Goal: Task Accomplishment & Management: Manage account settings

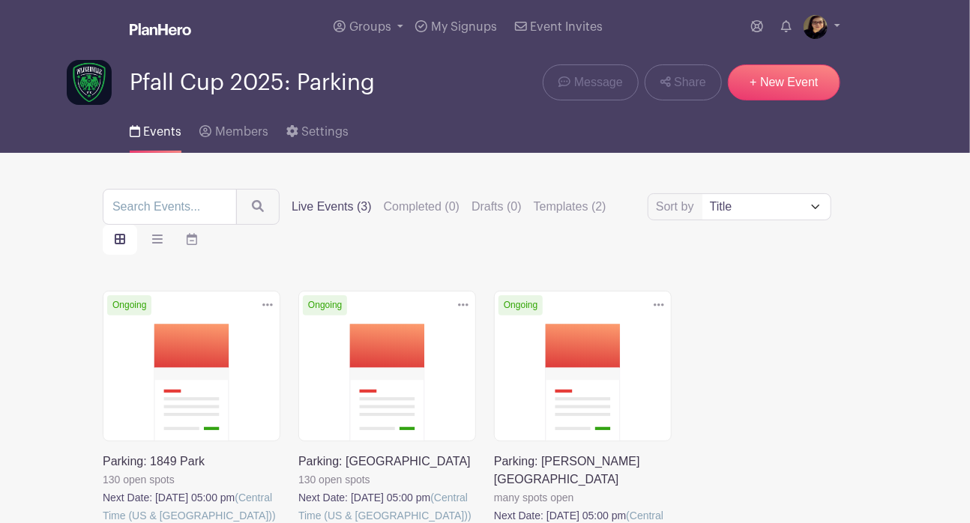
drag, startPoint x: 0, startPoint y: 0, endPoint x: 580, endPoint y: 332, distance: 668.8
click at [298, 523] on link at bounding box center [298, 525] width 0 height 0
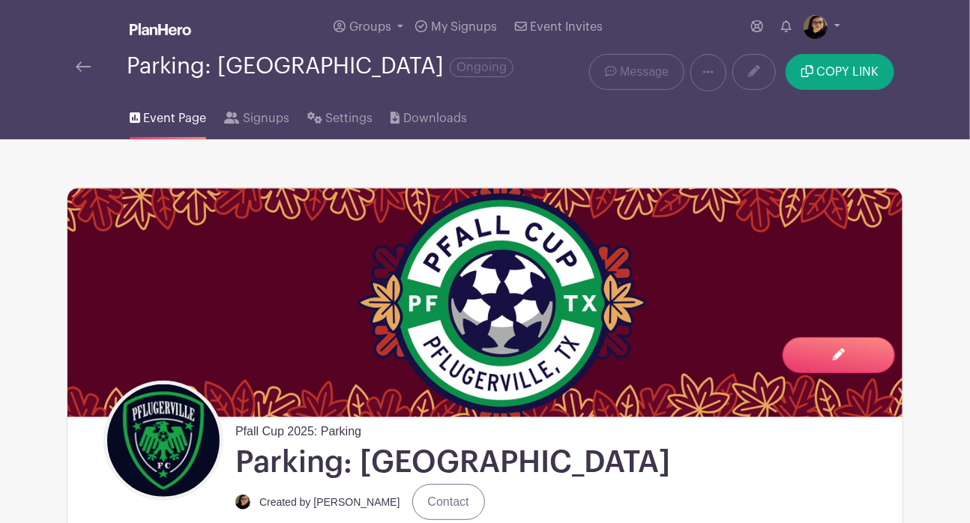
click at [81, 67] on img at bounding box center [83, 66] width 15 height 10
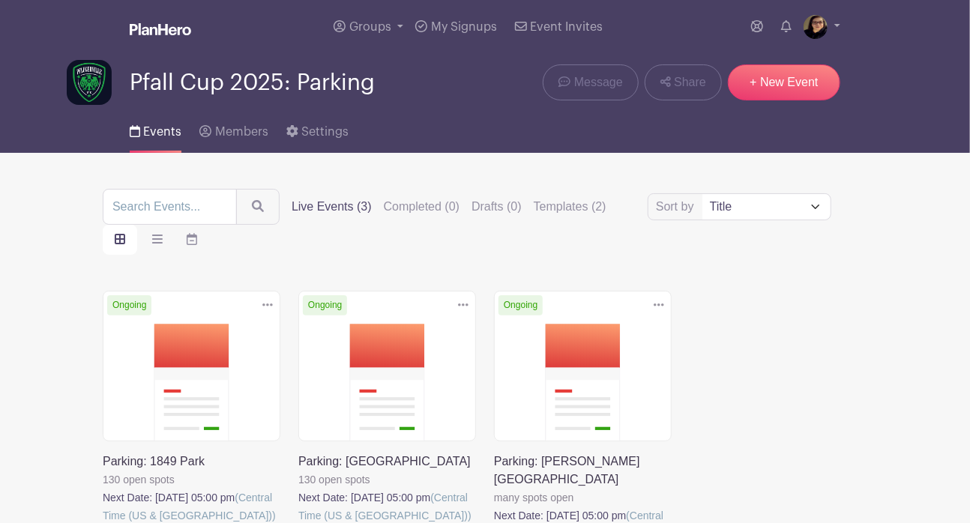
click at [103, 523] on link at bounding box center [103, 525] width 0 height 0
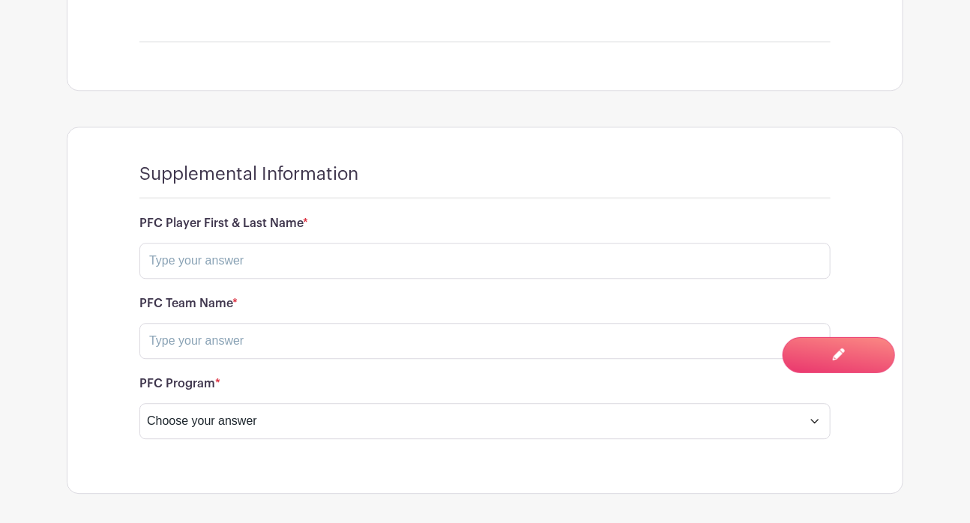
scroll to position [1536, 0]
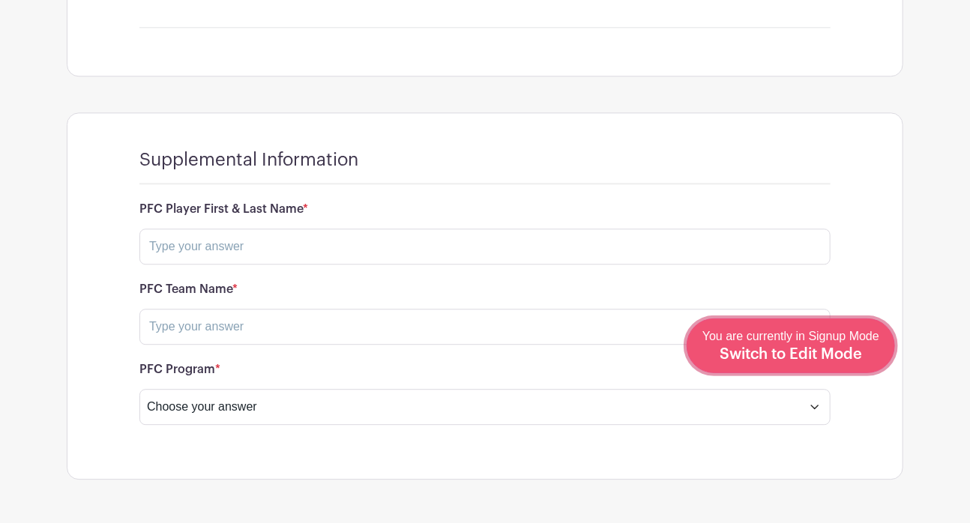
click at [844, 341] on span "You are currently in Signup Mode Switch to Edit Mode" at bounding box center [791, 345] width 177 height 31
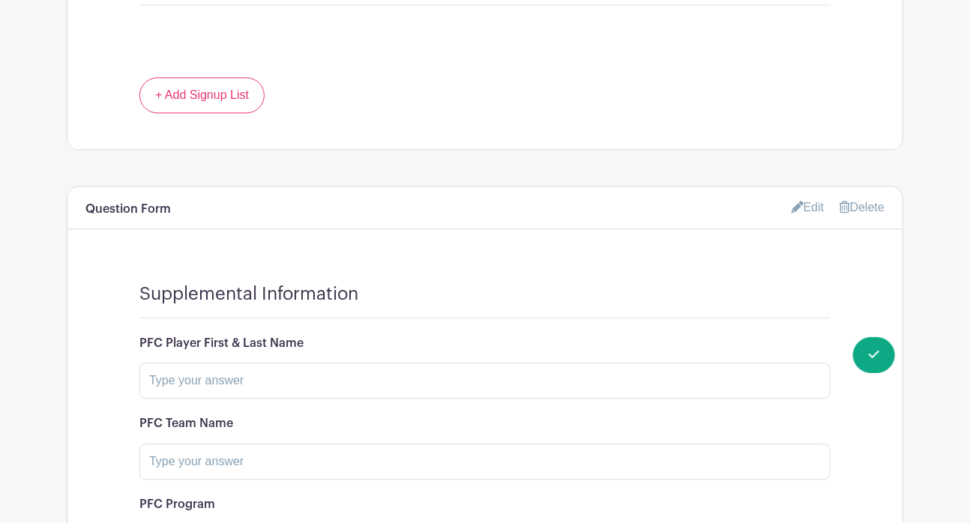
scroll to position [1710, 0]
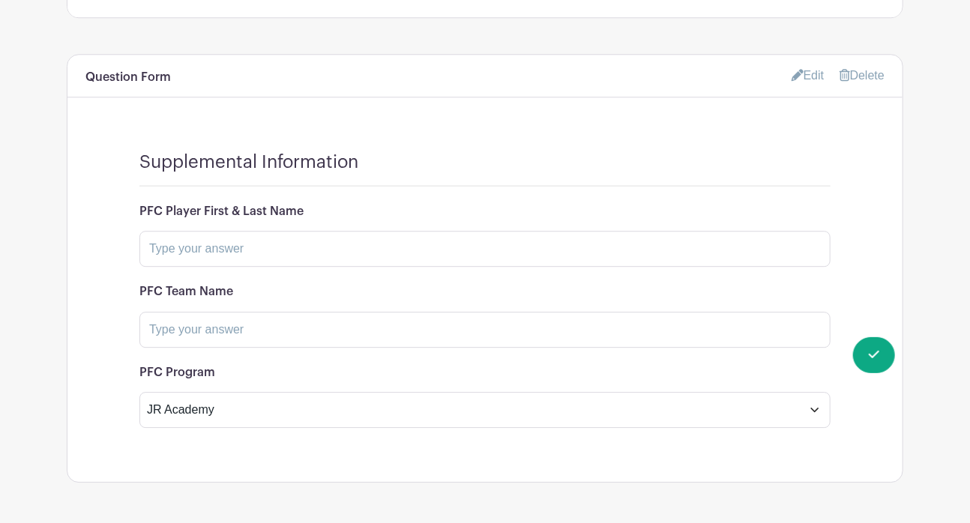
click at [803, 63] on link "Edit" at bounding box center [808, 75] width 33 height 25
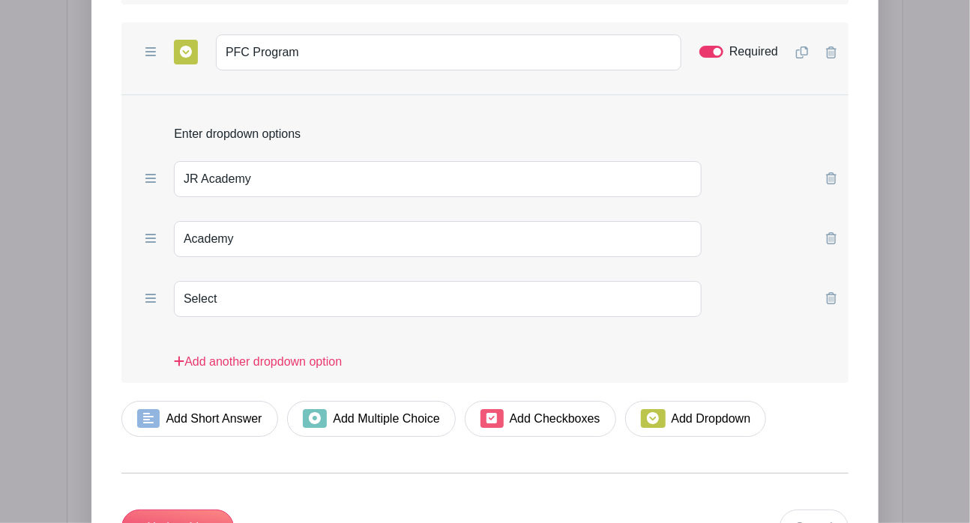
scroll to position [2252, 0]
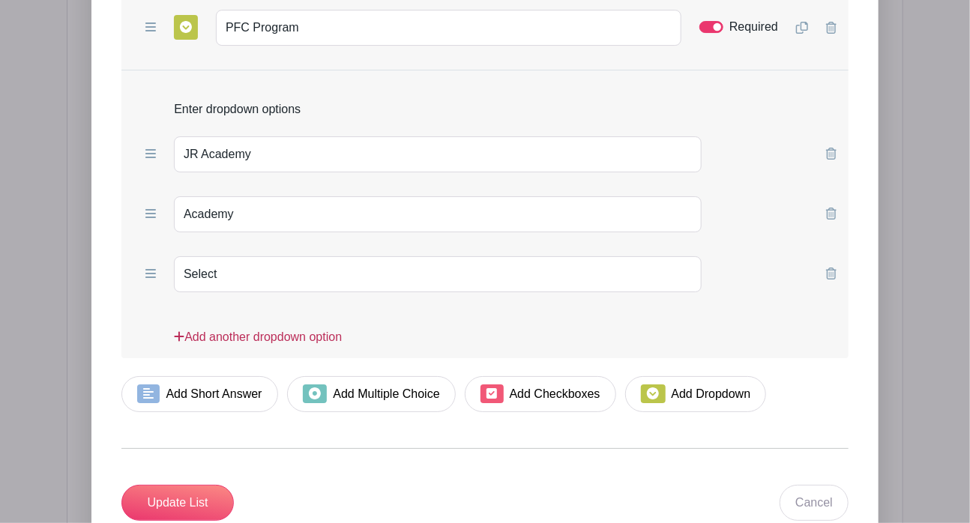
click at [255, 328] on link "Add another dropdown option" at bounding box center [258, 343] width 168 height 30
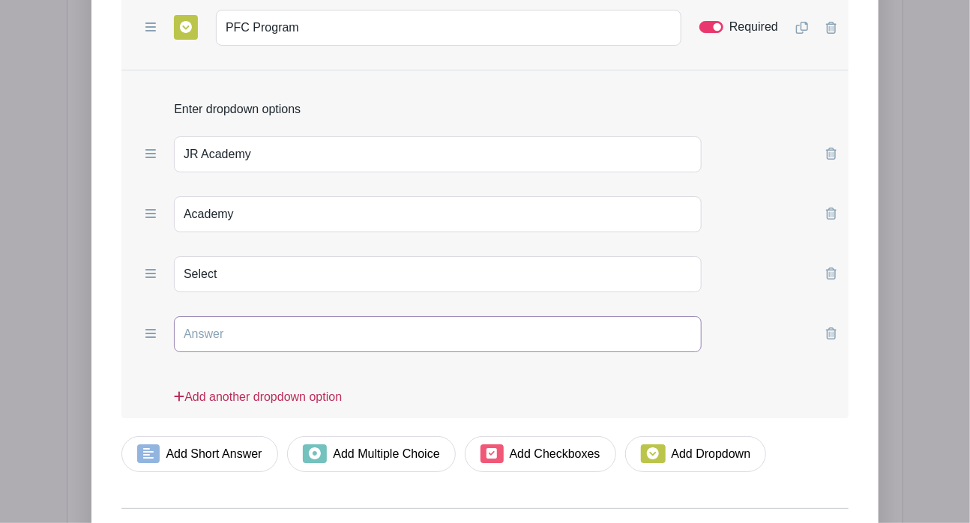
click at [255, 316] on input "text" at bounding box center [438, 334] width 528 height 36
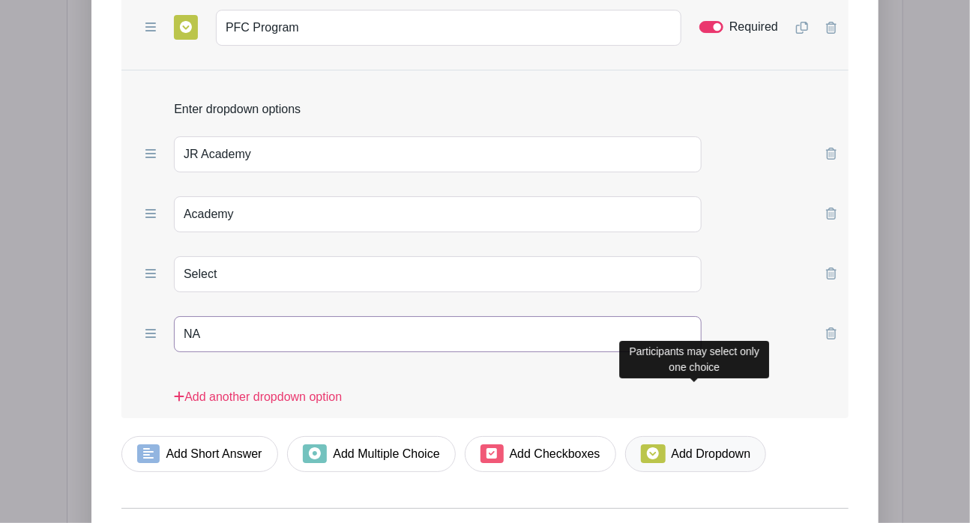
type input "NA"
click at [683, 436] on link "Add Dropdown" at bounding box center [695, 454] width 141 height 36
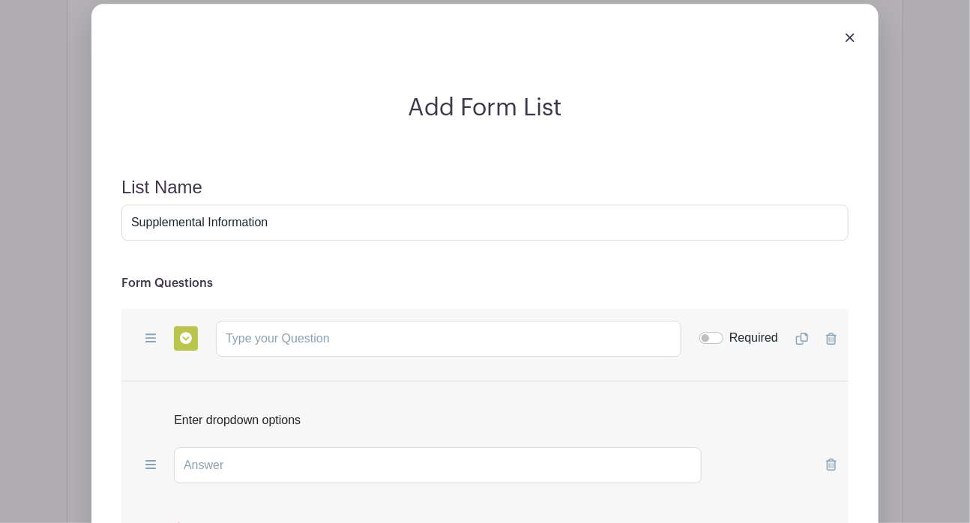
scroll to position [1781, 0]
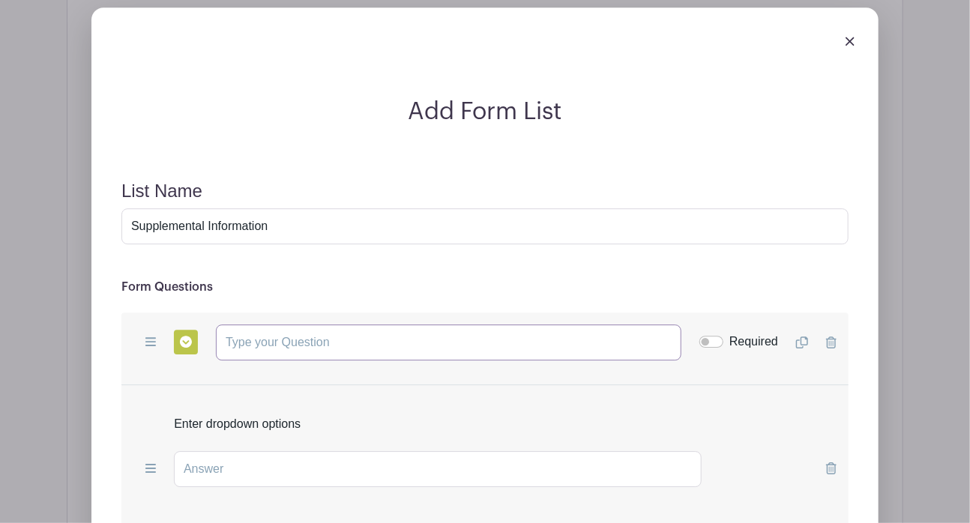
click at [424, 325] on input "text" at bounding box center [449, 343] width 466 height 36
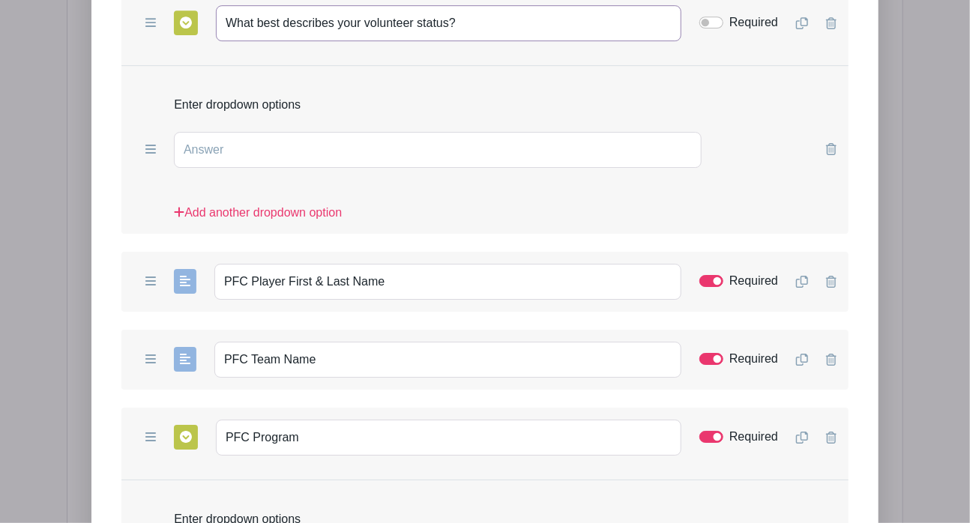
scroll to position [2140, 0]
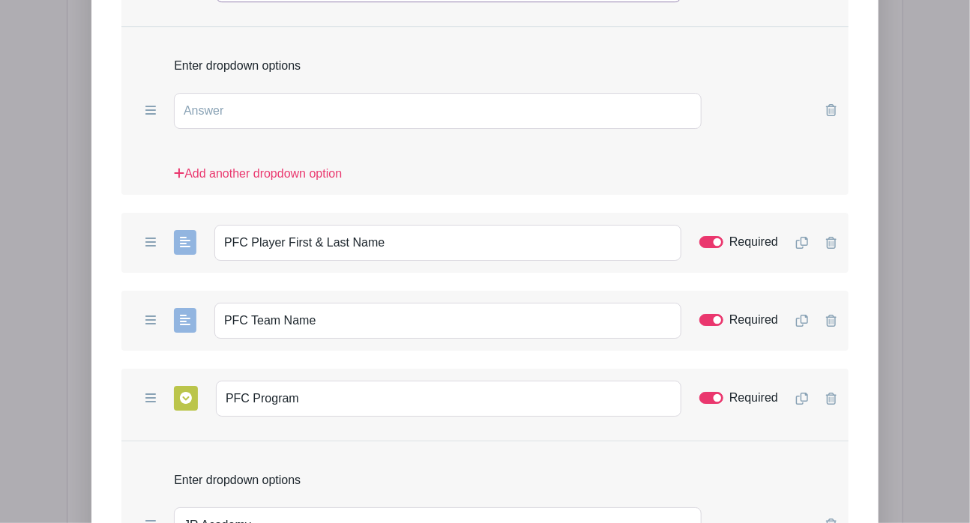
type input "What best describes your volunteer status?"
drag, startPoint x: 417, startPoint y: 197, endPoint x: 150, endPoint y: 196, distance: 267.0
click at [150, 213] on div "Add Short Answer Add Multiple Choice Add Checkboxes Add Dropdown PFC Player Fir…" at bounding box center [484, 243] width 727 height 60
type input "If you are completing volunteer hours for a Pflugerville FC player, please ente…"
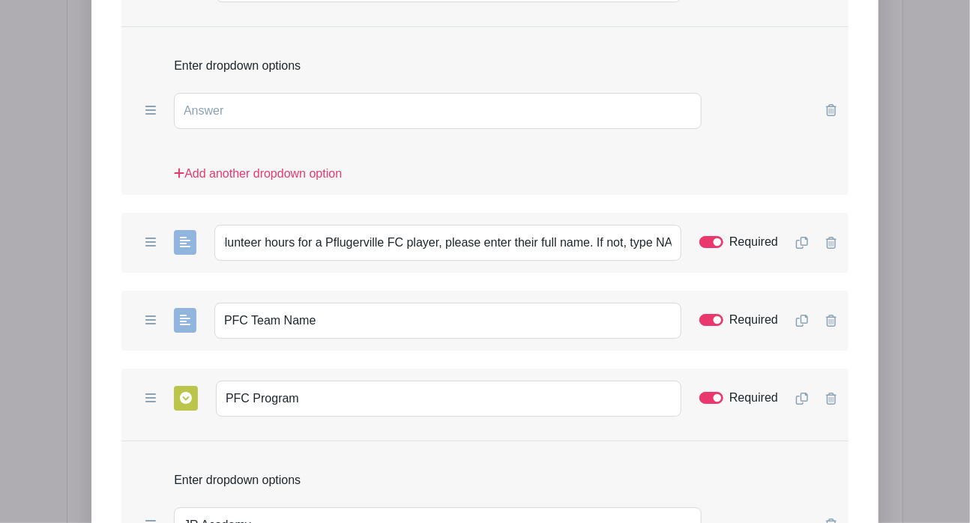
scroll to position [0, 0]
click at [597, 153] on div "Add another dropdown option" at bounding box center [484, 174] width 727 height 42
click at [411, 93] on input "text" at bounding box center [438, 111] width 528 height 36
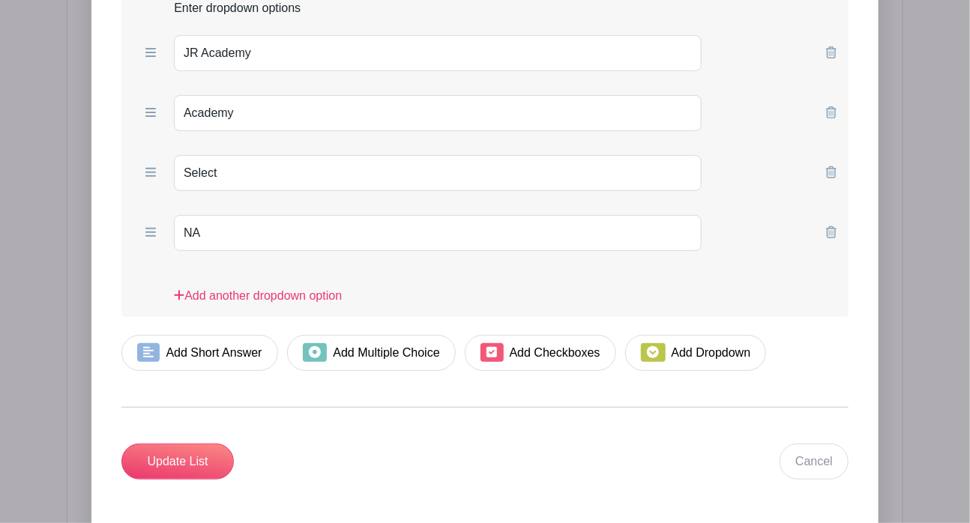
scroll to position [2698, 0]
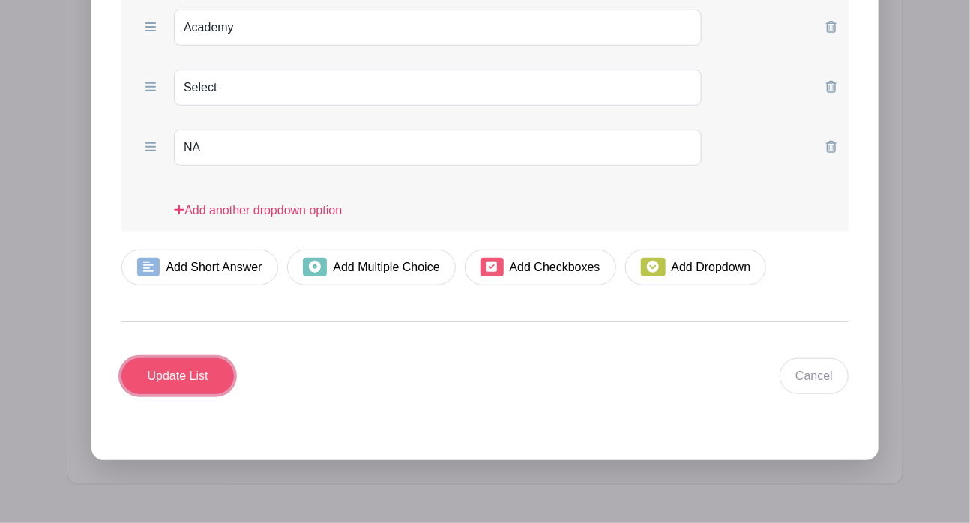
click at [180, 358] on input "Update List" at bounding box center [177, 376] width 112 height 36
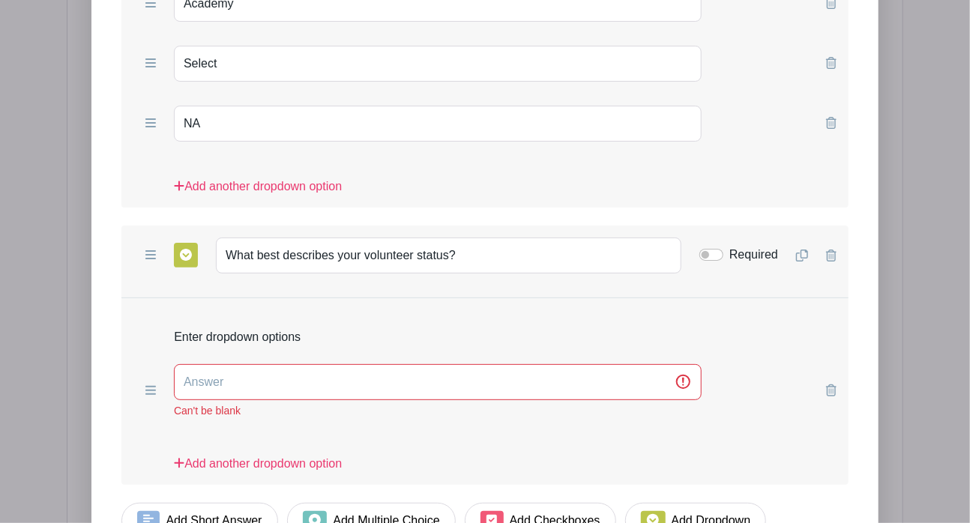
scroll to position [2439, 0]
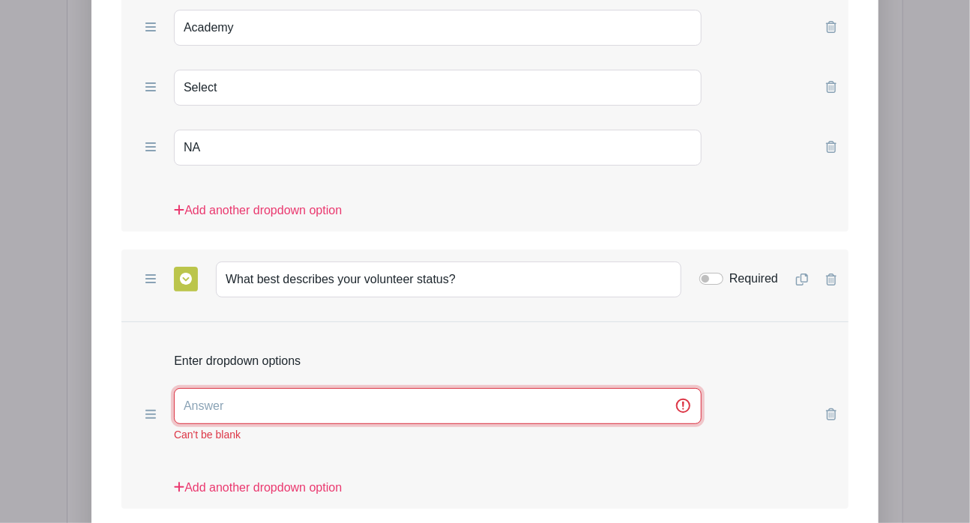
click at [272, 388] on input "text" at bounding box center [438, 406] width 528 height 36
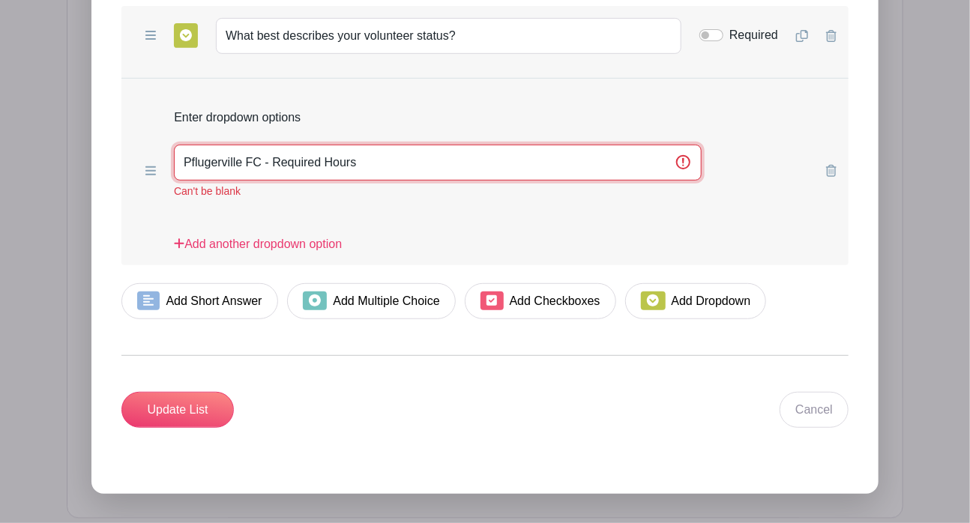
scroll to position [2691, 0]
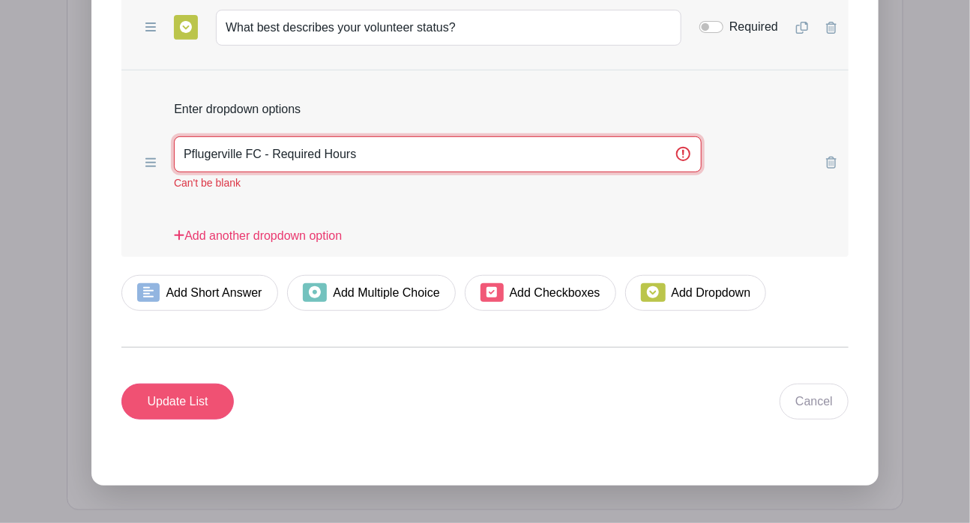
type input "Pflugerville FC - Required Hours"
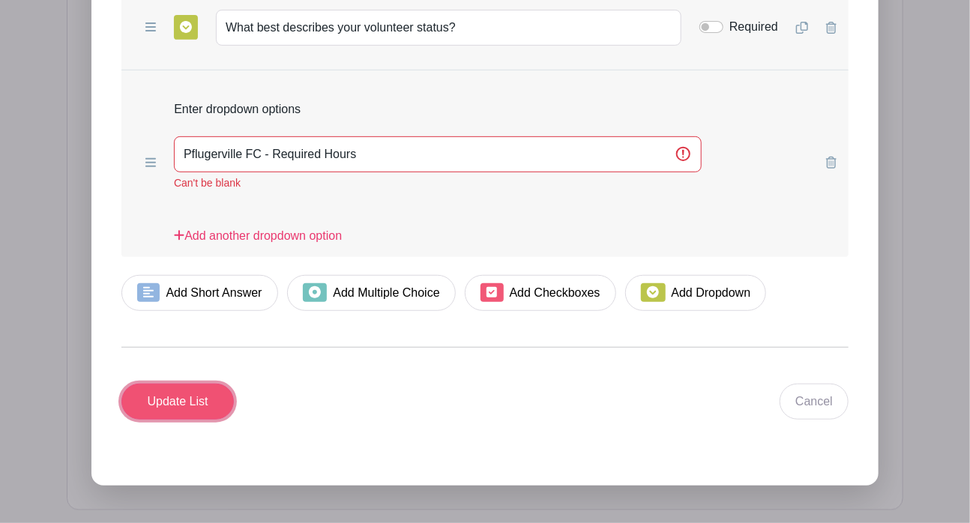
click at [185, 384] on input "Update List" at bounding box center [177, 402] width 112 height 36
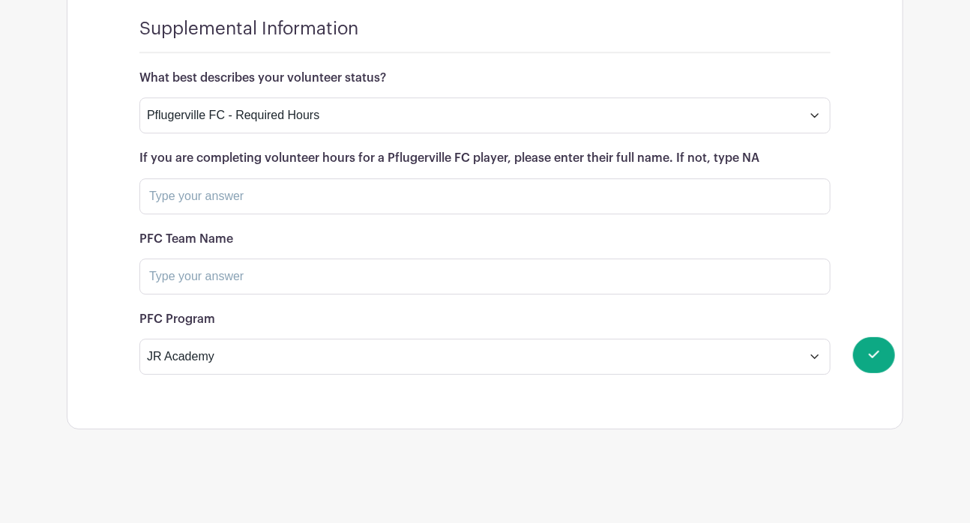
scroll to position [1790, 0]
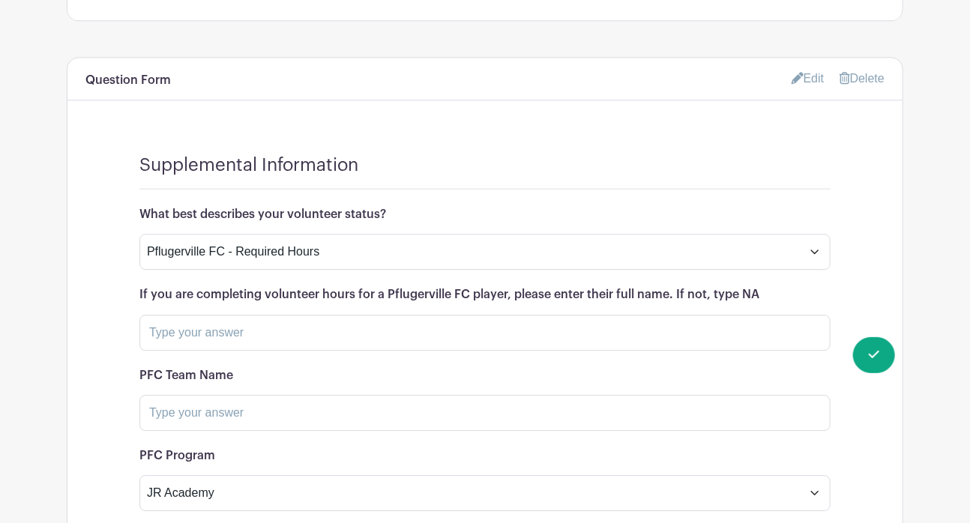
scroll to position [1690, 0]
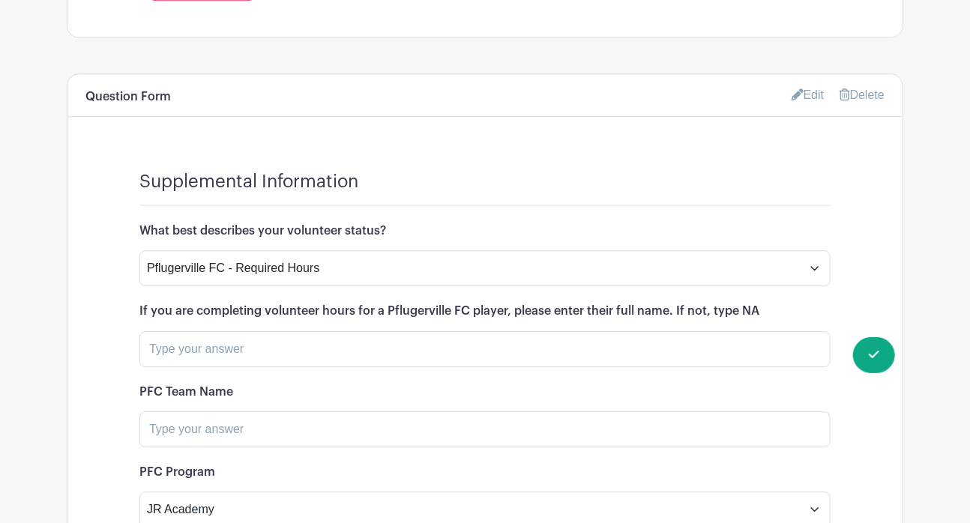
click at [817, 82] on link "Edit" at bounding box center [808, 94] width 33 height 25
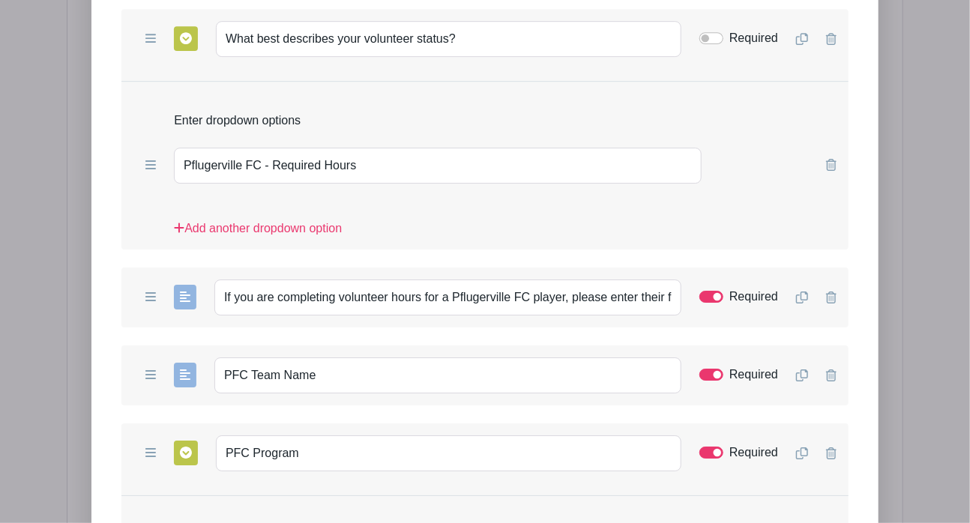
scroll to position [2120, 0]
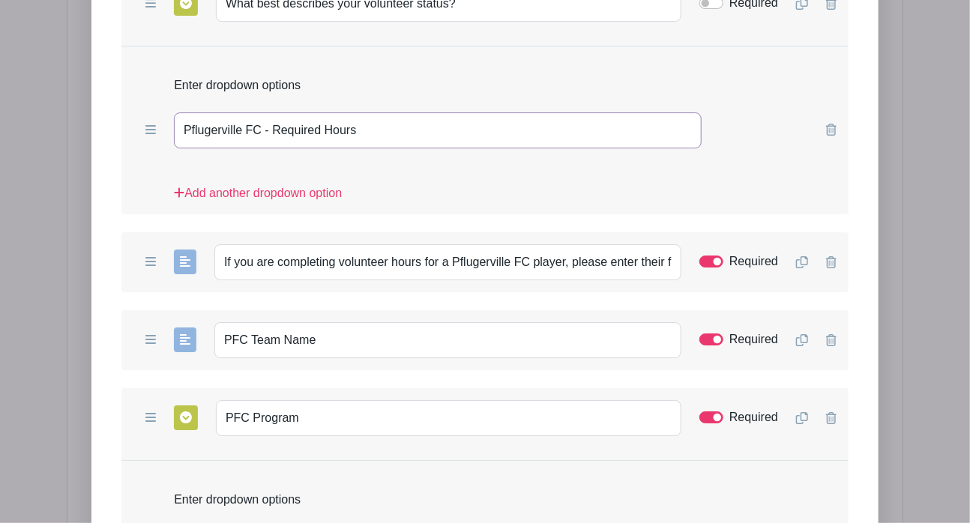
click at [277, 112] on input "Pflugerville FC - Required Hours" at bounding box center [438, 130] width 528 height 36
click at [274, 112] on input "Pflugerville FC - Required Hours" at bounding box center [438, 130] width 528 height 36
click at [396, 112] on input "Pflugerville FC - Completing Required Hours" at bounding box center [438, 130] width 528 height 36
click at [345, 112] on input "Pflugerville FC - Completing Required hours" at bounding box center [438, 130] width 528 height 36
type input "Pflugerville FC - Completing required hours"
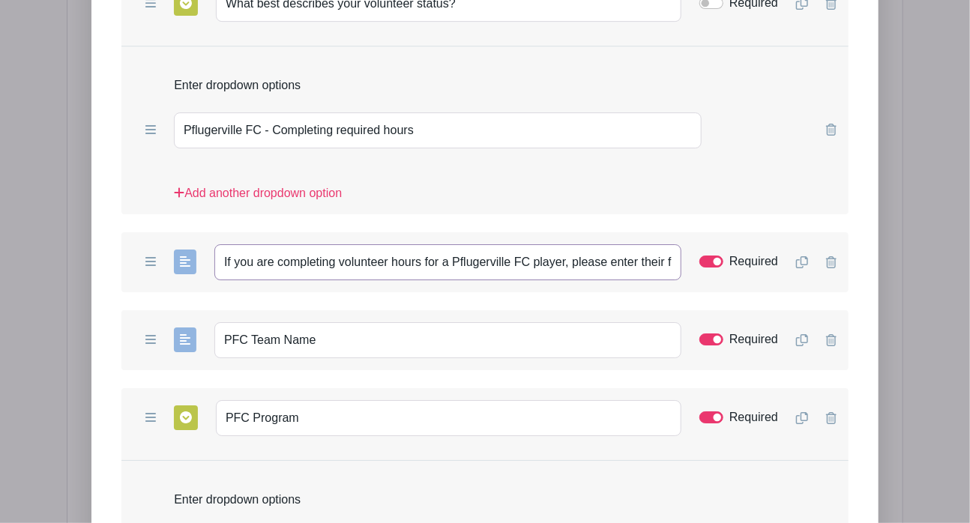
click at [599, 244] on input "If you are completing volunteer hours for a Pflugerville FC player, please ente…" at bounding box center [447, 262] width 467 height 36
click at [656, 244] on input "If you are completing volunteer hours for a Pflugerville FC player, please ente…" at bounding box center [447, 262] width 467 height 36
click at [639, 244] on input "If you are completing volunteer hours for a Pflugerville FC player, please ente…" at bounding box center [447, 262] width 467 height 36
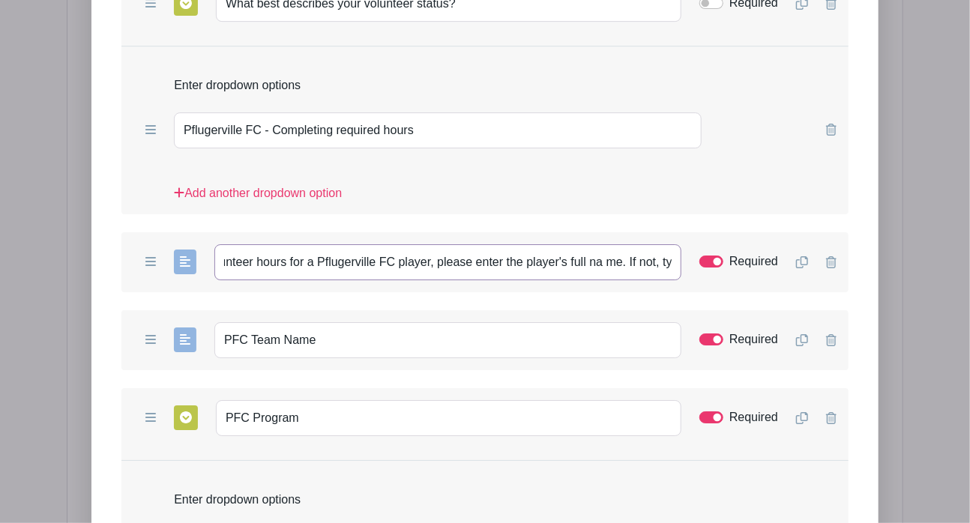
scroll to position [0, 168]
click at [573, 244] on input "If you are completing volunteer hours for a Pflugerville FC player, please ente…" at bounding box center [447, 262] width 467 height 36
type input "If you are completing volunteer hours for a Pflugerville FC player, please ente…"
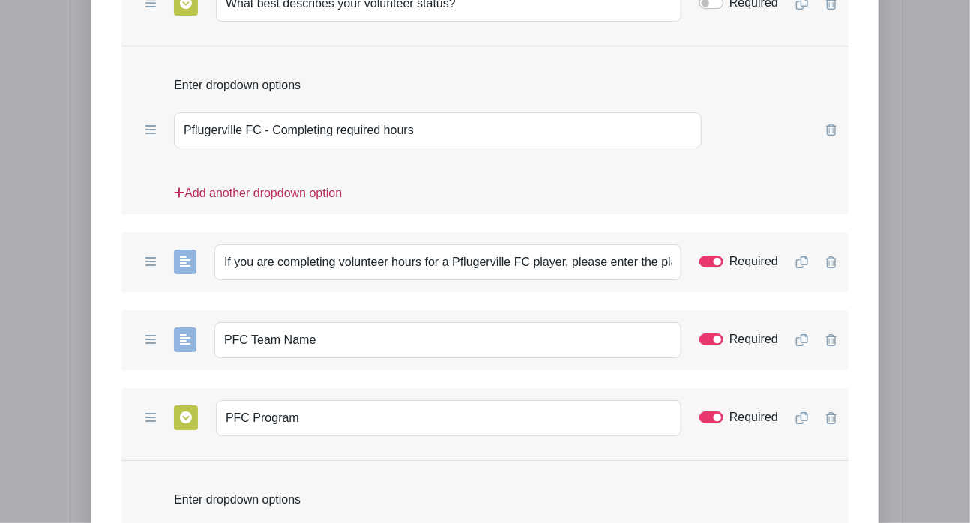
click at [271, 184] on link "Add another dropdown option" at bounding box center [258, 199] width 168 height 30
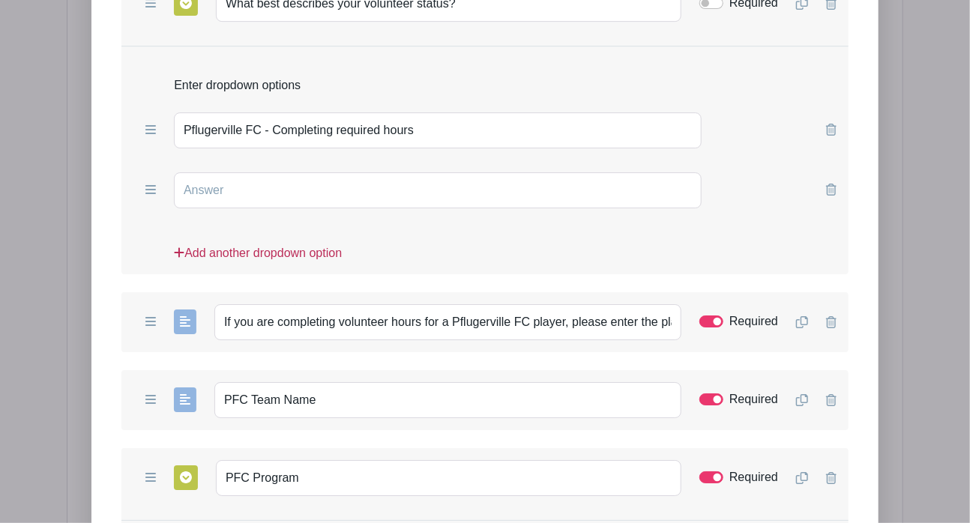
click at [273, 244] on link "Add another dropdown option" at bounding box center [258, 259] width 168 height 30
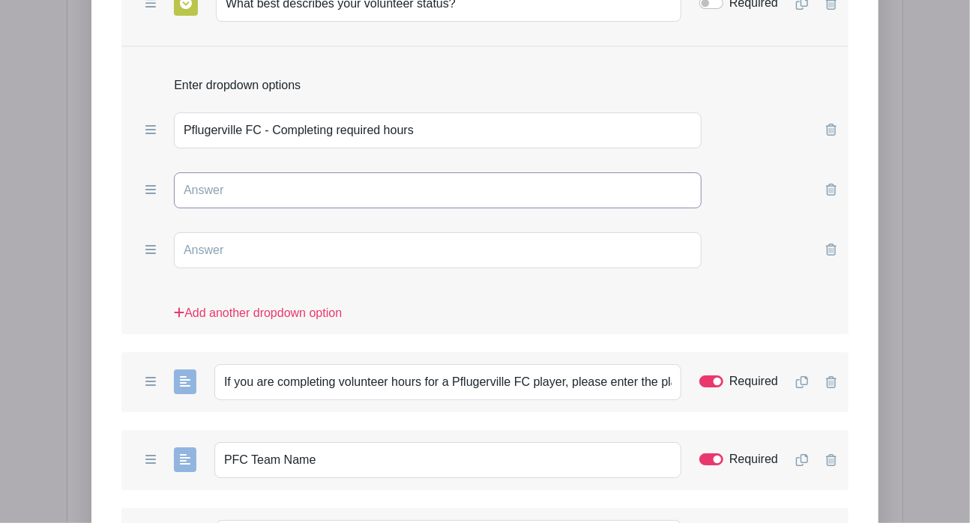
click at [372, 172] on input "text" at bounding box center [438, 190] width 528 height 36
click at [325, 172] on input "Volunteering with another organization" at bounding box center [438, 190] width 528 height 36
type input "Volunteering with another Organization"
click at [311, 232] on input "text" at bounding box center [438, 250] width 528 height 36
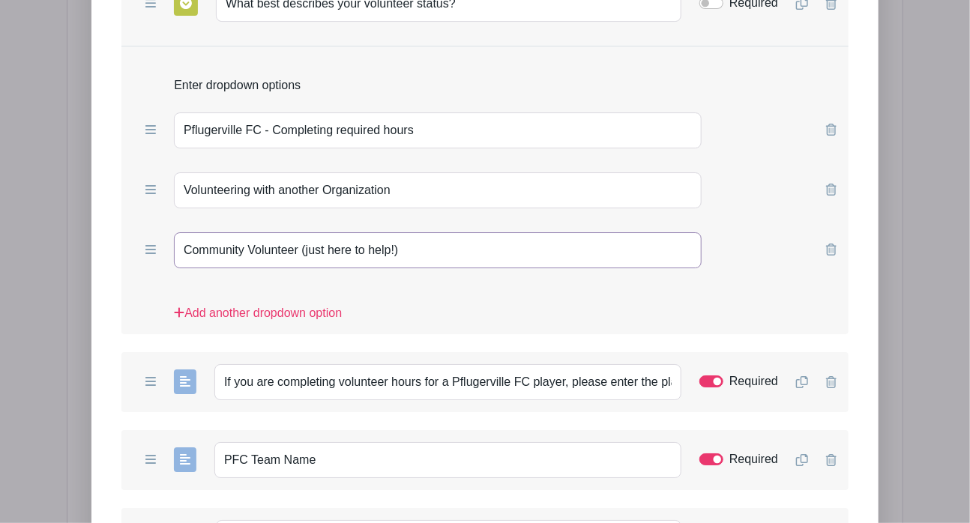
type input "Community Volunteer (just here to help!)"
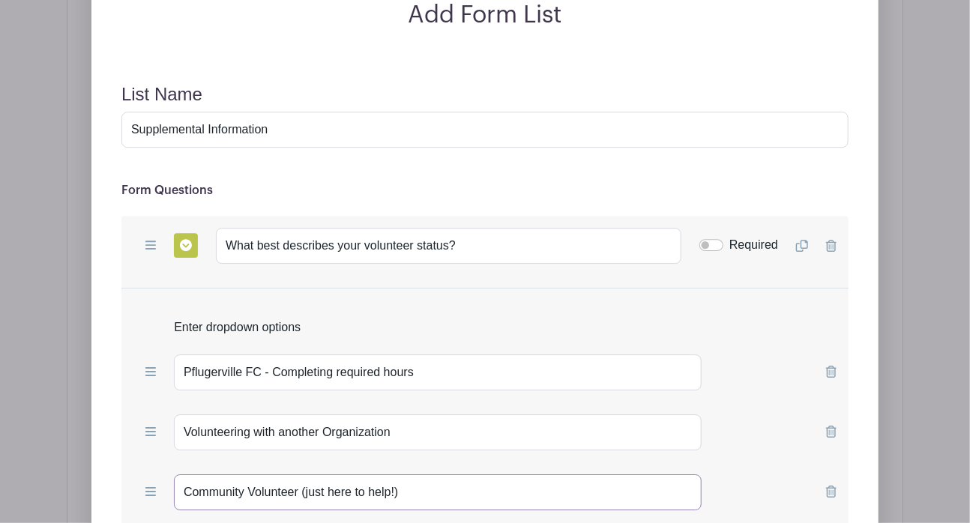
scroll to position [1826, 0]
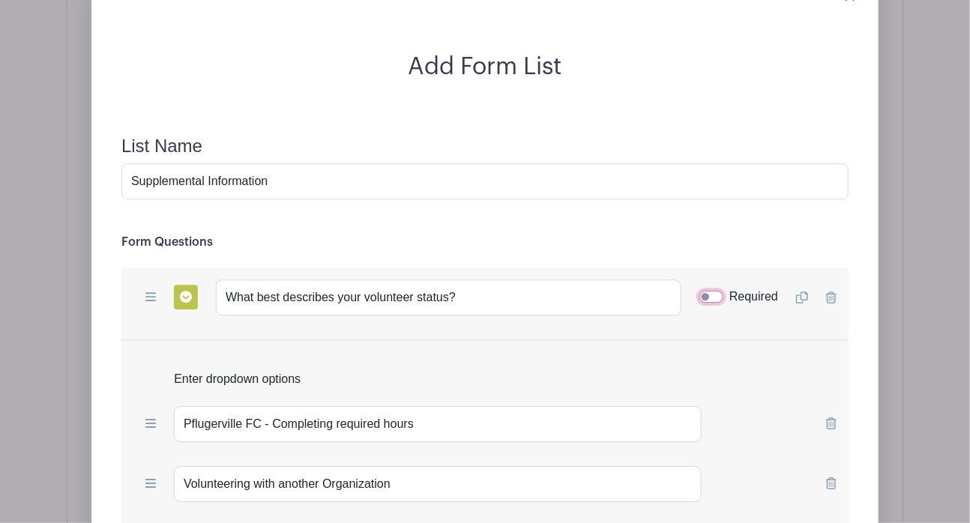
click at [706, 291] on input "Required" at bounding box center [712, 297] width 24 height 12
checkbox input "true"
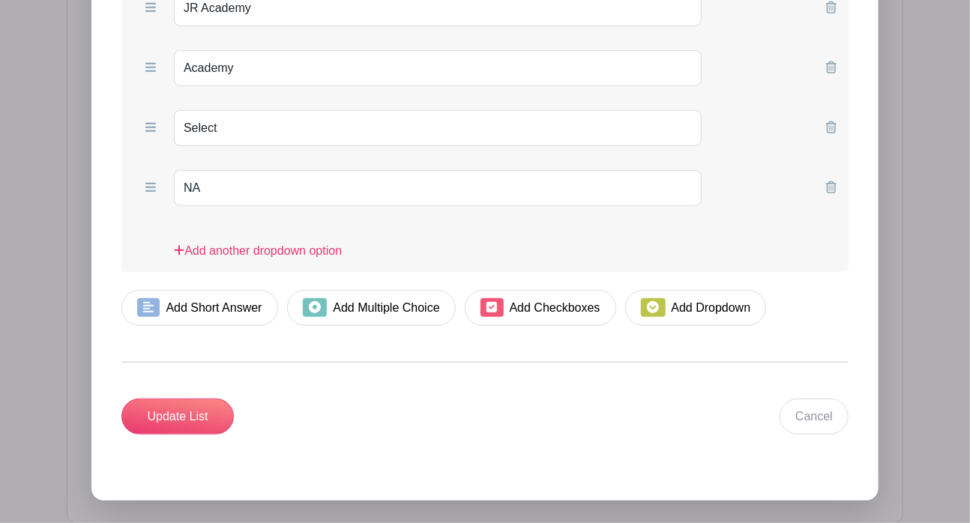
scroll to position [2785, 0]
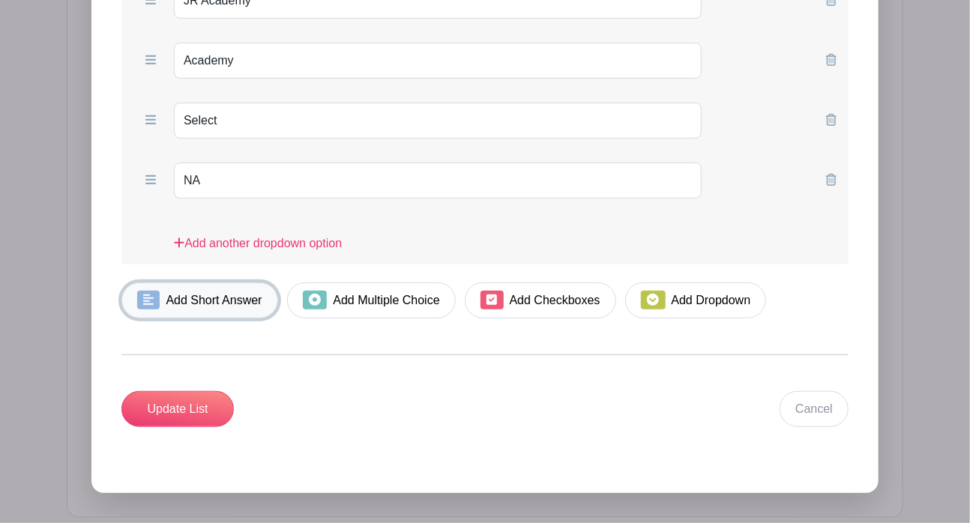
click at [203, 283] on link "Add Short Answer" at bounding box center [199, 301] width 157 height 36
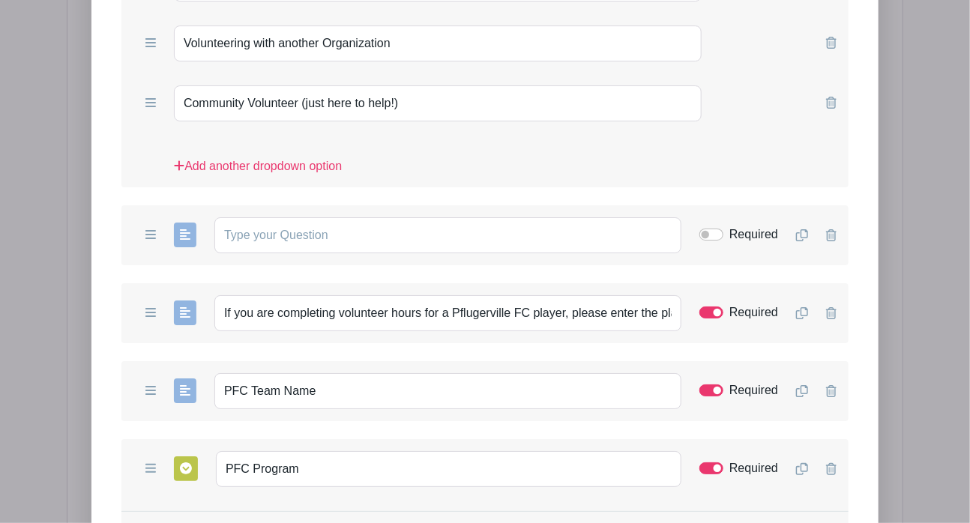
scroll to position [2296, 0]
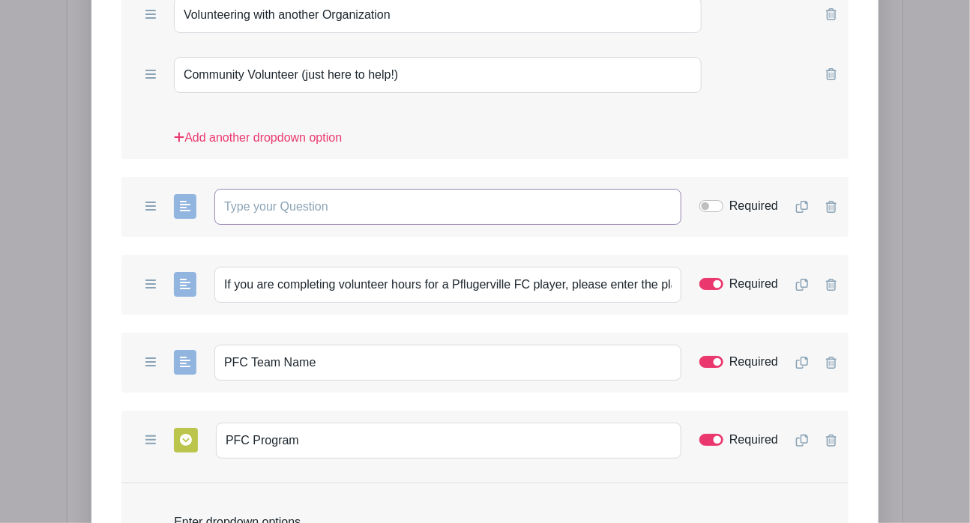
click at [466, 189] on input "text" at bounding box center [447, 207] width 467 height 36
type input "What is the name of the organization, if not Pflugerville FC?"
drag, startPoint x: 328, startPoint y: 314, endPoint x: 147, endPoint y: 296, distance: 182.4
click at [147, 333] on div "Add Short Answer Add Multiple Choice Add Checkboxes Add Dropdown PFC Team Name …" at bounding box center [484, 363] width 727 height 60
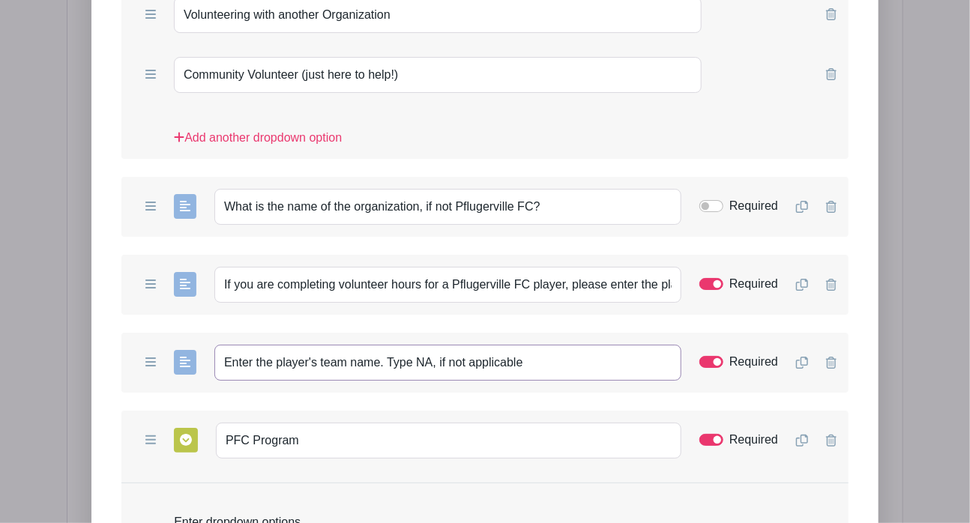
type input "Enter the player's team name. Type NA, if not applicable"
drag, startPoint x: 259, startPoint y: 386, endPoint x: 96, endPoint y: 374, distance: 163.9
click at [96, 374] on div "Add Form List List Name Supplemental Information Form Questions Add Short Answe…" at bounding box center [484, 276] width 787 height 1567
type input "Select the player's program"
click at [542, 345] on input "Enter the player's team name. Type NA, if not applicable" at bounding box center [447, 363] width 467 height 36
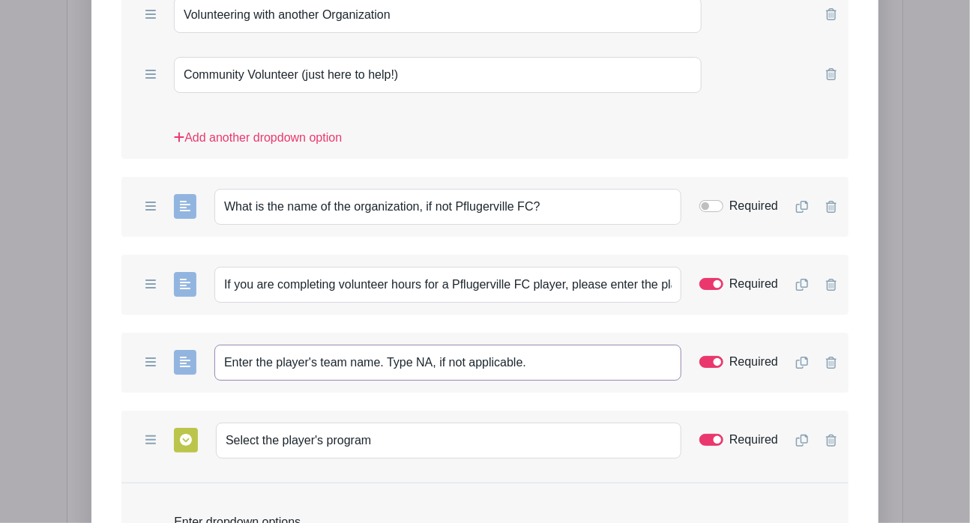
type input "Enter the player's team name. Type NA, if not applicable."
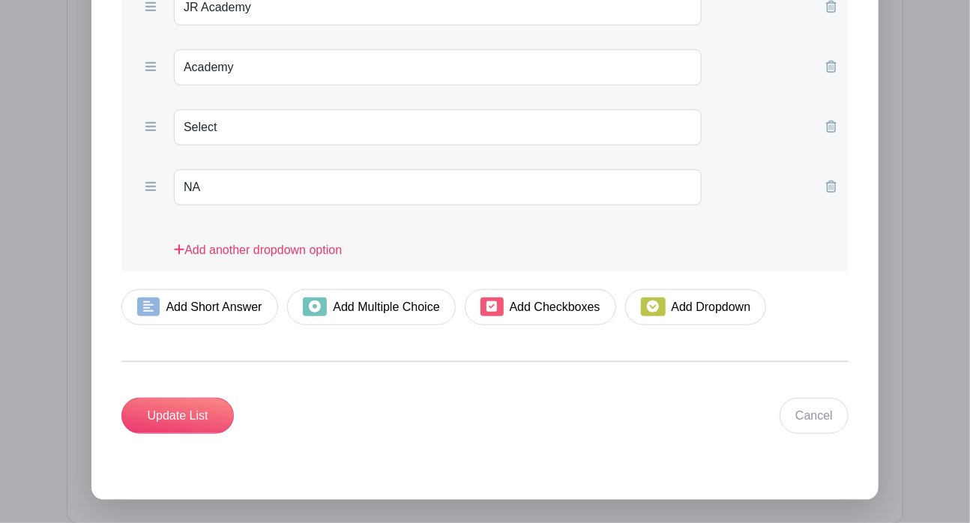
scroll to position [2895, 0]
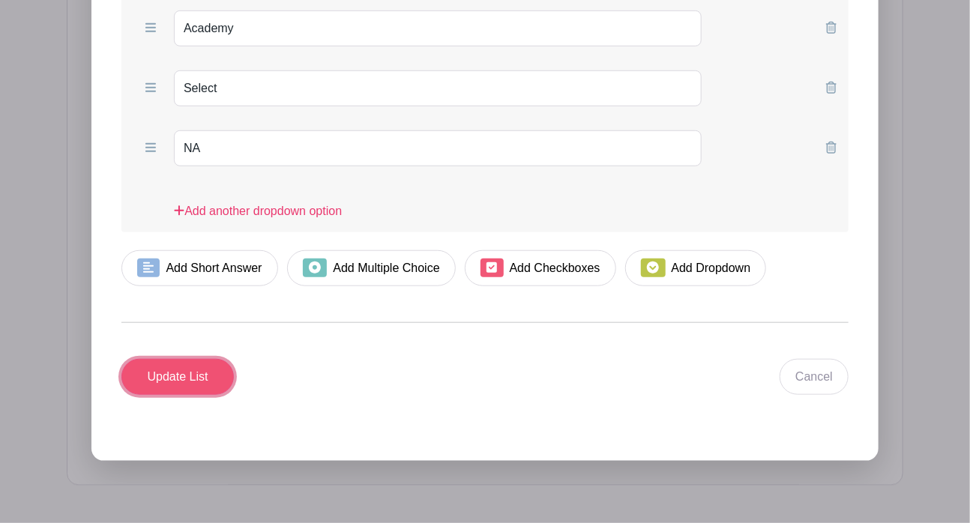
click at [167, 359] on input "Update List" at bounding box center [177, 377] width 112 height 36
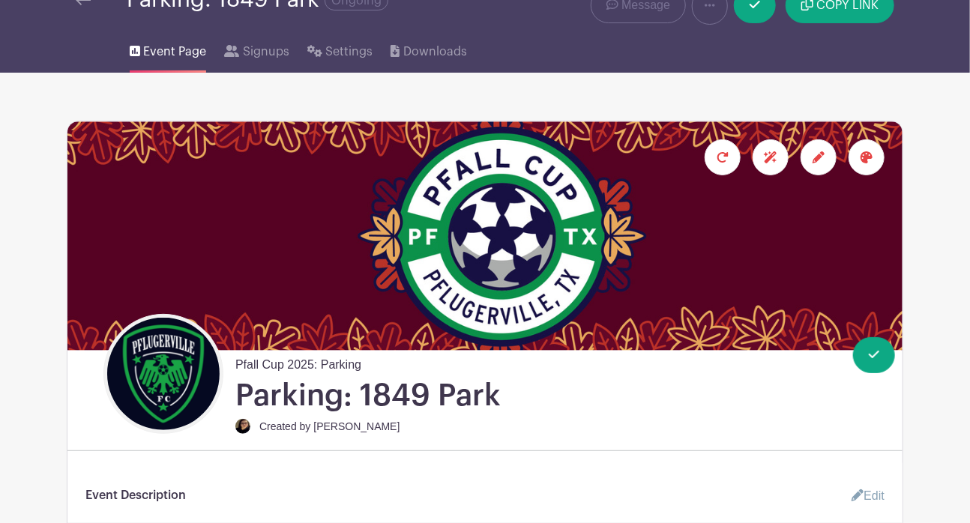
scroll to position [0, 0]
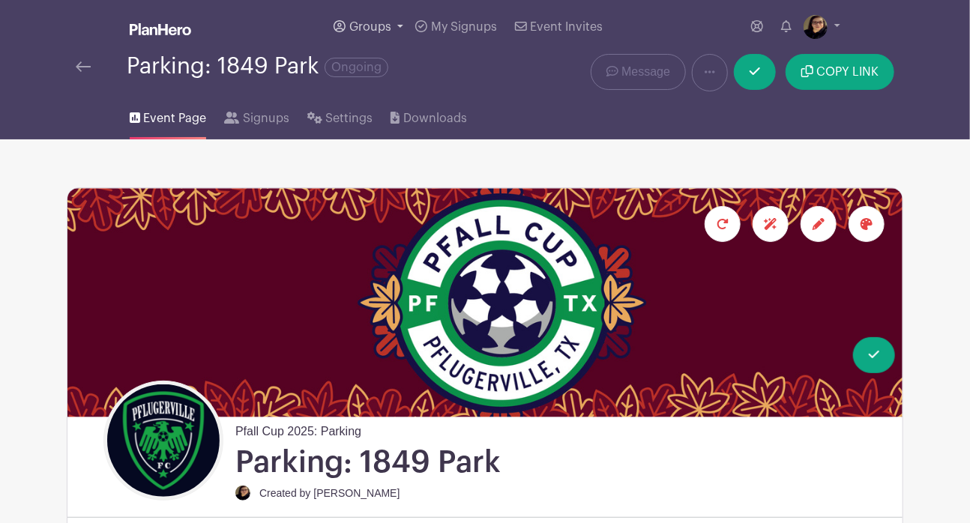
click at [368, 23] on span "Groups" at bounding box center [370, 27] width 42 height 12
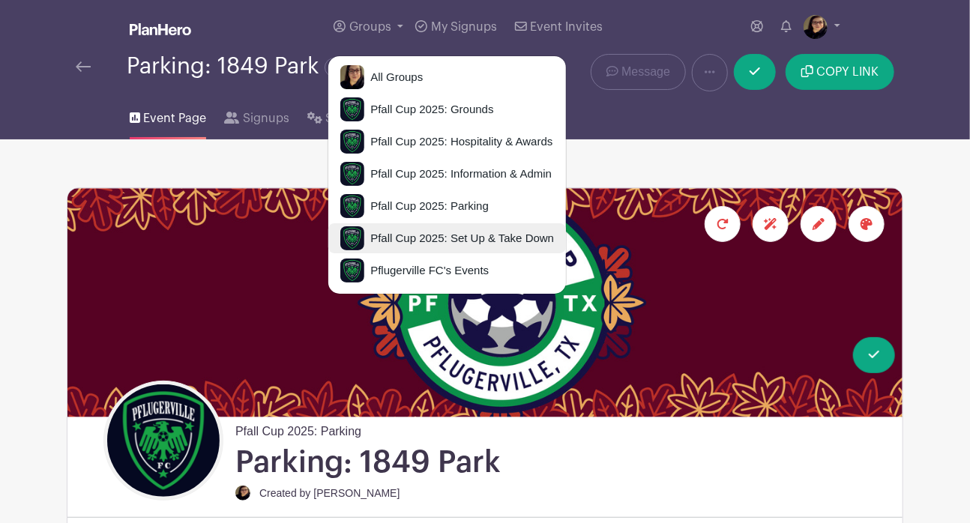
click at [449, 236] on span "Pfall Cup 2025: Set Up & Take Down" at bounding box center [459, 238] width 190 height 17
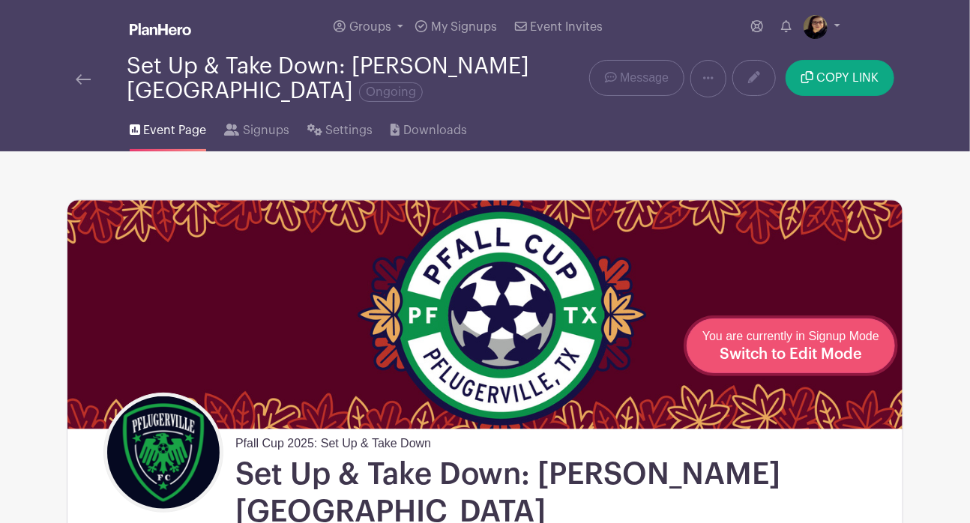
click at [855, 358] on span "Switch to Edit Mode" at bounding box center [791, 354] width 142 height 15
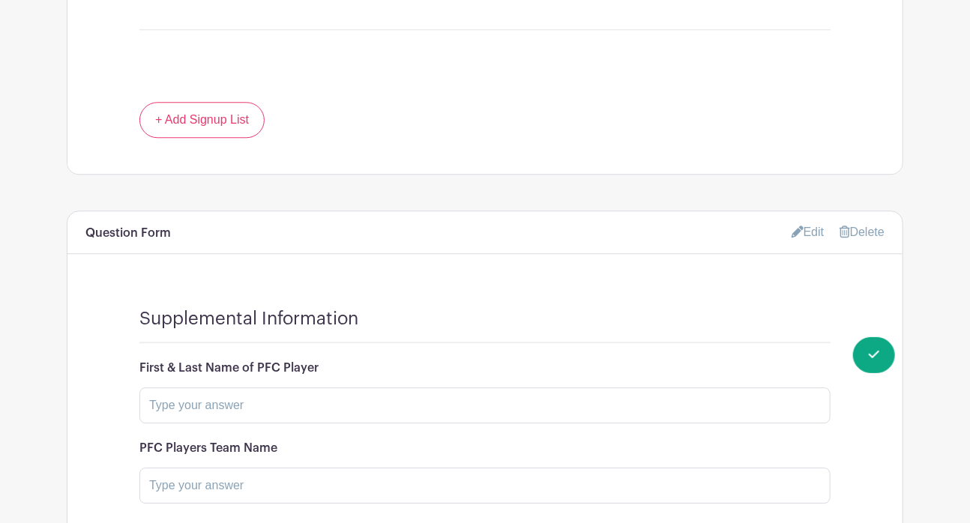
scroll to position [1783, 0]
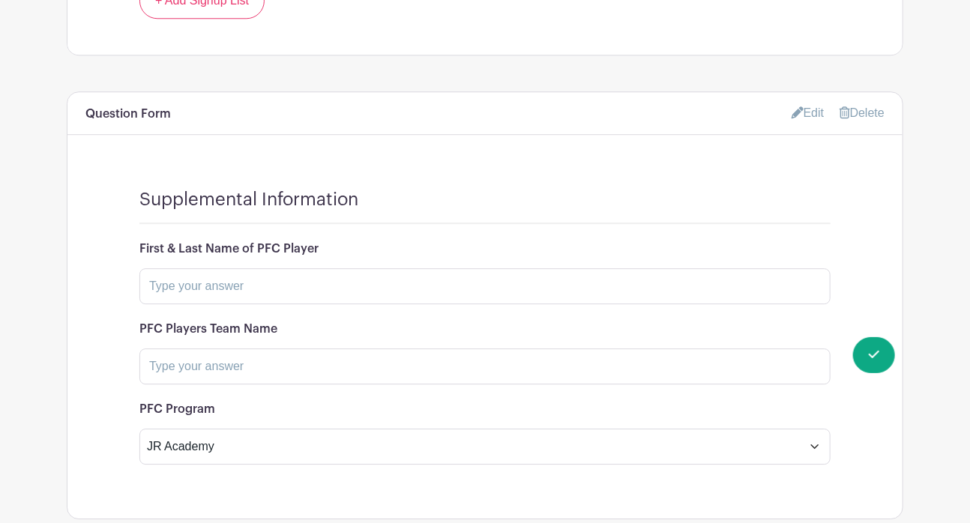
click at [813, 100] on link "Edit" at bounding box center [808, 112] width 33 height 25
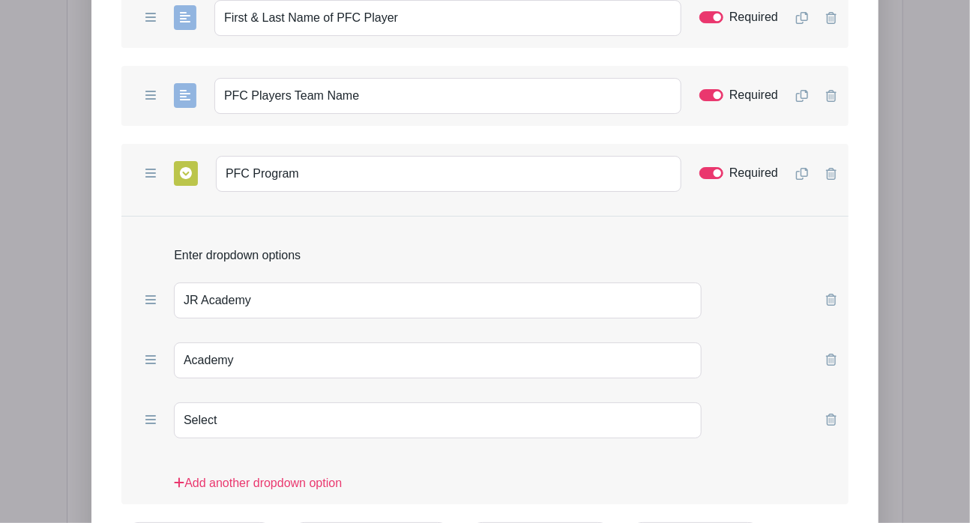
scroll to position [2212, 0]
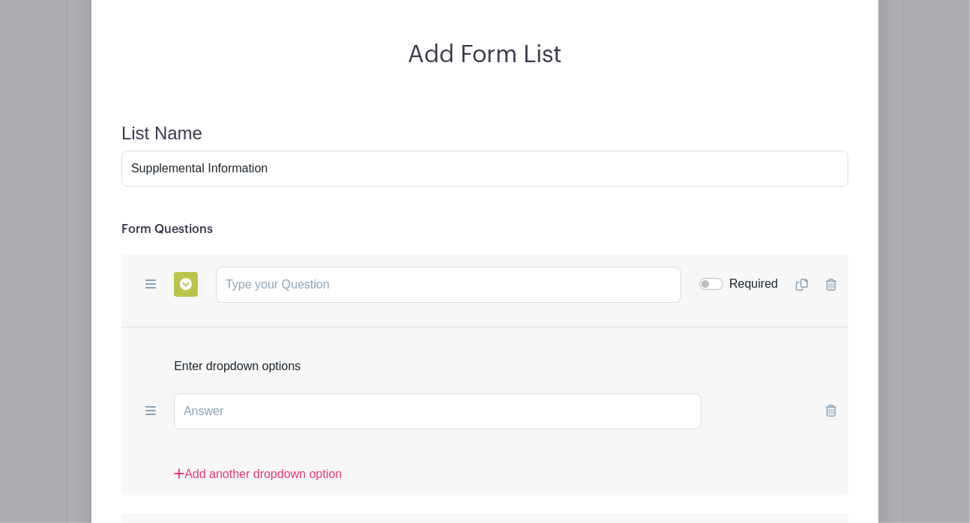
scroll to position [1960, 0]
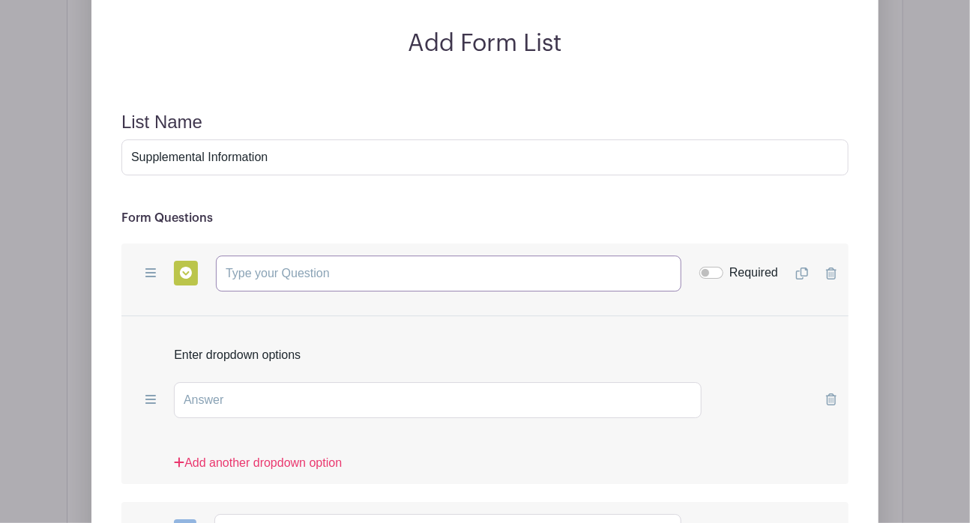
click at [470, 256] on input "text" at bounding box center [449, 274] width 466 height 36
type input "What best describes your volunteer status?"
click at [300, 382] on input "text" at bounding box center [438, 400] width 528 height 36
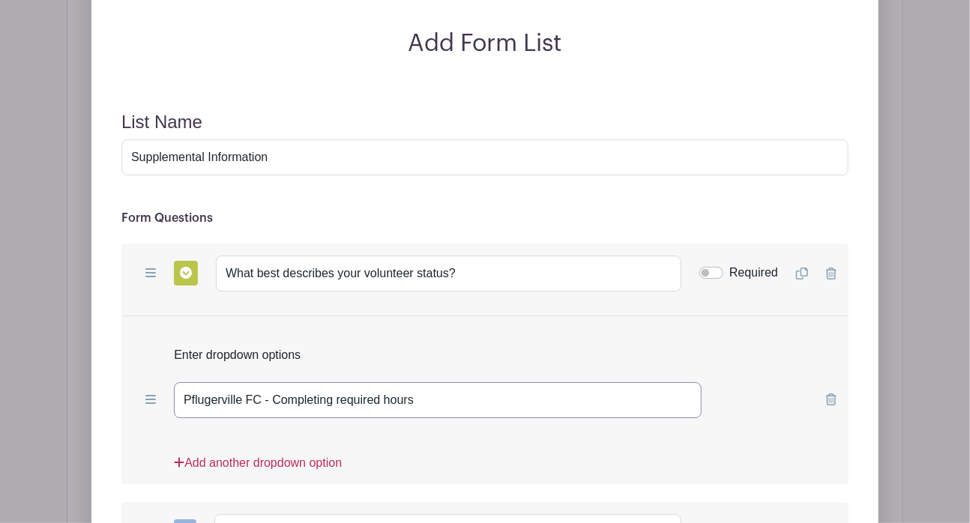
type input "Pflugerville FC - Completing required hours"
click at [281, 454] on link "Add another dropdown option" at bounding box center [258, 469] width 168 height 30
click at [280, 442] on input "text" at bounding box center [438, 460] width 528 height 36
click at [310, 442] on input "text" at bounding box center [438, 460] width 528 height 36
type input "Volunteering with another Organization"
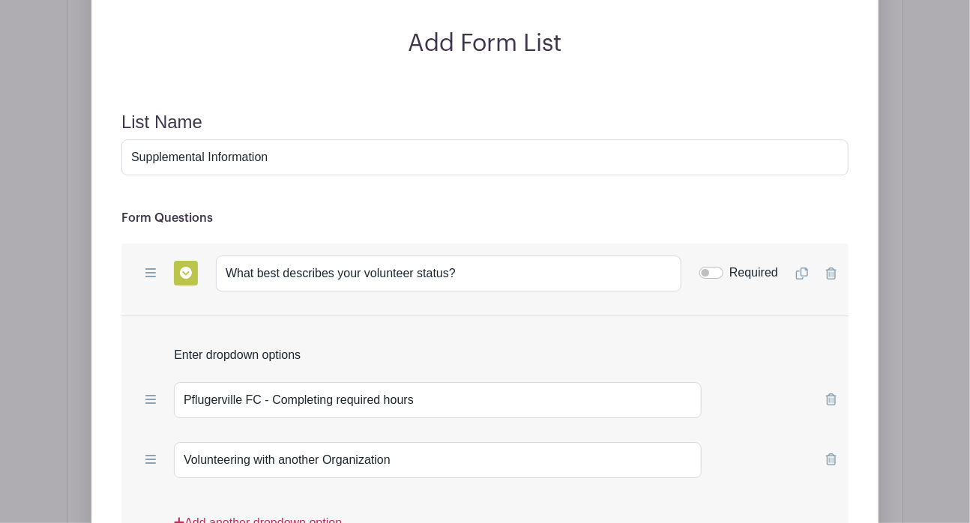
click at [240, 514] on link "Add another dropdown option" at bounding box center [258, 529] width 168 height 30
click at [245, 502] on input "text" at bounding box center [438, 520] width 528 height 36
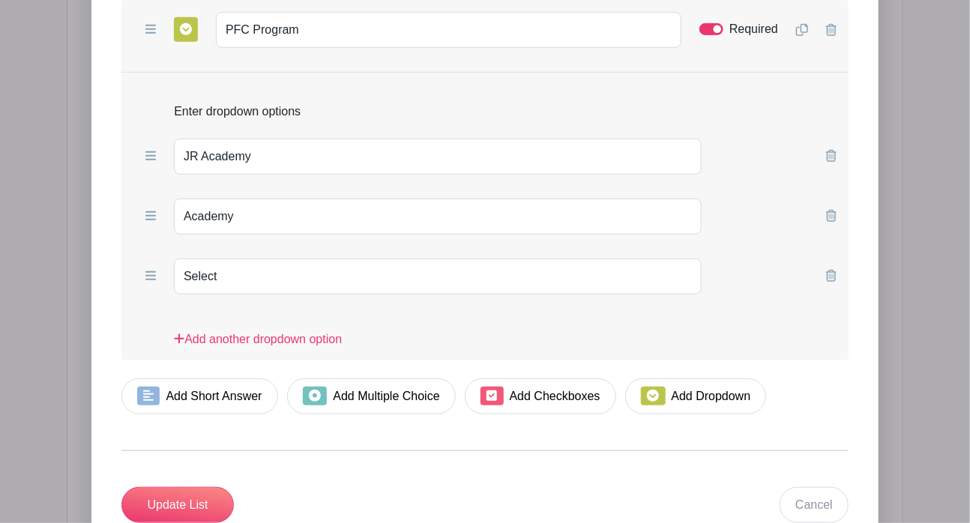
scroll to position [2755, 0]
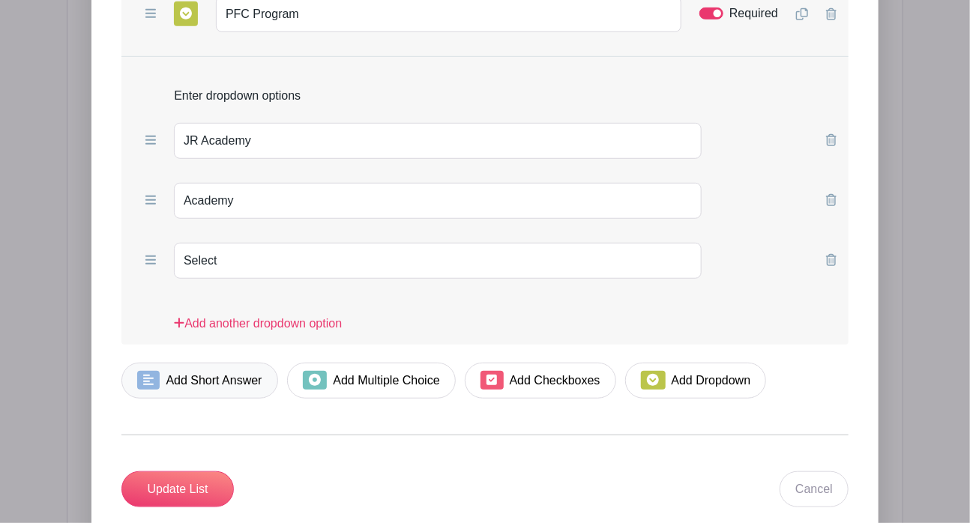
type input "Community Volunteer (just here to help!)"
click at [228, 363] on link "Add Short Answer" at bounding box center [199, 381] width 157 height 36
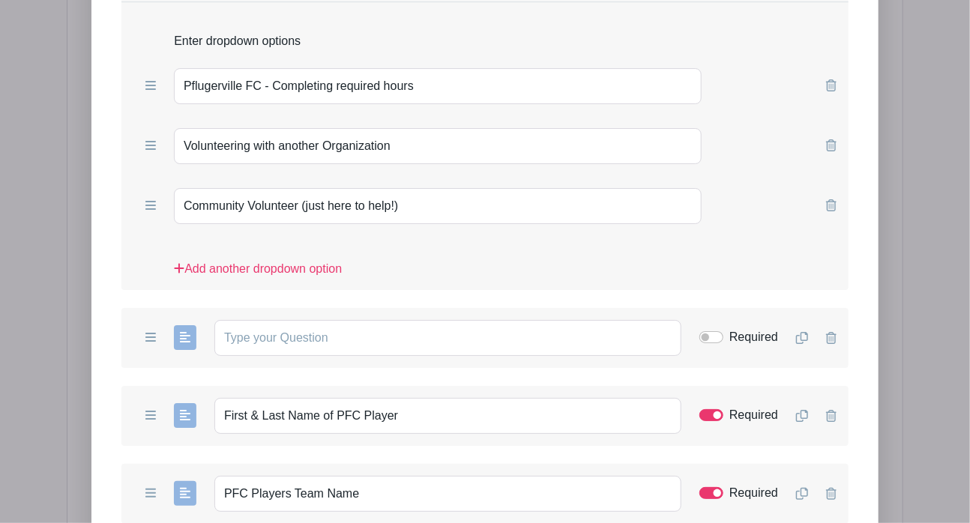
scroll to position [2279, 0]
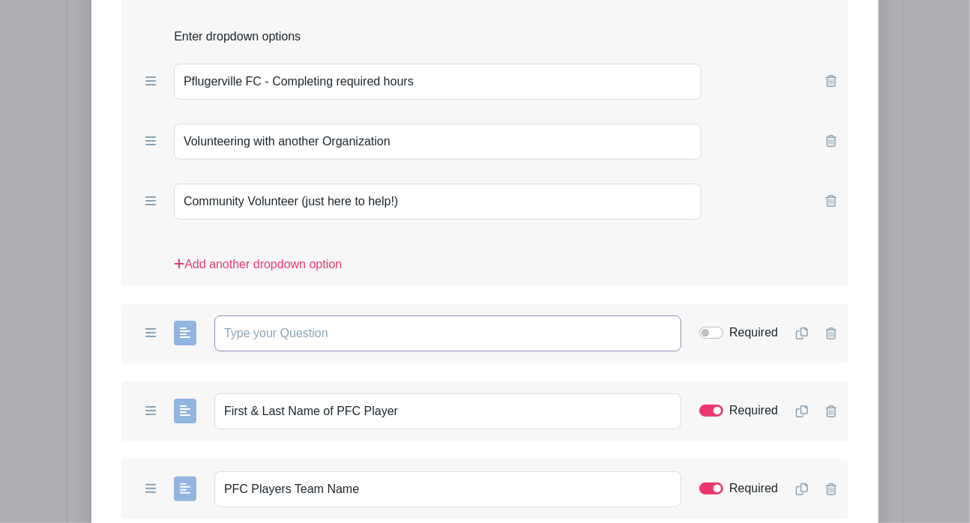
click at [402, 316] on input "text" at bounding box center [447, 334] width 467 height 36
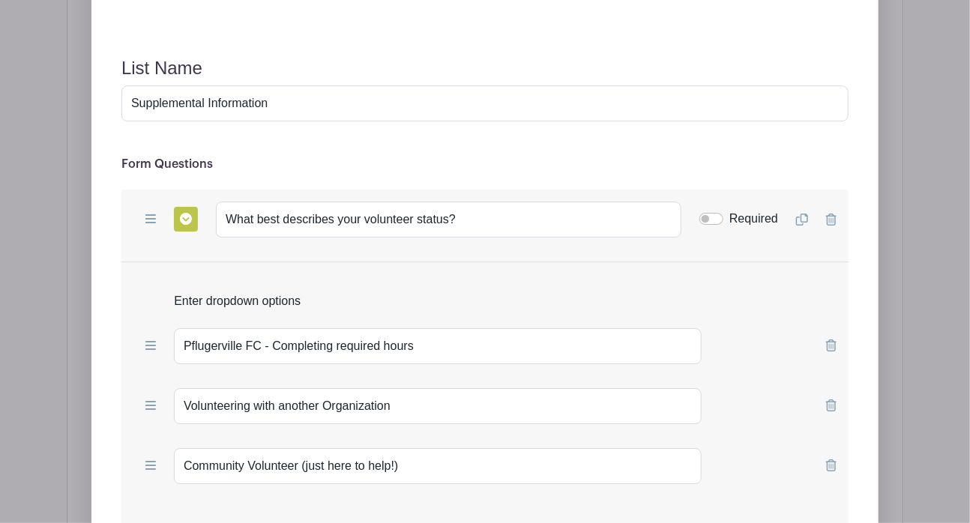
scroll to position [2081, 0]
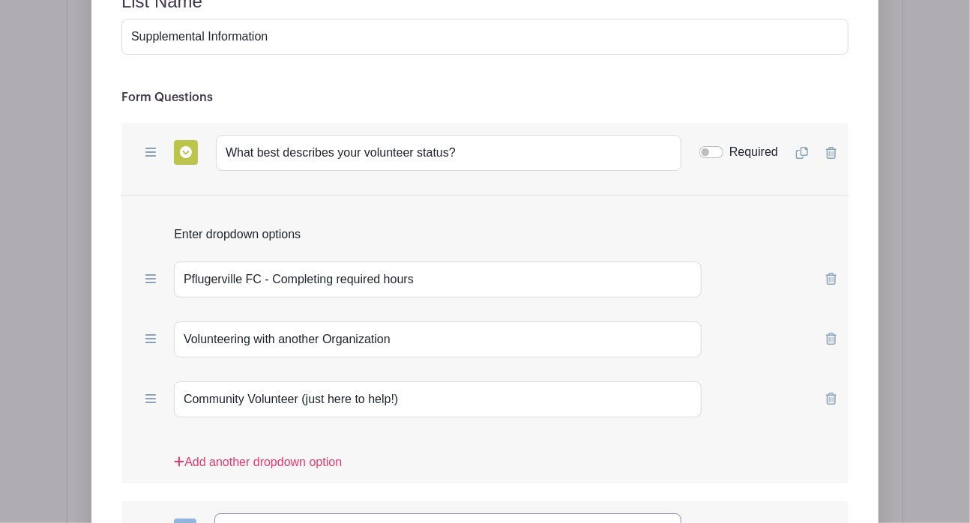
type input "What is the name of the organization, if not Pflugerville FC?"
click at [711, 146] on input "Required" at bounding box center [712, 152] width 24 height 12
checkbox input "true"
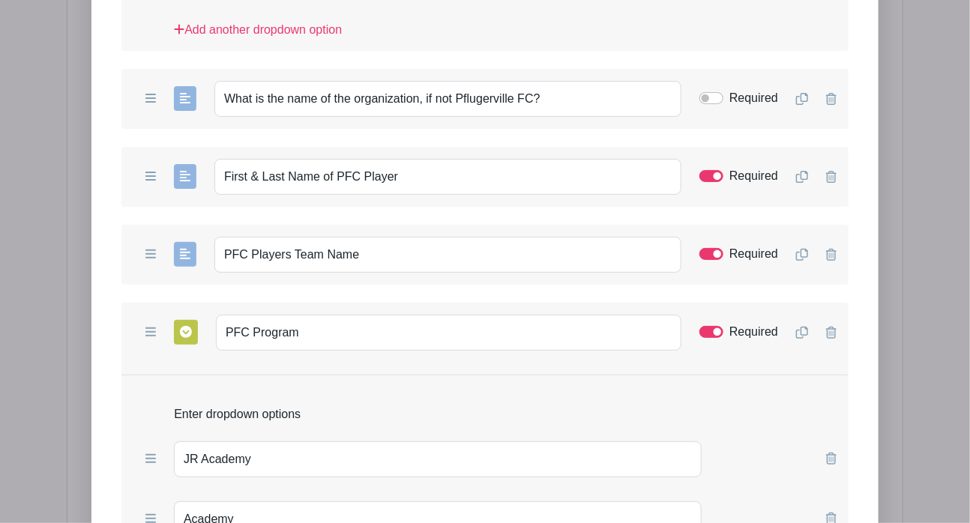
scroll to position [2509, 0]
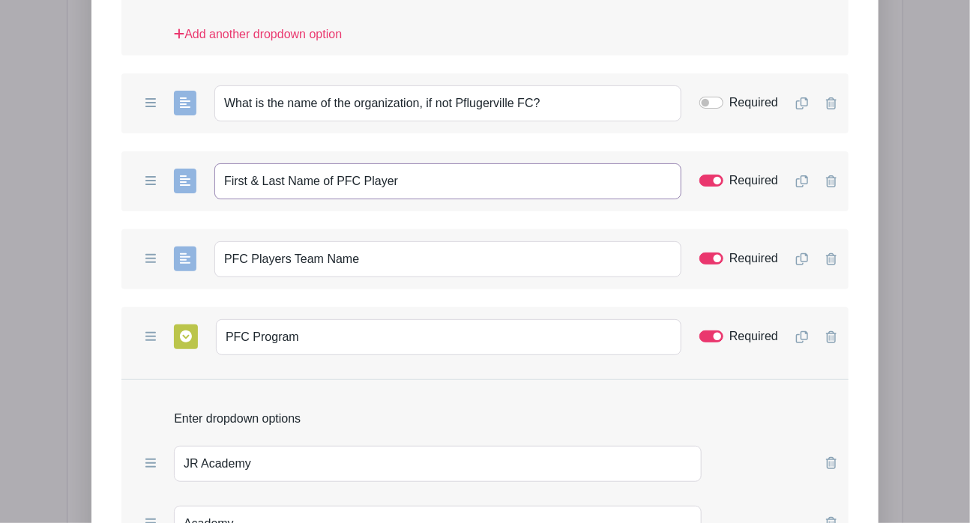
click at [433, 163] on input "First & Last Name of PFC Player" at bounding box center [447, 181] width 467 height 36
drag, startPoint x: 433, startPoint y: 94, endPoint x: 219, endPoint y: 95, distance: 214.5
click at [219, 163] on input "First & Last Name of PFC Player" at bounding box center [447, 181] width 467 height 36
paste input "If you're completing volunteer hours for a Pflugerville FC player, please enter…"
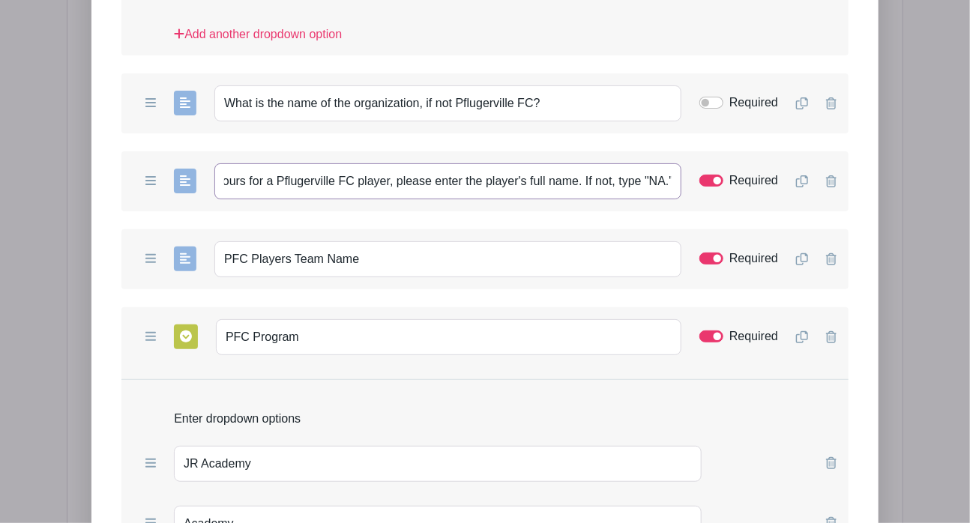
type input "If you're completing volunteer hours for a Pflugerville FC player, please enter…"
drag, startPoint x: 388, startPoint y: 166, endPoint x: 181, endPoint y: 163, distance: 207.8
click at [181, 229] on div "Add Short Answer Add Multiple Choice Add Checkboxes Add Dropdown PFC Players Te…" at bounding box center [484, 259] width 727 height 60
paste input "Enter the player's team name. Type "NA" if not applicable."
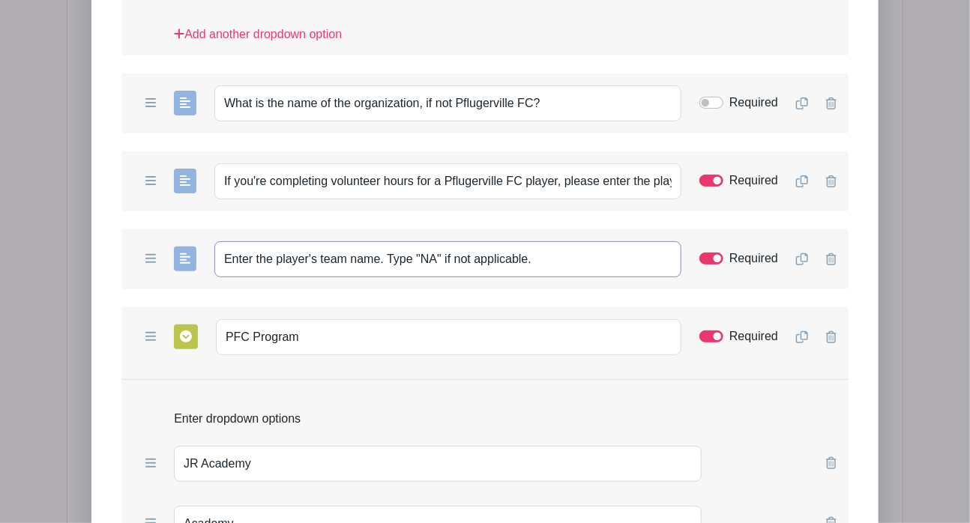
type input "Enter the player's team name. Type "NA" if not applicable."
drag, startPoint x: 315, startPoint y: 252, endPoint x: 116, endPoint y: 254, distance: 198.8
click at [116, 254] on form "List Name Supplemental Information Form Questions Add Short Answer Add Multiple…" at bounding box center [484, 197] width 763 height 1304
paste input "Select the players p"
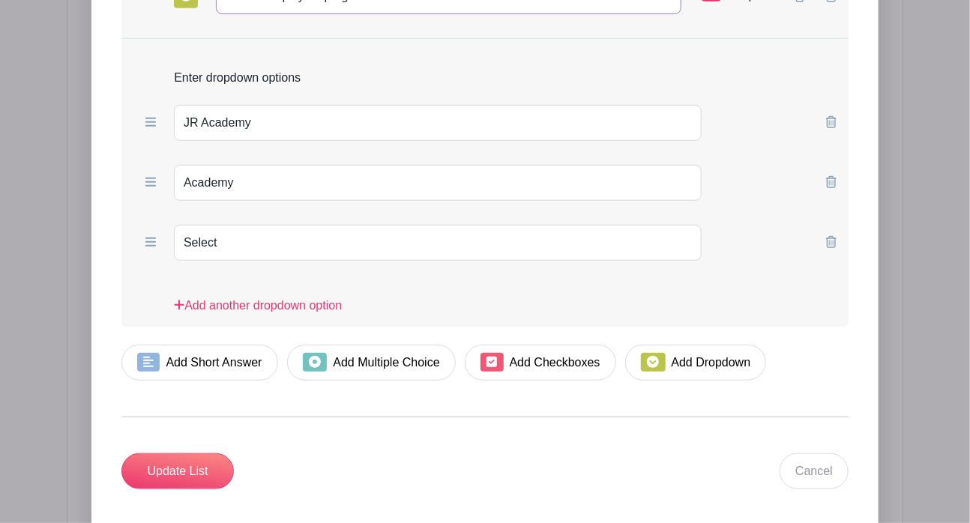
scroll to position [2884, 0]
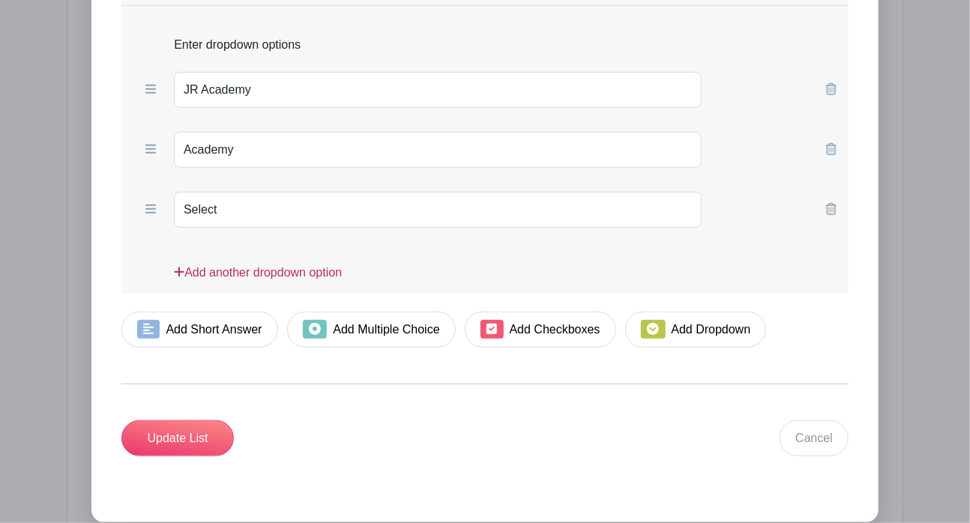
type input "Select the players program"
click at [253, 264] on link "Add another dropdown option" at bounding box center [258, 279] width 168 height 30
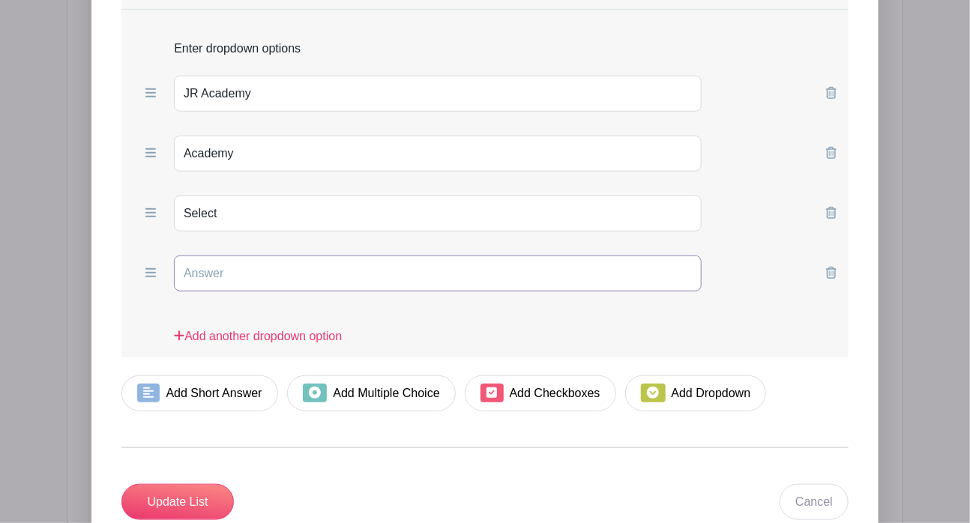
click at [265, 256] on input "text" at bounding box center [438, 274] width 528 height 36
type input "NA"
click at [177, 484] on input "Update List" at bounding box center [177, 502] width 112 height 36
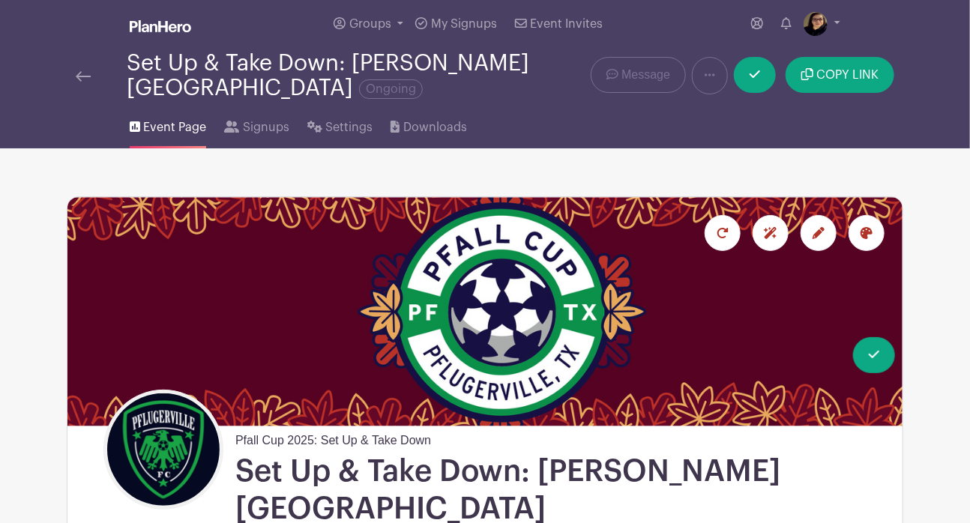
scroll to position [0, 0]
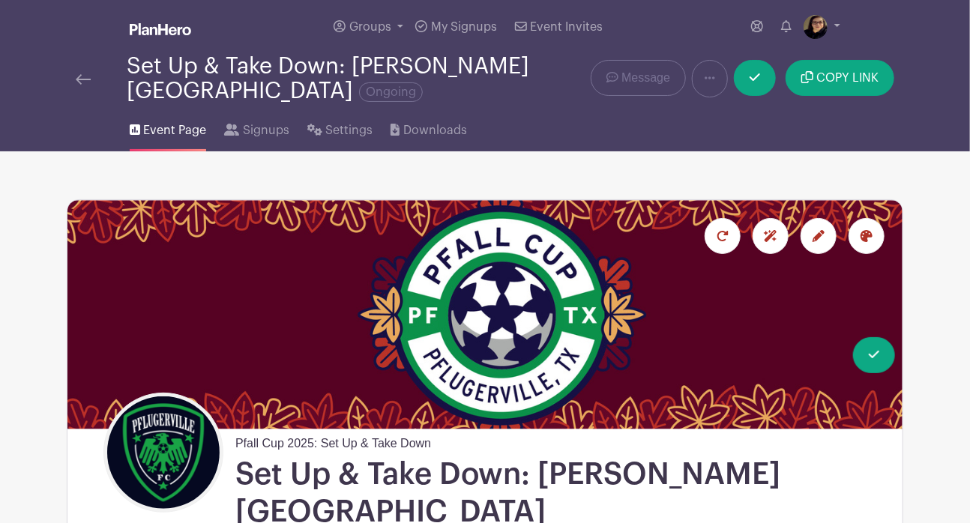
click at [80, 76] on img at bounding box center [83, 79] width 15 height 10
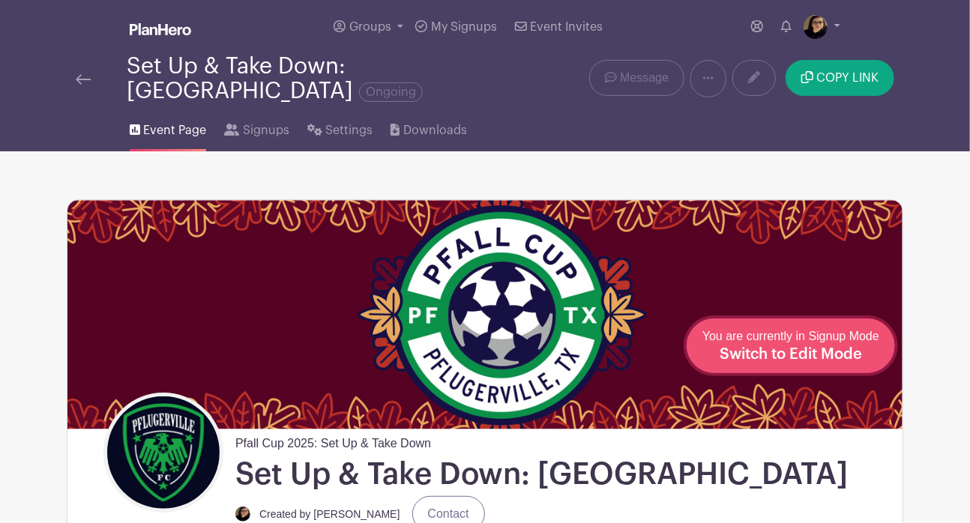
click at [858, 359] on span "Switch to Edit Mode" at bounding box center [791, 354] width 142 height 15
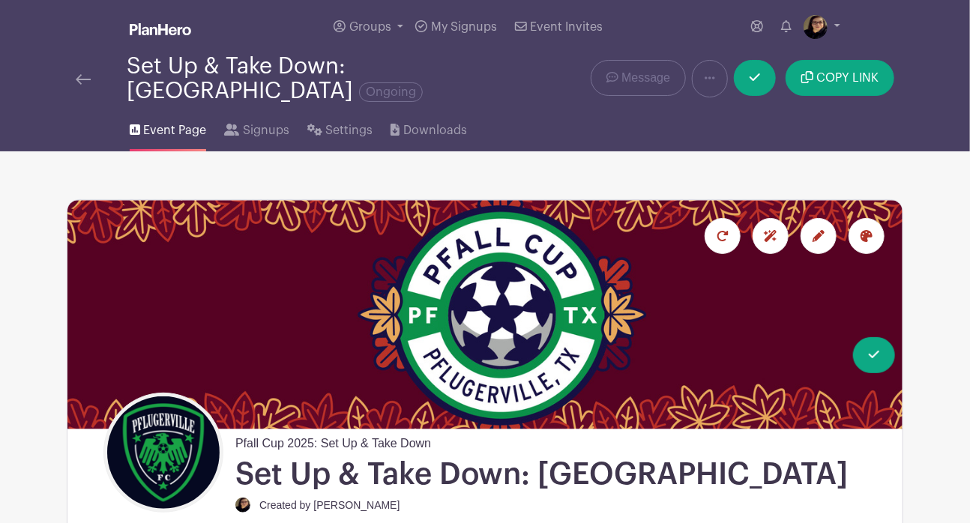
click at [811, 232] on div at bounding box center [819, 236] width 36 height 36
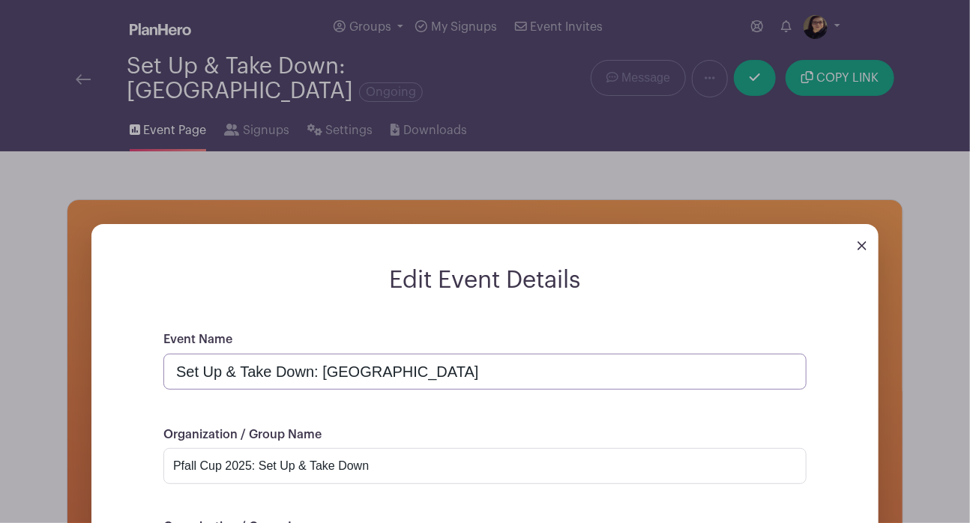
drag, startPoint x: 324, startPoint y: 368, endPoint x: 508, endPoint y: 379, distance: 184.8
click at [508, 379] on input "Set Up & Take Down: Pfennig Park" at bounding box center [484, 372] width 643 height 36
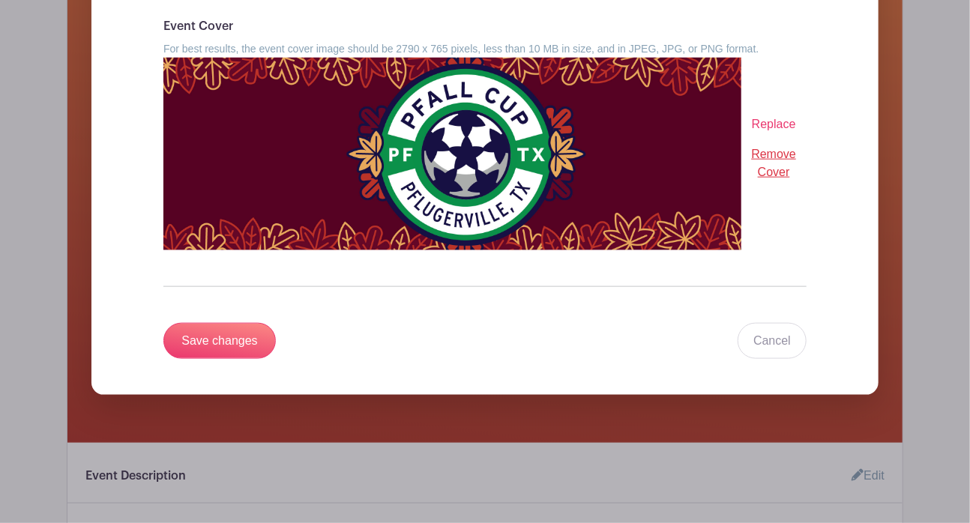
scroll to position [701, 0]
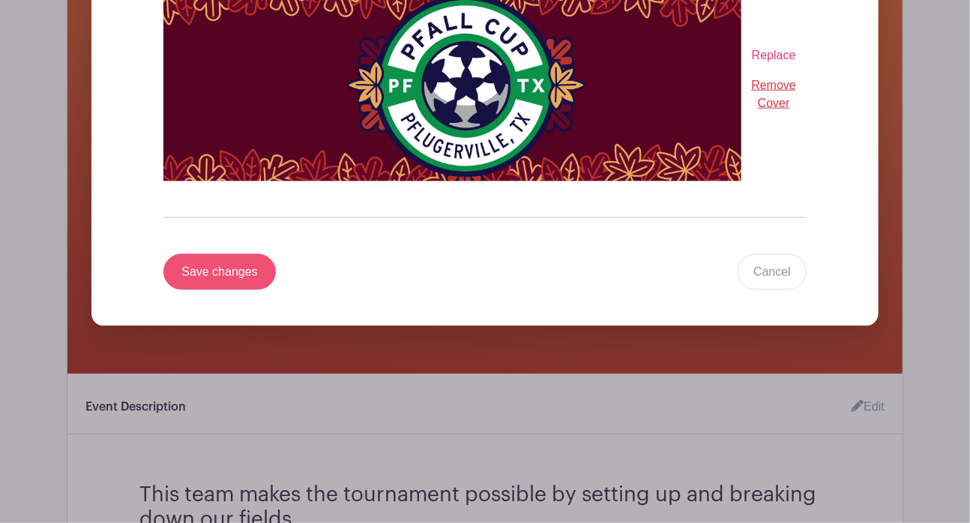
type input "Set Up & Take Down: Old Settler's Park"
click at [205, 268] on input "Save changes" at bounding box center [219, 272] width 112 height 36
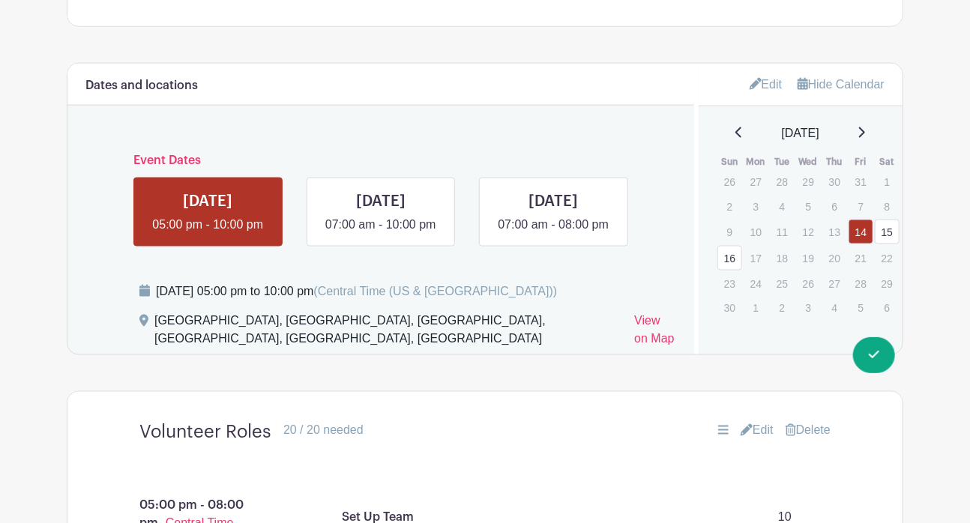
scroll to position [958, 0]
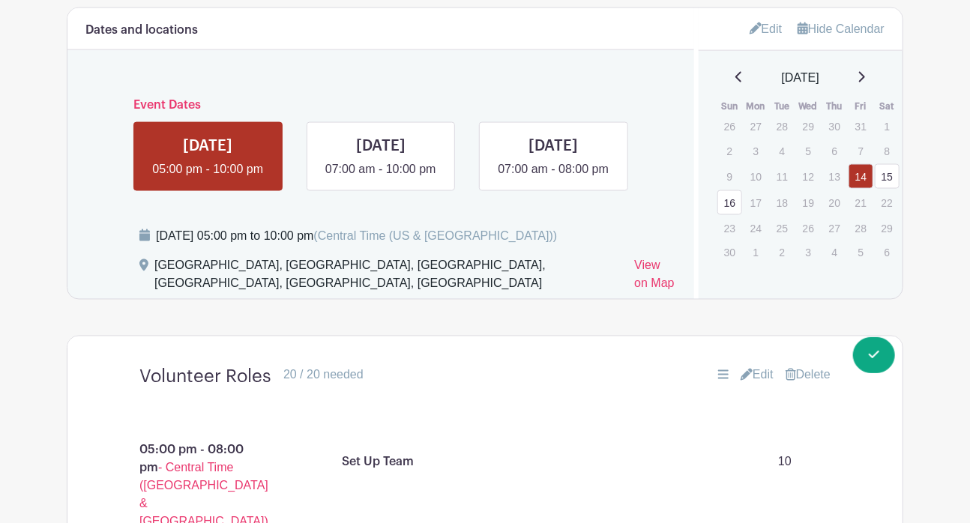
click at [753, 32] on icon at bounding box center [756, 28] width 12 height 12
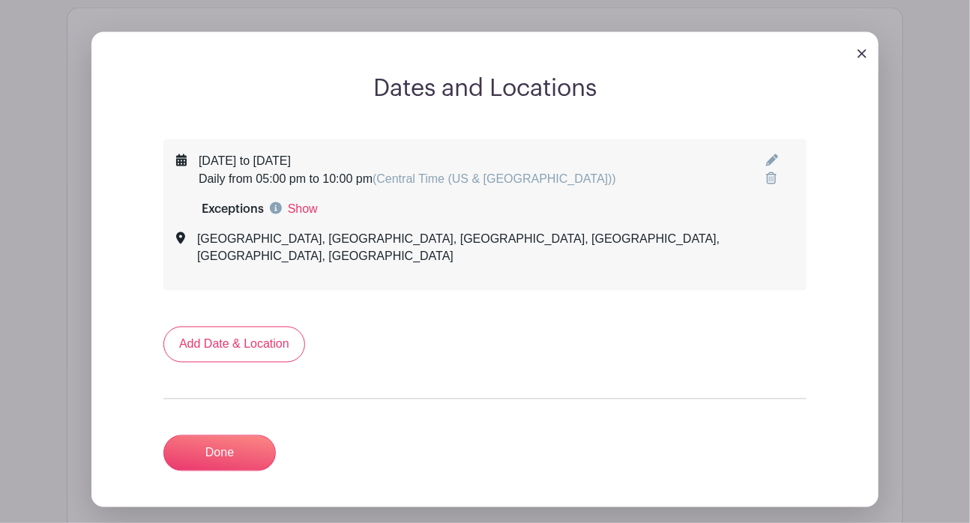
click at [766, 156] on icon at bounding box center [772, 160] width 12 height 12
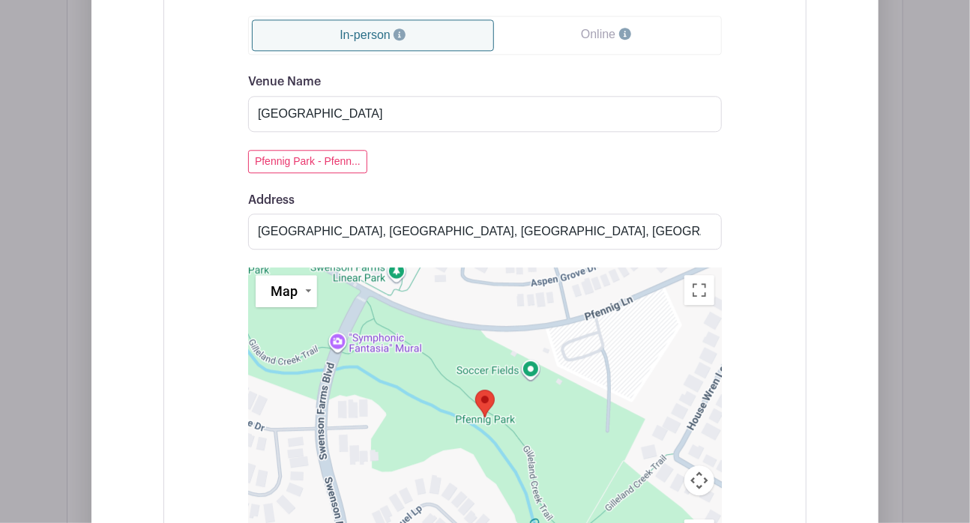
scroll to position [1582, 0]
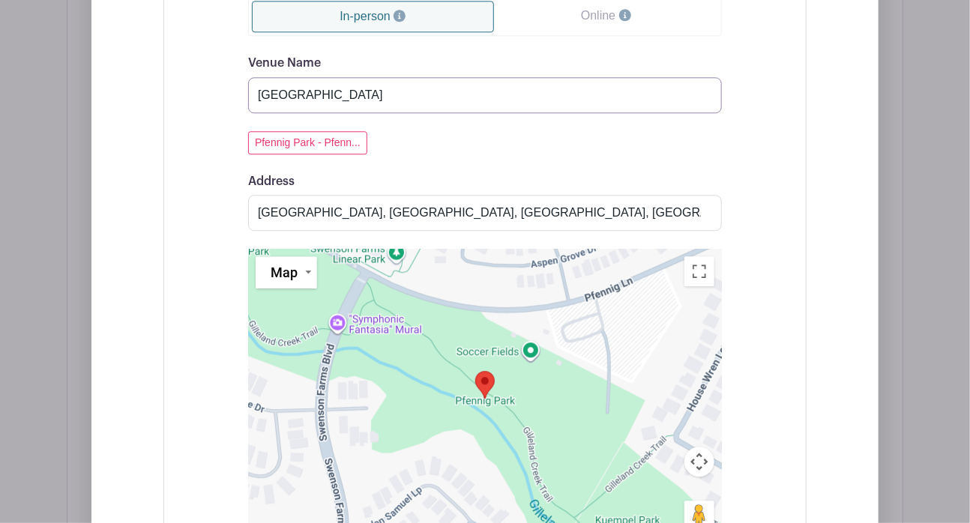
click at [276, 91] on input "Pfennig Park" at bounding box center [485, 95] width 474 height 36
type input "Old Settler's Park"
click at [708, 210] on input "Pfennig Park, West Pfennig Lane, Pflugerville, TX, USA" at bounding box center [485, 213] width 474 height 36
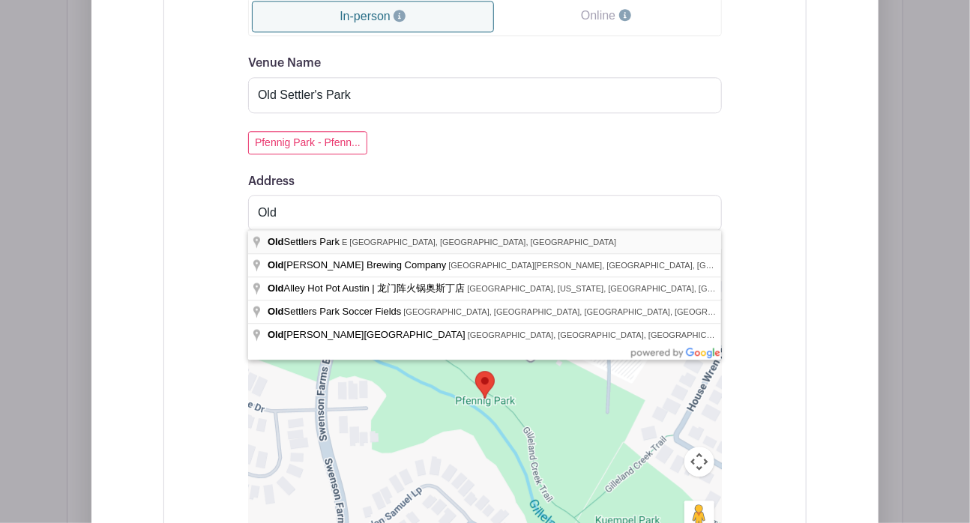
type input "Old Settlers Park, E Palm Valley Blvd, Round Rock, TX, USA"
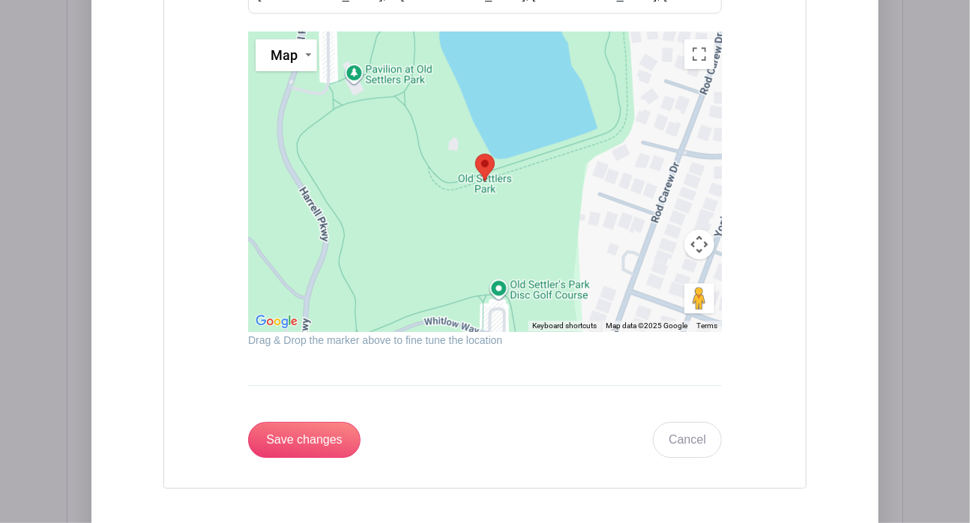
scroll to position [1784, 0]
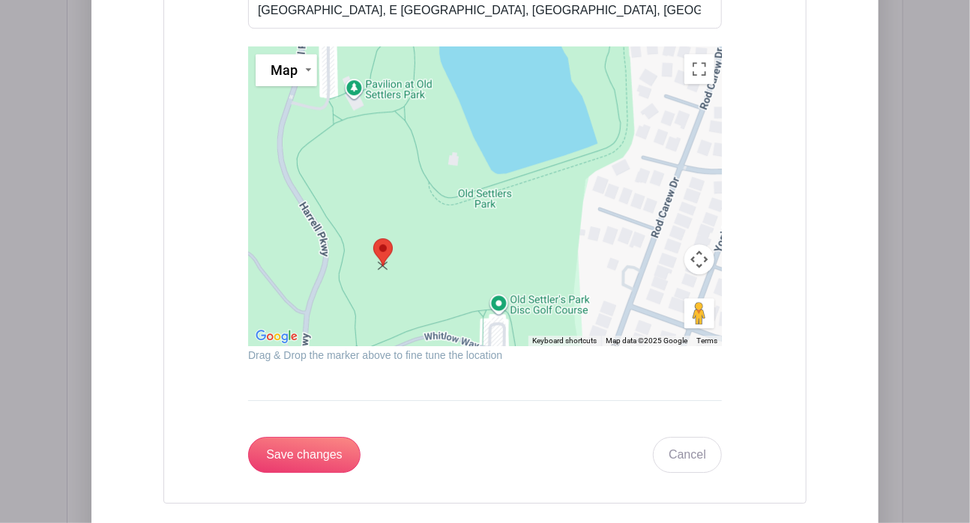
drag, startPoint x: 484, startPoint y: 176, endPoint x: 379, endPoint y: 246, distance: 125.4
click at [379, 246] on img at bounding box center [382, 252] width 31 height 40
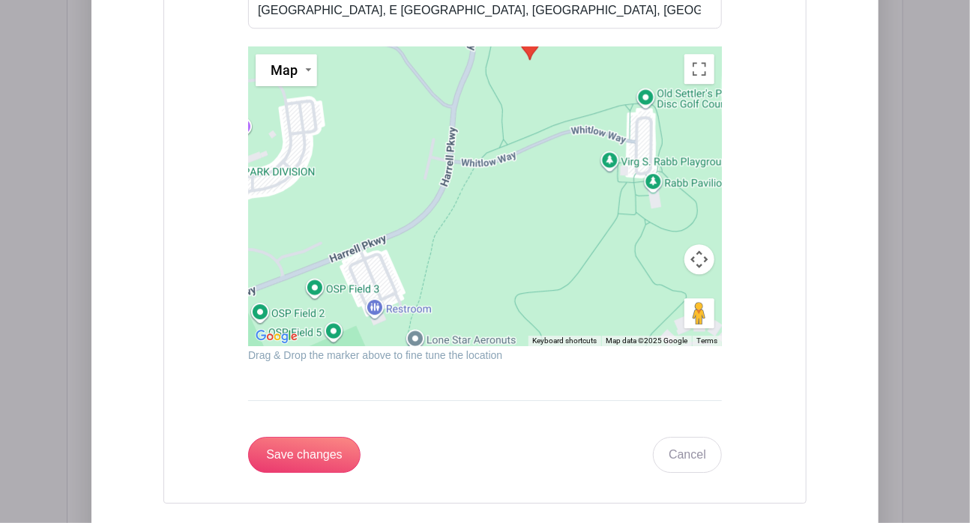
drag, startPoint x: 480, startPoint y: 264, endPoint x: 525, endPoint y: 122, distance: 148.7
click at [525, 122] on div at bounding box center [485, 196] width 474 height 300
drag, startPoint x: 528, startPoint y: 48, endPoint x: 294, endPoint y: 256, distance: 312.9
click at [294, 256] on img at bounding box center [295, 251] width 31 height 40
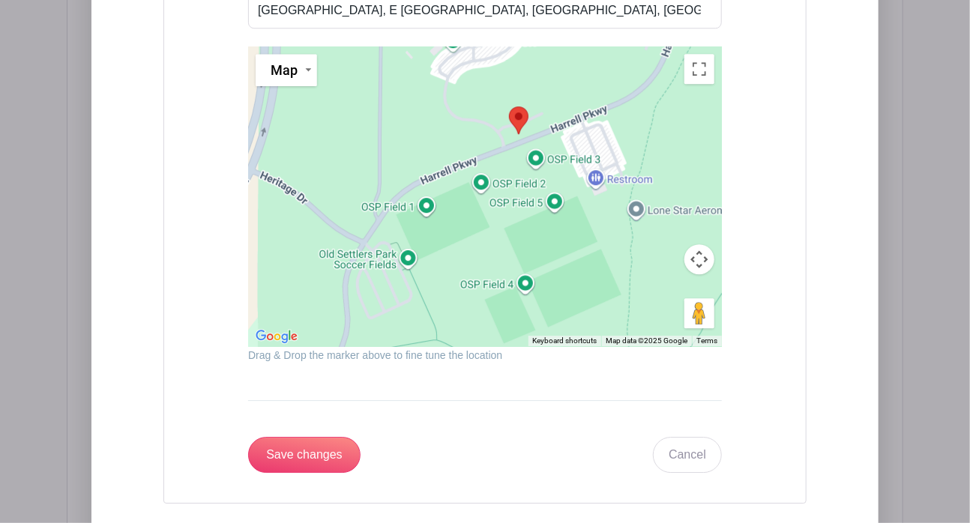
drag, startPoint x: 398, startPoint y: 191, endPoint x: 450, endPoint y: 106, distance: 99.3
click at [450, 106] on div at bounding box center [485, 196] width 474 height 300
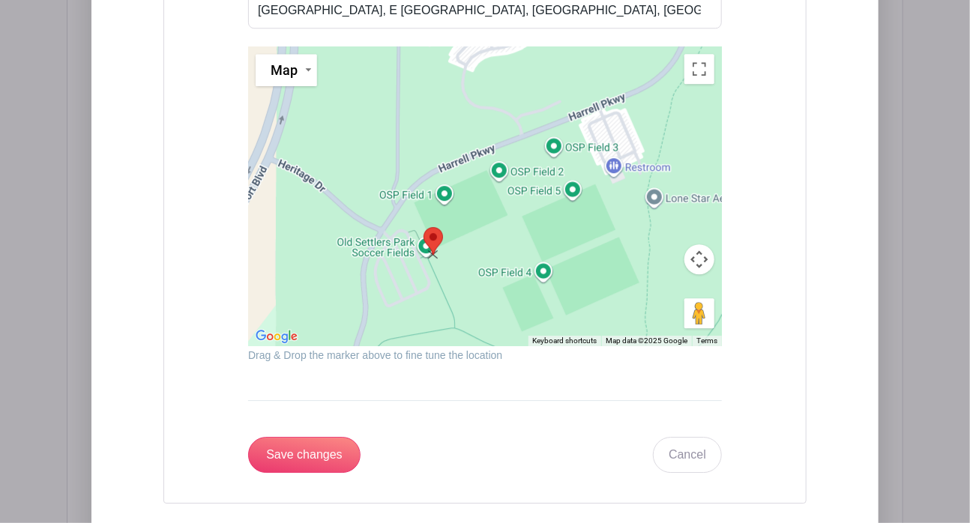
drag, startPoint x: 534, startPoint y: 100, endPoint x: 429, endPoint y: 236, distance: 171.6
click at [429, 236] on img at bounding box center [433, 241] width 31 height 40
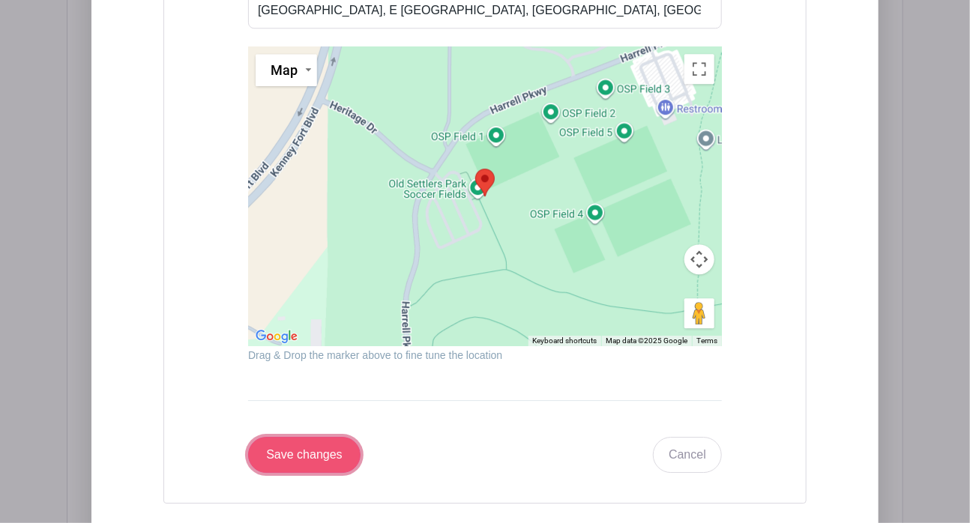
click at [294, 457] on input "Save changes" at bounding box center [304, 455] width 112 height 36
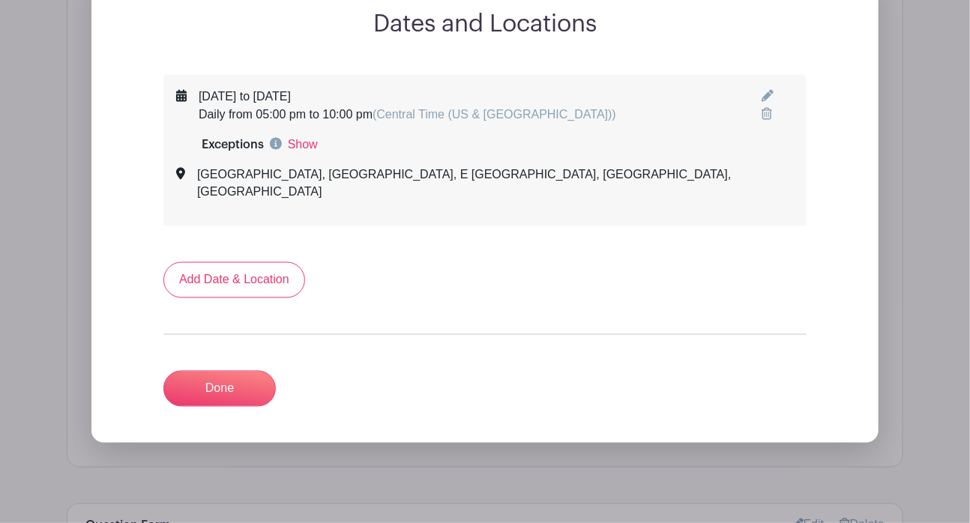
scroll to position [1001, 0]
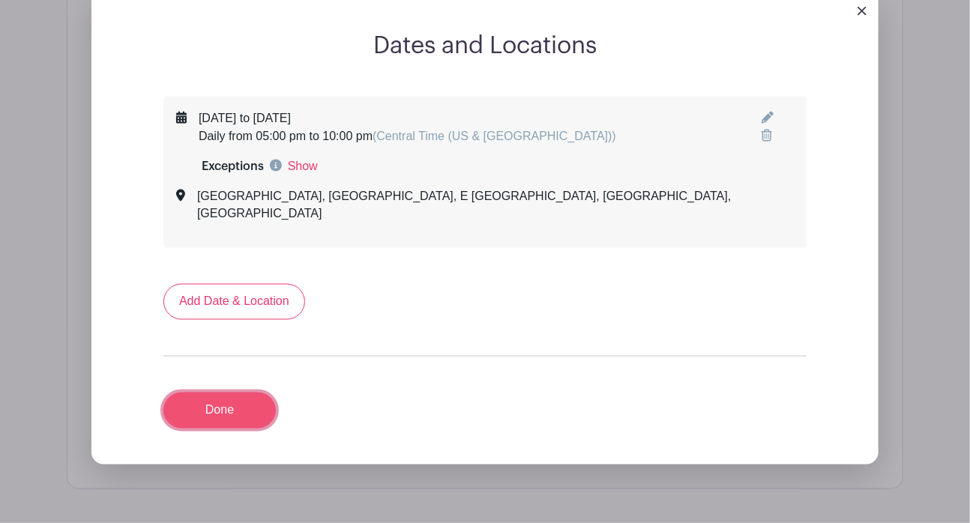
click at [223, 393] on link "Done" at bounding box center [219, 411] width 112 height 36
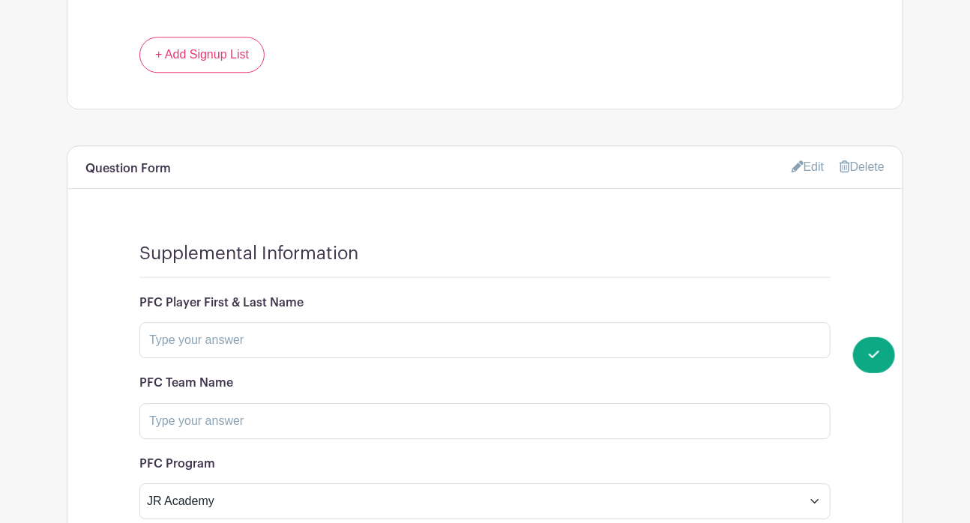
scroll to position [1721, 0]
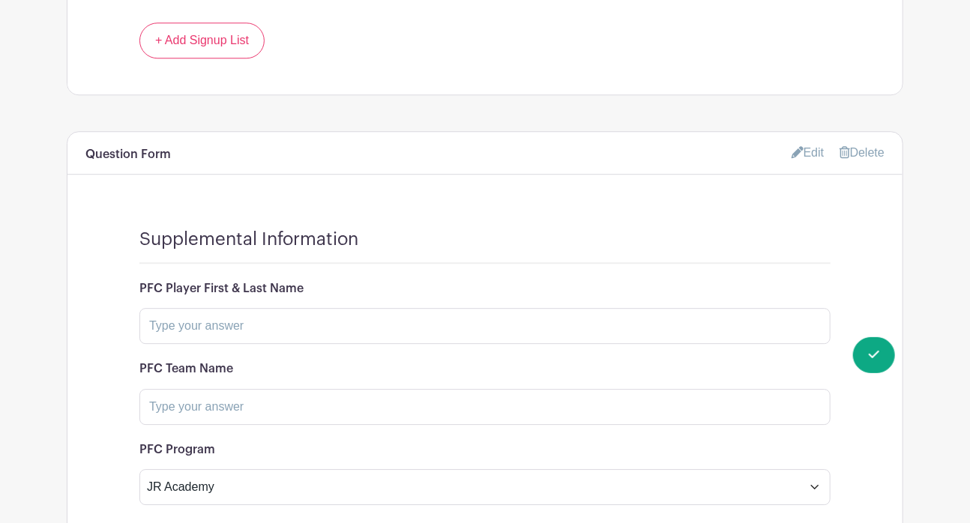
click at [812, 140] on link "Edit" at bounding box center [808, 152] width 33 height 25
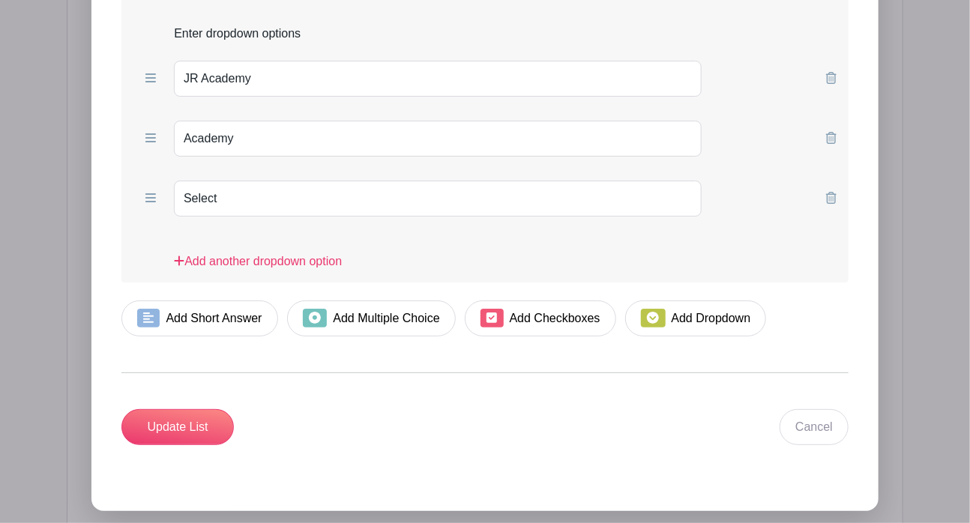
scroll to position [2454, 0]
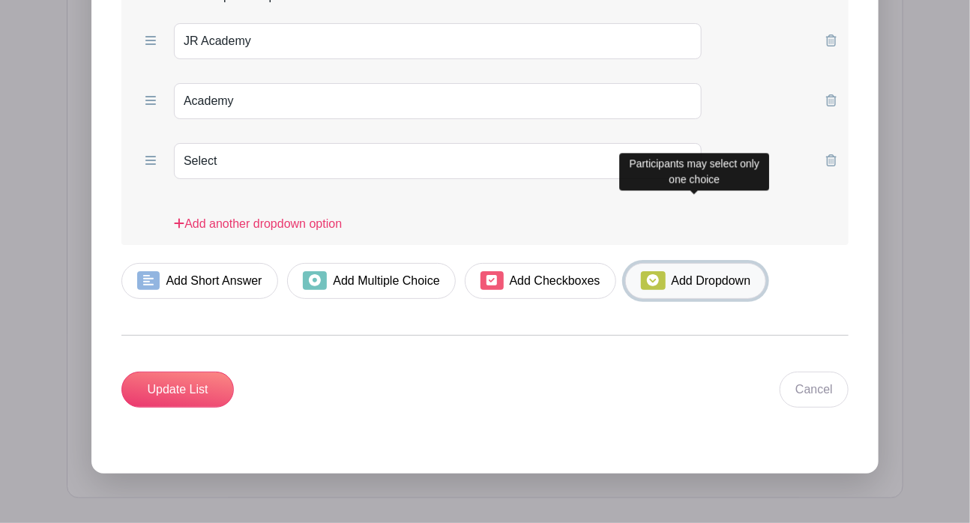
click at [706, 263] on link "Add Dropdown" at bounding box center [695, 281] width 141 height 36
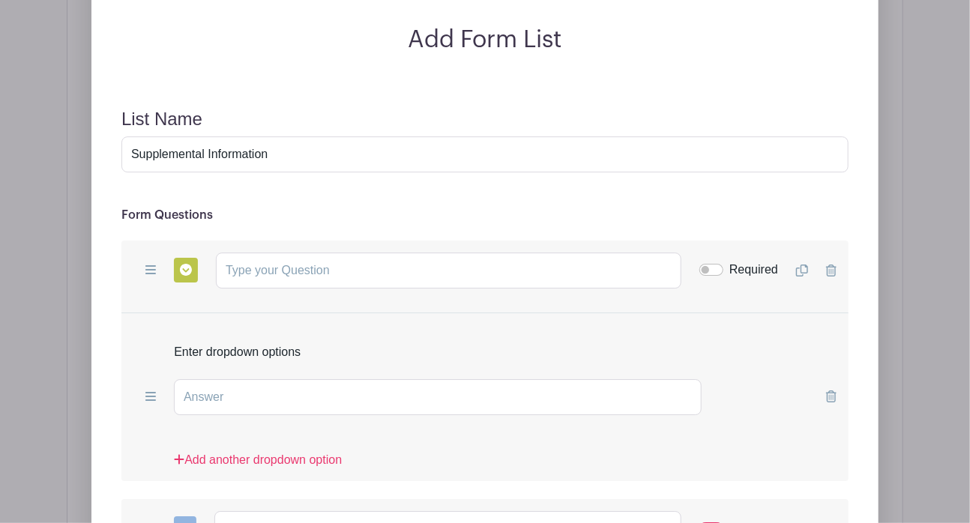
scroll to position [1907, 0]
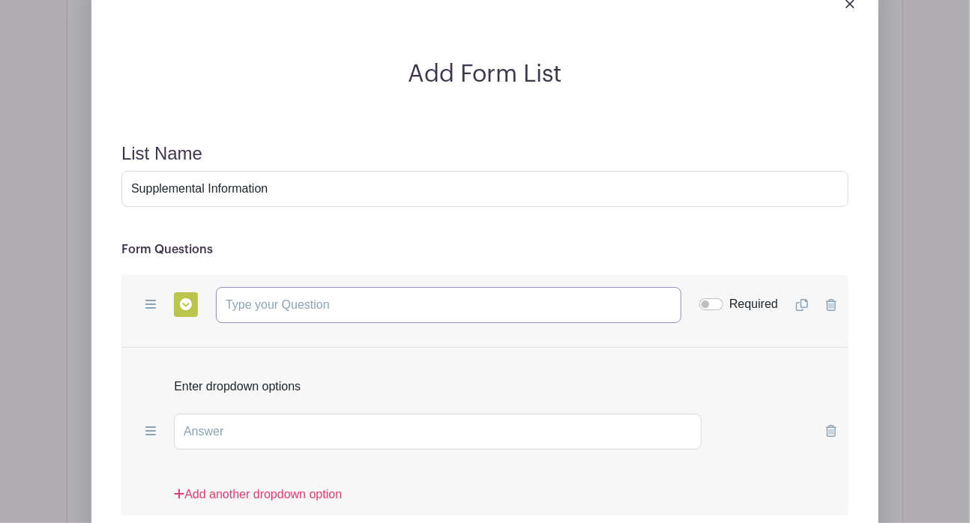
click at [307, 287] on input "text" at bounding box center [449, 305] width 466 height 36
paste input "What best describes your volunteer status?"
type input "What best describes your volunteer status?"
click at [292, 414] on input "text" at bounding box center [438, 432] width 528 height 36
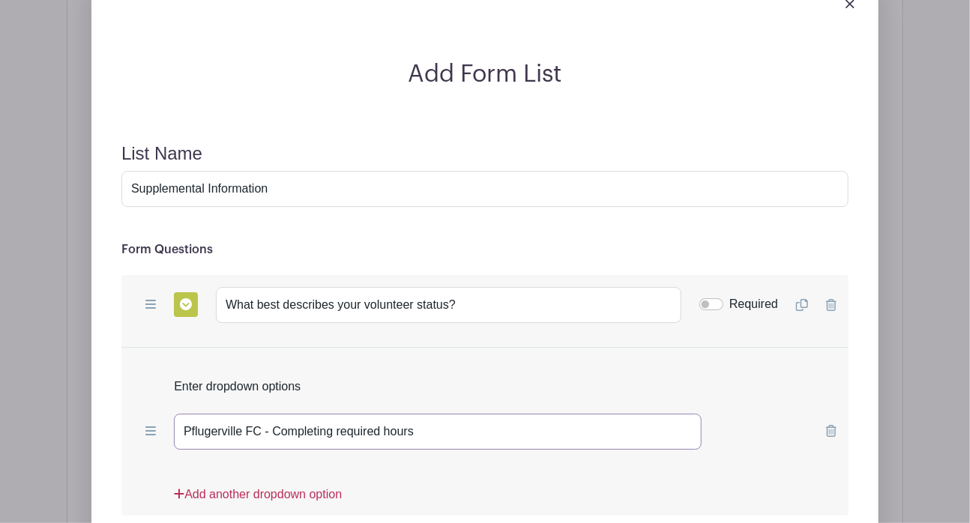
type input "Pflugerville FC - Completing required hours"
click at [286, 486] on link "Add another dropdown option" at bounding box center [258, 501] width 168 height 30
click at [282, 474] on input "text" at bounding box center [438, 492] width 528 height 36
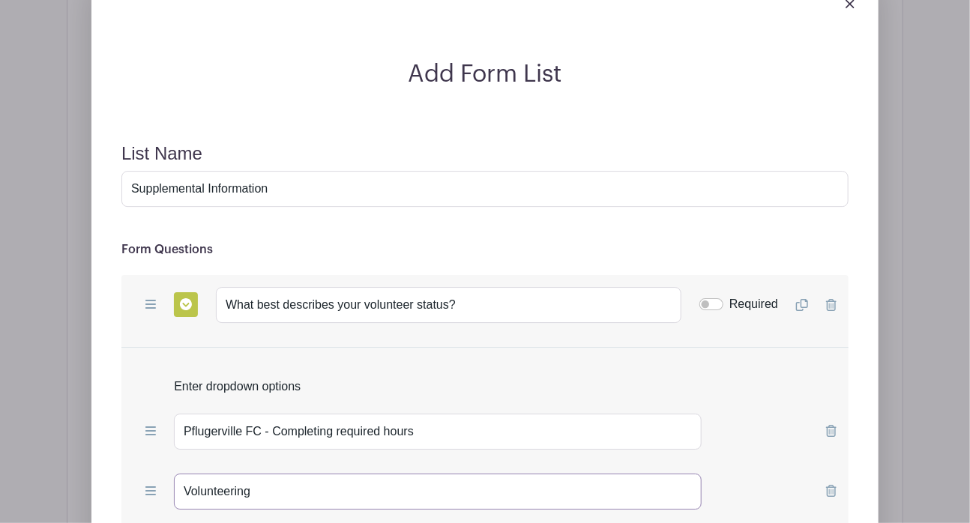
click at [300, 474] on input "Volunteering" at bounding box center [438, 492] width 528 height 36
type input "Volunteering with another Organization"
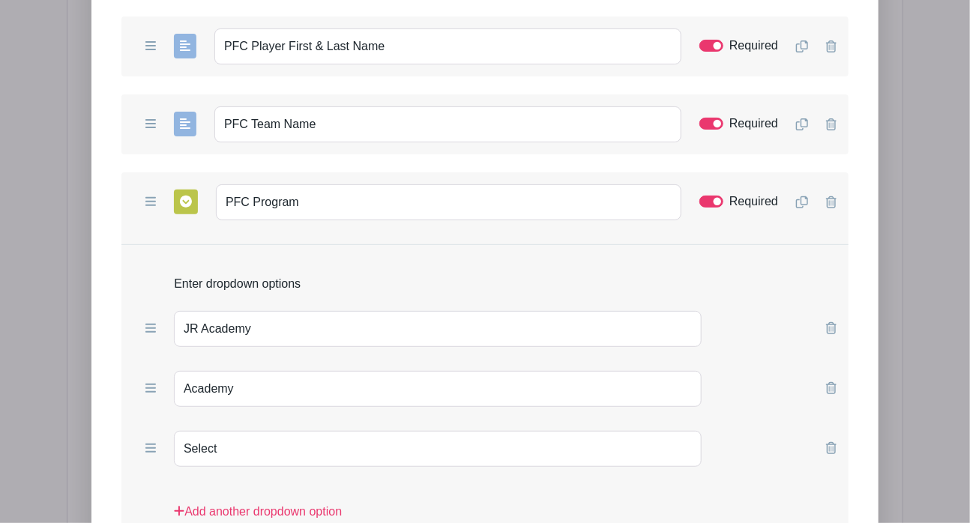
scroll to position [2553, 0]
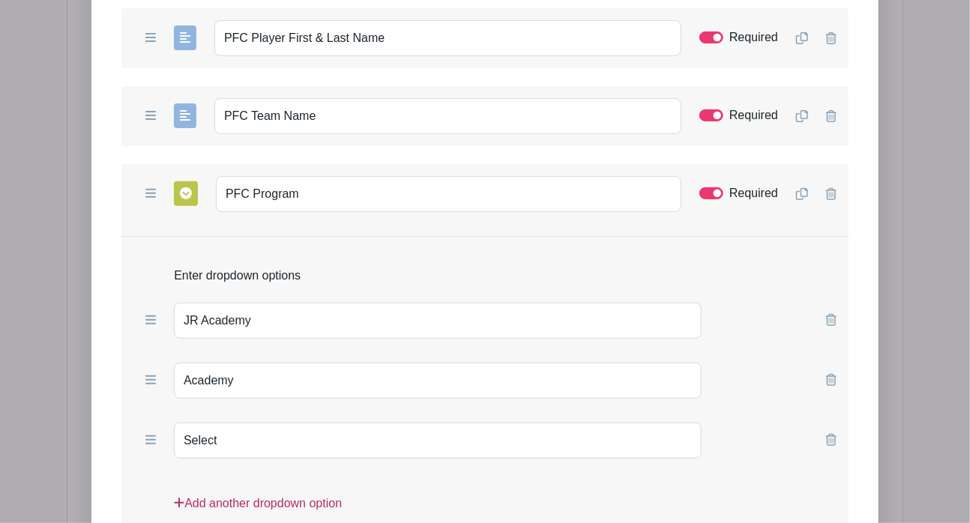
type input "Community Volunteer (just here to help!)"
click at [210, 495] on link "Add another dropdown option" at bounding box center [258, 510] width 168 height 30
click at [232, 483] on input "text" at bounding box center [438, 501] width 528 height 36
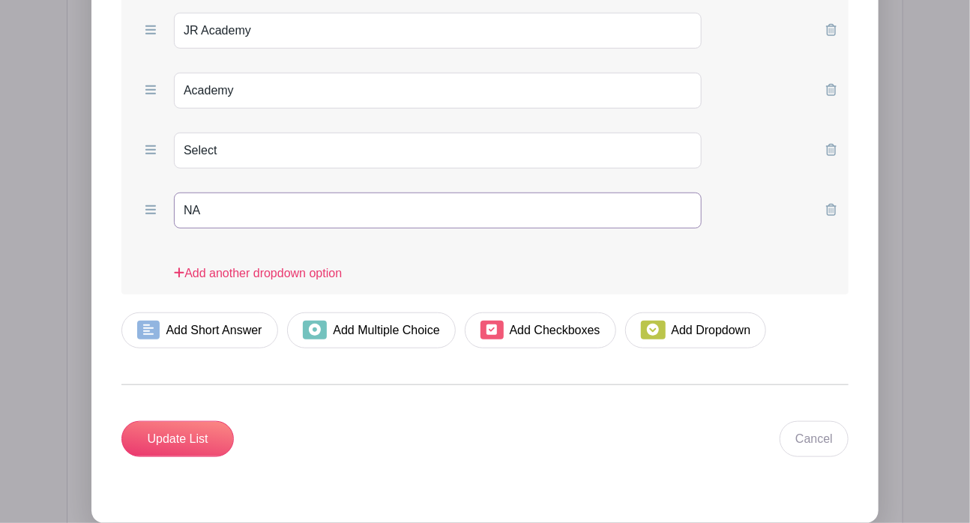
scroll to position [2851, 0]
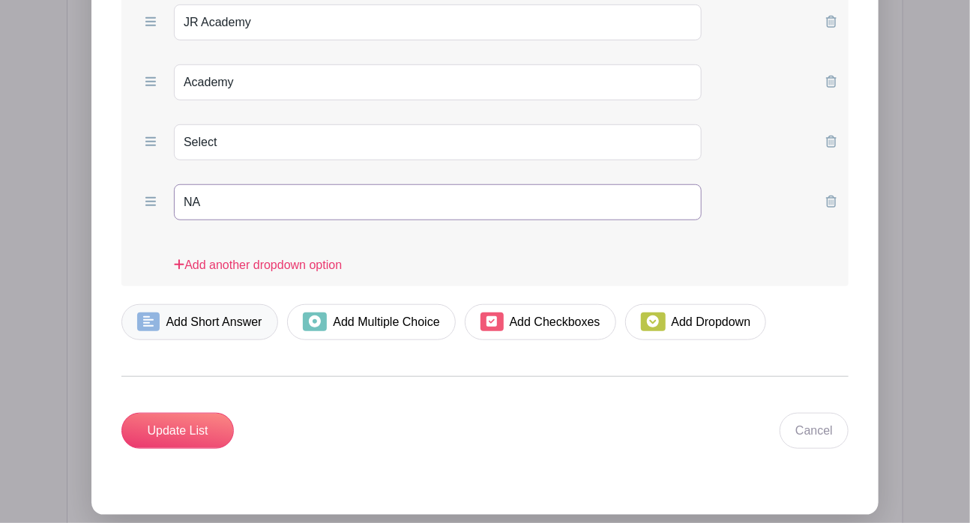
type input "NA"
click at [189, 304] on link "Add Short Answer" at bounding box center [199, 322] width 157 height 36
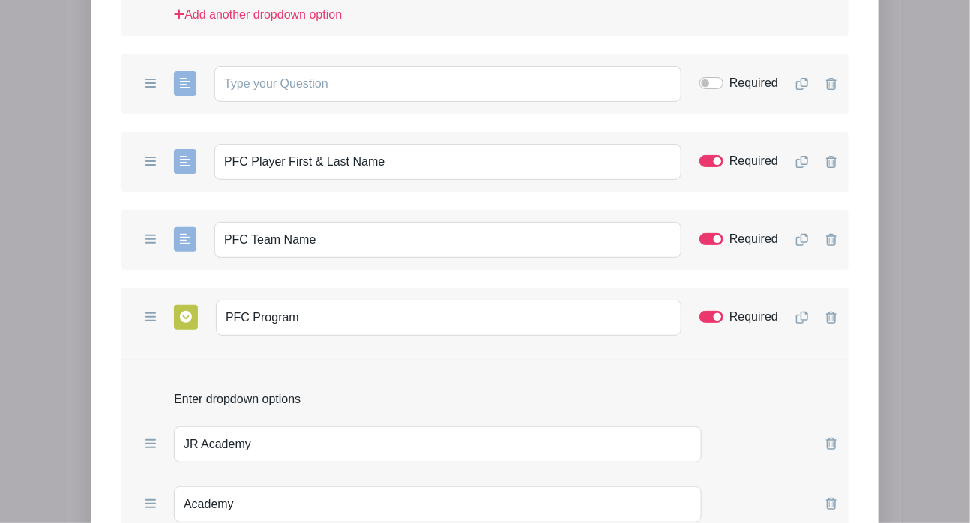
scroll to position [2483, 0]
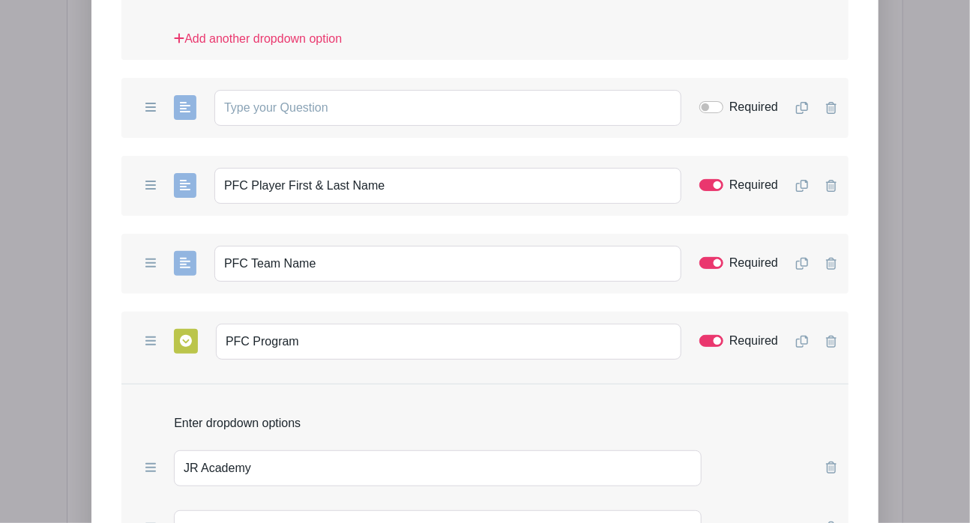
click at [97, 124] on div "Add Form List List Name Supplemental Information Form Questions Add Short Answe…" at bounding box center [484, 177] width 787 height 1567
click at [307, 90] on input "text" at bounding box center [447, 108] width 467 height 36
click at [105, 137] on form "List Name Supplemental Information Form Questions Add Short Answer Add Multiple…" at bounding box center [484, 231] width 763 height 1364
click at [298, 90] on input "text" at bounding box center [447, 108] width 467 height 36
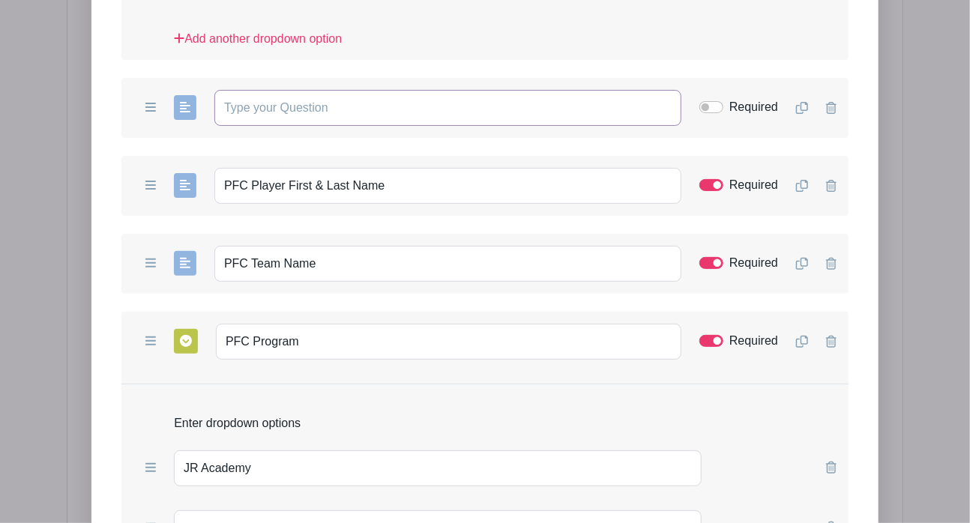
paste input "What is the name of the organization, if different than Pflugerville FC?"
type input "What is the name of the organization, if different than Pflugerville FC?"
click at [102, 200] on div "Add Form List List Name Supplemental Information Form Questions Add Short Answe…" at bounding box center [484, 177] width 787 height 1567
drag, startPoint x: 390, startPoint y: 115, endPoint x: 174, endPoint y: 118, distance: 216.0
click at [174, 156] on div "Add Short Answer Add Multiple Choice Add Checkboxes Add Dropdown PFC Player Fir…" at bounding box center [484, 186] width 727 height 60
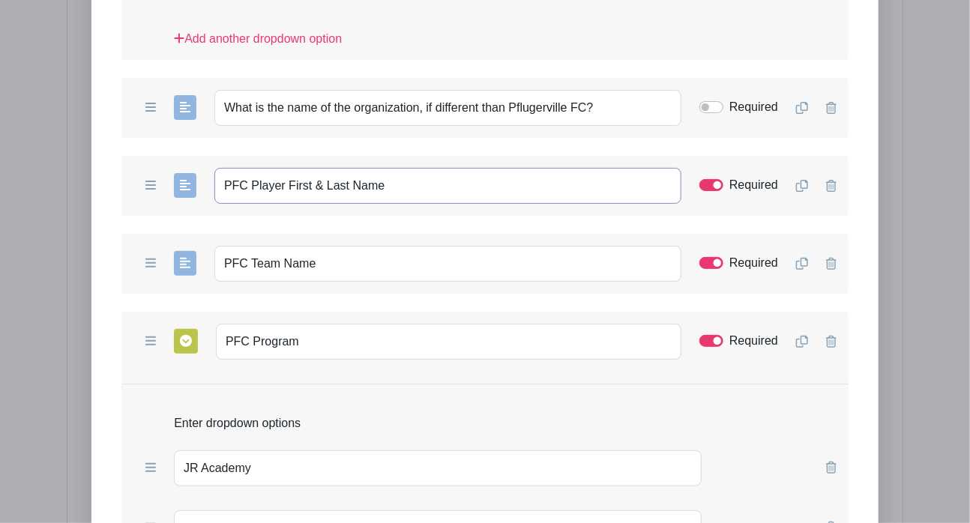
paste input "If you're completing volunteer hours for a Pflugerville FC player, please enter…"
type input "If you're completing volunteer hours for a Pflugerville FC player, please enter…"
click at [109, 248] on form "List Name Supplemental Information Form Questions Add Short Answer Add Multiple…" at bounding box center [484, 231] width 763 height 1364
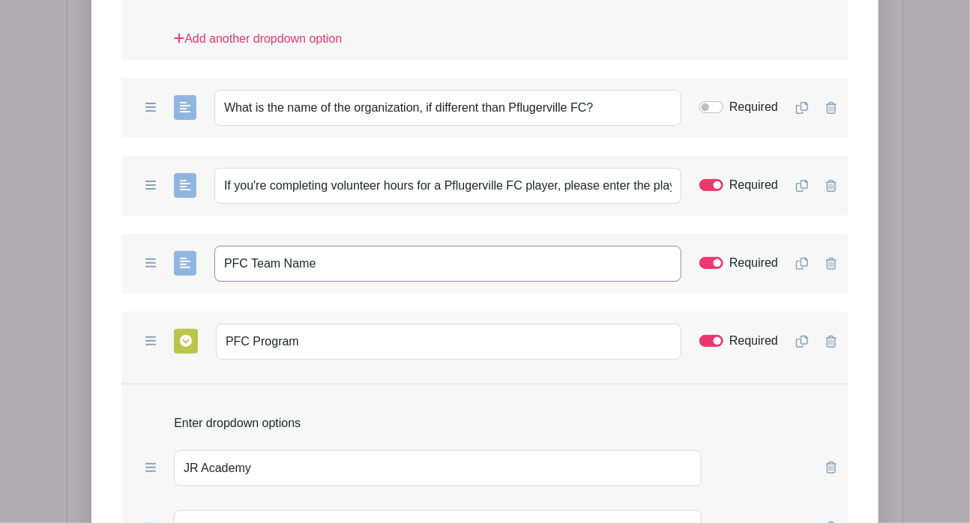
drag, startPoint x: 327, startPoint y: 200, endPoint x: 106, endPoint y: 174, distance: 222.8
click at [106, 174] on form "List Name Supplemental Information Form Questions Add Short Answer Add Multiple…" at bounding box center [484, 231] width 763 height 1364
paste input "Enter the player's team name. Type "NA" if not applicable."
type input "Enter the player's team name. Type "NA" if not applicable."
drag, startPoint x: 247, startPoint y: 273, endPoint x: -7, endPoint y: 221, distance: 260.2
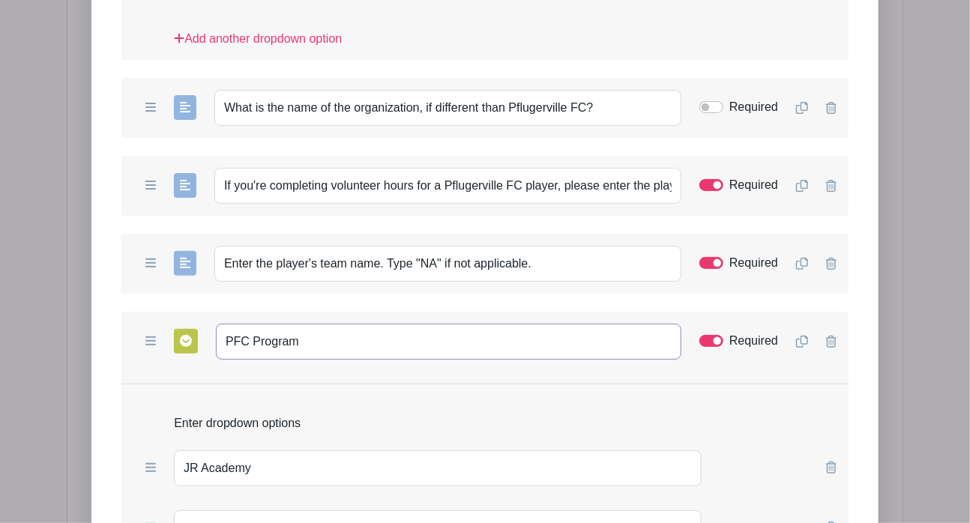
click at [127, 397] on div "Enter dropdown options" at bounding box center [484, 418] width 727 height 42
click at [274, 324] on input "Select Program" at bounding box center [449, 342] width 466 height 36
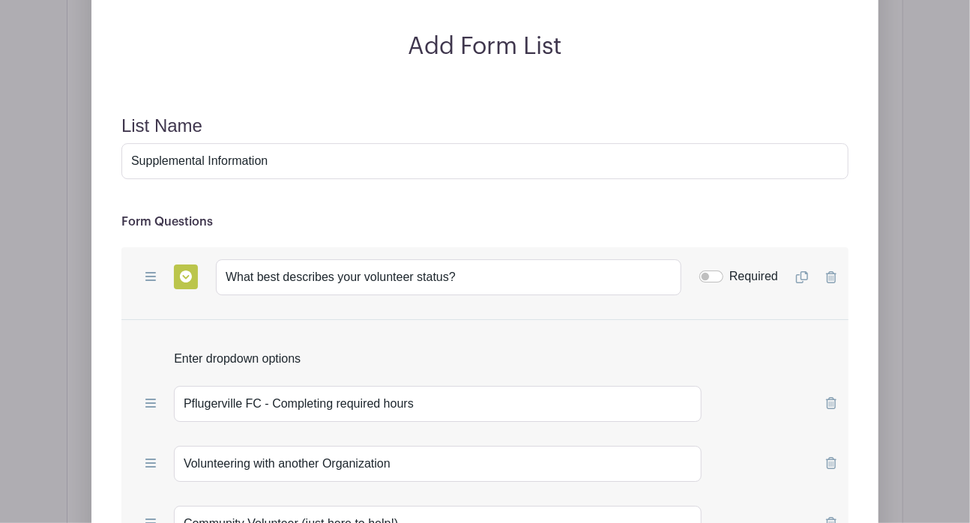
scroll to position [1918, 0]
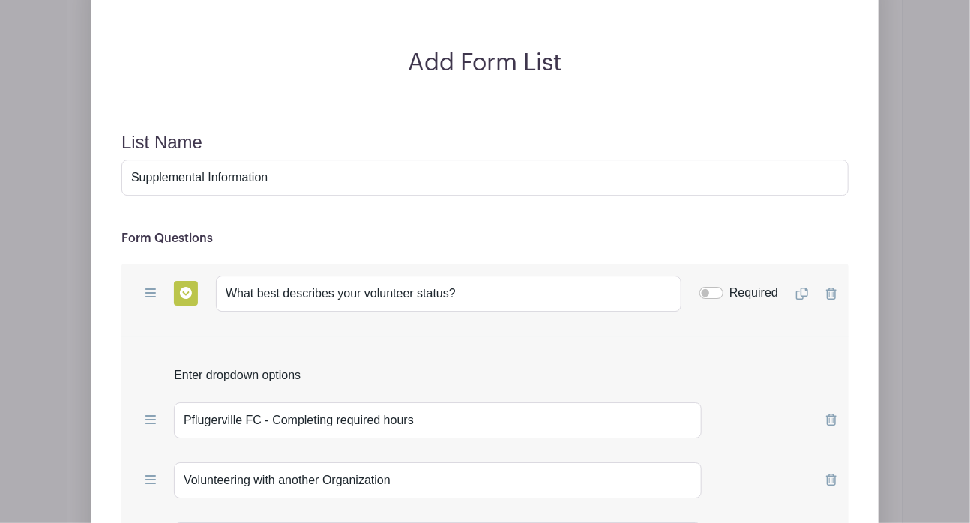
type input "Select the player's program"
click at [714, 287] on input "Required" at bounding box center [712, 293] width 24 height 12
checkbox input "true"
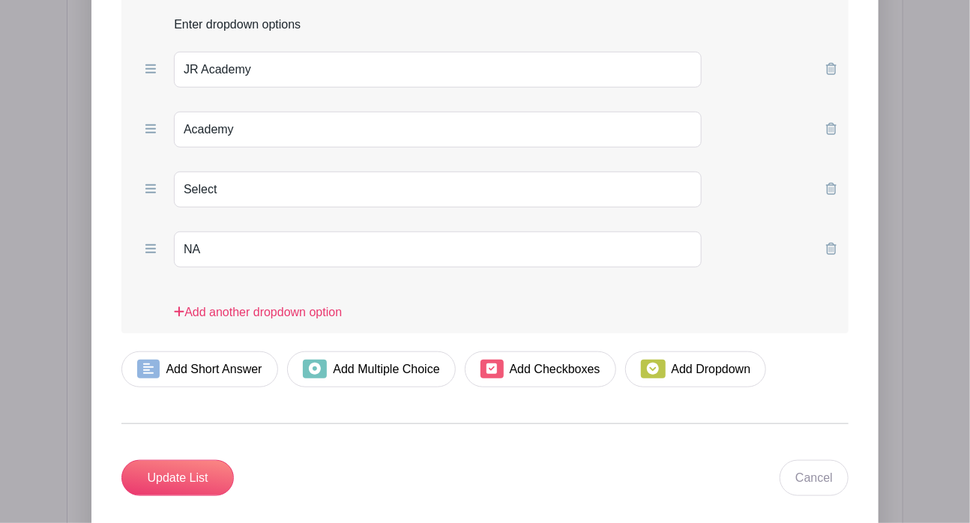
scroll to position [2968, 0]
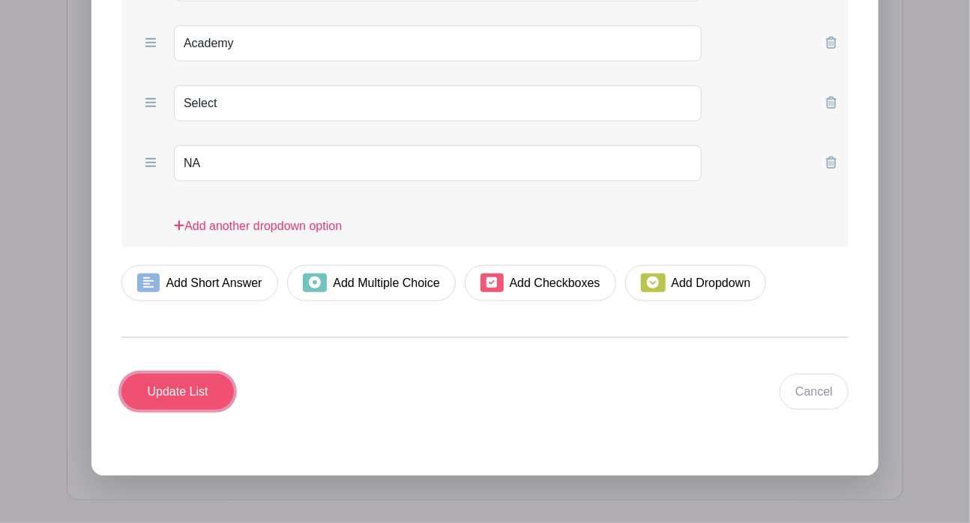
click at [166, 374] on input "Update List" at bounding box center [177, 392] width 112 height 36
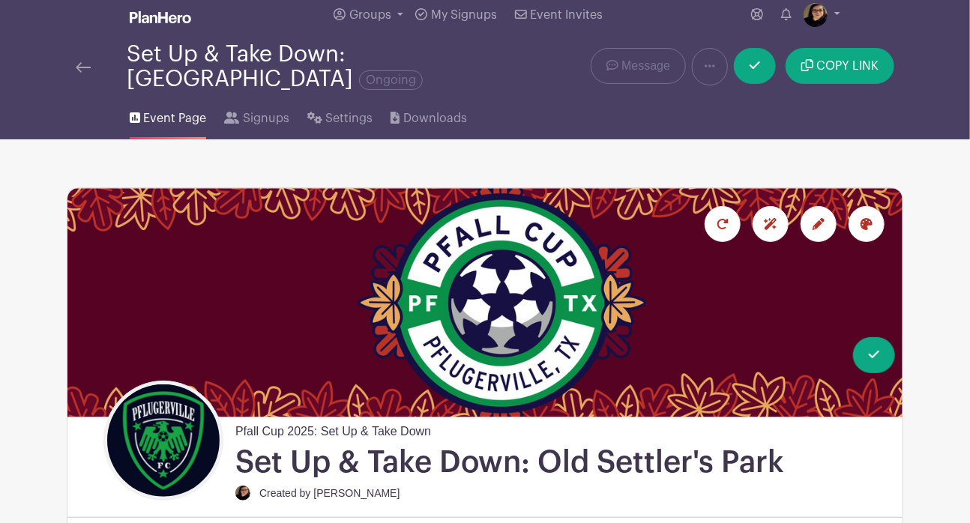
scroll to position [0, 0]
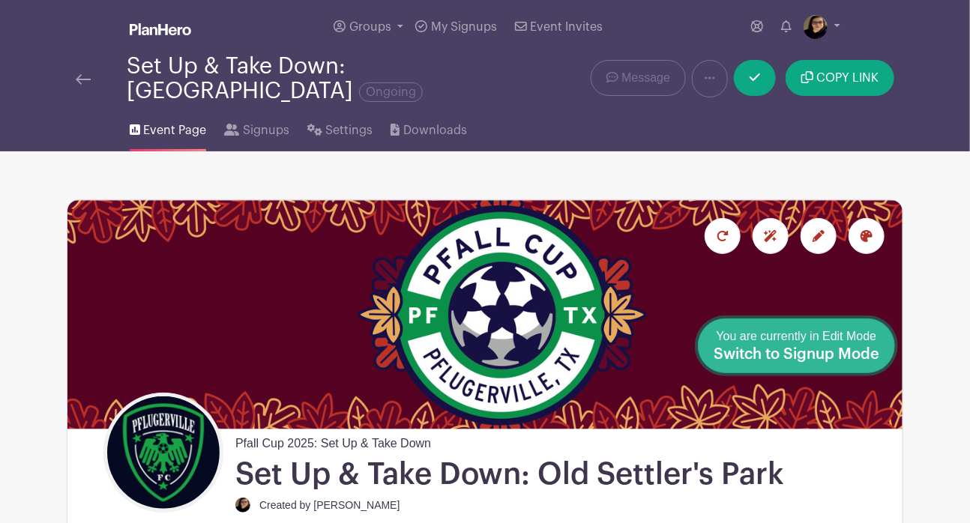
click at [864, 361] on span "Switch to Signup Mode" at bounding box center [797, 354] width 166 height 15
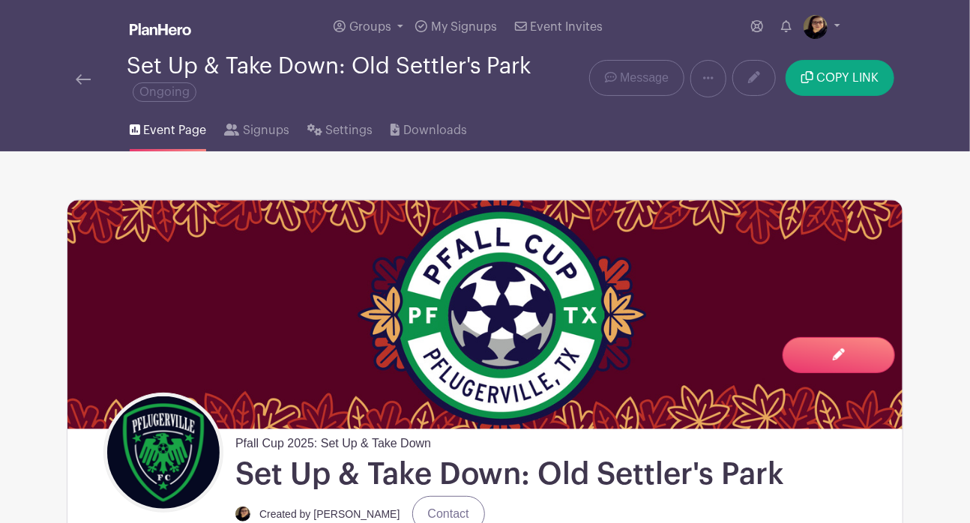
click at [76, 70] on link at bounding box center [83, 79] width 15 height 18
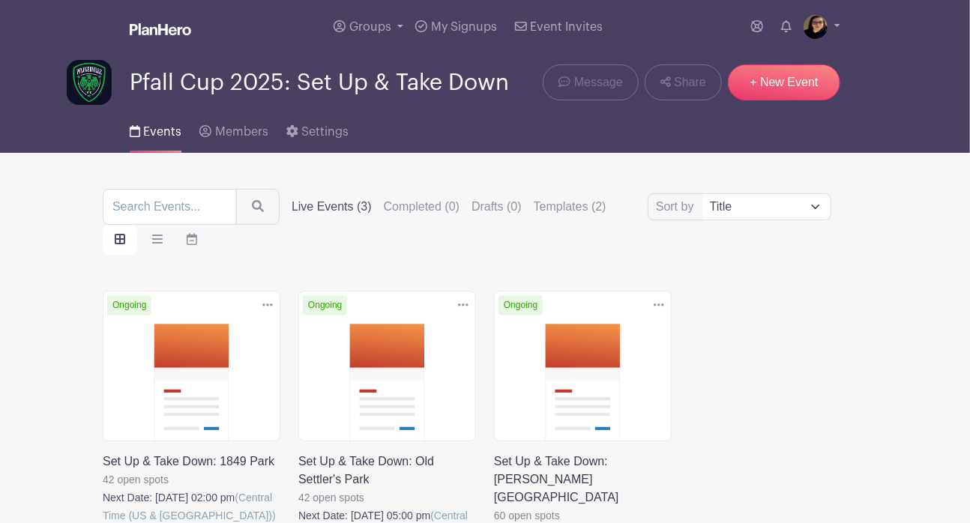
click at [103, 523] on link at bounding box center [103, 525] width 0 height 0
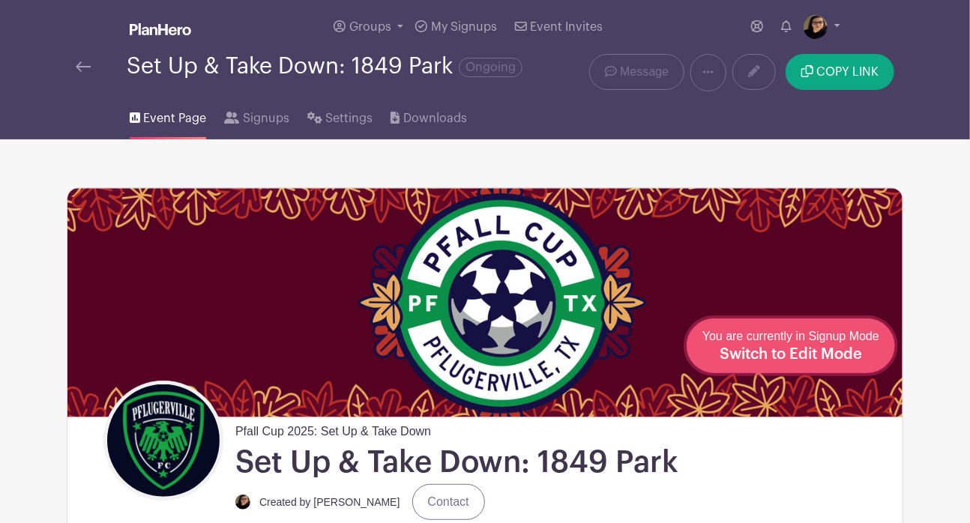
click at [847, 355] on span "Switch to Edit Mode" at bounding box center [791, 354] width 142 height 15
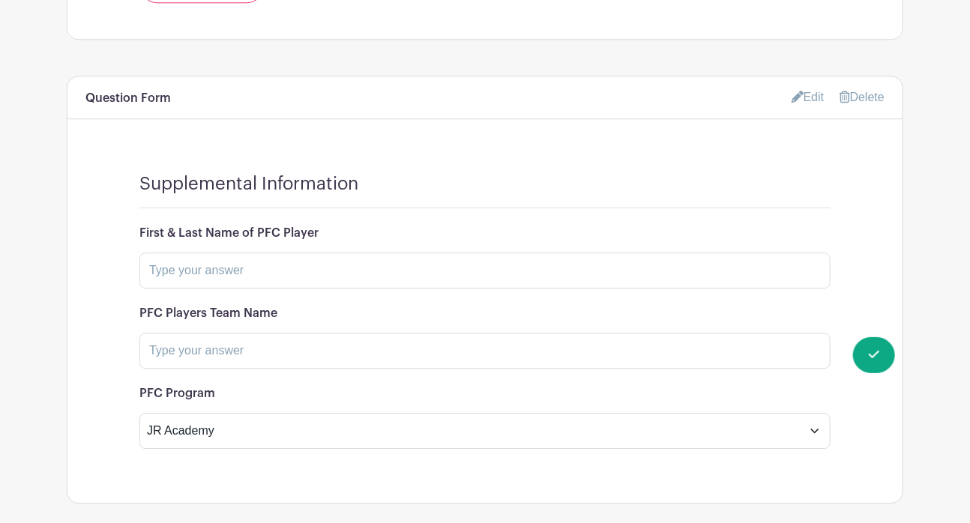
scroll to position [1771, 0]
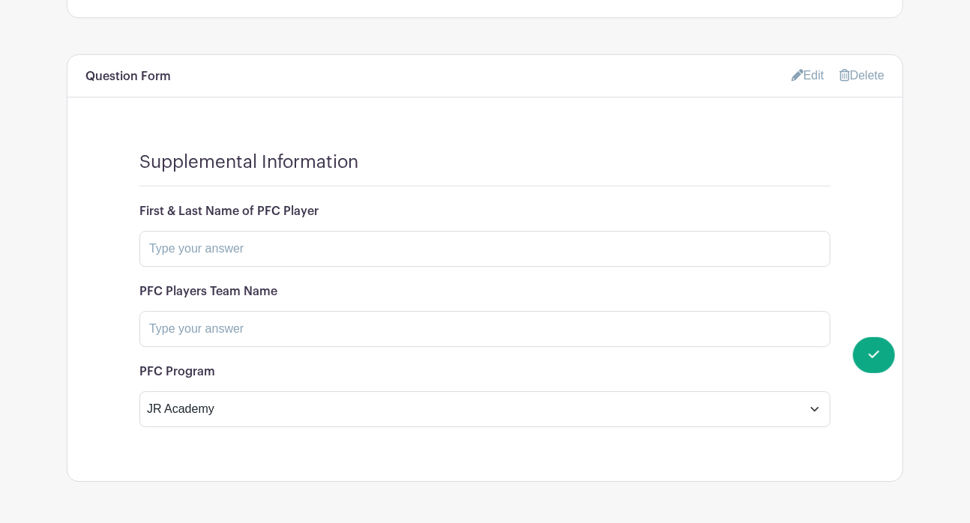
click at [805, 63] on link "Edit" at bounding box center [808, 75] width 33 height 25
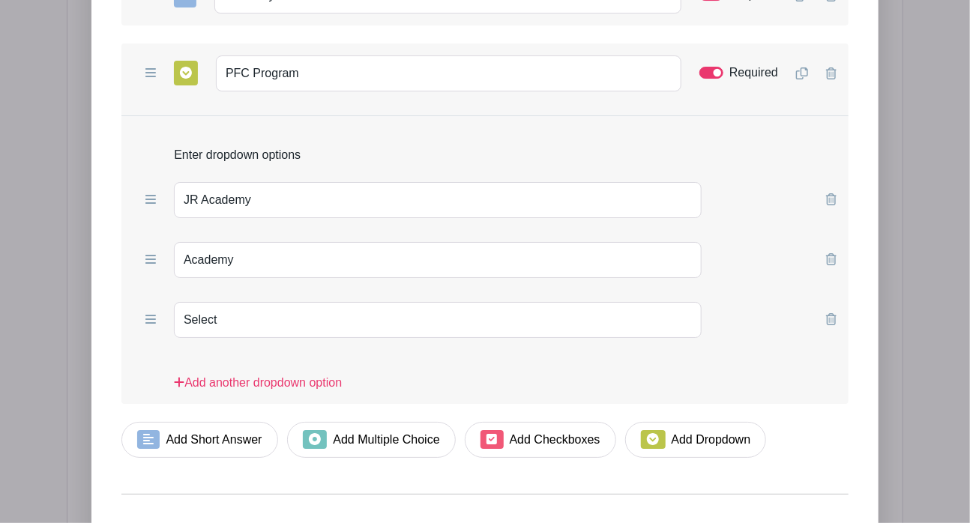
scroll to position [2271, 0]
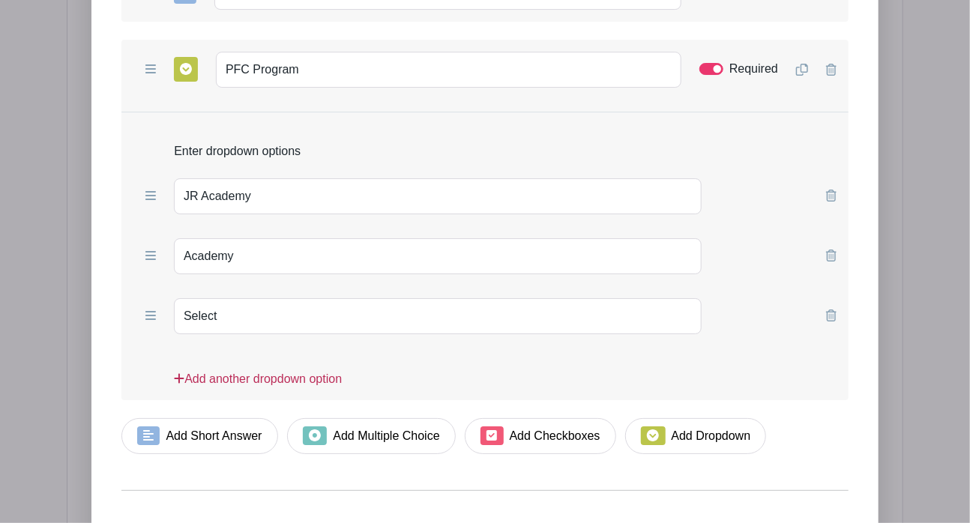
click at [275, 370] on link "Add another dropdown option" at bounding box center [258, 385] width 168 height 30
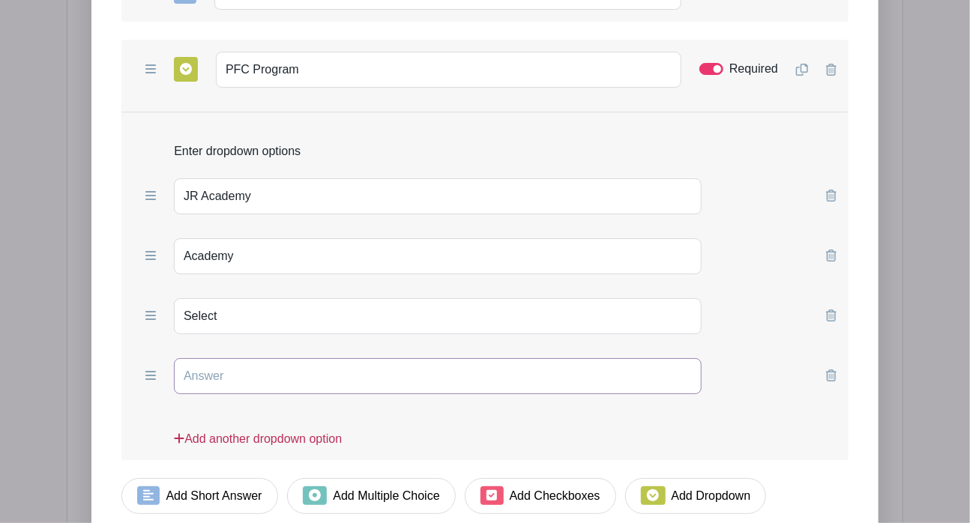
click at [275, 358] on input "text" at bounding box center [438, 376] width 528 height 36
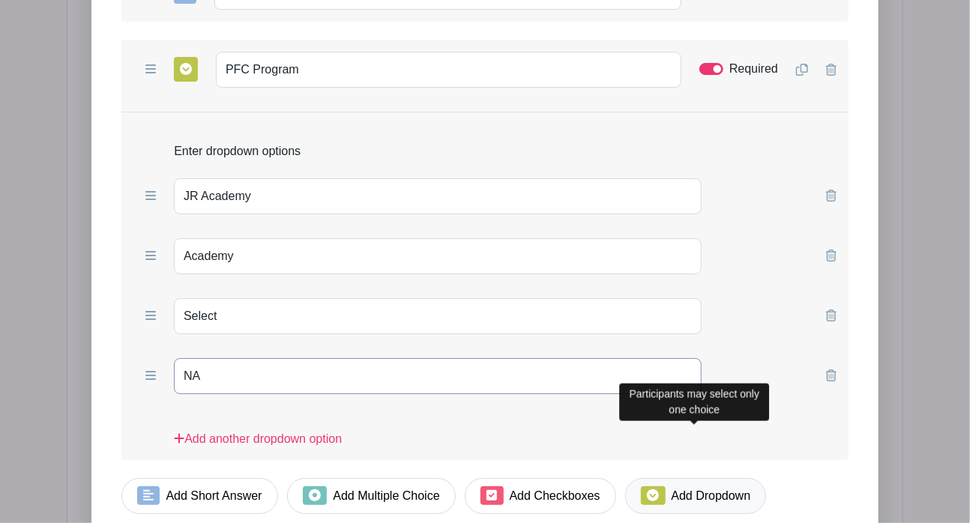
type input "NA"
click at [660, 487] on span at bounding box center [653, 496] width 24 height 19
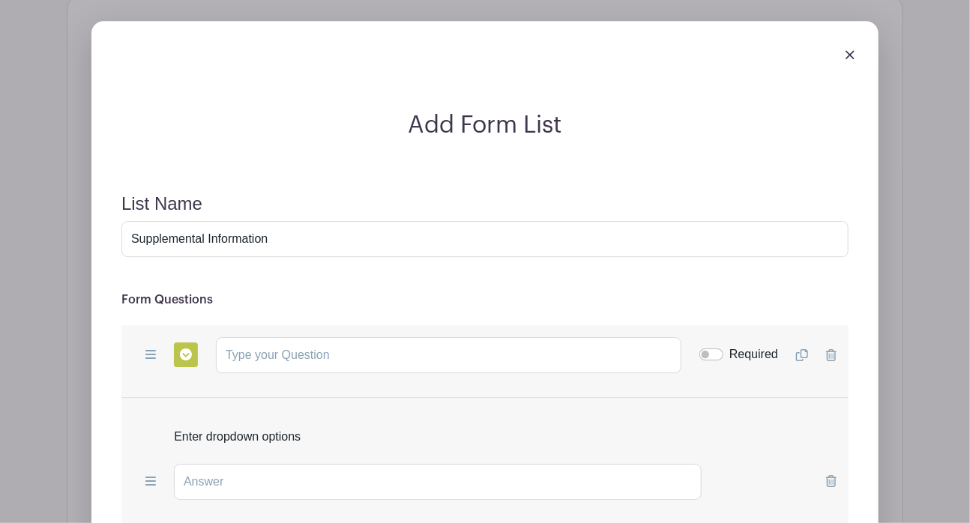
scroll to position [1822, 0]
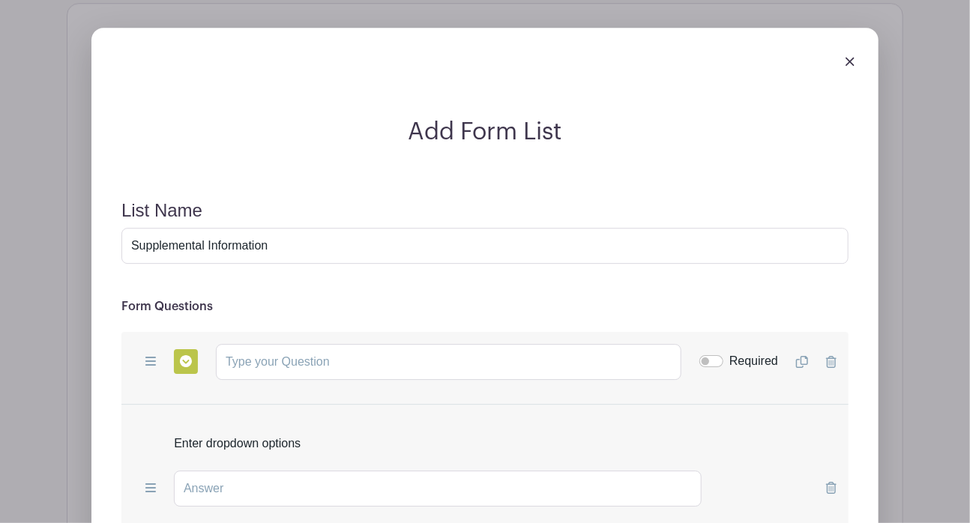
click at [111, 118] on h2 "Add Form List" at bounding box center [484, 132] width 763 height 28
click at [254, 344] on input "text" at bounding box center [449, 362] width 466 height 36
paste input "What best describes your volunteer status?"
type input "What best describes your volunteer status?"
click at [247, 471] on input "text" at bounding box center [438, 489] width 528 height 36
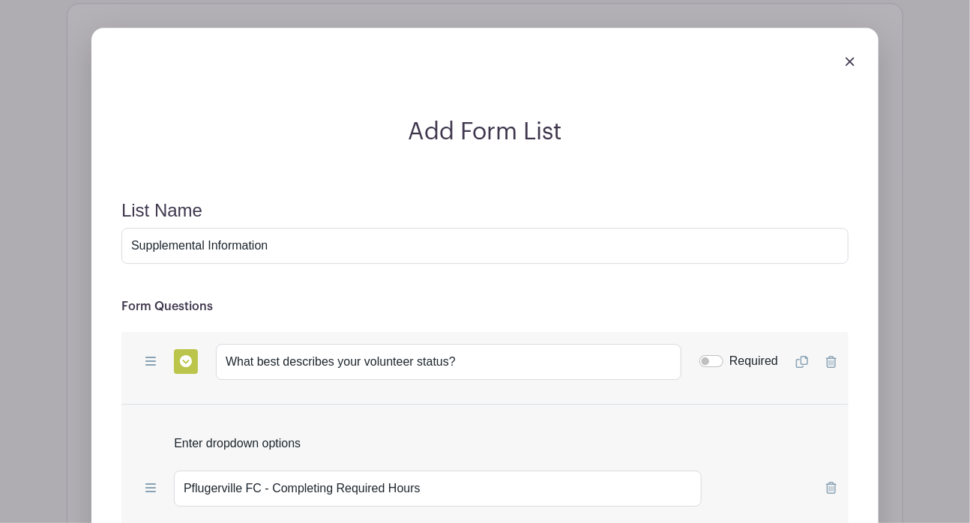
click at [344, 471] on input "Pflugerville FC - Completing Required Hours" at bounding box center [438, 489] width 528 height 36
click at [392, 471] on input "Pflugerville FC - Completing required Hours" at bounding box center [438, 489] width 528 height 36
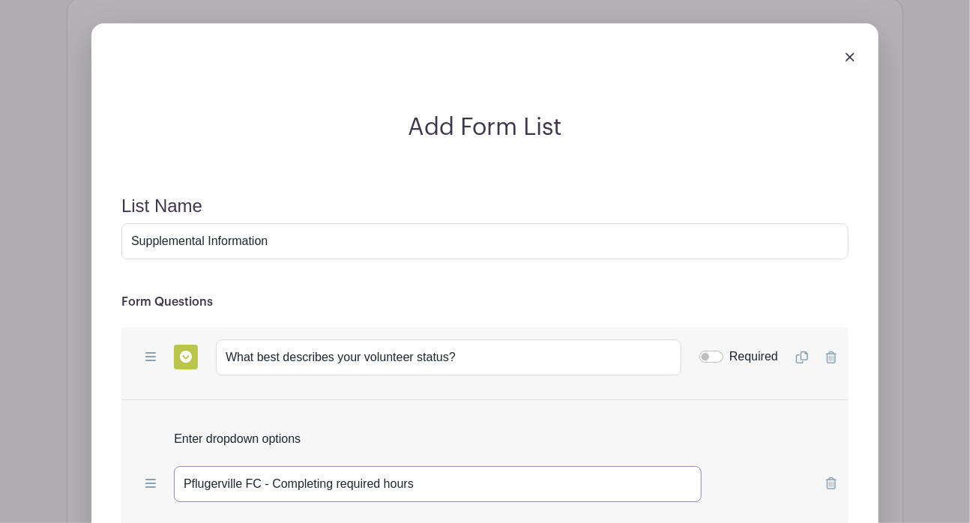
scroll to position [1831, 0]
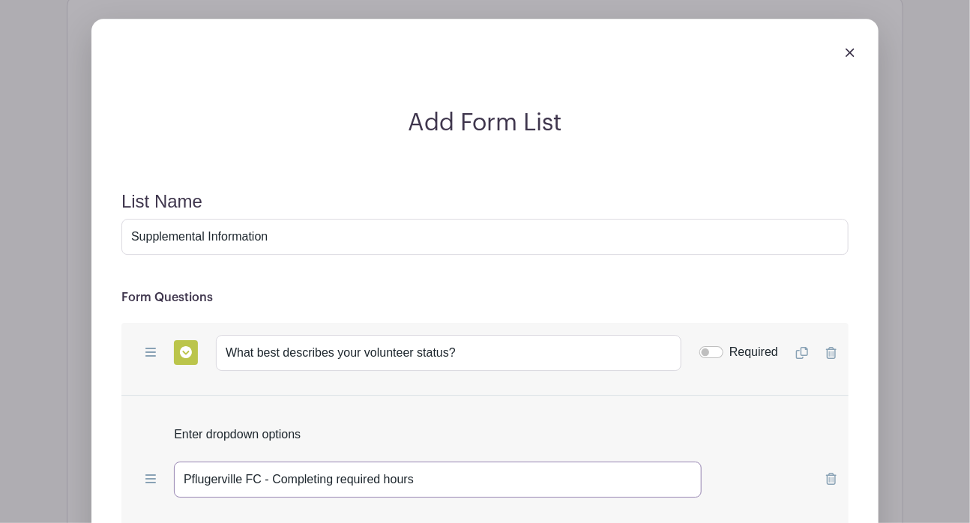
type input "Pflugerville FC - Completing required hours"
click at [718, 346] on input "Required" at bounding box center [712, 352] width 24 height 12
checkbox input "true"
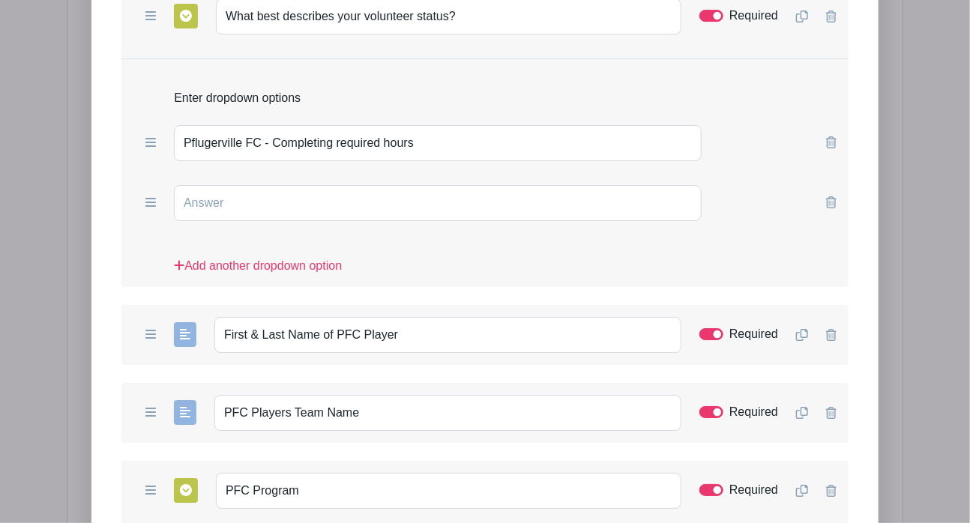
scroll to position [2193, 0]
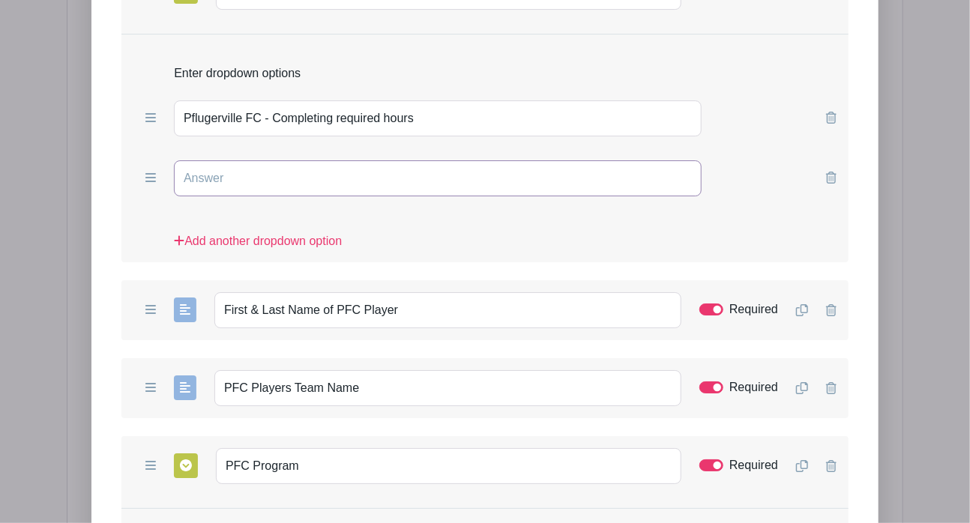
click at [384, 160] on input "text" at bounding box center [438, 178] width 528 height 36
click at [103, 181] on form "List Name Supplemental Information Form Questions Add Short Answer Add Multiple…" at bounding box center [484, 425] width 763 height 1226
click at [315, 160] on input "Volunteering with an" at bounding box center [438, 178] width 528 height 36
type input "Volunteering with another Organization"
click at [118, 224] on form "List Name Supplemental Information Form Questions Add Short Answer Add Multiple…" at bounding box center [484, 425] width 763 height 1226
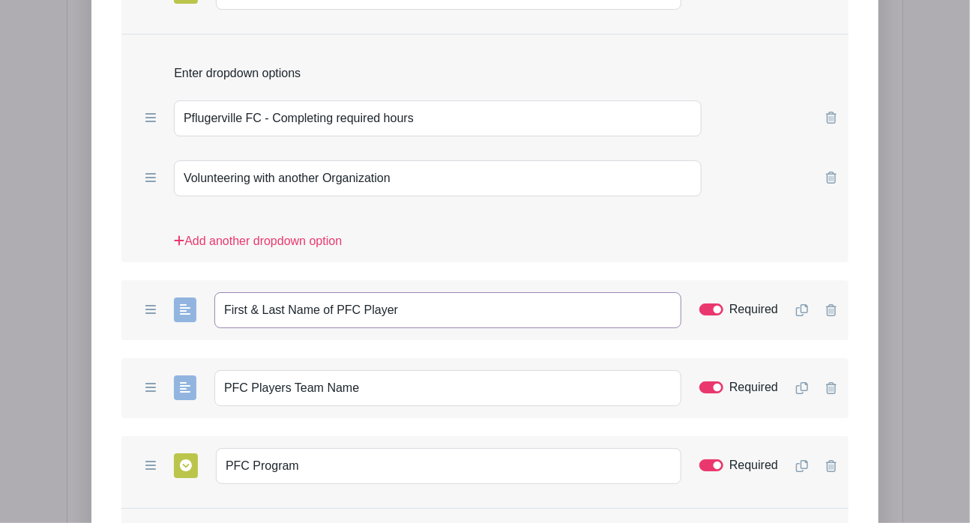
drag, startPoint x: 420, startPoint y: 260, endPoint x: 159, endPoint y: 280, distance: 261.7
click at [159, 280] on div "Add Short Answer Add Multiple Choice Add Checkboxes Add Dropdown First & Last N…" at bounding box center [484, 310] width 727 height 60
paste input "If you're completing volunteer hours for a Pflugerville FC player, please enter…"
type input "If you're completing volunteer hours for a Pflugerville FC player, please enter…"
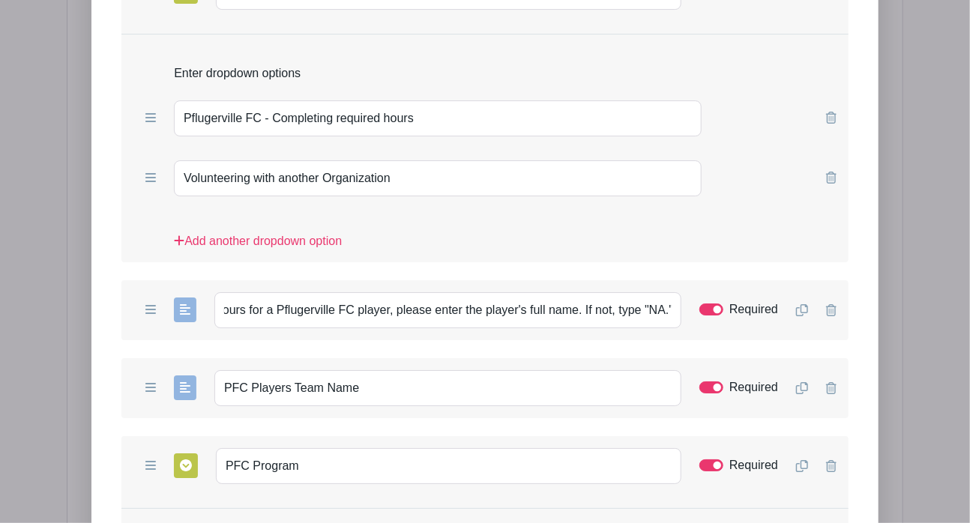
scroll to position [0, 0]
click at [112, 294] on form "List Name Supplemental Information Form Questions Add Short Answer Add Multiple…" at bounding box center [484, 425] width 763 height 1226
drag, startPoint x: 378, startPoint y: 340, endPoint x: 178, endPoint y: 341, distance: 199.5
click at [178, 358] on div "Add Short Answer Add Multiple Choice Add Checkboxes Add Dropdown PFC Players Te…" at bounding box center [484, 388] width 727 height 60
paste input "Enter the player's team name. Type "NA" if not applicable."
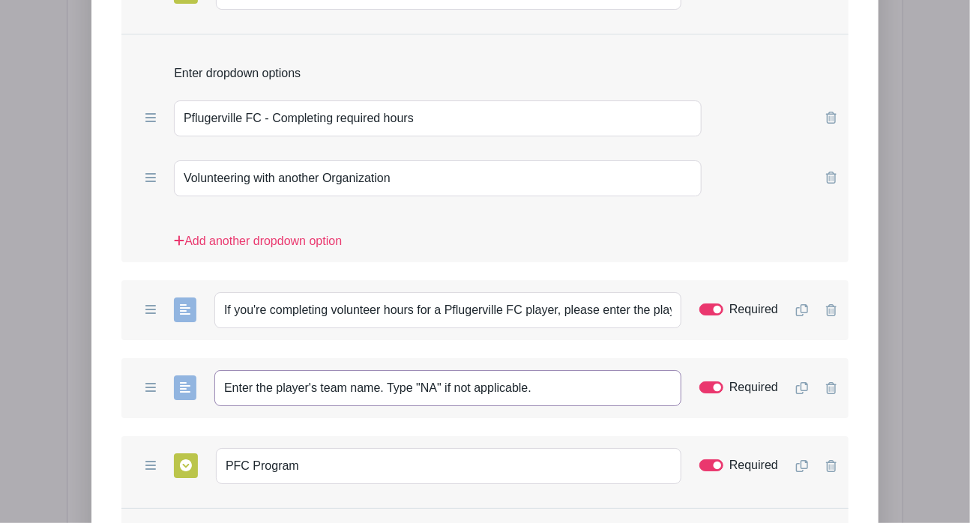
type input "Enter the player's team name. Type "NA" if not applicable."
drag, startPoint x: 103, startPoint y: 391, endPoint x: 330, endPoint y: 413, distance: 227.5
click at [330, 413] on form "List Name Supplemental Information Form Questions Add Short Answer Add Multiple…" at bounding box center [484, 425] width 763 height 1226
drag, startPoint x: 330, startPoint y: 413, endPoint x: 140, endPoint y: 400, distance: 190.2
click at [140, 436] on div "Add Short Answer Add Multiple Choice Add Checkboxes Add Dropdown PFC Program Re…" at bounding box center [484, 466] width 727 height 60
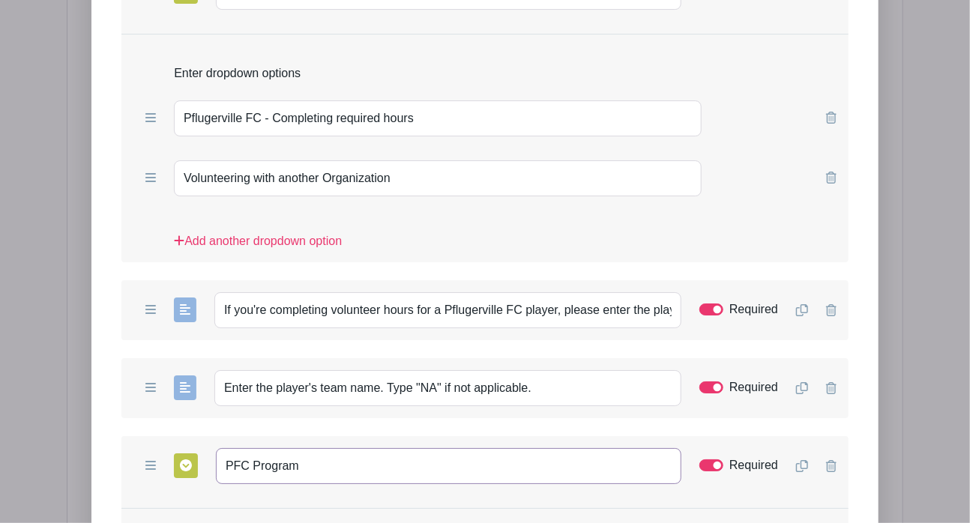
paste input "Select the players p"
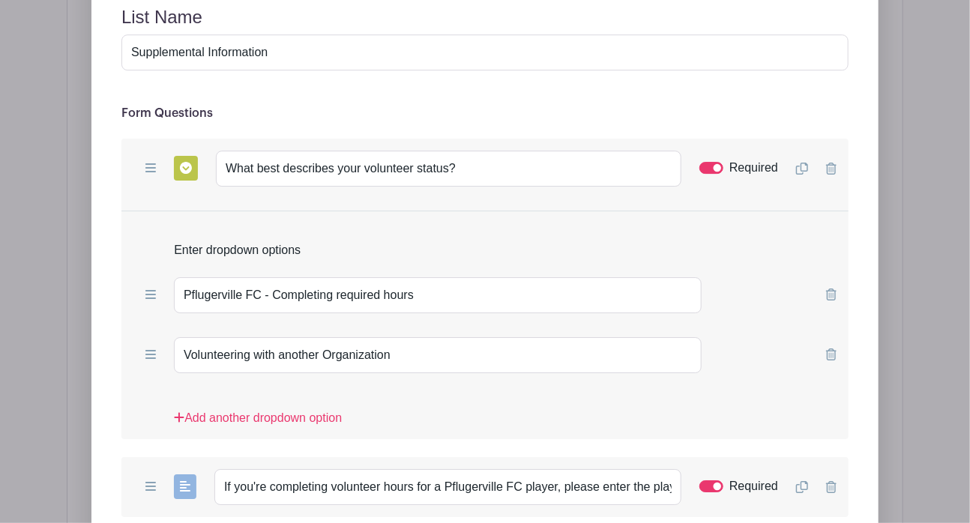
scroll to position [2003, 0]
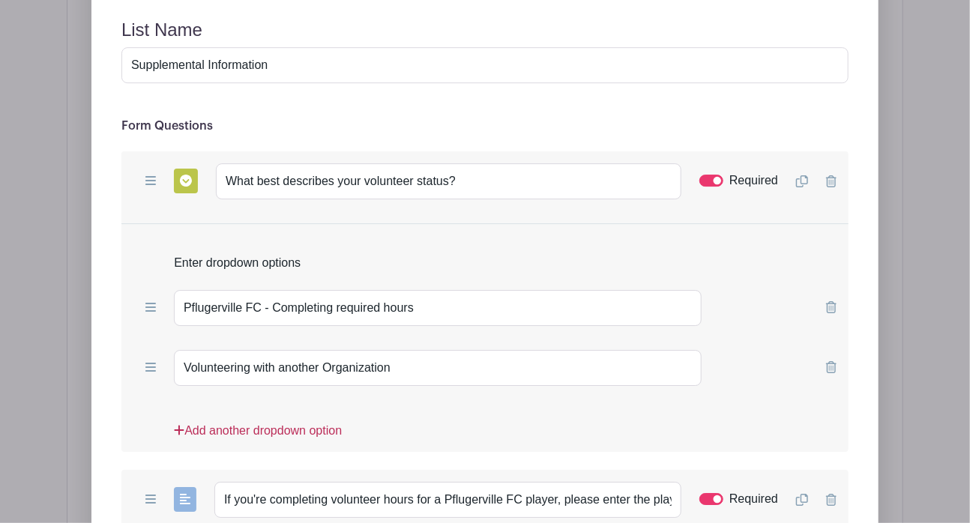
type input "Select the players program"
click at [279, 422] on link "Add another dropdown option" at bounding box center [258, 437] width 168 height 30
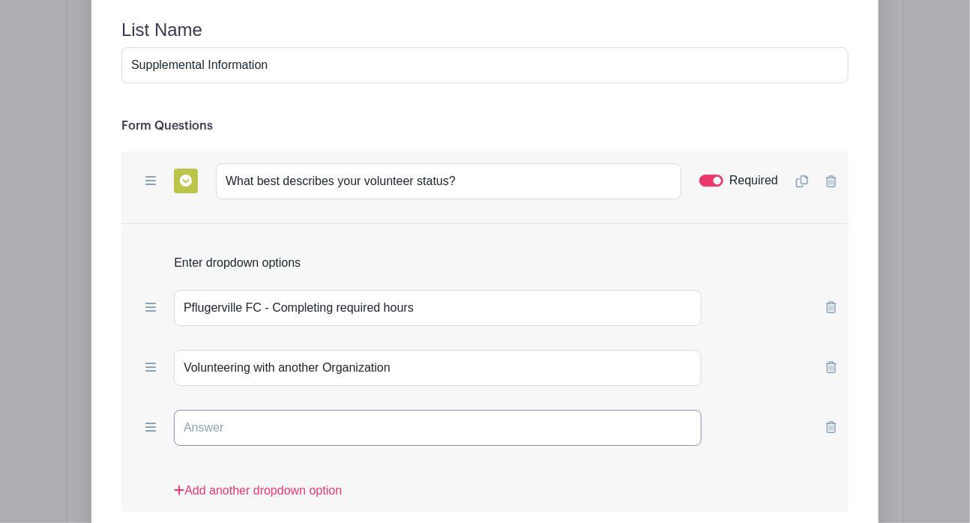
click at [279, 410] on input "text" at bounding box center [438, 428] width 528 height 36
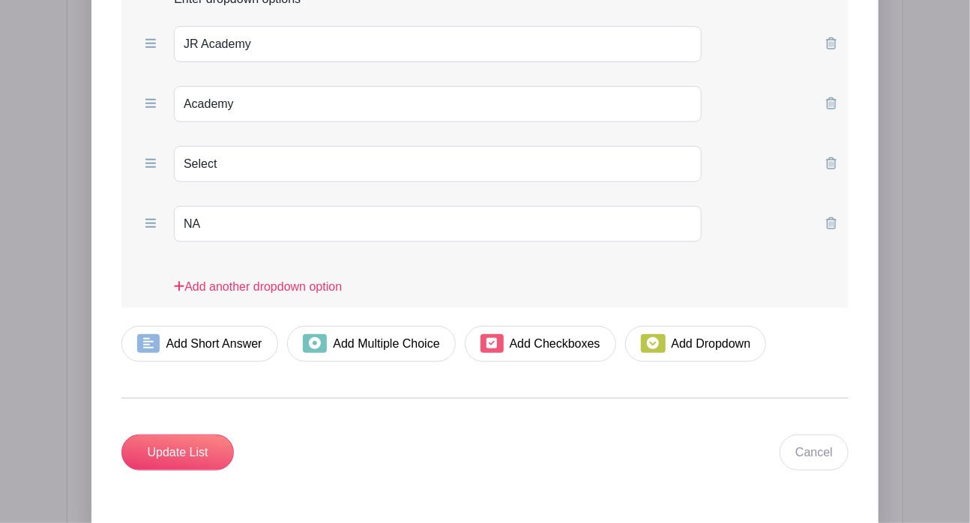
scroll to position [2878, 0]
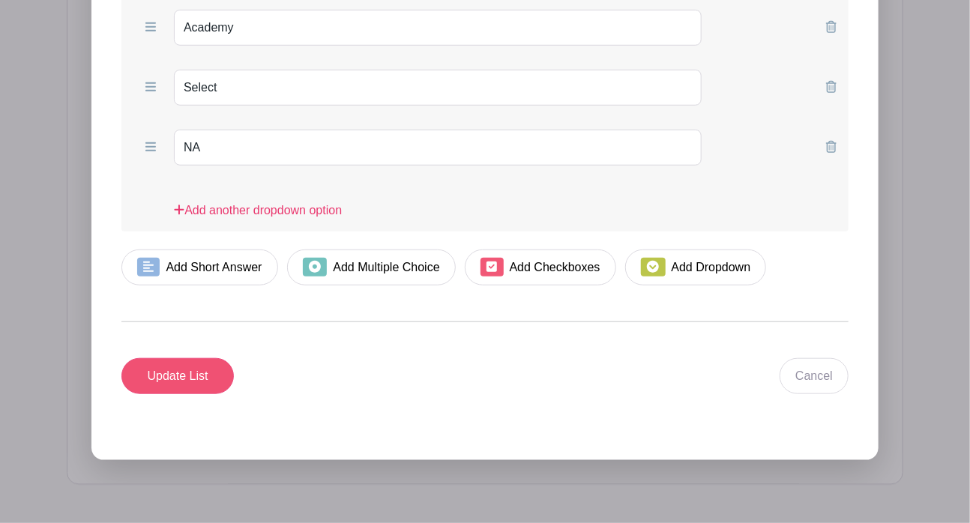
type input "Community Volunteer (just here to help!)"
click at [201, 358] on input "Update List" at bounding box center [177, 376] width 112 height 36
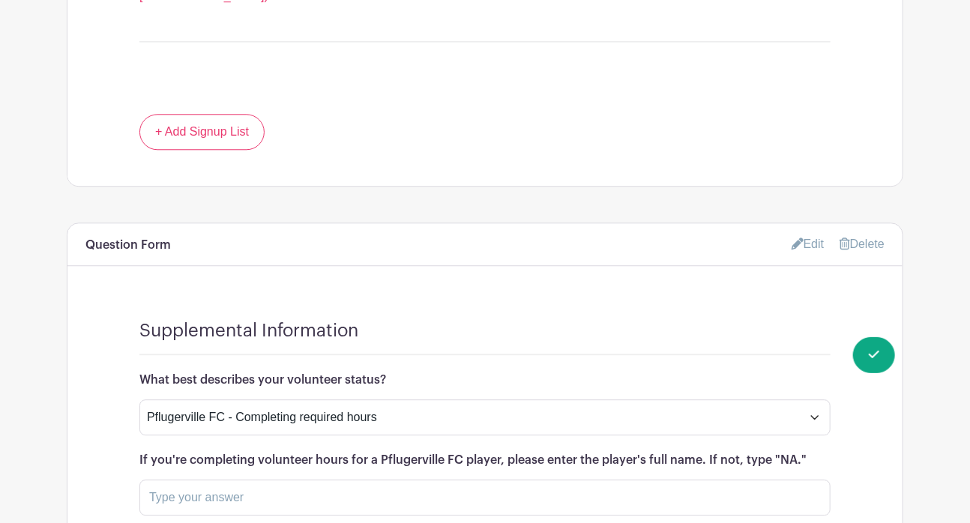
scroll to position [1583, 0]
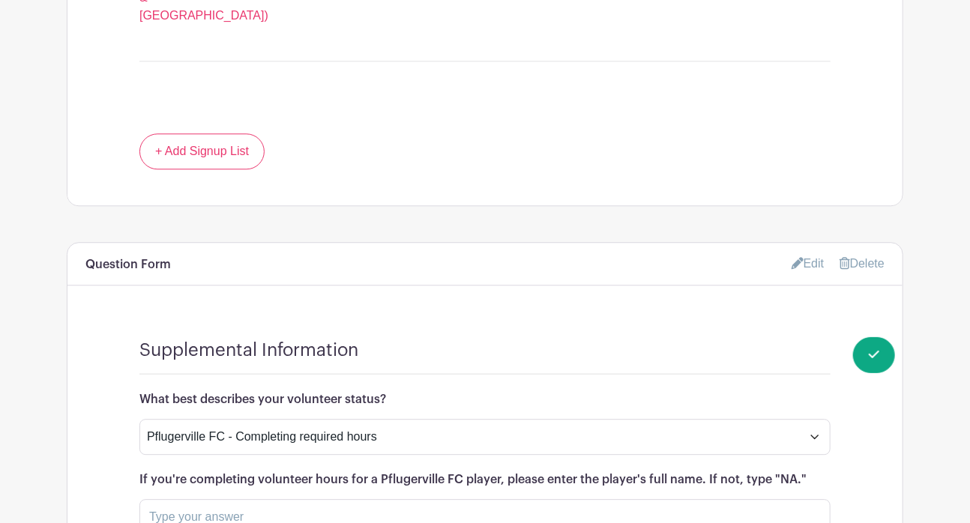
click at [809, 251] on link "Edit" at bounding box center [808, 263] width 33 height 25
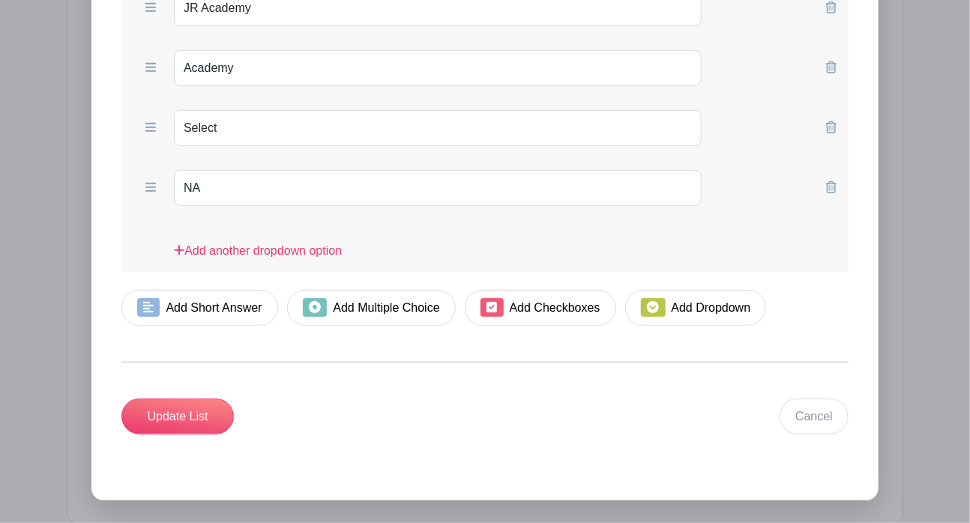
scroll to position [2878, 0]
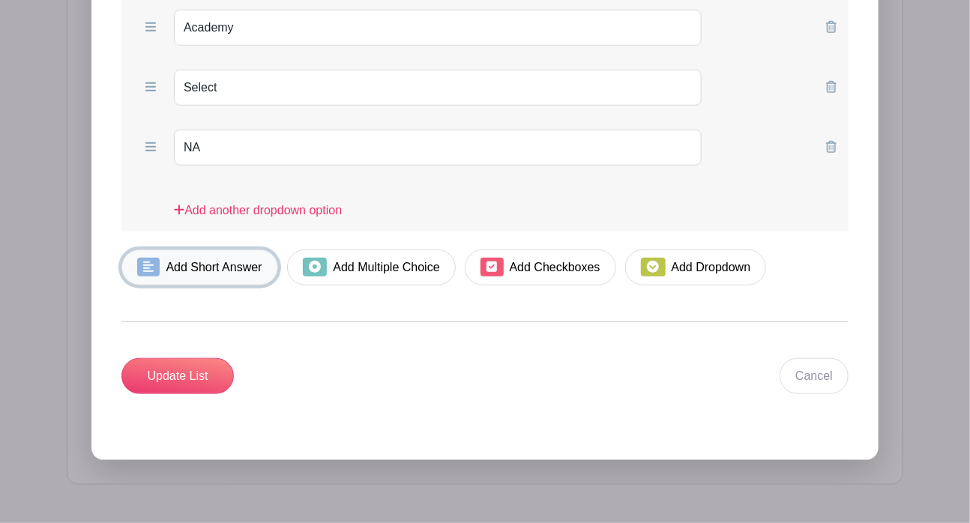
click at [142, 258] on span at bounding box center [148, 267] width 22 height 19
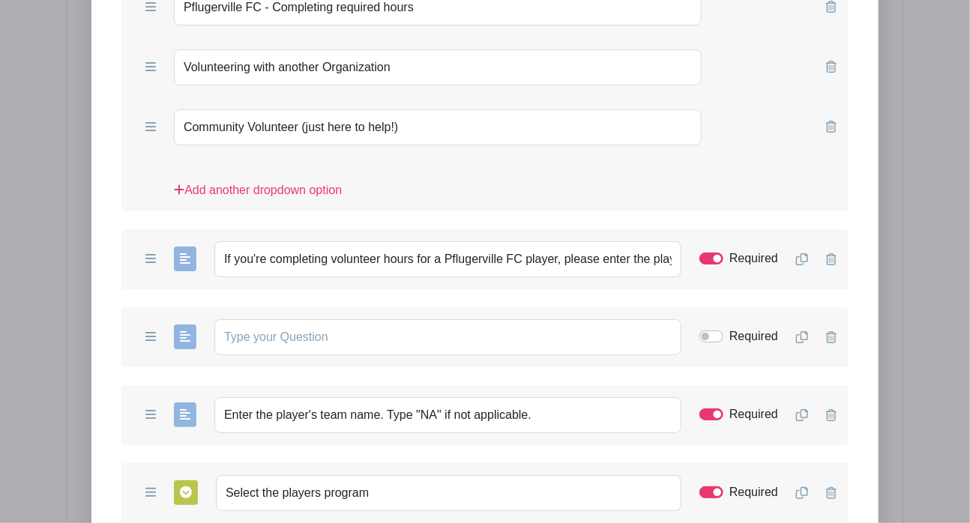
scroll to position [2295, 0]
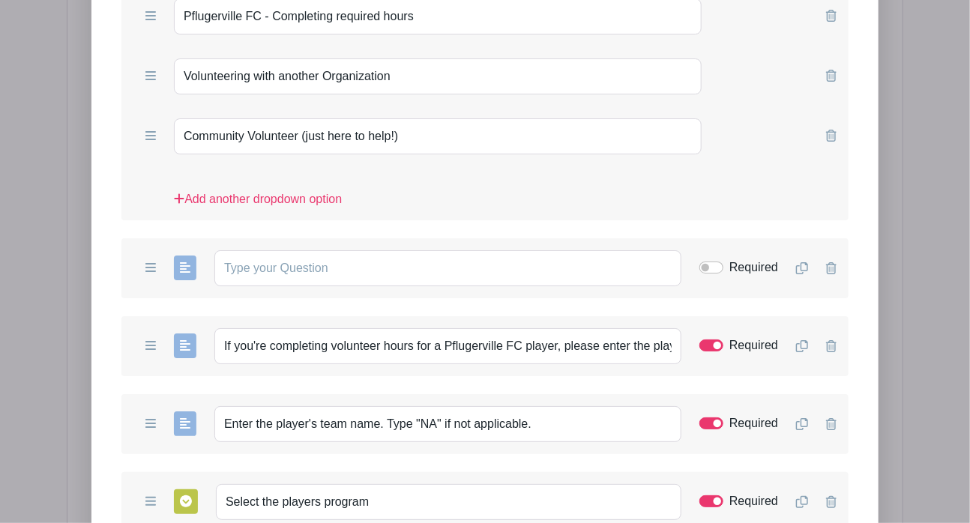
click at [105, 145] on form "List Name Supplemental Information Form Questions Add Short Answer Add Multiple…" at bounding box center [484, 392] width 763 height 1364
click at [342, 250] on input "text" at bounding box center [447, 268] width 467 height 36
paste input "What is the name of the organization, if different than Pflugerville FC?"
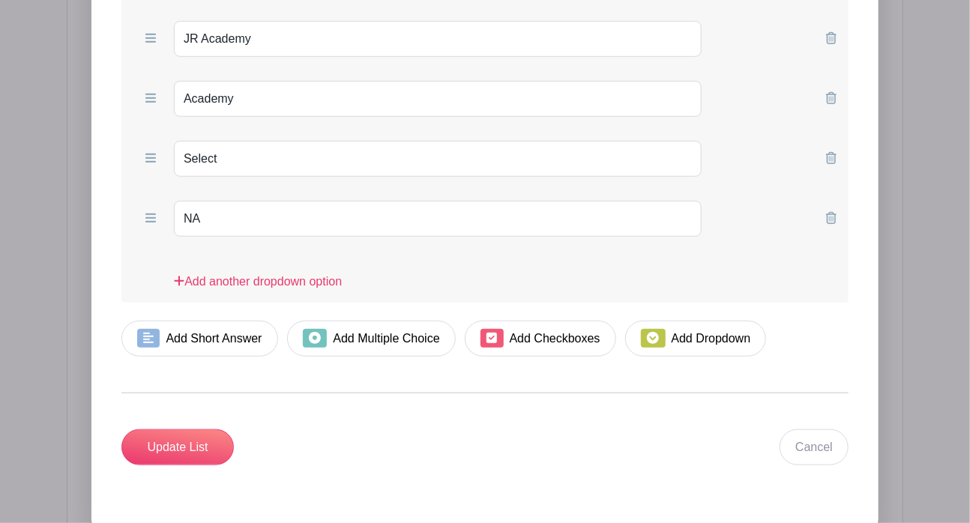
scroll to position [2956, 0]
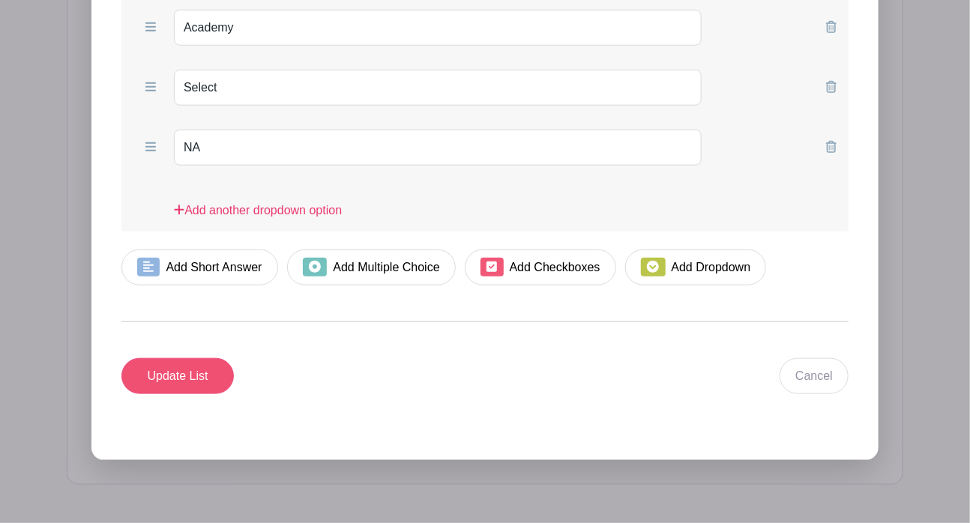
type input "What is the name of the organization, if different than Pflugerville FC?"
click at [174, 358] on input "Update List" at bounding box center [177, 376] width 112 height 36
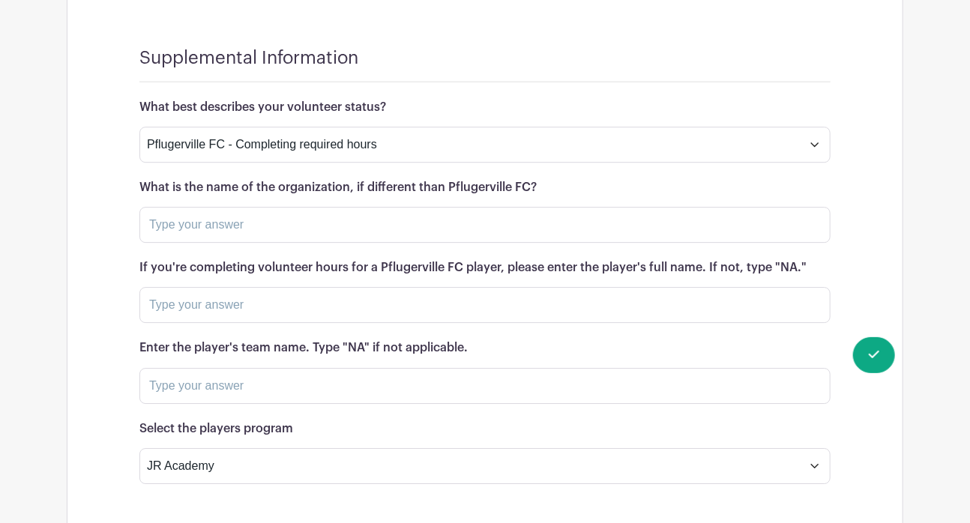
scroll to position [1852, 0]
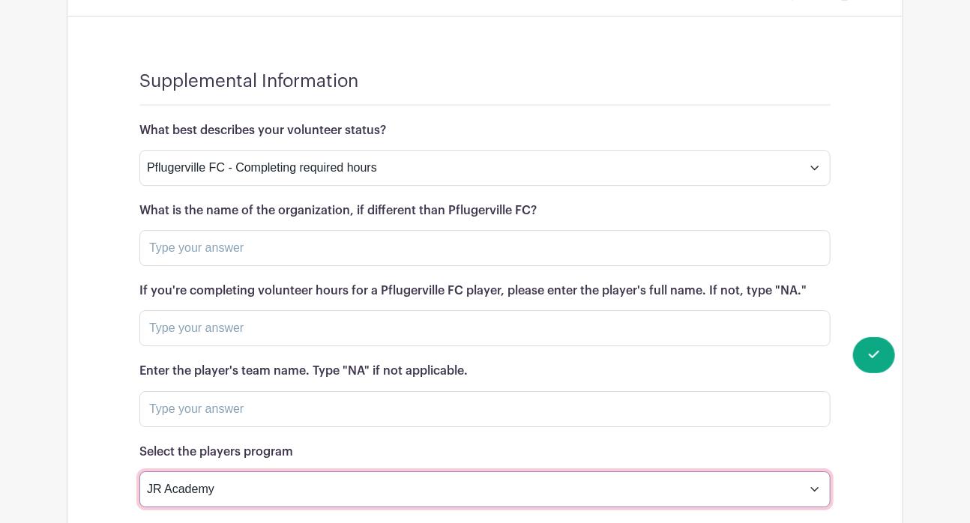
click at [817, 472] on select "JR Academy Academy Select NA" at bounding box center [484, 490] width 691 height 36
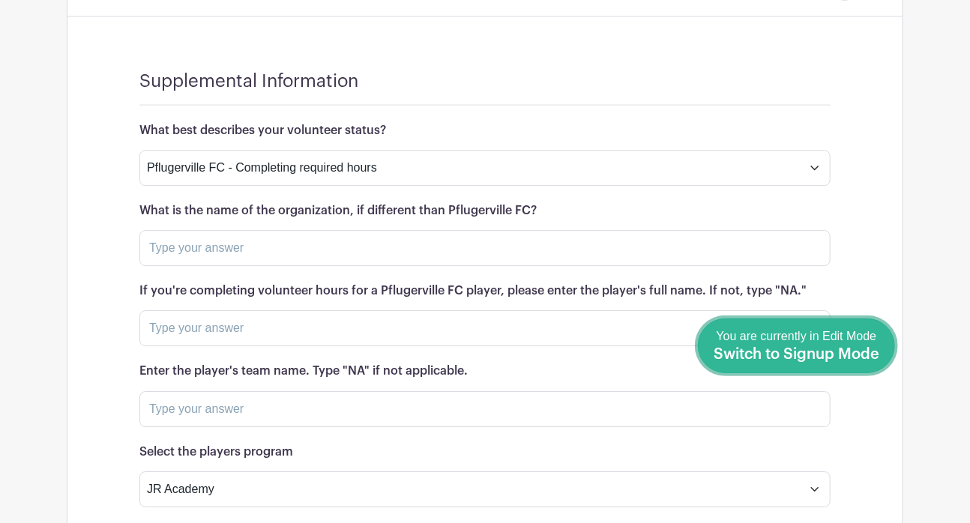
click at [874, 353] on span "Switch to Signup Mode" at bounding box center [797, 354] width 166 height 15
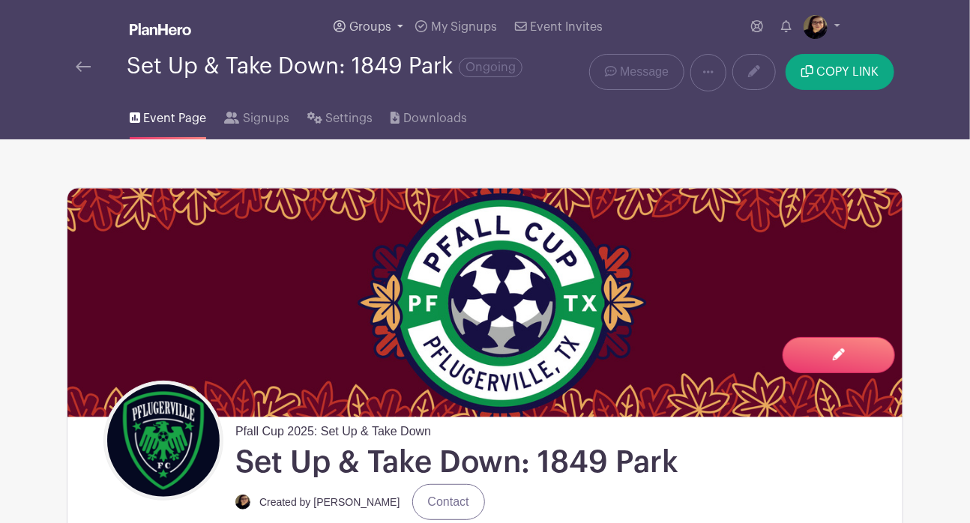
click at [357, 20] on link "Groups" at bounding box center [369, 27] width 82 height 54
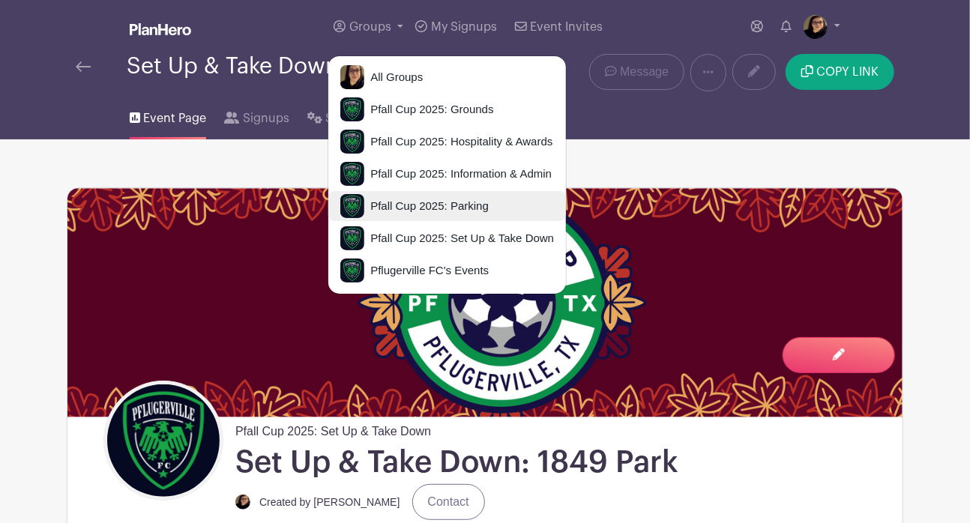
click at [455, 209] on span "Pfall Cup 2025: Parking" at bounding box center [426, 206] width 124 height 17
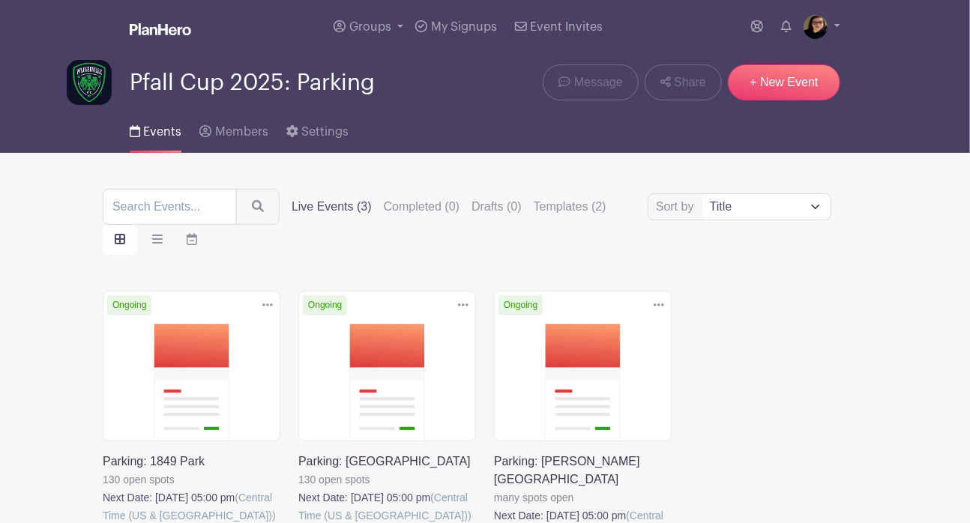
click at [298, 523] on link at bounding box center [298, 525] width 0 height 0
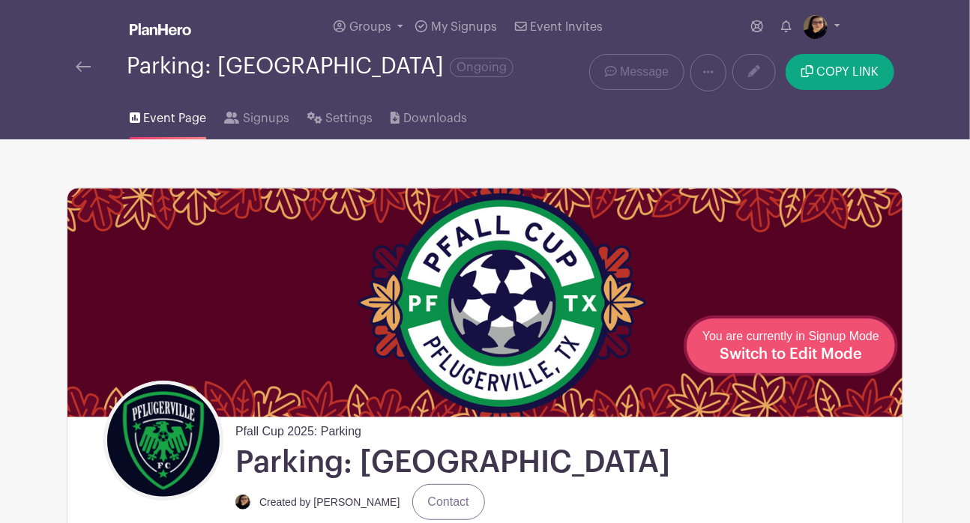
click at [802, 359] on span "Switch to Edit Mode" at bounding box center [791, 354] width 142 height 15
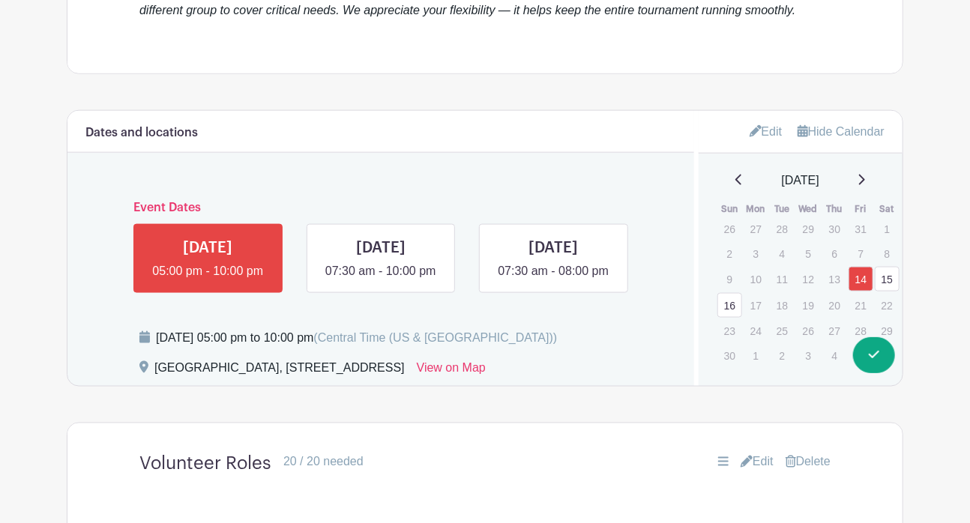
scroll to position [766, 0]
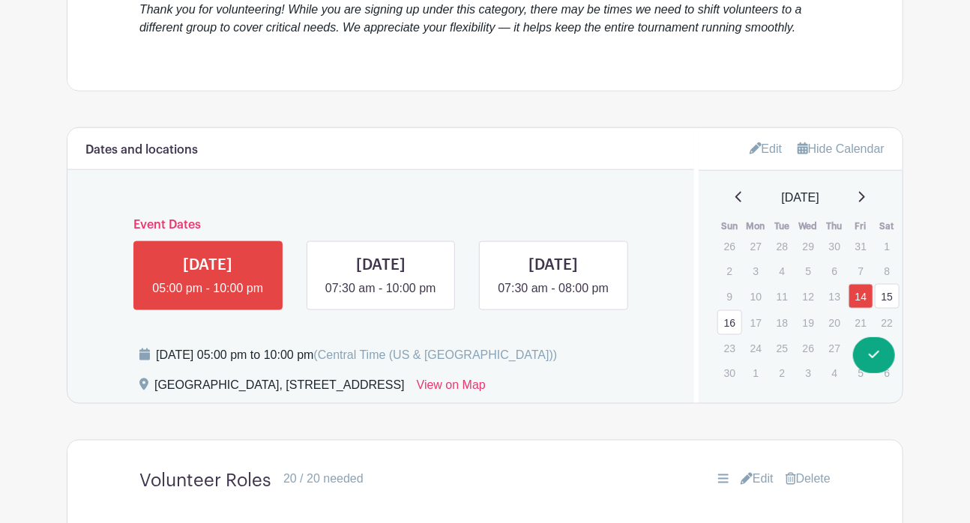
click at [762, 147] on link "Edit" at bounding box center [766, 148] width 33 height 25
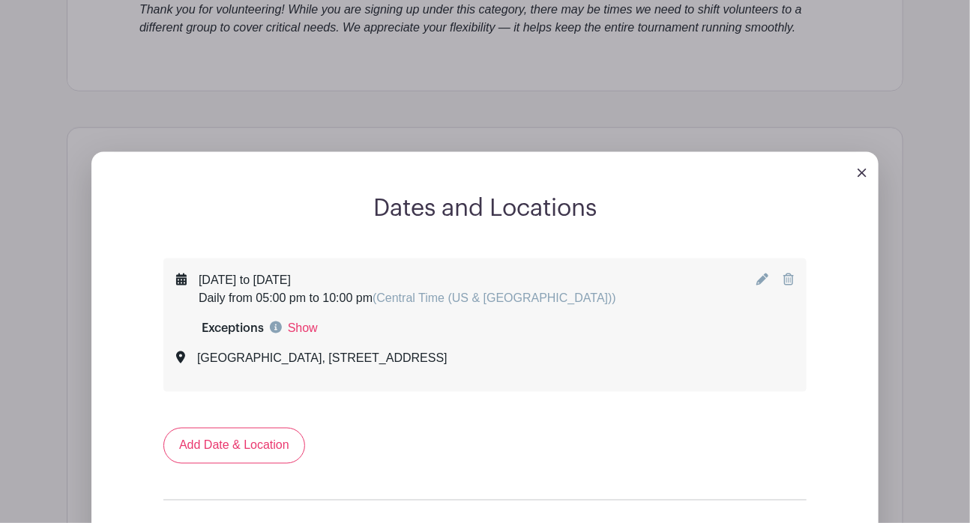
click at [762, 277] on icon at bounding box center [763, 280] width 12 height 12
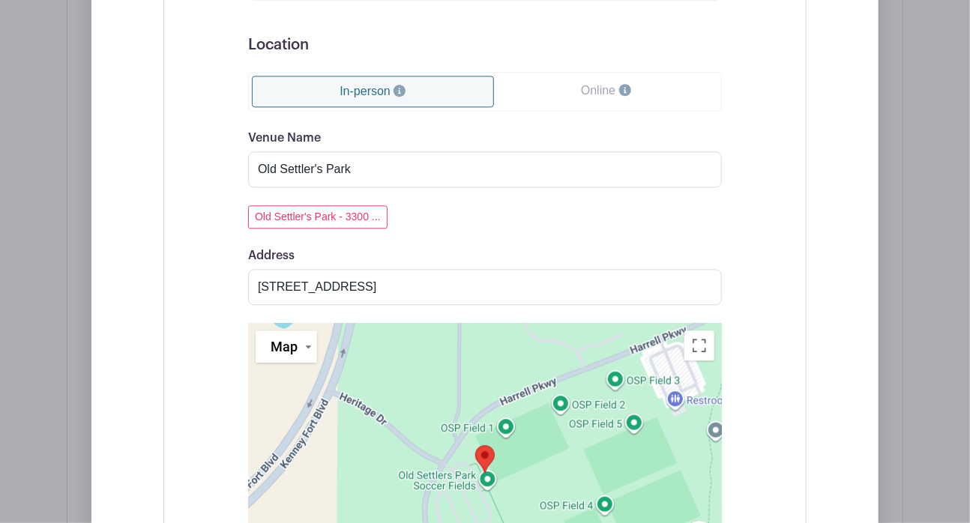
scroll to position [1484, 0]
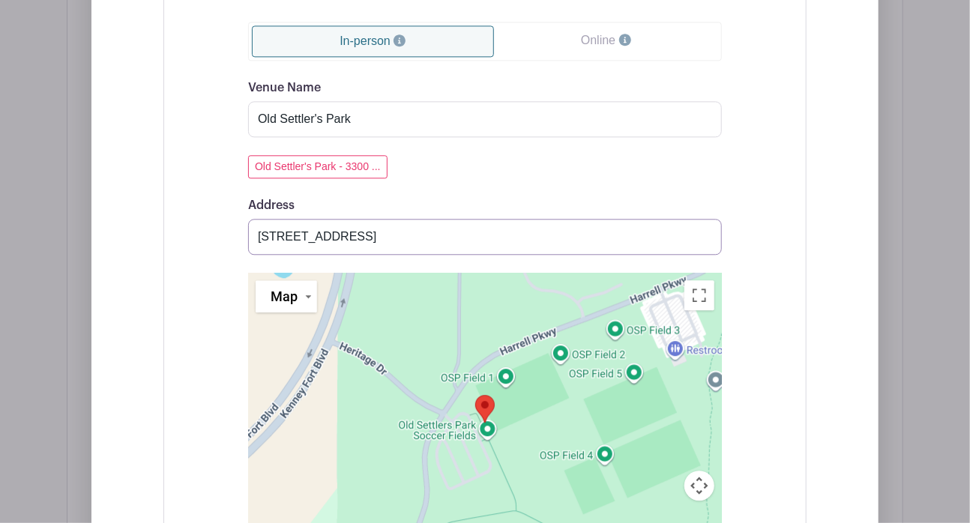
click at [703, 236] on input "3300 East Palm Valley Boulevard, Pflugerville, TX, USA" at bounding box center [485, 237] width 474 height 36
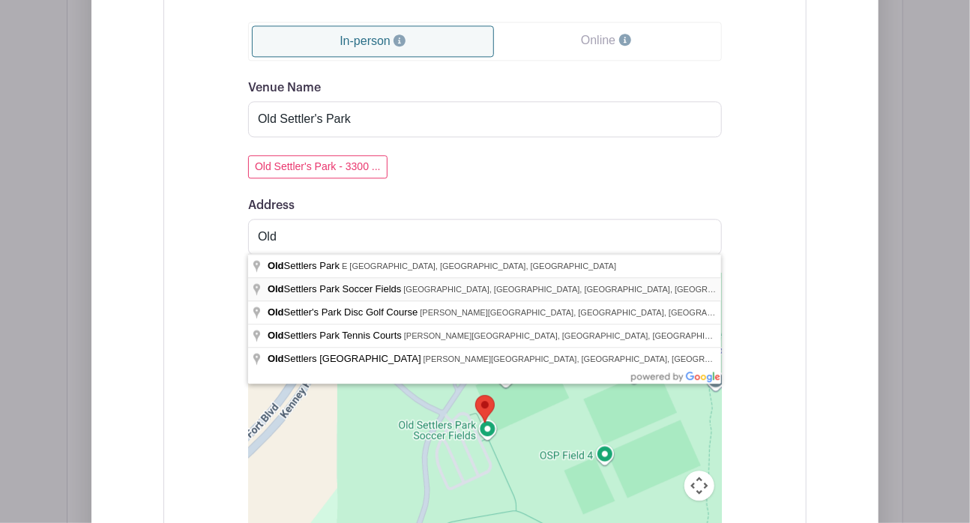
type input "Old Settlers Park Soccer Fields, East Palm Valley Boulevard, Round Rock, TX, USA"
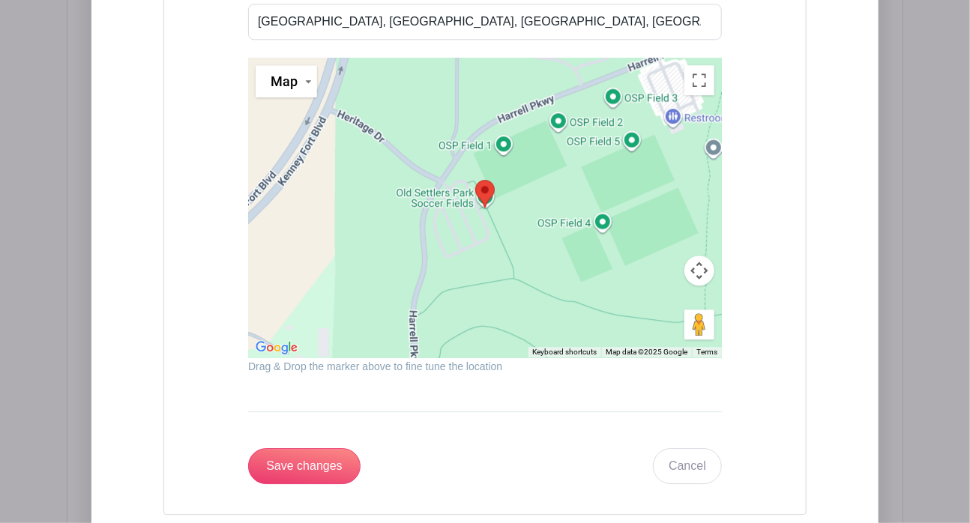
scroll to position [1761, 0]
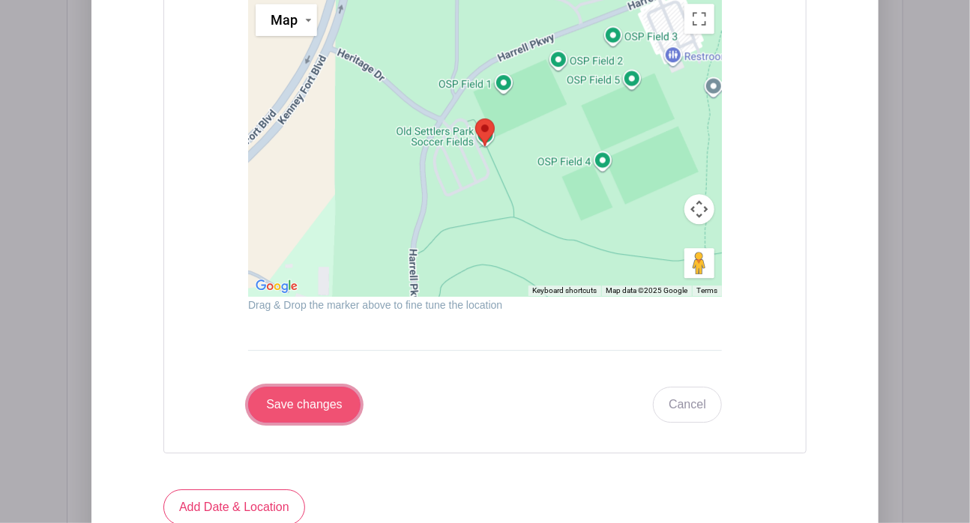
click at [296, 392] on input "Save changes" at bounding box center [304, 405] width 112 height 36
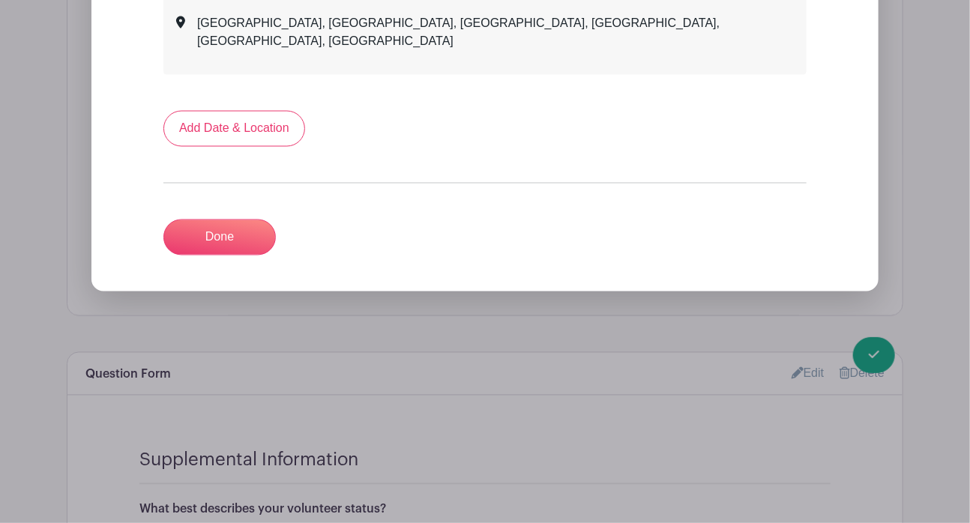
scroll to position [1098, 0]
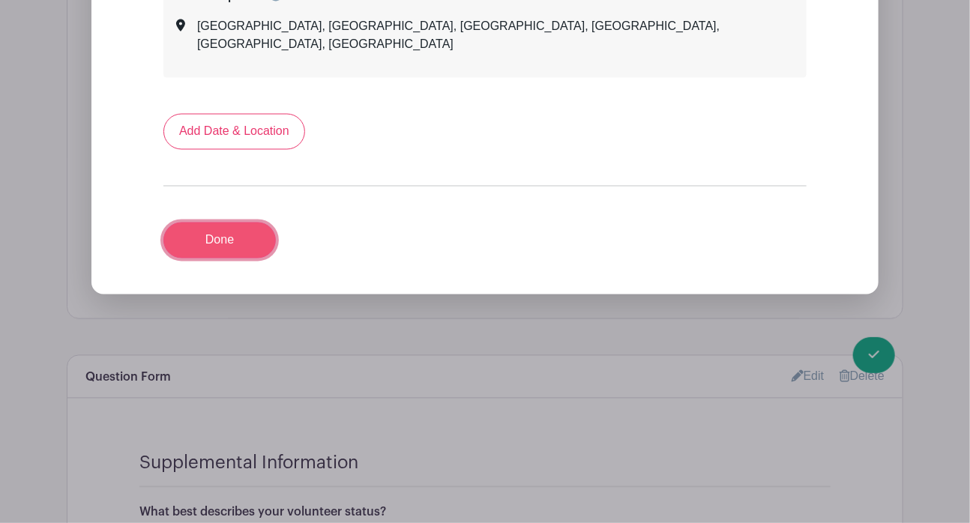
click at [195, 223] on link "Done" at bounding box center [219, 241] width 112 height 36
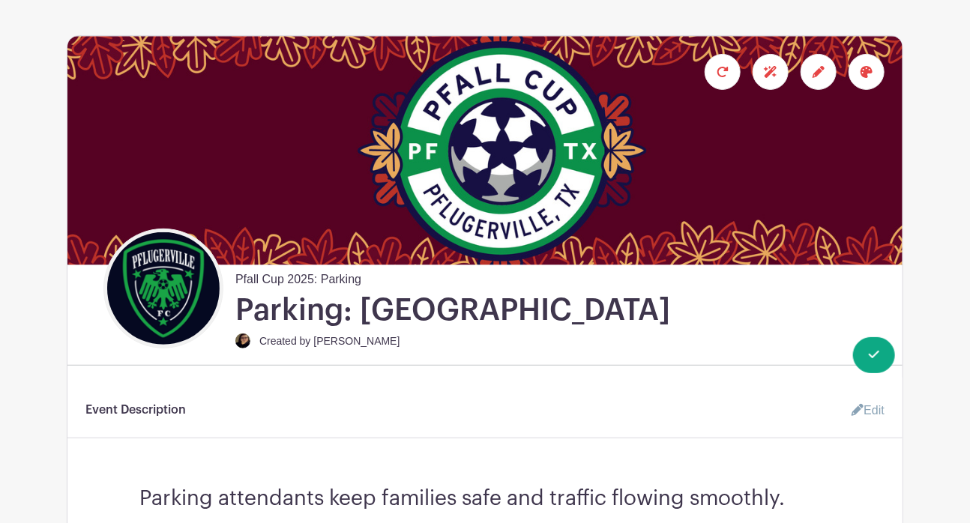
scroll to position [55, 0]
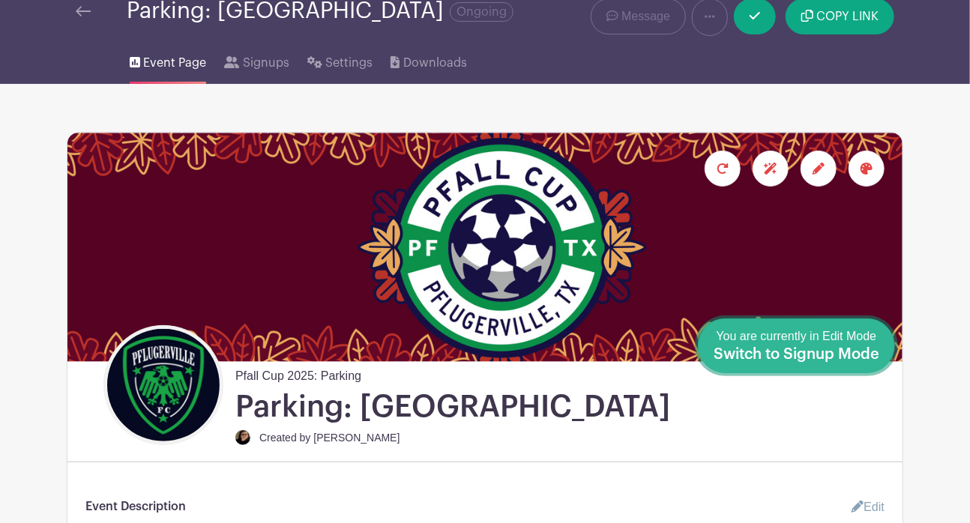
click at [865, 361] on span "Switch to Signup Mode" at bounding box center [797, 354] width 166 height 15
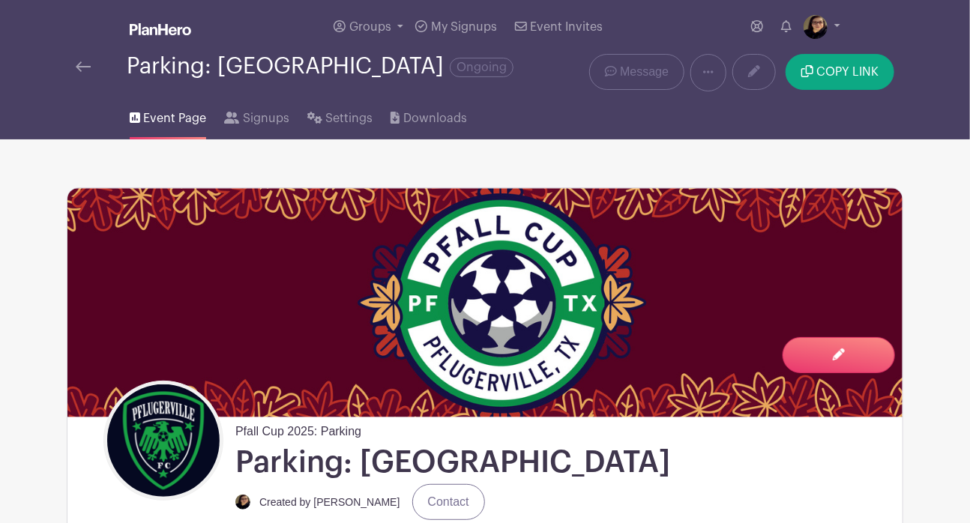
click at [82, 64] on img at bounding box center [83, 66] width 15 height 10
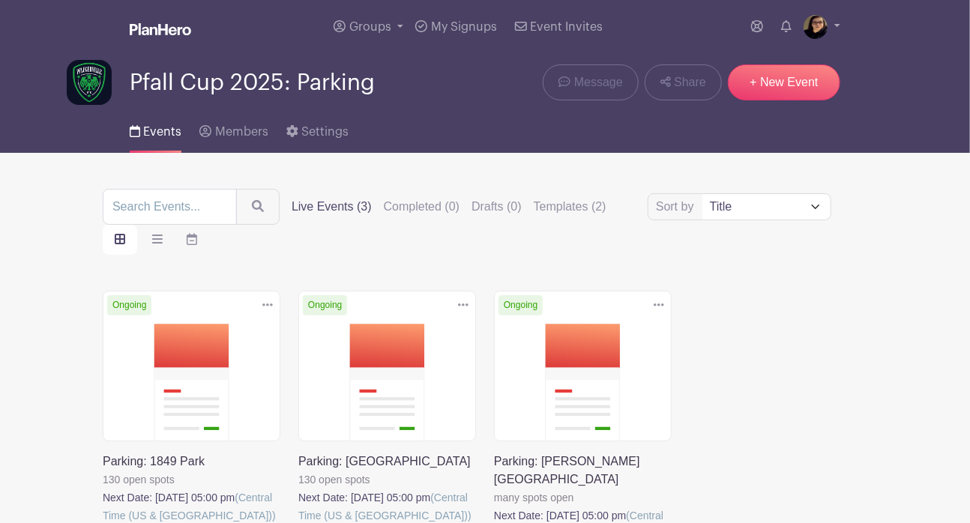
click at [103, 523] on link at bounding box center [103, 525] width 0 height 0
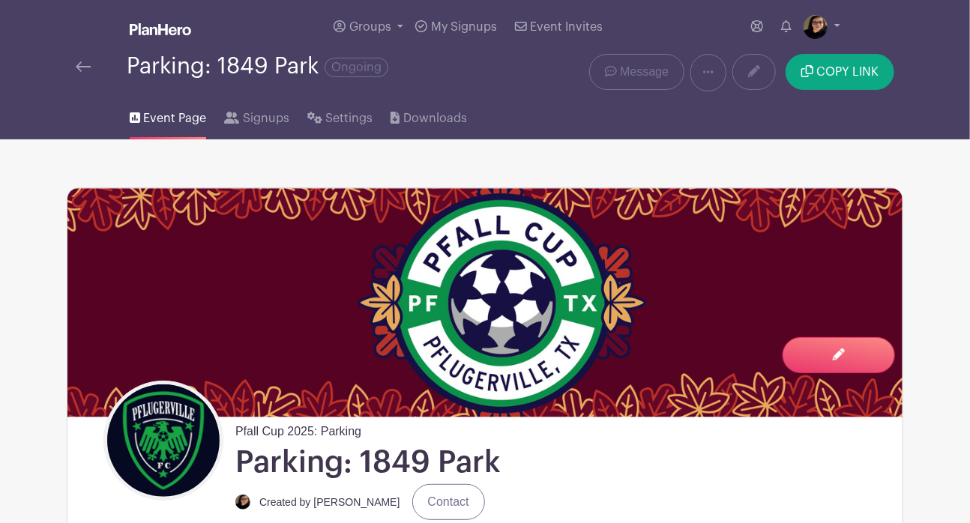
click at [78, 64] on img at bounding box center [83, 66] width 15 height 10
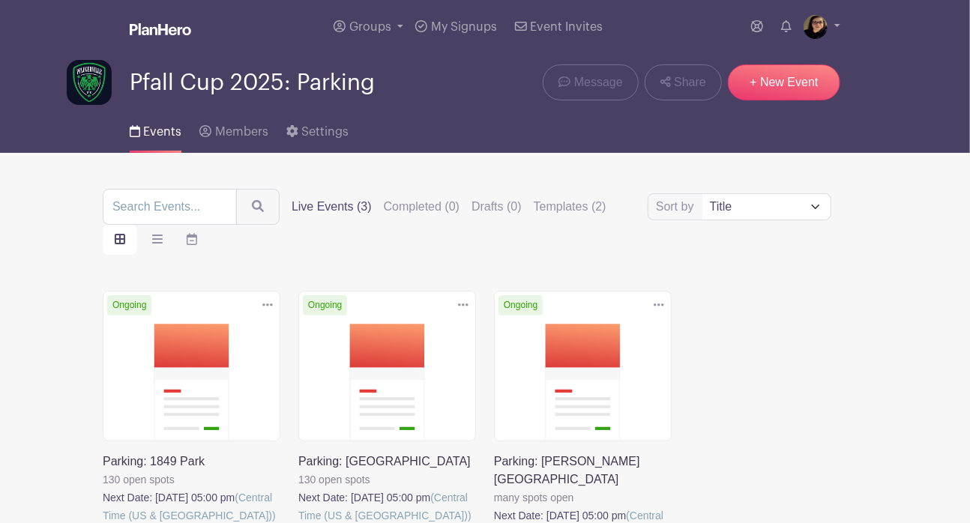
click at [298, 523] on link at bounding box center [298, 525] width 0 height 0
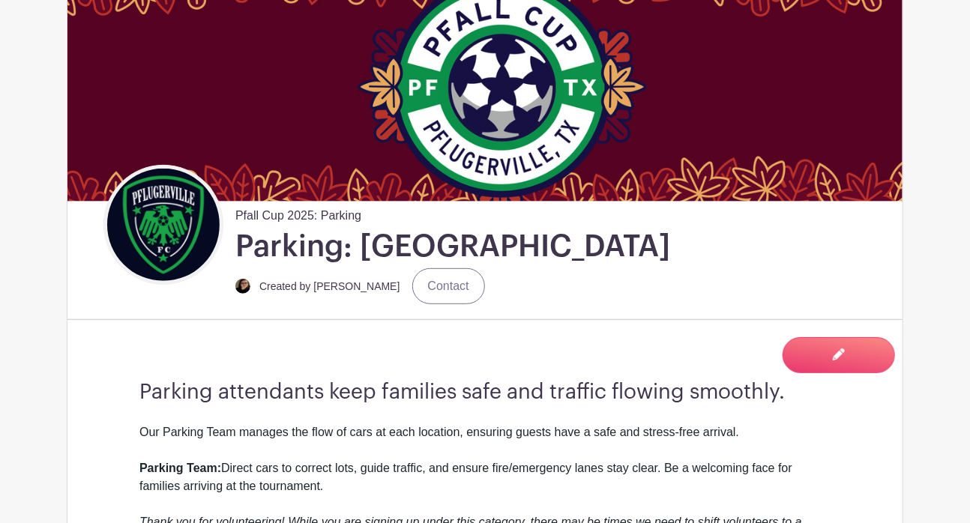
scroll to position [108, 0]
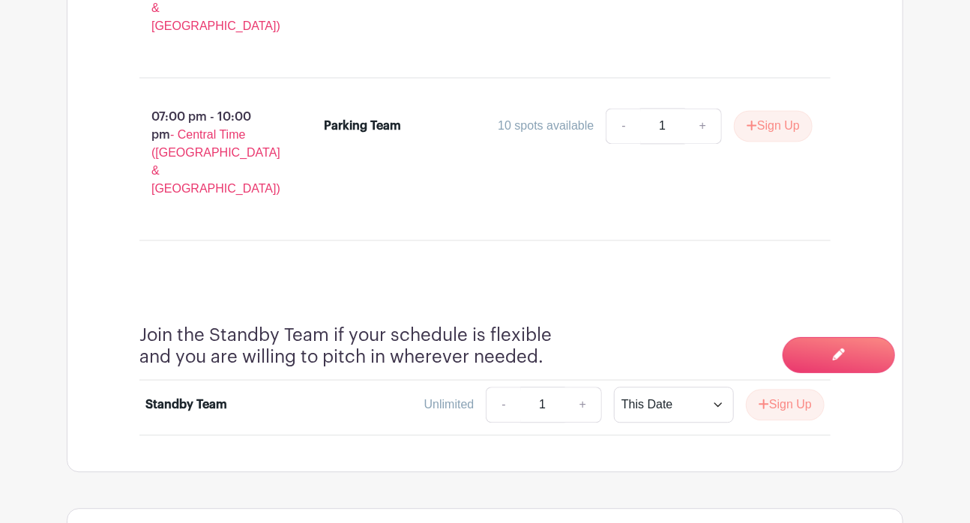
scroll to position [1363, 0]
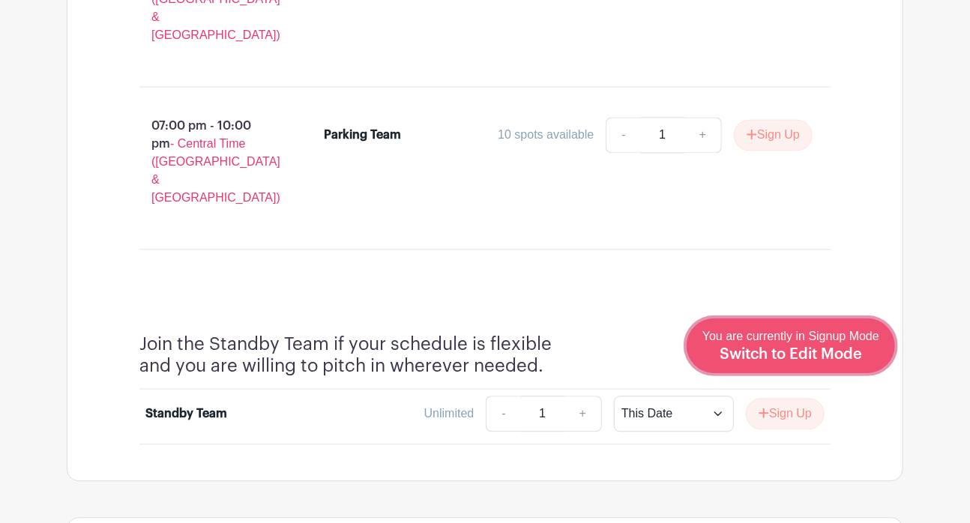
click at [859, 350] on span "Switch to Edit Mode" at bounding box center [791, 354] width 142 height 15
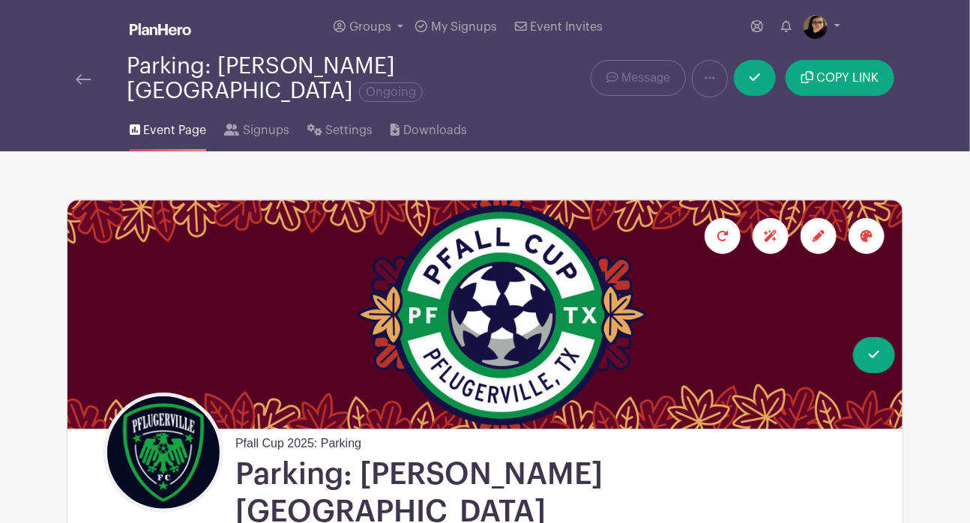
click at [78, 70] on link at bounding box center [83, 79] width 15 height 18
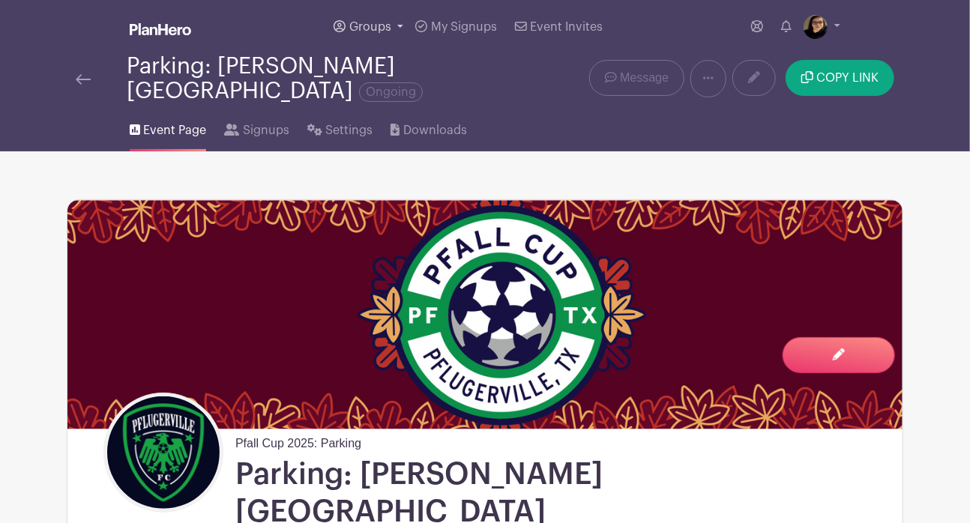
click at [361, 30] on span "Groups" at bounding box center [370, 27] width 42 height 12
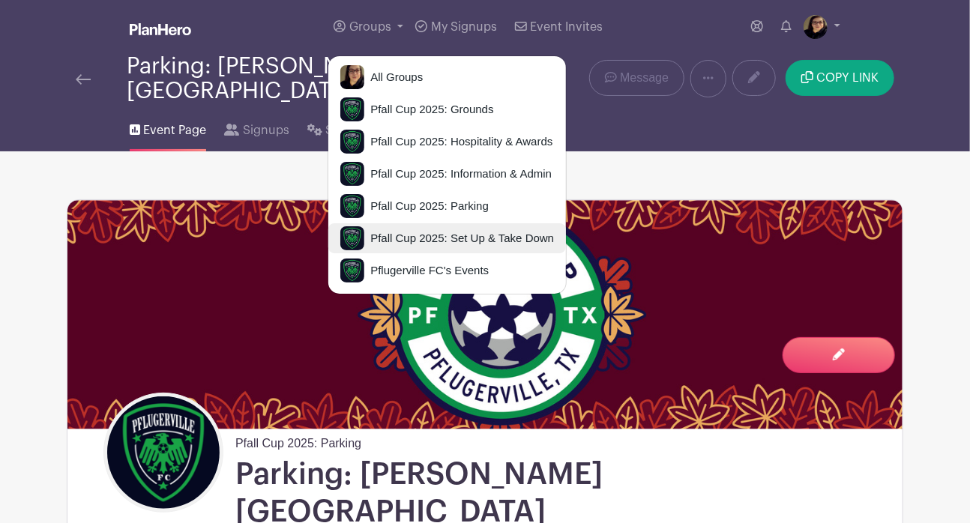
click at [449, 238] on span "Pfall Cup 2025: Set Up & Take Down" at bounding box center [459, 238] width 190 height 17
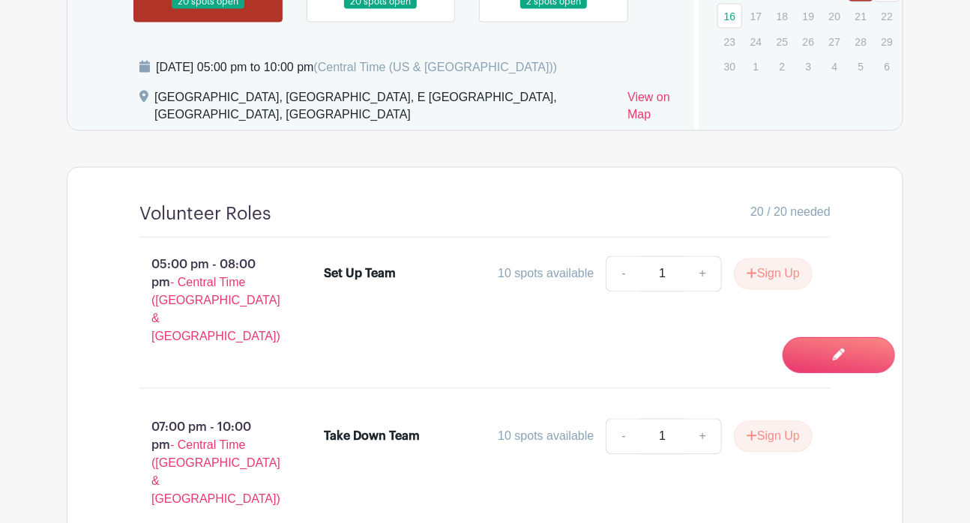
scroll to position [1132, 0]
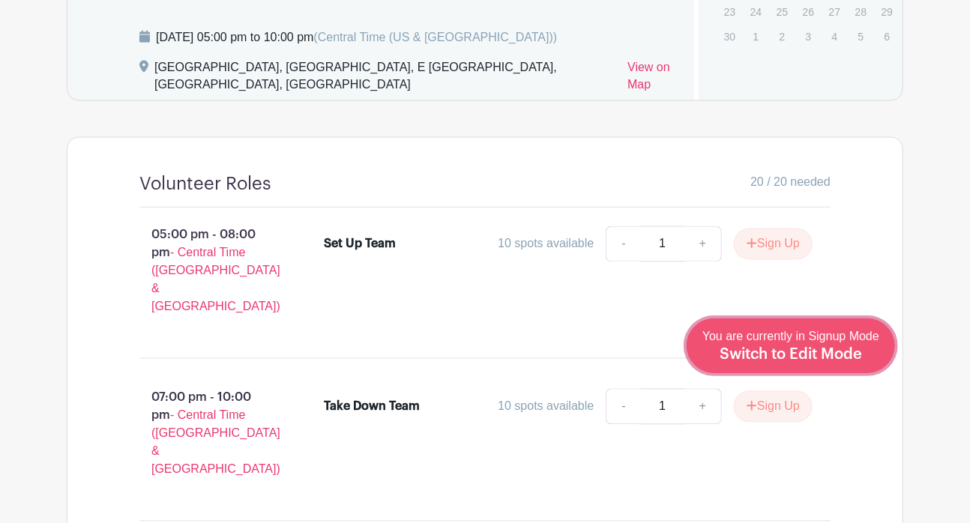
click at [851, 356] on span "Switch to Edit Mode" at bounding box center [791, 354] width 142 height 15
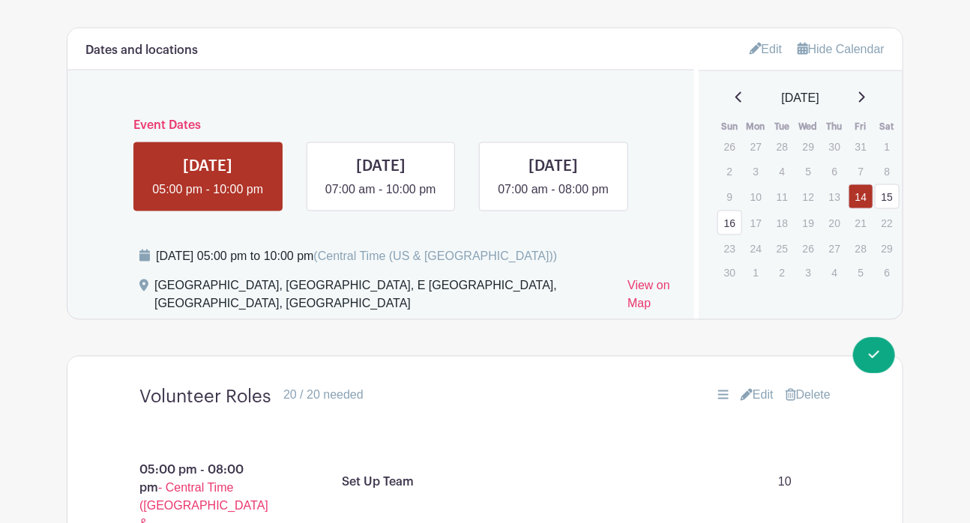
scroll to position [932, 0]
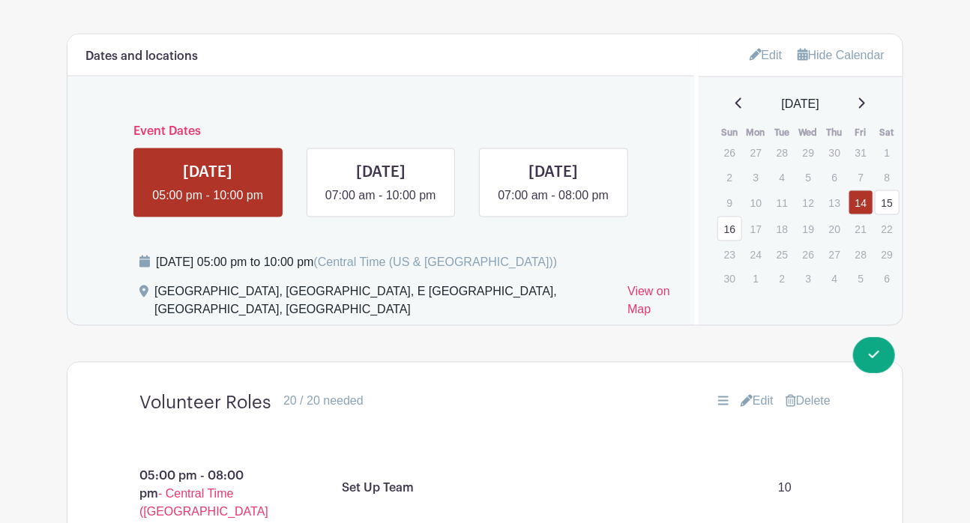
click at [762, 49] on link "Edit" at bounding box center [766, 55] width 33 height 25
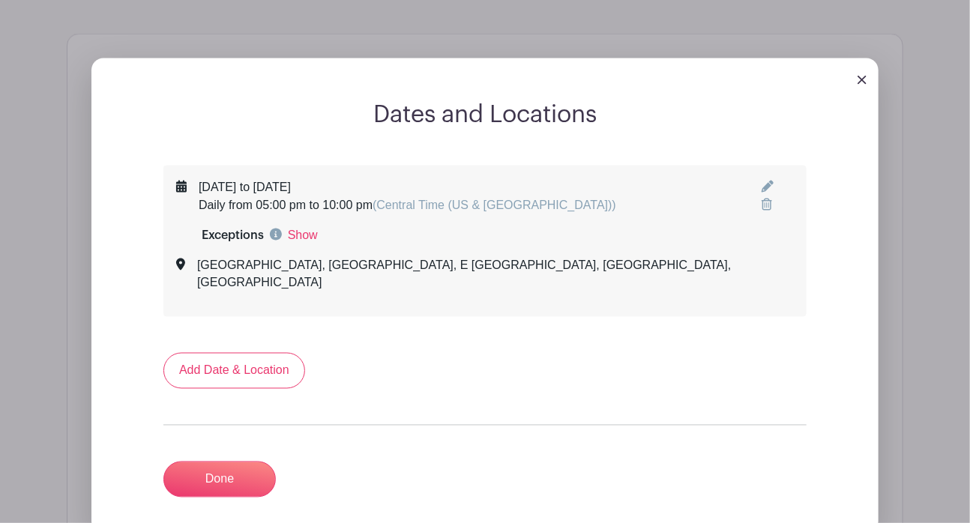
click at [765, 188] on icon at bounding box center [768, 187] width 12 height 12
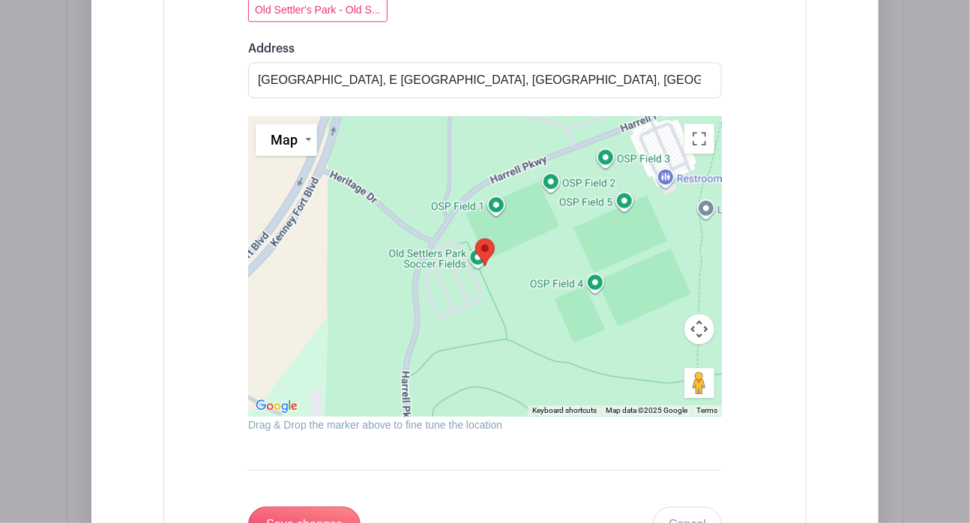
scroll to position [1710, 0]
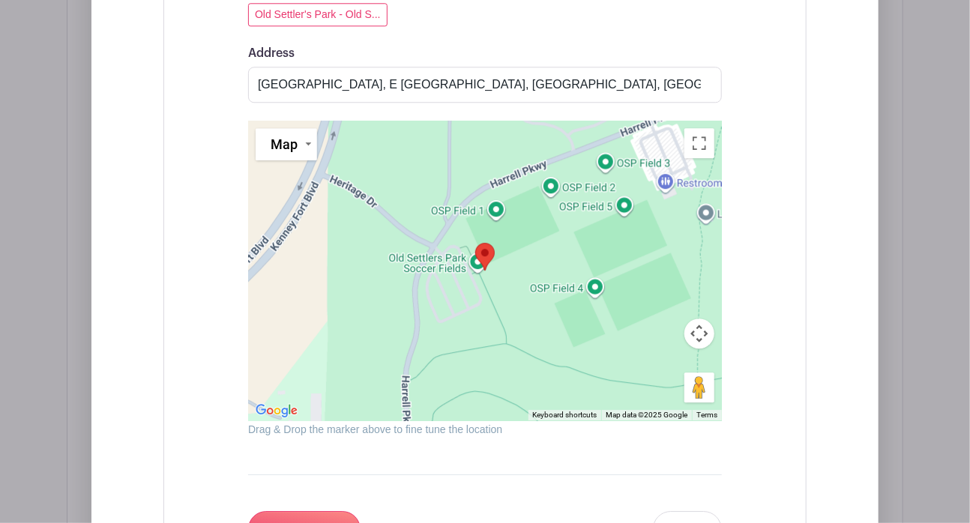
click at [681, 64] on div "Address Old Settlers Park, E Palm Valley Blvd, Round Rock, TX, USA" at bounding box center [485, 73] width 474 height 58
click at [702, 80] on input "Old Settlers Park, E Palm Valley Blvd, Round Rock, TX, USA" at bounding box center [485, 85] width 474 height 36
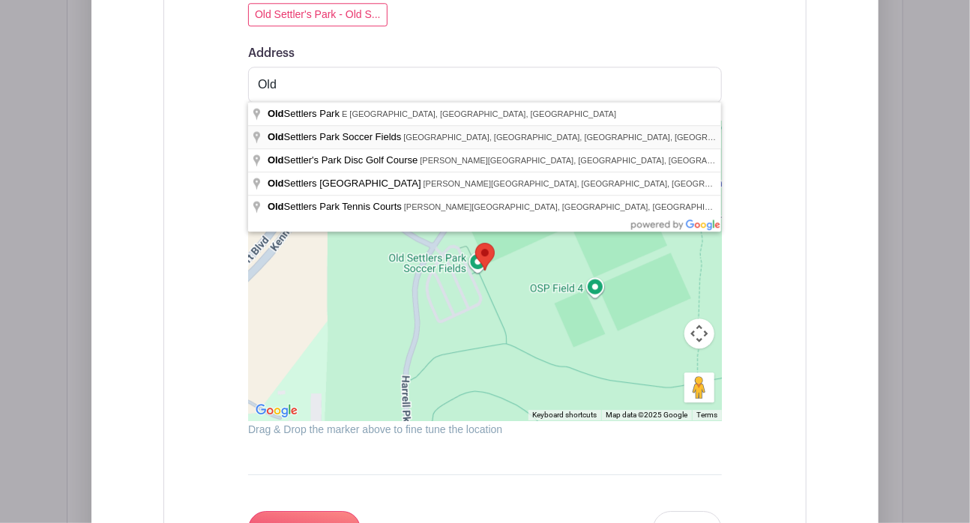
type input "Old Settlers Park Soccer Fields, East Palm Valley Boulevard, Round Rock, TX, USA"
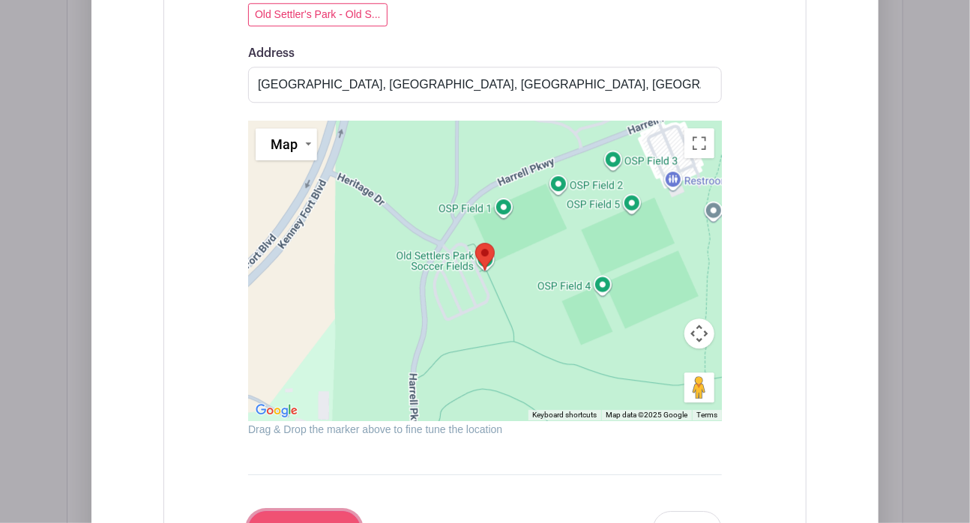
click at [279, 512] on input "Save changes" at bounding box center [304, 529] width 112 height 36
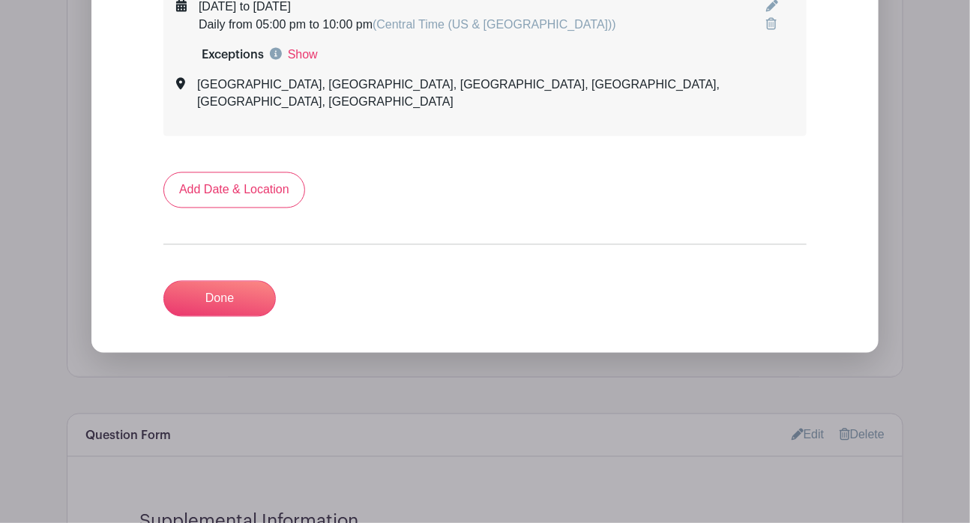
scroll to position [1110, 0]
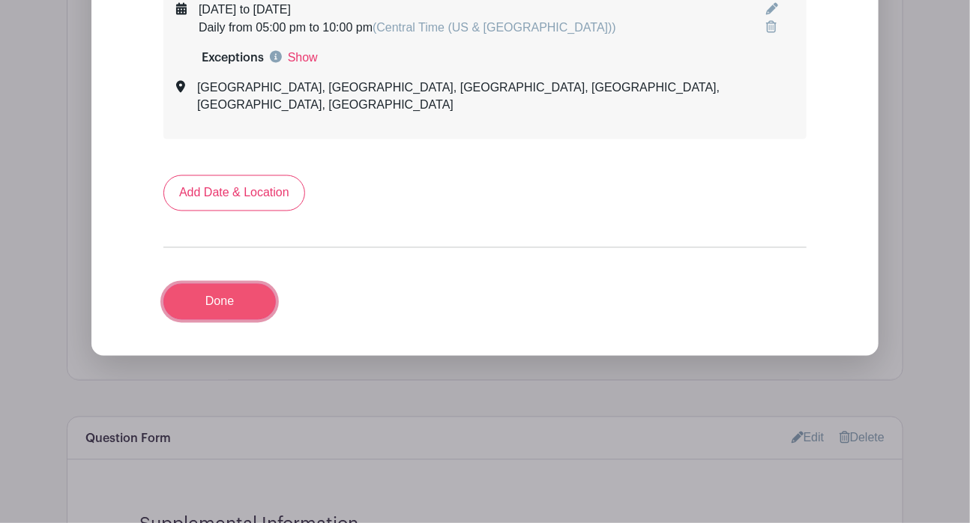
click at [216, 284] on link "Done" at bounding box center [219, 302] width 112 height 36
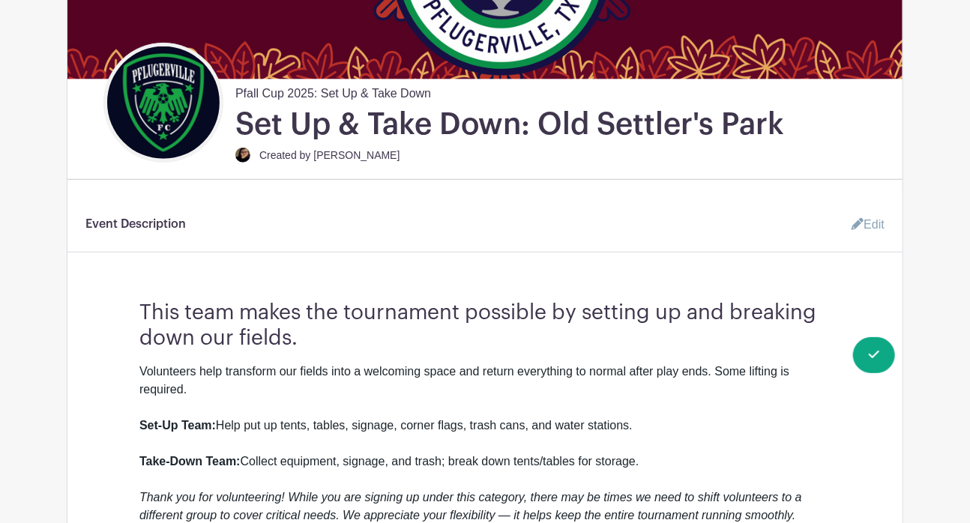
scroll to position [0, 0]
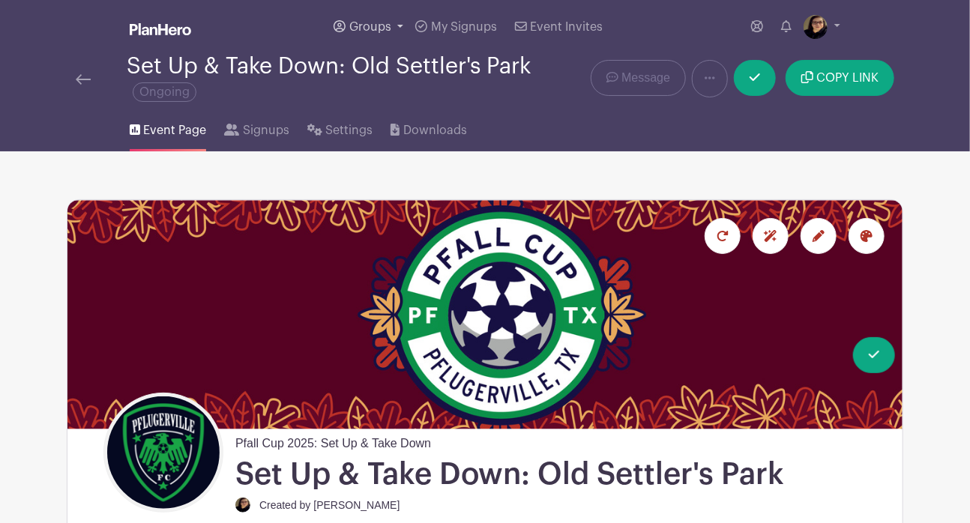
click at [373, 22] on span "Groups" at bounding box center [370, 27] width 42 height 12
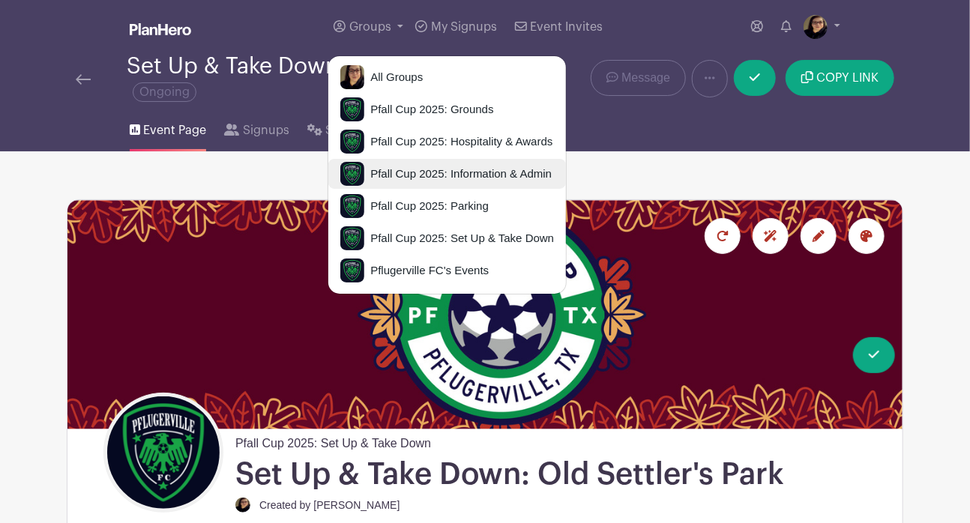
click at [465, 173] on span "Pfall Cup 2025: Information & Admin" at bounding box center [457, 174] width 187 height 17
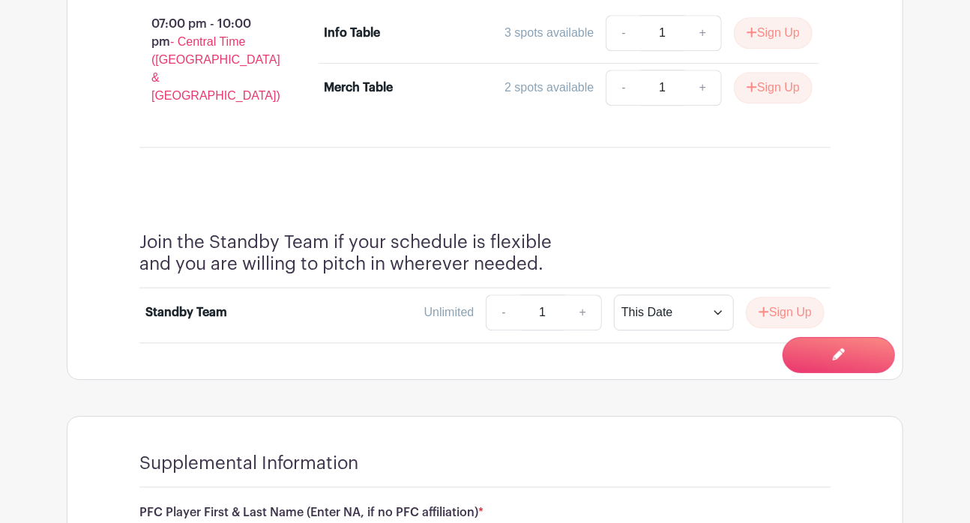
scroll to position [1599, 0]
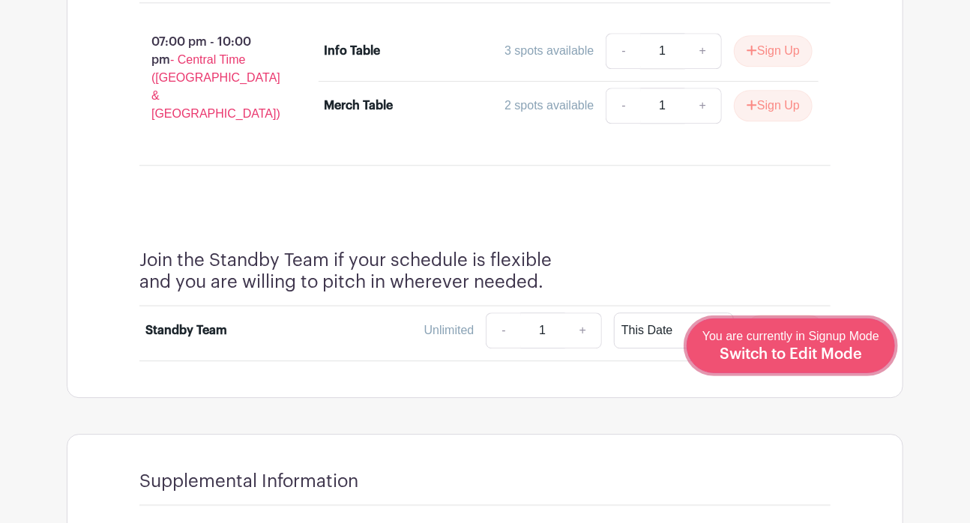
click at [840, 351] on span "Switch to Edit Mode" at bounding box center [791, 354] width 142 height 15
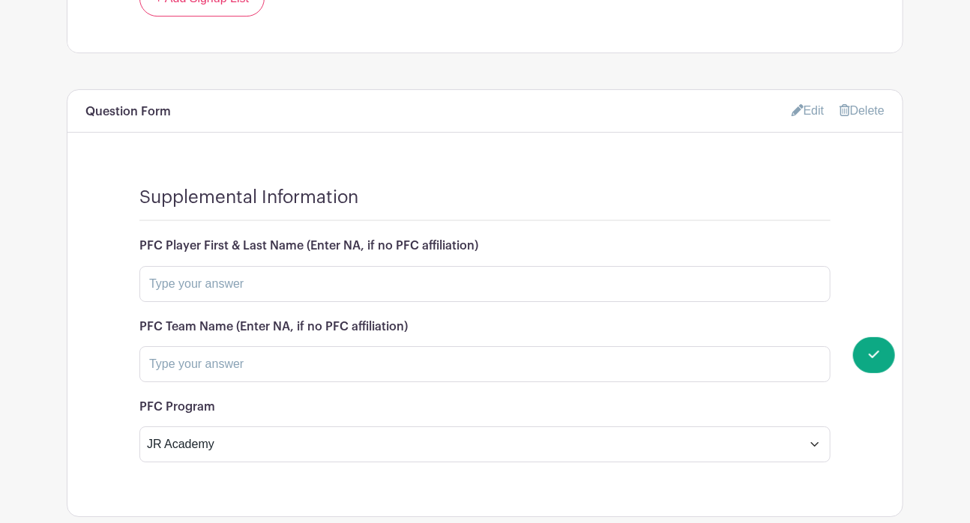
scroll to position [2074, 0]
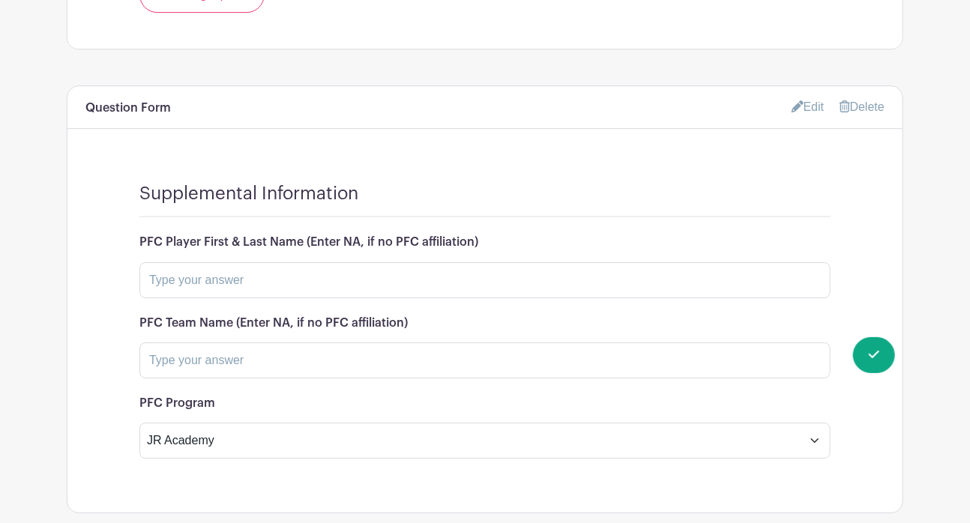
click at [797, 94] on link "Edit" at bounding box center [808, 106] width 33 height 25
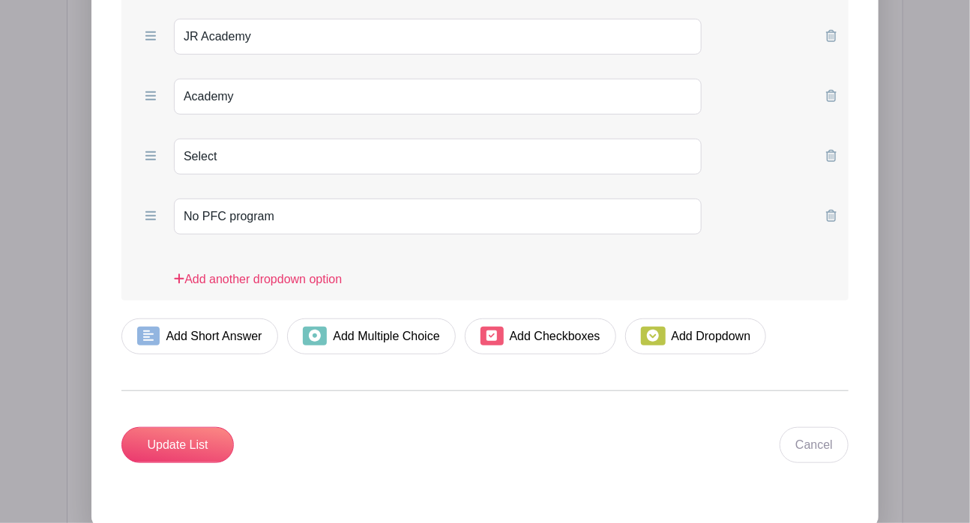
scroll to position [2832, 0]
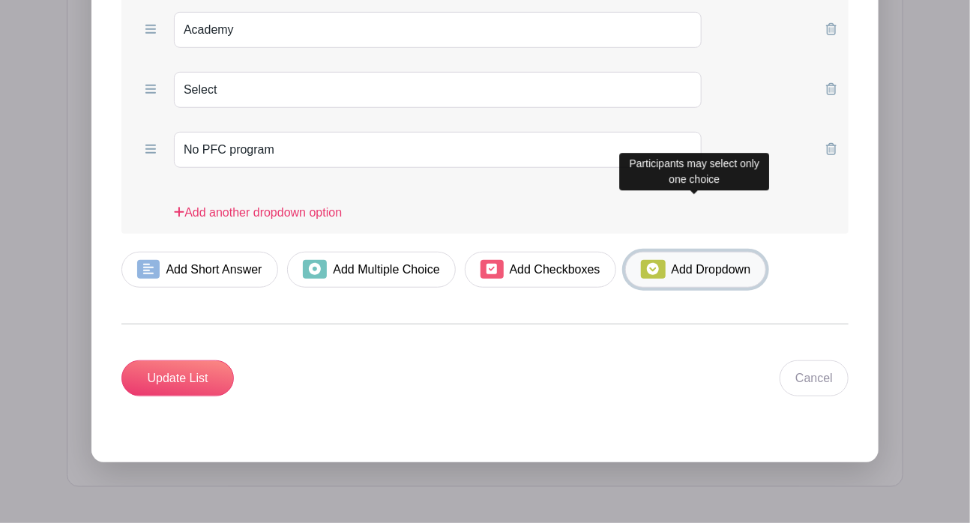
click at [693, 252] on link "Add Dropdown" at bounding box center [695, 270] width 141 height 36
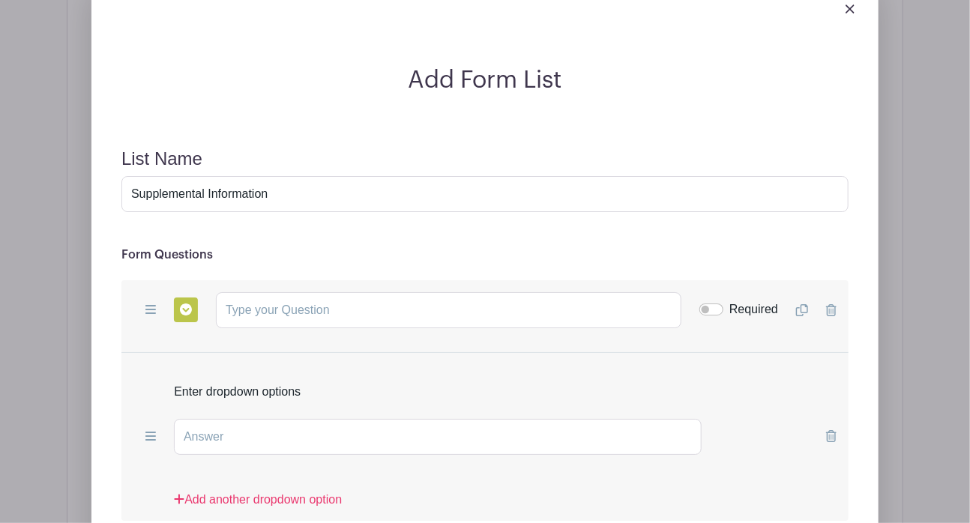
scroll to position [2205, 0]
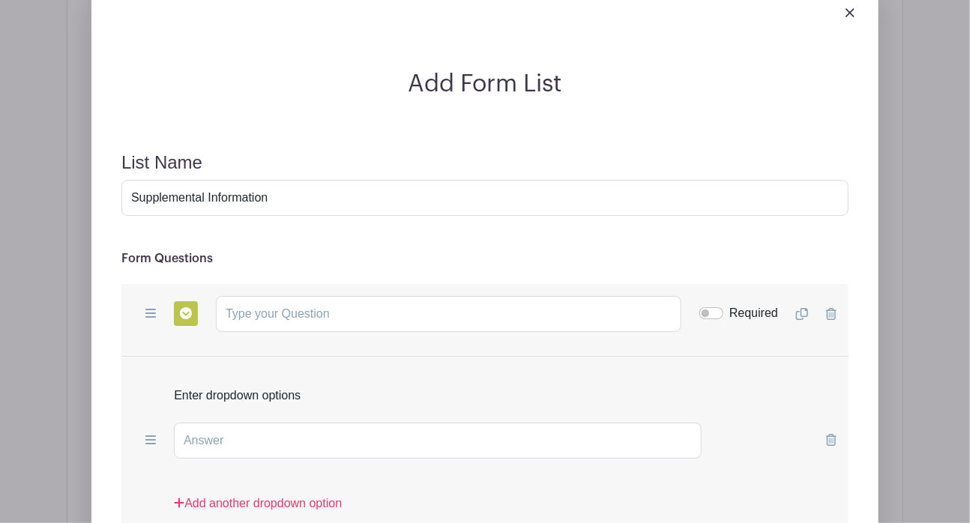
click at [270, 296] on input "text" at bounding box center [449, 314] width 466 height 36
paste input "What best describes your volunteer status?"
type input "What best describes your volunteer status?"
click at [710, 307] on input "Required" at bounding box center [712, 313] width 24 height 12
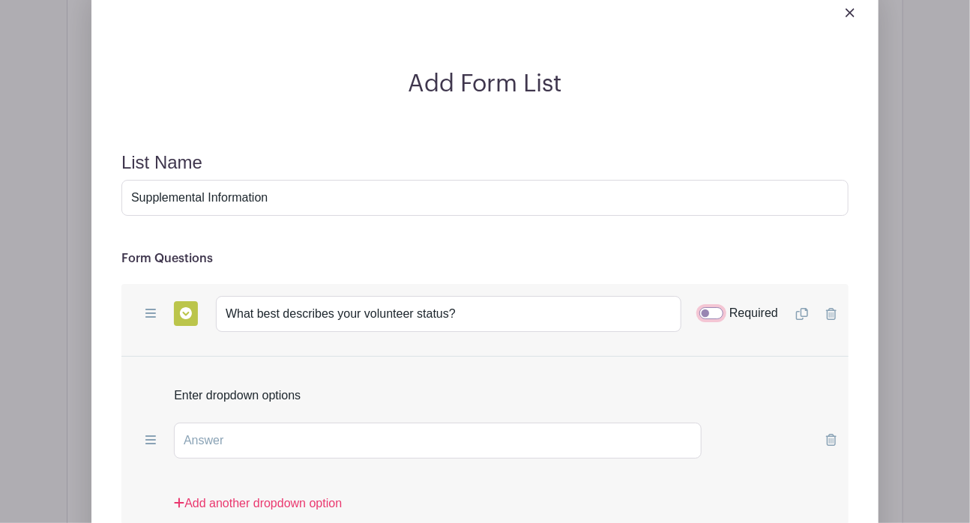
checkbox input "true"
click at [400, 423] on input "text" at bounding box center [438, 441] width 528 height 36
type input "Pflugerville FC - Completing required hours"
click at [300, 495] on link "Add another dropdown option" at bounding box center [258, 510] width 168 height 30
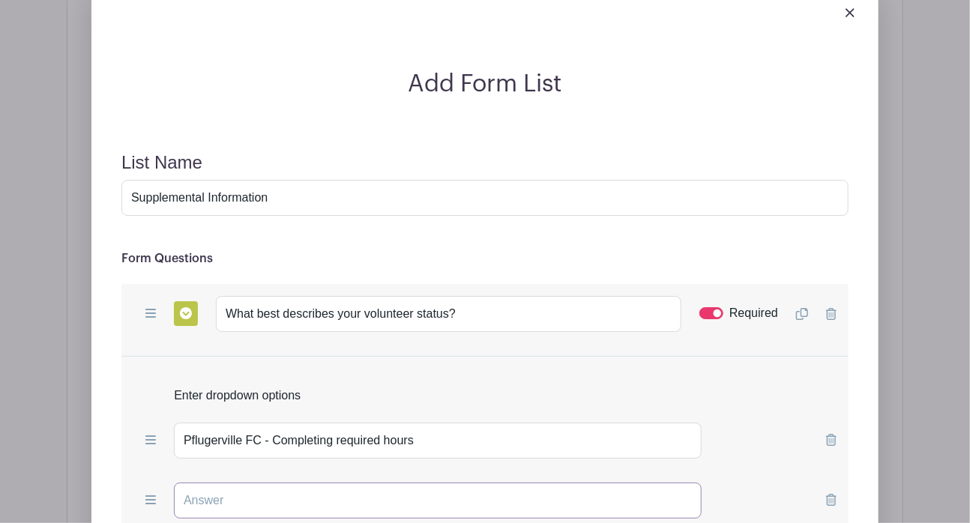
click at [299, 483] on input "text" at bounding box center [438, 501] width 528 height 36
type input "Volunteering with another Organization"
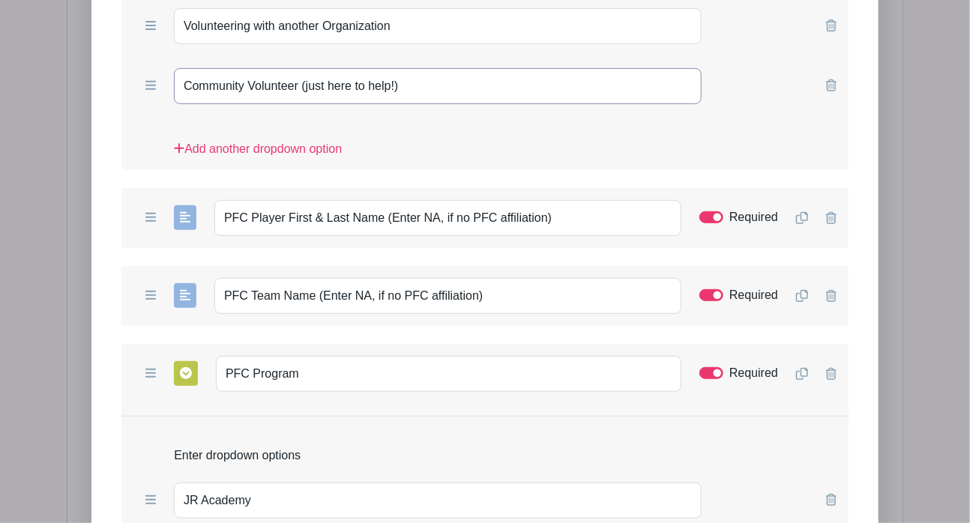
scroll to position [2694, 0]
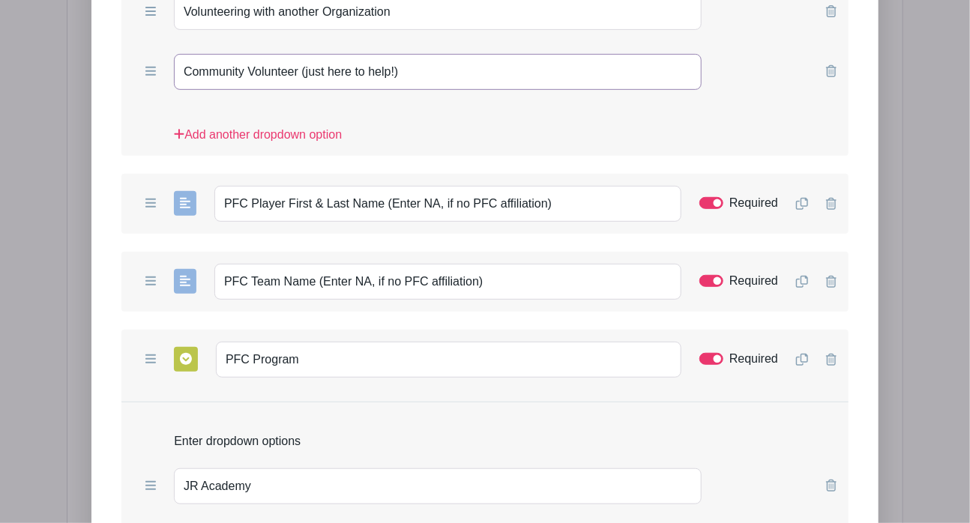
type input "Community Volunteer (just here to help!)"
click at [116, 245] on form "List Name Supplemental Information Form Questions Add Short Answer Add Multiple…" at bounding box center [484, 288] width 763 height 1286
drag, startPoint x: 560, startPoint y: 154, endPoint x: 189, endPoint y: 170, distance: 371.6
click at [189, 174] on div "Add Short Answer Add Multiple Choice Add Checkboxes Add Dropdown PFC Player Fir…" at bounding box center [484, 204] width 727 height 60
paste input "If you're completing volunteer hours for a Pflugerville FC player, please enter…"
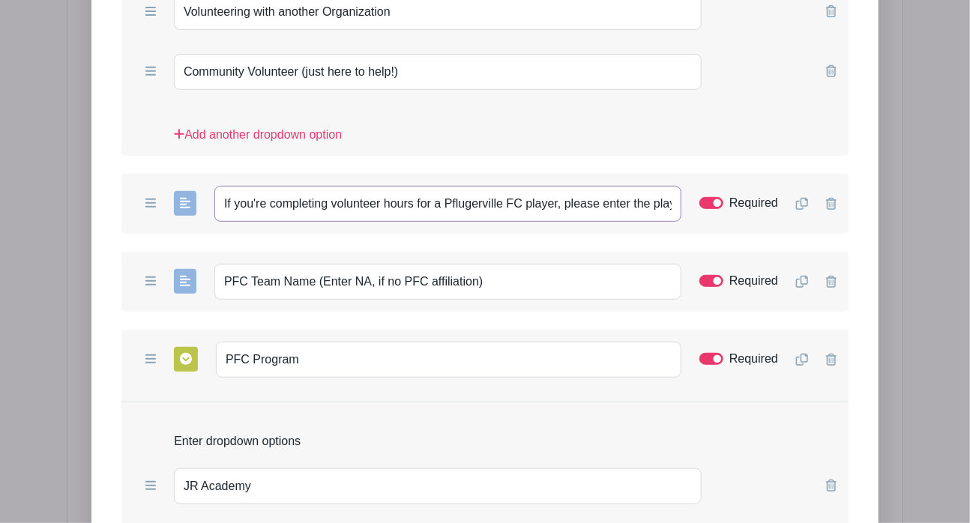
scroll to position [0, 168]
type input "If you're completing volunteer hours for a Pflugerville FC player, please enter…"
click at [99, 278] on div "Add Form List List Name Supplemental Information Form Questions Add Short Answe…" at bounding box center [484, 235] width 787 height 1489
drag, startPoint x: 503, startPoint y: 228, endPoint x: 262, endPoint y: 206, distance: 242.5
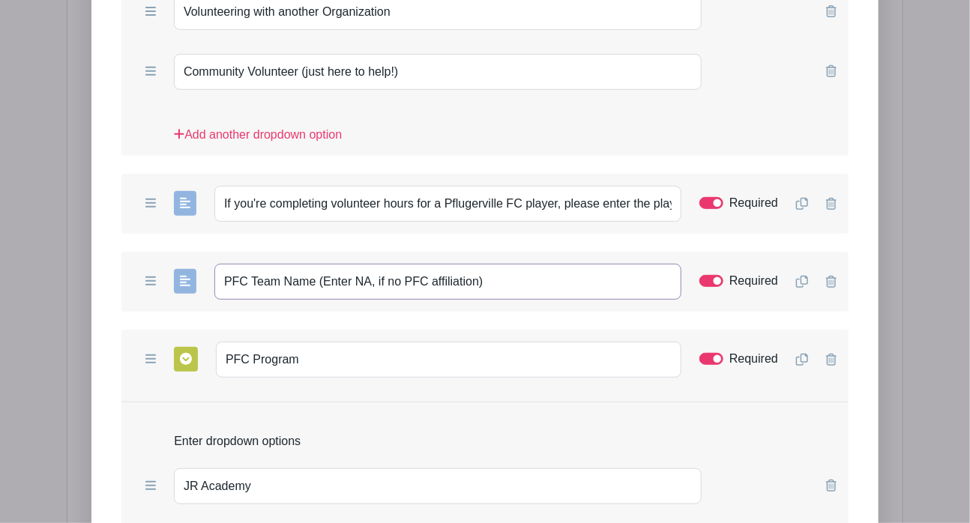
click at [262, 252] on div "Add Short Answer Add Multiple Choice Add Checkboxes Add Dropdown PFC Team Name …" at bounding box center [484, 282] width 727 height 60
type input "P"
paste input "Enter the player's team name. Type "NA" if not applicable."
type input "Enter the player's team name. Type "NA" if not applicable."
click at [106, 332] on form "List Name Supplemental Information Form Questions Add Short Answer Add Multiple…" at bounding box center [484, 288] width 763 height 1286
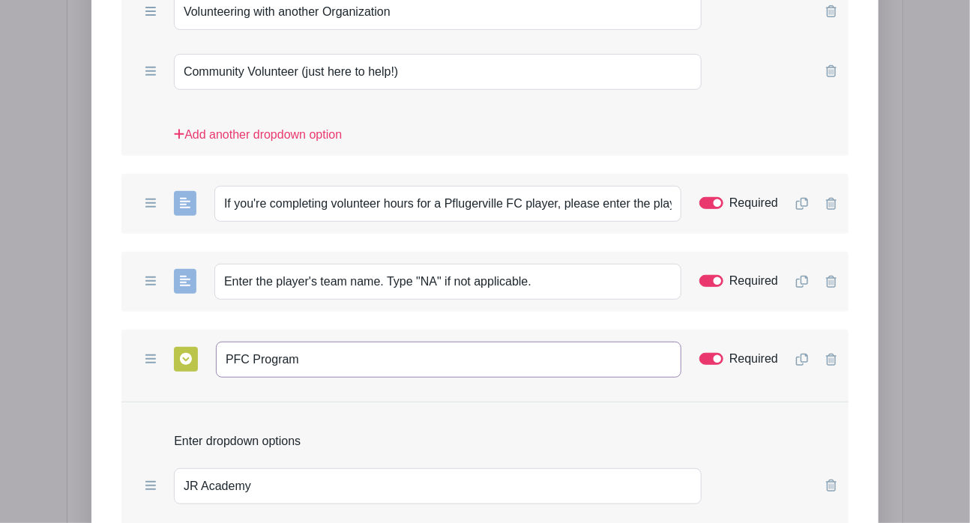
drag, startPoint x: 320, startPoint y: 299, endPoint x: 71, endPoint y: 301, distance: 249.0
click at [71, 301] on div "Add Form List List Name Supplemental Information Form Questions Add Short Answe…" at bounding box center [485, 235] width 837 height 1538
paste input "Select the players p"
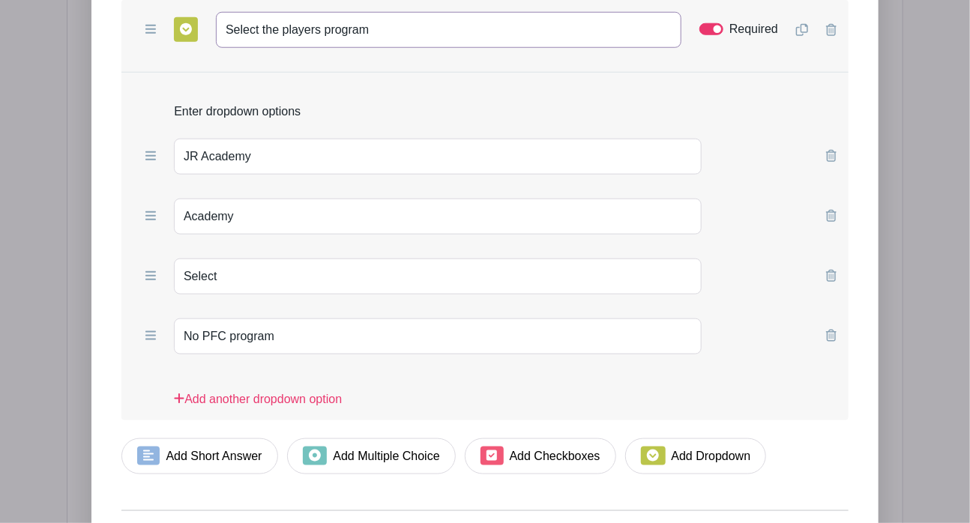
scroll to position [3060, 0]
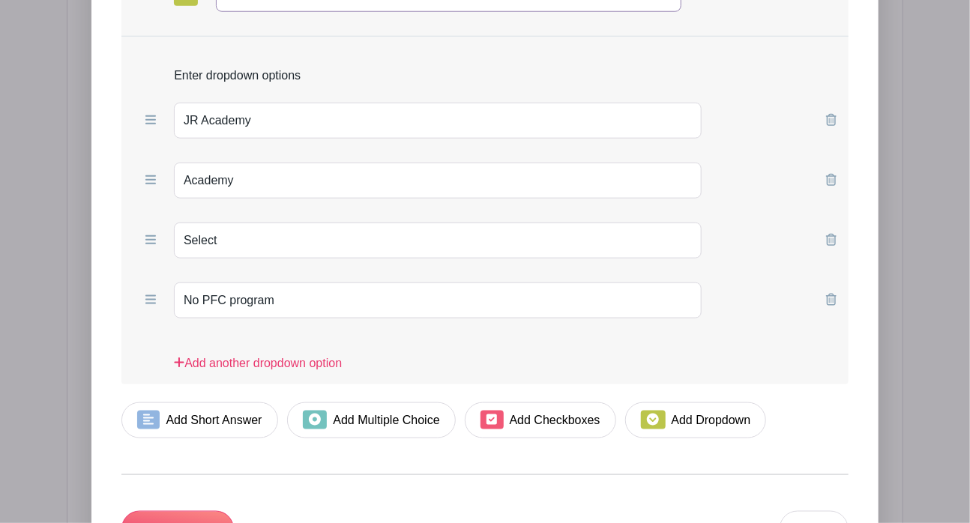
type input "Select the players program"
drag, startPoint x: 280, startPoint y: 238, endPoint x: -7, endPoint y: 208, distance: 289.6
type input "NA"
click at [145, 411] on span at bounding box center [148, 420] width 22 height 19
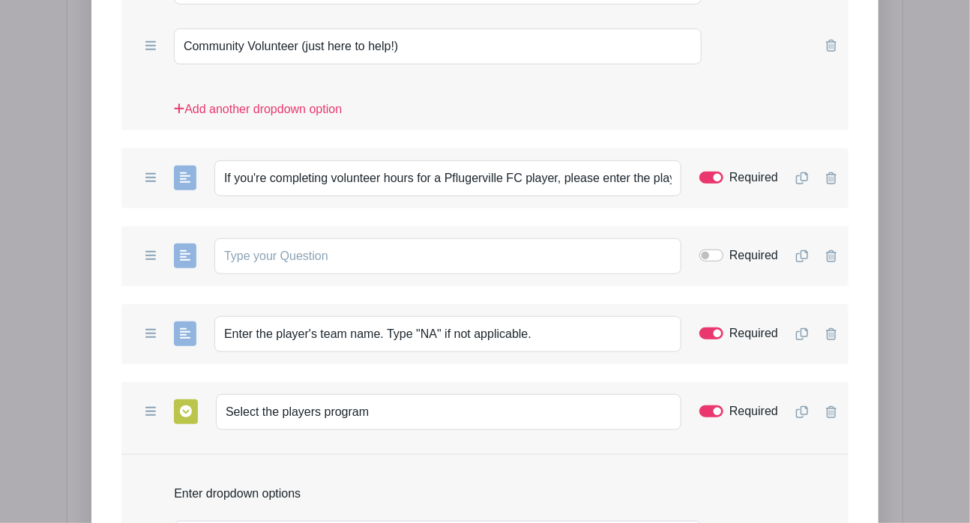
scroll to position [2719, 0]
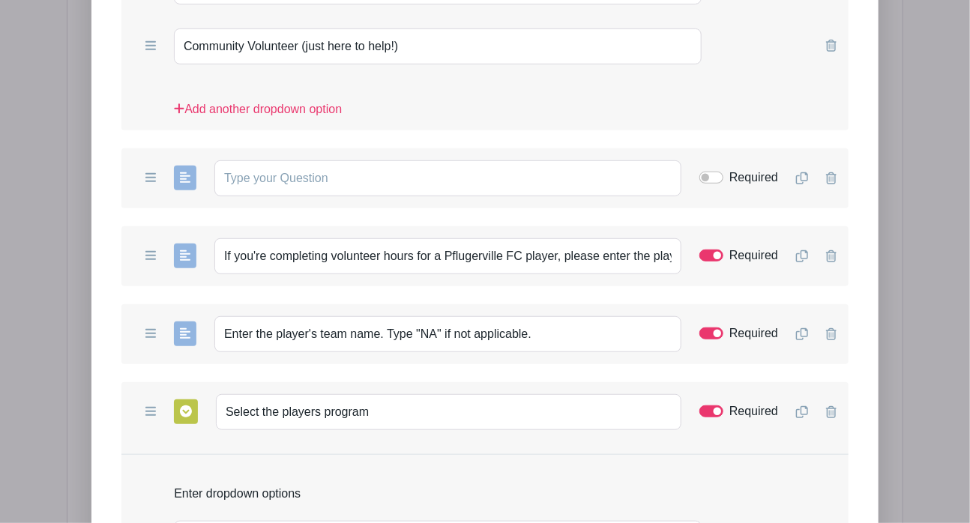
click at [99, 170] on div "Add Form List List Name Supplemental Information Form Questions Add Short Answe…" at bounding box center [484, 248] width 787 height 1567
click at [287, 160] on input "text" at bounding box center [447, 178] width 467 height 36
paste input "What is the name of the organization, if different than Pflugerville FC?"
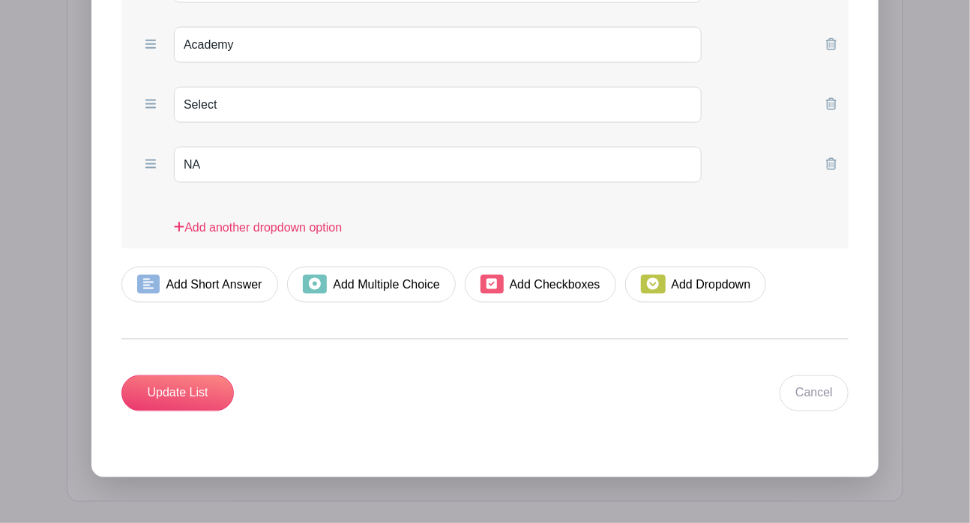
scroll to position [3287, 0]
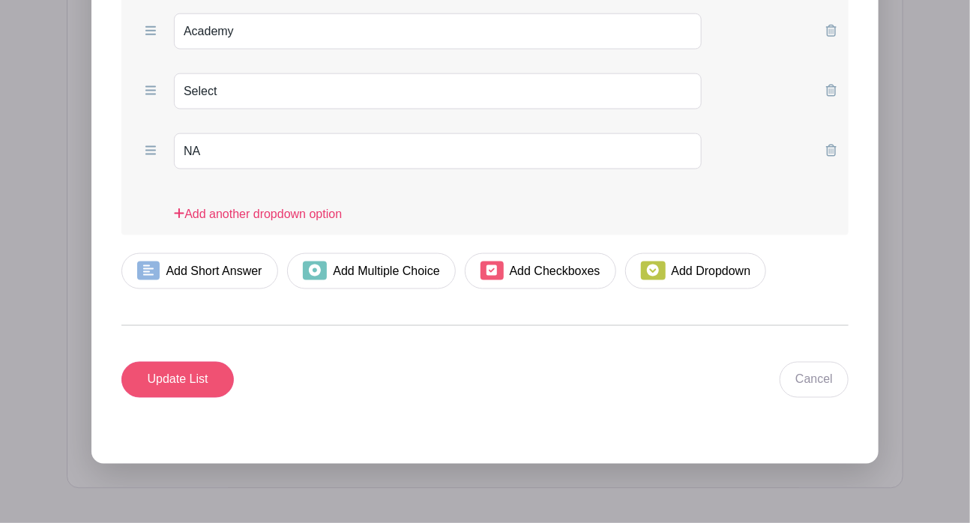
type input "What is the name of the organization, if different than Pflugerville FC?"
click at [175, 362] on input "Update List" at bounding box center [177, 380] width 112 height 36
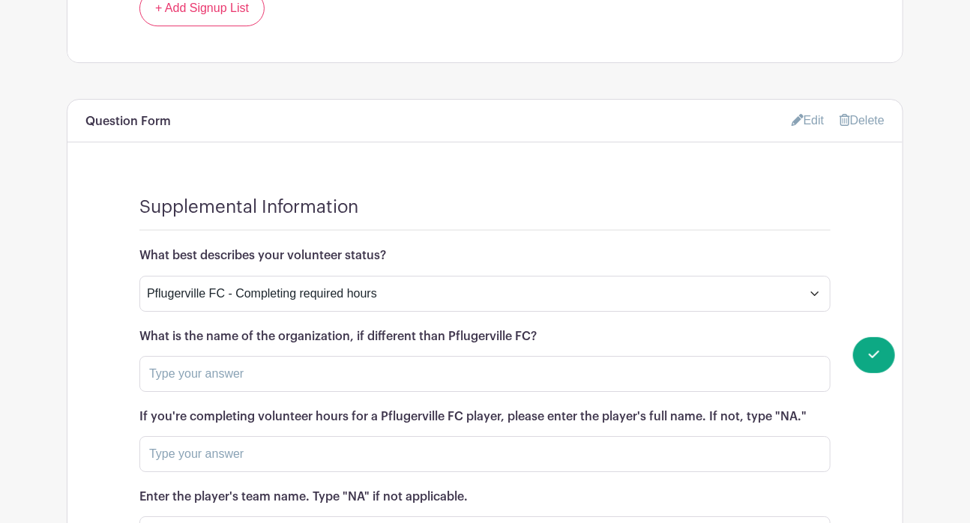
scroll to position [2051, 0]
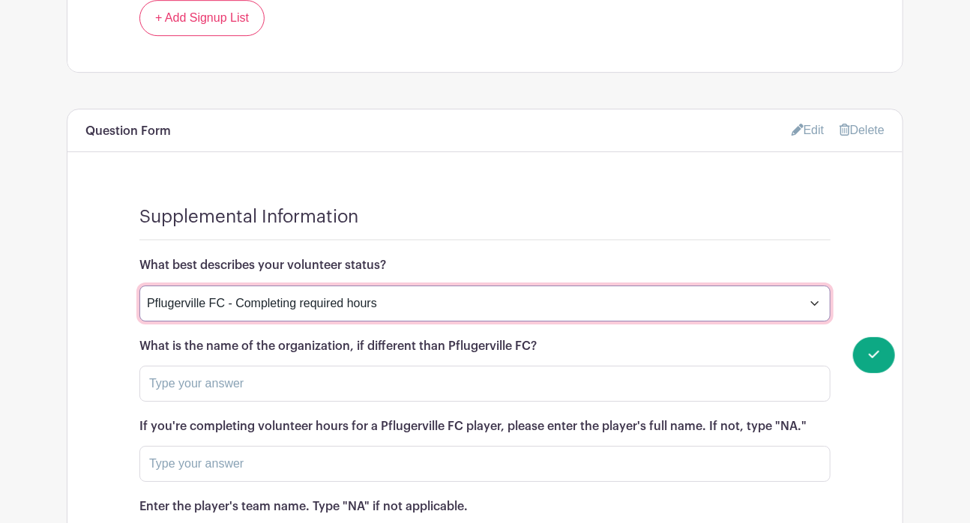
click at [798, 286] on select "Pflugerville FC - Completing required hours Volunteering with another Organizat…" at bounding box center [484, 304] width 691 height 36
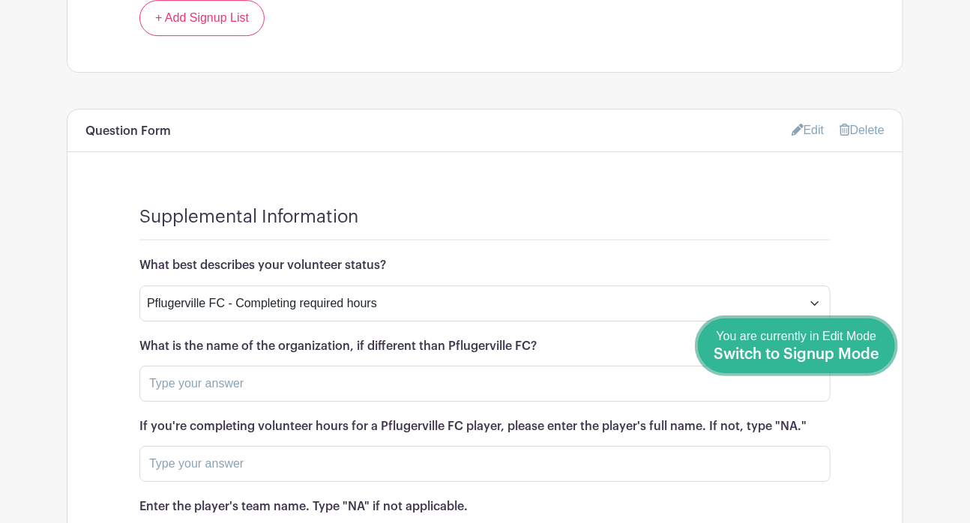
click at [877, 354] on span "Switch to Signup Mode" at bounding box center [797, 354] width 166 height 15
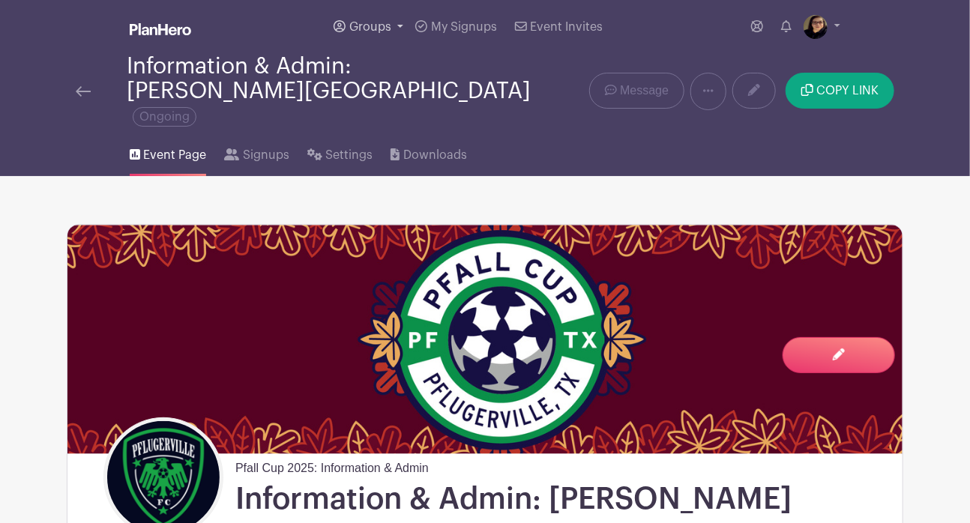
click at [376, 23] on span "Groups" at bounding box center [370, 27] width 42 height 12
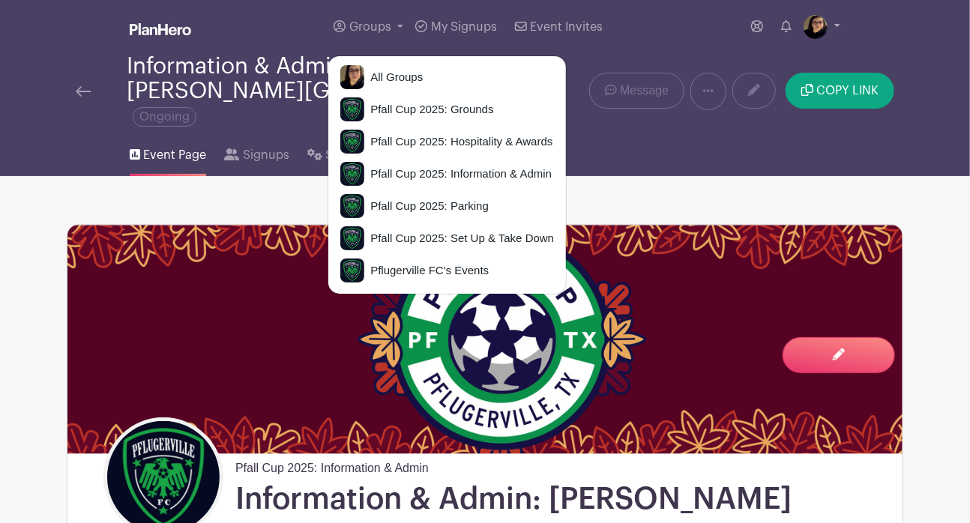
click at [88, 82] on link at bounding box center [83, 91] width 15 height 18
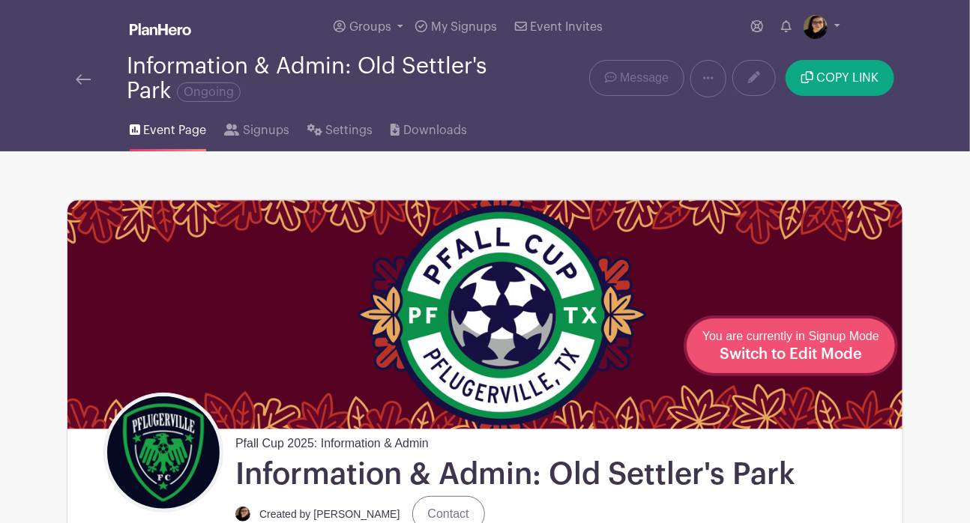
click at [832, 360] on span "Switch to Edit Mode" at bounding box center [791, 354] width 142 height 15
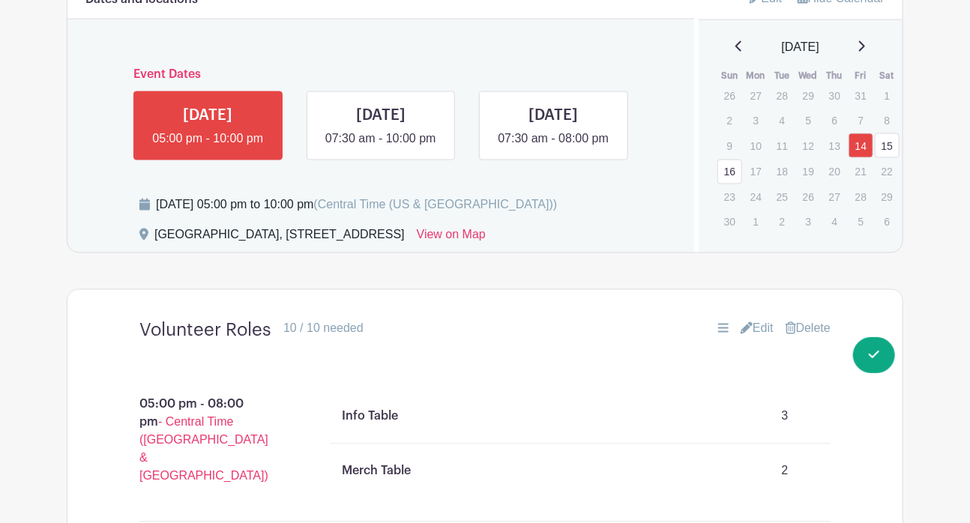
scroll to position [1058, 0]
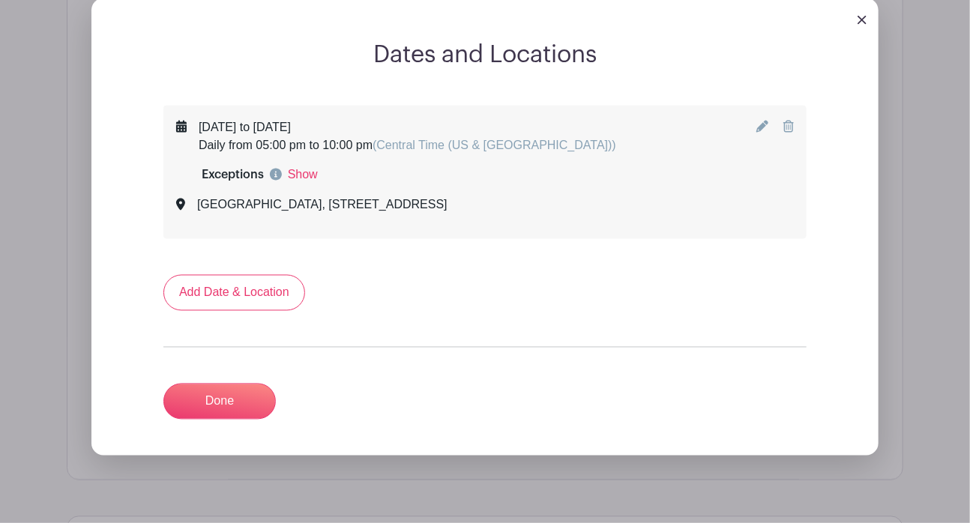
click at [764, 125] on icon at bounding box center [763, 127] width 12 height 12
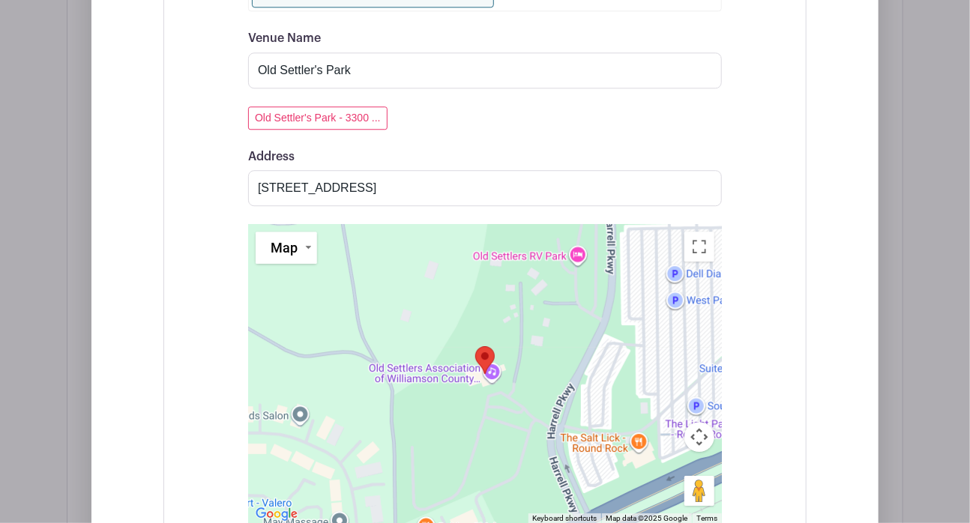
scroll to position [1684, 0]
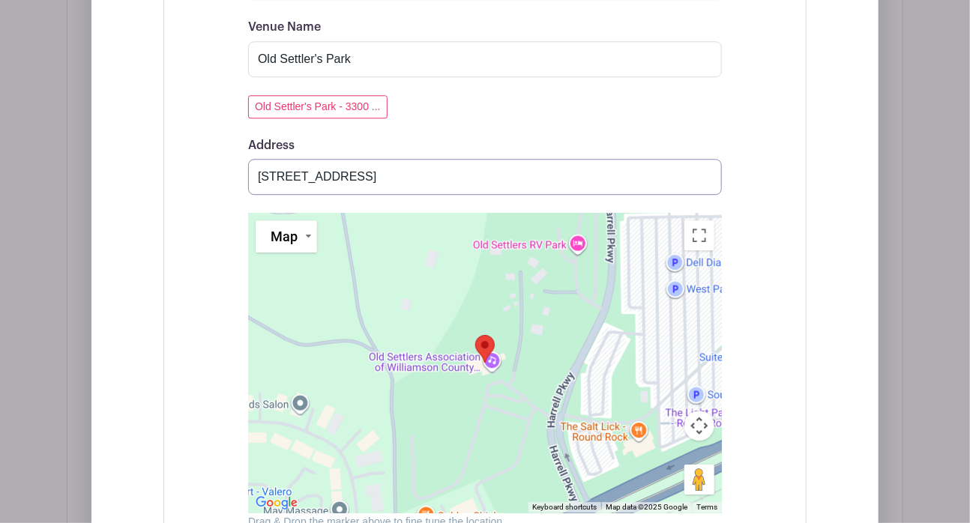
click at [599, 171] on input "3300 East Palm Valley Boulevard, Pflugerville, TX, USA" at bounding box center [485, 177] width 474 height 36
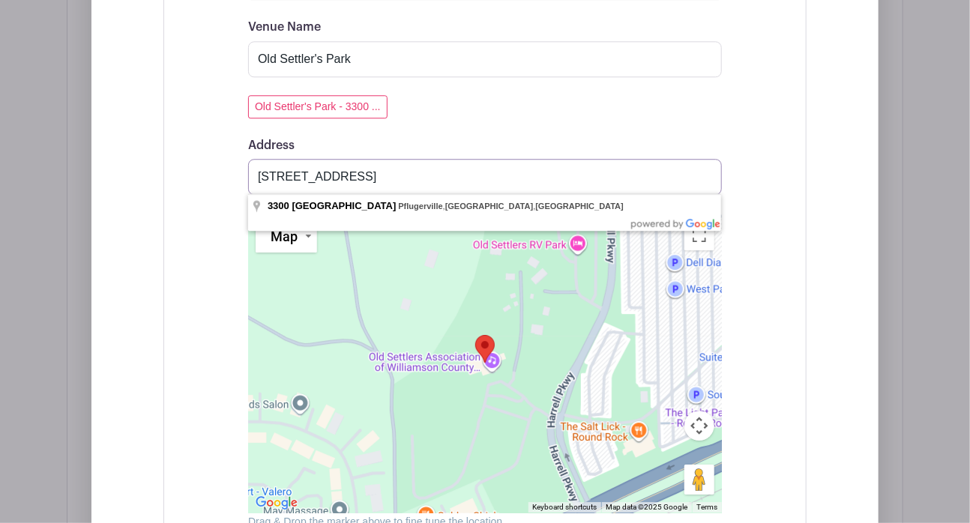
click at [702, 175] on input "3300 East Palm Valley Boulevard, Pflugerville, TX, USA" at bounding box center [485, 177] width 474 height 36
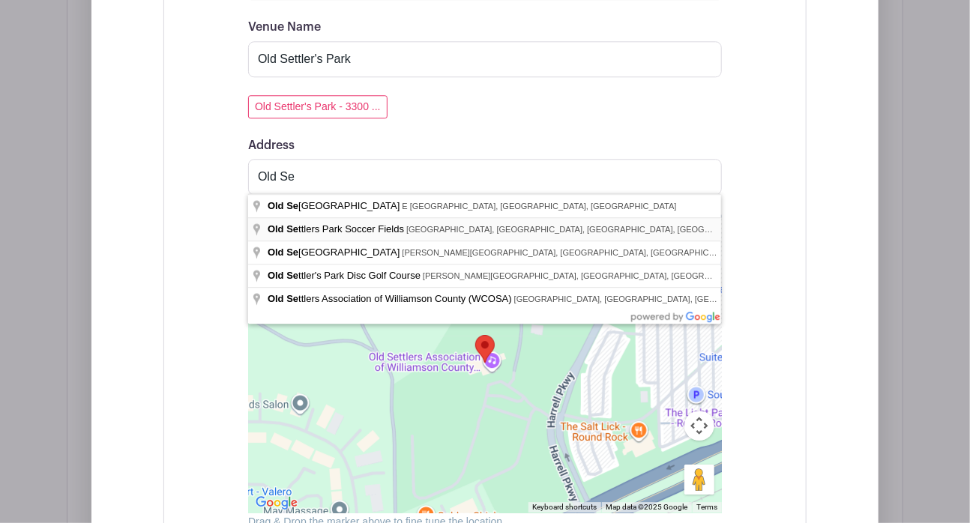
type input "Old Settlers Park Soccer Fields, East Palm Valley Boulevard, Round Rock, TX, USA"
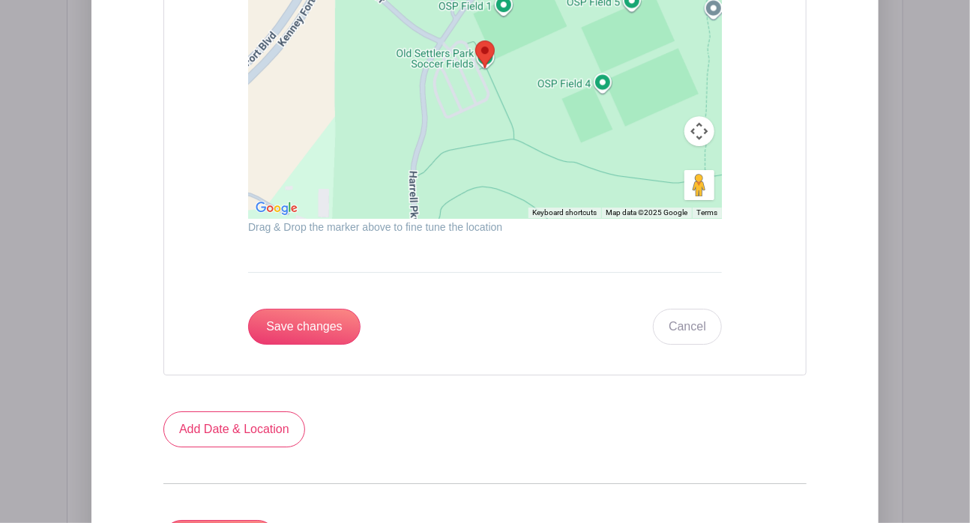
scroll to position [2032, 0]
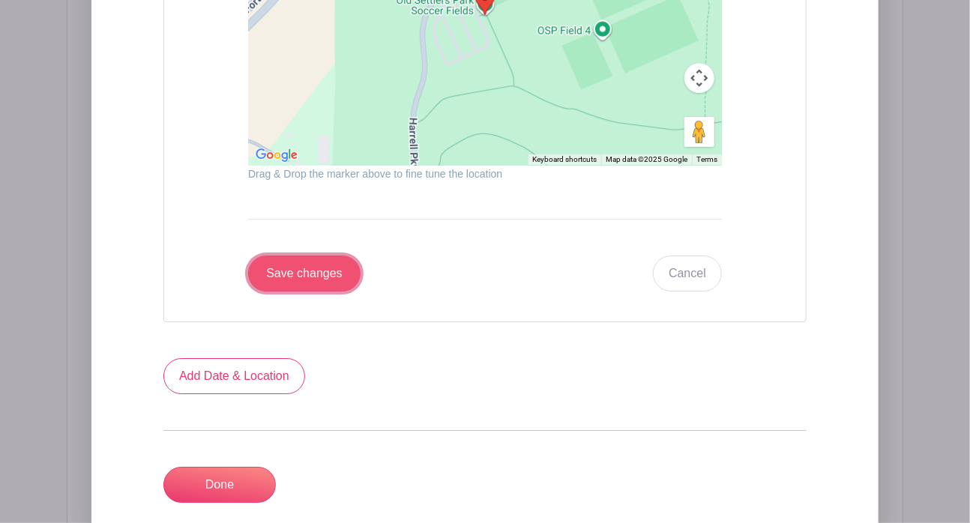
click at [302, 272] on input "Save changes" at bounding box center [304, 274] width 112 height 36
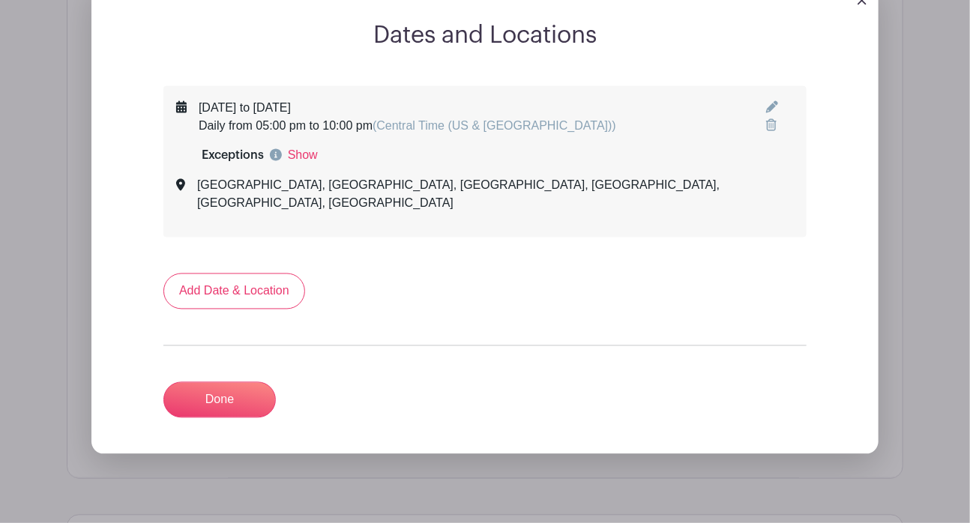
scroll to position [1045, 0]
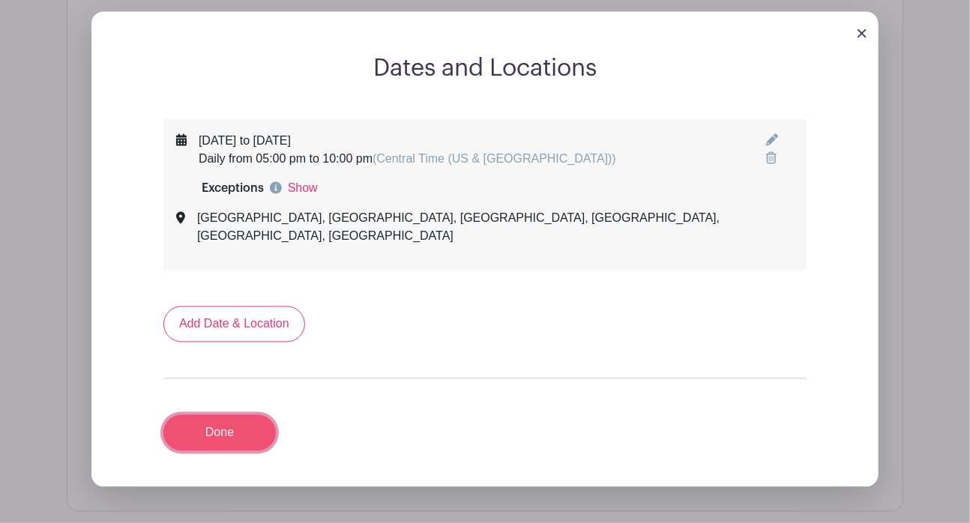
click at [201, 415] on link "Done" at bounding box center [219, 433] width 112 height 36
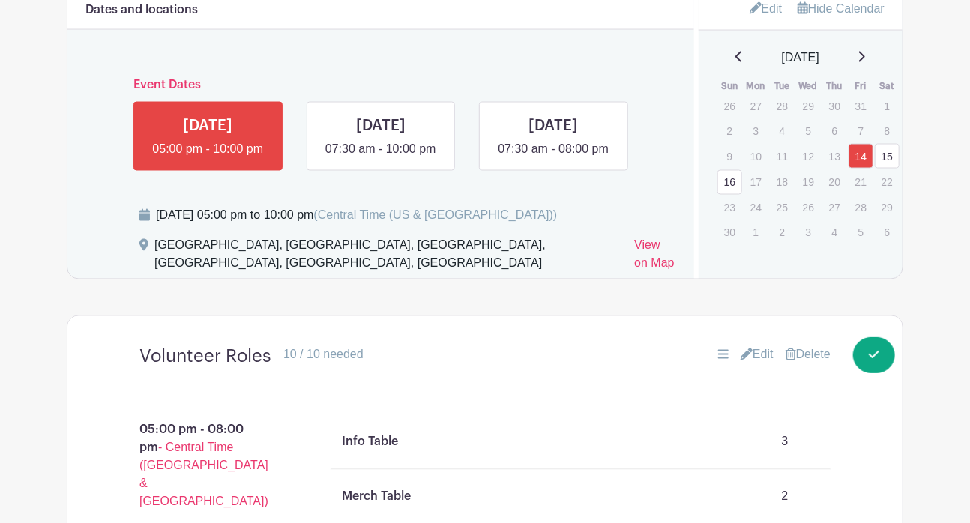
click at [752, 364] on link "Edit" at bounding box center [757, 355] width 33 height 18
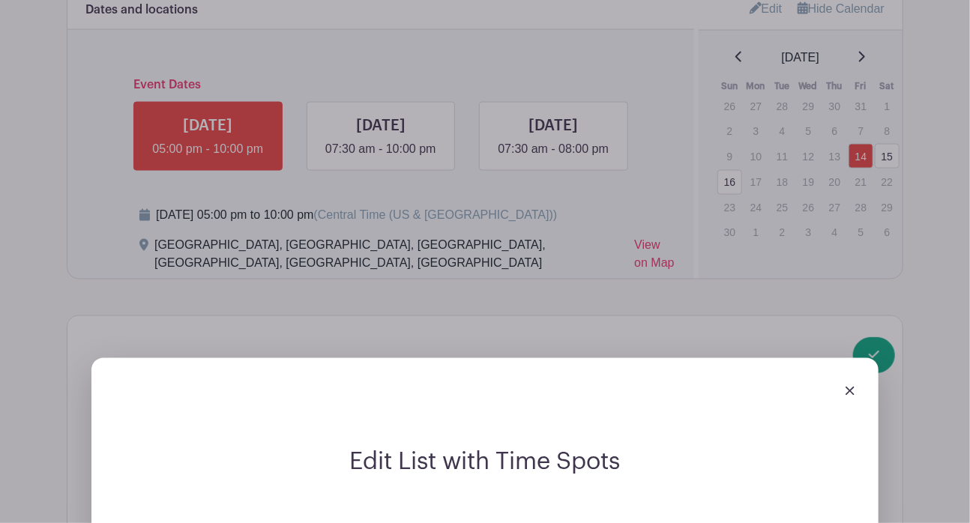
click at [852, 396] on img at bounding box center [850, 391] width 9 height 9
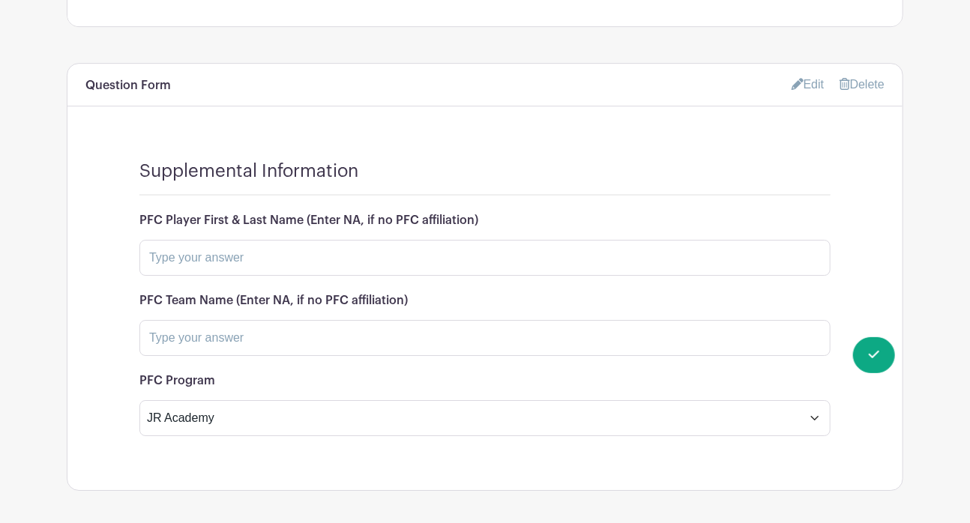
scroll to position [2059, 0]
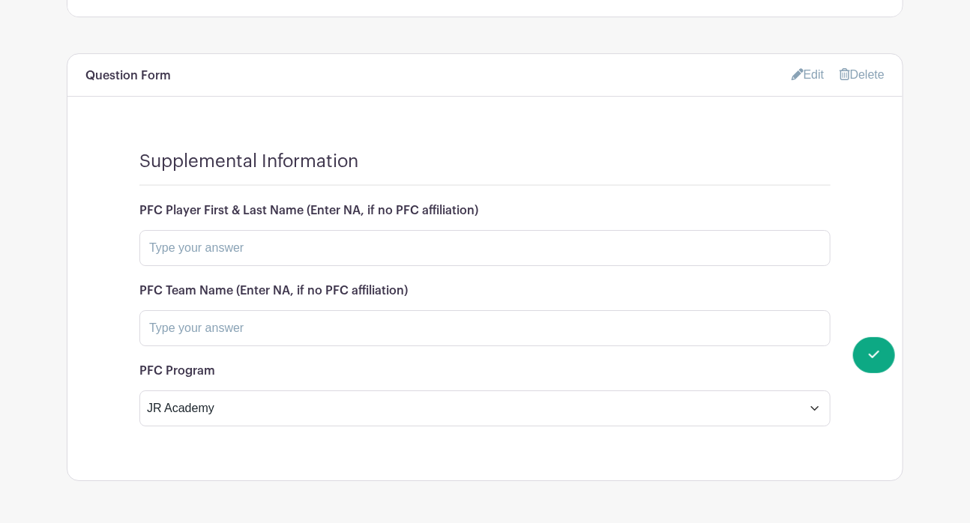
click at [798, 84] on link "Edit" at bounding box center [808, 74] width 33 height 25
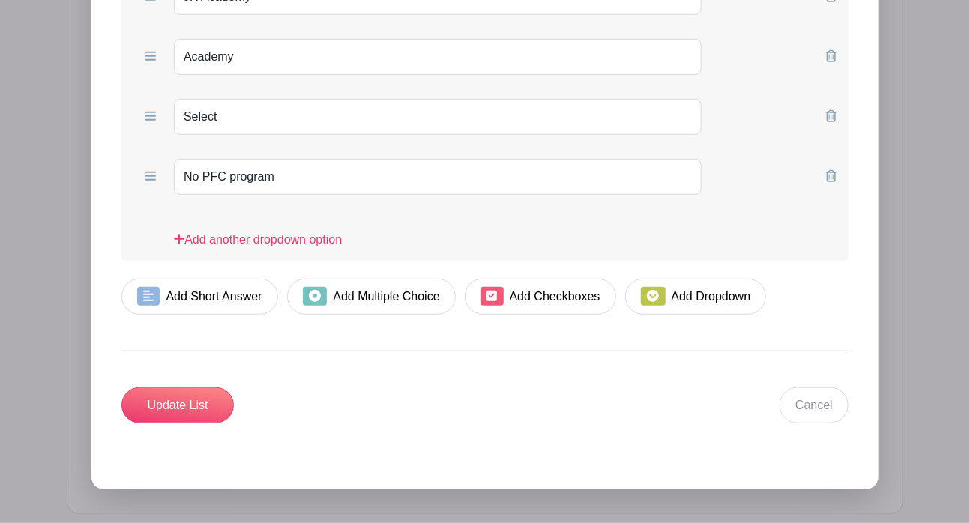
scroll to position [2754, 0]
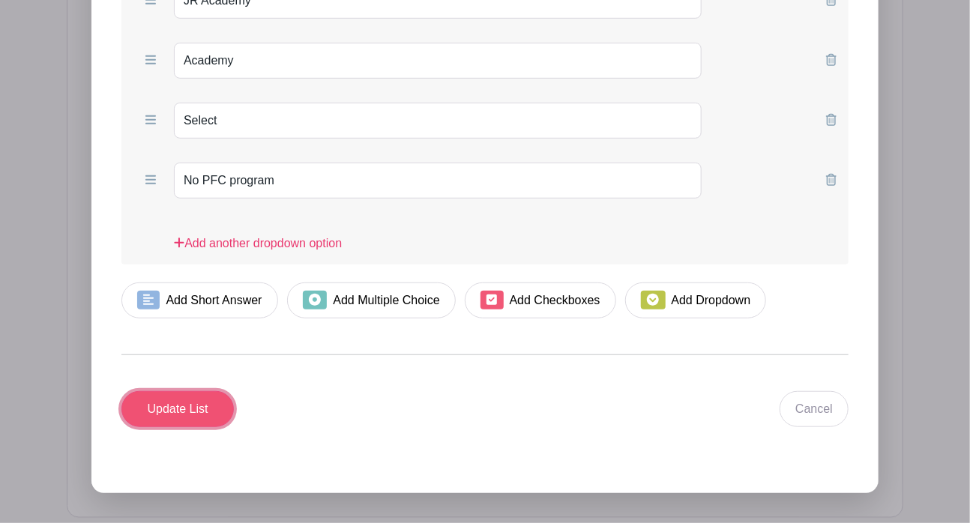
click at [159, 423] on input "Update List" at bounding box center [177, 409] width 112 height 36
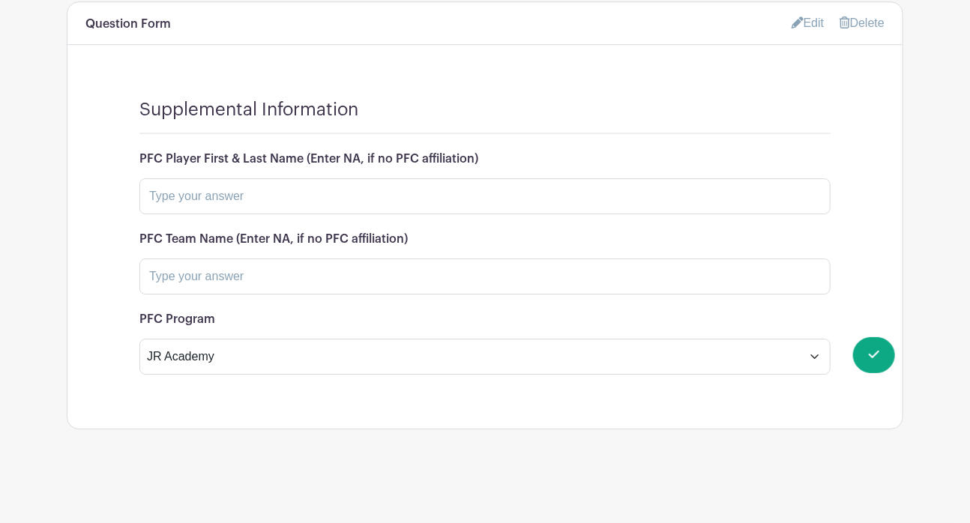
scroll to position [2120, 0]
click at [810, 28] on link "Edit" at bounding box center [808, 22] width 33 height 25
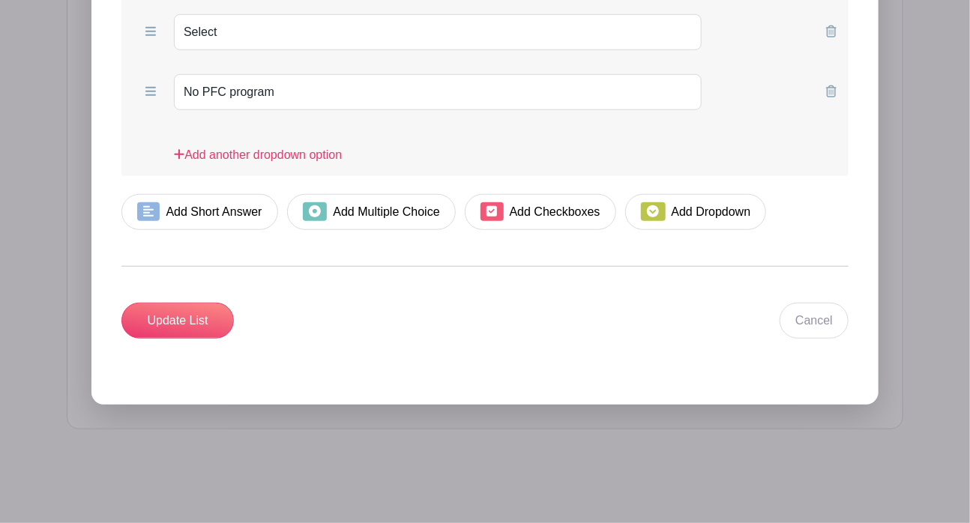
scroll to position [2850, 0]
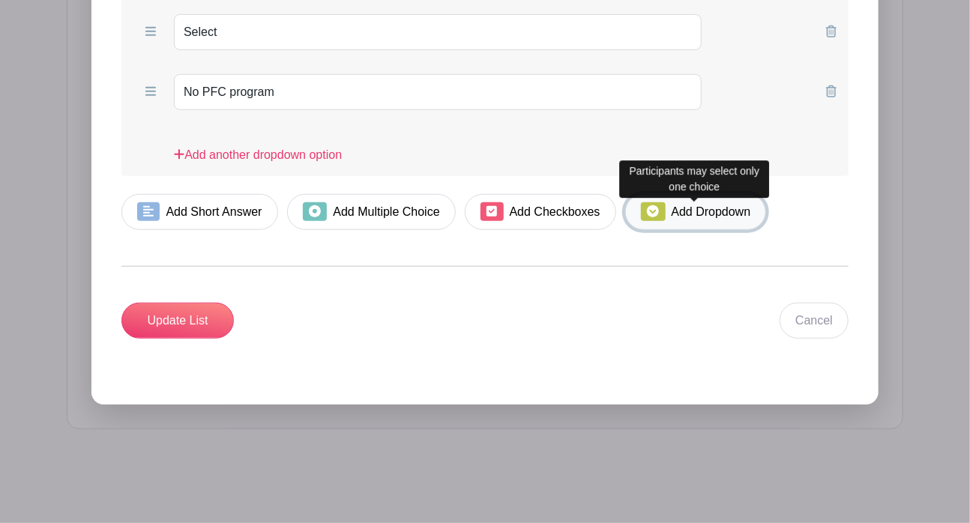
click at [655, 209] on icon at bounding box center [653, 211] width 12 height 12
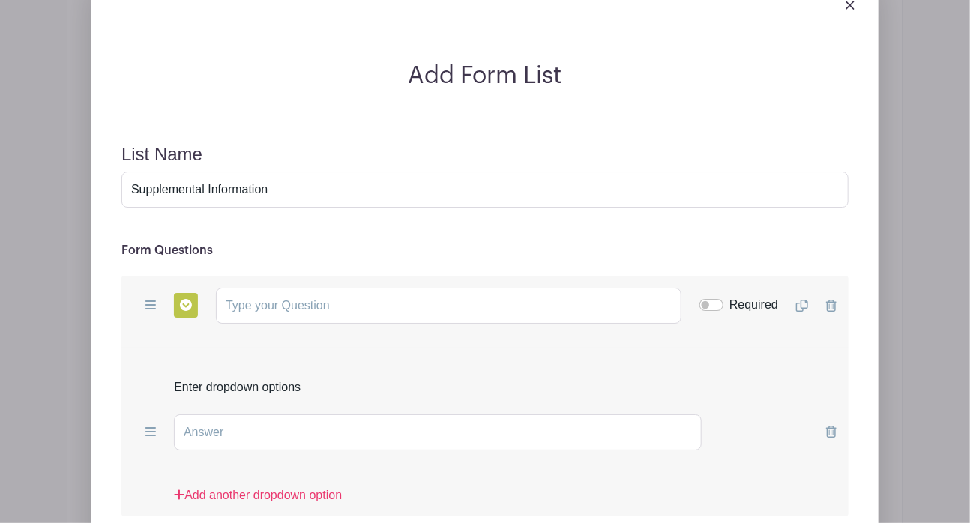
scroll to position [2133, 0]
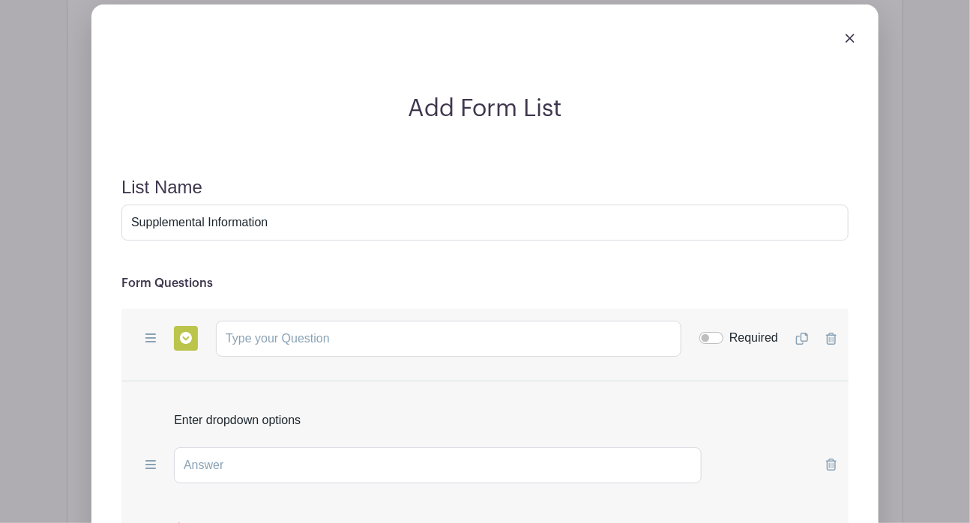
click at [128, 113] on h2 "Add Form List" at bounding box center [484, 108] width 763 height 28
click at [277, 355] on input "text" at bounding box center [449, 339] width 466 height 36
paste input "What best describes your volunteer status?"
type input "What best describes your volunteer status?"
click at [441, 475] on input "text" at bounding box center [438, 466] width 528 height 36
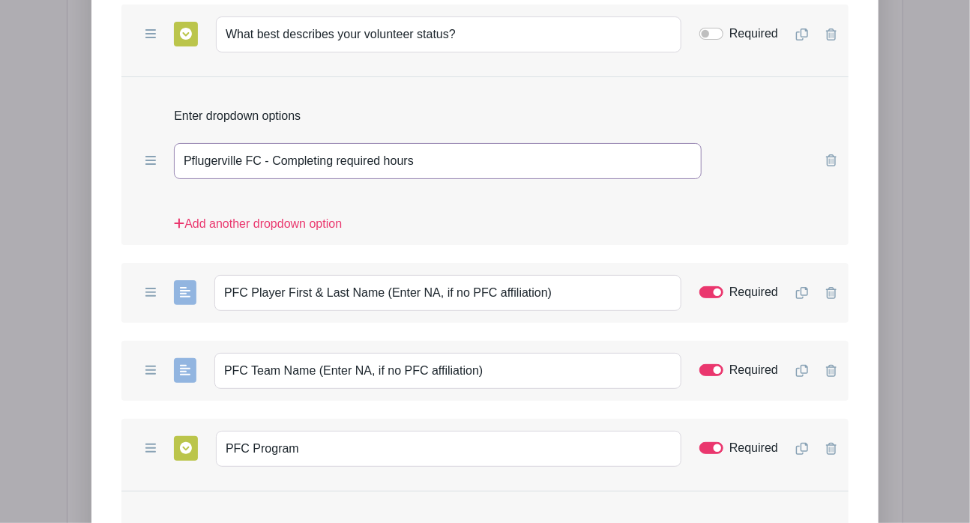
scroll to position [2481, 0]
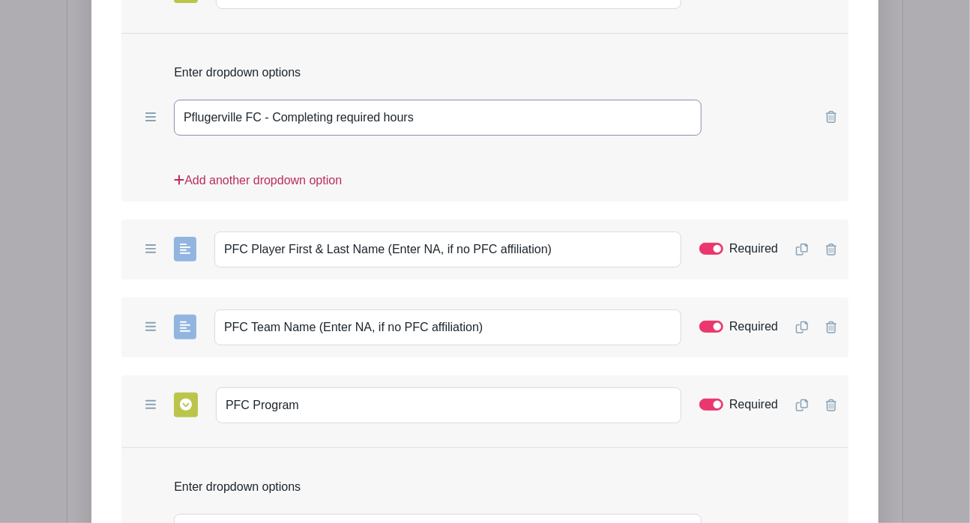
type input "Pflugerville FC - Completing required hours"
click at [225, 186] on link "Add another dropdown option" at bounding box center [258, 187] width 168 height 30
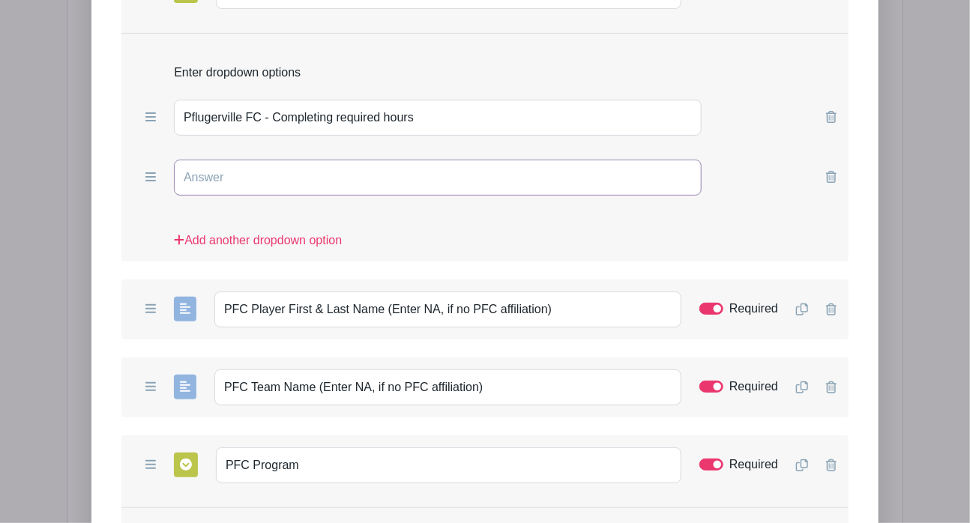
click at [310, 185] on input "text" at bounding box center [438, 178] width 528 height 36
type input "Volunteering with another Organization"
click at [301, 247] on link "Add another dropdown option" at bounding box center [258, 247] width 168 height 30
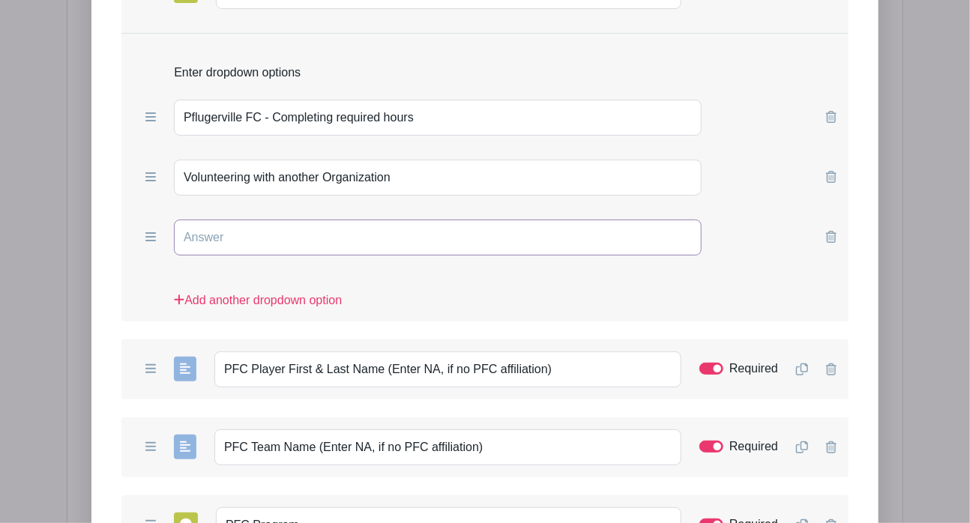
click at [298, 251] on input "text" at bounding box center [438, 238] width 528 height 36
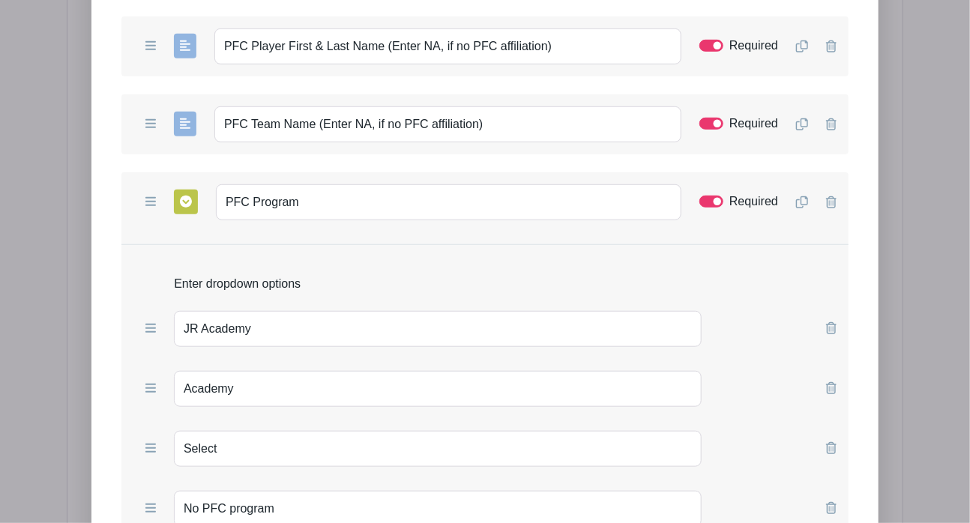
scroll to position [2809, 0]
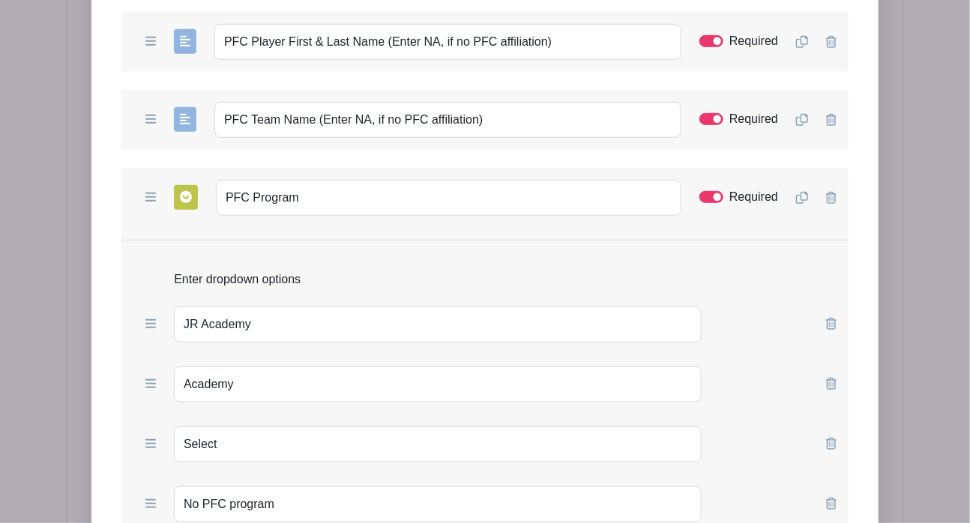
type input "Community Volunteer (just here to help!)"
click at [904, 391] on div "Add Form List List Name Supplemental Information Form Questions Add Short Answe…" at bounding box center [485, 73] width 837 height 1538
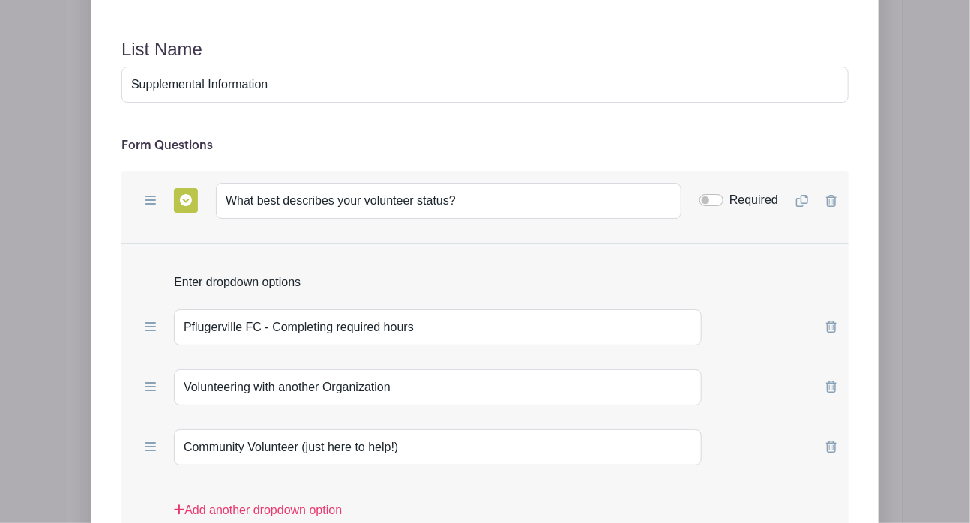
scroll to position [2275, 0]
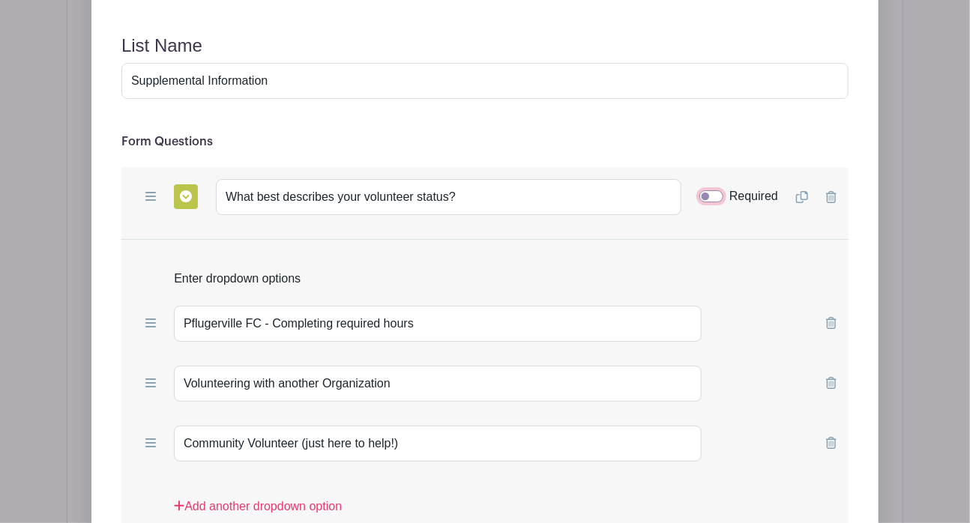
click at [712, 202] on input "Required" at bounding box center [712, 196] width 24 height 12
checkbox input "true"
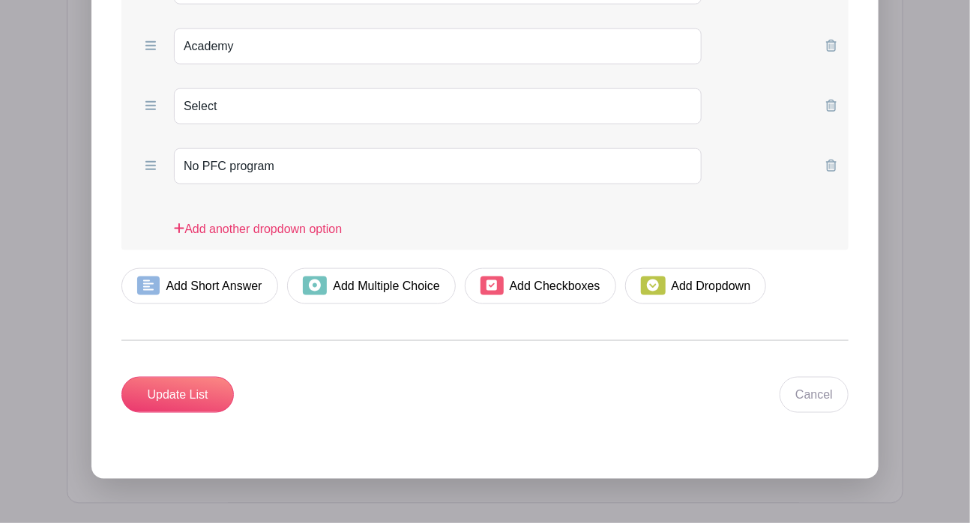
scroll to position [3151, 0]
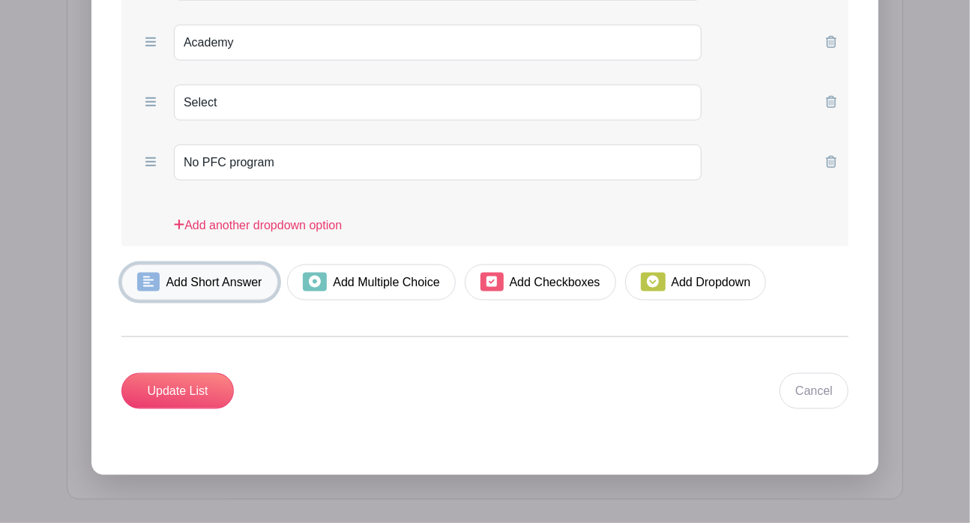
click at [142, 291] on span at bounding box center [148, 282] width 22 height 19
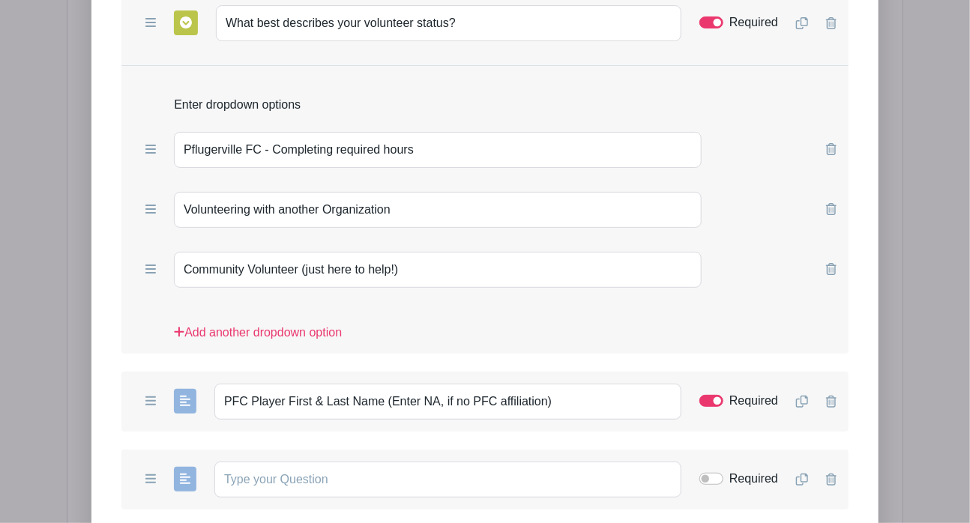
scroll to position [2458, 0]
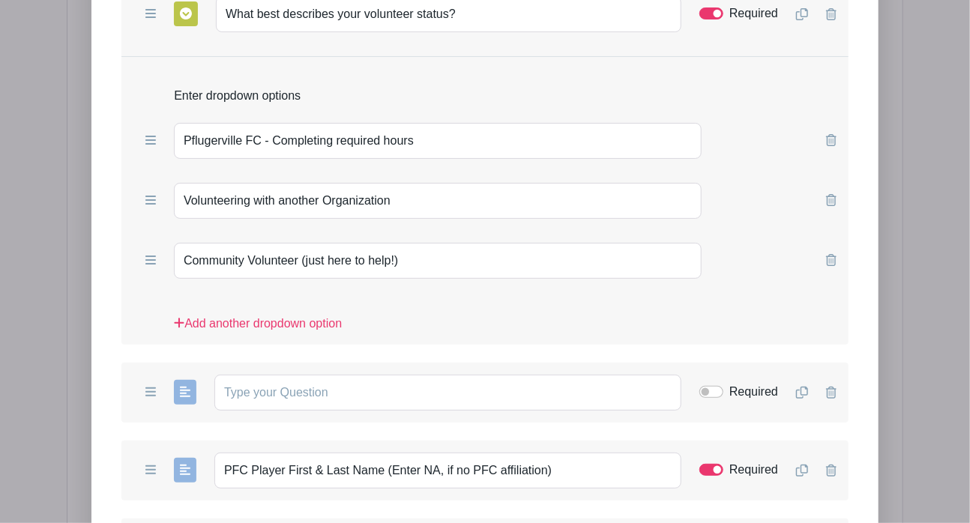
click at [107, 191] on form "List Name Supplemental Information Form Questions Add Short Answer Add Multiple…" at bounding box center [484, 516] width 763 height 1364
click at [300, 397] on input "text" at bounding box center [447, 393] width 467 height 36
paste input "What is the name of the organization, if different than Pflugerville FC?"
type input "What is the name of the organization, if different than Pflugerville FC?"
click at [138, 260] on div at bounding box center [147, 261] width 28 height 18
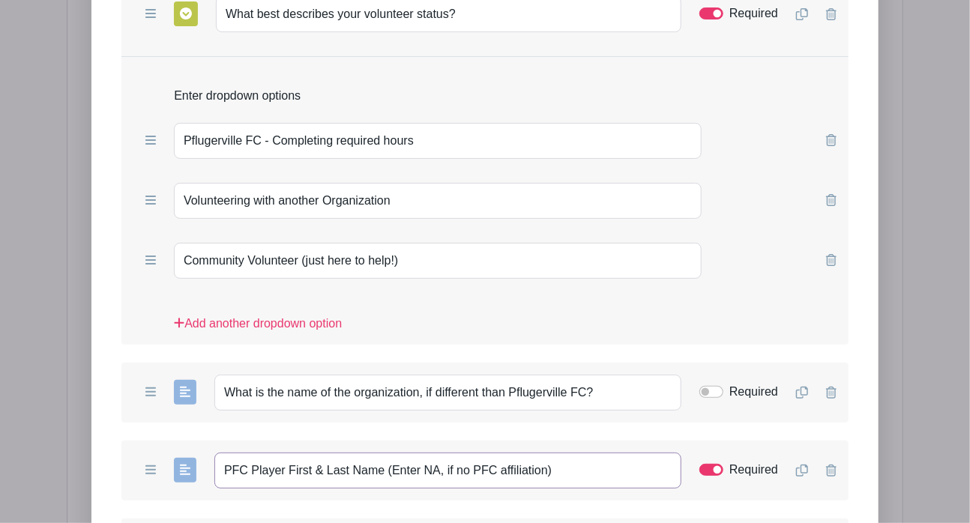
drag, startPoint x: 567, startPoint y: 478, endPoint x: 196, endPoint y: 491, distance: 370.7
click at [196, 491] on div "Add Short Answer Add Multiple Choice Add Checkboxes Add Dropdown PFC Player Fir…" at bounding box center [484, 471] width 727 height 60
paste input "If you're completing volunteer hours for a Pflugerville FC player, please enter…"
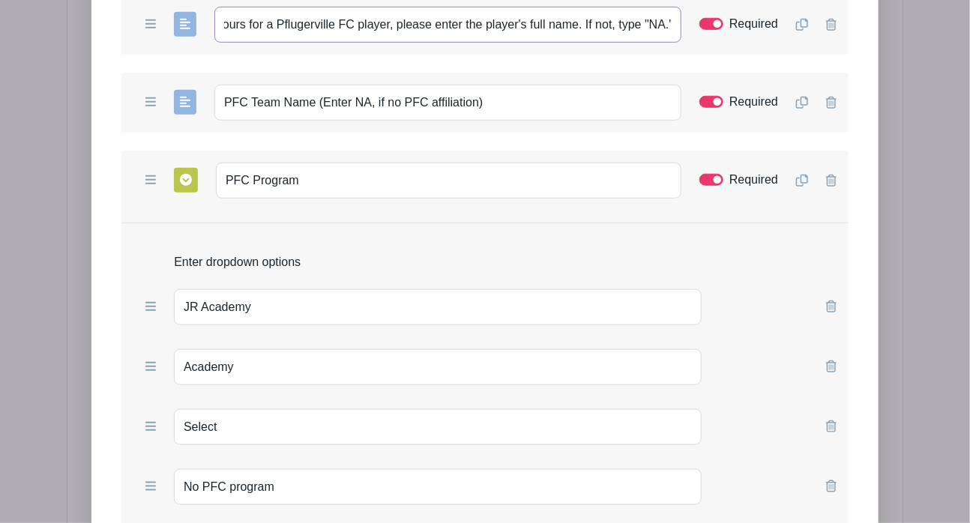
scroll to position [2931, 0]
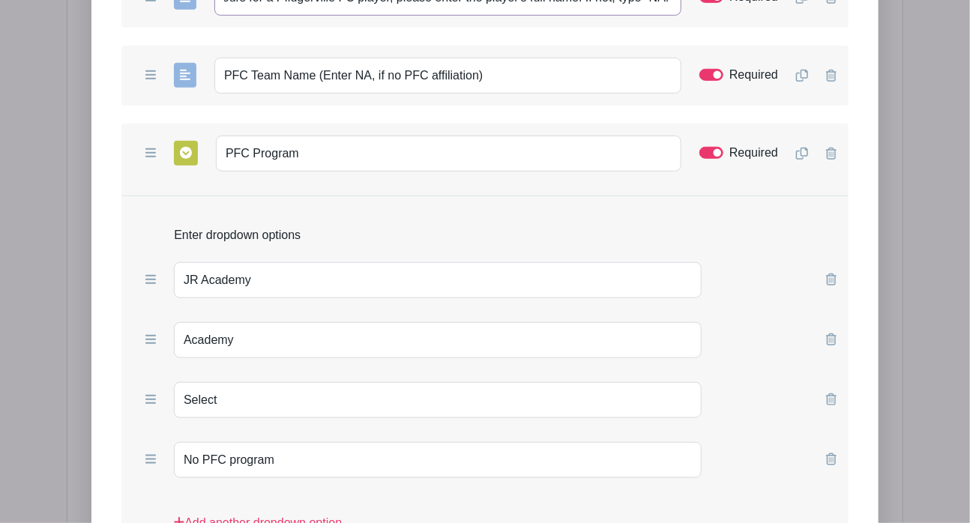
type input "If you're completing volunteer hours for a Pflugerville FC player, please enter…"
click at [129, 292] on div "JR Academy" at bounding box center [484, 280] width 727 height 60
drag, startPoint x: 496, startPoint y: 84, endPoint x: 128, endPoint y: 107, distance: 369.0
click at [128, 106] on div "Add Short Answer Add Multiple Choice Add Checkboxes Add Dropdown PFC Team Name …" at bounding box center [484, 76] width 727 height 60
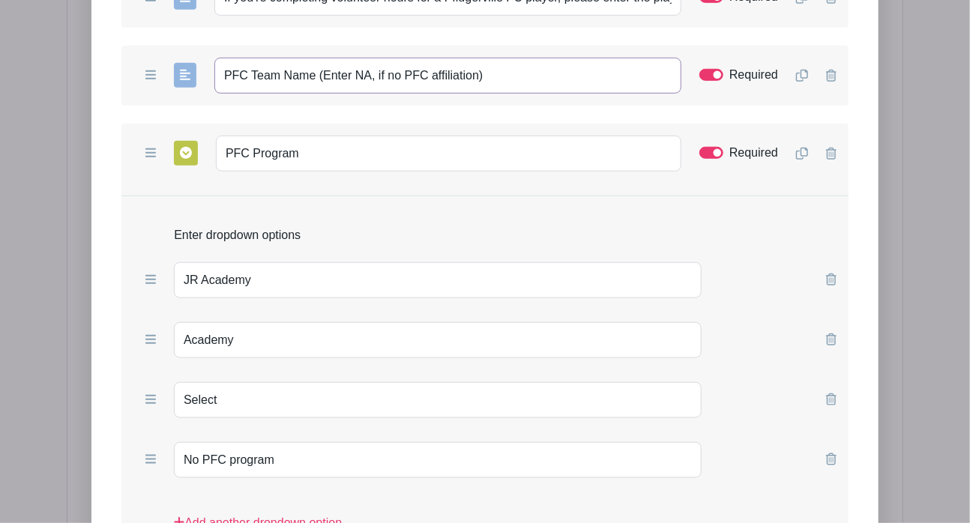
paste input "Enter the player's team name. Type "NA" if not applicable."
type input "Enter the player's team name. Type "NA" if not applicable."
click at [110, 364] on form "List Name Supplemental Information Form Questions Add Short Answer Add Multiple…" at bounding box center [484, 43] width 763 height 1364
drag, startPoint x: 306, startPoint y: 155, endPoint x: 151, endPoint y: 153, distance: 154.5
click at [151, 153] on div "Add Short Answer Add Multiple Choice Add Checkboxes Add Dropdown PFC Program Re…" at bounding box center [484, 154] width 727 height 60
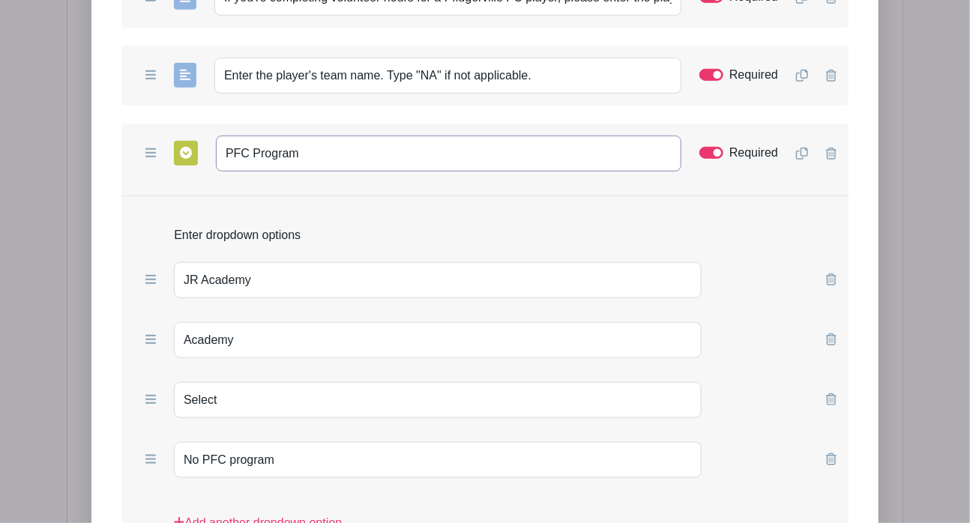
paste input "Select the players p"
type input "Select the players program"
drag, startPoint x: 277, startPoint y: 465, endPoint x: 112, endPoint y: 462, distance: 165.8
click at [112, 462] on form "List Name Supplemental Information Form Questions Add Short Answer Add Multiple…" at bounding box center [484, 43] width 763 height 1364
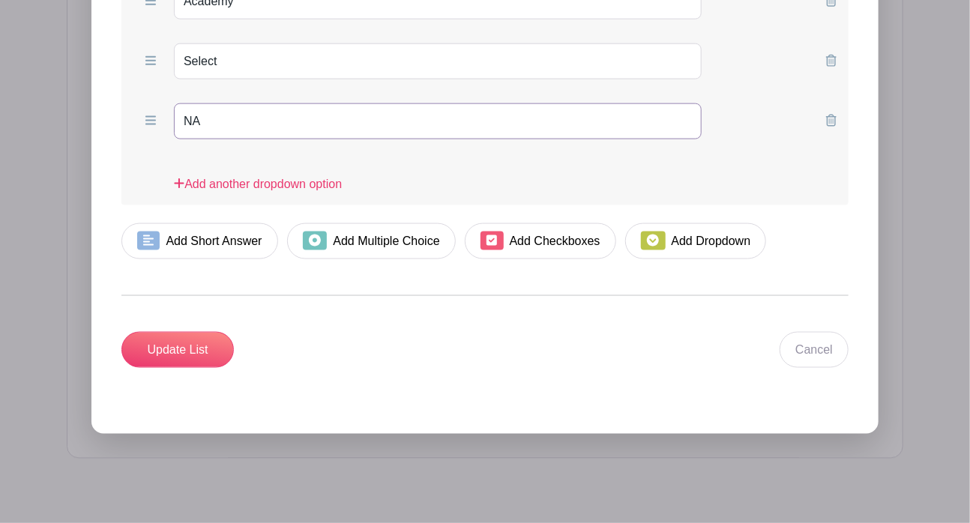
scroll to position [3289, 0]
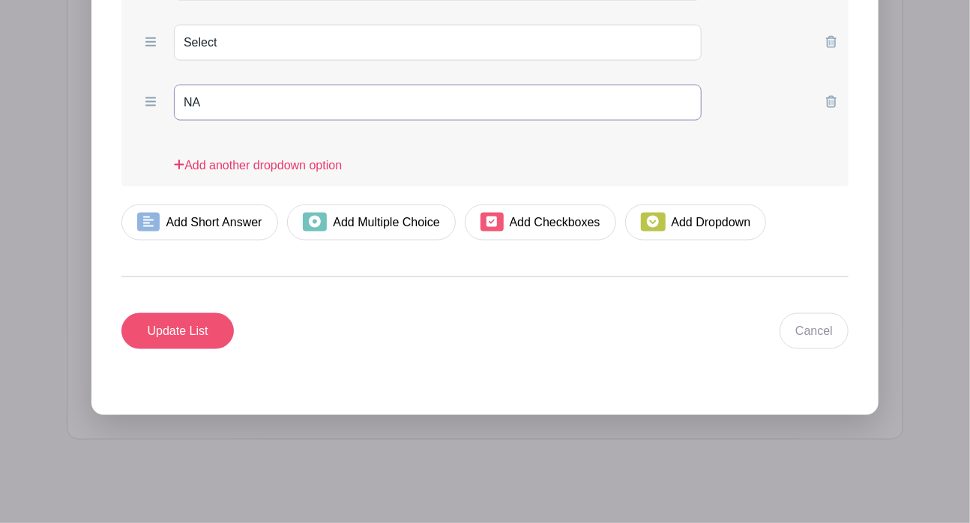
type input "NA"
click at [180, 340] on input "Update List" at bounding box center [177, 331] width 112 height 36
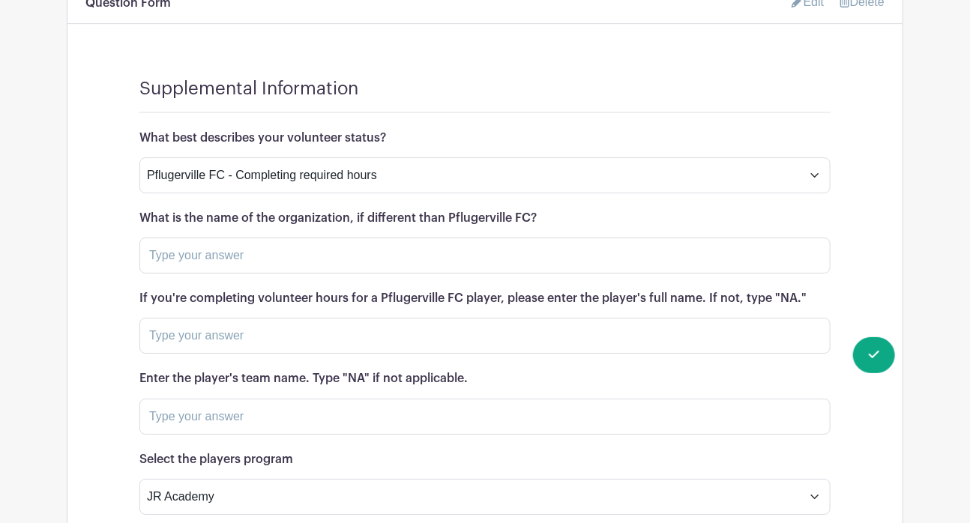
scroll to position [2128, 0]
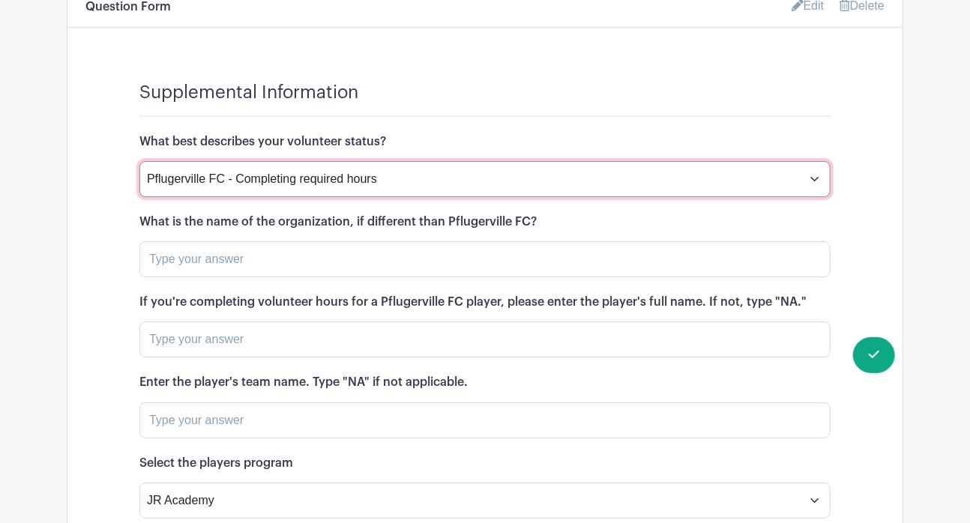
click at [705, 194] on select "Pflugerville FC - Completing required hours Volunteering with another Organizat…" at bounding box center [484, 179] width 691 height 36
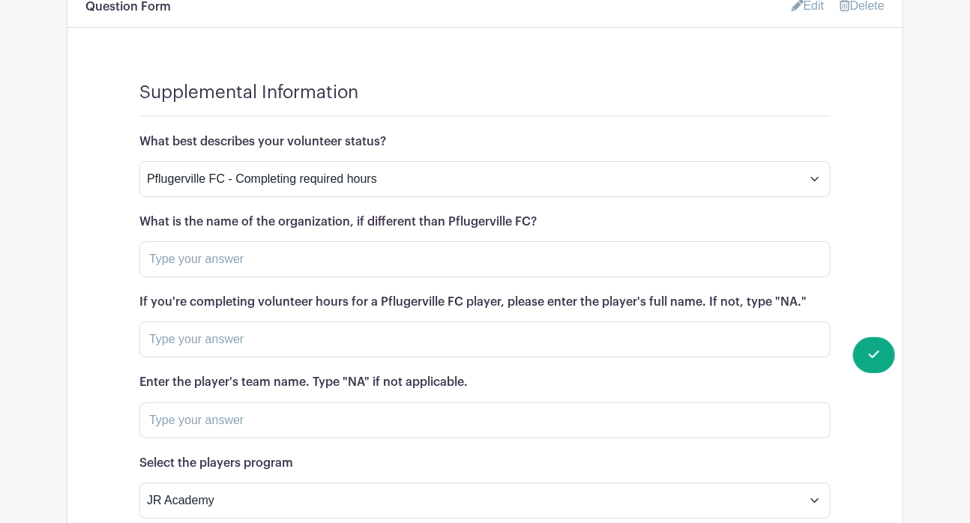
click at [698, 149] on h6 "What best describes your volunteer status?" at bounding box center [484, 142] width 691 height 14
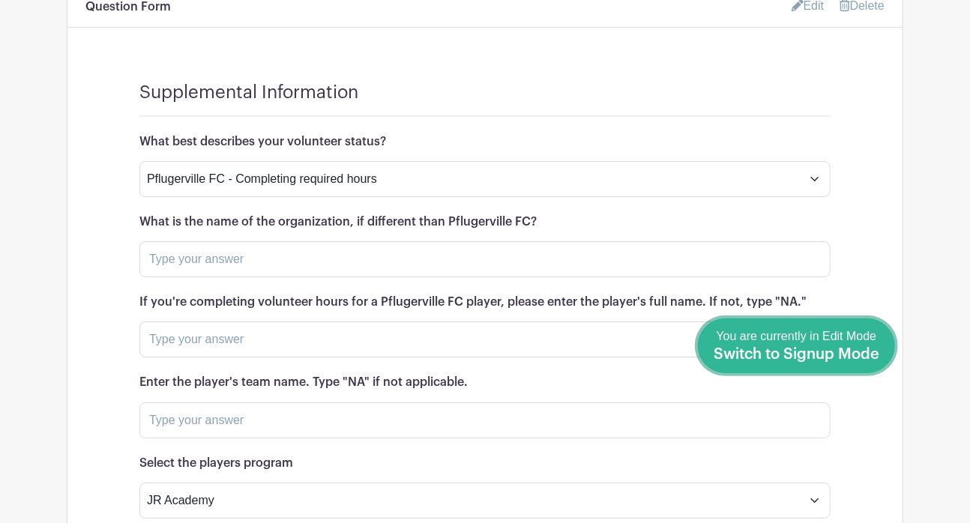
click at [873, 352] on span "Switch to Signup Mode" at bounding box center [797, 354] width 166 height 15
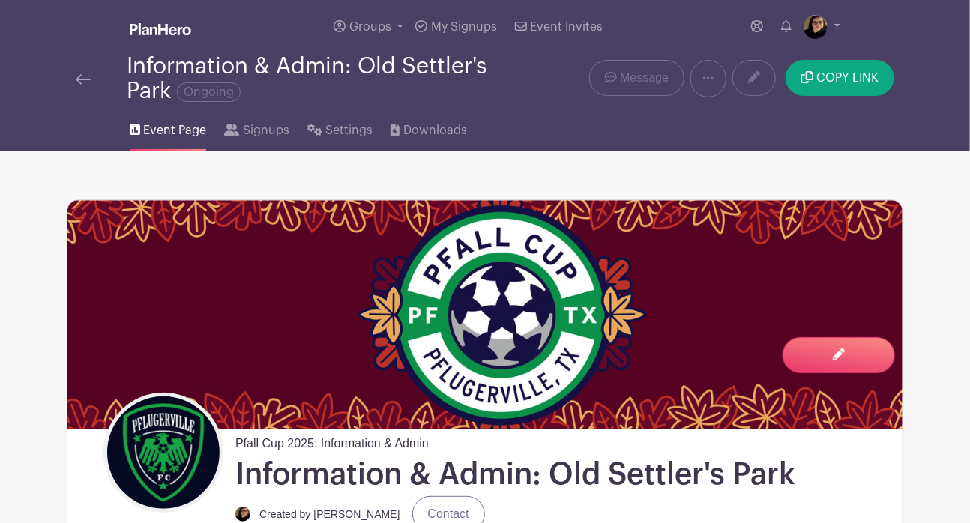
click at [81, 77] on img at bounding box center [83, 79] width 15 height 10
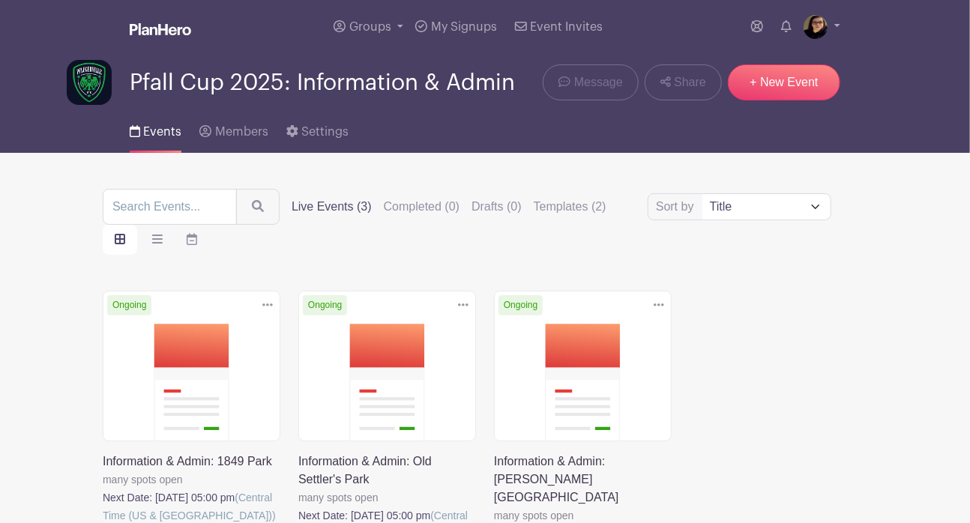
click at [103, 523] on link at bounding box center [103, 525] width 0 height 0
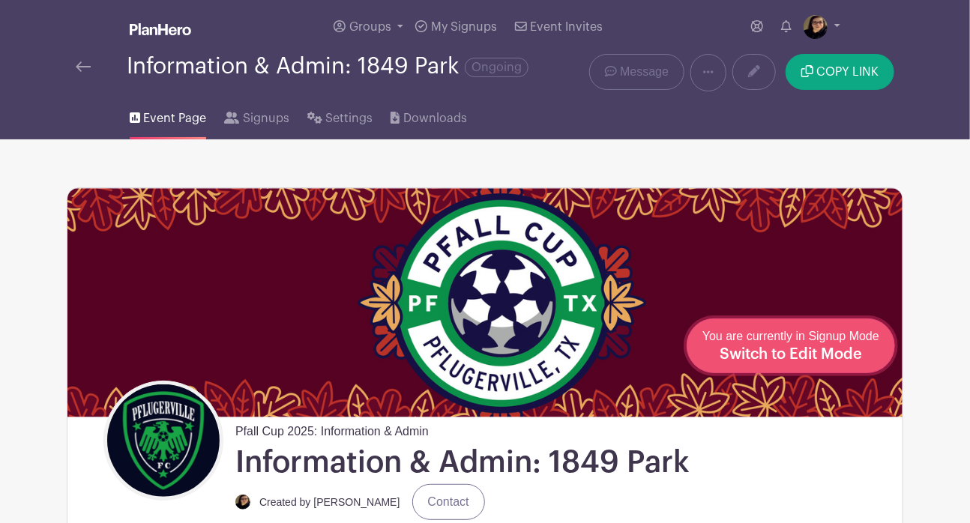
click at [865, 358] on div "You are currently in Signup Mode Switch to Edit Mode" at bounding box center [791, 346] width 177 height 37
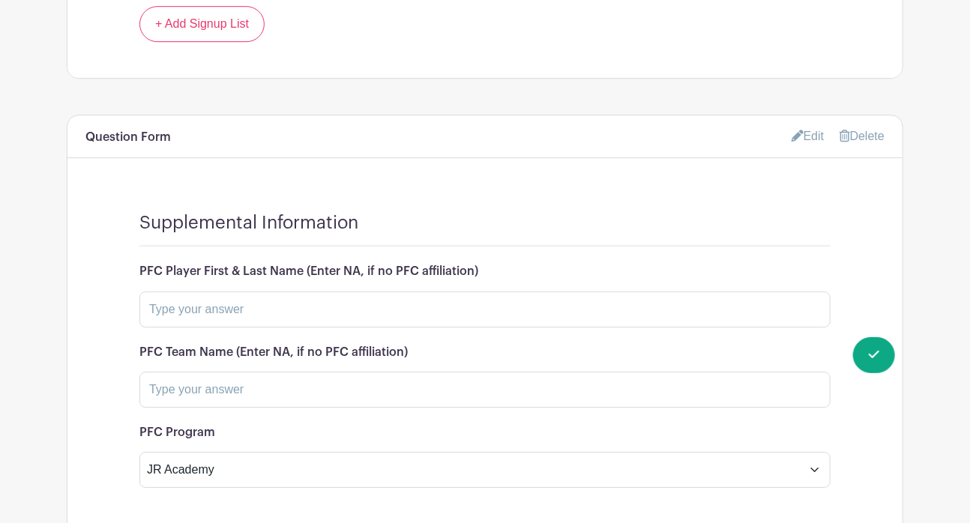
scroll to position [2034, 0]
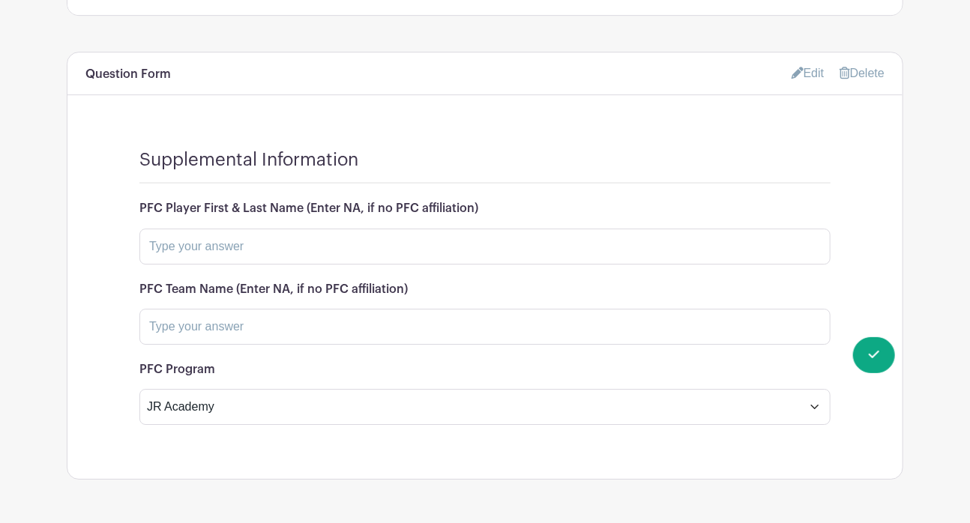
click at [804, 77] on link "Edit" at bounding box center [808, 73] width 33 height 25
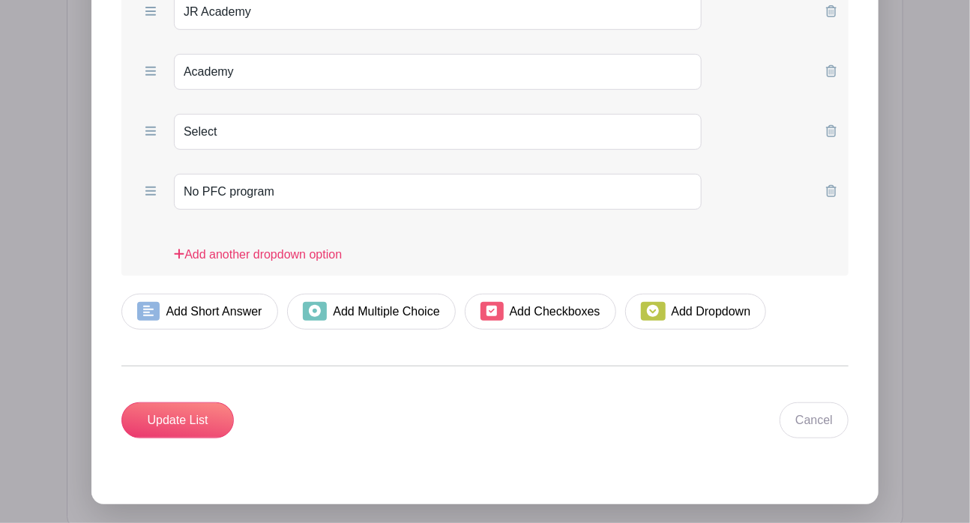
scroll to position [2724, 0]
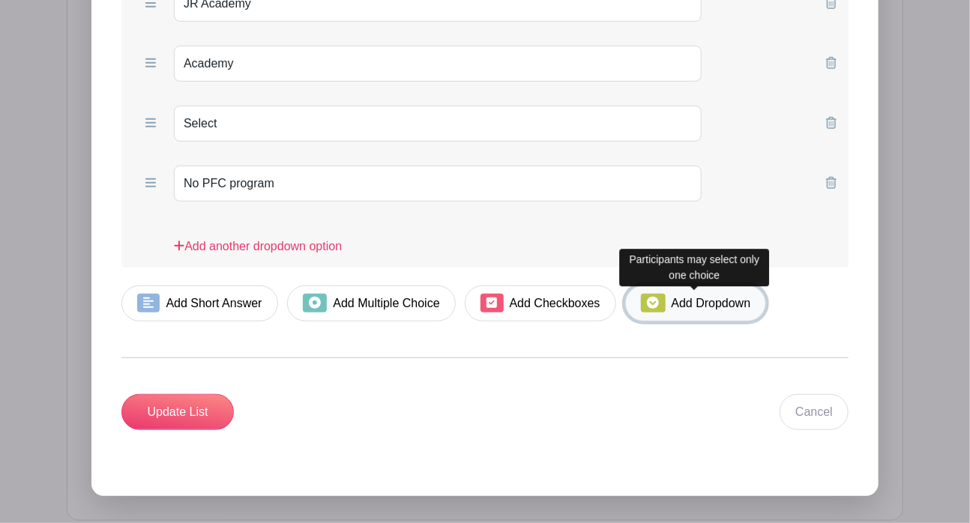
click at [661, 305] on span at bounding box center [653, 303] width 24 height 19
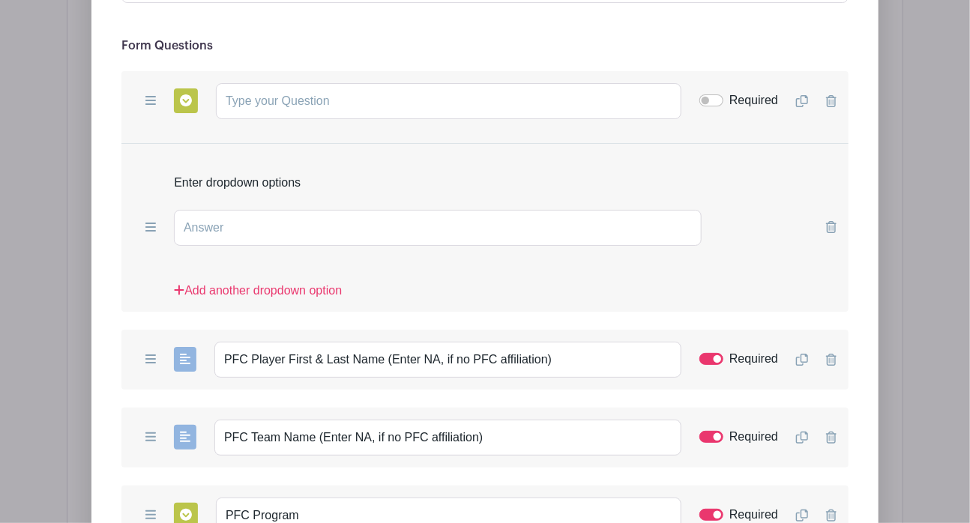
scroll to position [2341, 0]
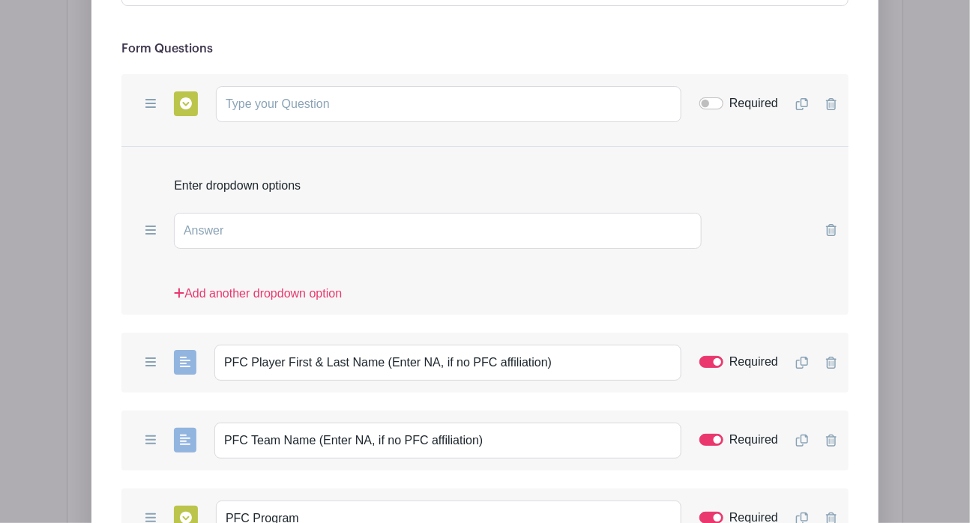
click at [122, 130] on div "Add Short Answer Add Multiple Choice Add Checkboxes Add Dropdown Required Dupli…" at bounding box center [484, 104] width 727 height 60
click at [261, 119] on input "text" at bounding box center [449, 104] width 466 height 36
paste input "What best describes your volunteer status?"
type input "What best describes your volunteer status?"
click at [504, 236] on input "text" at bounding box center [438, 231] width 528 height 36
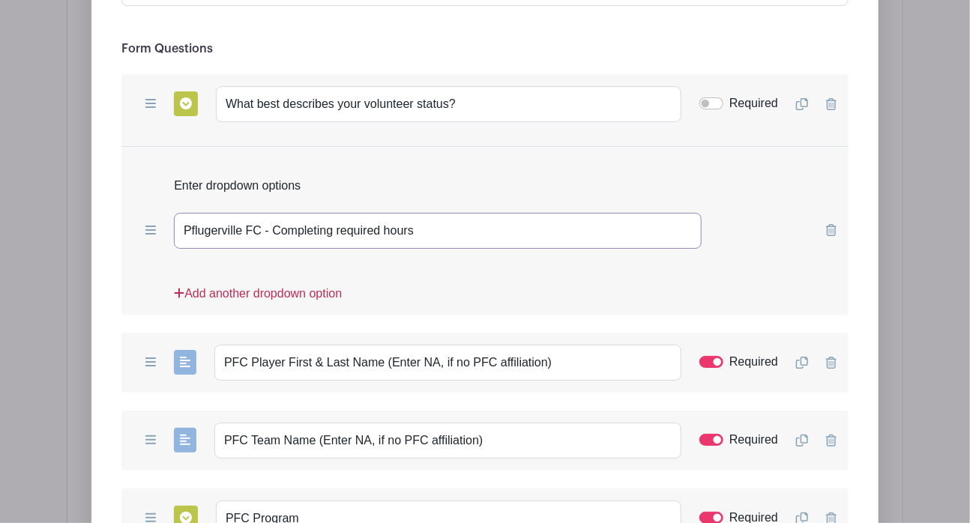
type input "Pflugerville FC - Completing required hours"
click at [303, 296] on link "Add another dropdown option" at bounding box center [258, 300] width 168 height 30
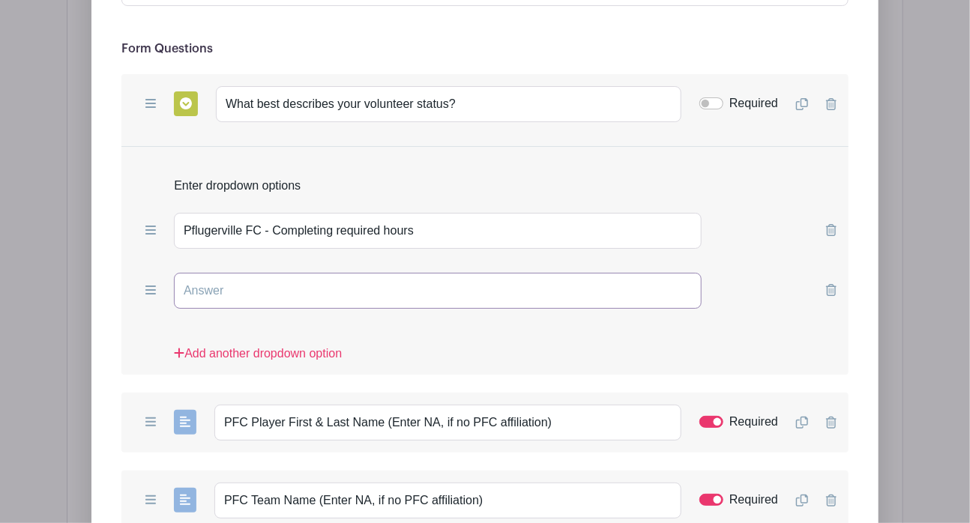
click at [291, 301] on input "text" at bounding box center [438, 291] width 528 height 36
type input "Volunteering with another Organization"
click at [245, 358] on link "Add another dropdown option" at bounding box center [258, 360] width 168 height 30
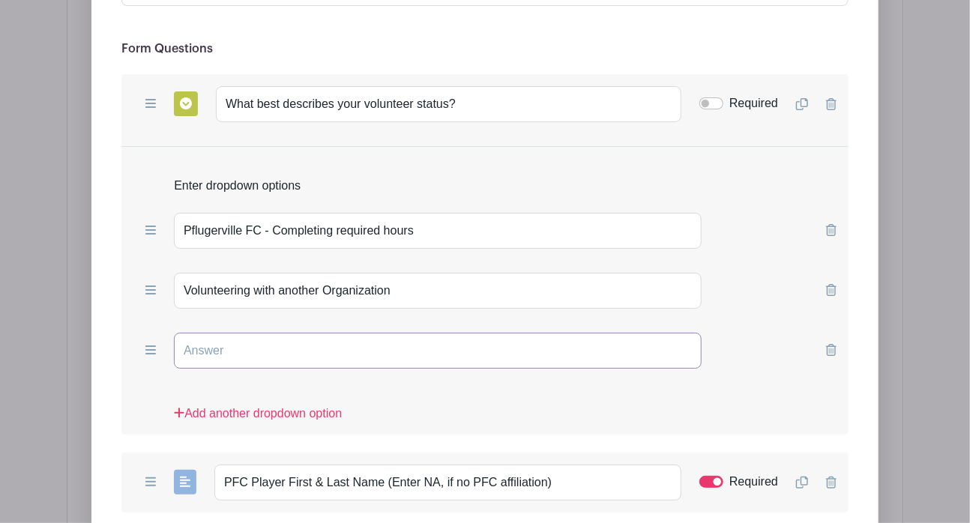
click at [264, 360] on input "text" at bounding box center [438, 351] width 528 height 36
type input "Community Volunteer (just here to help!)"
click at [707, 107] on input "Required" at bounding box center [712, 103] width 24 height 12
checkbox input "true"
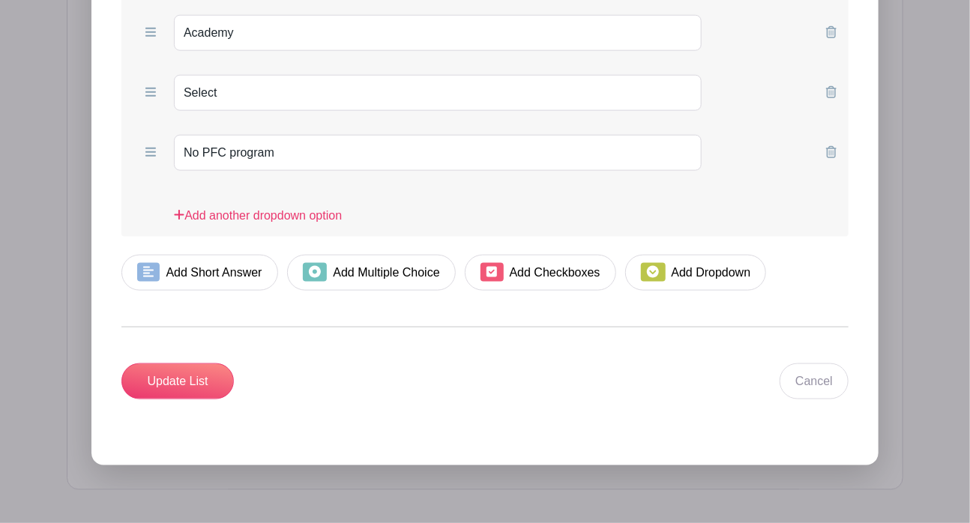
scroll to position [3151, 0]
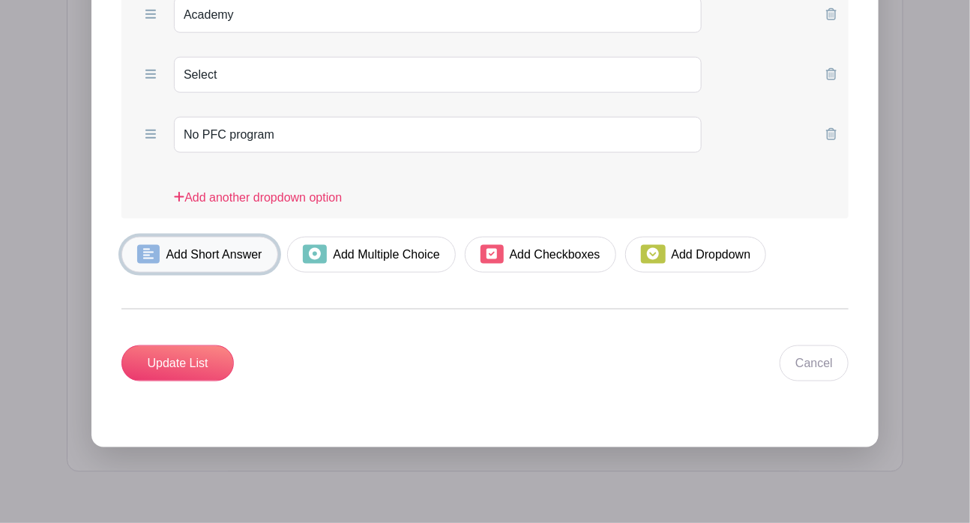
click at [152, 260] on icon at bounding box center [148, 254] width 10 height 12
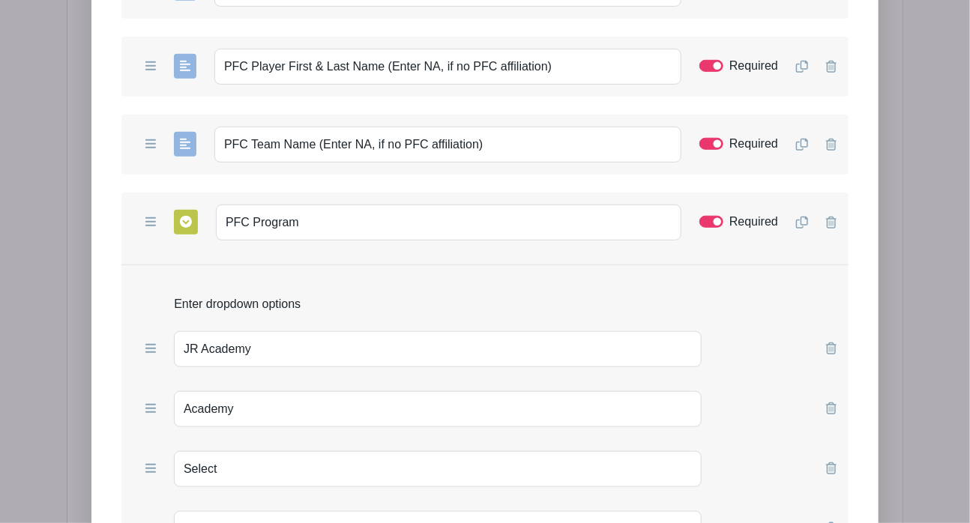
scroll to position [2825, 0]
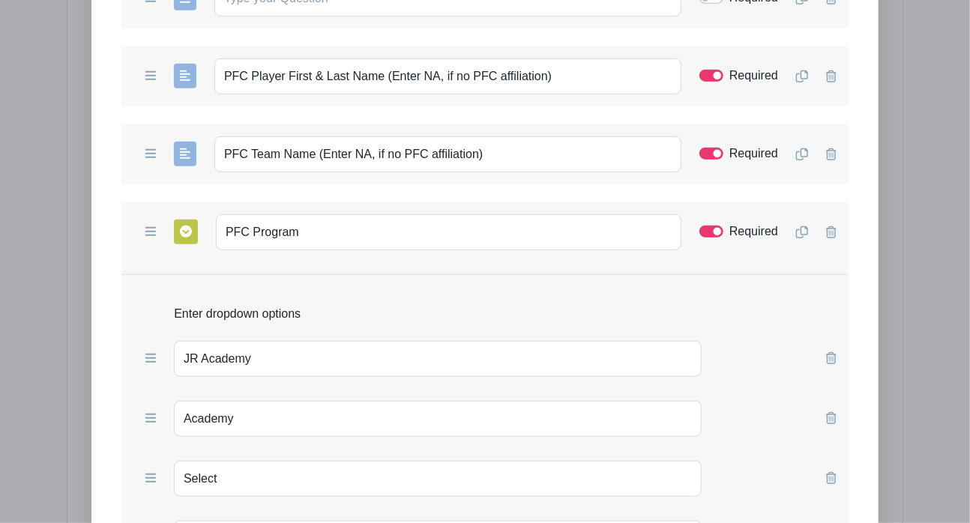
click at [108, 115] on form "List Name Supplemental Information Form Questions Add Short Answer Add Multiple…" at bounding box center [484, 122] width 763 height 1364
paste input "What is the name of the organization, if different than Pflugerville FC?"
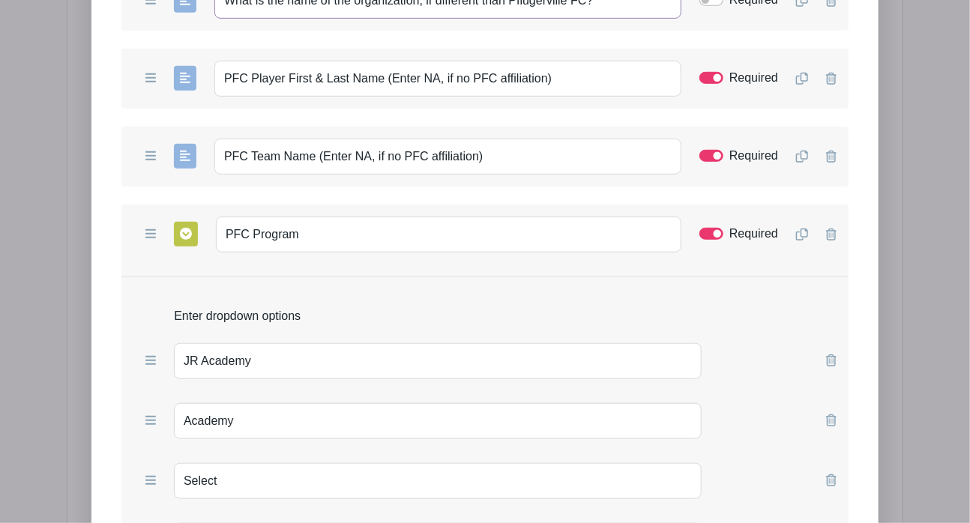
type input "What is the name of the organization, if different than Pflugerville FC?"
click at [130, 211] on div "Add Short Answer Add Multiple Choice Add Checkboxes Add Dropdown PFC Program Re…" at bounding box center [484, 235] width 727 height 60
drag, startPoint x: 573, startPoint y: 85, endPoint x: 15, endPoint y: 105, distance: 558.3
click at [67, 105] on div "Add Form List List Name Supplemental Information Form Questions Add Short Answe…" at bounding box center [485, 71] width 837 height 1616
paste input "If you're completing volunteer hours for a Pflugerville FC player, please enter…"
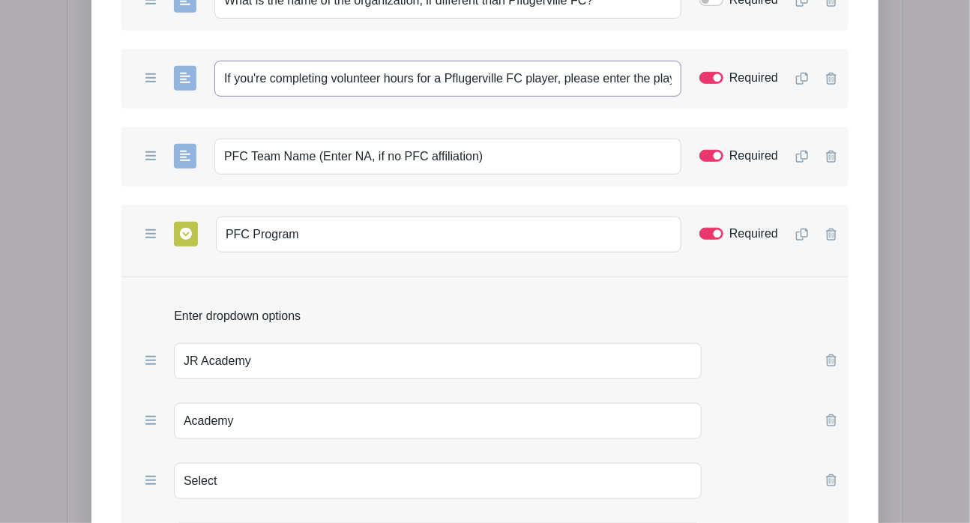
scroll to position [0, 168]
type input "If you're completing volunteer hours for a Pflugerville FC player, please enter…"
click at [97, 287] on div "Add Form List List Name Supplemental Information Form Questions Add Short Answe…" at bounding box center [484, 71] width 787 height 1567
drag, startPoint x: 499, startPoint y: 163, endPoint x: 126, endPoint y: 157, distance: 373.5
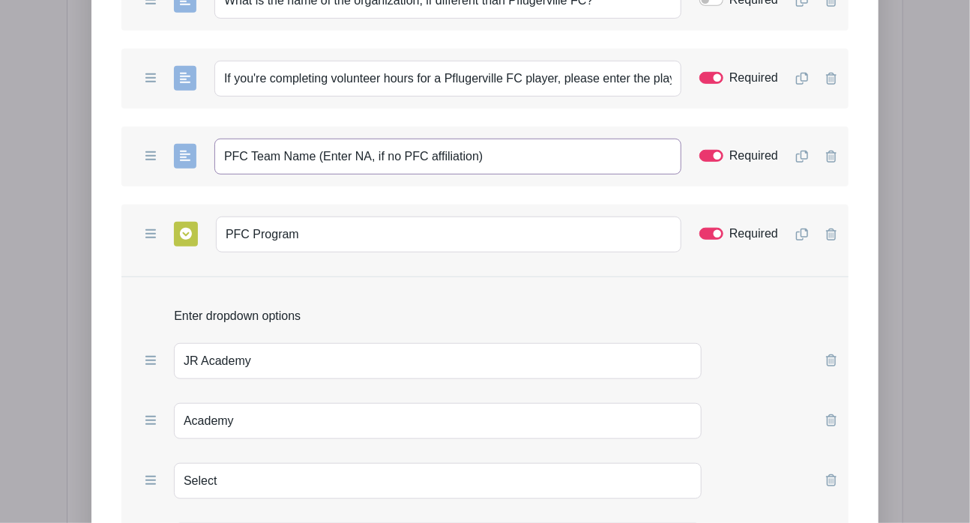
click at [126, 157] on div "Add Short Answer Add Multiple Choice Add Checkboxes Add Dropdown PFC Team Name …" at bounding box center [484, 157] width 727 height 60
paste input "Enter the player's team name. Type "NA" if not applicable."
type input "Enter the player's team name. Type "NA" if not applicable."
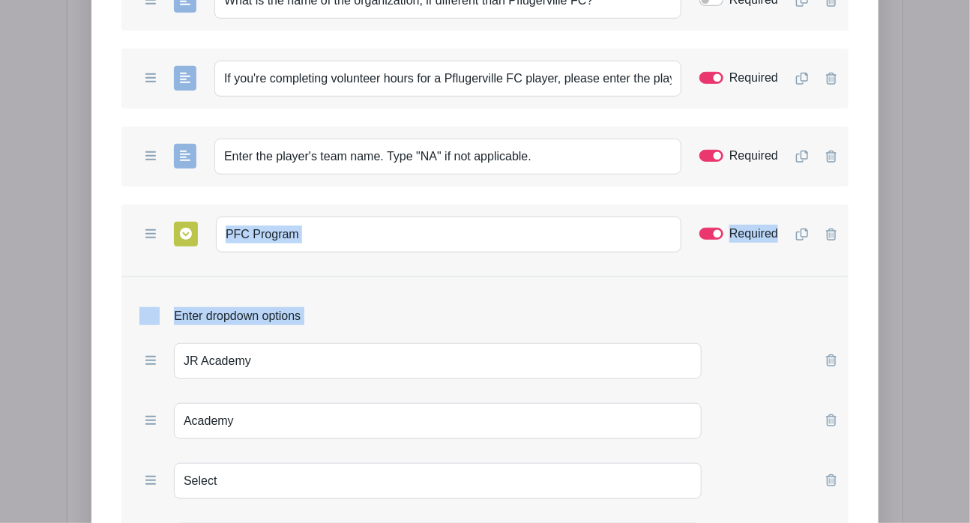
drag, startPoint x: 105, startPoint y: 361, endPoint x: 329, endPoint y: 239, distance: 255.0
click at [329, 239] on form "List Name Supplemental Information Form Questions Add Short Answer Add Multiple…" at bounding box center [484, 124] width 763 height 1364
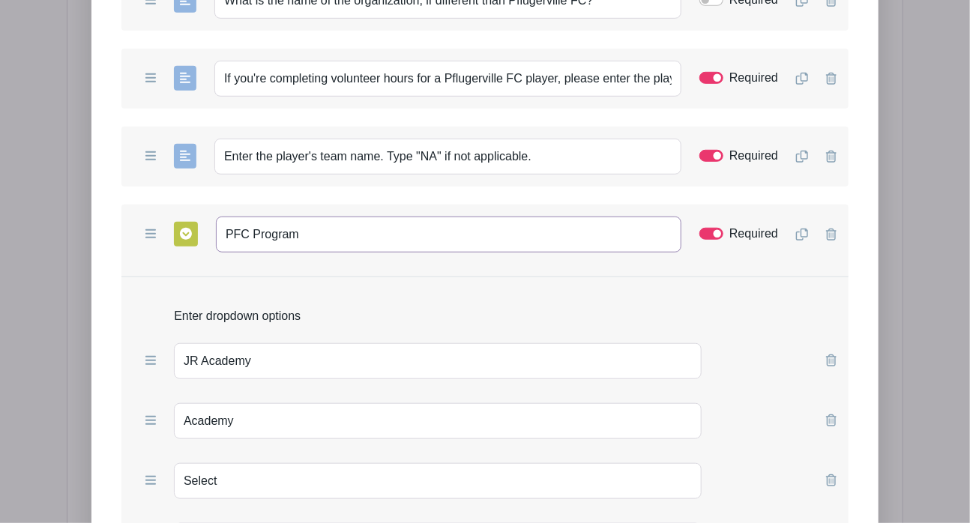
drag, startPoint x: 329, startPoint y: 239, endPoint x: 152, endPoint y: 240, distance: 177.0
click at [152, 240] on div "Add Short Answer Add Multiple Choice Add Checkboxes Add Dropdown PFC Program Re…" at bounding box center [484, 235] width 727 height 60
paste input "Select the players p"
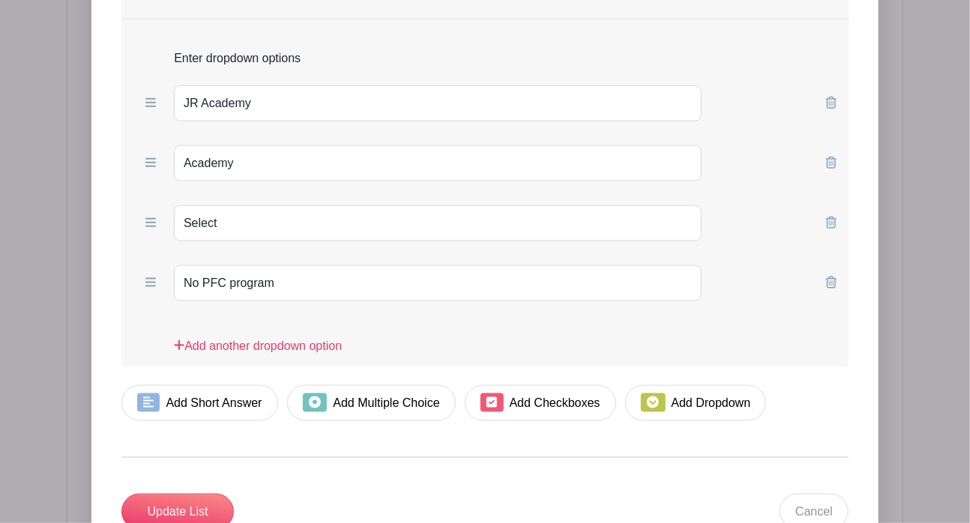
scroll to position [3109, 0]
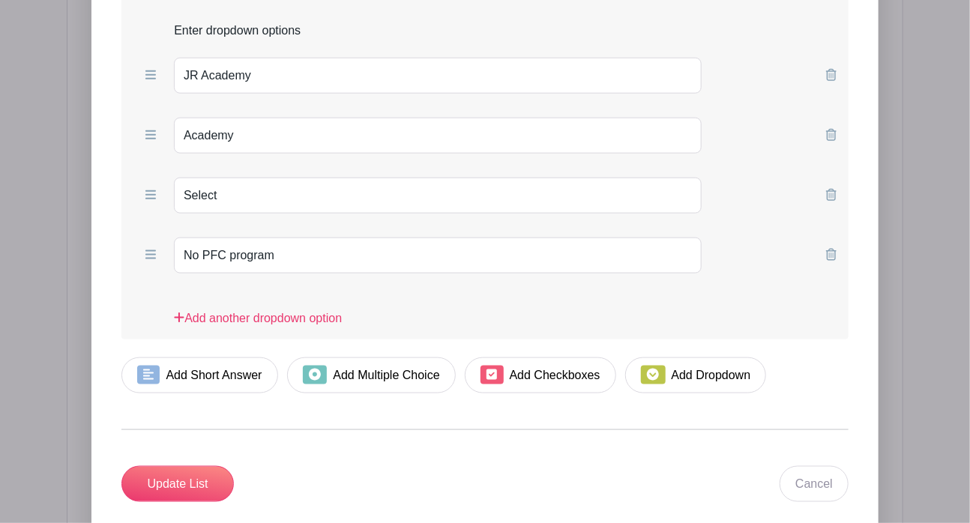
type input "Select the players program"
drag, startPoint x: 294, startPoint y: 261, endPoint x: -7, endPoint y: 220, distance: 304.2
type input "NA"
click at [182, 488] on input "Update List" at bounding box center [177, 484] width 112 height 36
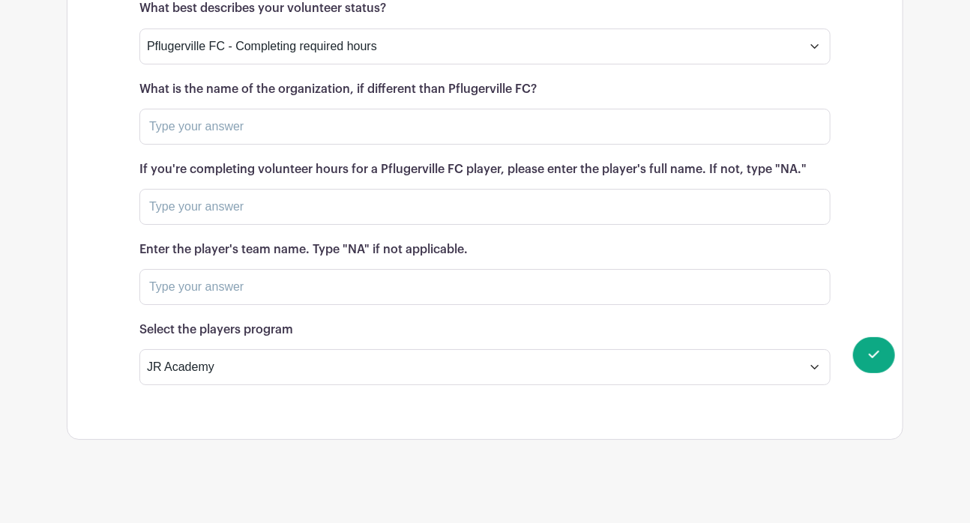
scroll to position [2241, 0]
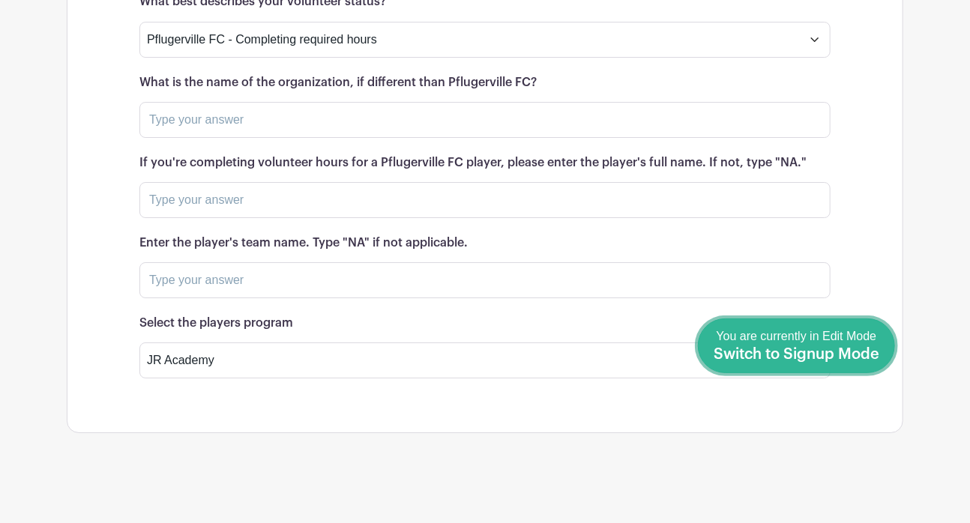
click at [878, 350] on span "Switch to Signup Mode" at bounding box center [797, 354] width 166 height 15
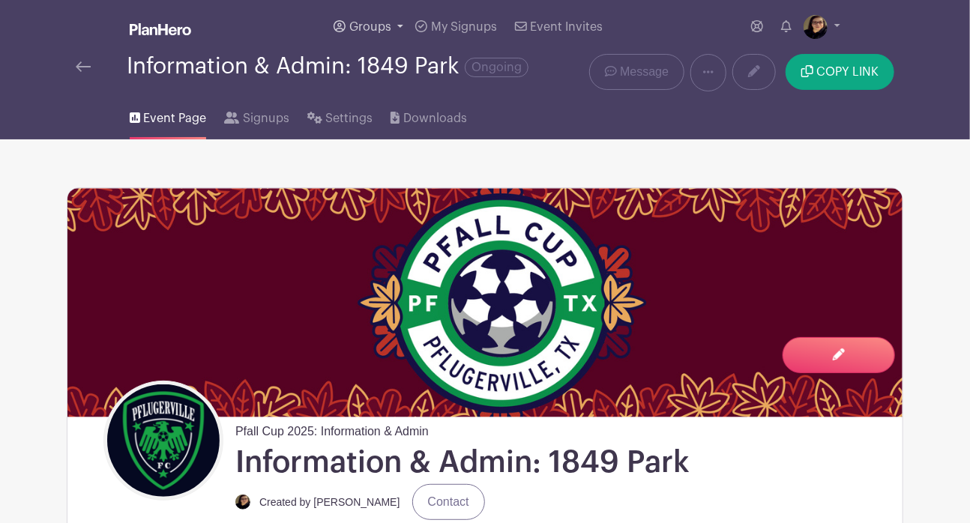
click at [370, 23] on span "Groups" at bounding box center [370, 27] width 42 height 12
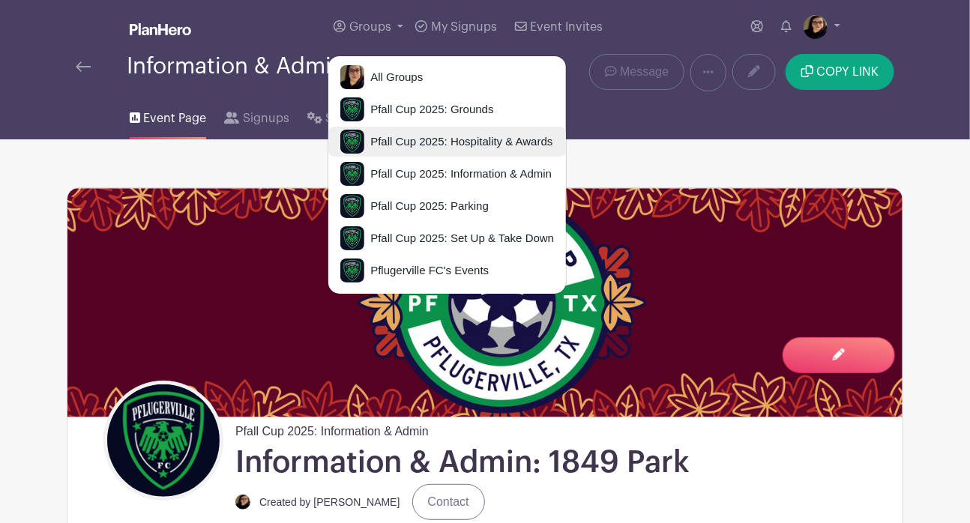
click at [415, 148] on span "Pfall Cup 2025: Hospitality & Awards" at bounding box center [458, 141] width 188 height 17
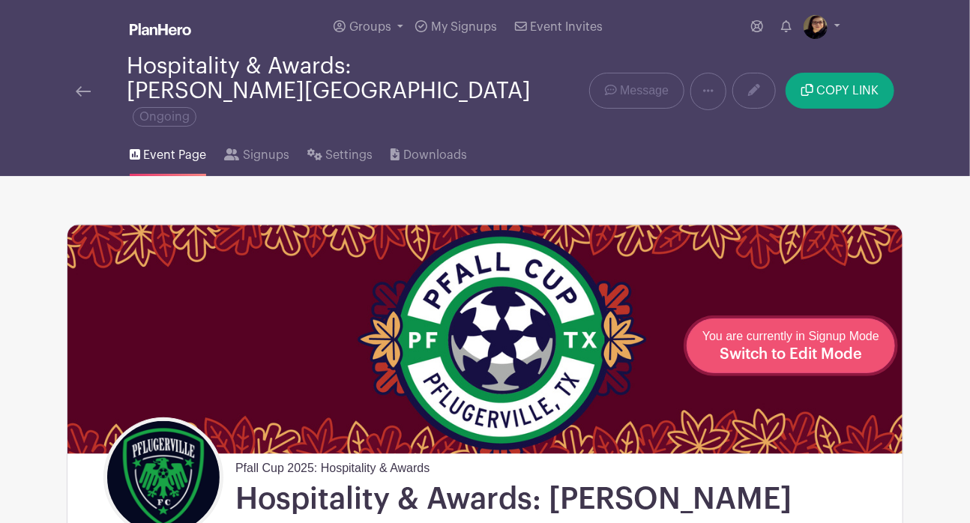
click at [826, 353] on span "Switch to Edit Mode" at bounding box center [791, 354] width 142 height 15
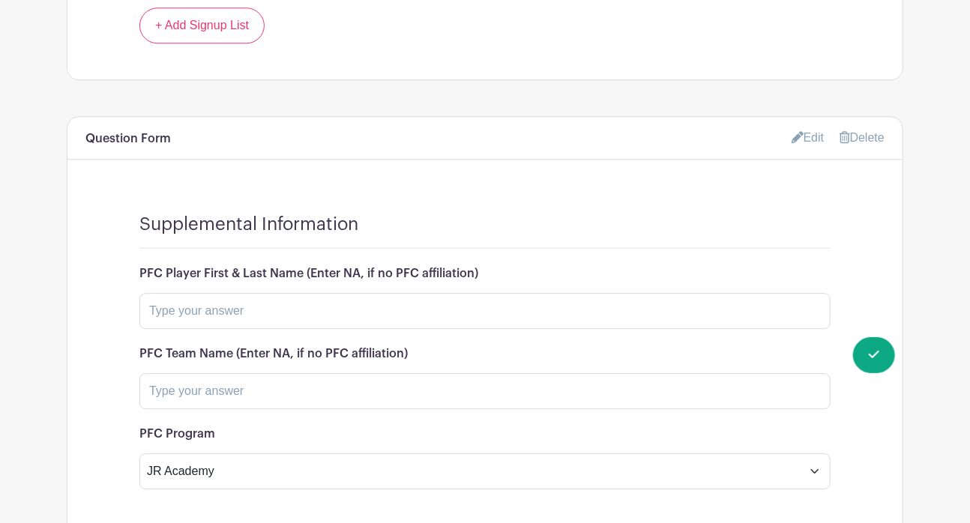
scroll to position [1758, 0]
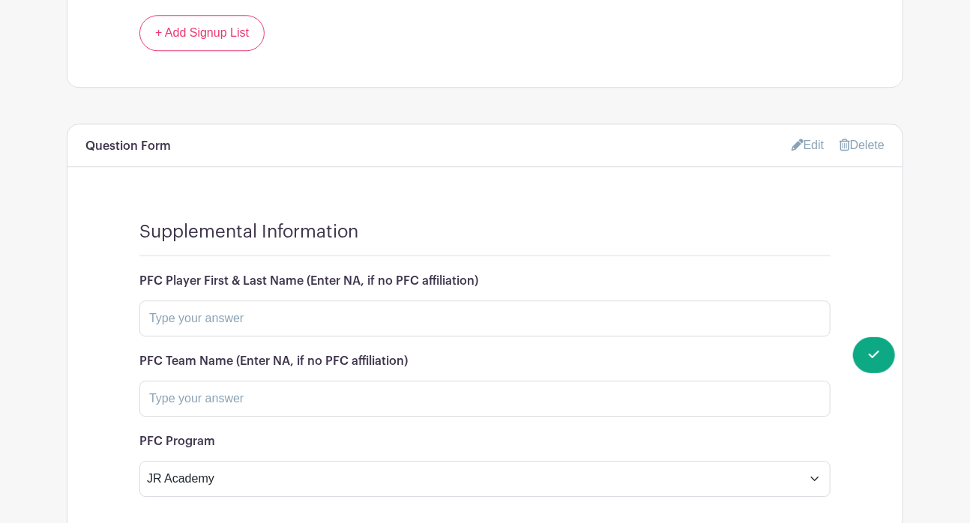
click at [804, 133] on link "Edit" at bounding box center [808, 145] width 33 height 25
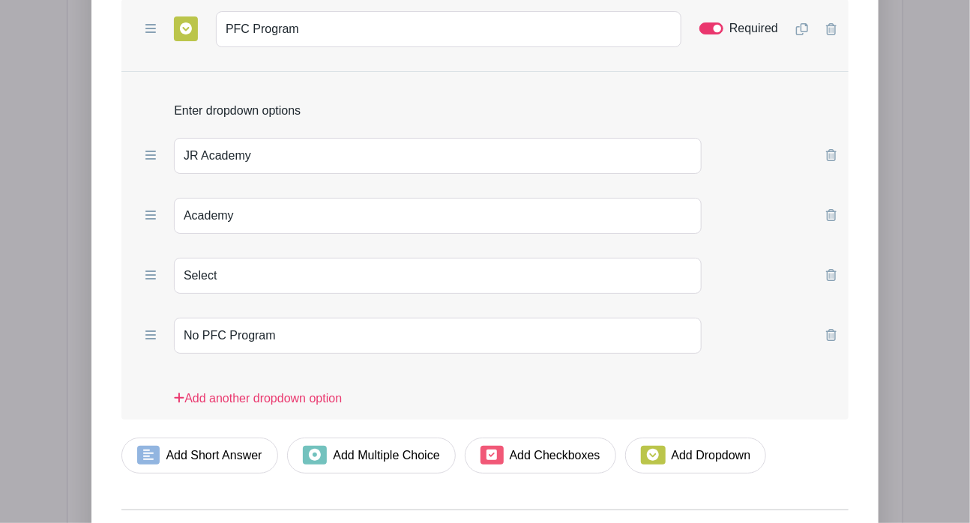
scroll to position [2386, 0]
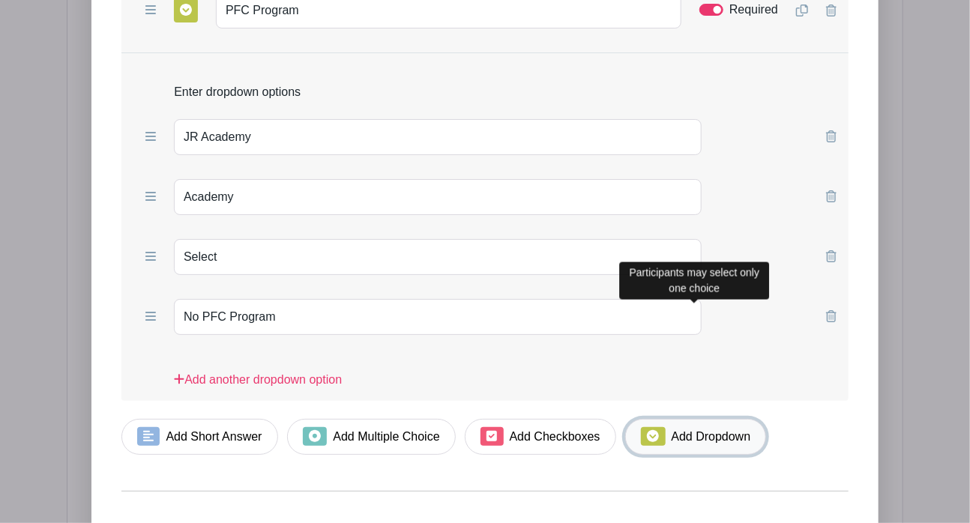
click at [656, 430] on icon at bounding box center [653, 436] width 12 height 12
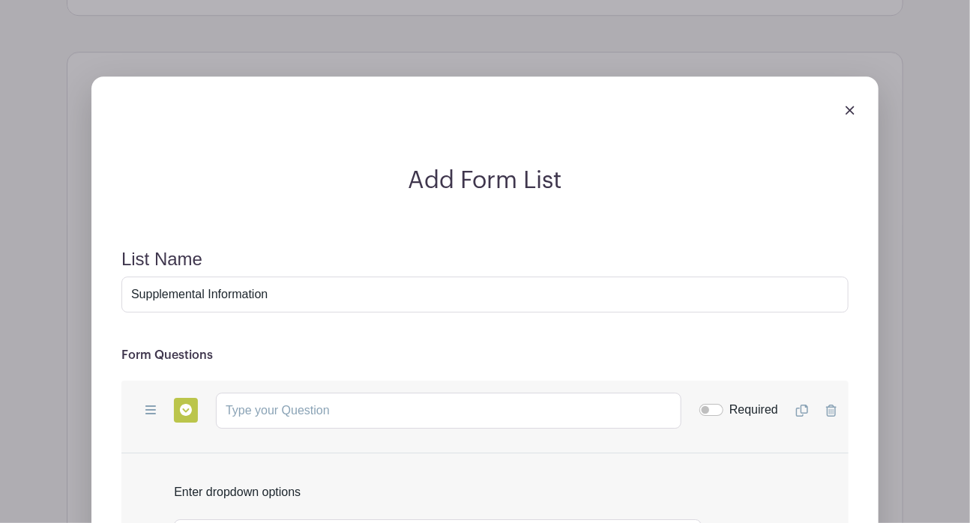
scroll to position [1768, 0]
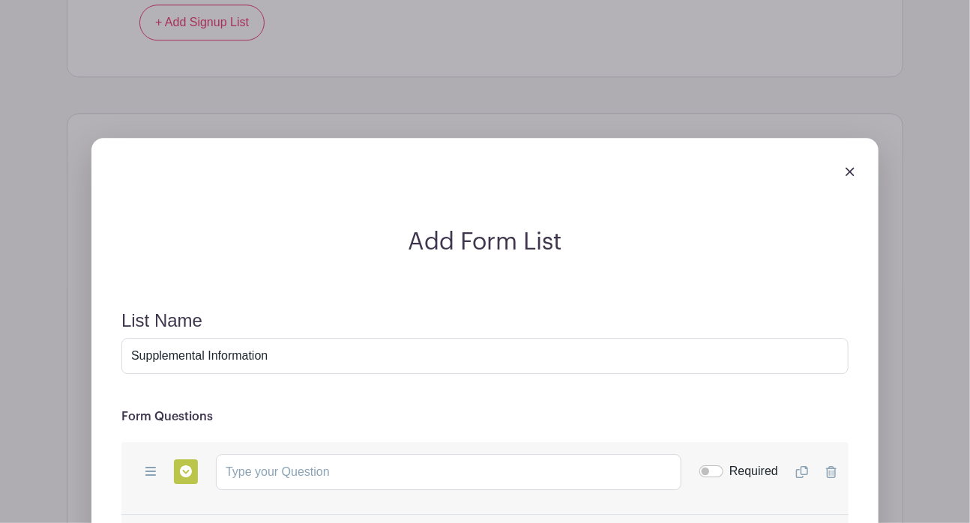
click at [134, 228] on h2 "Add Form List" at bounding box center [484, 242] width 763 height 28
click at [292, 454] on input "text" at bounding box center [449, 472] width 466 height 36
paste input "What best describes your volunteer status?"
type input "What best describes your volunteer status?"
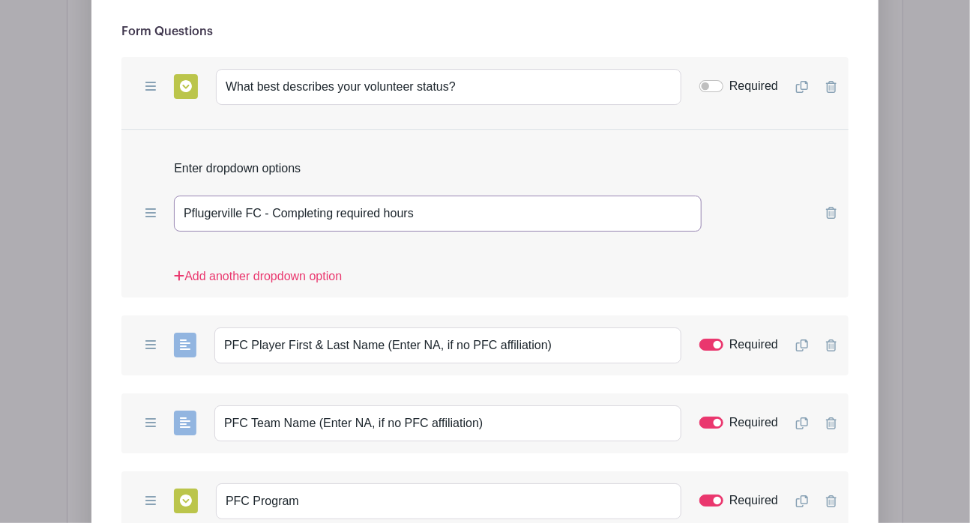
scroll to position [2158, 0]
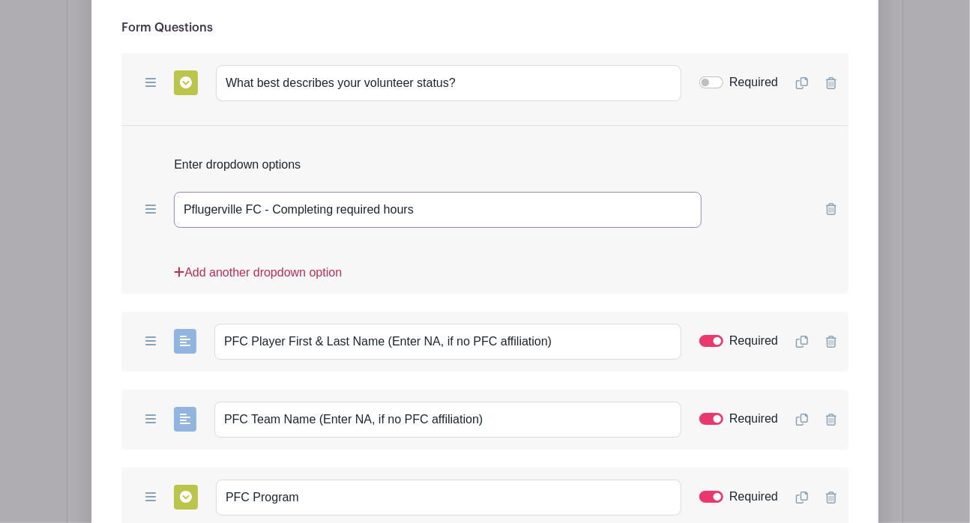
type input "Pflugerville FC - Completing required hours"
click at [253, 264] on link "Add another dropdown option" at bounding box center [258, 279] width 168 height 30
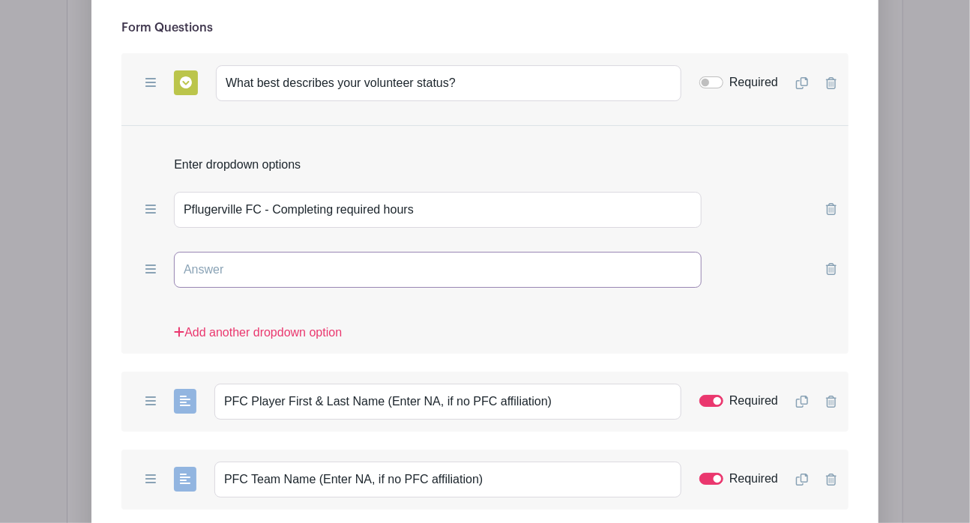
click at [267, 252] on input "text" at bounding box center [438, 270] width 528 height 36
type input "C"
type input "Volunteering with another Organization"
click at [265, 324] on link "Add another dropdown option" at bounding box center [258, 339] width 168 height 30
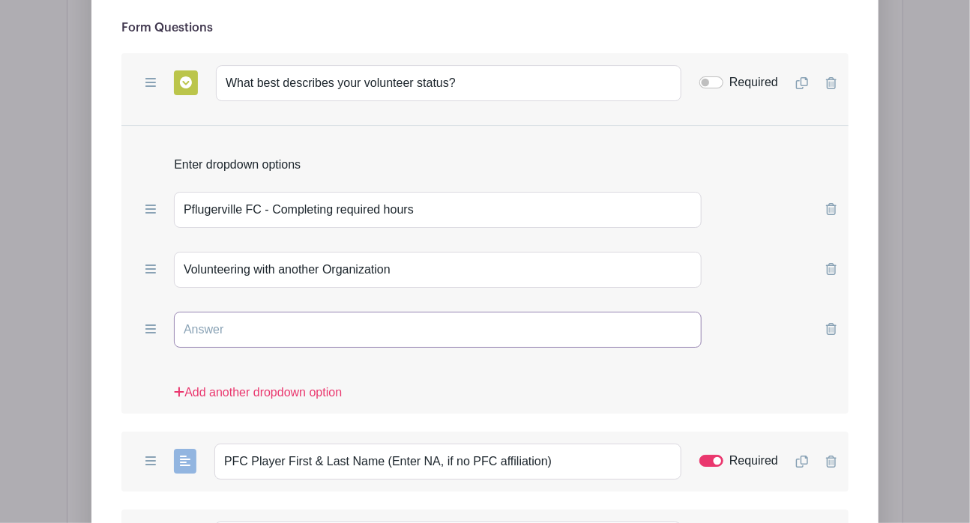
click at [264, 312] on input "text" at bounding box center [438, 330] width 528 height 36
type input "Community Volunteer (just here to help!)"
click at [126, 253] on div "Add Short Answer Add Multiple Choice Add Checkboxes Add Dropdown What best desc…" at bounding box center [484, 233] width 727 height 361
drag, startPoint x: 571, startPoint y: 345, endPoint x: 166, endPoint y: 346, distance: 405.0
click at [166, 432] on div "Add Short Answer Add Multiple Choice Add Checkboxes Add Dropdown PFC Player Fir…" at bounding box center [484, 462] width 727 height 60
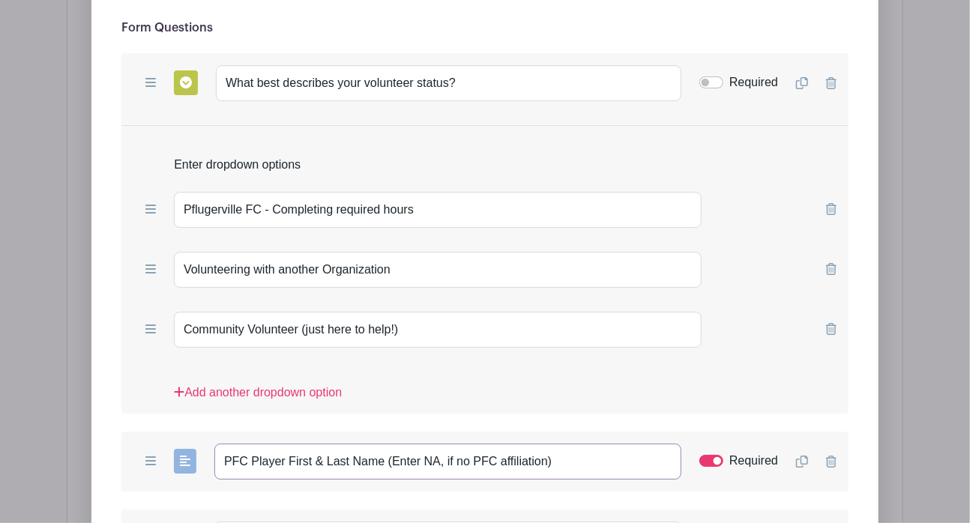
paste input "If you're completing volunteer hours for a Pflugerville FC player, please enter…"
type input "If you're completing volunteer hours for a Pflugerville FC player, please enter…"
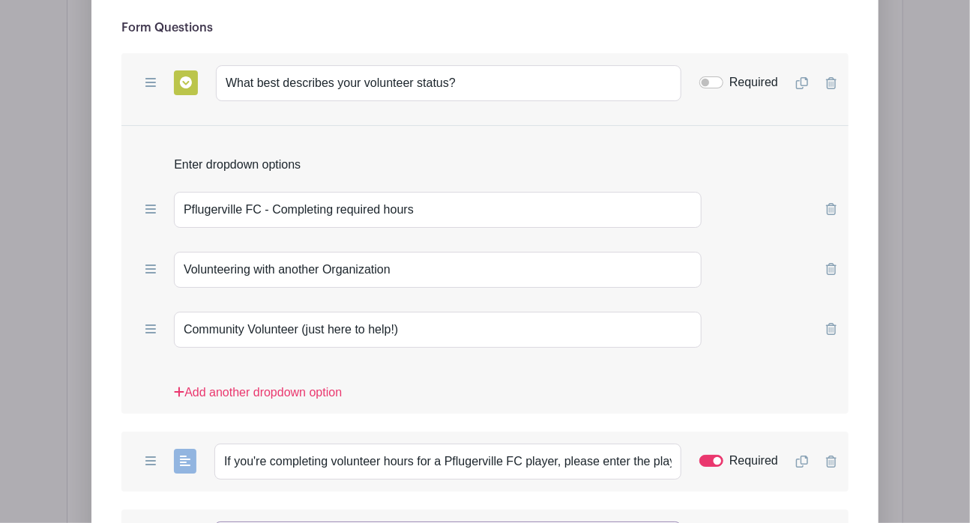
drag, startPoint x: 496, startPoint y: 421, endPoint x: 27, endPoint y: 404, distance: 469.1
click at [67, 404] on div "Add Form List List Name Supplemental Information Form Questions Add Short Answe…" at bounding box center [485, 493] width 837 height 1538
paste input "Enter the player's team name. Type "NA" if not applicable."
type input "Enter the player's team name. Type "NA" if not applicable."
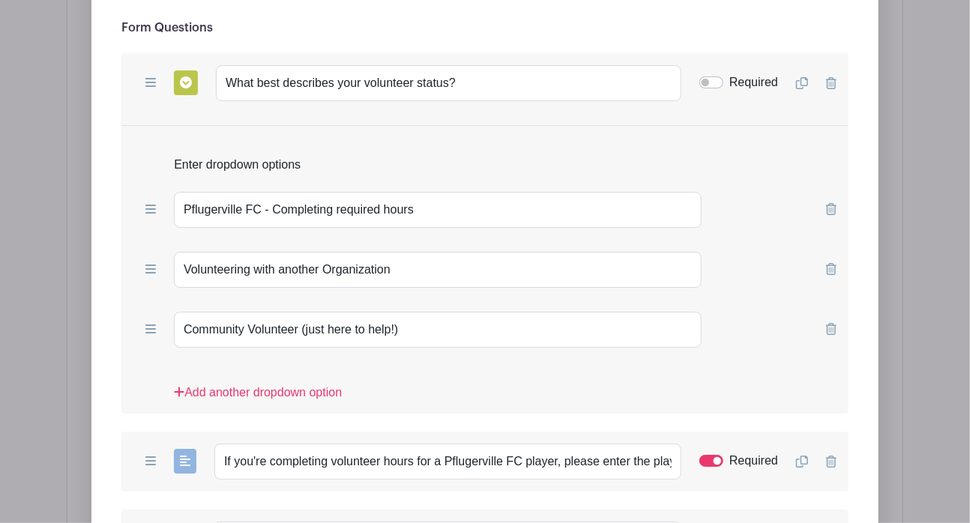
drag, startPoint x: 316, startPoint y: 495, endPoint x: 131, endPoint y: 473, distance: 185.8
paste input "Select the players p"
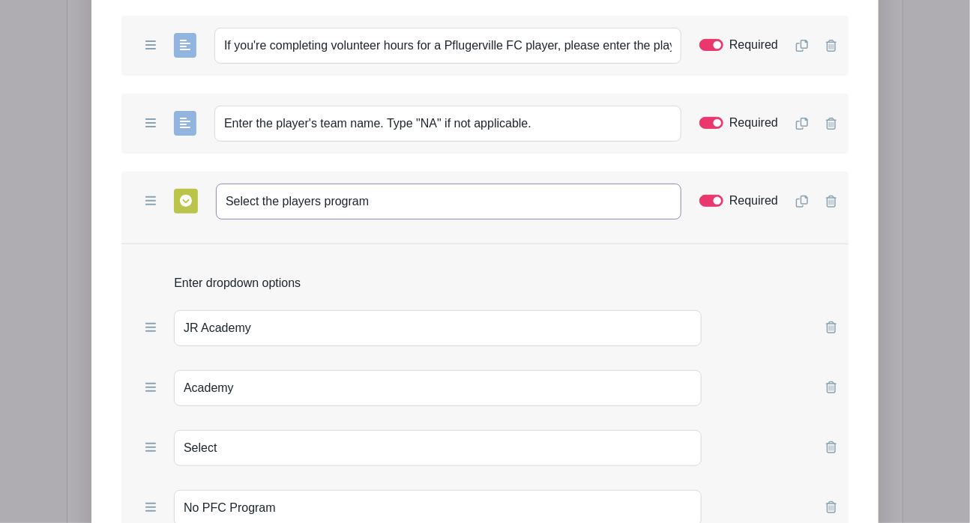
scroll to position [2628, 0]
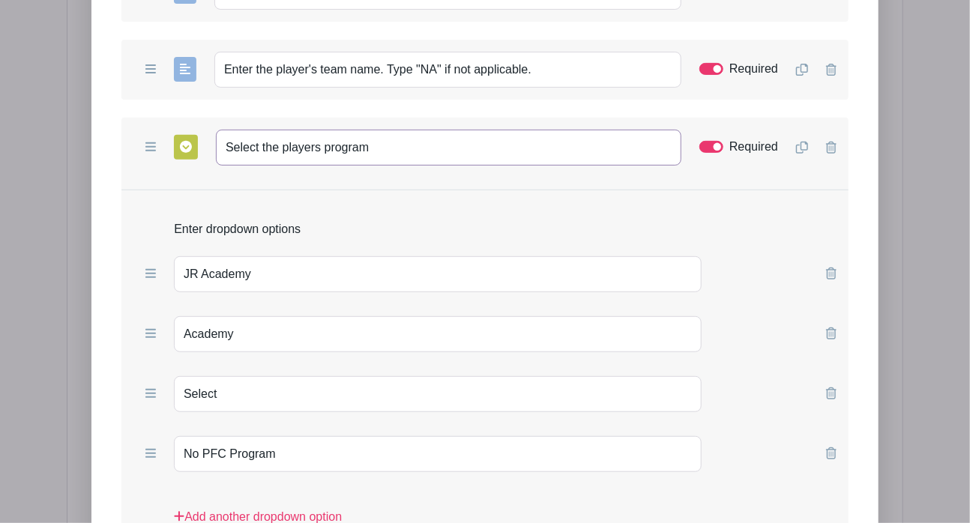
type input "Select the players program"
drag, startPoint x: 292, startPoint y: 338, endPoint x: -7, endPoint y: 299, distance: 301.8
type input "NA"
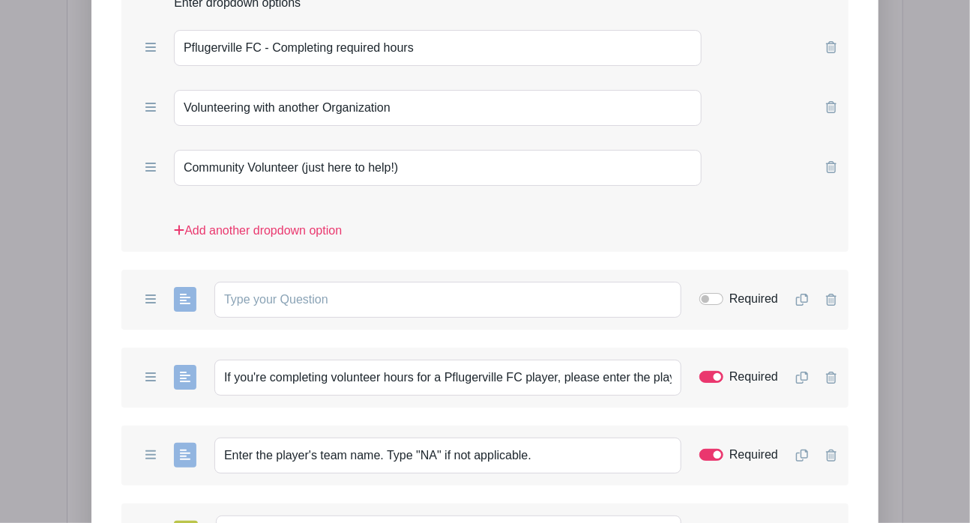
scroll to position [2286, 0]
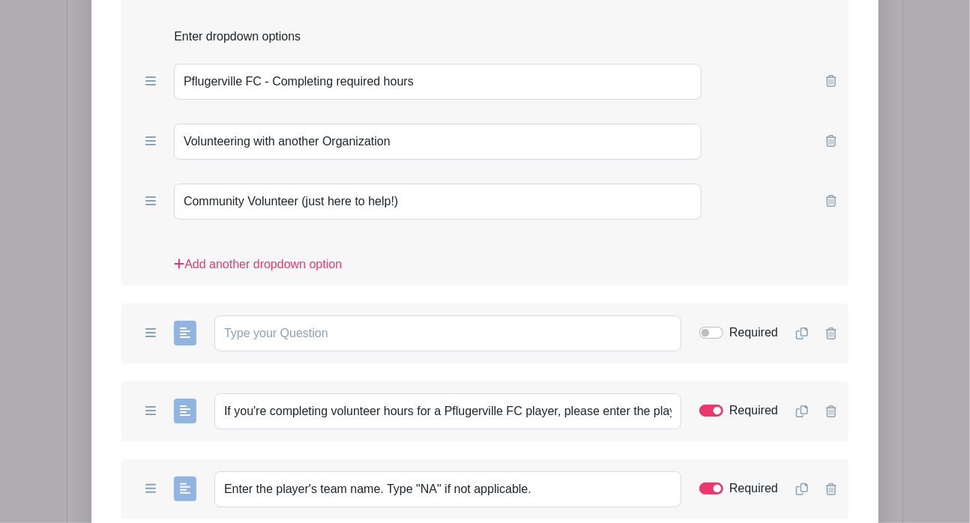
click at [112, 135] on form "List Name Supplemental Information Form Questions Add Short Answer Add Multiple…" at bounding box center [484, 457] width 763 height 1364
click at [306, 316] on input "text" at bounding box center [447, 334] width 467 height 36
paste input "What is the name of the organization, if different than Pflugerville FC?"
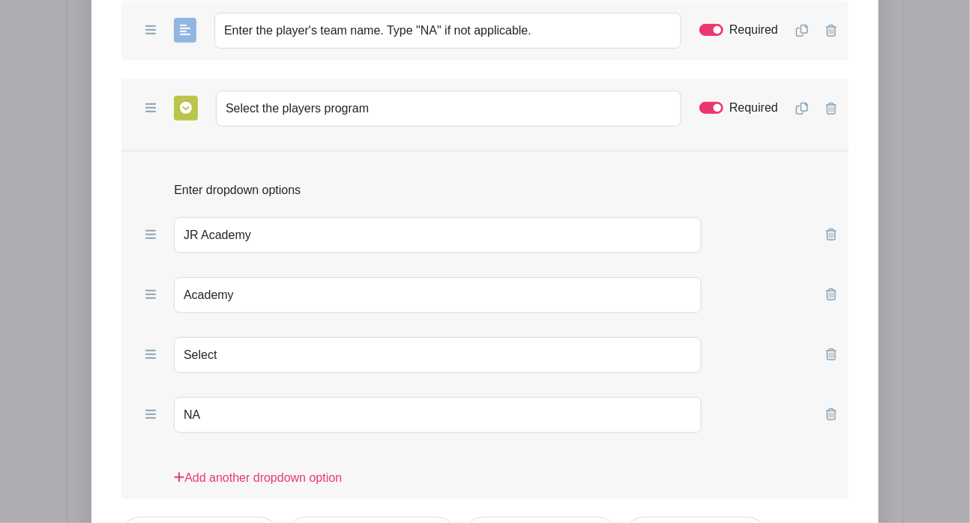
scroll to position [2950, 0]
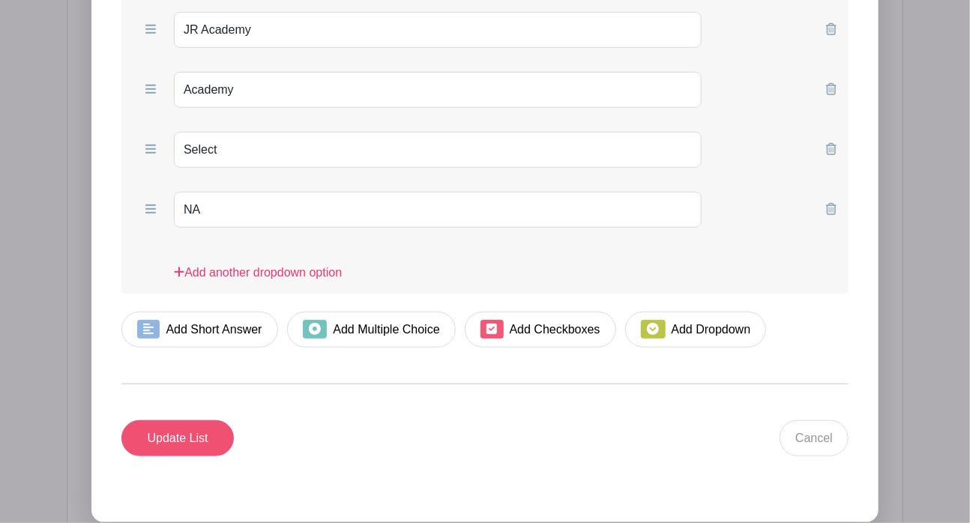
type input "What is the name of the organization, if different than Pflugerville FC?"
click at [183, 421] on input "Update List" at bounding box center [177, 439] width 112 height 36
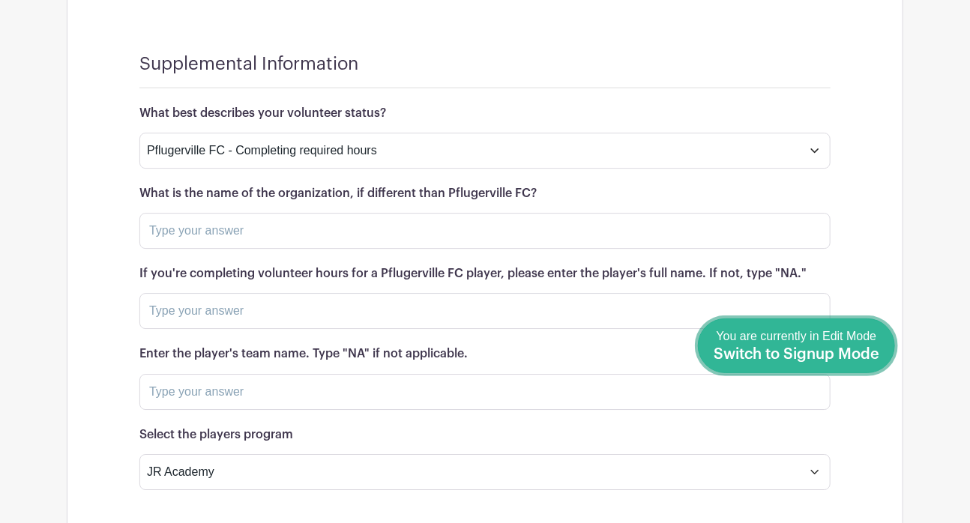
click at [867, 357] on span "Switch to Signup Mode" at bounding box center [797, 354] width 166 height 15
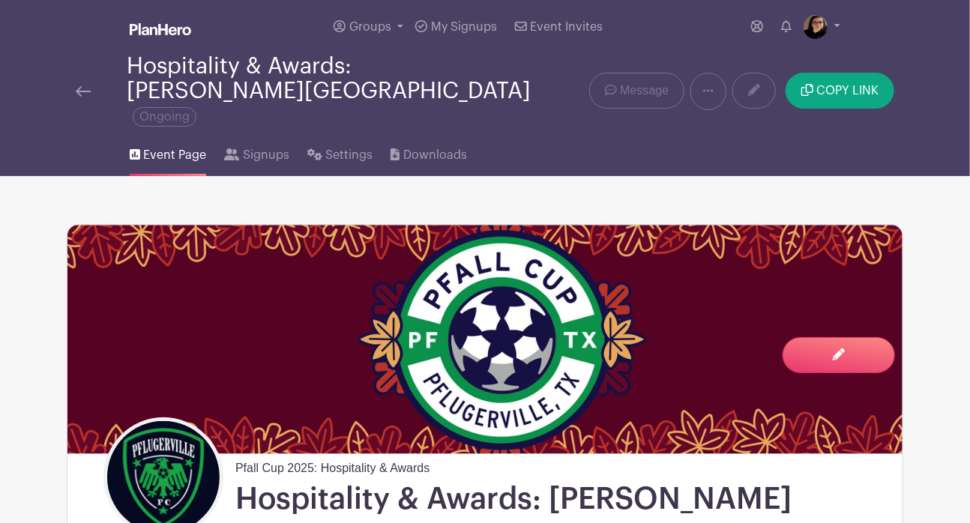
click at [76, 86] on img at bounding box center [83, 91] width 15 height 10
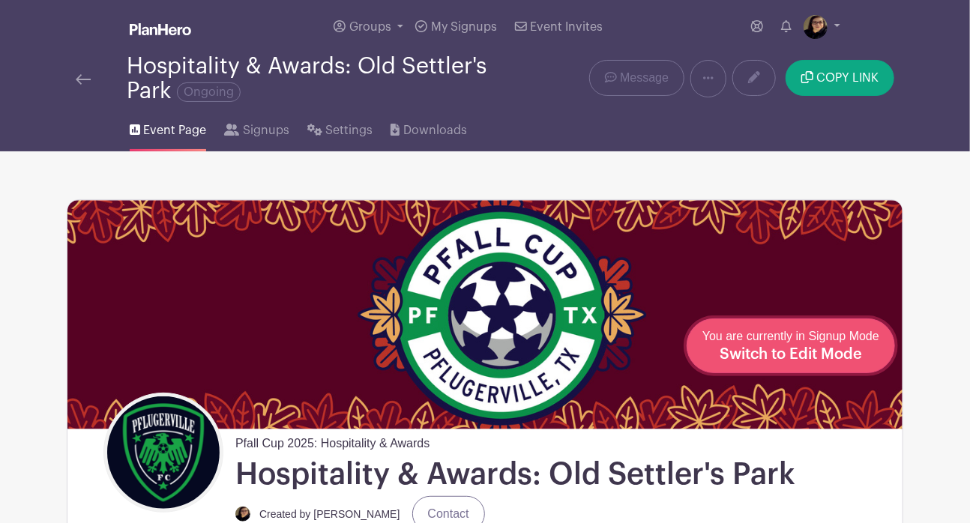
click at [875, 350] on div "You are currently in Signup Mode Switch to Edit Mode" at bounding box center [791, 346] width 177 height 37
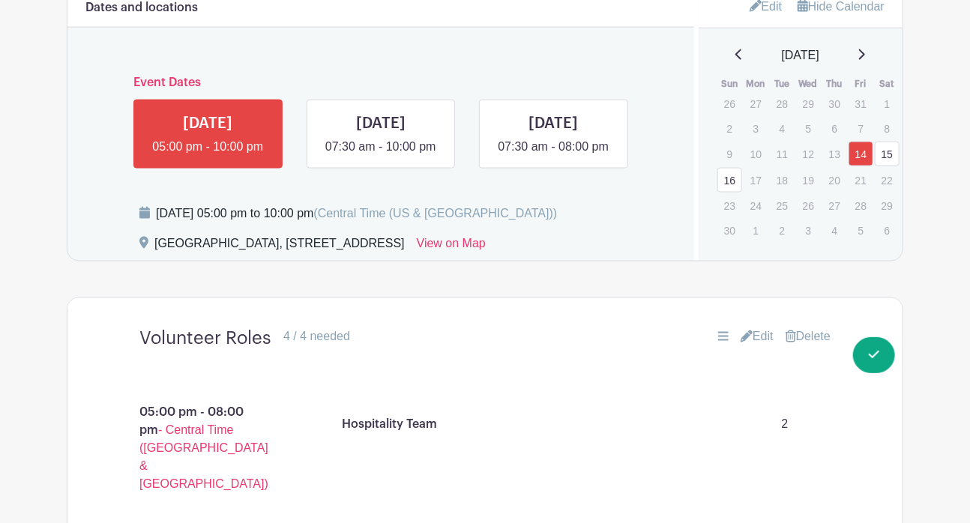
scroll to position [961, 0]
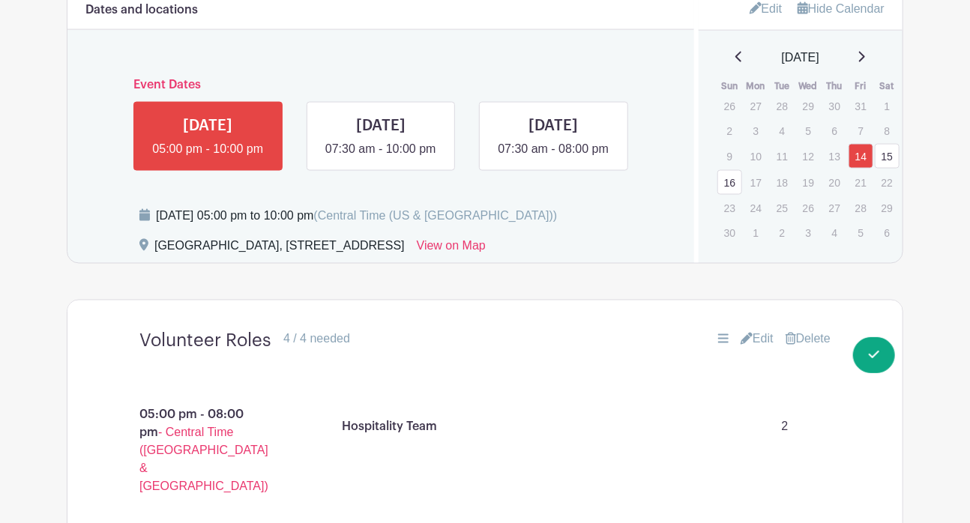
click at [759, 11] on link "Edit" at bounding box center [766, 8] width 33 height 25
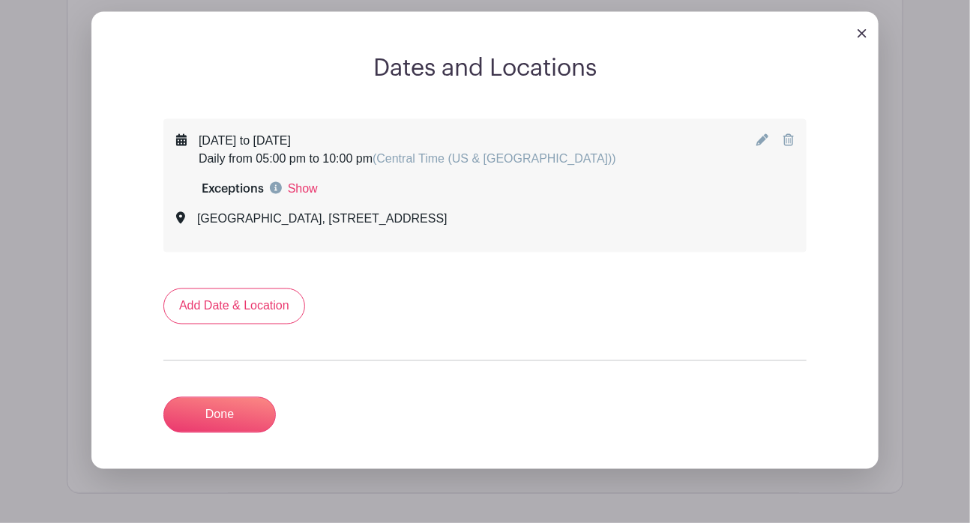
click at [758, 135] on icon at bounding box center [763, 140] width 12 height 12
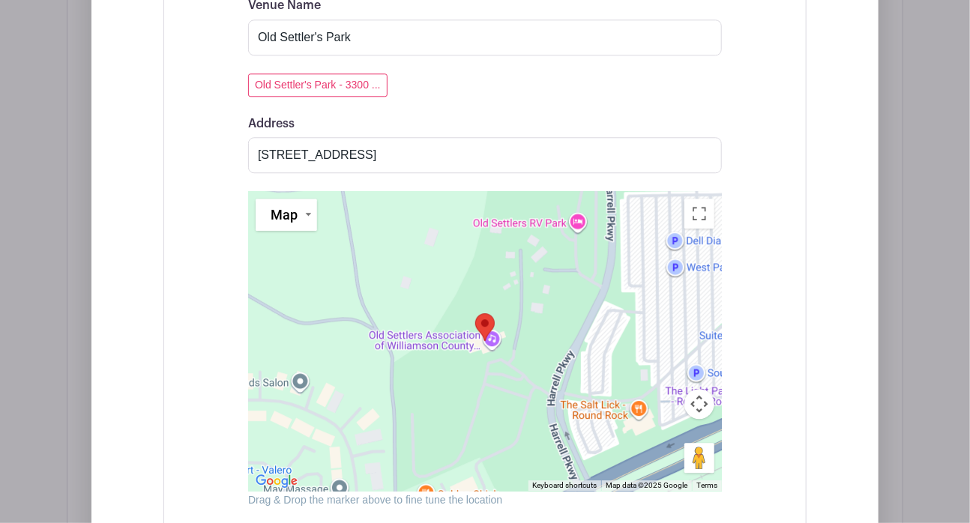
scroll to position [1666, 0]
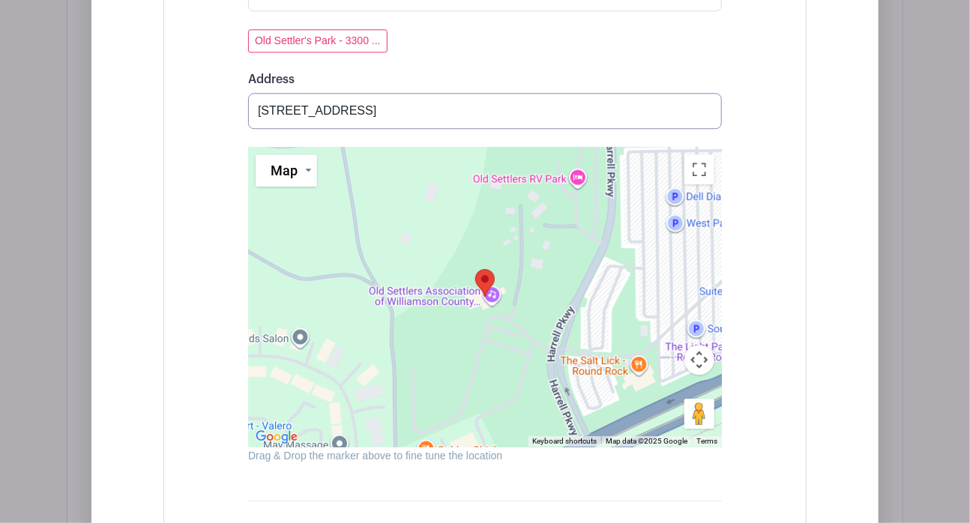
click at [657, 107] on input "3300 East Palm Valley Boulevard, Pflugerville, TX, USA" at bounding box center [485, 111] width 474 height 36
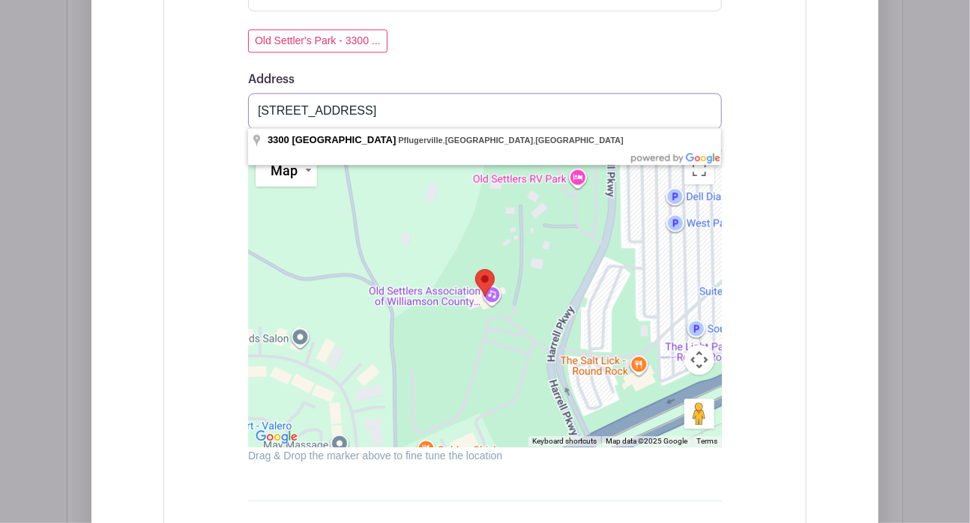
click at [708, 109] on input "3300 East Palm Valley Boulevard, Pflugerville, TX, USA" at bounding box center [485, 111] width 474 height 36
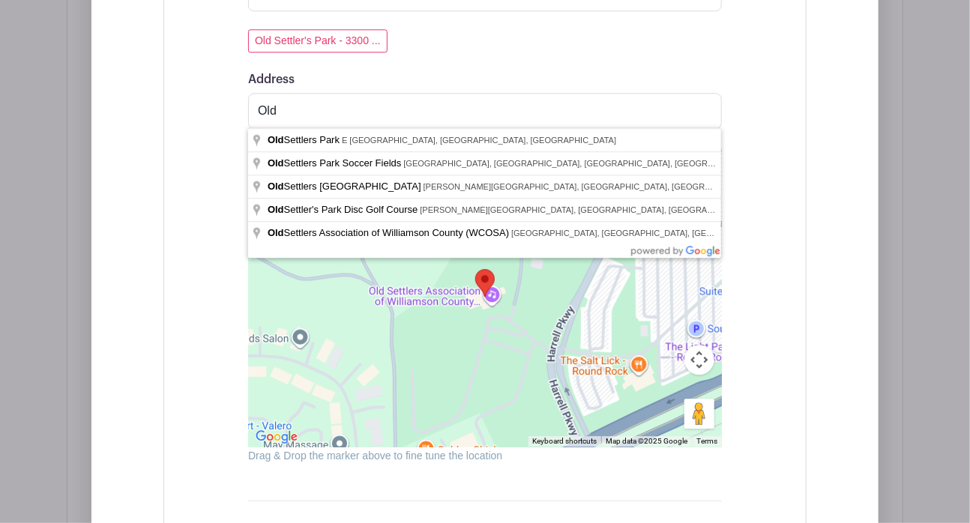
type input "Old Settlers Park Soccer Fields, East Palm Valley Boulevard, Round Rock, TX, USA"
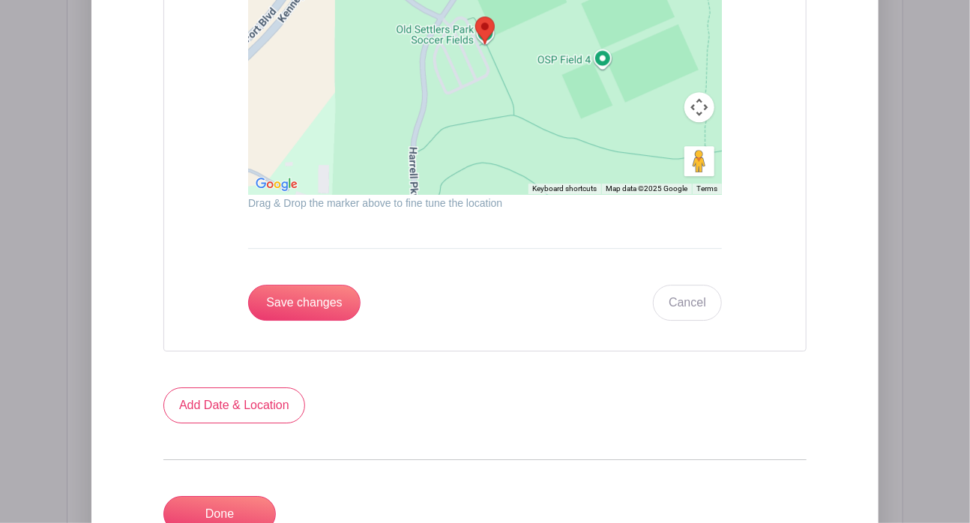
scroll to position [1930, 0]
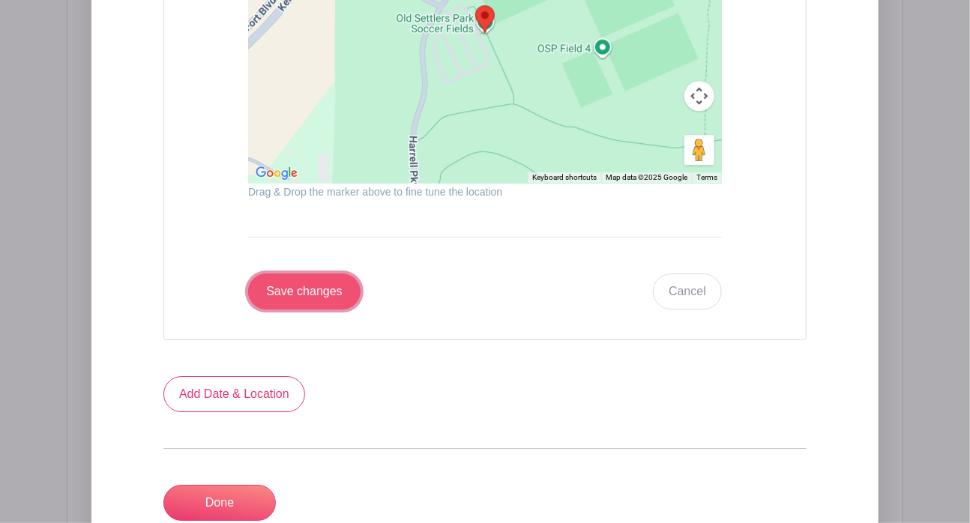
click at [316, 283] on input "Save changes" at bounding box center [304, 292] width 112 height 36
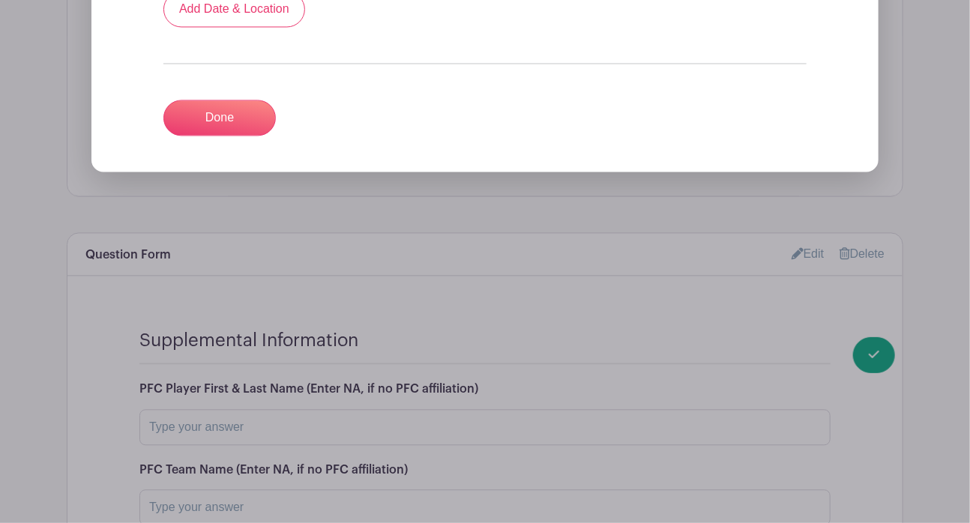
scroll to position [1257, 0]
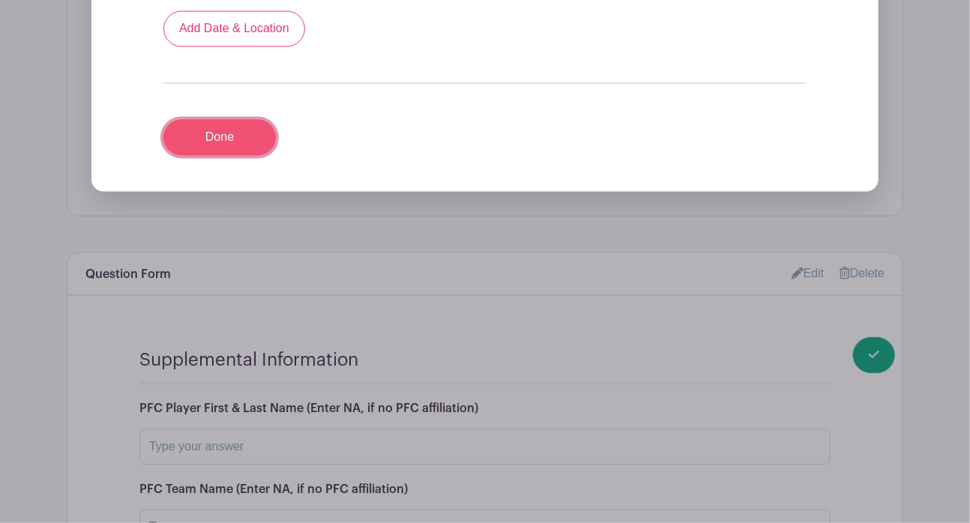
click at [224, 119] on link "Done" at bounding box center [219, 137] width 112 height 36
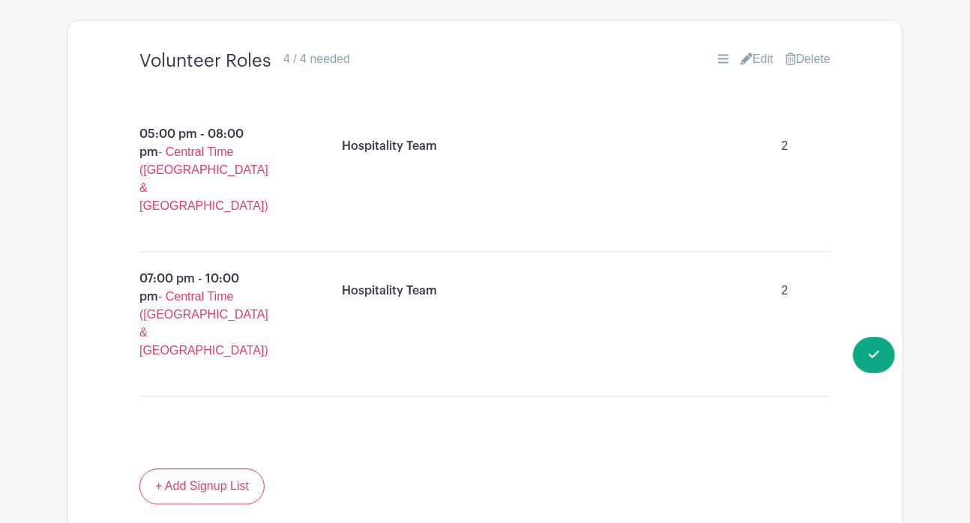
scroll to position [1554, 0]
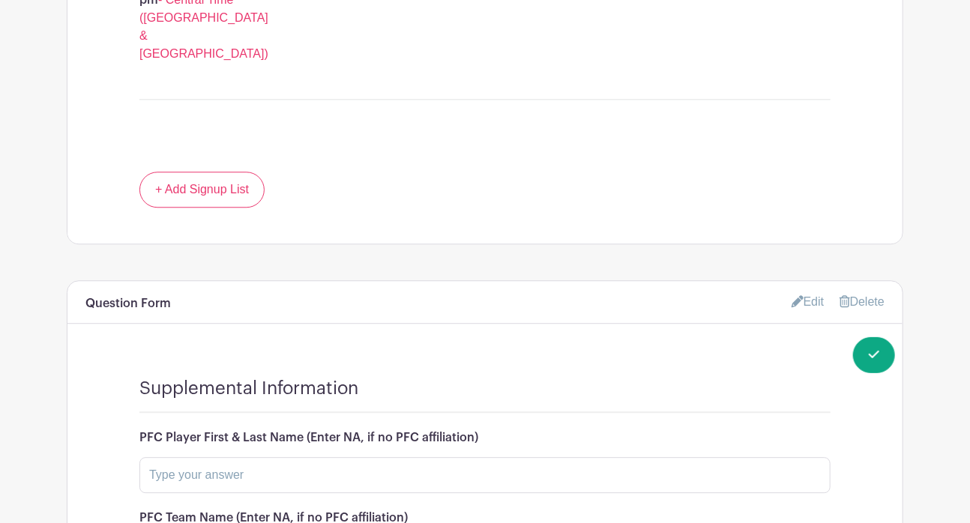
click at [808, 289] on link "Edit" at bounding box center [808, 301] width 33 height 25
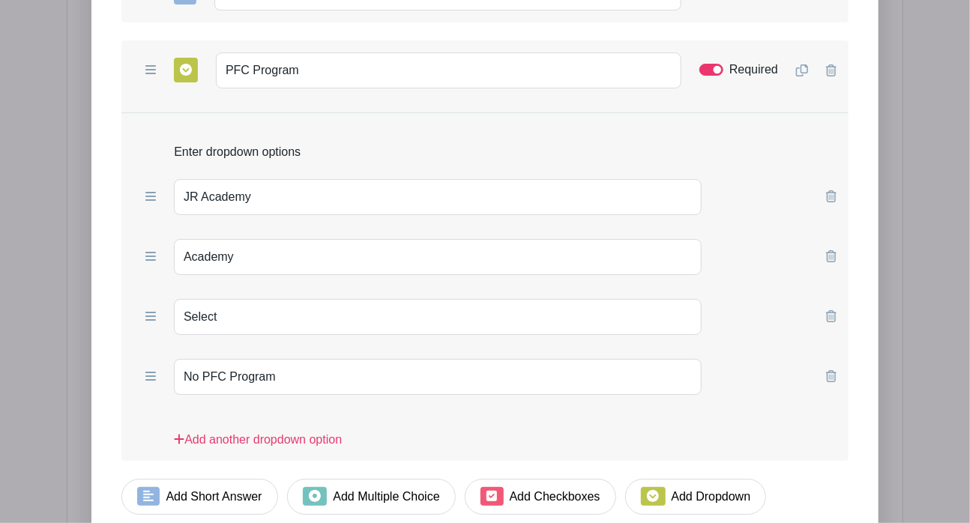
scroll to position [2371, 0]
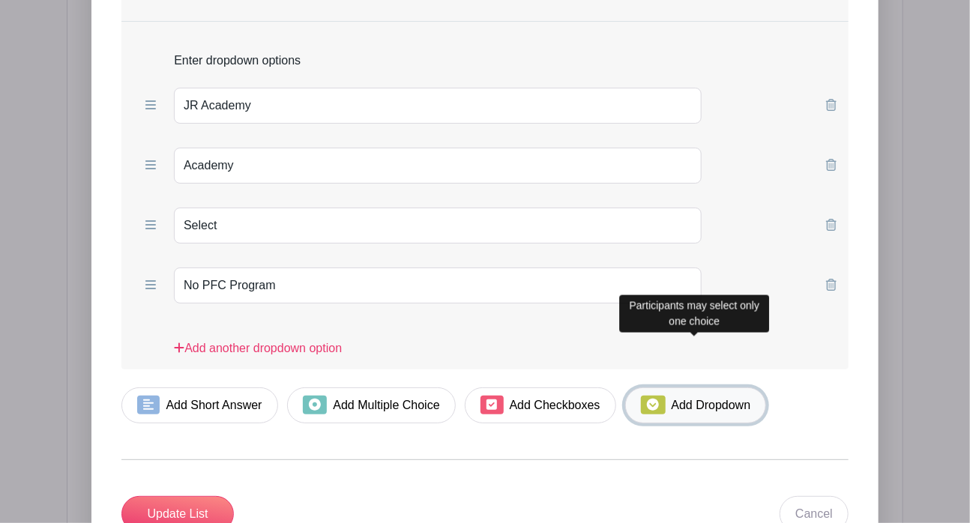
click at [679, 388] on link "Add Dropdown" at bounding box center [695, 406] width 141 height 36
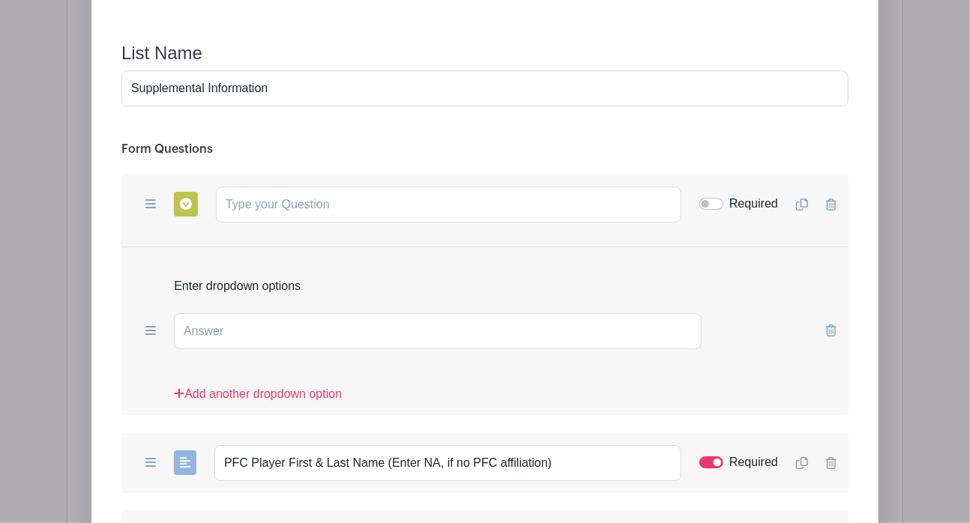
scroll to position [1971, 0]
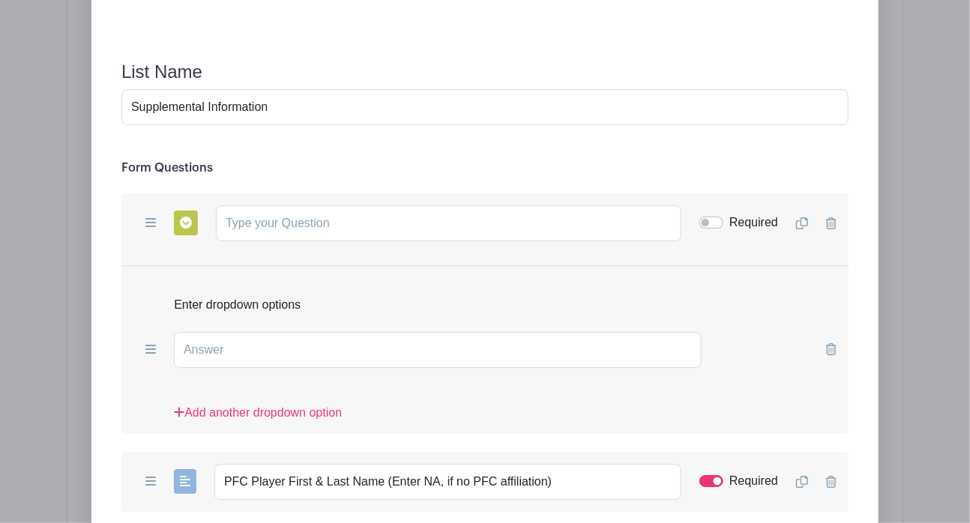
drag, startPoint x: 96, startPoint y: 172, endPoint x: 274, endPoint y: 187, distance: 178.4
click at [274, 205] on input "text" at bounding box center [449, 223] width 466 height 36
paste input "What best describes your volunteer status?"
type input "What best describes your volunteer status?"
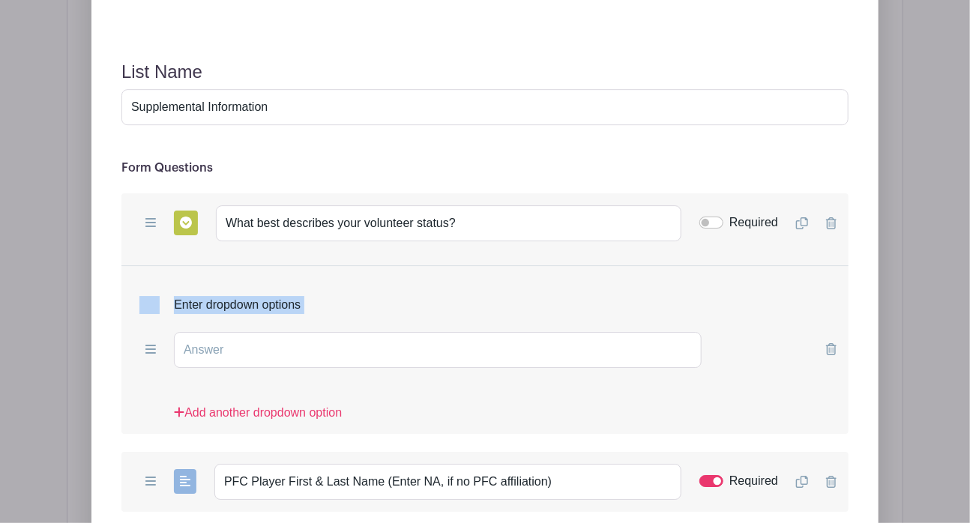
drag, startPoint x: 108, startPoint y: 239, endPoint x: 318, endPoint y: 292, distance: 216.5
click at [318, 332] on input "text" at bounding box center [438, 350] width 528 height 36
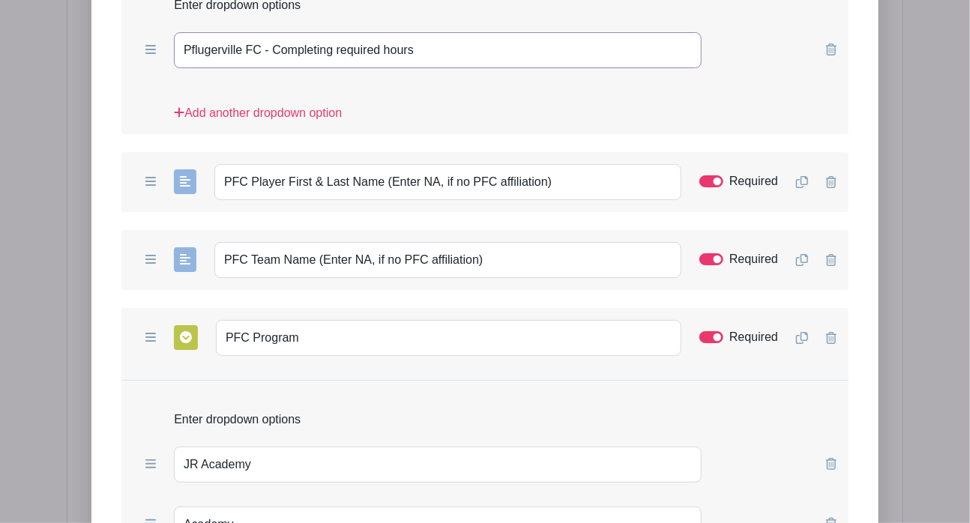
scroll to position [2283, 0]
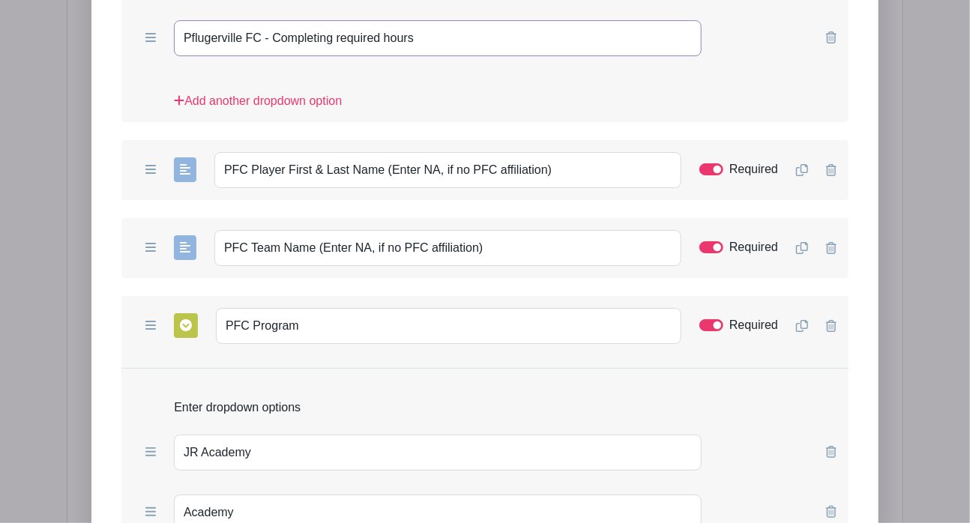
type input "Pflugerville FC - Completing required hours"
click at [108, 145] on form "List Name Supplemental Information Form Questions Add Short Answer Add Multiple…" at bounding box center [484, 315] width 763 height 1166
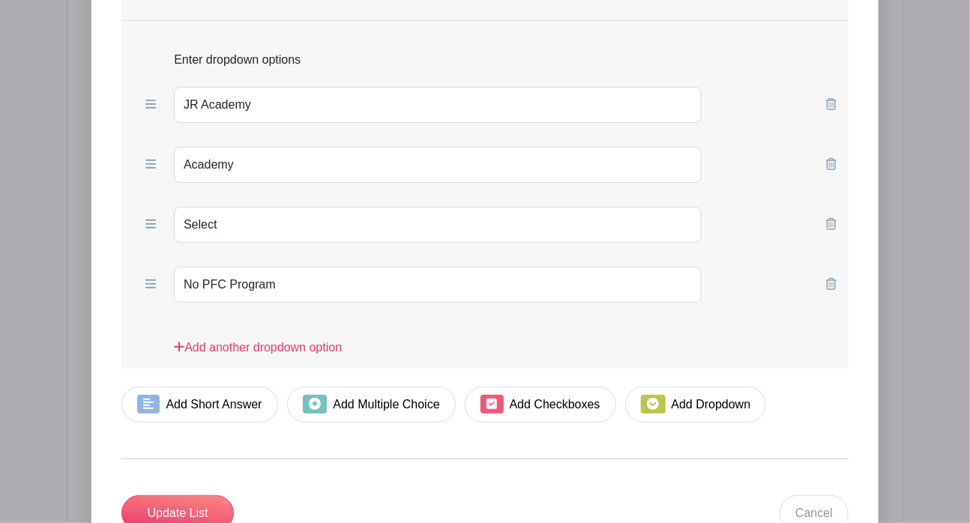
scroll to position [2626, 0]
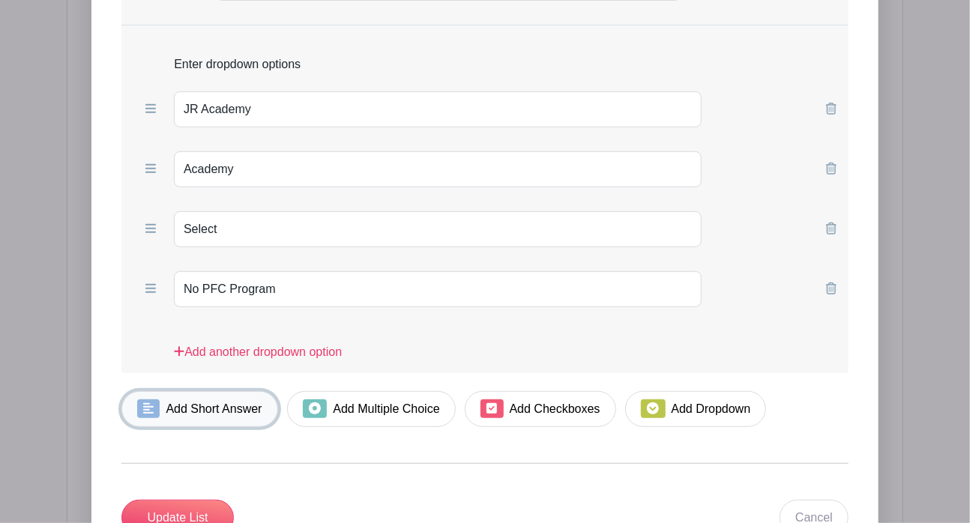
click at [162, 391] on link "Add Short Answer" at bounding box center [199, 409] width 157 height 36
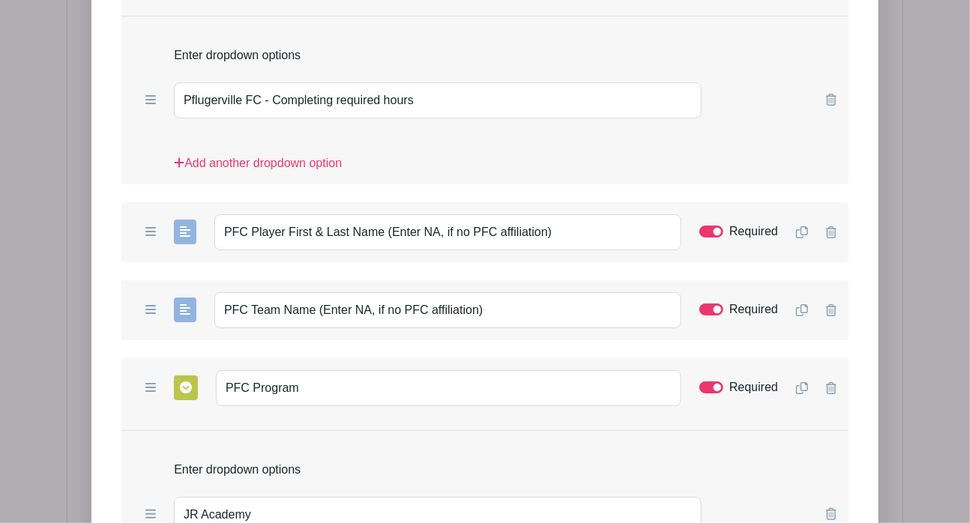
scroll to position [2308, 0]
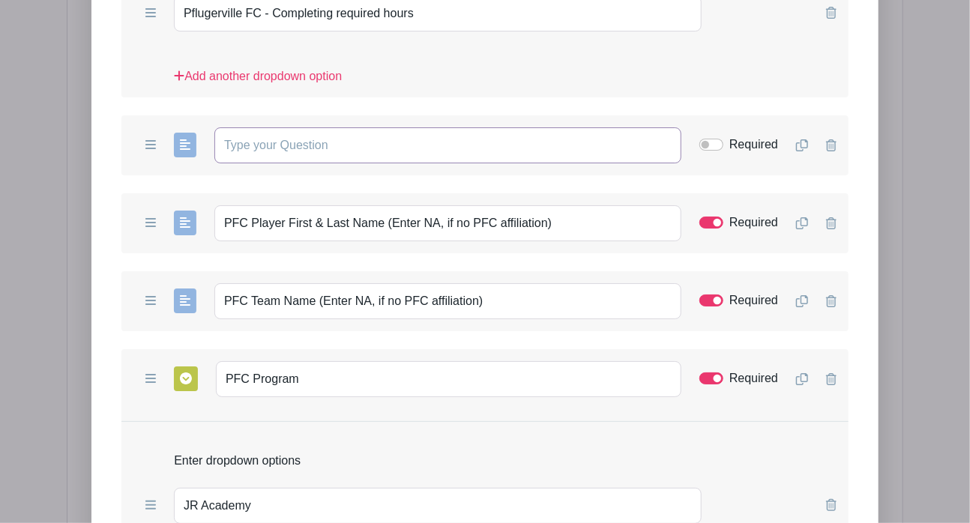
click at [274, 127] on input "text" at bounding box center [447, 145] width 467 height 36
paste input "What is the name of the organization, if different than Pflugerville FC?"
type input "What is the name of the organization, if different than Pflugerville FC?"
click at [103, 204] on form "List Name Supplemental Information Form Questions Add Short Answer Add Multiple…" at bounding box center [484, 329] width 763 height 1244
drag, startPoint x: 567, startPoint y: 182, endPoint x: 216, endPoint y: 172, distance: 351.1
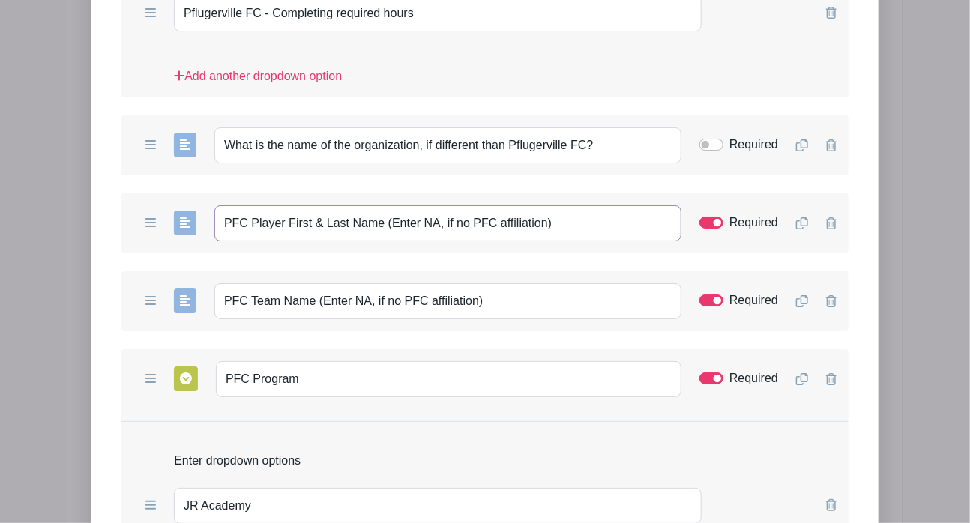
click at [216, 205] on input "PFC Player First & Last Name (Enter NA, if no PFC affiliation)" at bounding box center [447, 223] width 467 height 36
paste input "If you're completing volunteer hours for a Pflugerville FC player, please enter…"
type input "If you're completing volunteer hours for a Pflugerville FC player, please enter…"
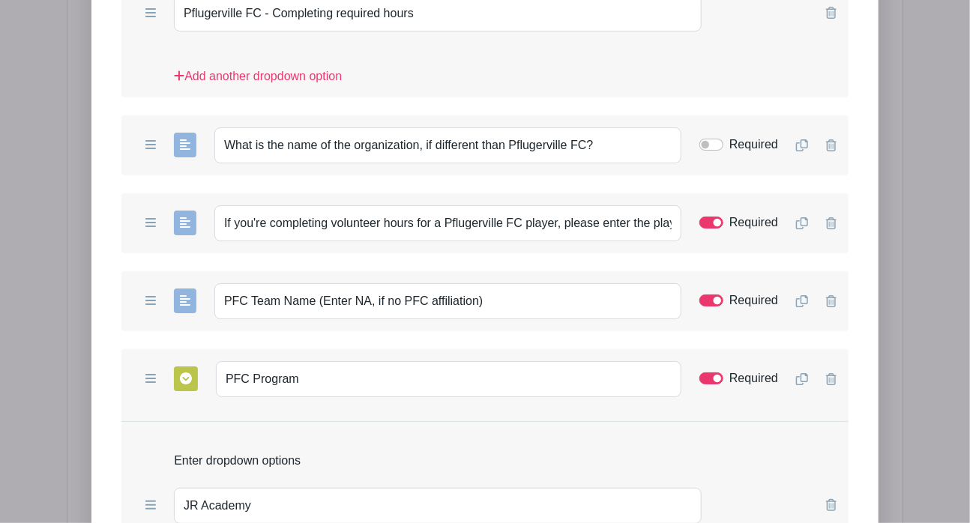
click at [99, 297] on div "Add Form List List Name Supplemental Information Form Questions Add Short Answe…" at bounding box center [484, 275] width 787 height 1447
drag, startPoint x: 505, startPoint y: 248, endPoint x: 145, endPoint y: 246, distance: 360.7
click at [145, 271] on div "Add Short Answer Add Multiple Choice Add Checkboxes Add Dropdown PFC Team Name …" at bounding box center [484, 301] width 727 height 60
paste input "Enter the player's team name. Type "NA" if not applicable."
type input "Enter the player's team name. Type "NA" if not applicable."
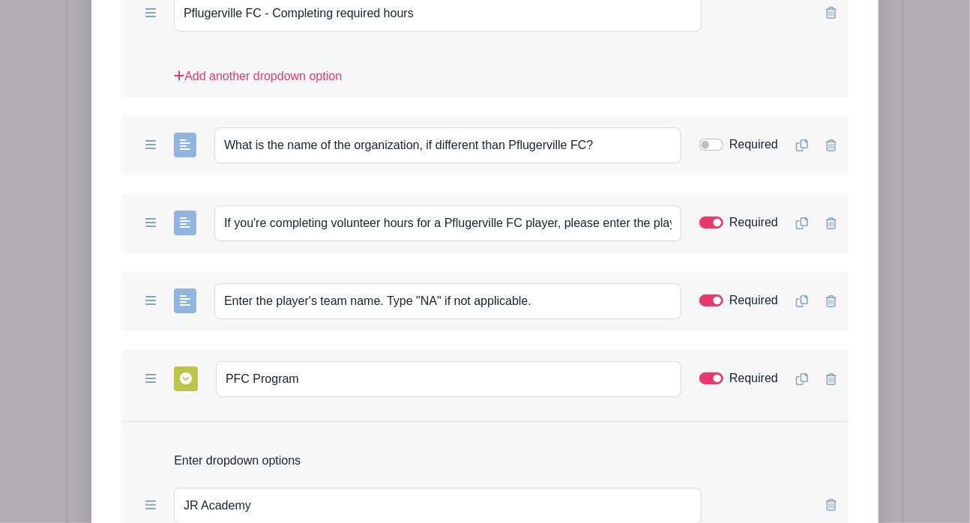
click at [111, 397] on form "List Name Supplemental Information Form Questions Add Short Answer Add Multiple…" at bounding box center [484, 329] width 763 height 1244
drag, startPoint x: 316, startPoint y: 322, endPoint x: 74, endPoint y: 320, distance: 241.5
click at [74, 320] on div "Add Form List List Name Supplemental Information Form Questions Add Short Answe…" at bounding box center [485, 275] width 837 height 1496
paste input "Select the players p"
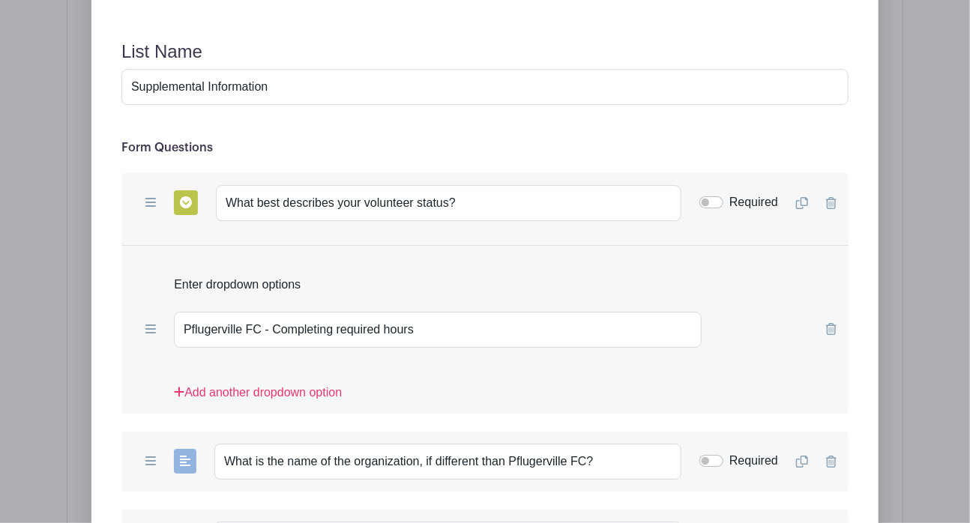
scroll to position [1950, 0]
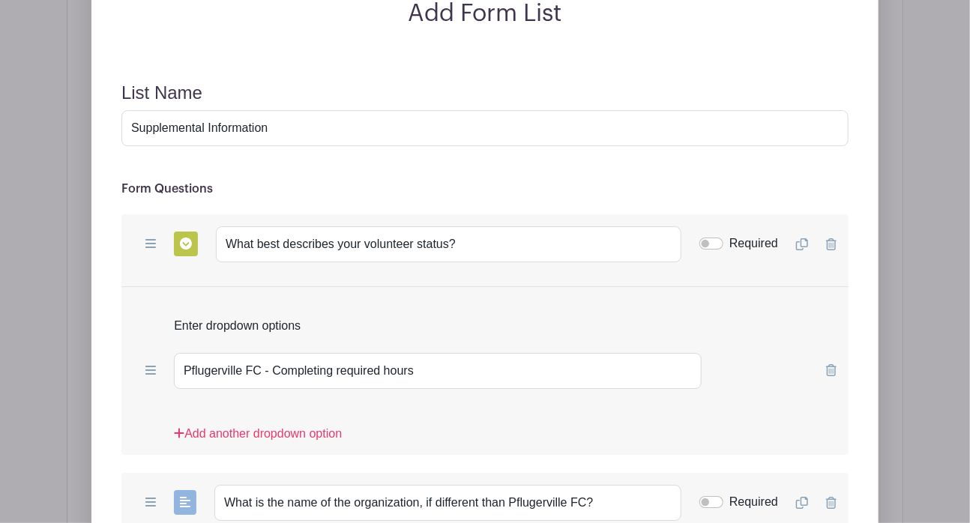
type input "Select the players program"
click at [710, 238] on input "Required" at bounding box center [712, 244] width 24 height 12
checkbox input "true"
click at [248, 425] on link "Add another dropdown option" at bounding box center [258, 440] width 168 height 30
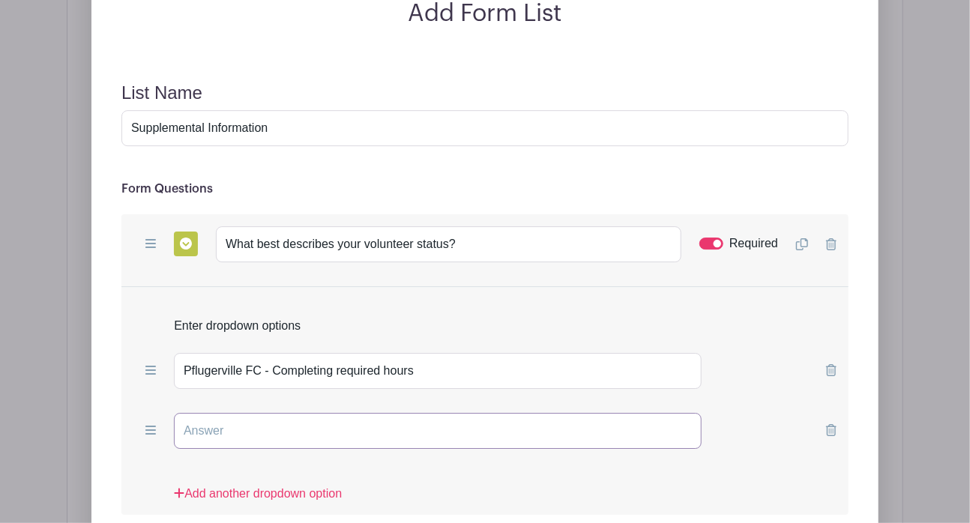
click at [264, 413] on input "text" at bounding box center [438, 431] width 528 height 36
type input "Volunteering for another Organization"
click at [268, 485] on link "Add another dropdown option" at bounding box center [258, 500] width 168 height 30
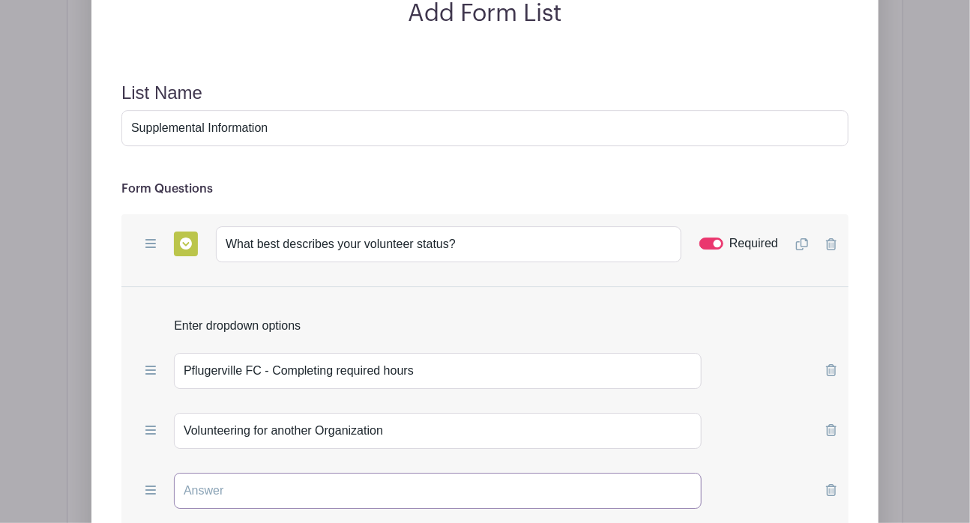
click at [268, 473] on input "text" at bounding box center [438, 491] width 528 height 36
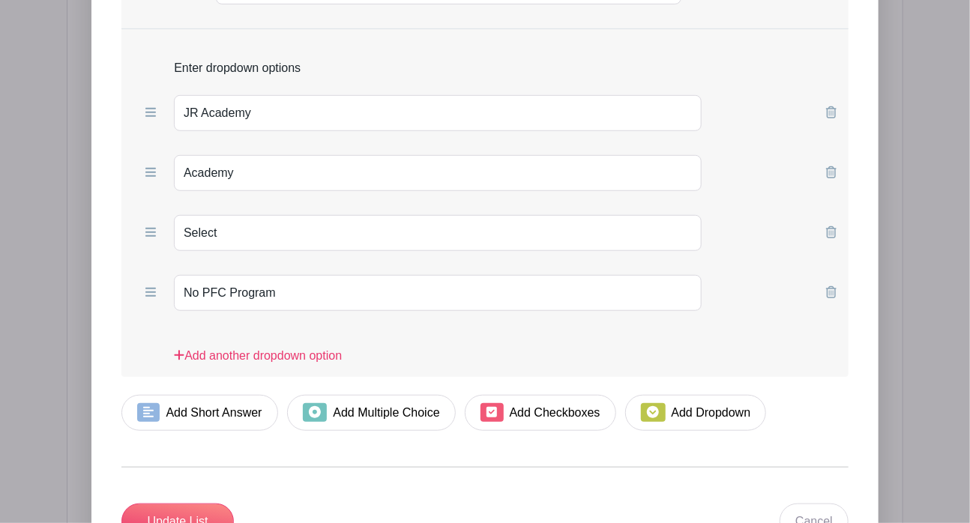
scroll to position [2830, 0]
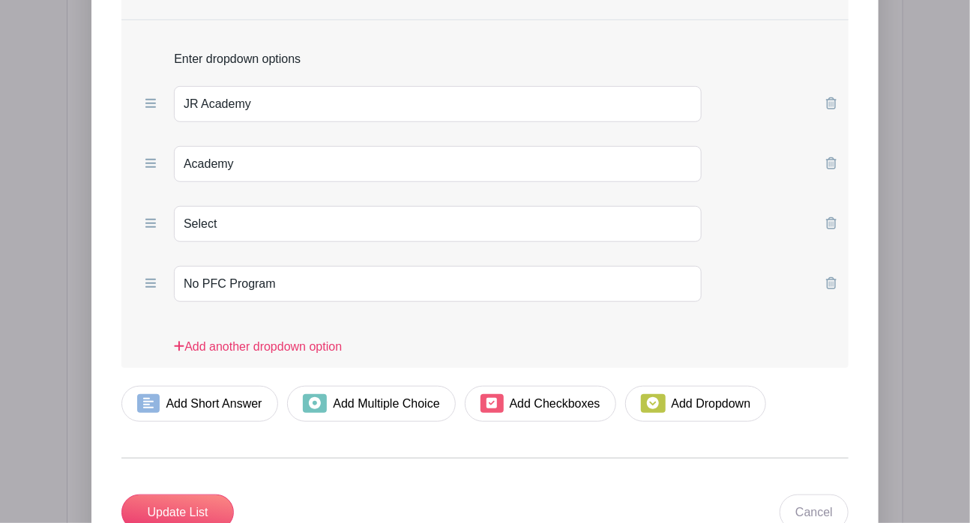
type input "Community Volunteer (just here to help!)"
drag, startPoint x: 288, startPoint y: 224, endPoint x: -7, endPoint y: 203, distance: 296.2
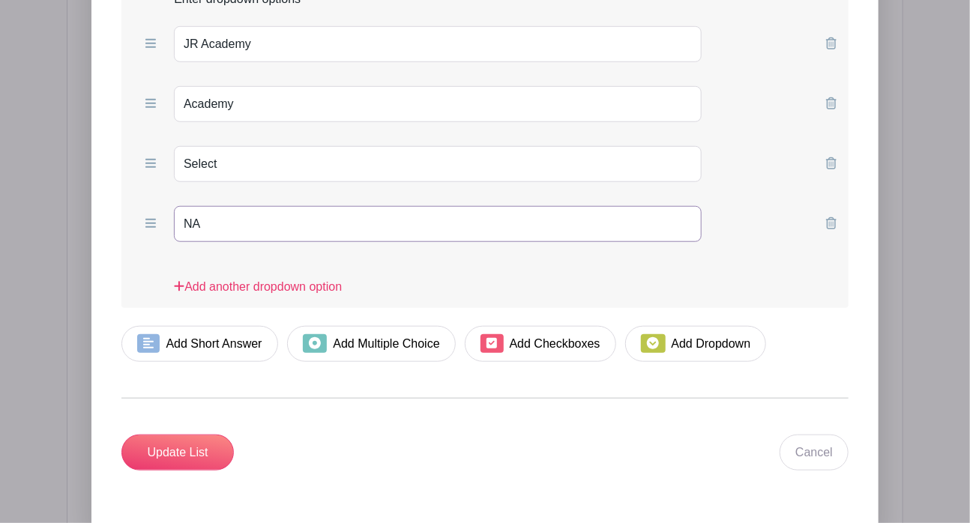
scroll to position [2911, 0]
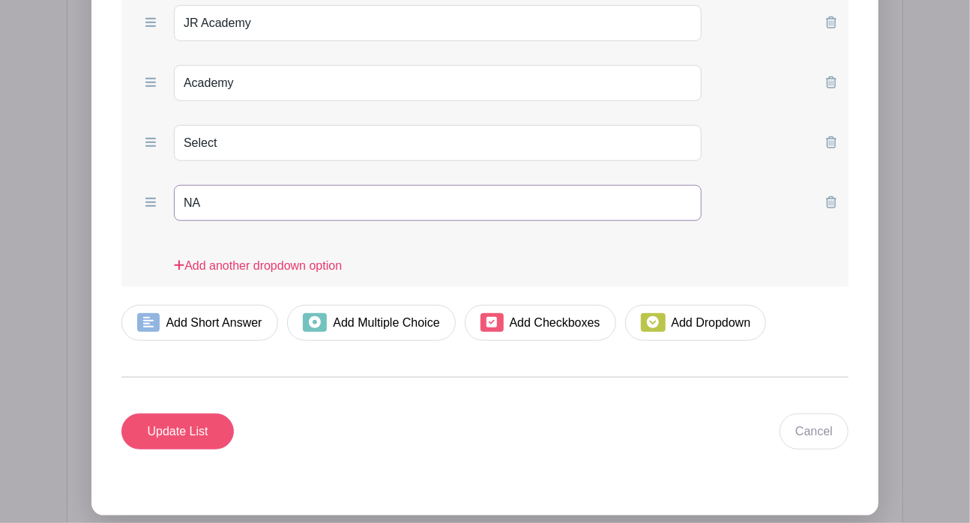
type input "NA"
click at [159, 414] on input "Update List" at bounding box center [177, 432] width 112 height 36
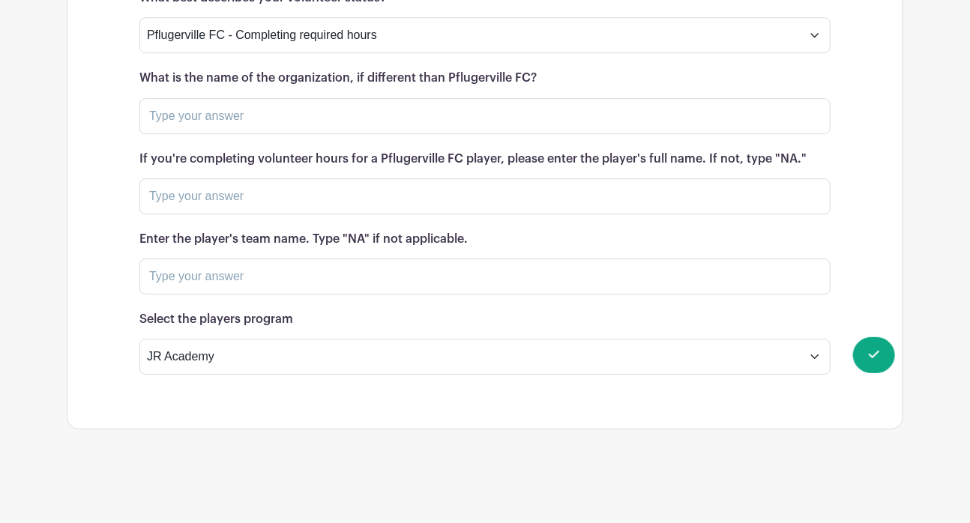
scroll to position [1944, 0]
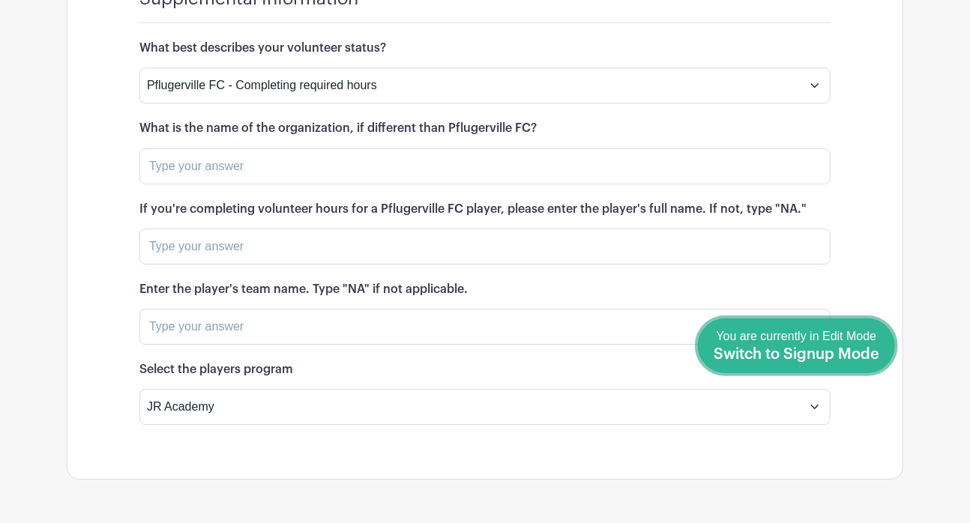
click at [860, 352] on span "Switch to Signup Mode" at bounding box center [797, 354] width 166 height 15
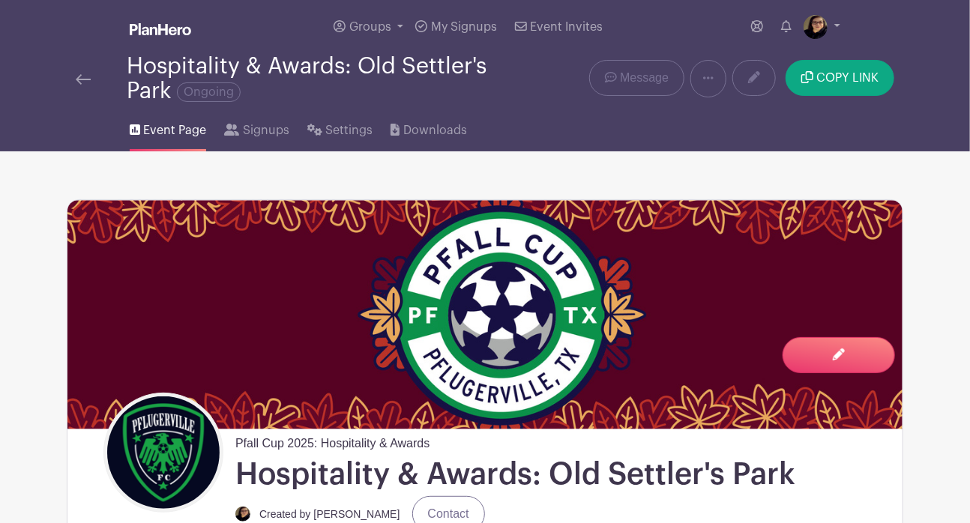
click at [81, 75] on img at bounding box center [83, 79] width 15 height 10
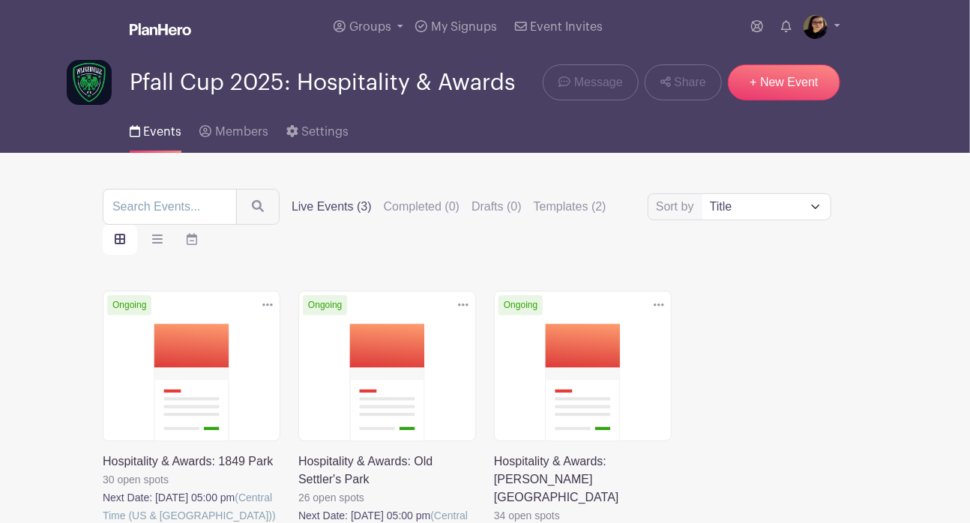
click at [103, 523] on link at bounding box center [103, 525] width 0 height 0
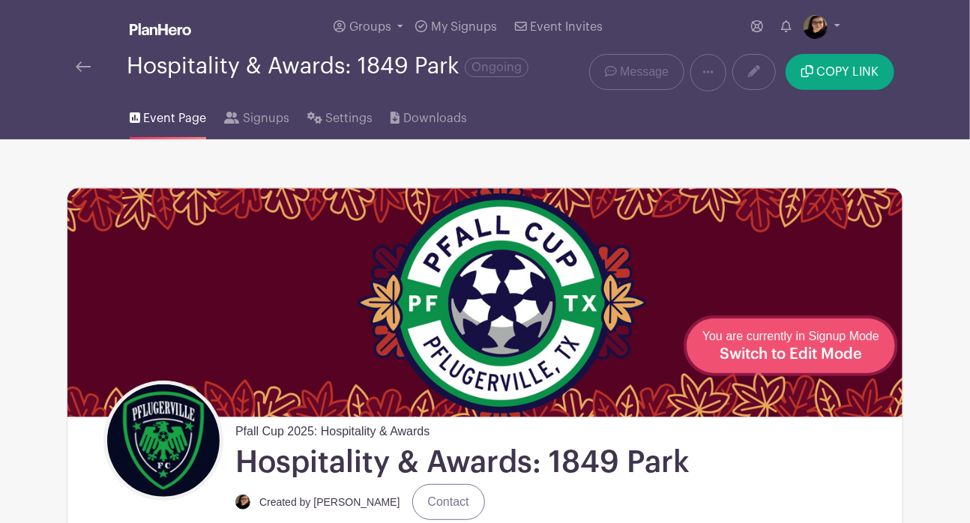
click at [850, 359] on span "Switch to Edit Mode" at bounding box center [791, 354] width 142 height 15
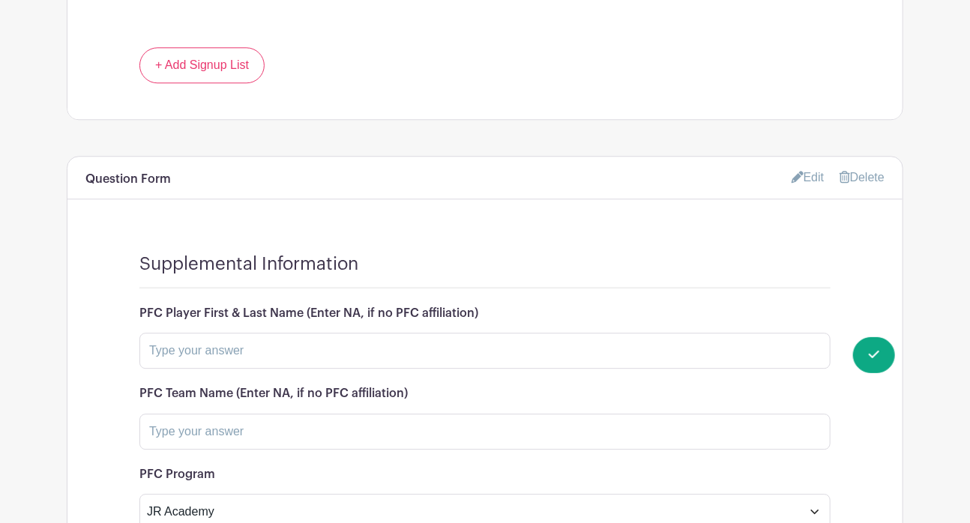
scroll to position [1669, 0]
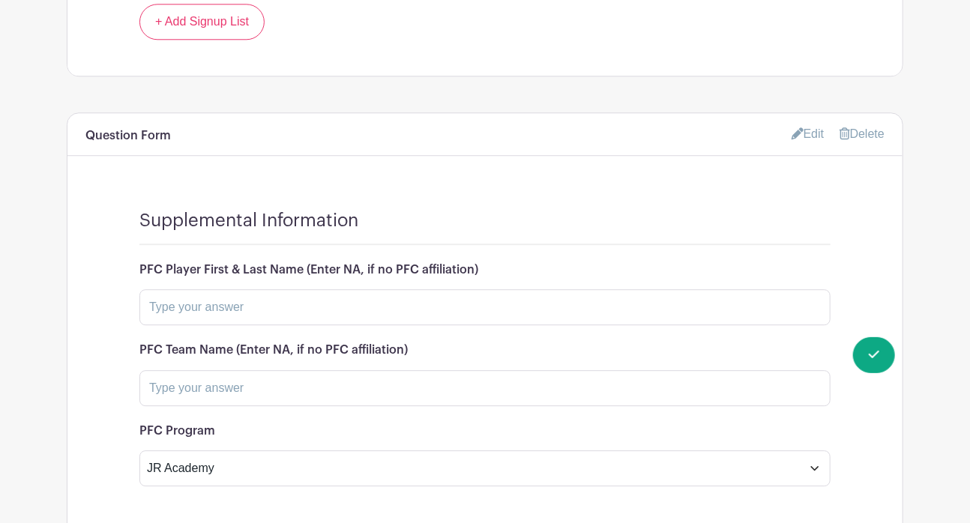
click at [802, 121] on link "Edit" at bounding box center [808, 133] width 33 height 25
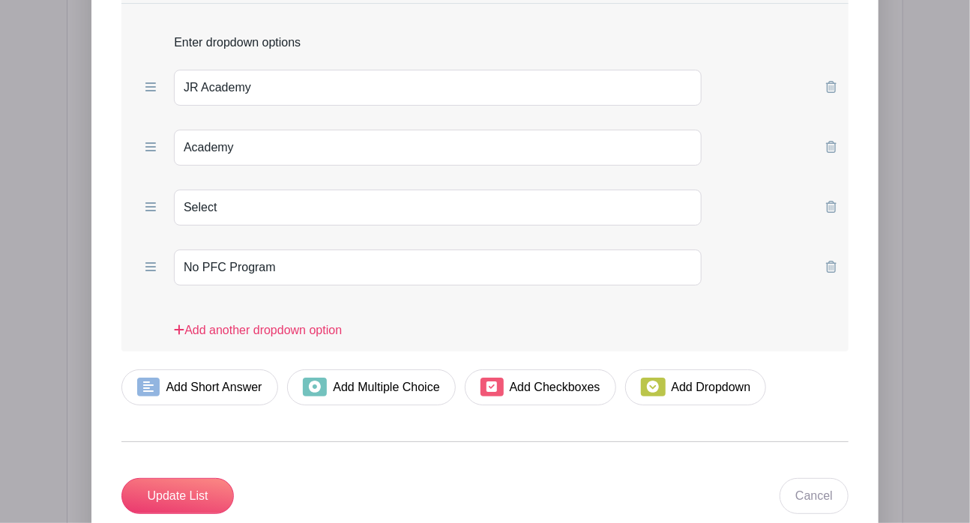
scroll to position [2334, 0]
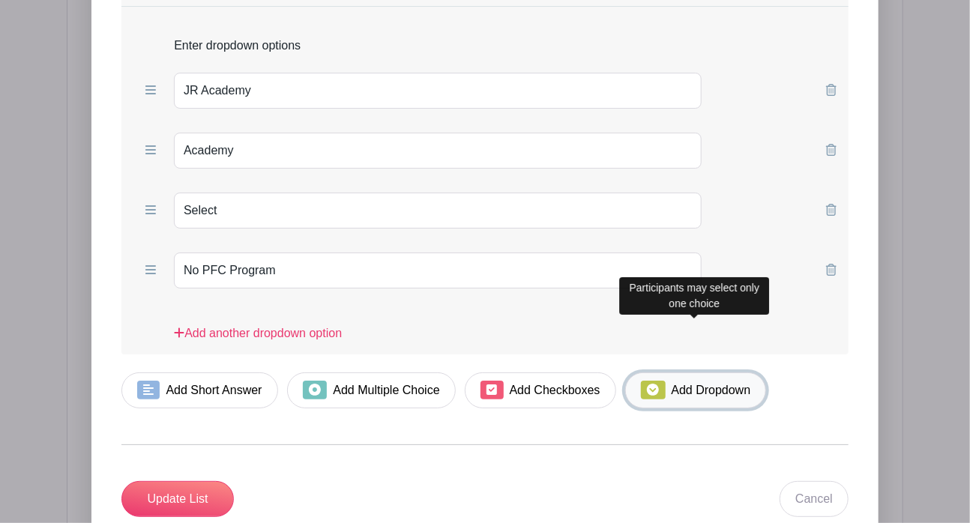
click at [653, 384] on icon at bounding box center [653, 390] width 12 height 12
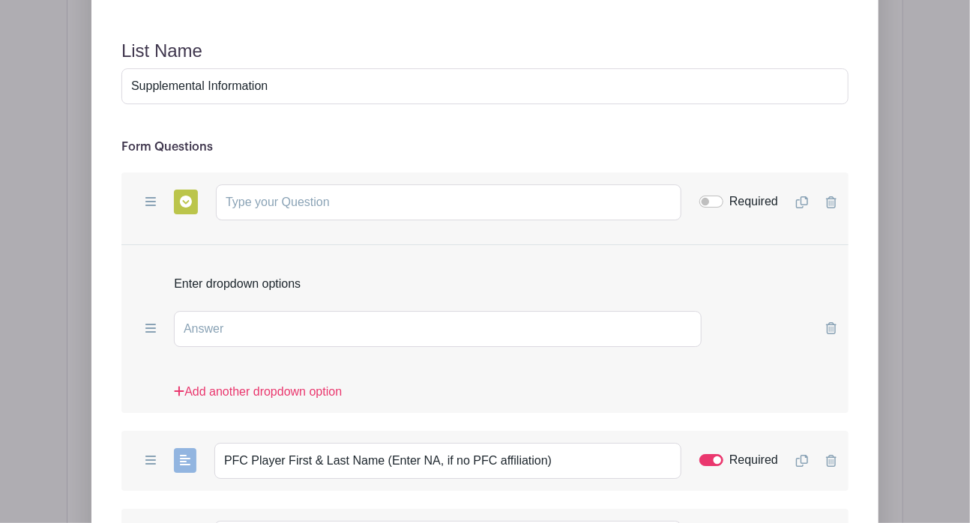
scroll to position [1938, 0]
click at [255, 186] on input "text" at bounding box center [449, 204] width 466 height 36
paste input "What best describes your volunteer status?"
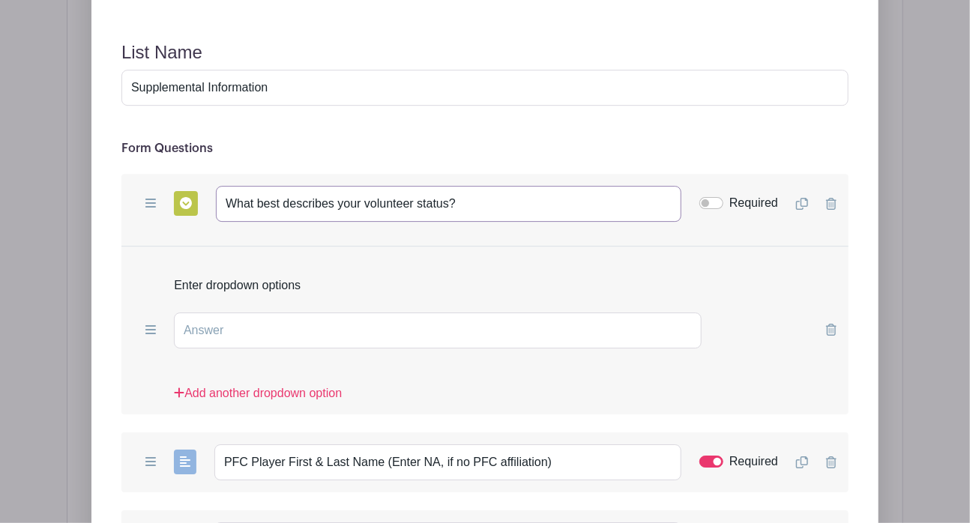
type input "What best describes your volunteer status?"
click at [273, 313] on input "text" at bounding box center [438, 331] width 528 height 36
type input "Pflugerville FC - Completing required hours"
click at [275, 385] on link "Add another dropdown option" at bounding box center [258, 400] width 168 height 30
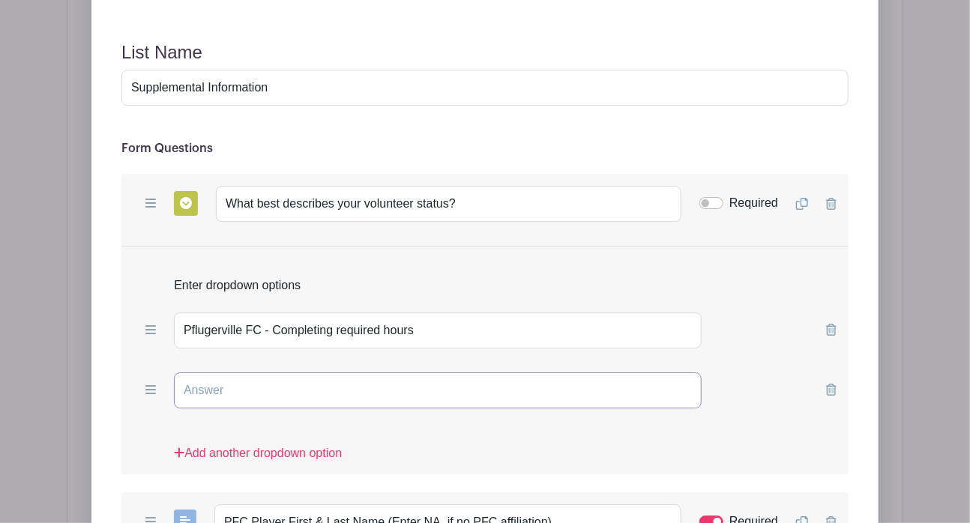
click at [285, 373] on input "text" at bounding box center [438, 391] width 528 height 36
type input "Volunteering for another Organization"
click at [267, 445] on link "Add another dropdown option" at bounding box center [258, 460] width 168 height 30
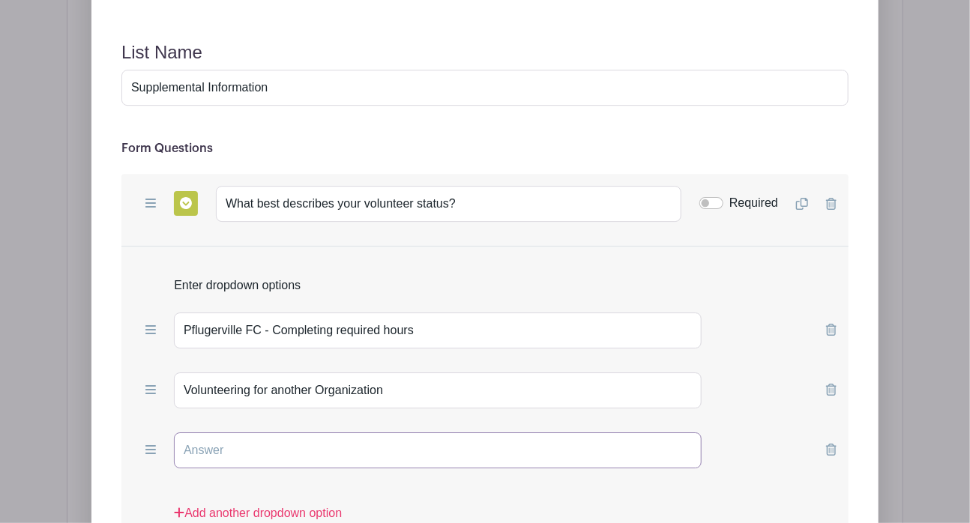
click at [277, 433] on input "text" at bounding box center [438, 451] width 528 height 36
type input "Community Volunteer (just here to help!)"
click at [716, 197] on input "Required" at bounding box center [712, 203] width 24 height 12
checkbox input "true"
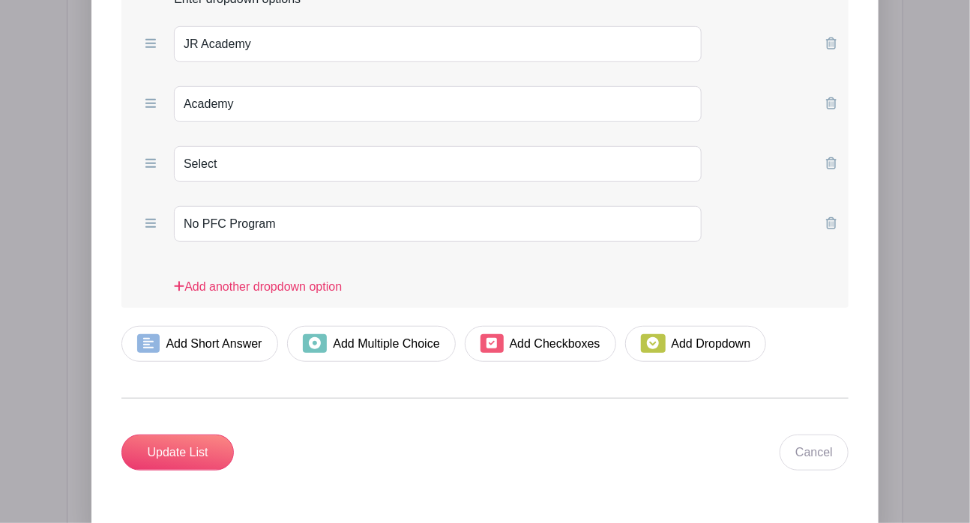
scroll to position [2835, 0]
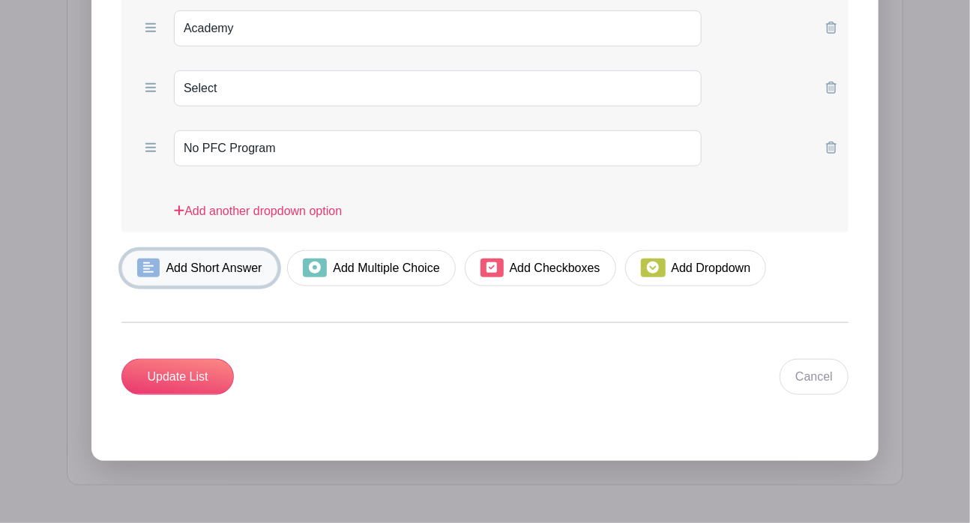
click at [156, 259] on span at bounding box center [148, 268] width 22 height 19
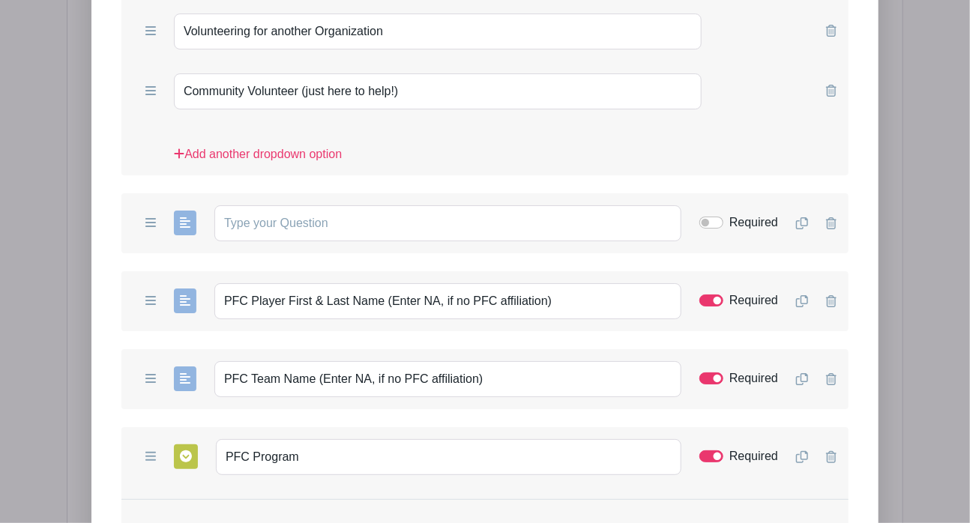
scroll to position [2298, 0]
click at [106, 128] on form "List Name Supplemental Information Form Questions Add Short Answer Add Multiple…" at bounding box center [484, 346] width 763 height 1364
click at [263, 205] on input "text" at bounding box center [447, 223] width 467 height 36
paste input "What is the name of the organization, if different than Pflugerville FC?"
type input "What is the name of the organization, if different than Pflugerville FC?"
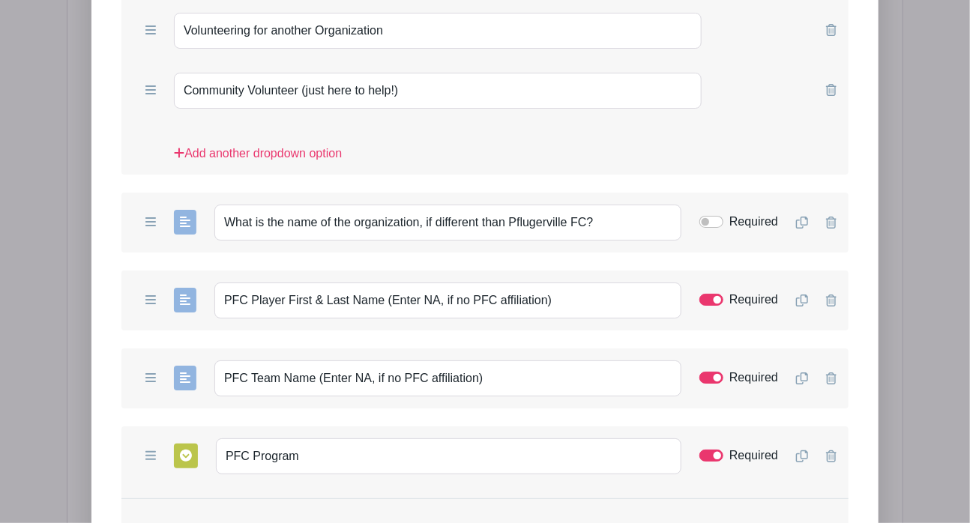
click at [108, 203] on form "List Name Supplemental Information Form Questions Add Short Answer Add Multiple…" at bounding box center [484, 346] width 763 height 1364
drag, startPoint x: 559, startPoint y: 246, endPoint x: 61, endPoint y: 241, distance: 498.0
click at [67, 241] on div "Add Form List List Name Supplemental Information Form Questions Add Short Answe…" at bounding box center [485, 292] width 837 height 1616
paste input "If you're completing volunteer hours for a Pflugerville FC player, please enter…"
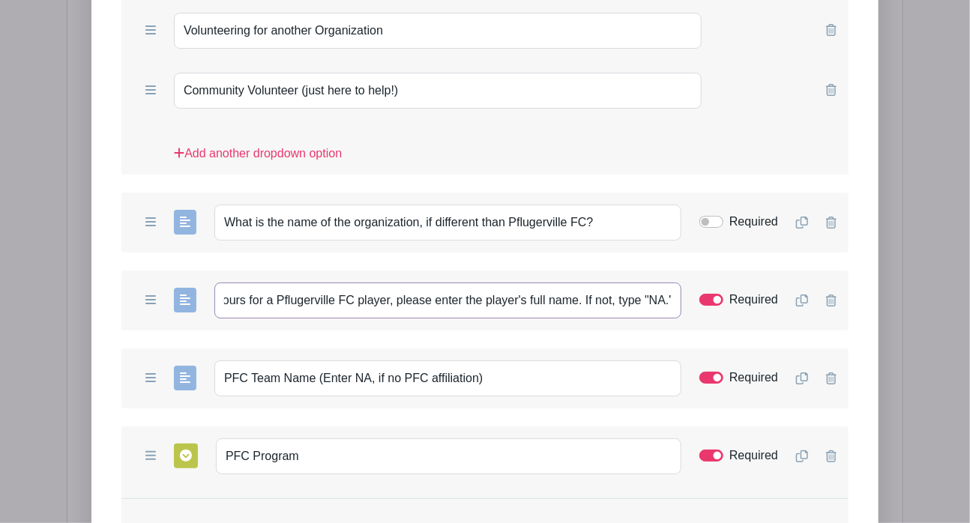
type input "If you're completing volunteer hours for a Pflugerville FC player, please enter…"
click at [112, 299] on form "List Name Supplemental Information Form Questions Add Short Answer Add Multiple…" at bounding box center [484, 346] width 763 height 1364
drag, startPoint x: 515, startPoint y: 338, endPoint x: 181, endPoint y: 339, distance: 333.7
click at [181, 349] on div "Add Short Answer Add Multiple Choice Add Checkboxes Add Dropdown PFC Team Name …" at bounding box center [484, 379] width 727 height 60
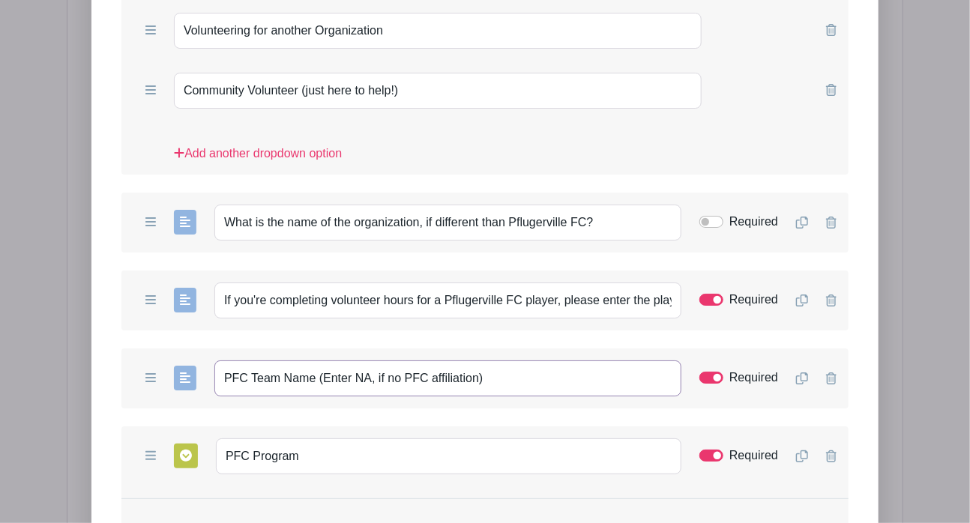
paste input "Enter the player's team name. Type "NA" if not applicable."
type input "Enter the player's team name. Type "NA" if not applicable."
click at [103, 374] on form "List Name Supplemental Information Form Questions Add Short Answer Add Multiple…" at bounding box center [484, 346] width 763 height 1364
drag, startPoint x: 306, startPoint y: 397, endPoint x: 159, endPoint y: 388, distance: 147.3
click at [159, 427] on div "Add Short Answer Add Multiple Choice Add Checkboxes Add Dropdown PFC Program Re…" at bounding box center [484, 457] width 727 height 60
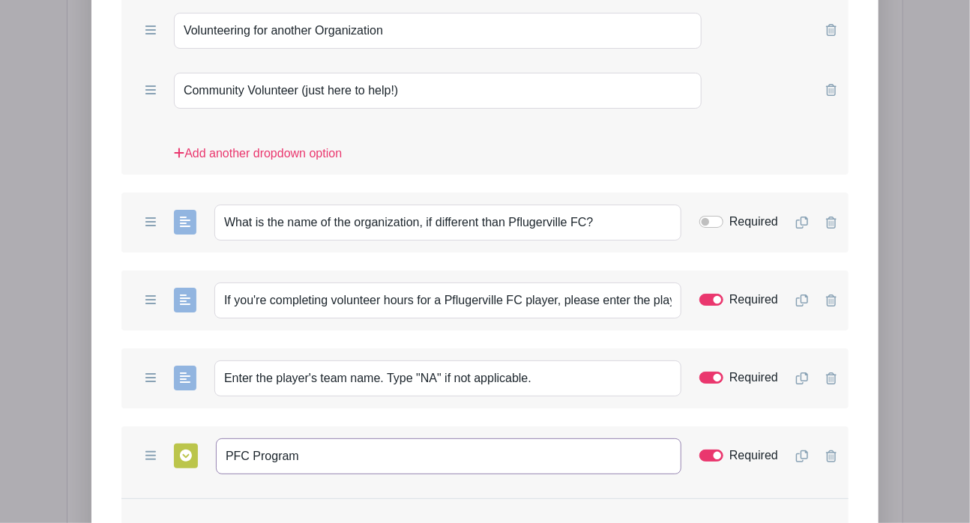
paste input "Select the players p"
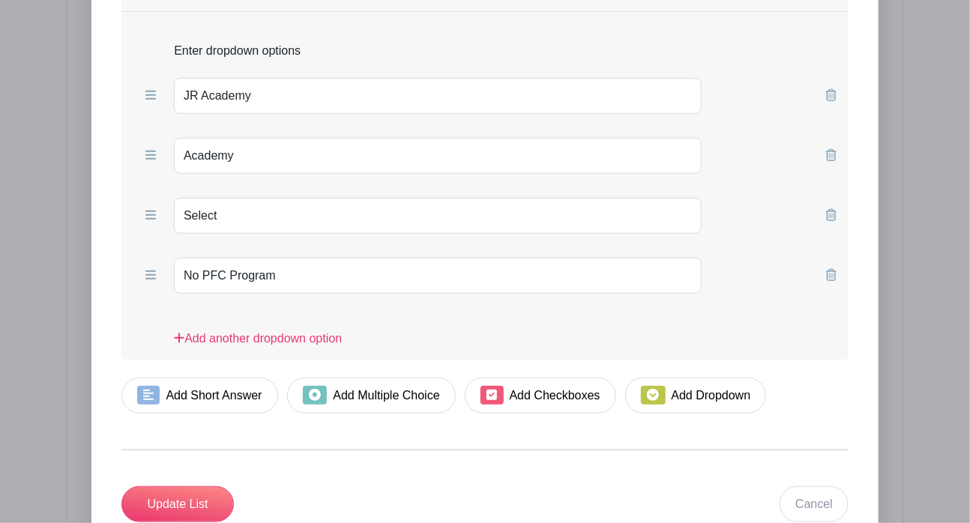
scroll to position [2848, 0]
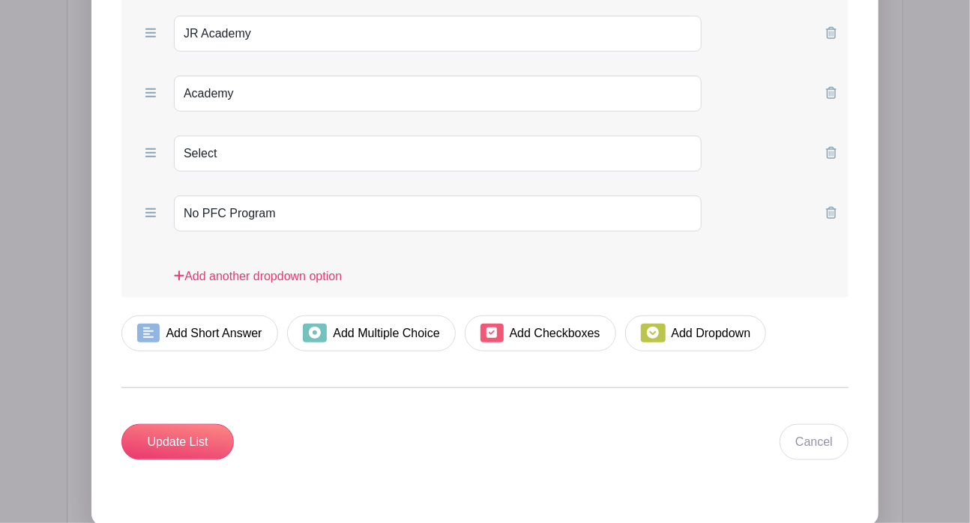
type input "Select the players program"
drag, startPoint x: 316, startPoint y: 151, endPoint x: -7, endPoint y: 125, distance: 325.0
type input "NA"
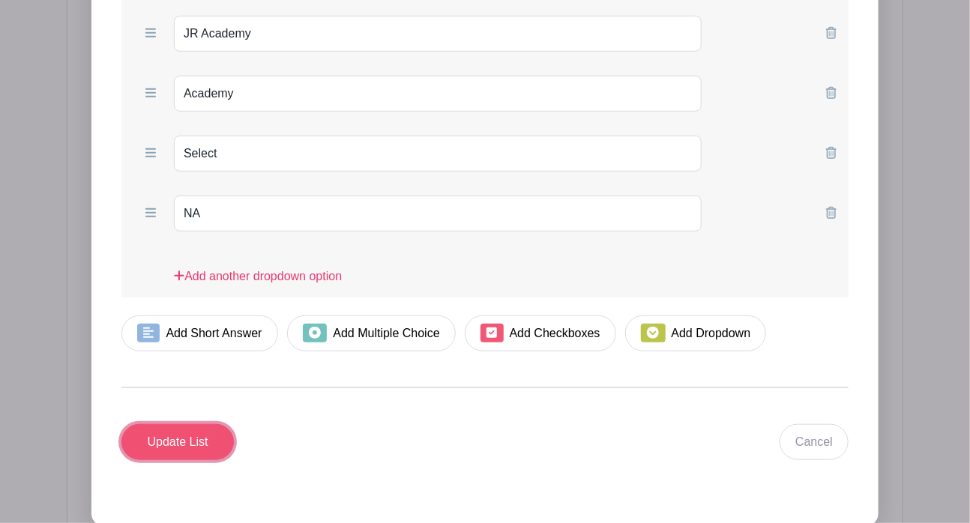
click at [191, 424] on input "Update List" at bounding box center [177, 442] width 112 height 36
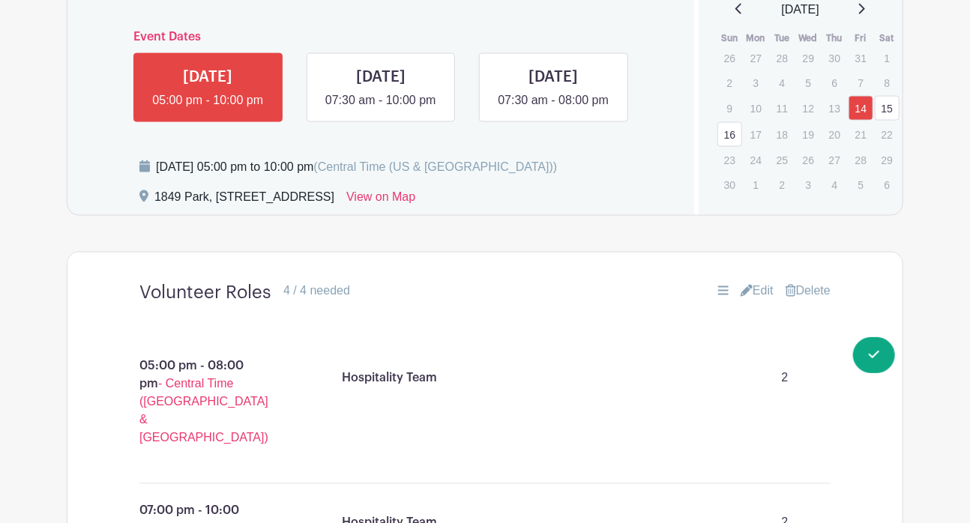
scroll to position [952, 0]
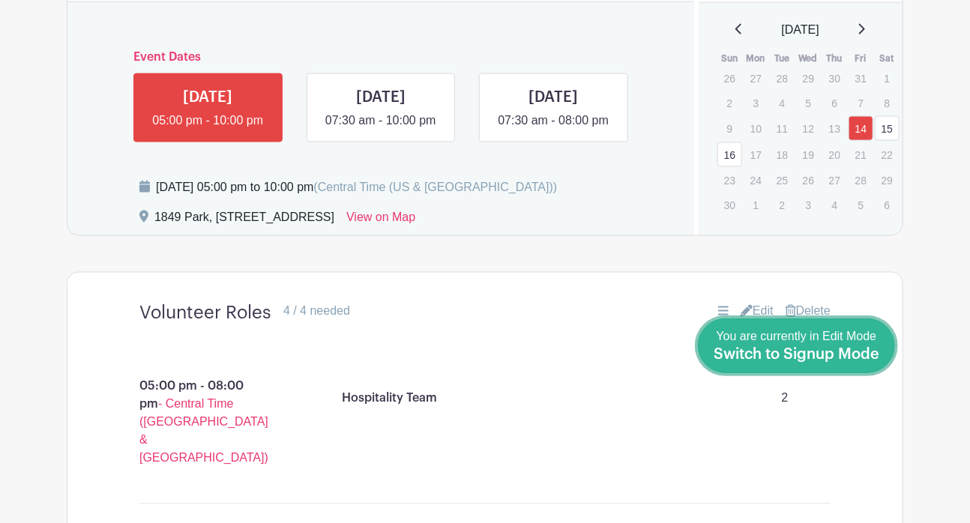
click at [875, 364] on div "You are currently in Edit Mode Switch to Signup Mode" at bounding box center [797, 346] width 166 height 37
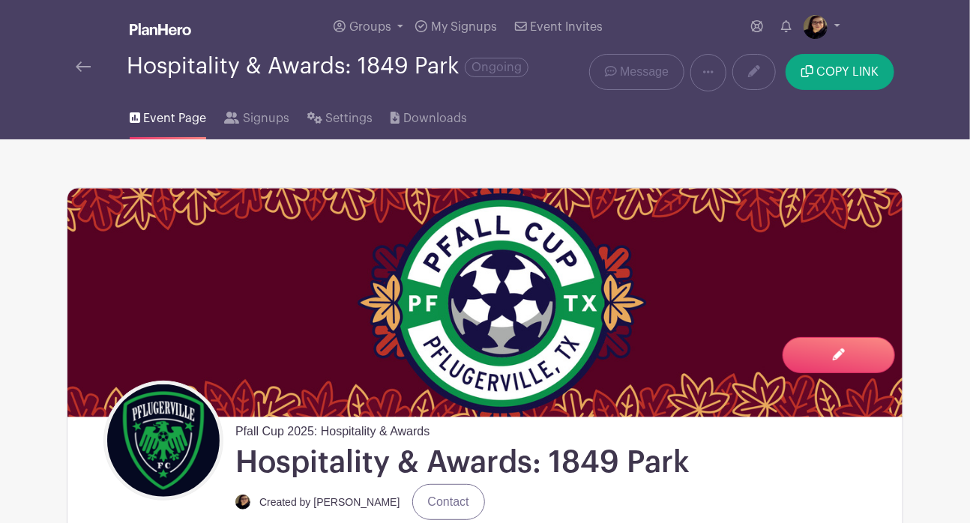
click at [80, 69] on img at bounding box center [83, 66] width 15 height 10
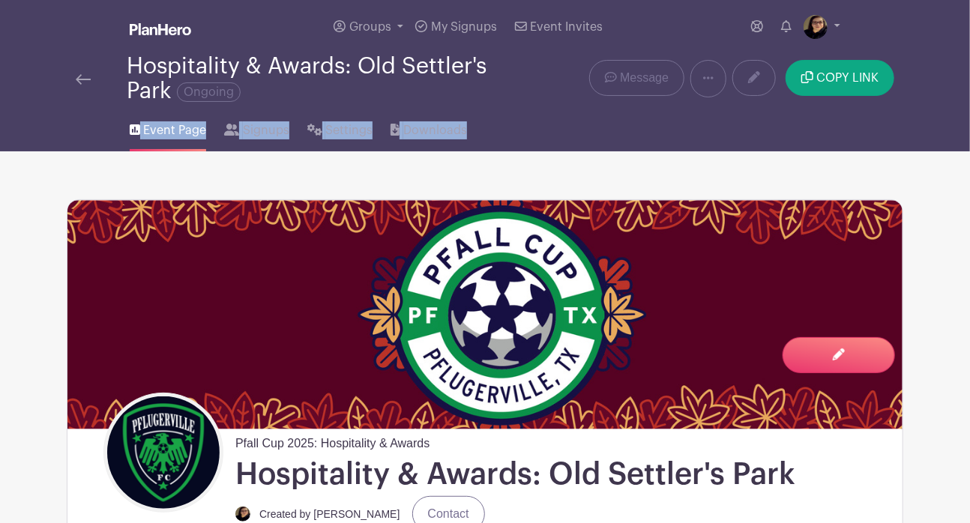
drag, startPoint x: 970, startPoint y: 86, endPoint x: 977, endPoint y: 169, distance: 83.6
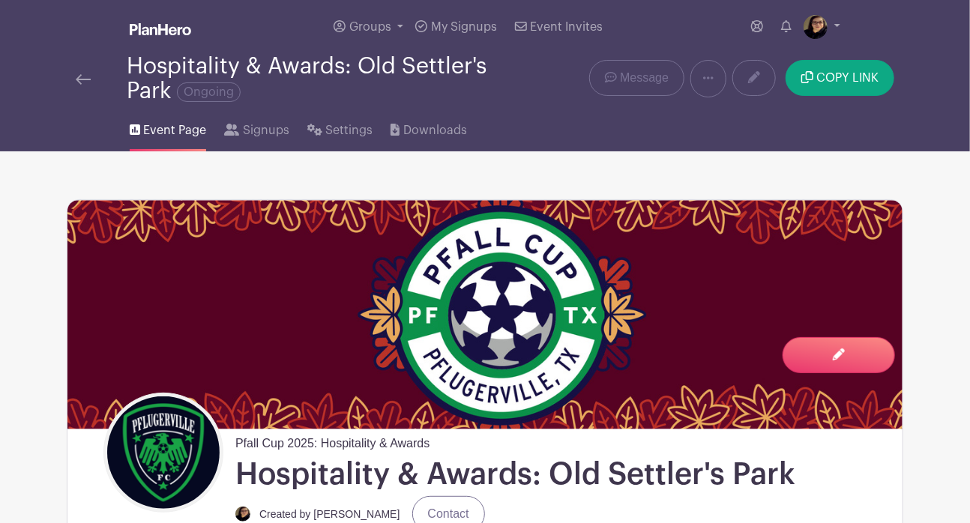
click at [73, 77] on div "Hospitality & Awards: Old Settler's Park Ongoing" at bounding box center [311, 78] width 488 height 49
click at [84, 78] on img at bounding box center [83, 79] width 15 height 10
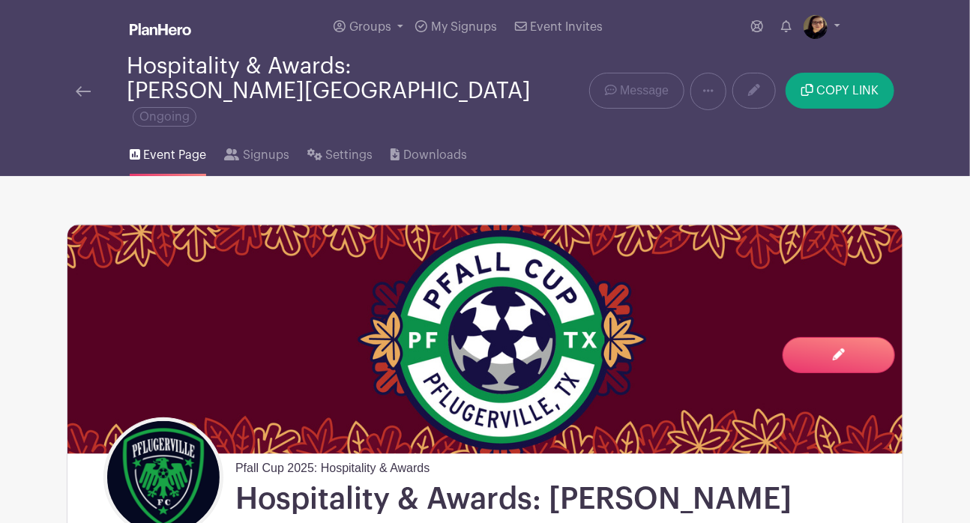
click at [78, 86] on img at bounding box center [83, 91] width 15 height 10
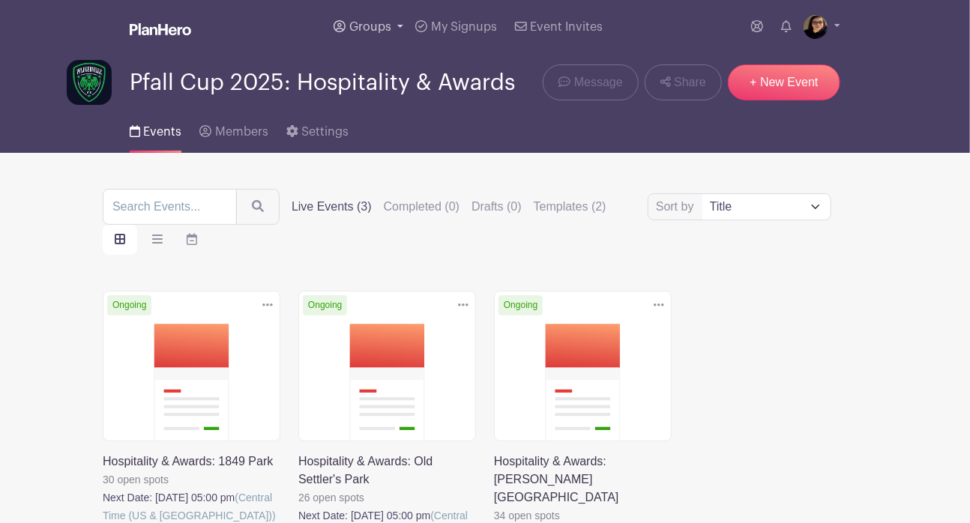
click at [372, 22] on span "Groups" at bounding box center [370, 27] width 42 height 12
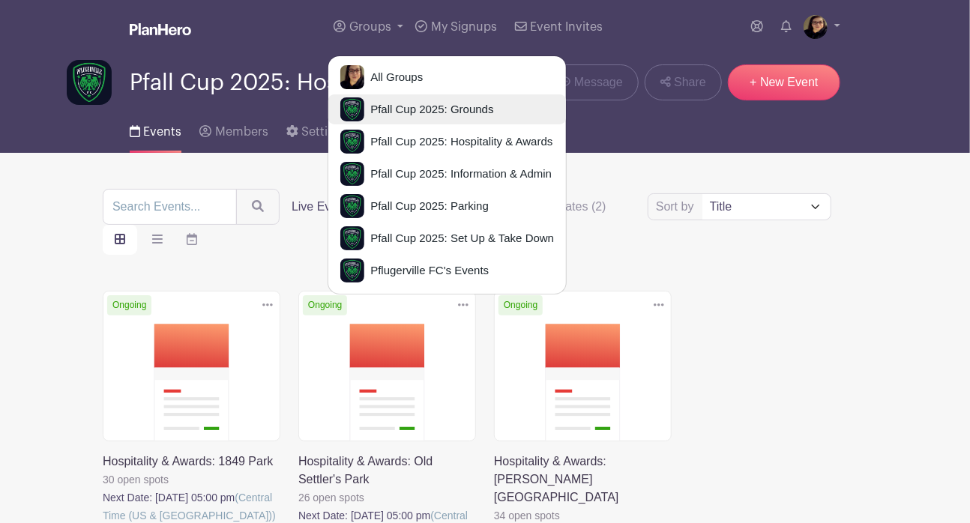
click at [419, 116] on span "Pfall Cup 2025: Grounds" at bounding box center [428, 109] width 129 height 17
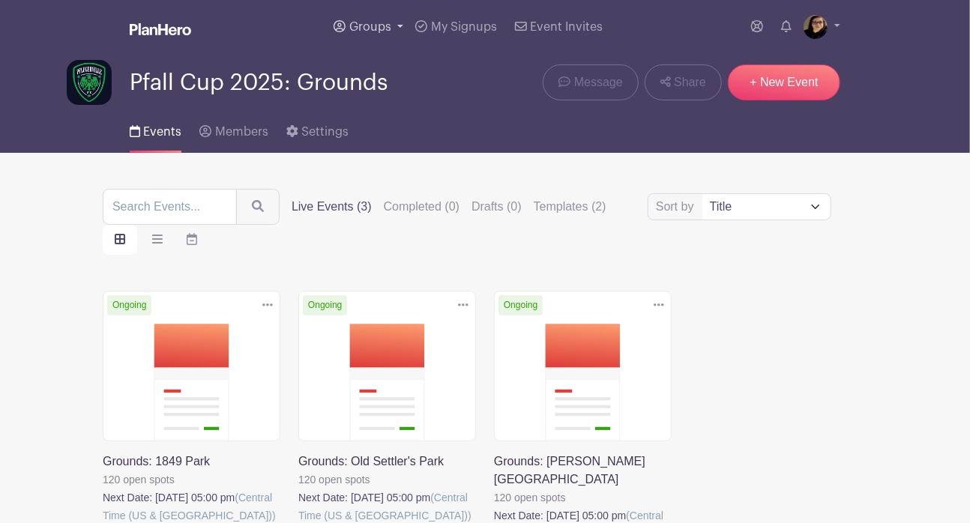
click at [397, 25] on link "Groups" at bounding box center [369, 27] width 82 height 54
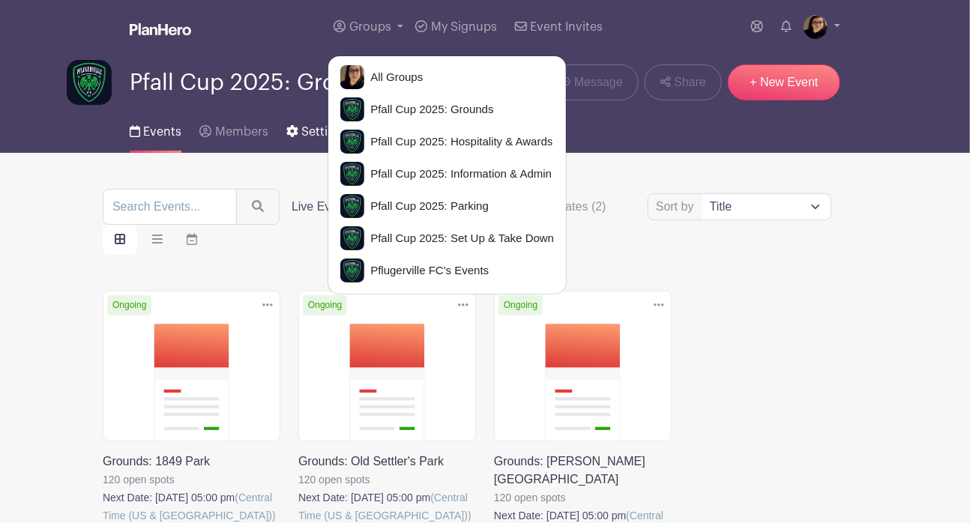
click at [303, 133] on span "Settings" at bounding box center [324, 132] width 47 height 12
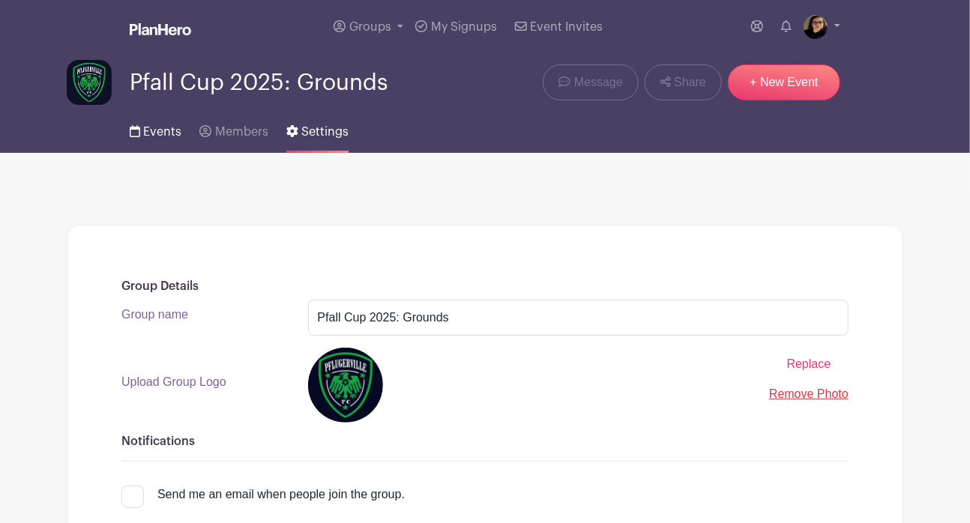
click at [159, 130] on span "Events" at bounding box center [162, 132] width 38 height 12
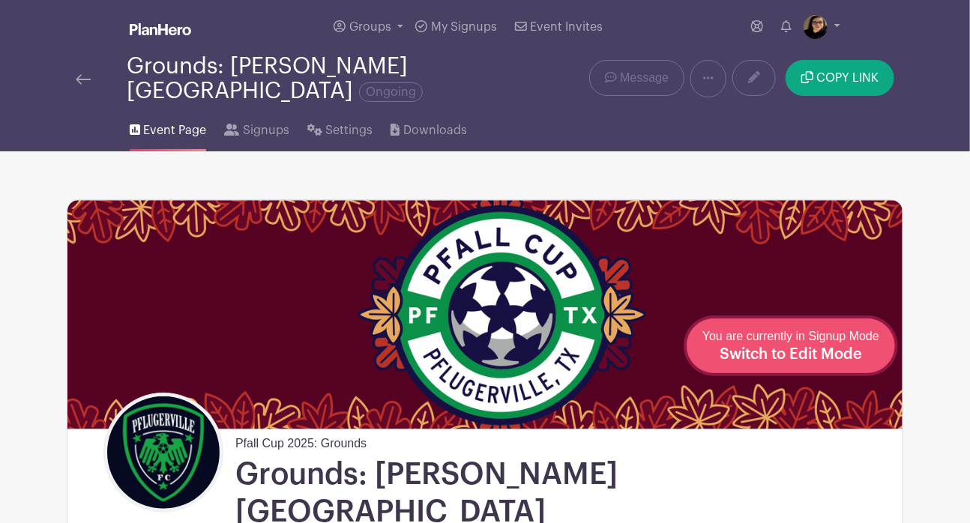
click at [842, 355] on span "Switch to Edit Mode" at bounding box center [791, 354] width 142 height 15
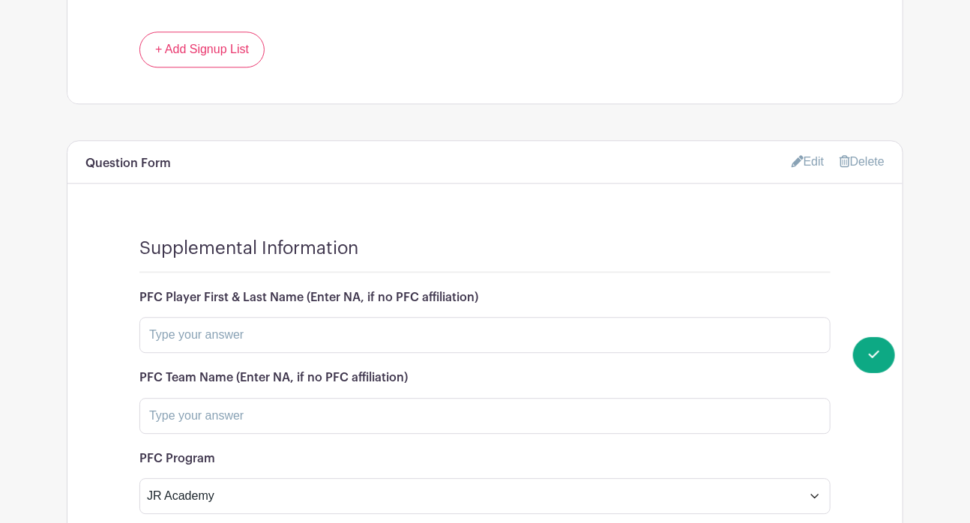
scroll to position [1549, 0]
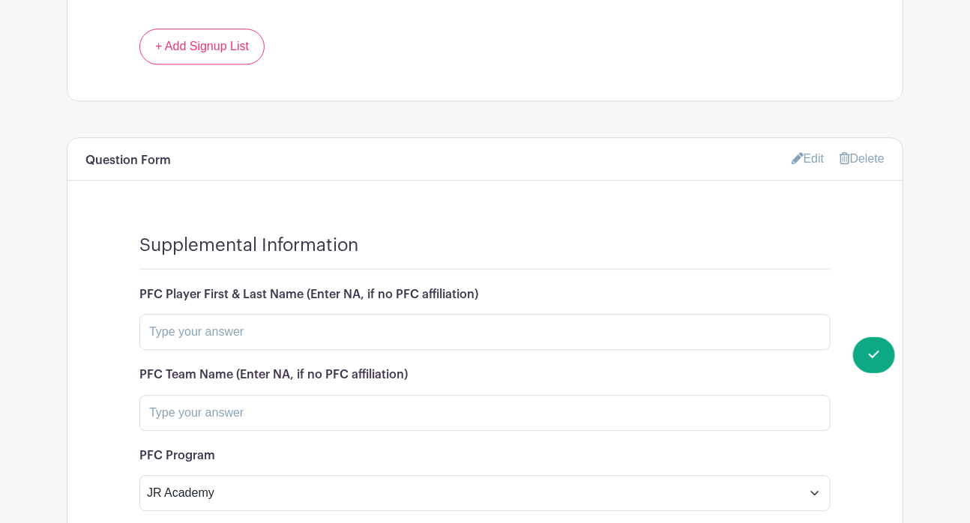
click at [806, 146] on link "Edit" at bounding box center [808, 158] width 33 height 25
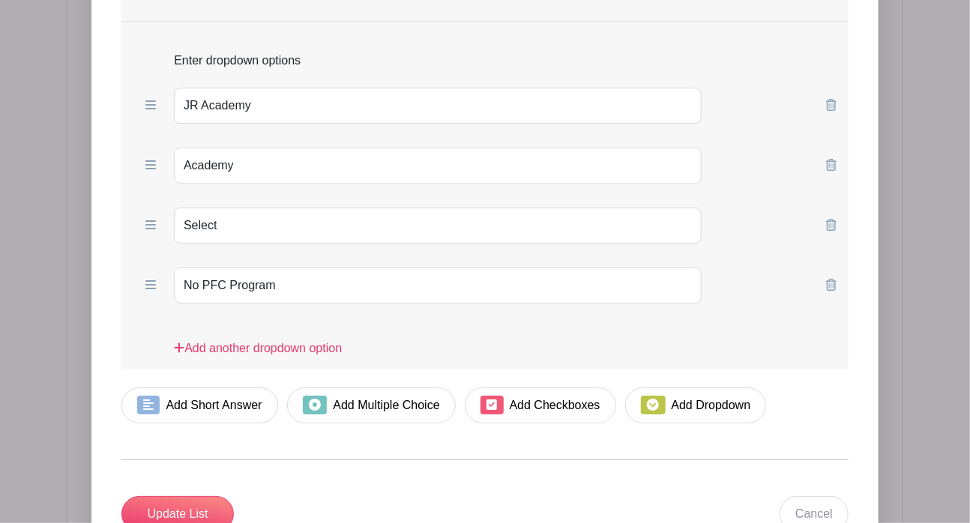
scroll to position [2227, 0]
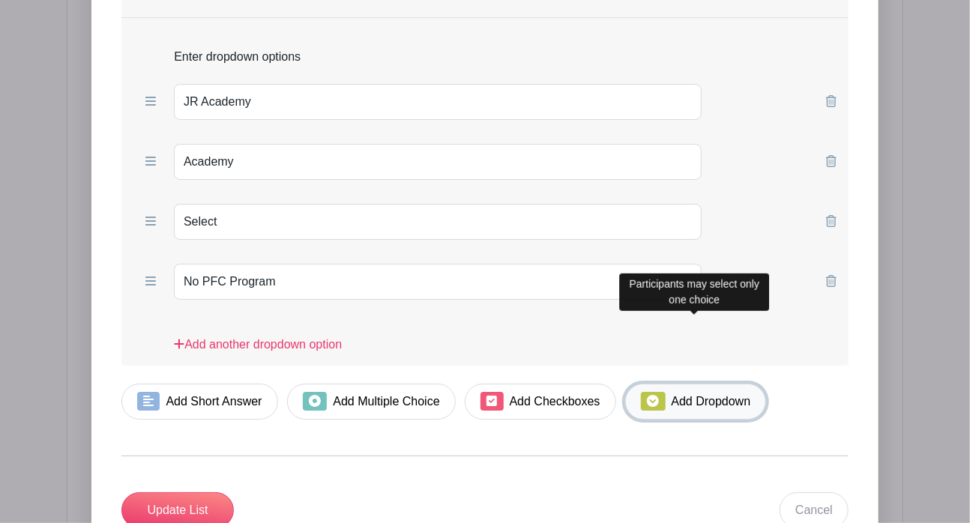
click at [644, 392] on span at bounding box center [653, 401] width 24 height 19
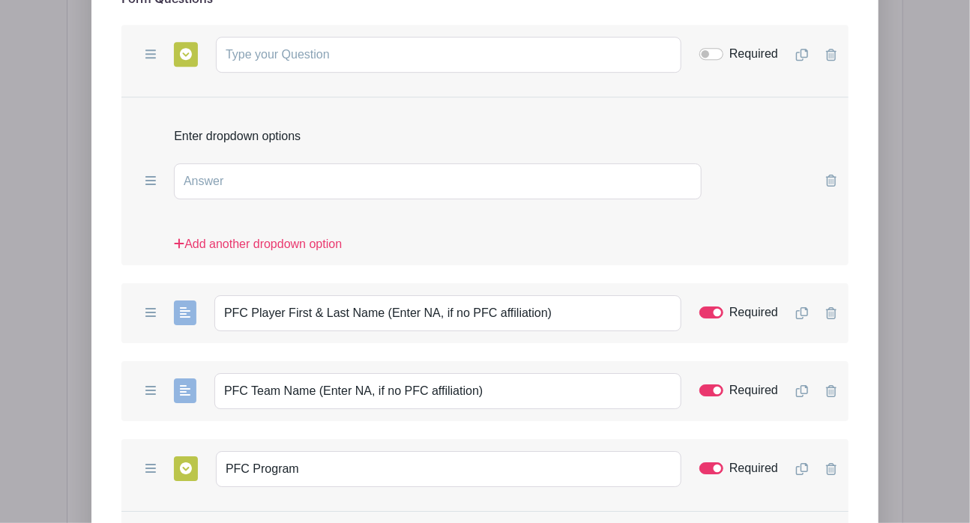
scroll to position [1953, 0]
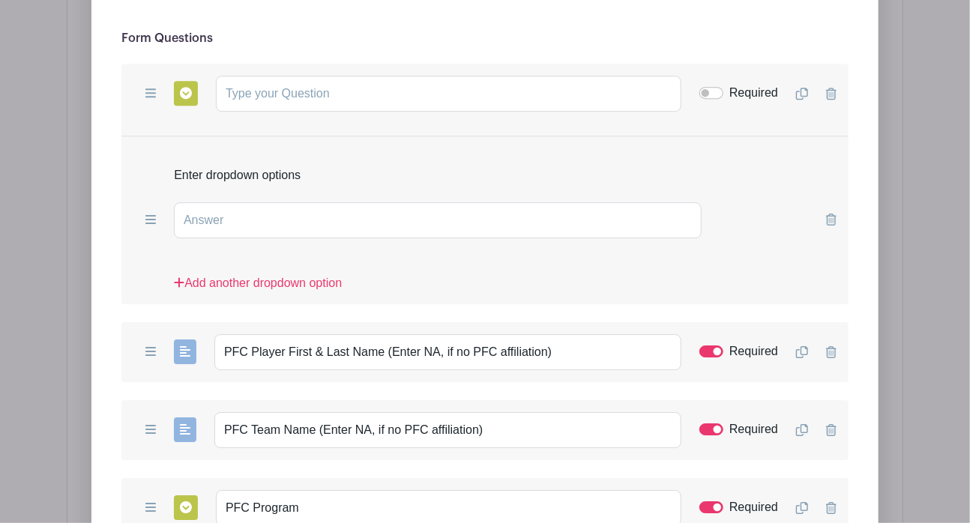
click at [117, 73] on form "List Name Supplemental Information Form Questions Add Short Answer Add Multiple…" at bounding box center [484, 497] width 763 height 1166
click at [251, 76] on input "text" at bounding box center [449, 94] width 466 height 36
paste input "What best describes your volunteer status?"
type input "What best describes your volunteer status?"
click at [361, 202] on input "text" at bounding box center [438, 220] width 528 height 36
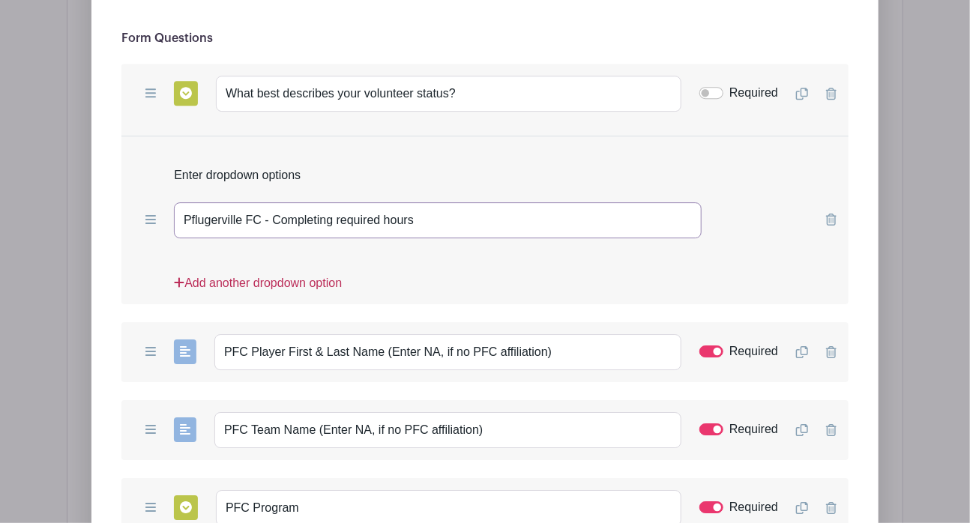
type input "Pflugerville FC - Completing required hours"
click at [295, 274] on link "Add another dropdown option" at bounding box center [258, 289] width 168 height 30
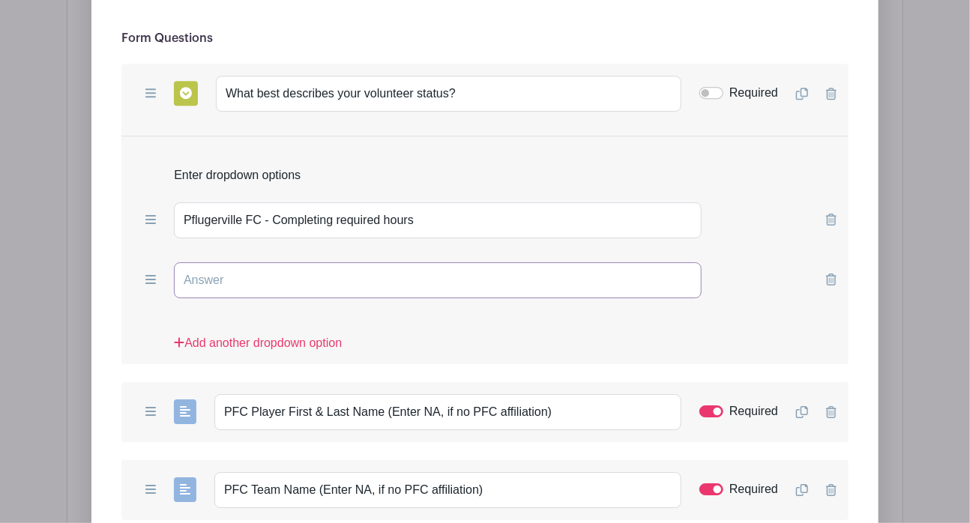
click at [255, 262] on input "text" at bounding box center [438, 280] width 528 height 36
type input "Volunteering with another Organization"
click at [313, 334] on link "Add another dropdown option" at bounding box center [258, 349] width 168 height 30
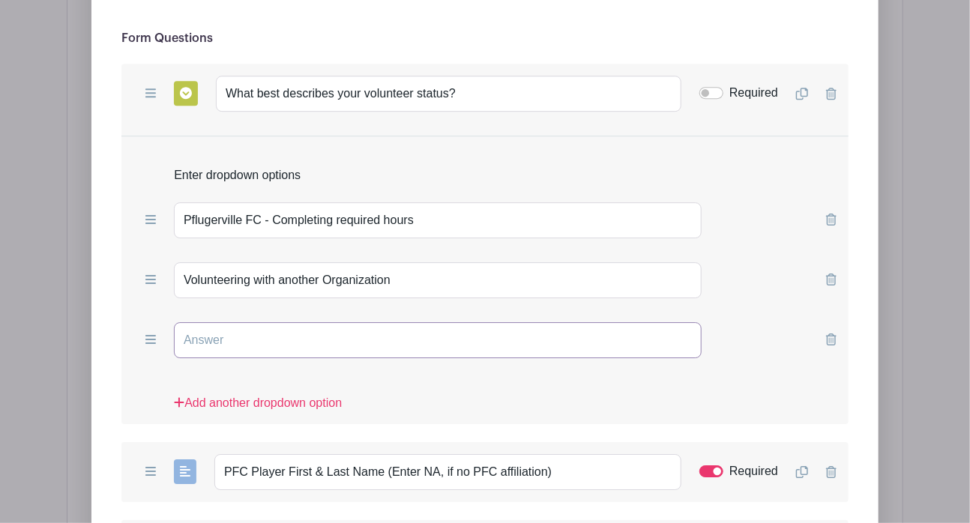
click at [300, 322] on input "text" at bounding box center [438, 340] width 528 height 36
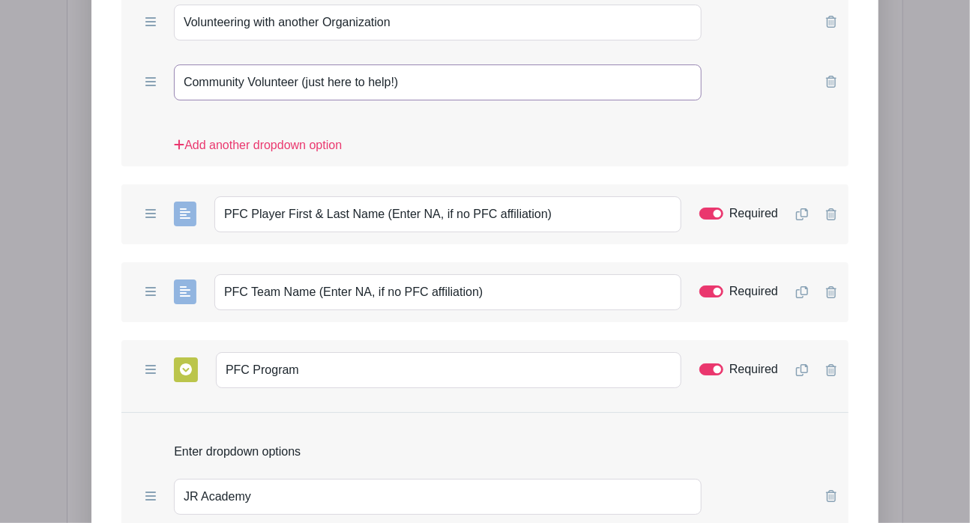
scroll to position [2226, 0]
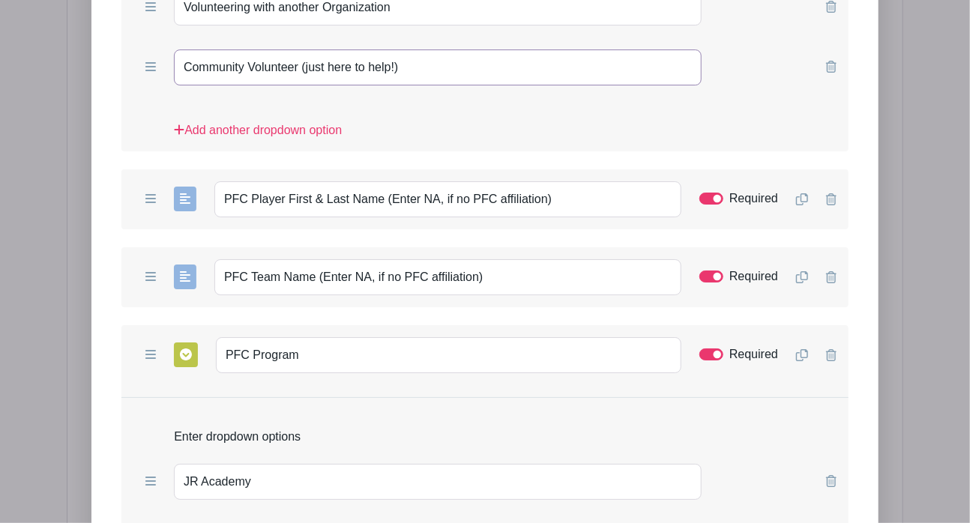
type input "Community Volunteer (just here to help!)"
click at [96, 207] on div "Add Form List List Name Supplemental Information Form Questions Add Short Answe…" at bounding box center [484, 230] width 787 height 1489
drag, startPoint x: 567, startPoint y: 138, endPoint x: 123, endPoint y: 170, distance: 445.2
click at [123, 170] on turbo-frame "Add Short Answer Add Multiple Choice Add Checkboxes Add Dropdown What best desc…" at bounding box center [484, 268] width 727 height 955
paste input "If you're completing volunteer hours for a Pflugerville FC player, please enter…"
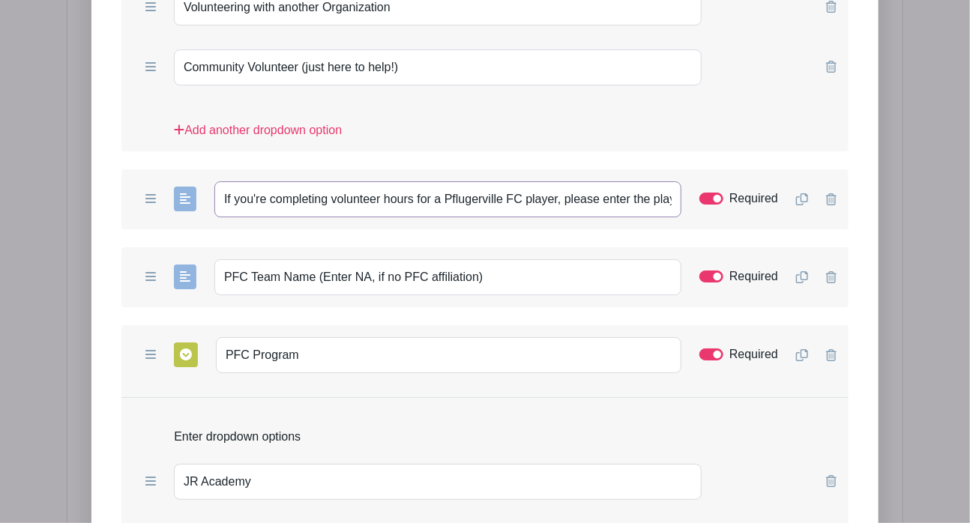
scroll to position [0, 168]
type input "If you're completing volunteer hours for a Pflugerville FC player, please enter…"
click at [128, 325] on div "Add Short Answer Add Multiple Choice Add Checkboxes Add Dropdown PFC Program Re…" at bounding box center [484, 355] width 727 height 60
drag, startPoint x: 484, startPoint y: 208, endPoint x: 135, endPoint y: 225, distance: 349.2
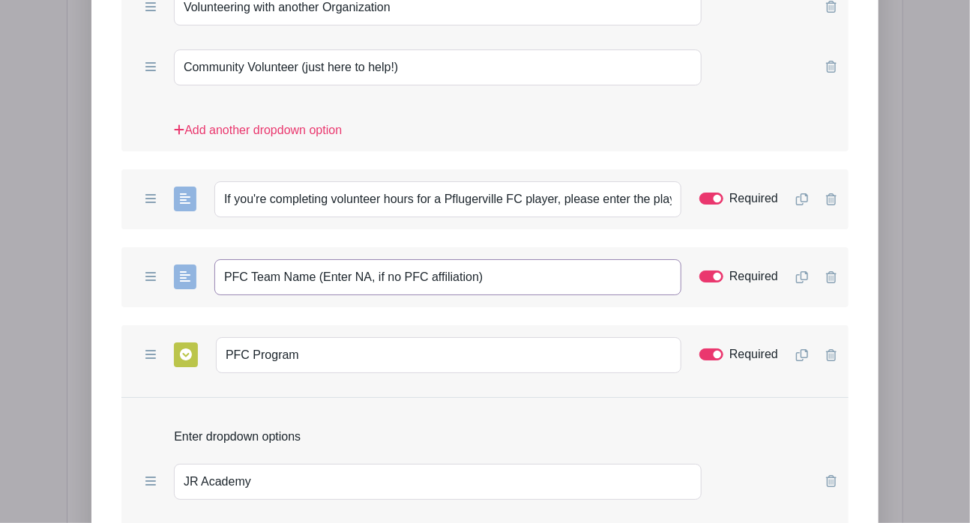
click at [135, 247] on div "Add Short Answer Add Multiple Choice Add Checkboxes Add Dropdown PFC Team Name …" at bounding box center [484, 277] width 727 height 60
paste input "Enter the player's team name. Type "NA" if not applicable."
type input "Enter the player's team name. Type "NA" if not applicable."
click at [105, 362] on form "List Name Supplemental Information Form Questions Add Short Answer Add Multiple…" at bounding box center [484, 284] width 763 height 1286
drag, startPoint x: 324, startPoint y: 286, endPoint x: 64, endPoint y: 281, distance: 260.3
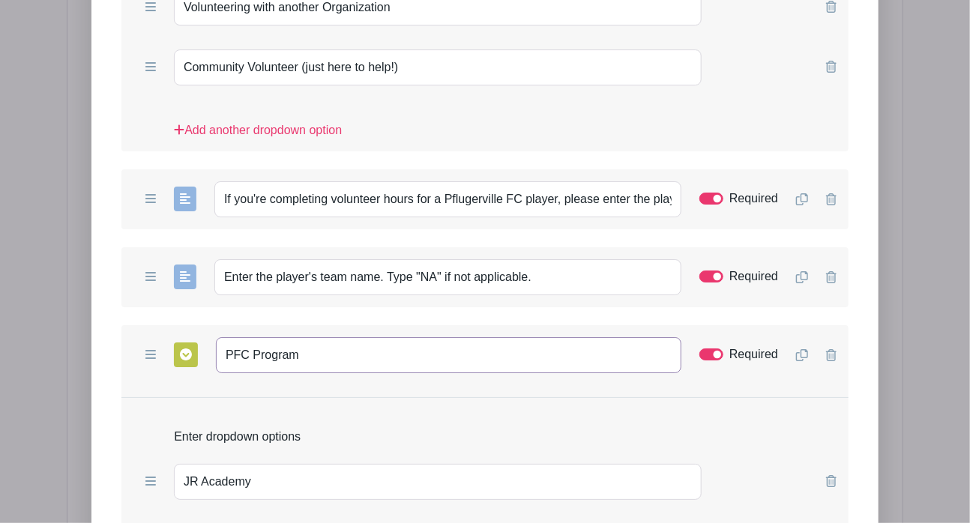
click at [67, 281] on div "Add Form List List Name Supplemental Information Form Questions Add Short Answe…" at bounding box center [485, 230] width 837 height 1538
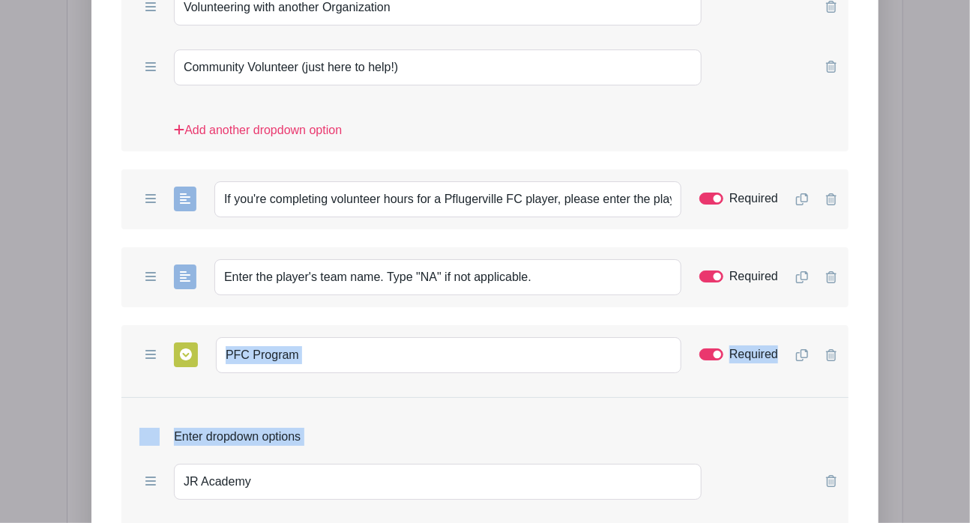
drag, startPoint x: 114, startPoint y: 385, endPoint x: 308, endPoint y: 292, distance: 215.4
click at [308, 292] on form "List Name Supplemental Information Form Questions Add Short Answer Add Multiple…" at bounding box center [484, 284] width 763 height 1286
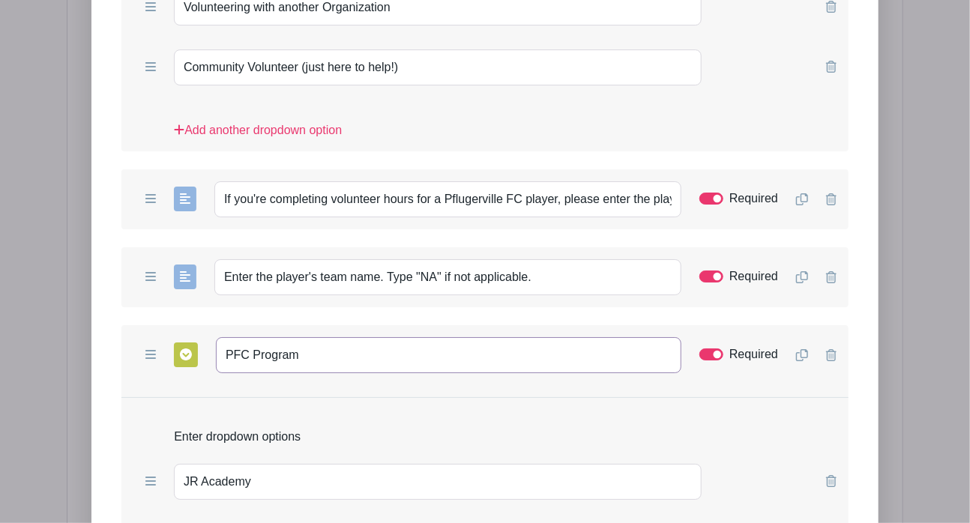
drag, startPoint x: 308, startPoint y: 292, endPoint x: 201, endPoint y: 283, distance: 107.6
click at [201, 325] on div "Add Short Answer Add Multiple Choice Add Checkboxes Add Dropdown PFC Program Re…" at bounding box center [484, 355] width 727 height 60
paste input "Select the players p"
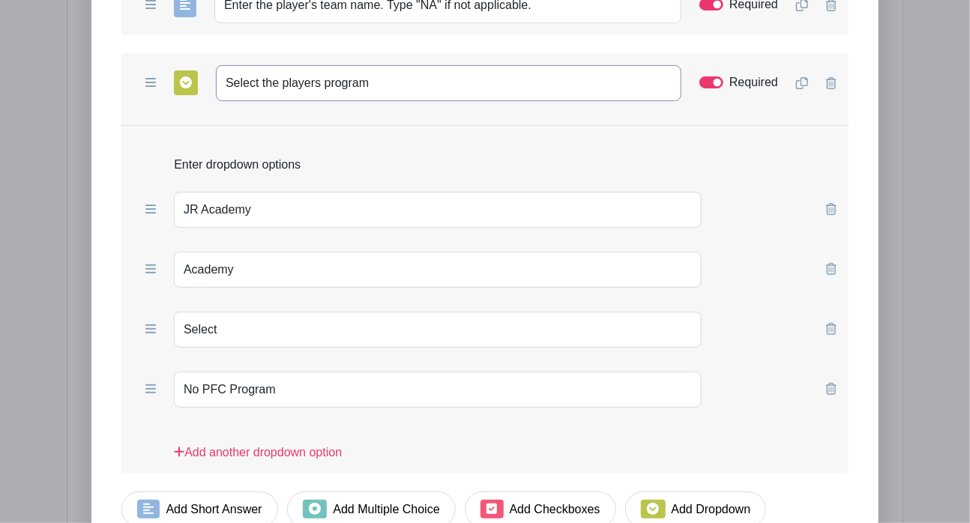
scroll to position [2502, 0]
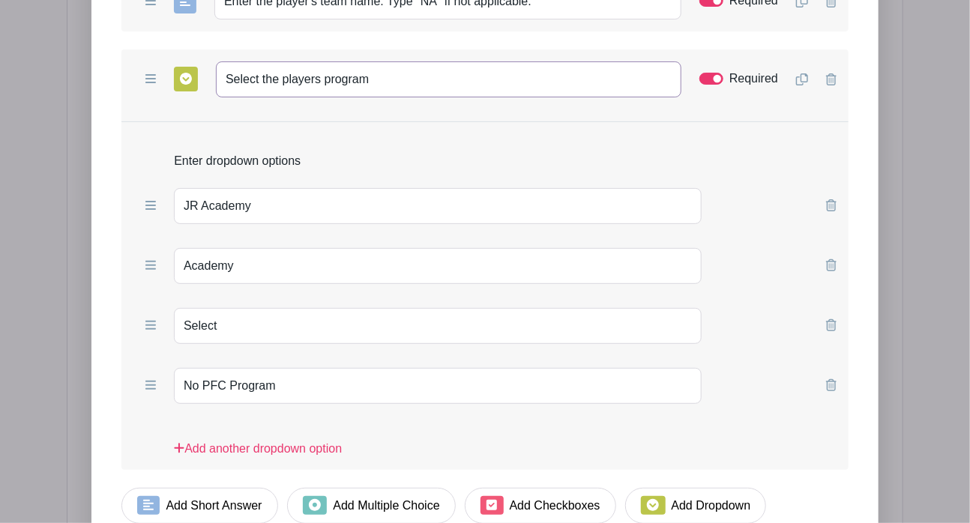
type input "Select the players program"
drag, startPoint x: 281, startPoint y: 322, endPoint x: -7, endPoint y: 291, distance: 290.5
type input "NA"
click at [233, 488] on link "Add Short Answer" at bounding box center [199, 506] width 157 height 36
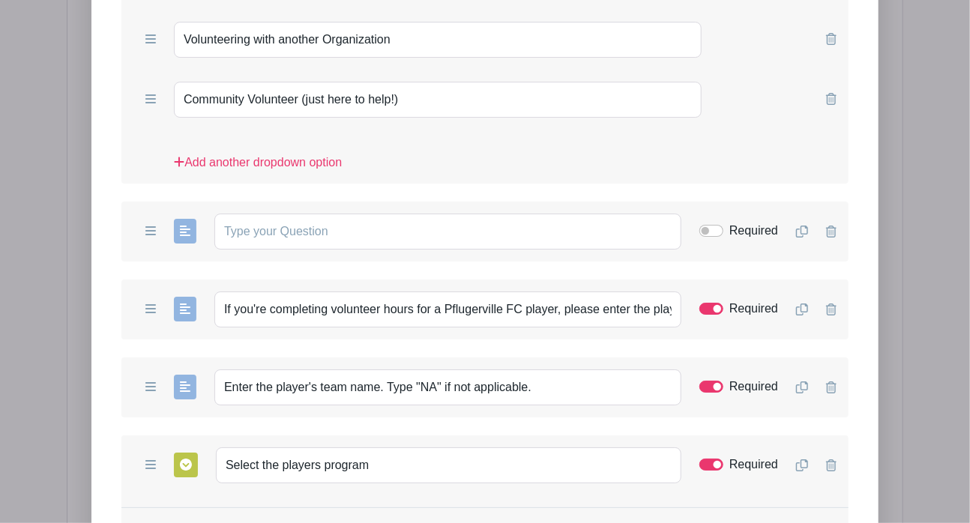
scroll to position [2234, 0]
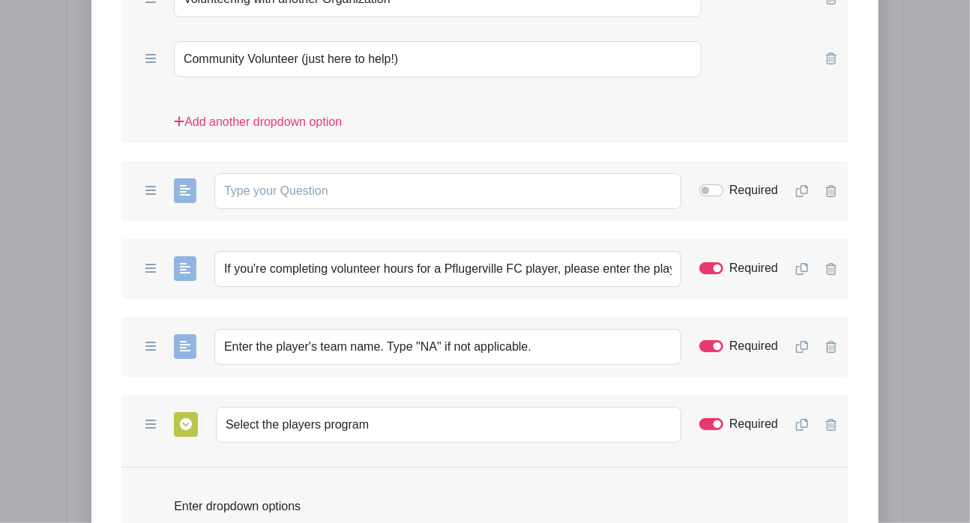
drag, startPoint x: 102, startPoint y: 118, endPoint x: 303, endPoint y: 128, distance: 201.2
click at [303, 128] on div "Add Form List List Name Supplemental Information Form Questions Add Short Answe…" at bounding box center [484, 260] width 787 height 1567
click at [303, 173] on input "text" at bounding box center [447, 191] width 467 height 36
paste input "What is the name of the organization, if different than Pflugerville FC?"
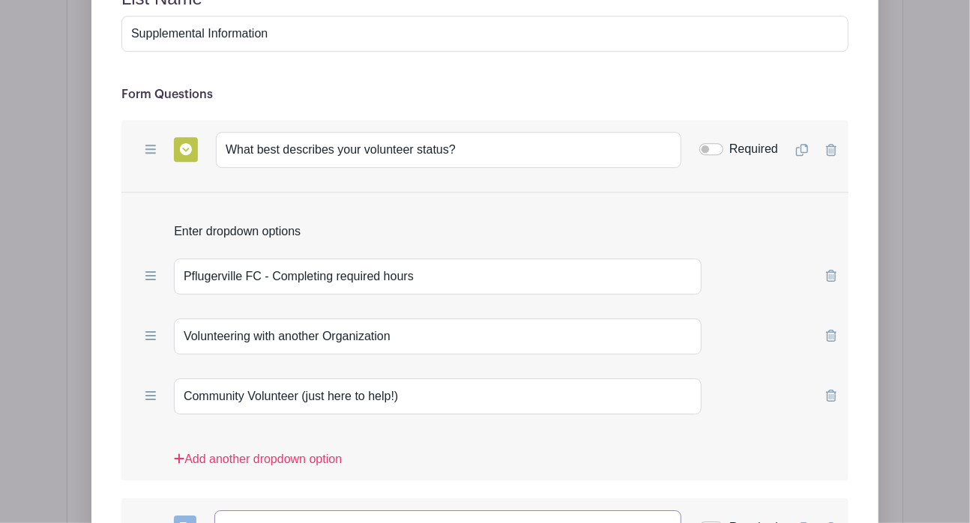
scroll to position [1869, 0]
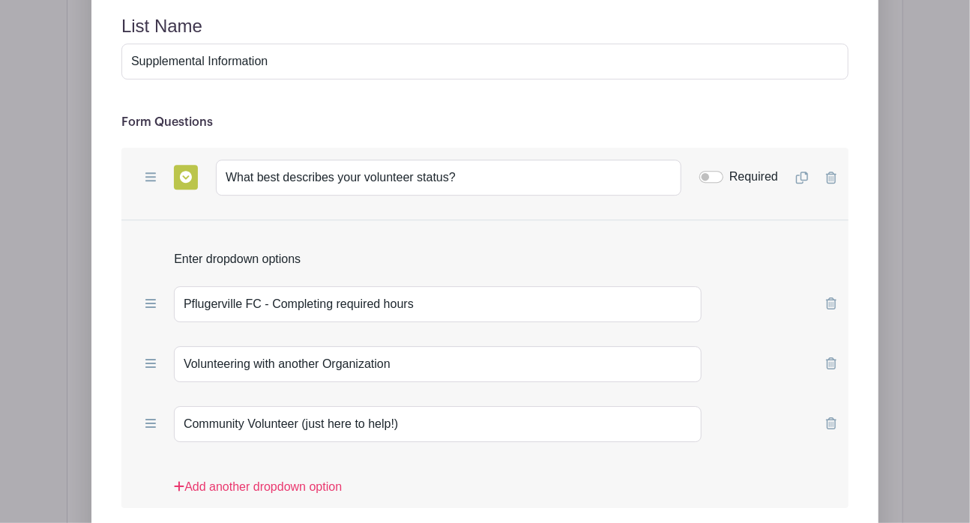
type input "What is the name of the organization, if different than Pflugerville FC?"
click at [717, 171] on input "Required" at bounding box center [712, 177] width 24 height 12
checkbox input "true"
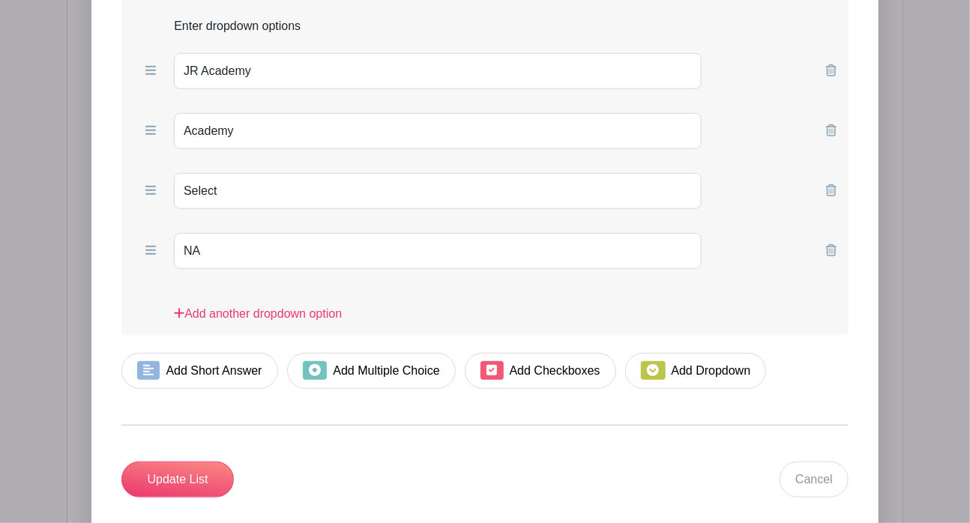
scroll to position [2803, 0]
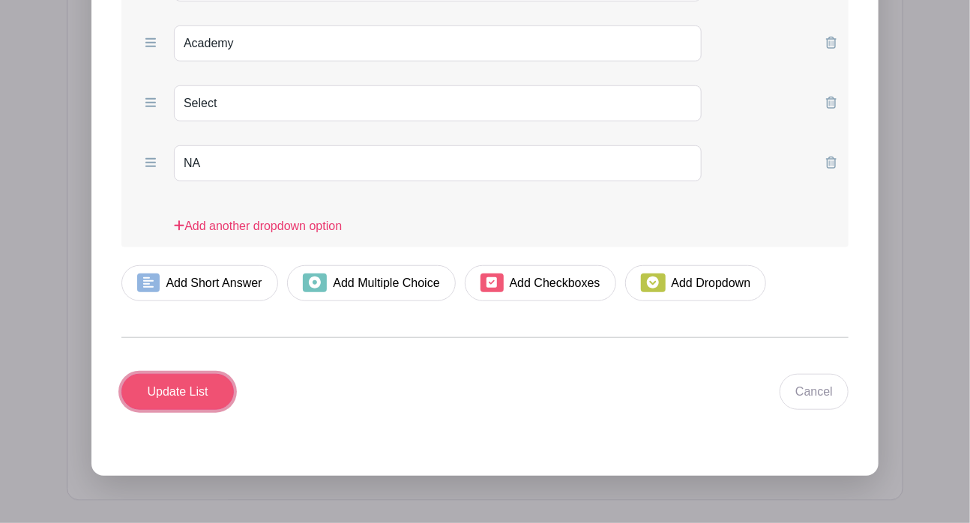
click at [176, 374] on input "Update List" at bounding box center [177, 392] width 112 height 36
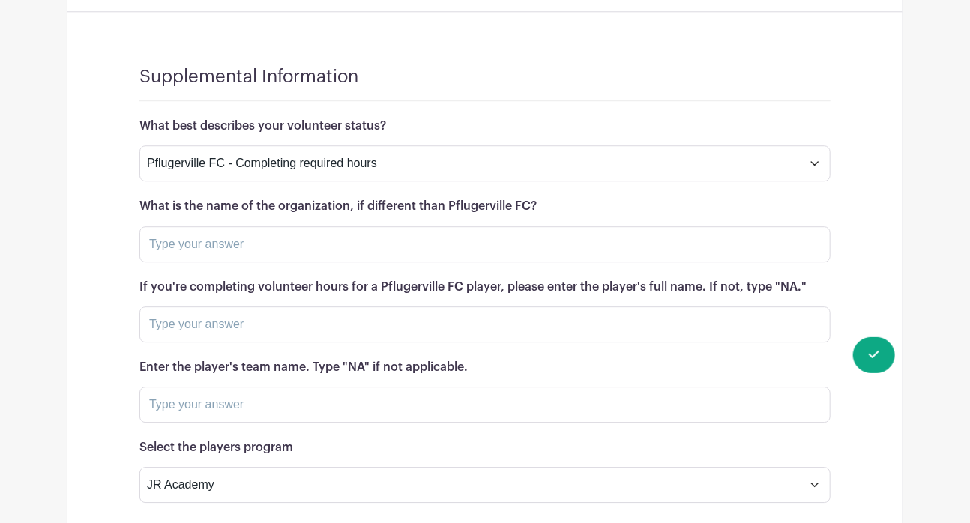
scroll to position [1779, 0]
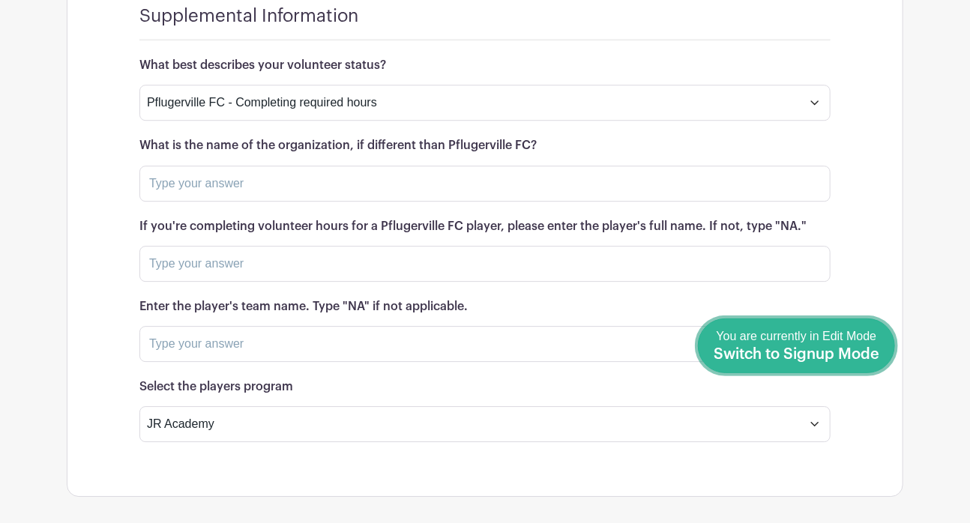
click at [880, 360] on link "Done Editing You are currently in Edit Mode Switch to Signup Mode" at bounding box center [796, 346] width 197 height 55
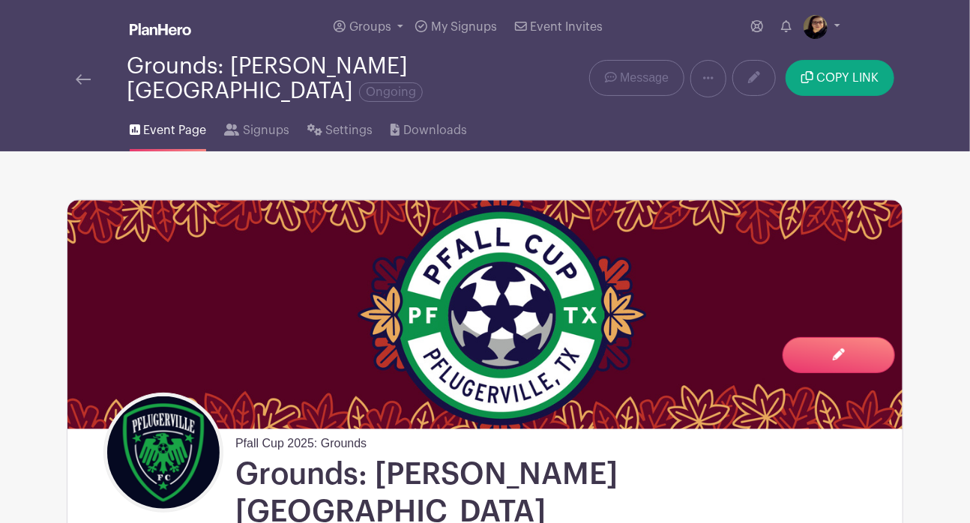
click at [88, 74] on img at bounding box center [83, 79] width 15 height 10
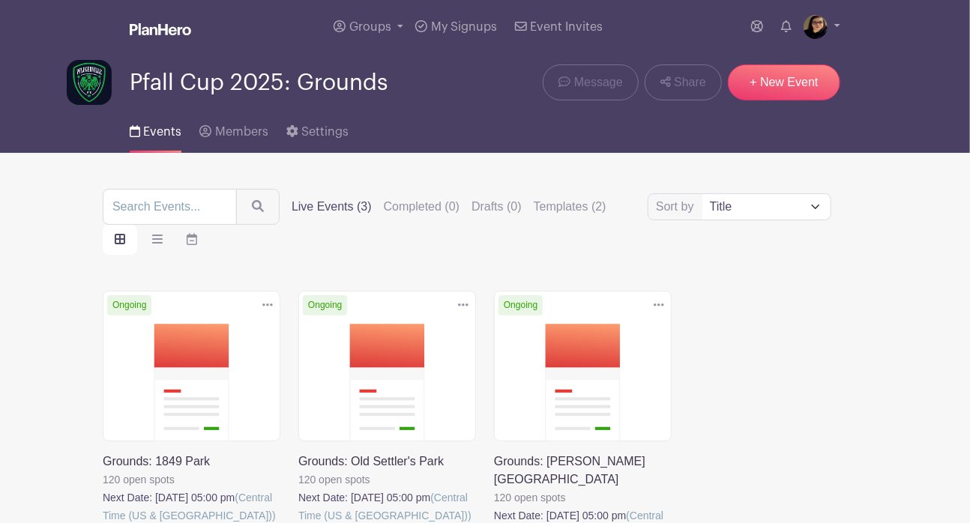
click at [298, 523] on link at bounding box center [298, 525] width 0 height 0
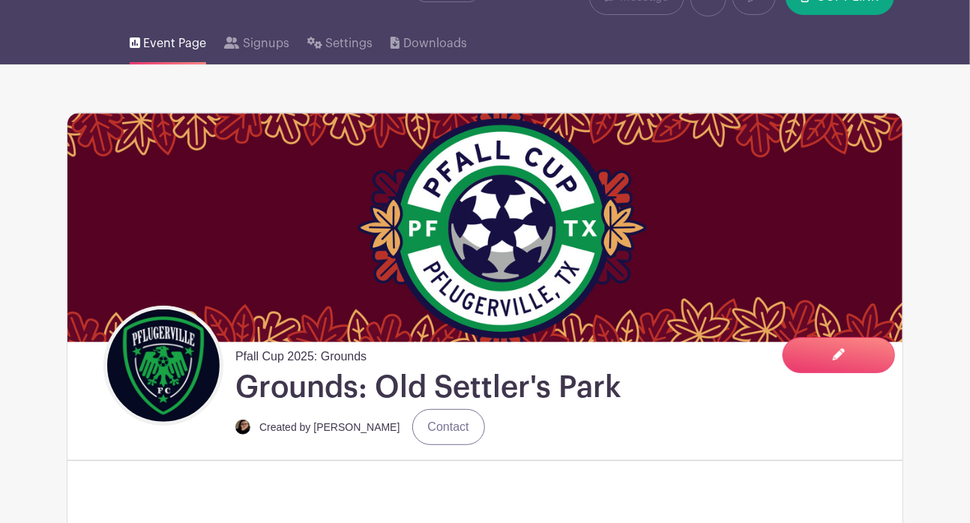
scroll to position [138, 0]
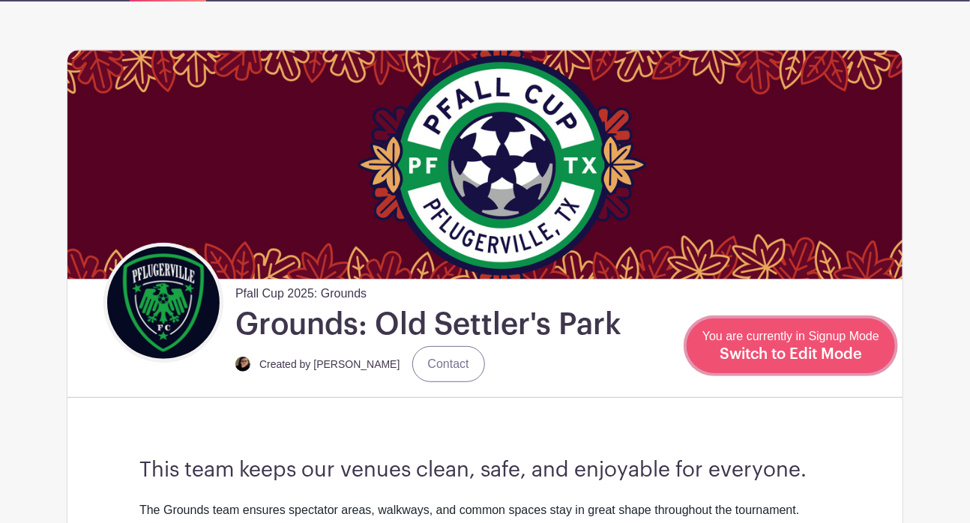
click at [848, 355] on span "Switch to Edit Mode" at bounding box center [791, 354] width 142 height 15
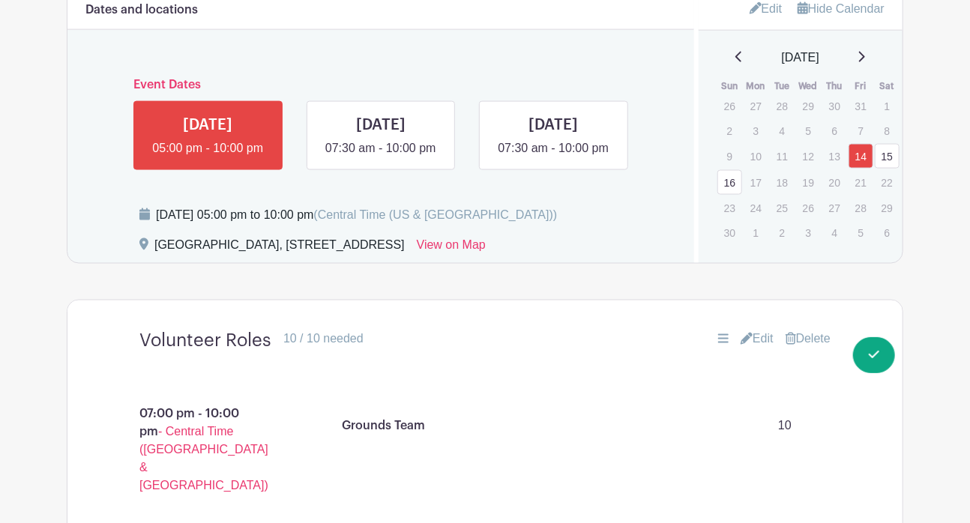
scroll to position [903, 0]
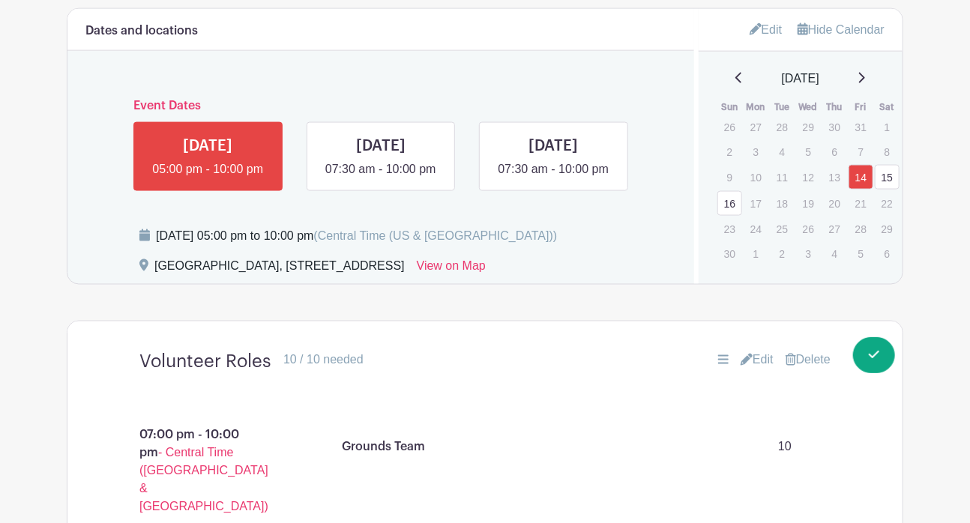
click at [765, 35] on link "Edit" at bounding box center [766, 29] width 33 height 25
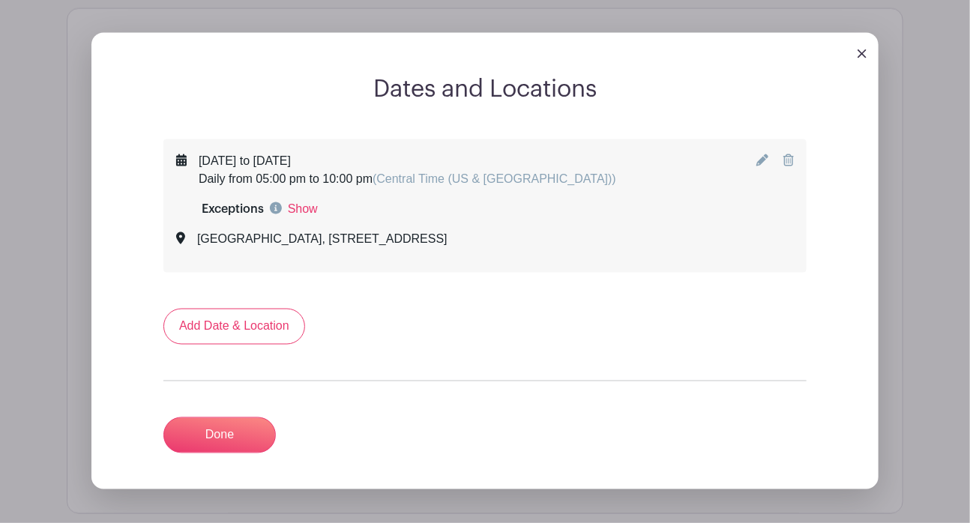
click at [762, 159] on icon at bounding box center [763, 160] width 12 height 12
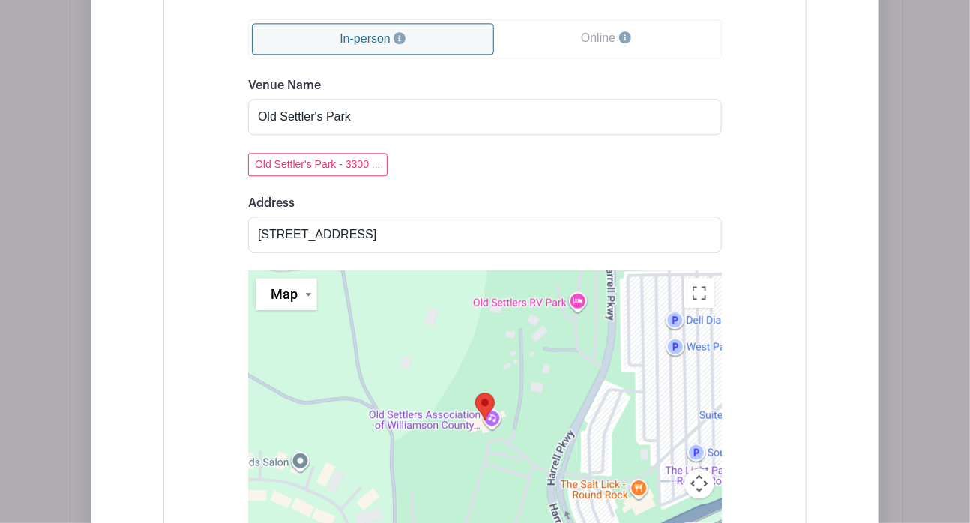
scroll to position [1519, 0]
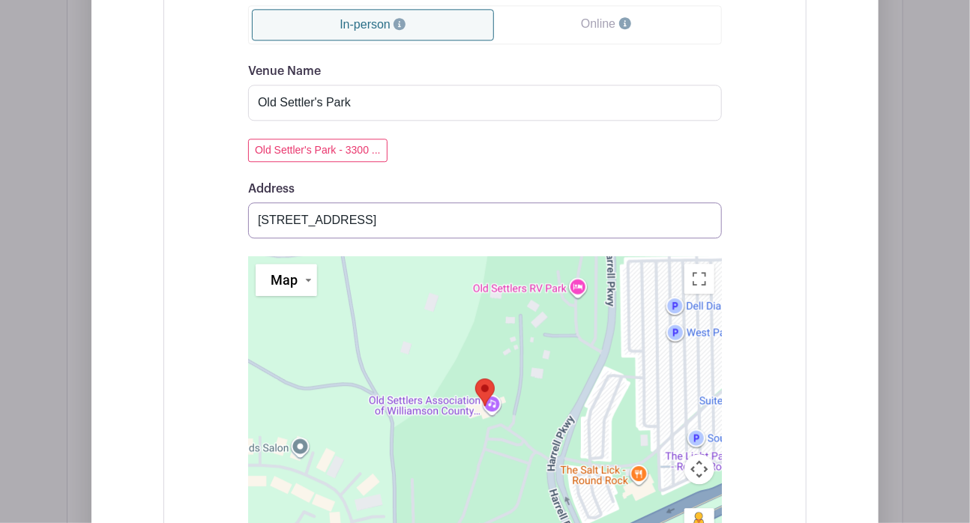
click at [622, 220] on input "3300 East Palm Valley Boulevard, Pflugerville, TX, USA" at bounding box center [485, 220] width 474 height 36
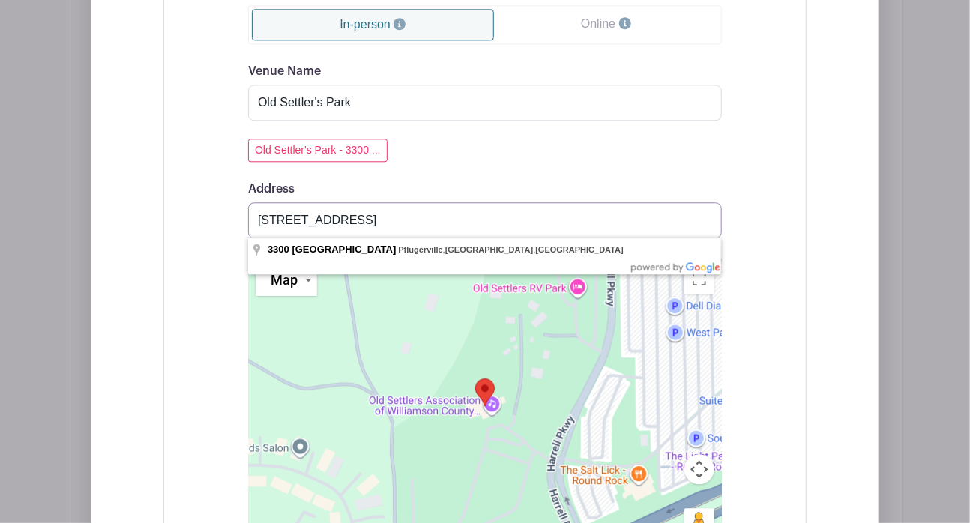
click at [708, 215] on input "3300 East Palm Valley Boulevard, Pflugerville, TX, USA" at bounding box center [485, 220] width 474 height 36
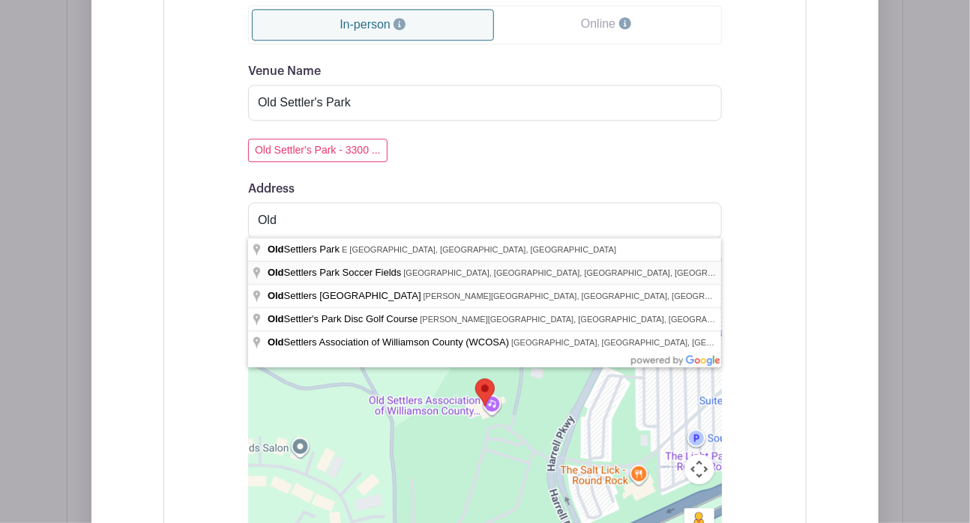
type input "Old Settlers Park Soccer Fields, East Palm Valley Boulevard, Round Rock, TX, USA"
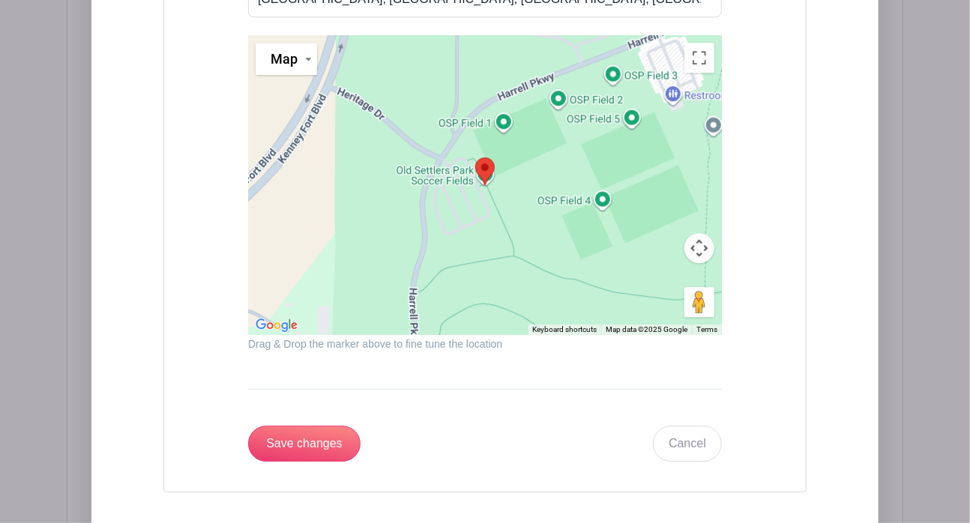
scroll to position [1860, 0]
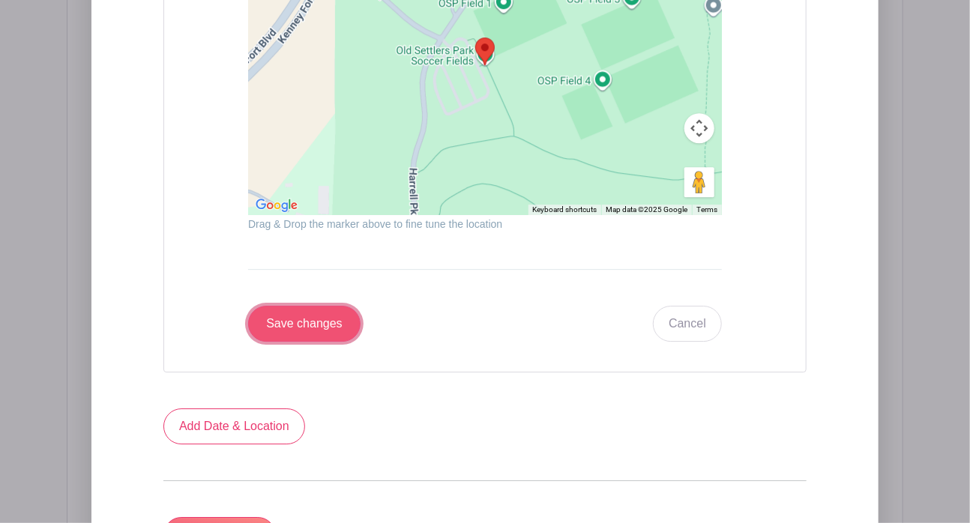
click at [271, 317] on input "Save changes" at bounding box center [304, 324] width 112 height 36
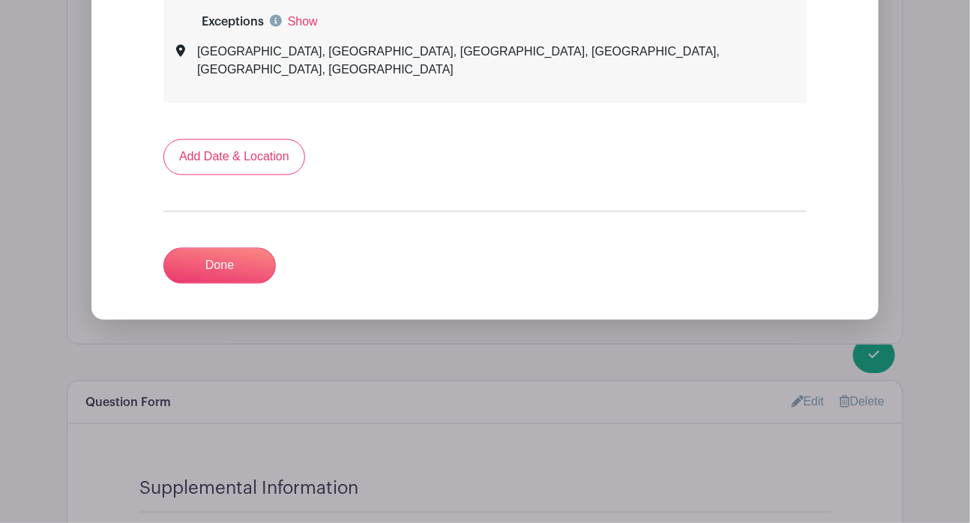
scroll to position [1078, 0]
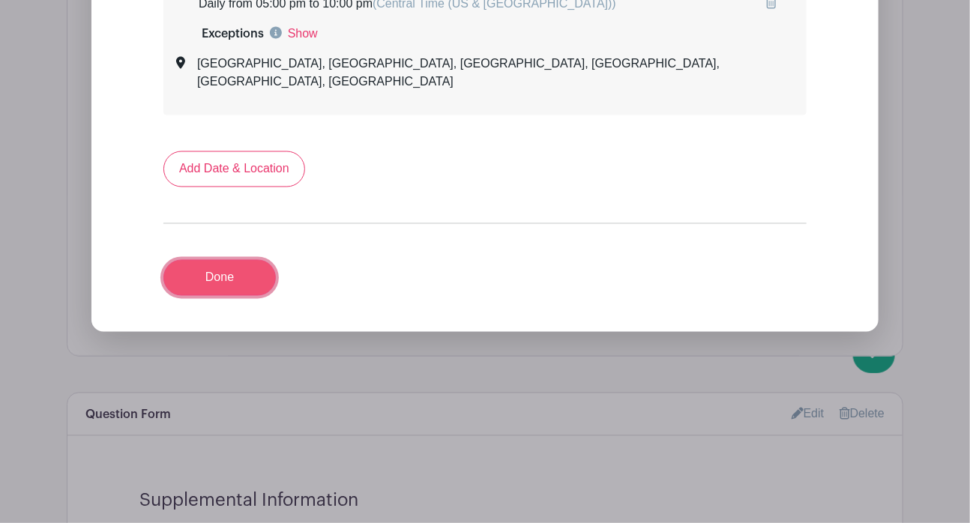
click at [235, 260] on link "Done" at bounding box center [219, 278] width 112 height 36
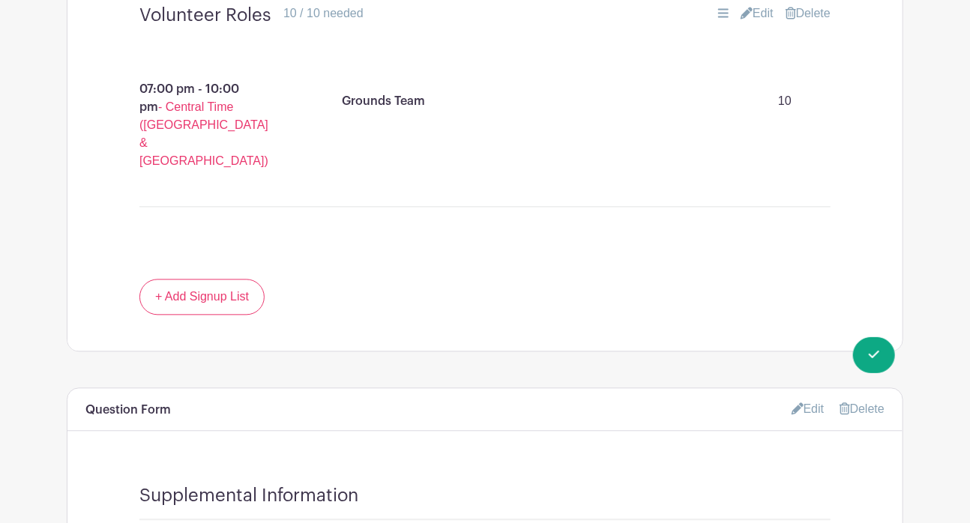
click at [801, 398] on link "Edit" at bounding box center [808, 409] width 33 height 25
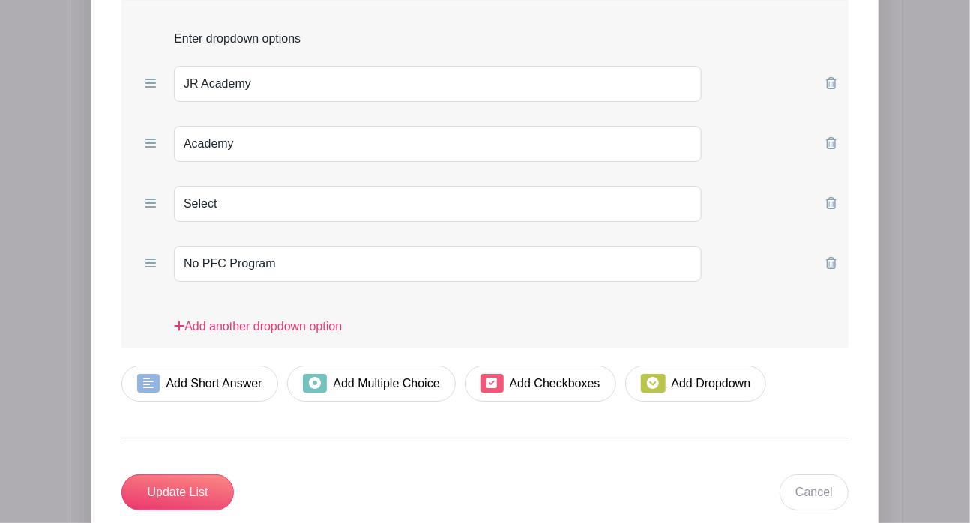
scroll to position [2274, 0]
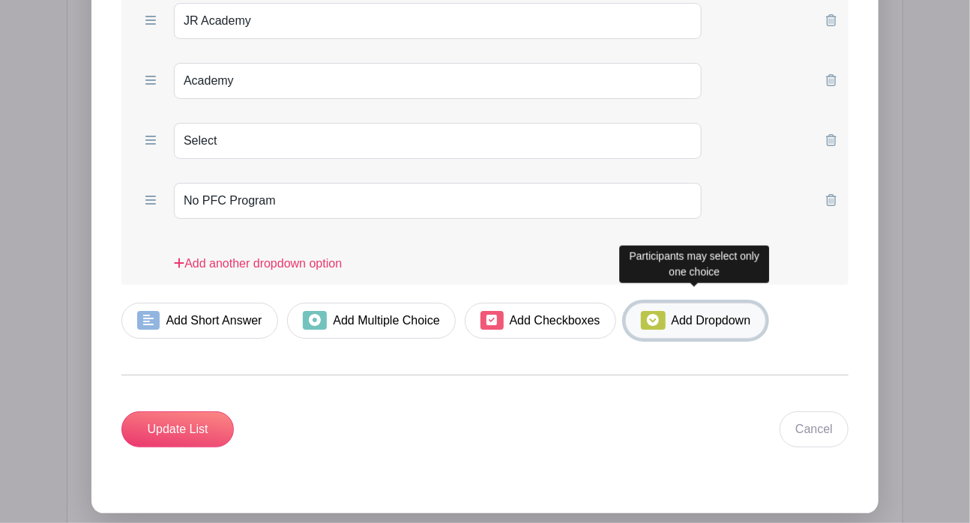
click at [684, 305] on link "Add Dropdown" at bounding box center [695, 321] width 141 height 36
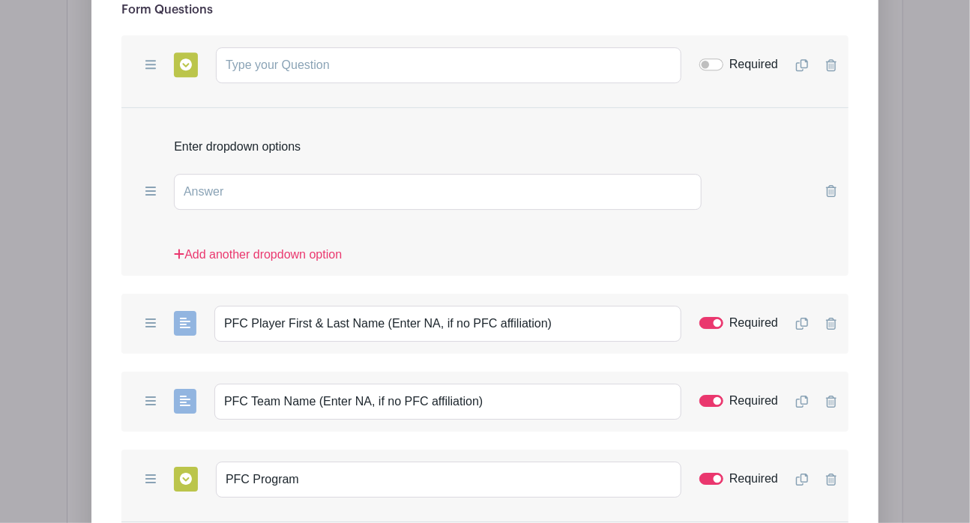
scroll to position [1922, 0]
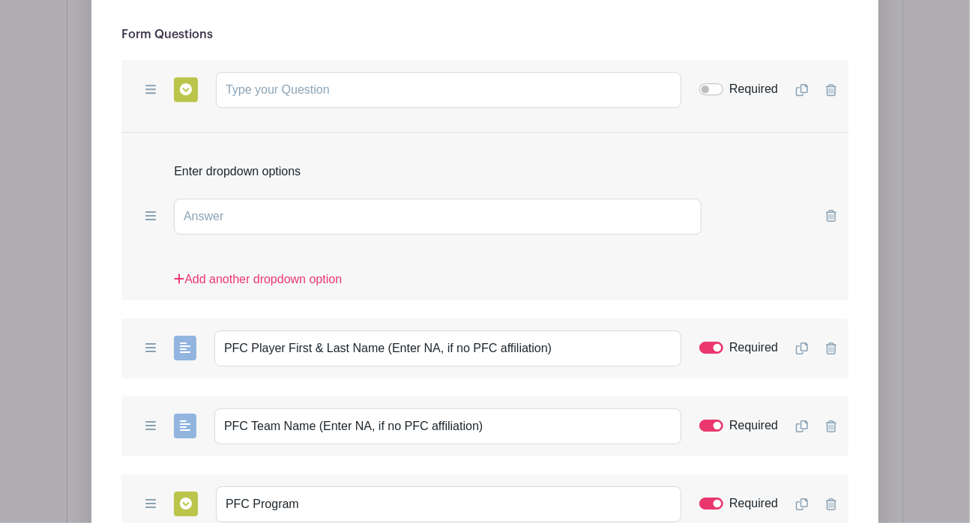
click at [90, 82] on div "Add Form List List Name Supplemental Information Form Questions Add Short Answe…" at bounding box center [485, 440] width 837 height 1418
click at [263, 72] on input "text" at bounding box center [449, 90] width 466 height 36
paste input "What best describes your volunteer status?"
type input "What best describes your volunteer status?"
click at [285, 209] on input "text" at bounding box center [438, 217] width 528 height 36
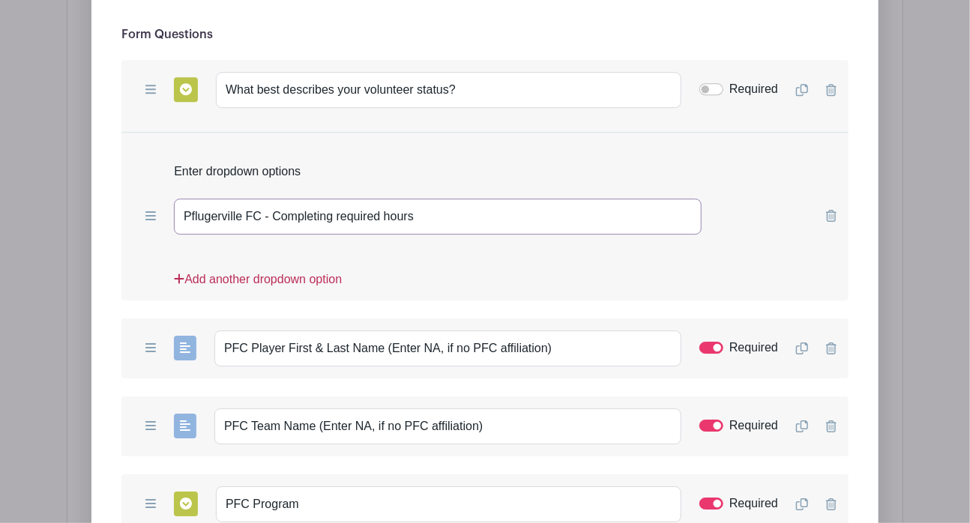
type input "Pflugerville FC - Completing required hours"
click at [266, 271] on link "Add another dropdown option" at bounding box center [258, 286] width 168 height 30
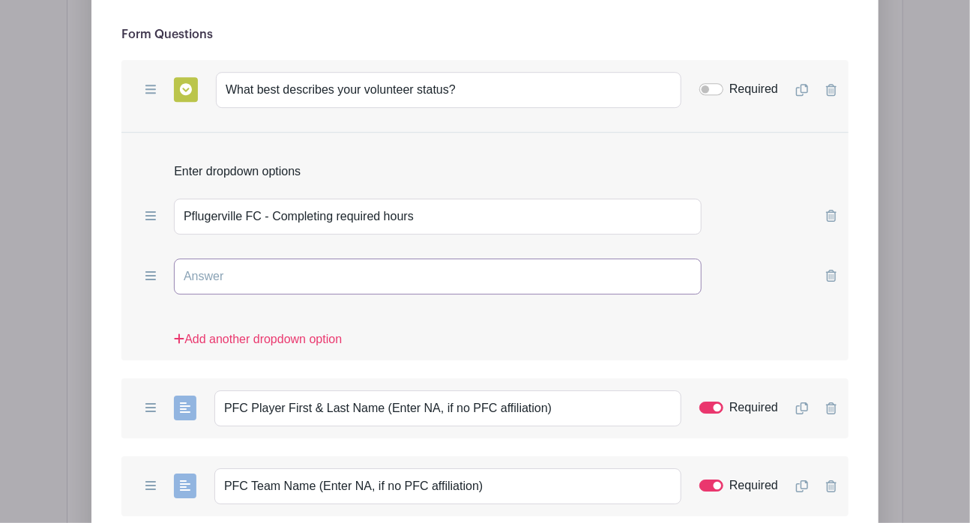
click at [277, 260] on input "text" at bounding box center [438, 277] width 528 height 36
type input "Volunteering for another Organization"
click at [262, 331] on link "Add another dropdown option" at bounding box center [258, 346] width 168 height 30
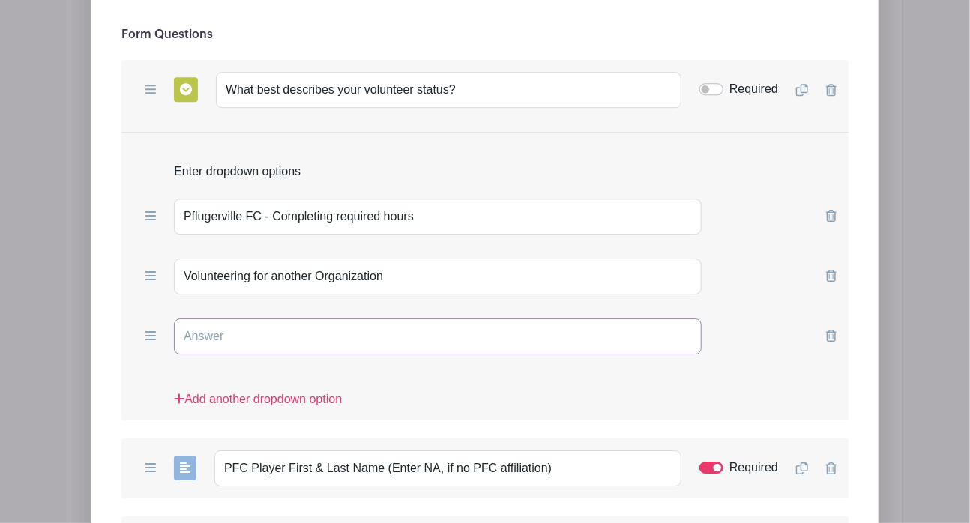
click at [263, 320] on input "text" at bounding box center [438, 337] width 528 height 36
type input "Community Volunteer (just here to help!)"
click at [708, 83] on input "Required" at bounding box center [712, 89] width 24 height 12
checkbox input "true"
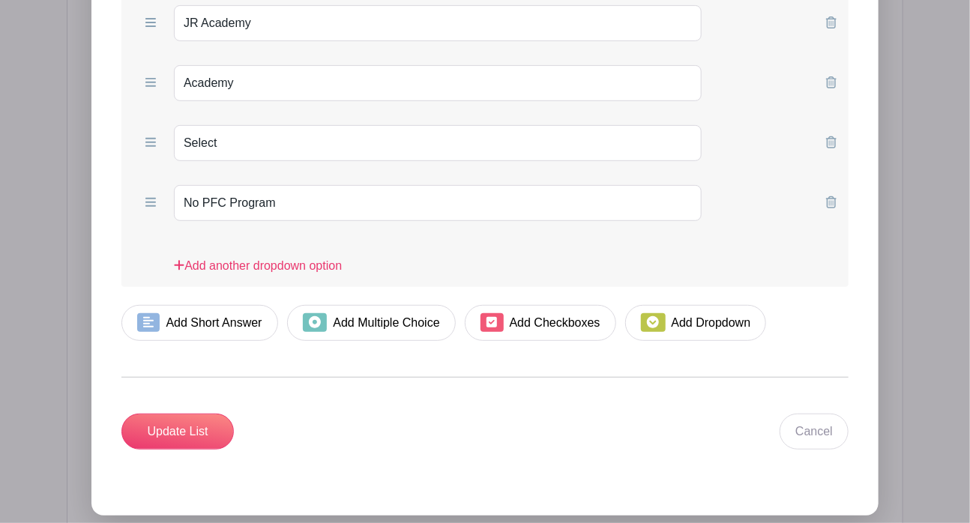
scroll to position [2646, 0]
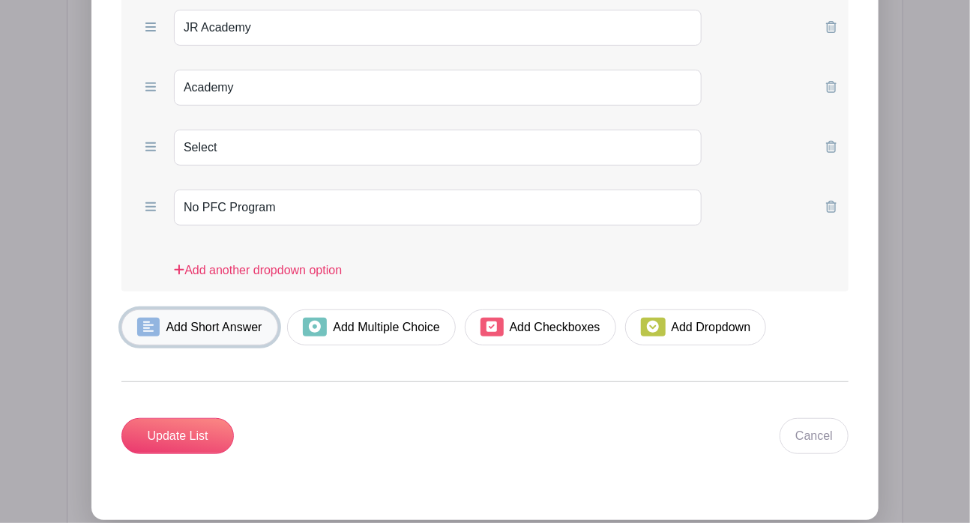
click at [148, 322] on icon at bounding box center [148, 327] width 10 height 10
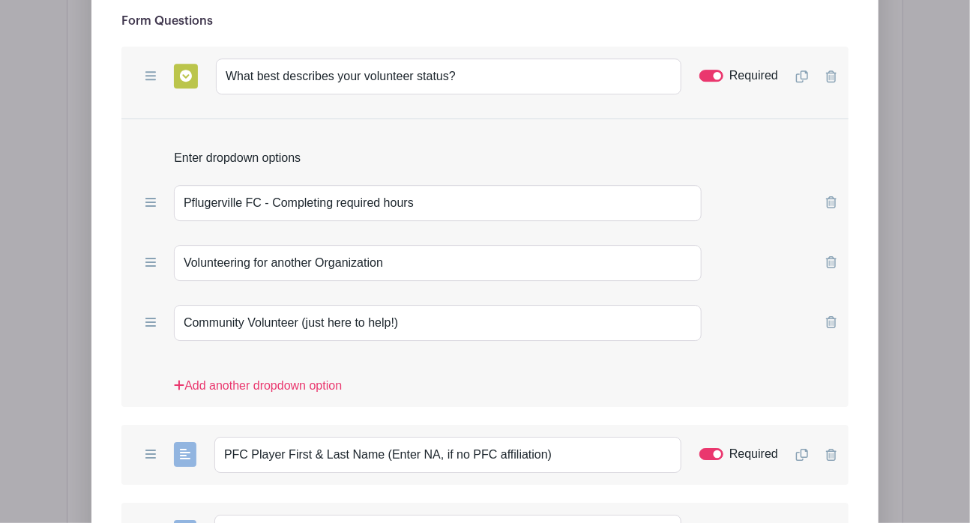
scroll to position [1941, 0]
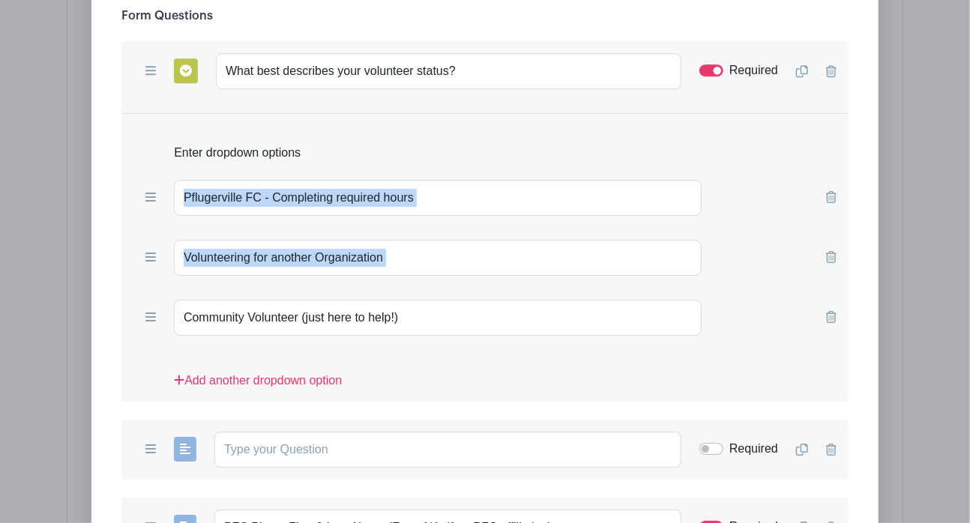
drag, startPoint x: 120, startPoint y: 190, endPoint x: 378, endPoint y: 346, distance: 301.9
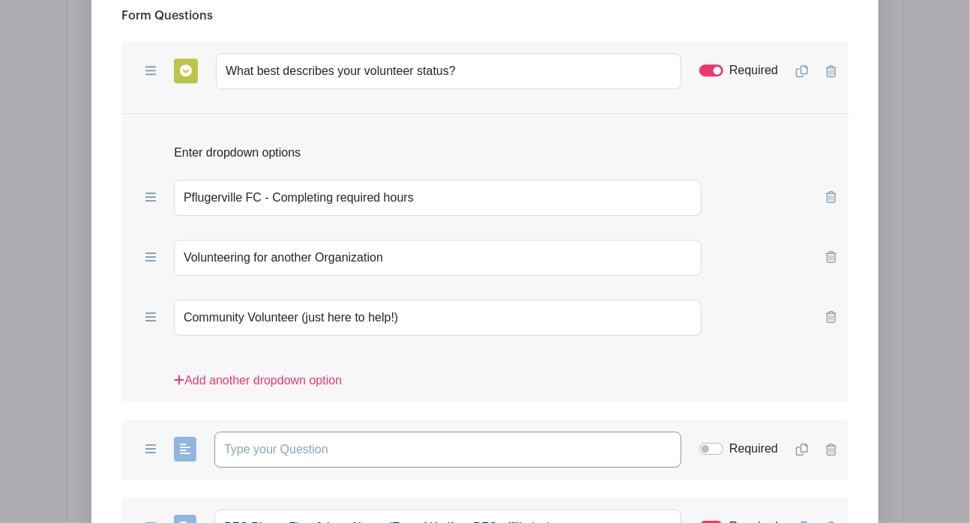
click at [361, 432] on input "text" at bounding box center [447, 450] width 467 height 36
paste input "What is the name of the organization, if different than Pflugerville FC?"
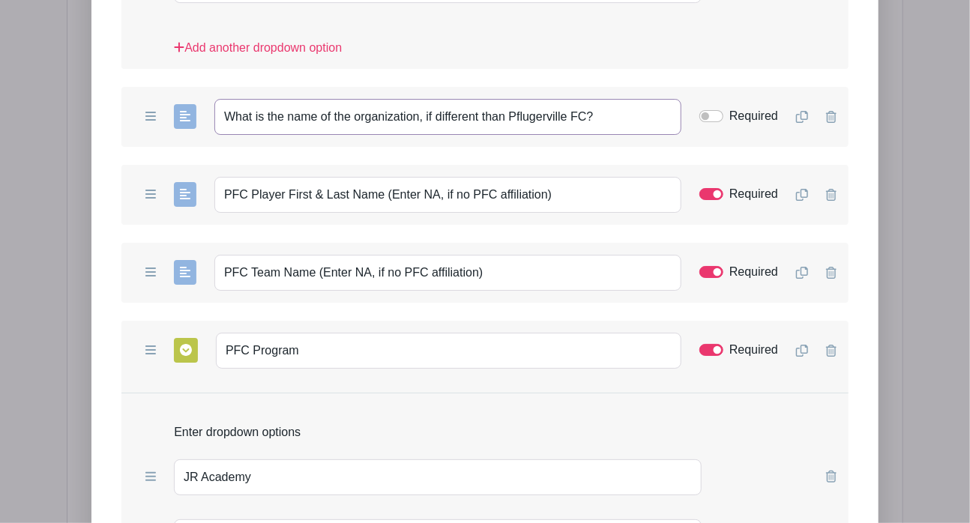
scroll to position [2290, 0]
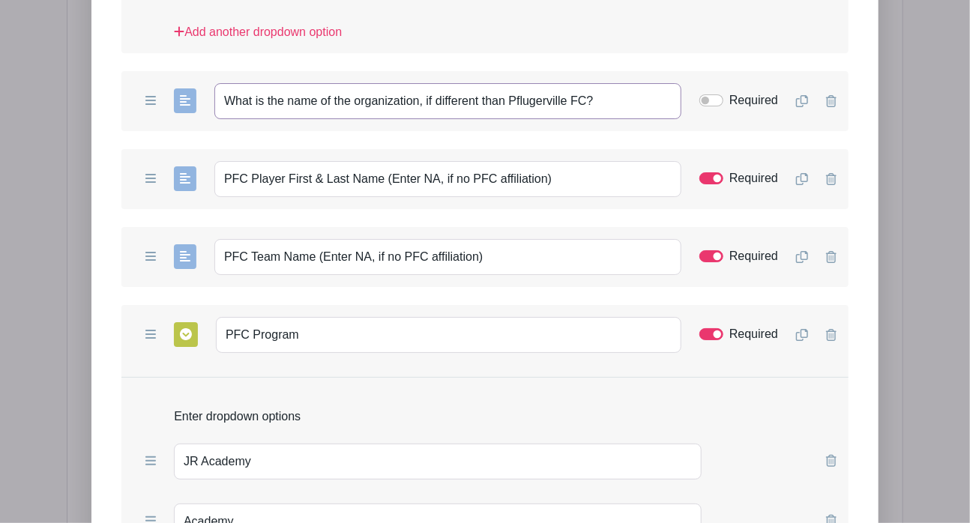
type input "What is the name of the organization, if different than Pflugerville FC?"
click at [123, 248] on div "Add Short Answer Add Multiple Choice Add Checkboxes Add Dropdown PFC Team Name …" at bounding box center [484, 257] width 727 height 60
drag, startPoint x: 550, startPoint y: 167, endPoint x: 241, endPoint y: 194, distance: 310.2
click at [241, 194] on turbo-frame "Add Short Answer Add Multiple Choice Add Checkboxes Add Dropdown What best desc…" at bounding box center [484, 209] width 727 height 1033
type input "P"
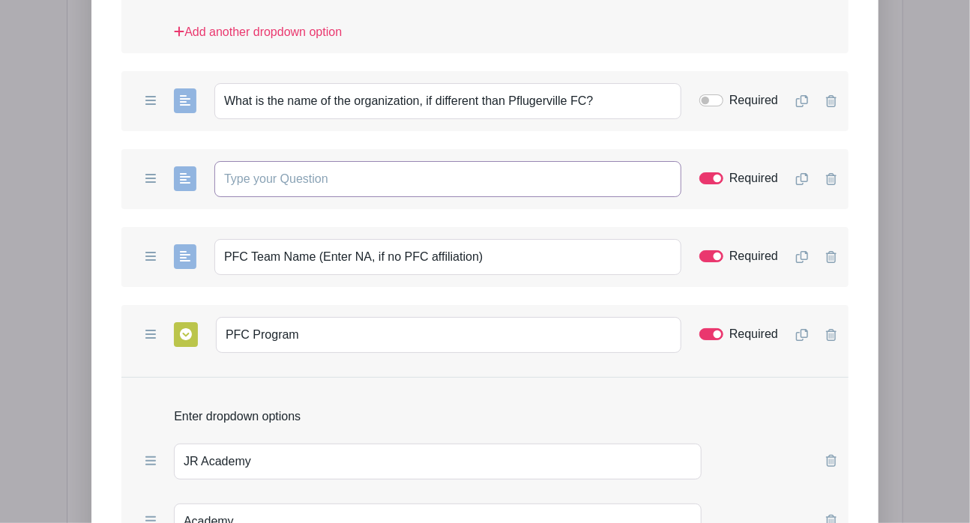
paste input "If you're completing volunteer hours for a Pflugerville FC player, please enter…"
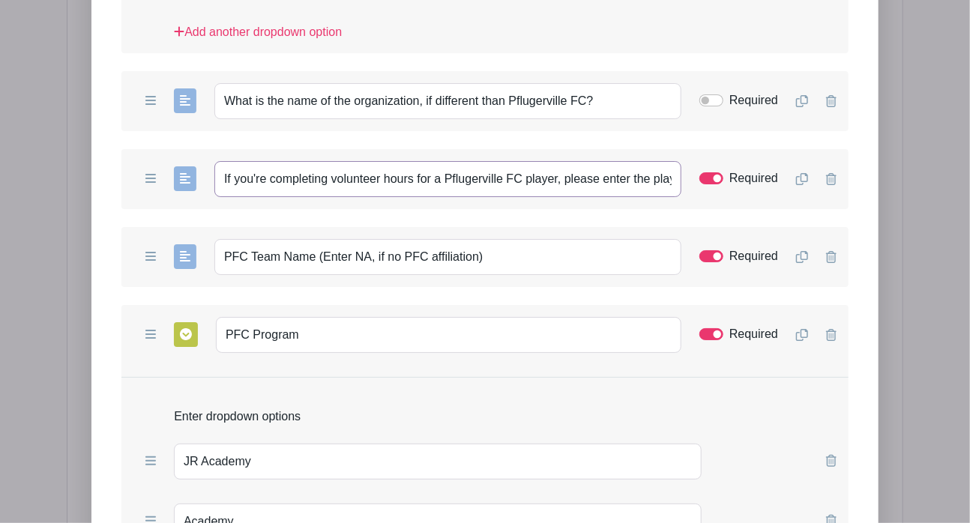
scroll to position [0, 168]
type input "If you're completing volunteer hours for a Pflugerville FC player, please enter…"
click at [97, 276] on div "Add Form List List Name Supplemental Information Form Questions Add Short Answe…" at bounding box center [484, 171] width 787 height 1567
drag, startPoint x: 493, startPoint y: 244, endPoint x: 187, endPoint y: 224, distance: 305.9
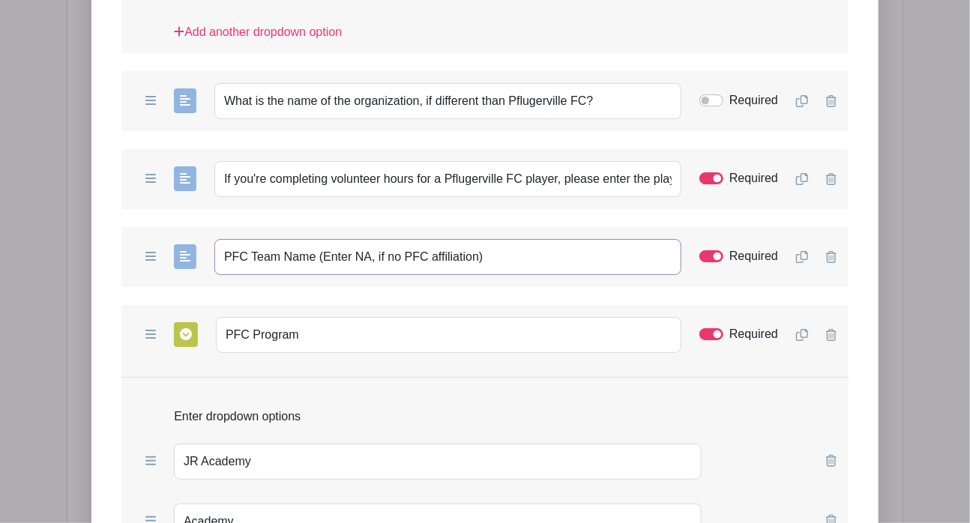
click at [187, 227] on div "Add Short Answer Add Multiple Choice Add Checkboxes Add Dropdown PFC Team Name …" at bounding box center [484, 257] width 727 height 60
paste input "Enter the player's team name. Type "NA" if not applicable."
type input "Enter the player's team name. Type "NA" if not applicable."
click at [106, 361] on form "List Name Supplemental Information Form Questions Add Short Answer Add Multiple…" at bounding box center [484, 225] width 763 height 1364
drag, startPoint x: 318, startPoint y: 323, endPoint x: 109, endPoint y: 297, distance: 210.9
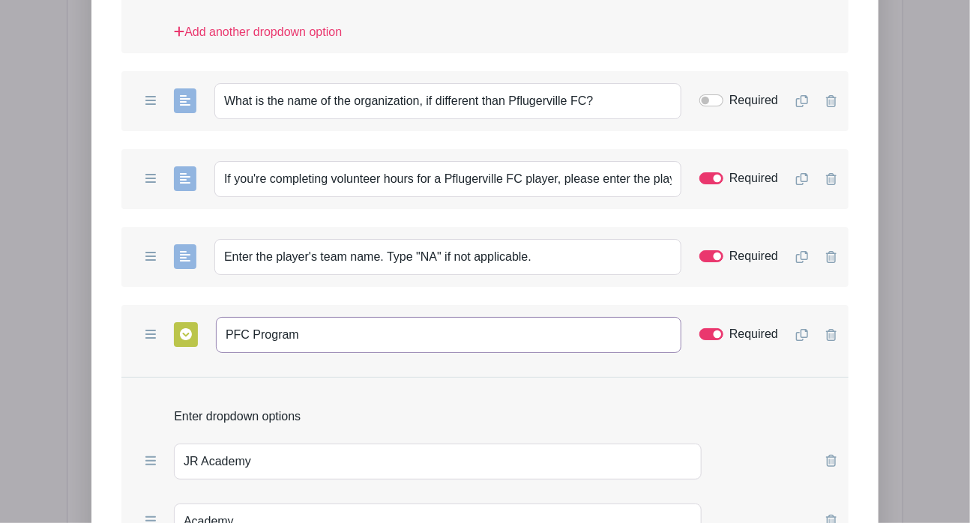
click at [109, 297] on form "List Name Supplemental Information Form Questions Add Short Answer Add Multiple…" at bounding box center [484, 225] width 763 height 1364
paste input "Select the players p"
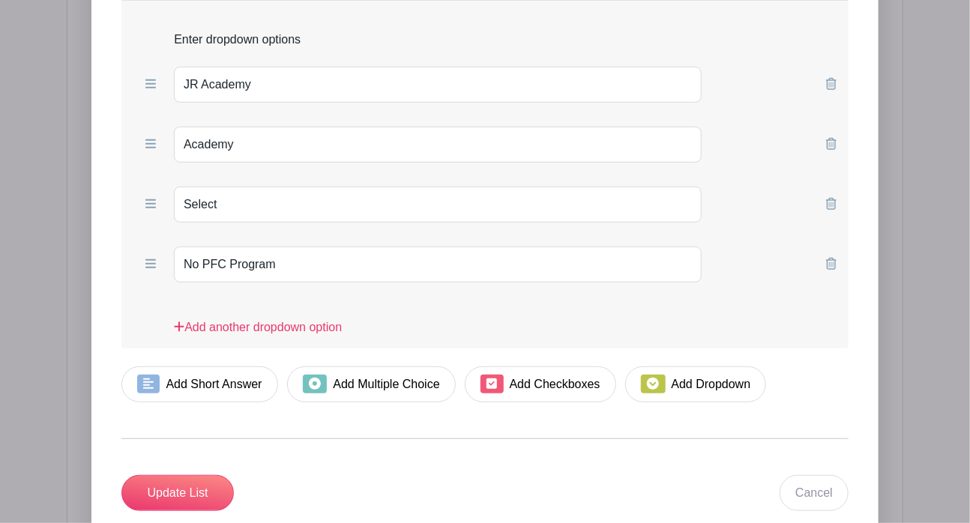
scroll to position [2663, 0]
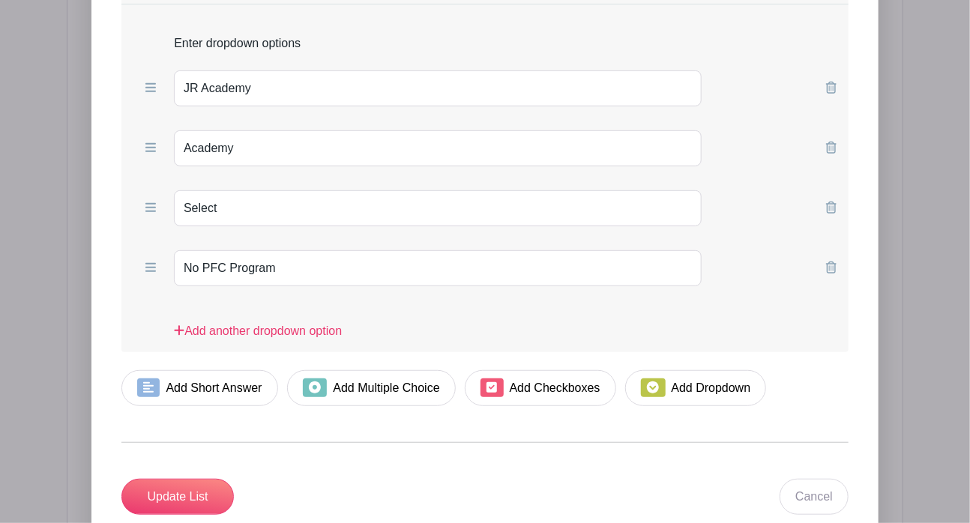
type input "Select the players program"
drag, startPoint x: 293, startPoint y: 247, endPoint x: -7, endPoint y: 204, distance: 303.9
type input "NA"
click at [187, 479] on input "Update List" at bounding box center [177, 497] width 112 height 36
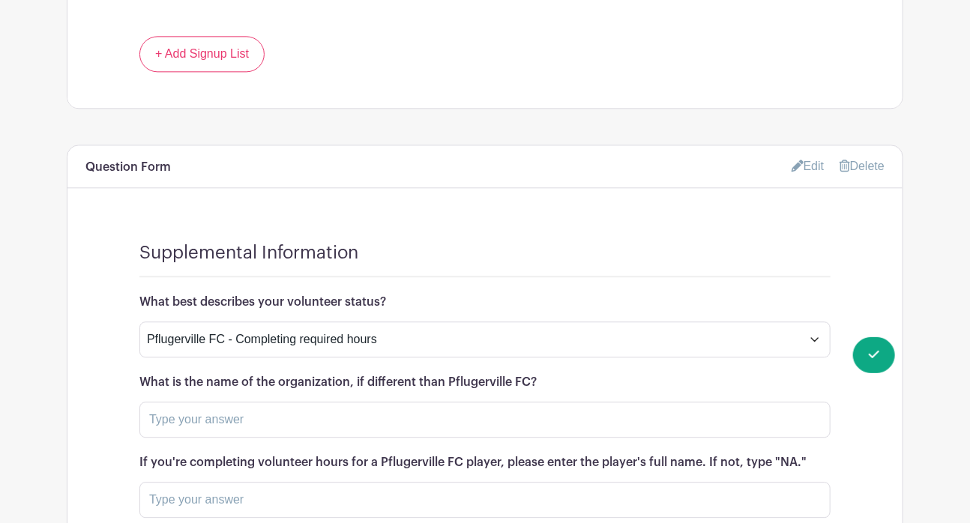
scroll to position [1424, 0]
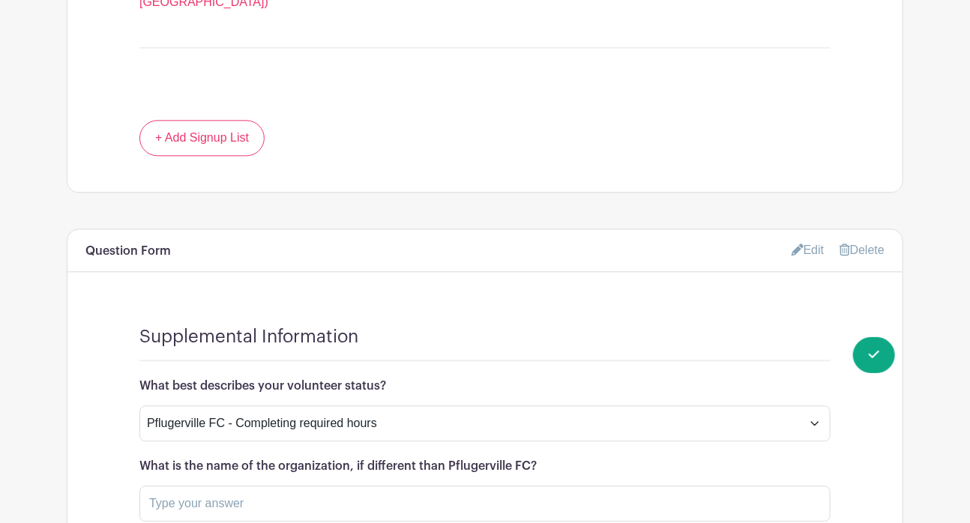
click at [808, 239] on link "Edit" at bounding box center [808, 250] width 33 height 25
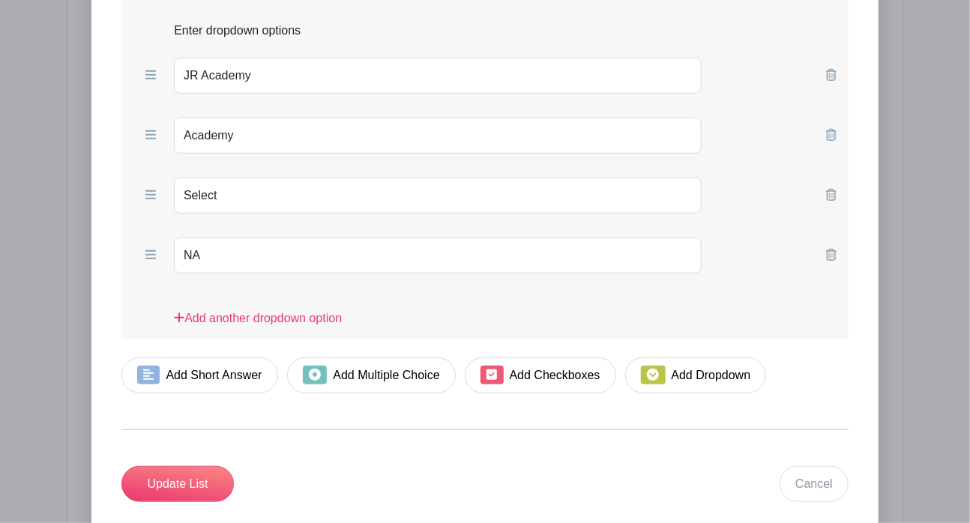
scroll to position [2821, 0]
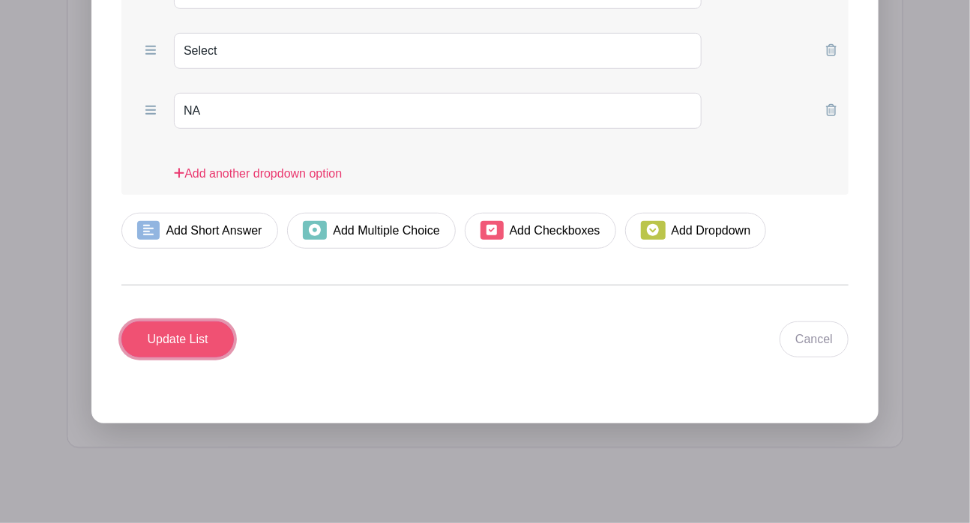
click at [176, 322] on input "Update List" at bounding box center [177, 340] width 112 height 36
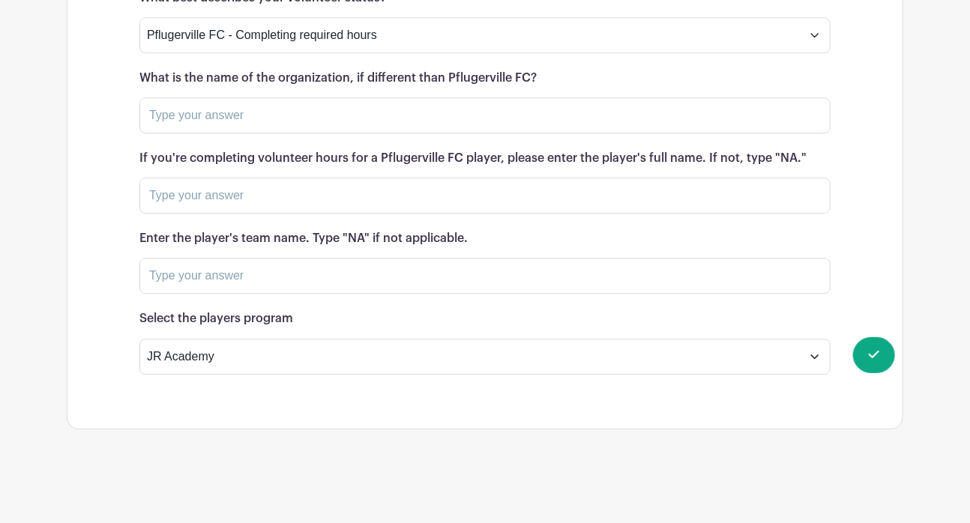
scroll to position [1797, 0]
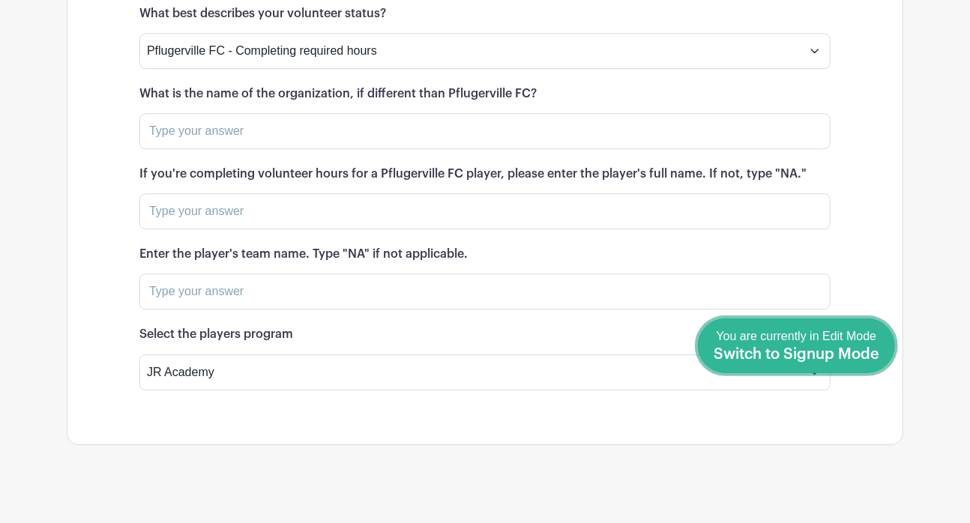
click at [874, 353] on span "Switch to Signup Mode" at bounding box center [797, 354] width 166 height 15
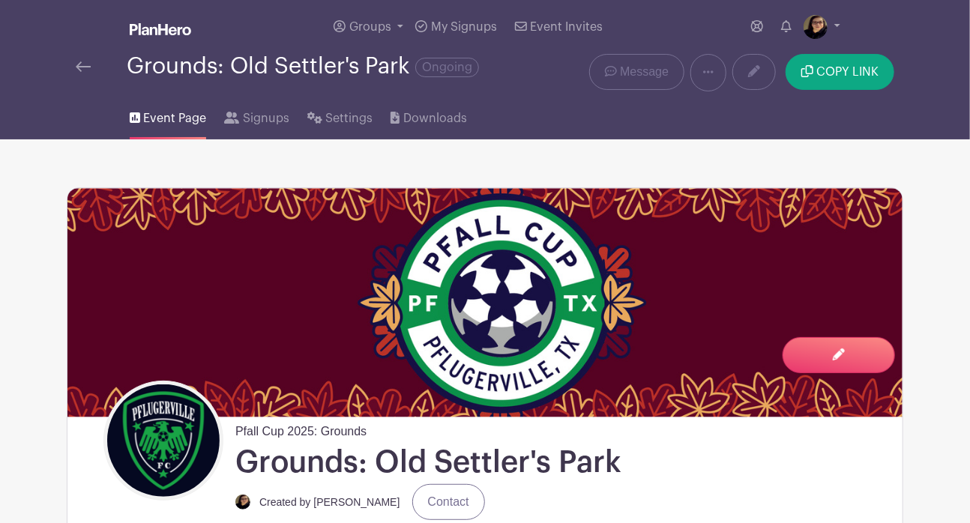
click at [81, 60] on link at bounding box center [83, 67] width 15 height 18
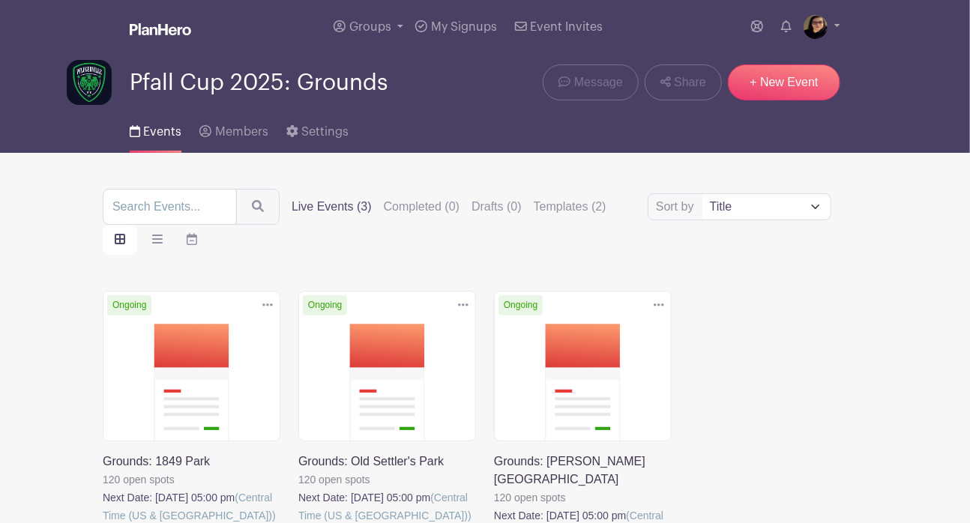
click at [103, 523] on link at bounding box center [103, 525] width 0 height 0
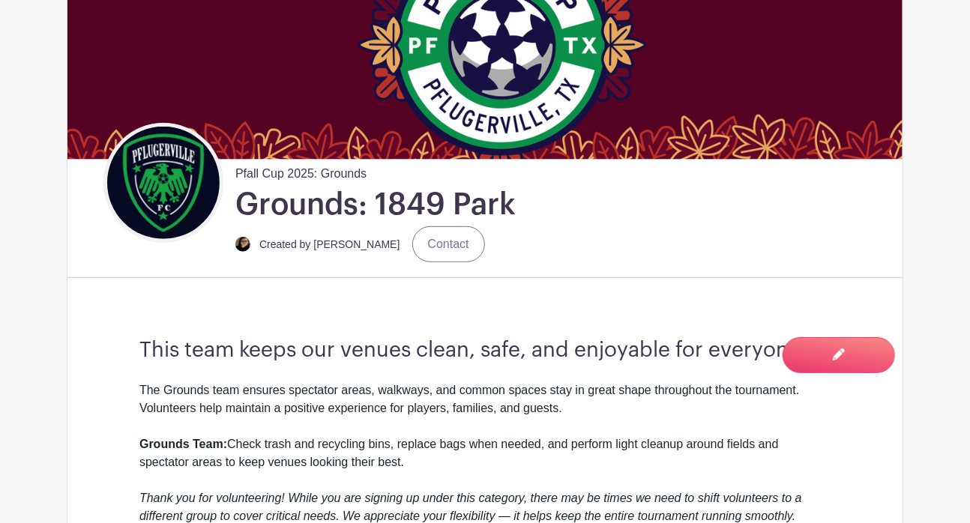
scroll to position [261, 0]
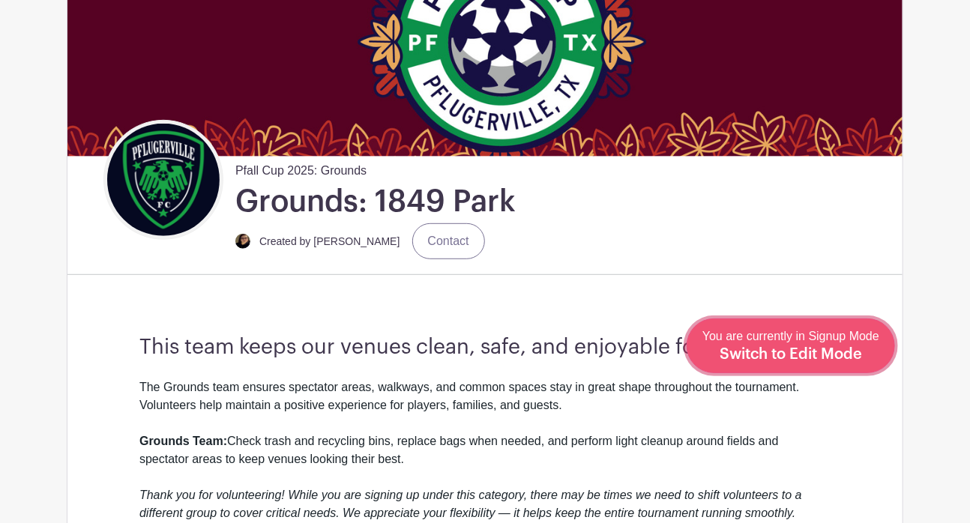
click at [853, 365] on link "Edit Event You are currently in Signup Mode Switch to Edit Mode" at bounding box center [791, 346] width 208 height 55
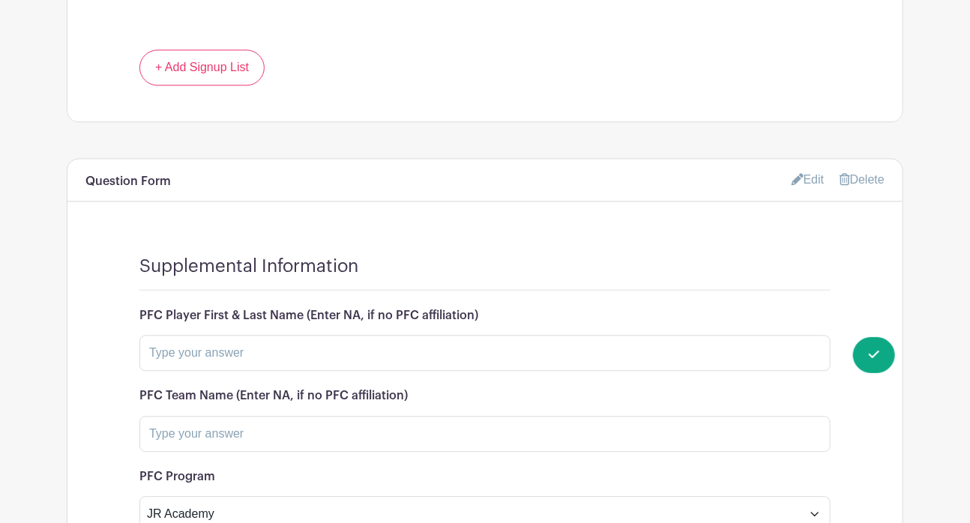
scroll to position [1500, 0]
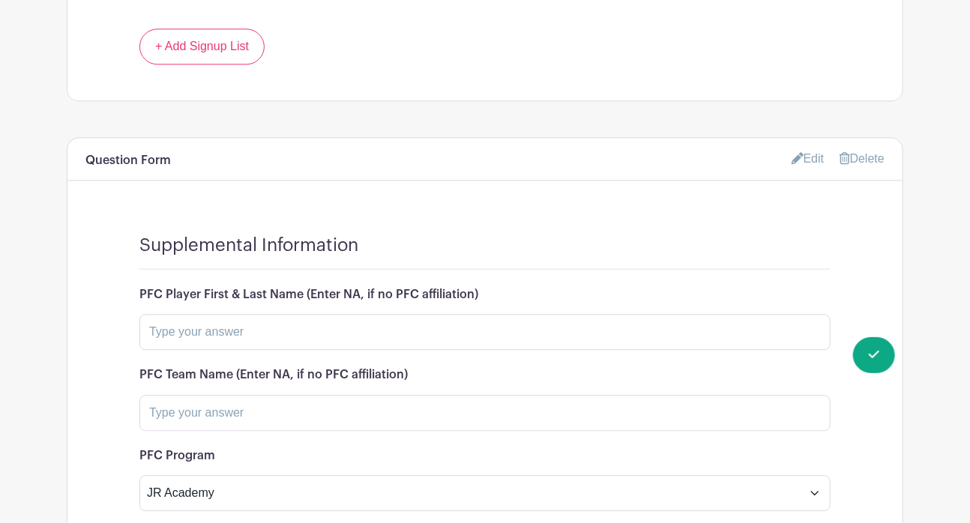
click at [804, 146] on link "Edit" at bounding box center [808, 158] width 33 height 25
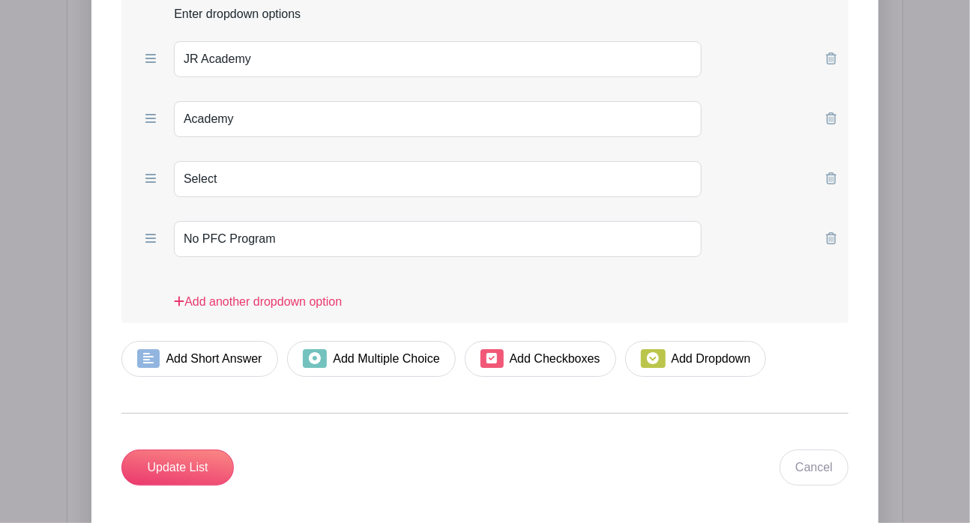
scroll to position [2224, 0]
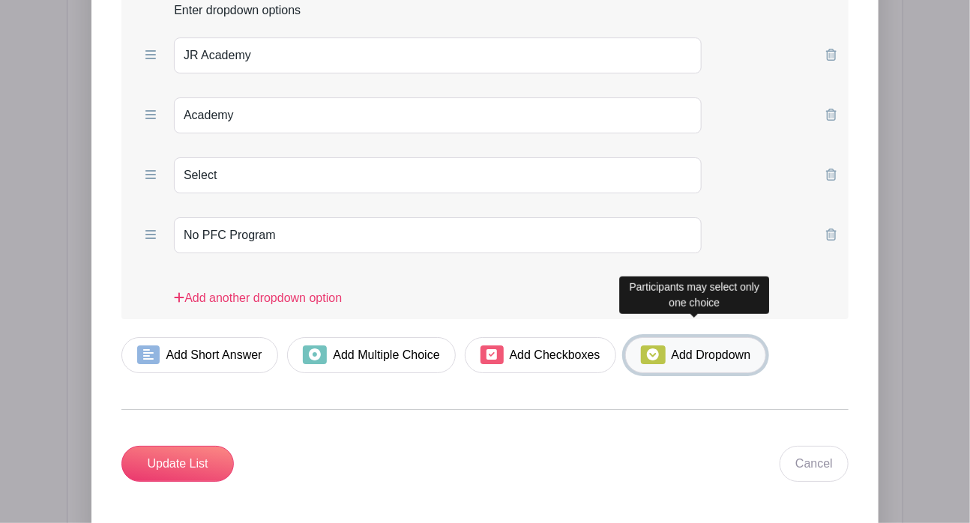
click at [664, 346] on span at bounding box center [653, 355] width 24 height 19
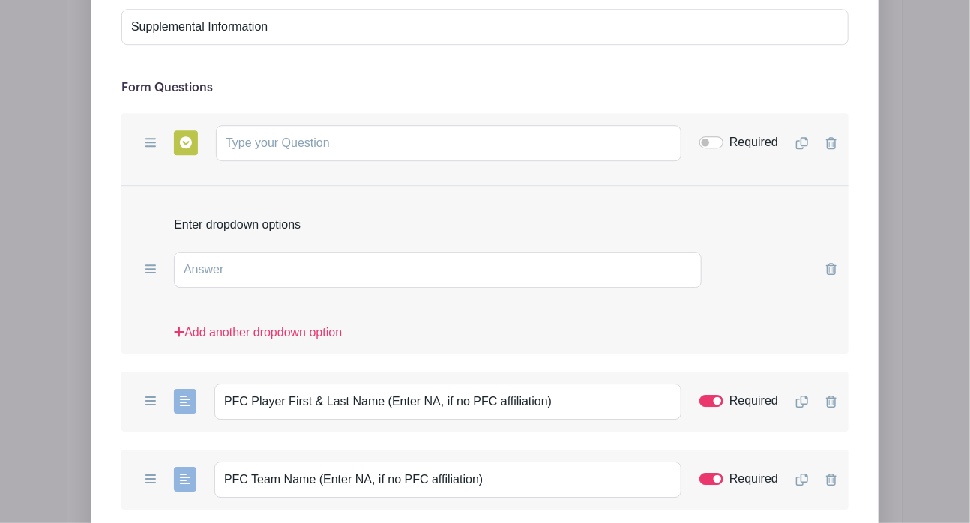
scroll to position [1853, 0]
click at [67, 90] on div "Add Form List List Name Supplemental Information Form Questions Add Short Answe…" at bounding box center [485, 493] width 837 height 1418
click at [274, 126] on input "text" at bounding box center [449, 144] width 466 height 36
paste input "What best describes your volunteer status?"
type input "What best describes your volunteer status?"
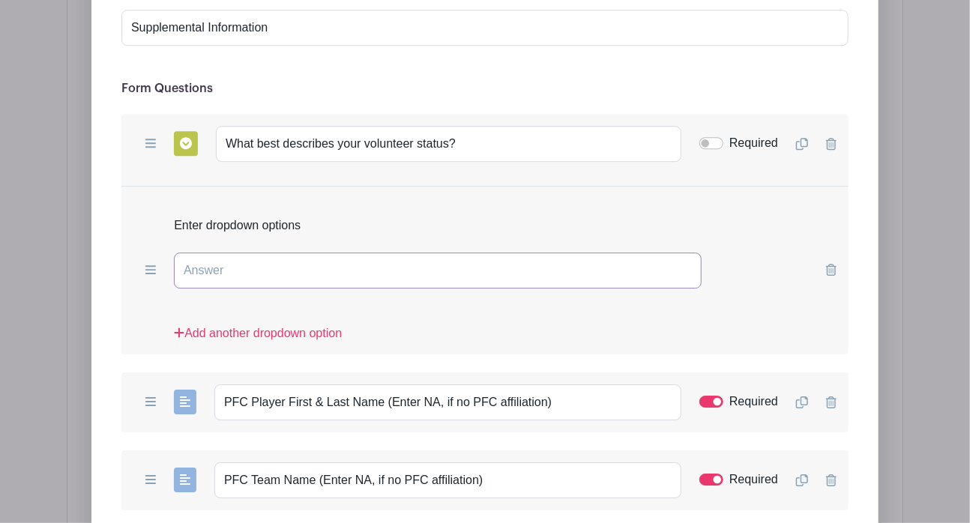
click at [249, 253] on input "text" at bounding box center [438, 271] width 528 height 36
type input "Pflugerville FC - Completing required hours"
click at [255, 325] on link "Add another dropdown option" at bounding box center [258, 340] width 168 height 30
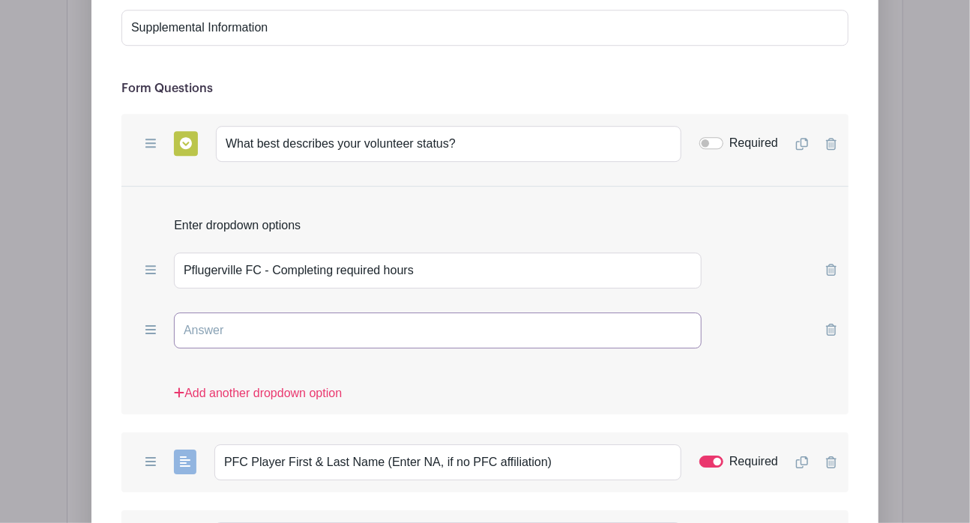
click at [261, 313] on input "text" at bounding box center [438, 331] width 528 height 36
type input "Volunteering for another Organization"
click at [252, 385] on link "Add another dropdown option" at bounding box center [258, 400] width 168 height 30
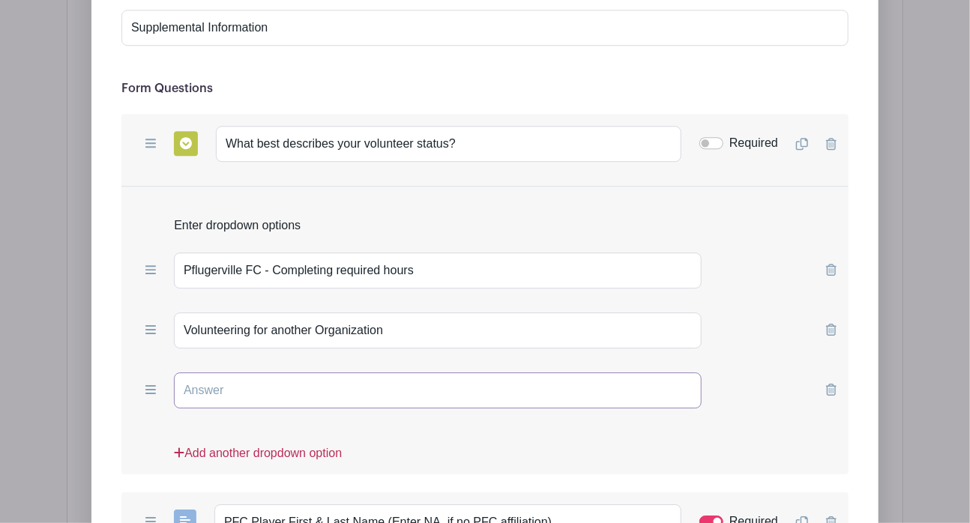
click at [252, 373] on input "text" at bounding box center [438, 391] width 528 height 36
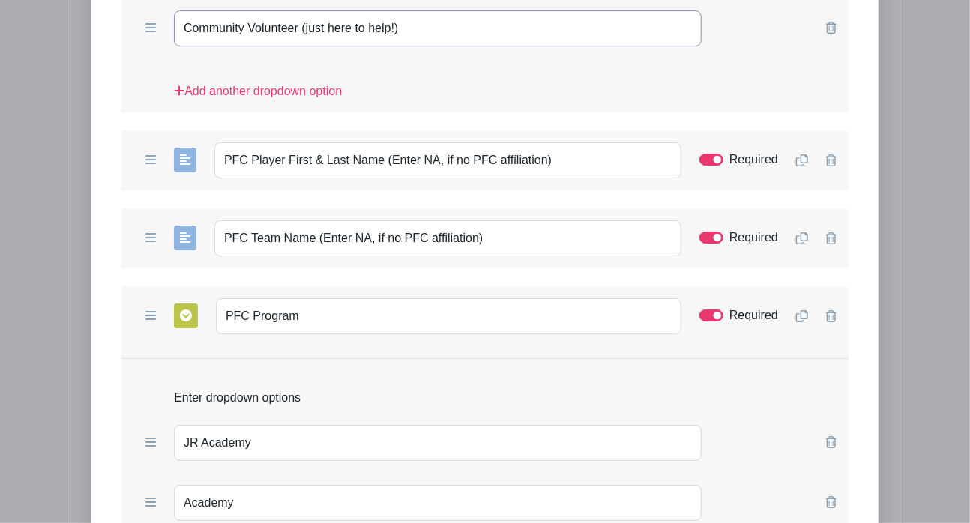
scroll to position [2208, 0]
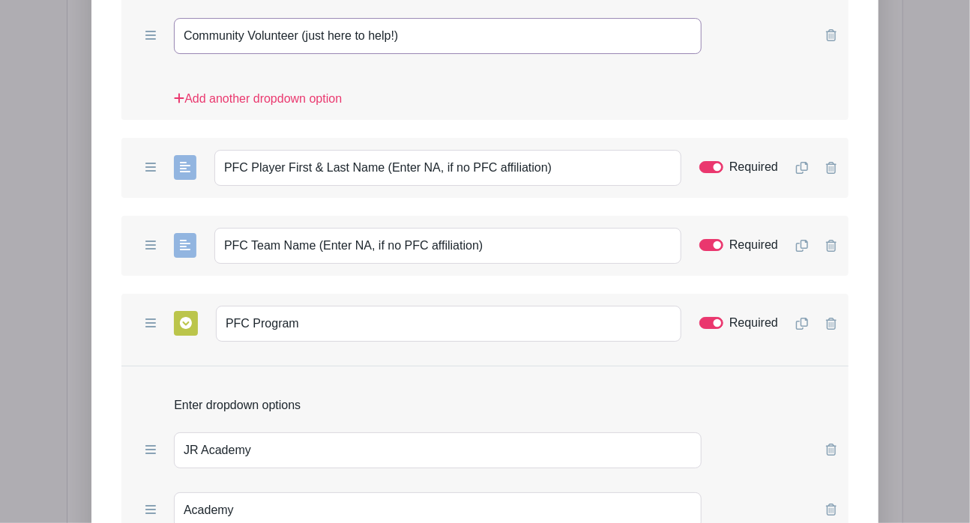
type input "Community Volunteer (just here to help!)"
click at [102, 205] on div "Add Form List List Name Supplemental Information Form Questions Add Short Answe…" at bounding box center [484, 198] width 787 height 1489
drag, startPoint x: 561, startPoint y: 154, endPoint x: 174, endPoint y: 136, distance: 387.4
click at [174, 138] on div "Add Short Answer Add Multiple Choice Add Checkboxes Add Dropdown PFC Player Fir…" at bounding box center [484, 168] width 727 height 60
paste input "If you're completing volunteer hours for a Pflugerville FC player, please enter…"
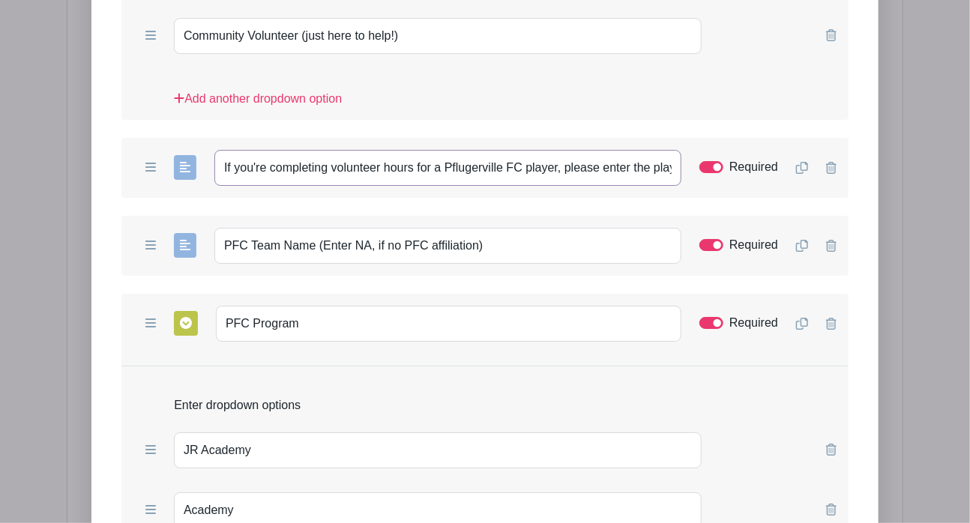
scroll to position [0, 168]
type input "If you're completing volunteer hours for a Pflugerville FC player, please enter…"
click at [108, 244] on form "List Name Supplemental Information Form Questions Add Short Answer Add Multiple…" at bounding box center [484, 252] width 763 height 1286
drag, startPoint x: 484, startPoint y: 230, endPoint x: 156, endPoint y: 230, distance: 328.5
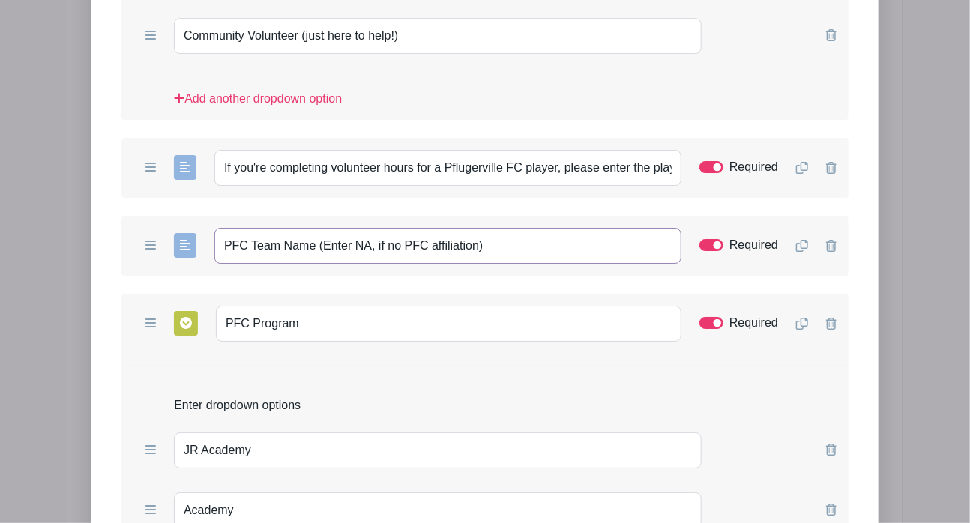
click at [156, 230] on div "Add Short Answer Add Multiple Choice Add Checkboxes Add Dropdown PFC Team Name …" at bounding box center [484, 246] width 727 height 60
paste input "Enter the player's team name. Type "NA" if not applicable."
type input "Enter the player's team name. Type "NA" if not applicable."
click at [123, 379] on div "Enter dropdown options" at bounding box center [484, 400] width 727 height 42
drag, startPoint x: 313, startPoint y: 305, endPoint x: 126, endPoint y: 298, distance: 186.9
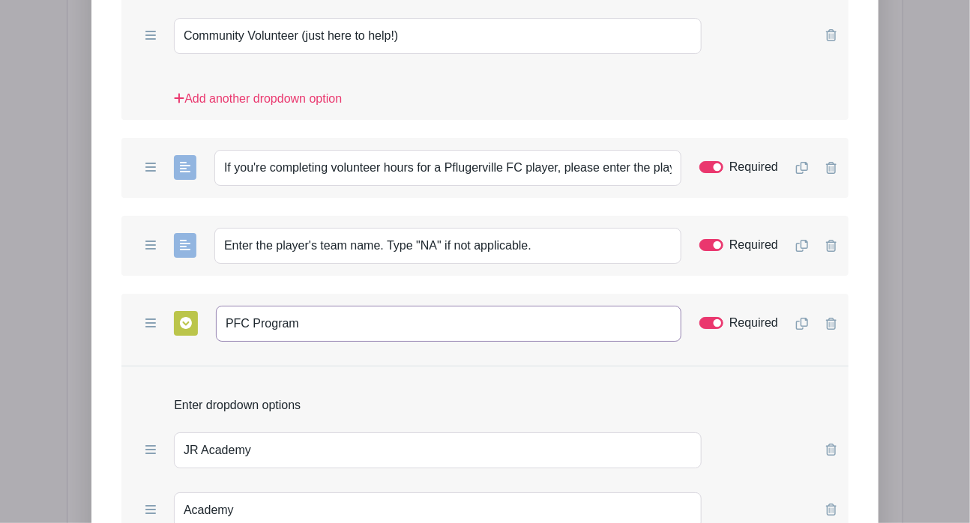
click at [126, 298] on div "Add Short Answer Add Multiple Choice Add Checkboxes Add Dropdown PFC Program Re…" at bounding box center [484, 324] width 727 height 60
paste input "Select the players p"
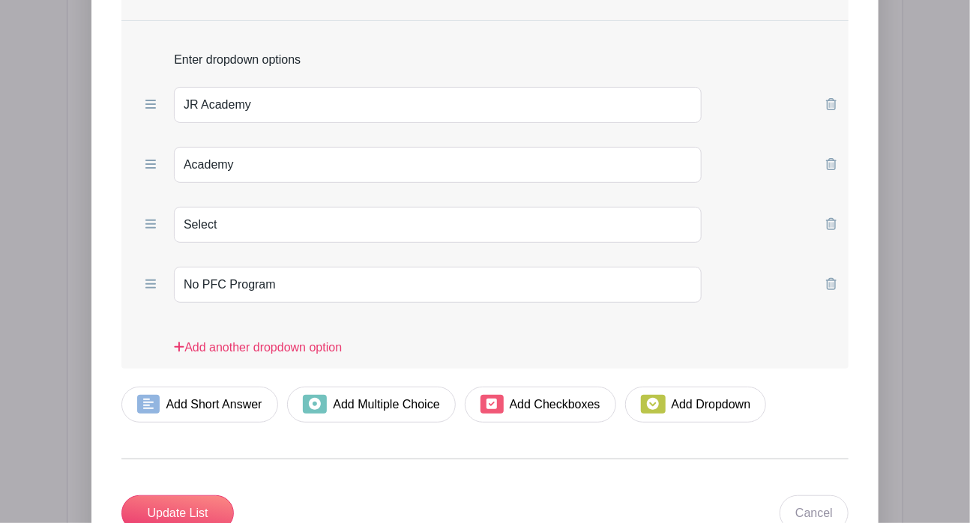
scroll to position [2550, 0]
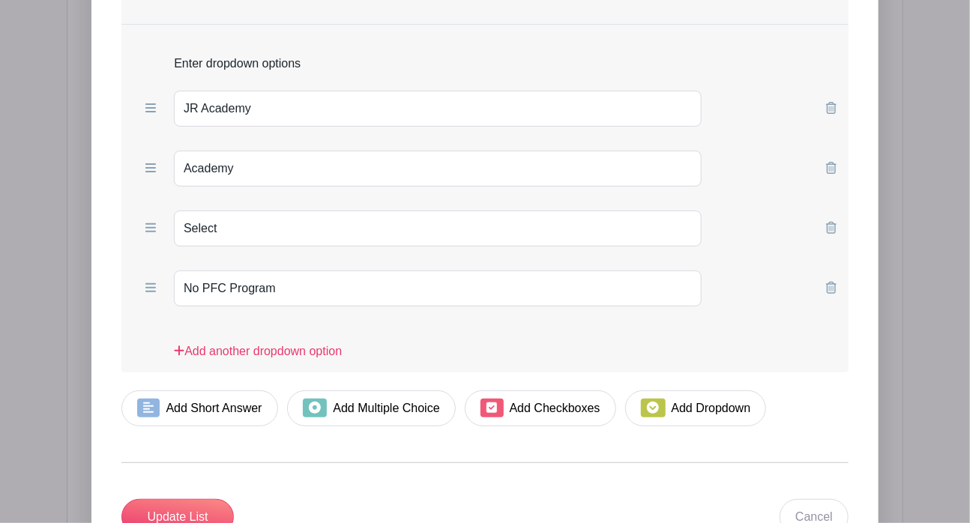
type input "Select the players program"
drag, startPoint x: 283, startPoint y: 269, endPoint x: 58, endPoint y: 242, distance: 226.6
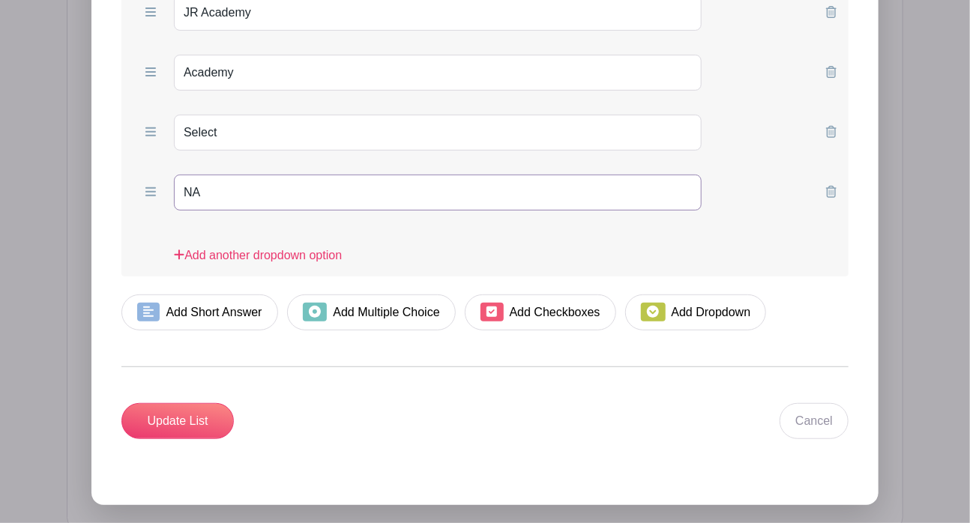
scroll to position [2649, 0]
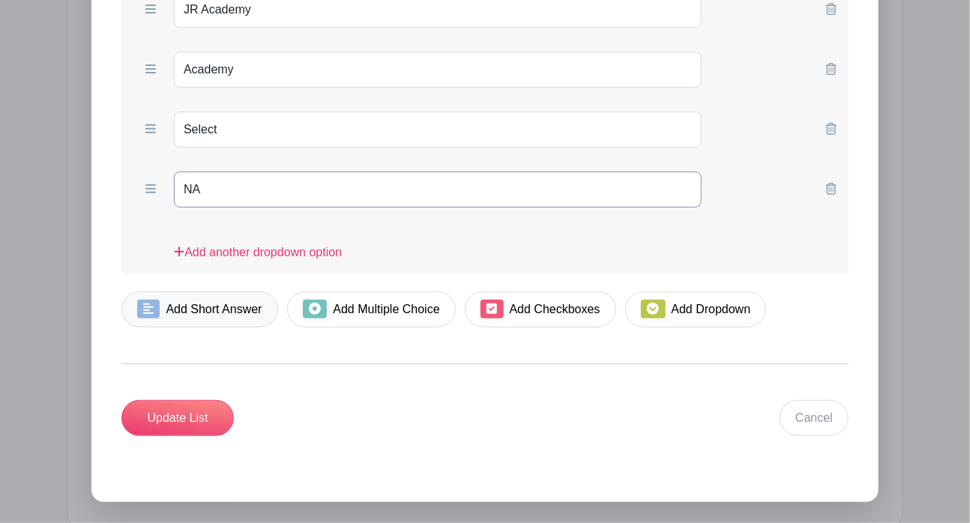
type input "NA"
click at [162, 292] on link "Add Short Answer" at bounding box center [199, 310] width 157 height 36
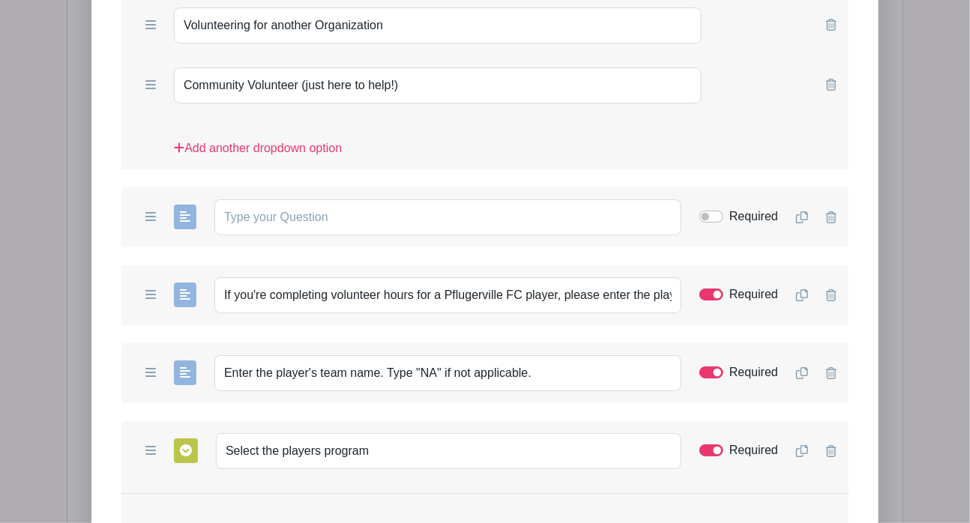
scroll to position [2167, 0]
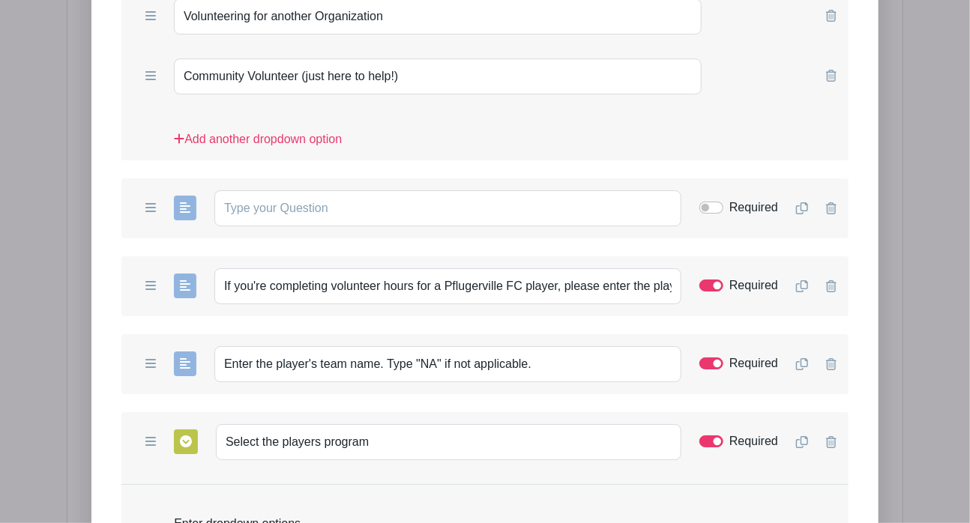
click at [116, 117] on form "List Name Supplemental Information Form Questions Add Short Answer Add Multiple…" at bounding box center [484, 332] width 763 height 1364
click at [275, 190] on input "text" at bounding box center [447, 208] width 467 height 36
paste input "What is the name of the organization, if different than Pflugerville FC?"
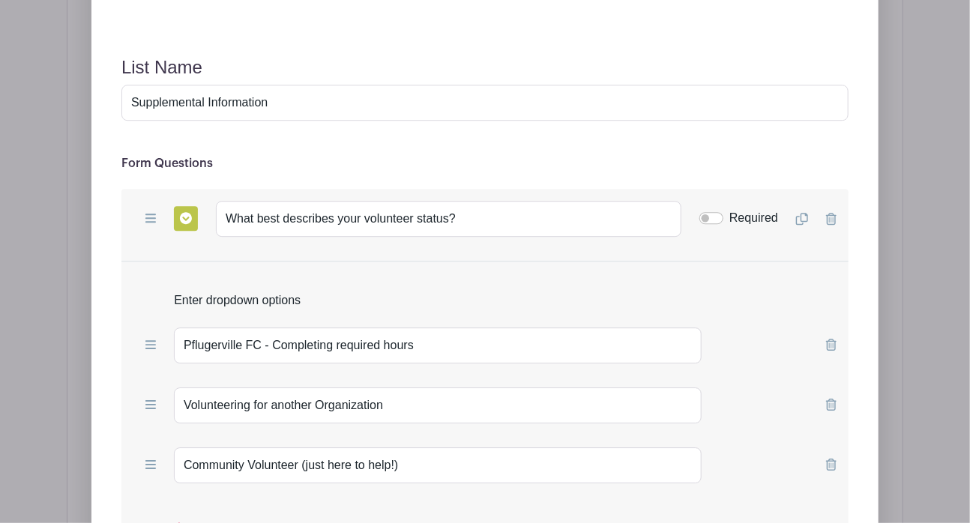
scroll to position [1758, 0]
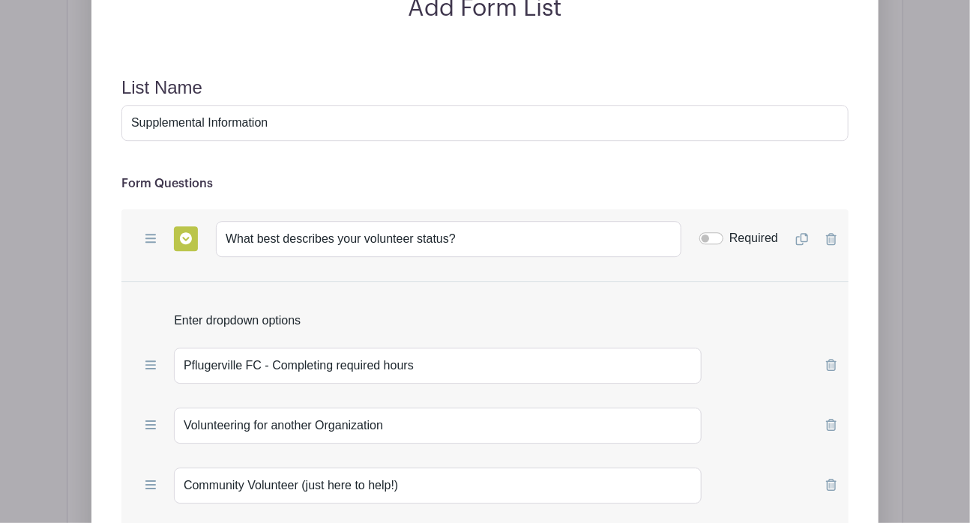
type input "What is the name of the organization, if different than Pflugerville FC?"
click at [711, 232] on input "Required" at bounding box center [712, 238] width 24 height 12
checkbox input "true"
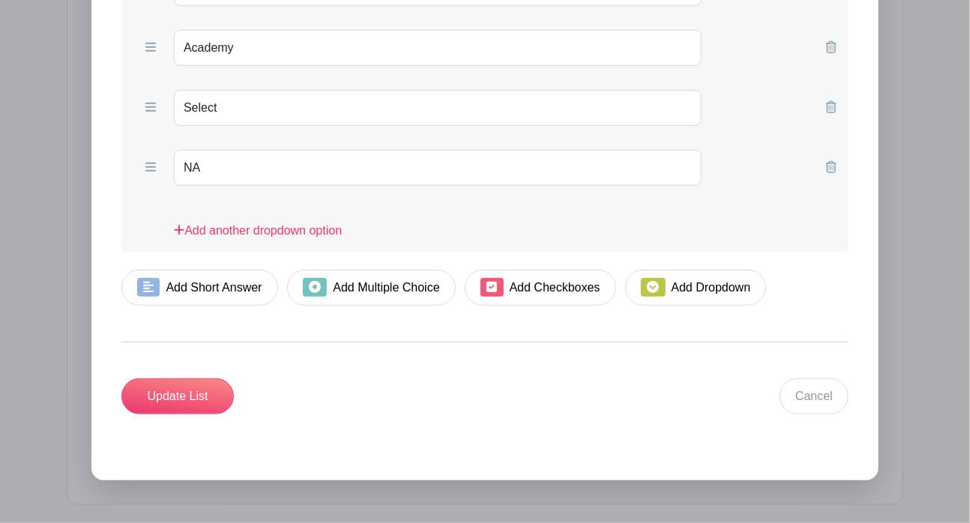
scroll to position [2773, 0]
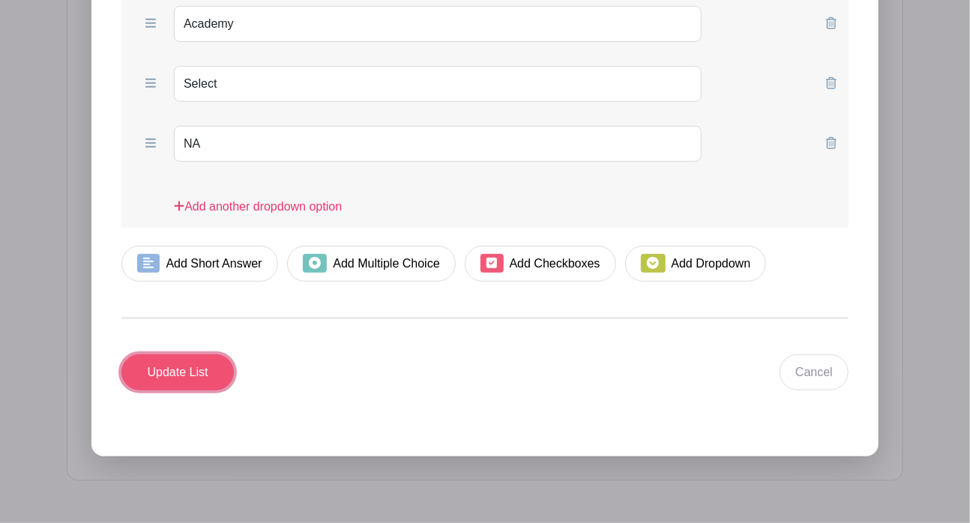
click at [176, 355] on input "Update List" at bounding box center [177, 373] width 112 height 36
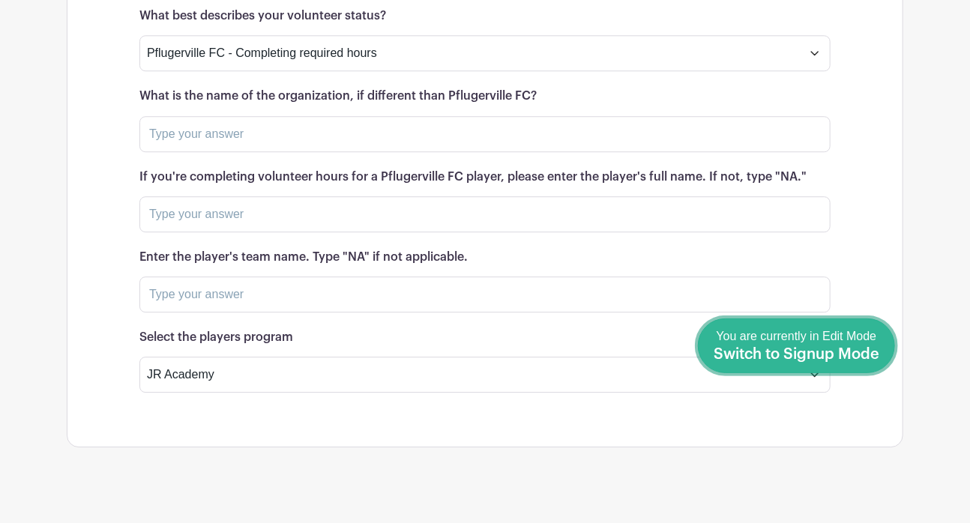
click at [879, 348] on span "Switch to Signup Mode" at bounding box center [797, 354] width 166 height 15
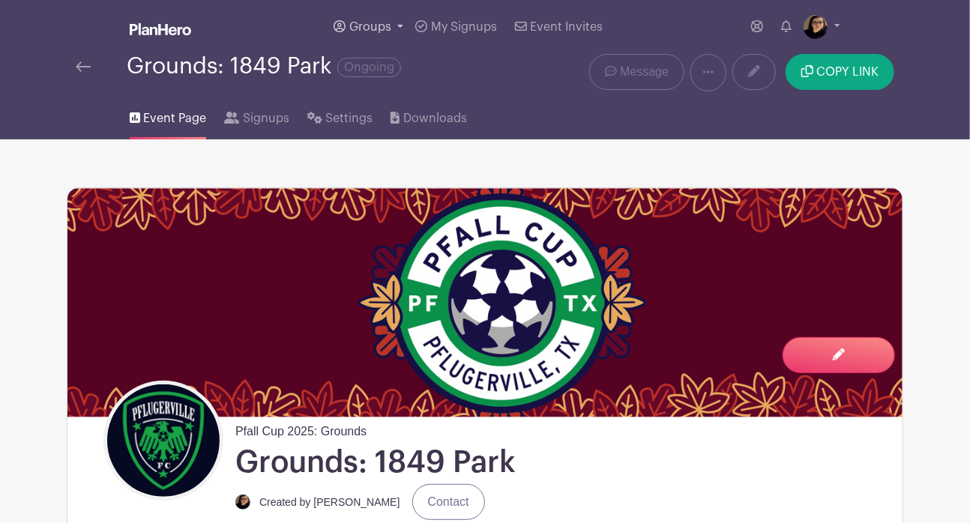
click at [357, 20] on link "Groups" at bounding box center [369, 27] width 82 height 54
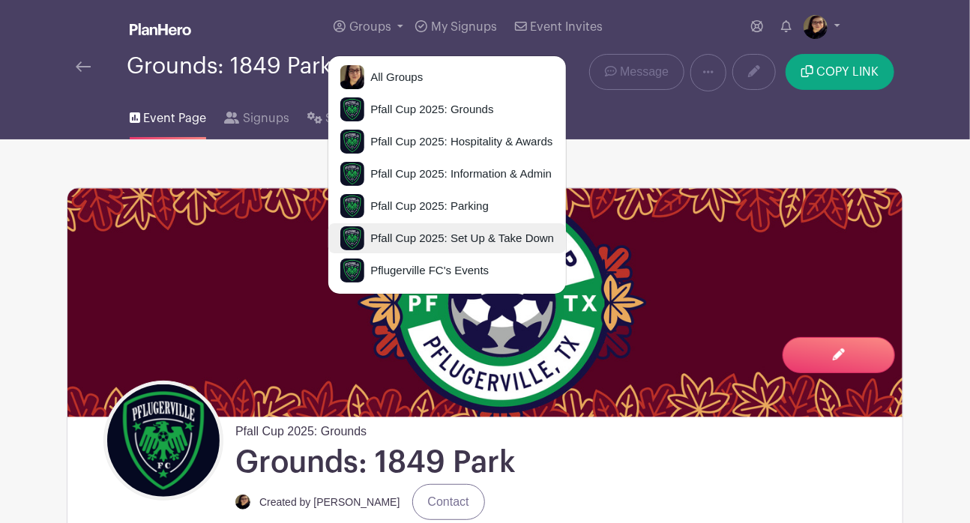
click at [442, 241] on span "Pfall Cup 2025: Set Up & Take Down" at bounding box center [459, 238] width 190 height 17
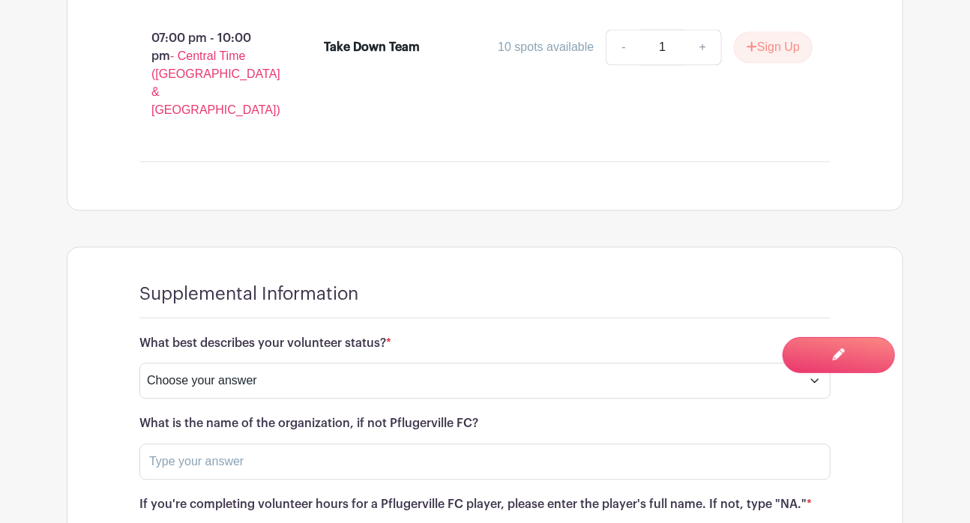
scroll to position [1509, 0]
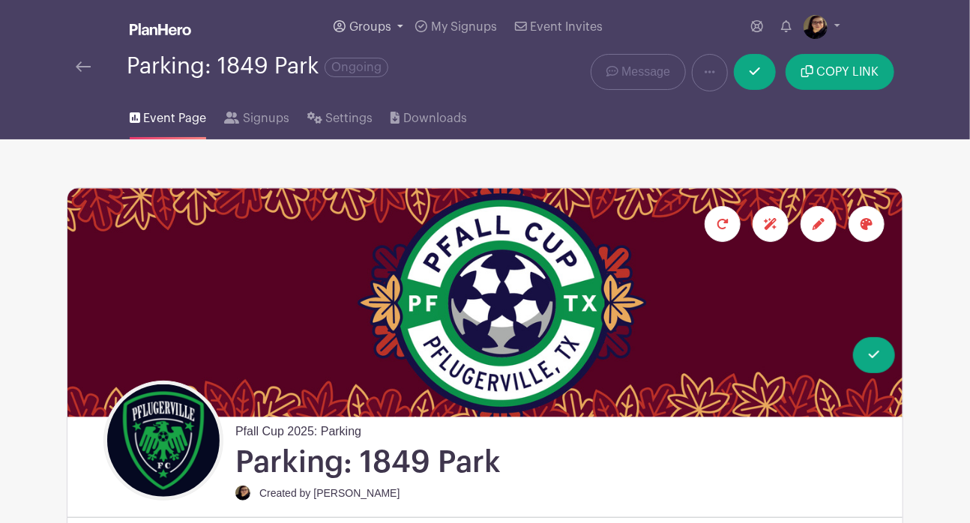
click at [367, 22] on span "Groups" at bounding box center [370, 27] width 42 height 12
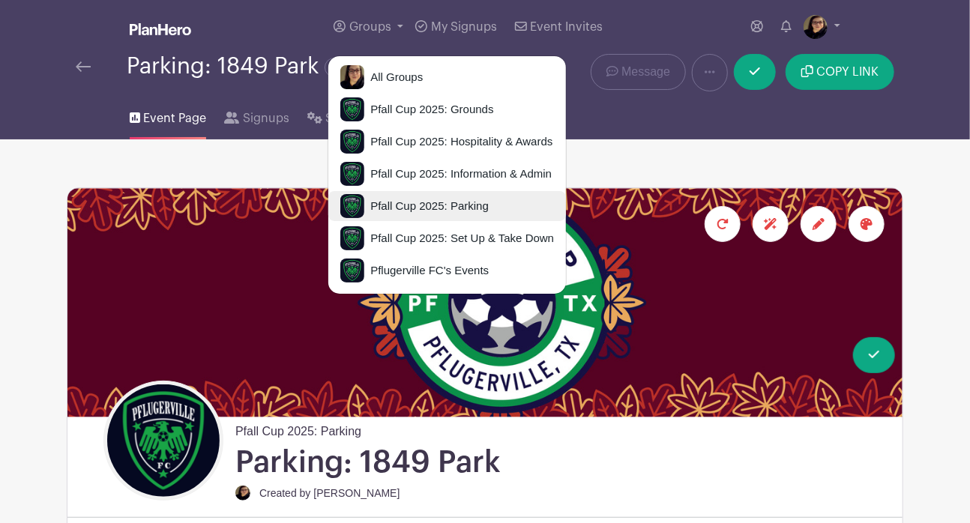
click at [437, 208] on span "Pfall Cup 2025: Parking" at bounding box center [426, 206] width 124 height 17
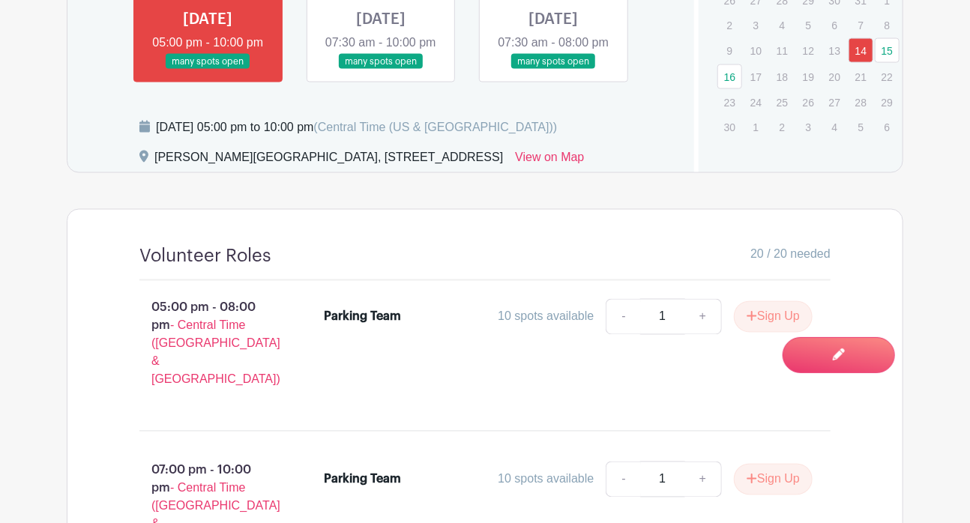
scroll to position [1085, 0]
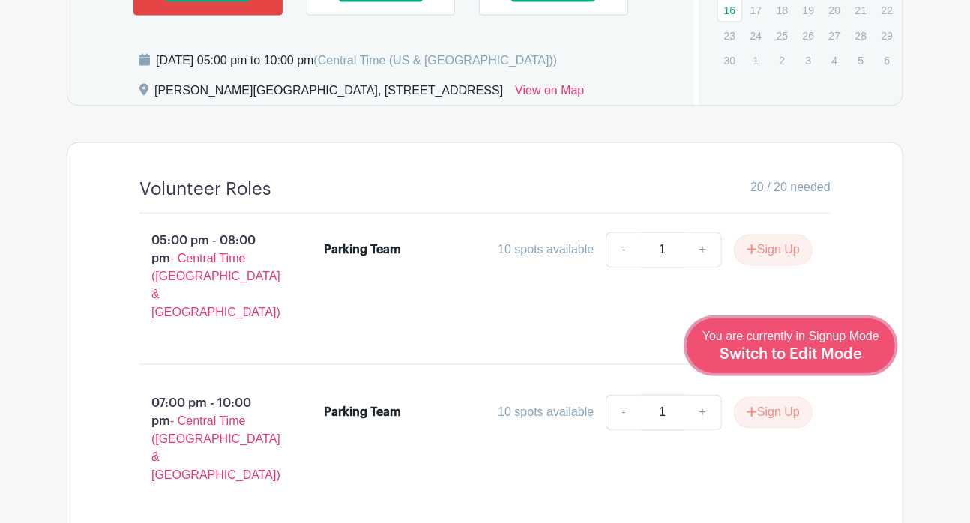
click at [862, 358] on span "Switch to Edit Mode" at bounding box center [791, 354] width 142 height 15
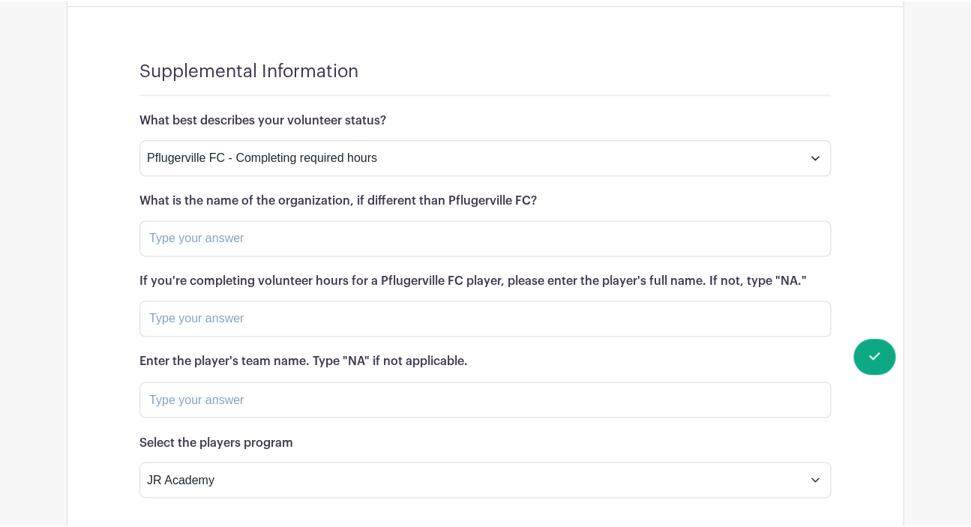
scroll to position [1996, 0]
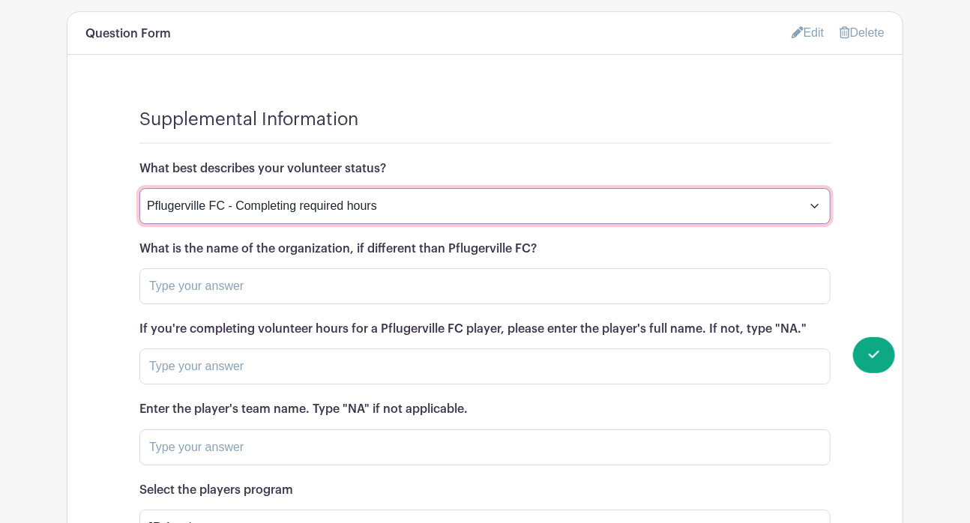
click at [821, 188] on select "Pflugerville FC - Completing required hours Volunteering with another Organizat…" at bounding box center [484, 206] width 691 height 36
click at [720, 188] on select "Pflugerville FC - Completing required hours Volunteering with another Organizat…" at bounding box center [484, 206] width 691 height 36
click at [661, 188] on select "Pflugerville FC - Completing required hours Volunteering with another Organizat…" at bounding box center [484, 206] width 691 height 36
click at [640, 188] on select "Pflugerville FC - Completing required hours Volunteering with another Organizat…" at bounding box center [484, 206] width 691 height 36
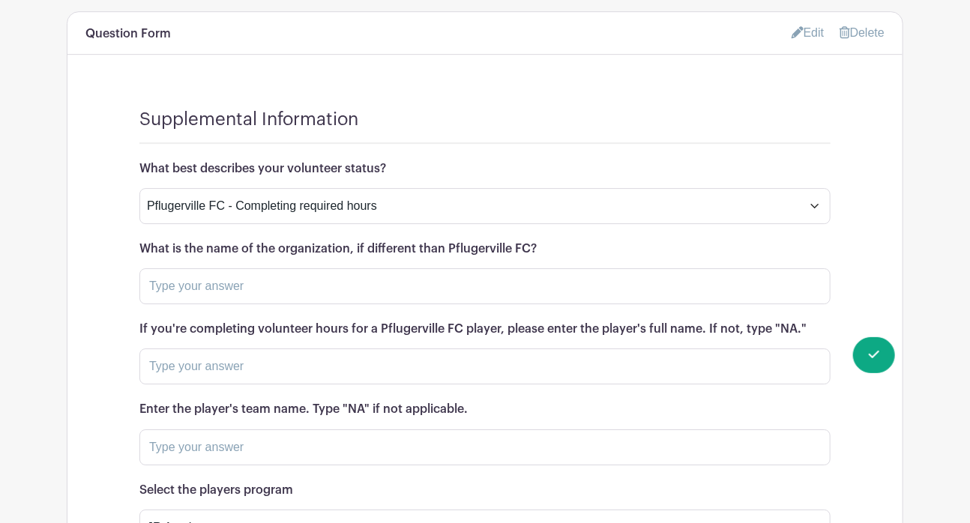
click at [766, 109] on div "Supplemental Information" at bounding box center [484, 126] width 691 height 35
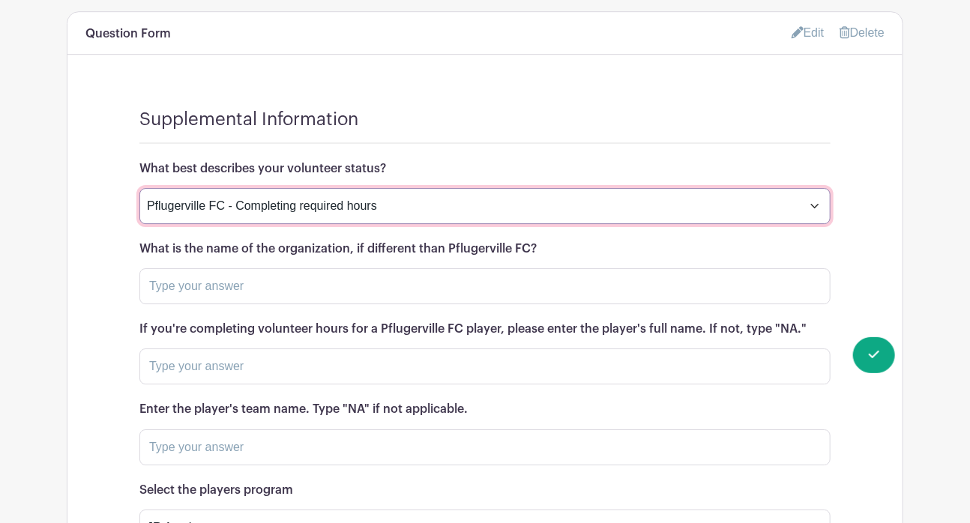
click at [474, 188] on select "Pflugerville FC - Completing required hours Volunteering with another Organizat…" at bounding box center [484, 206] width 691 height 36
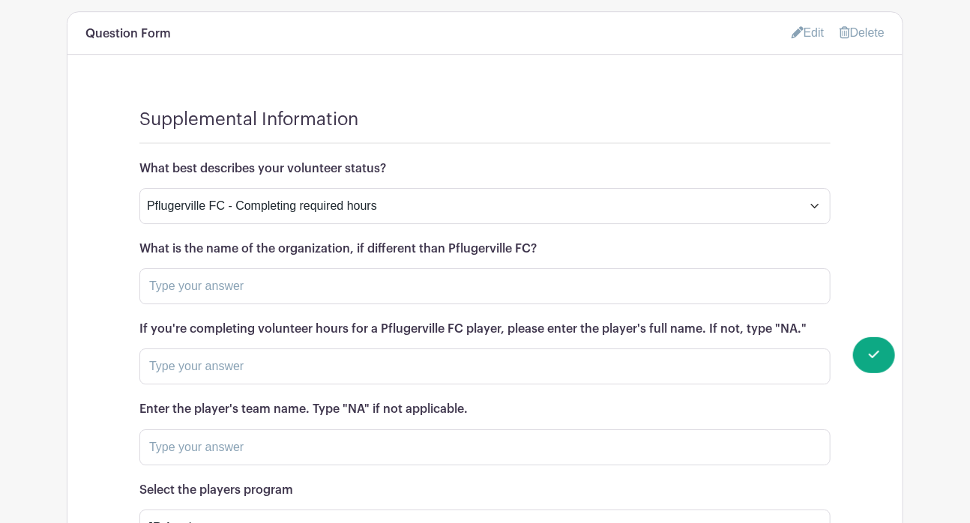
drag, startPoint x: 804, startPoint y: 230, endPoint x: 138, endPoint y: 220, distance: 666.1
click at [138, 220] on div "Supplemental Information What best describes your volunteer status? Pflugervill…" at bounding box center [484, 336] width 835 height 527
copy h6 "If you're completing volunteer hours for a Pflugerville FC player, please enter…"
drag, startPoint x: 486, startPoint y: 305, endPoint x: 128, endPoint y: 304, distance: 357.7
click at [128, 304] on div "Supplemental Information What best describes your volunteer status? Pflugervill…" at bounding box center [484, 336] width 835 height 527
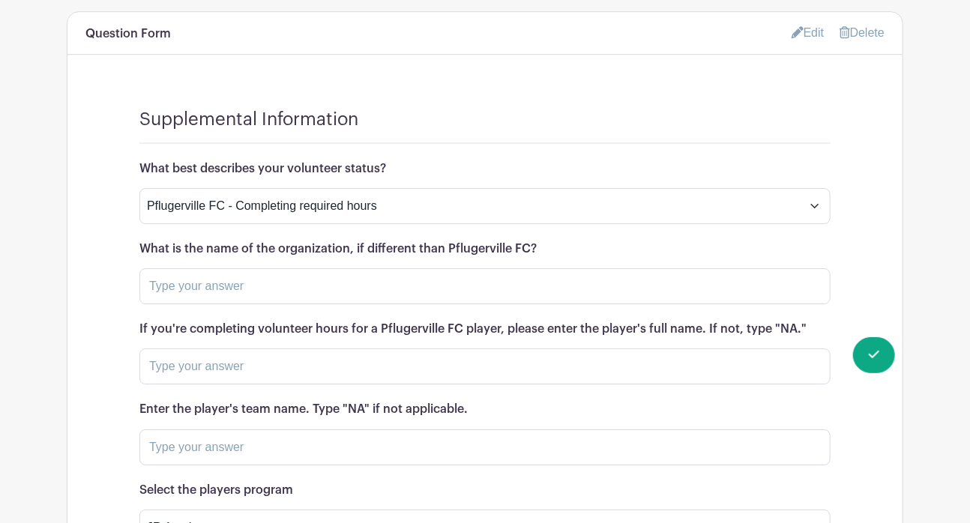
copy h6 "Enter the player's team name. Type "NA" if not applicable."
drag, startPoint x: 298, startPoint y: 389, endPoint x: 115, endPoint y: 389, distance: 183.7
click at [115, 389] on div "Supplemental Information What best describes your volunteer status? Pflugervill…" at bounding box center [484, 336] width 835 height 527
copy h6 "Select the players program"
drag, startPoint x: 391, startPoint y: 69, endPoint x: 133, endPoint y: 65, distance: 258.0
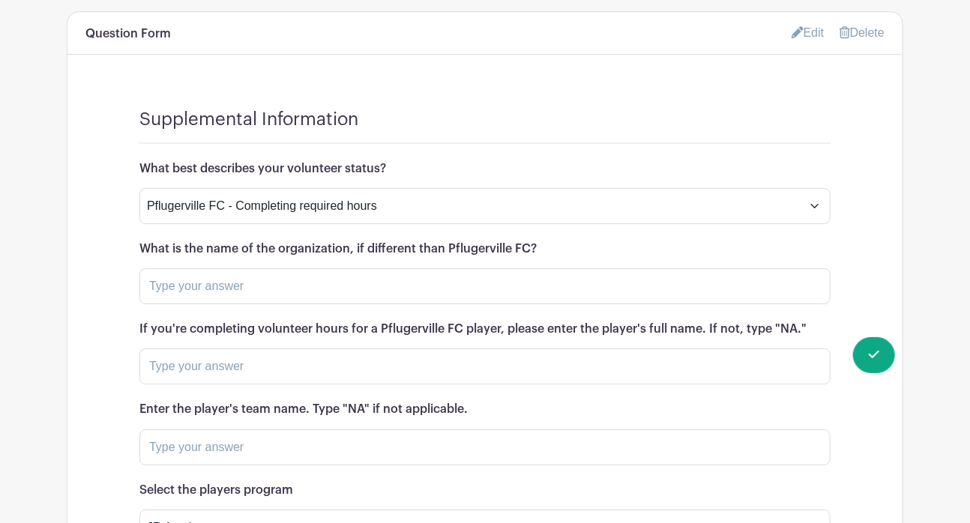
click at [133, 73] on div "Supplemental Information What best describes your volunteer status? Pflugervill…" at bounding box center [484, 336] width 835 height 527
copy h6 "What best describes your volunteer status?"
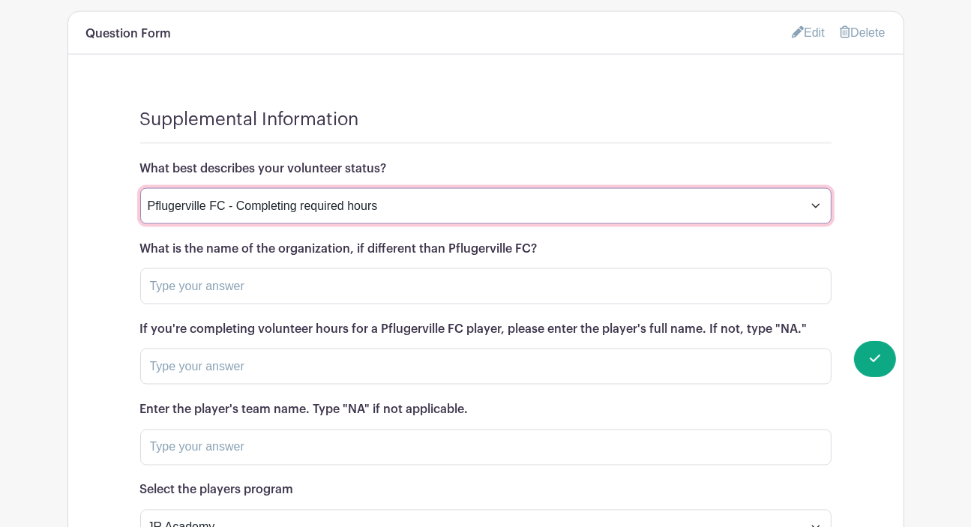
click at [616, 188] on select "Pflugerville FC - Completing required hours Volunteering with another Organizat…" at bounding box center [485, 206] width 691 height 36
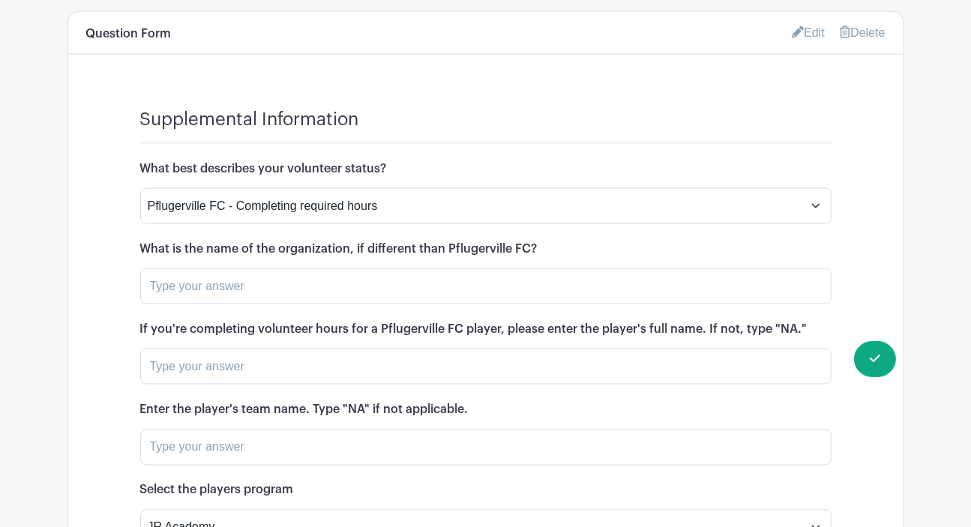
drag, startPoint x: 547, startPoint y: 141, endPoint x: 123, endPoint y: 149, distance: 423.8
click at [123, 149] on div "Supplemental Information What best describes your volunteer status? Pflugervill…" at bounding box center [485, 336] width 835 height 527
copy h6 "What is the name of the organization, if different than Pflugerville FC?"
click at [885, 116] on div "Supplemental Information What best describes your volunteer status? Pflugervill…" at bounding box center [485, 336] width 835 height 527
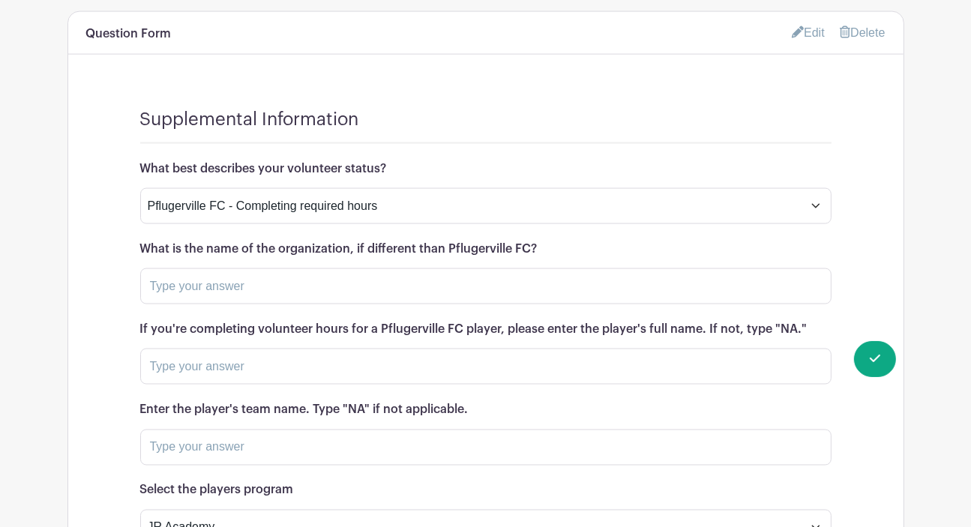
drag, startPoint x: 538, startPoint y: 145, endPoint x: 138, endPoint y: 145, distance: 399.7
click at [138, 145] on div "Supplemental Information What best describes your volunteer status? Pflugervill…" at bounding box center [485, 336] width 835 height 527
copy h6 "What is the name of the organization, if different than Pflugerville FC?"
click at [879, 233] on div "Supplemental Information What best describes your volunteer status? Pflugervill…" at bounding box center [485, 336] width 835 height 527
drag, startPoint x: 808, startPoint y: 227, endPoint x: 132, endPoint y: 219, distance: 675.8
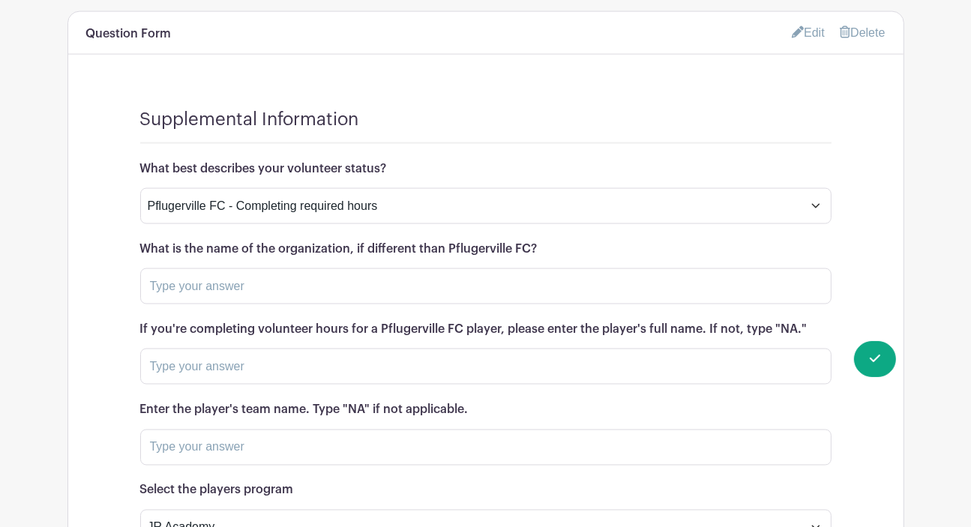
click at [132, 219] on div "Supplemental Information What best describes your volunteer status? Pflugervill…" at bounding box center [485, 336] width 835 height 527
copy h6 "If you're completing volunteer hours for a Pflugerville FC player, please enter…"
click at [875, 267] on div "Supplemental Information What best describes your volunteer status? Pflugervill…" at bounding box center [485, 336] width 835 height 527
drag, startPoint x: 486, startPoint y: 310, endPoint x: 123, endPoint y: 311, distance: 363.0
click at [123, 311] on div "Supplemental Information What best describes your volunteer status? Pflugervill…" at bounding box center [485, 336] width 835 height 527
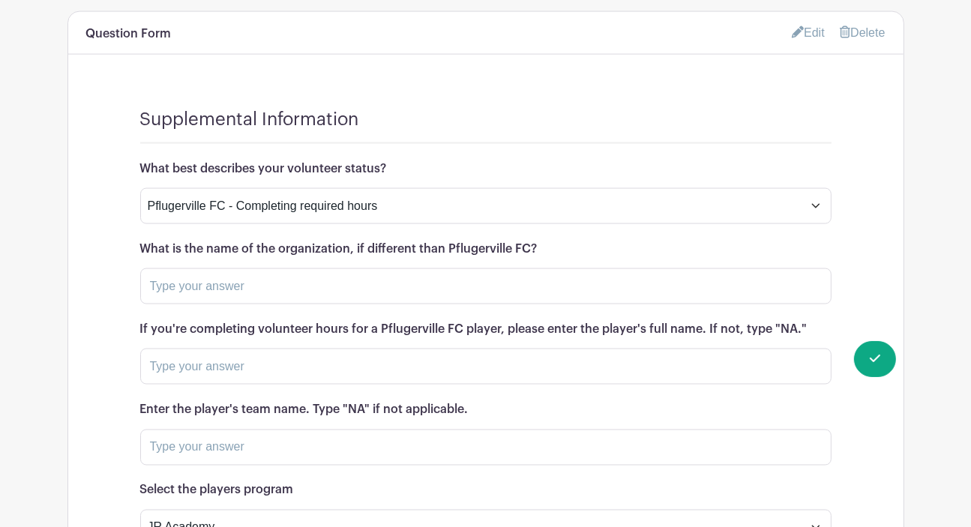
copy h6 "Enter the player's team name. Type "NA" if not applicable."
click at [855, 223] on div "Supplemental Information What best describes your volunteer status? Pflugervill…" at bounding box center [485, 336] width 835 height 527
drag, startPoint x: 396, startPoint y: 66, endPoint x: 135, endPoint y: 56, distance: 261.2
click at [135, 73] on div "Supplemental Information What best describes your volunteer status? Pflugervill…" at bounding box center [485, 336] width 835 height 527
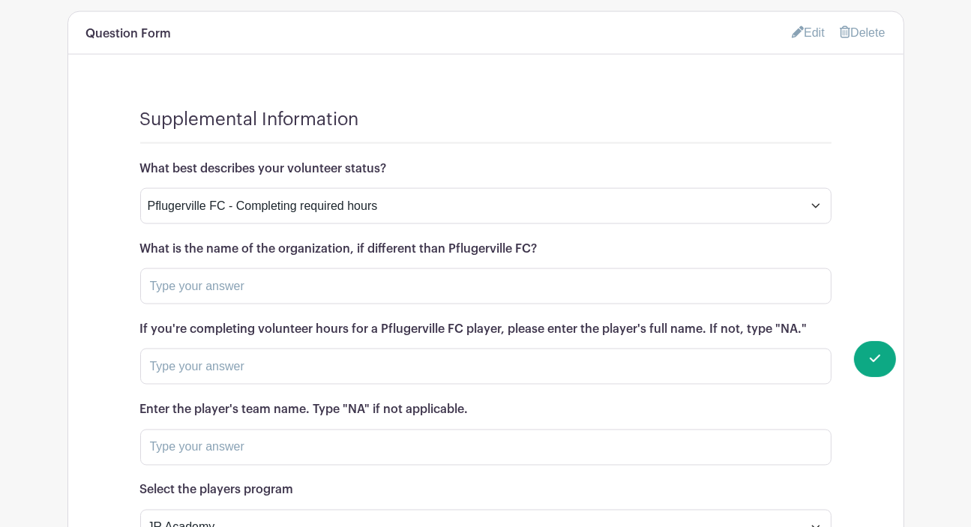
copy h6 "What best describes your volunteer status?"
click at [872, 157] on div "Supplemental Information What best describes your volunteer status? Pflugervill…" at bounding box center [485, 336] width 835 height 527
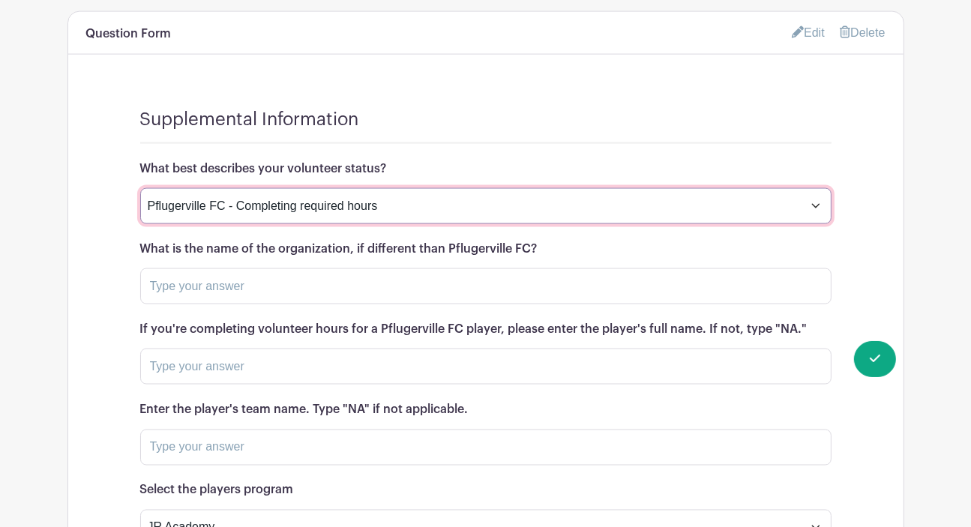
click at [745, 188] on select "Pflugerville FC - Completing required hours Volunteering with another Organizat…" at bounding box center [485, 206] width 691 height 36
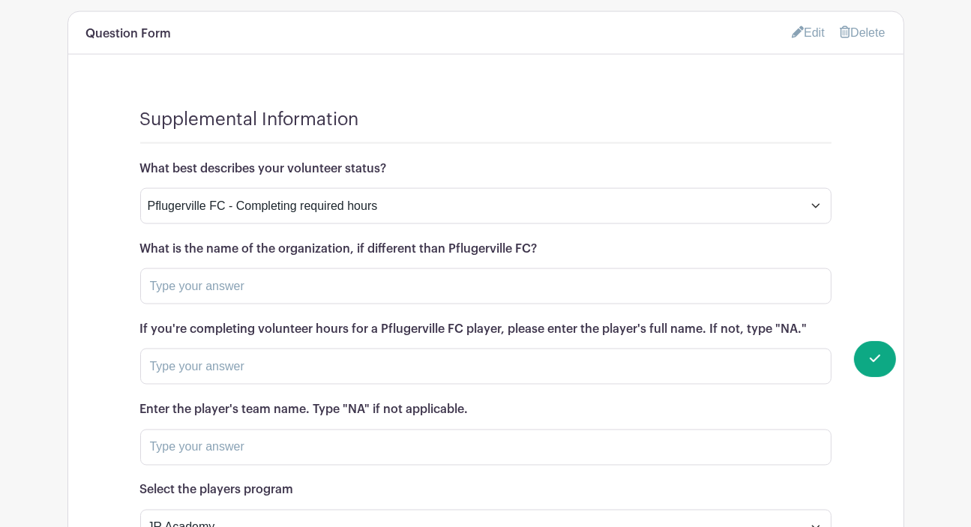
click at [899, 121] on div "Supplemental Information What best describes your volunteer status? Pflugervill…" at bounding box center [485, 336] width 835 height 527
click at [894, 148] on div "Supplemental Information What best describes your volunteer status? Pflugervill…" at bounding box center [485, 336] width 835 height 527
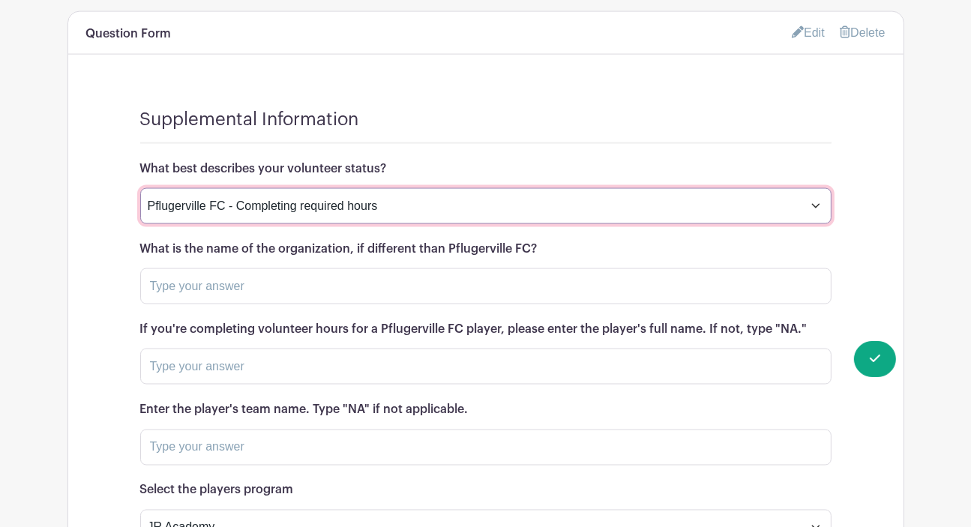
click at [715, 188] on select "Pflugerville FC - Completing required hours Volunteering with another Organizat…" at bounding box center [485, 206] width 691 height 36
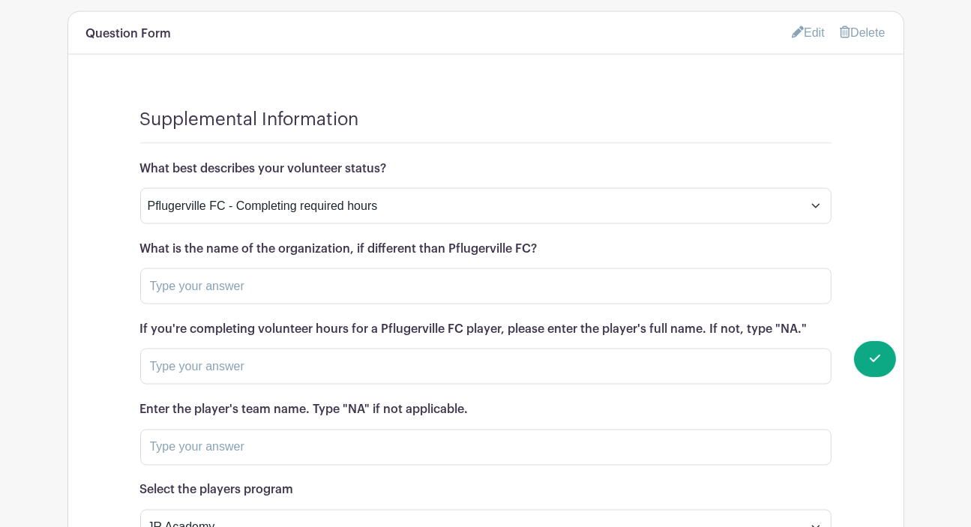
click at [873, 164] on div "Supplemental Information What best describes your volunteer status? Pflugervill…" at bounding box center [485, 336] width 835 height 527
drag, startPoint x: 808, startPoint y: 223, endPoint x: 126, endPoint y: 217, distance: 681.8
click at [126, 217] on div "Supplemental Information What best describes your volunteer status? Pflugervill…" at bounding box center [485, 336] width 835 height 527
copy h6 "If you're completing volunteer hours for a Pflugerville FC player, please enter…"
click at [867, 236] on div "Supplemental Information What best describes your volunteer status? Pflugervill…" at bounding box center [485, 336] width 835 height 527
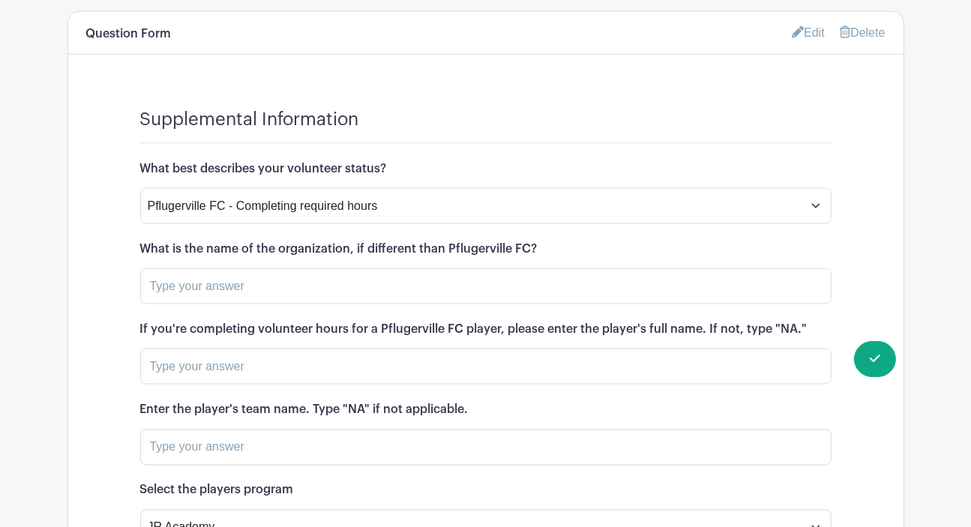
drag, startPoint x: 471, startPoint y: 304, endPoint x: 126, endPoint y: 307, distance: 345.0
click at [126, 307] on div "Supplemental Information What best describes your volunteer status? Pflugervill…" at bounding box center [485, 336] width 835 height 527
click at [872, 246] on div "Supplemental Information What best describes your volunteer status? Pflugervill…" at bounding box center [485, 336] width 835 height 527
drag, startPoint x: 294, startPoint y: 386, endPoint x: 109, endPoint y: 394, distance: 185.4
click at [109, 394] on div "Supplemental Information What best describes your volunteer status? Pflugervill…" at bounding box center [485, 336] width 835 height 527
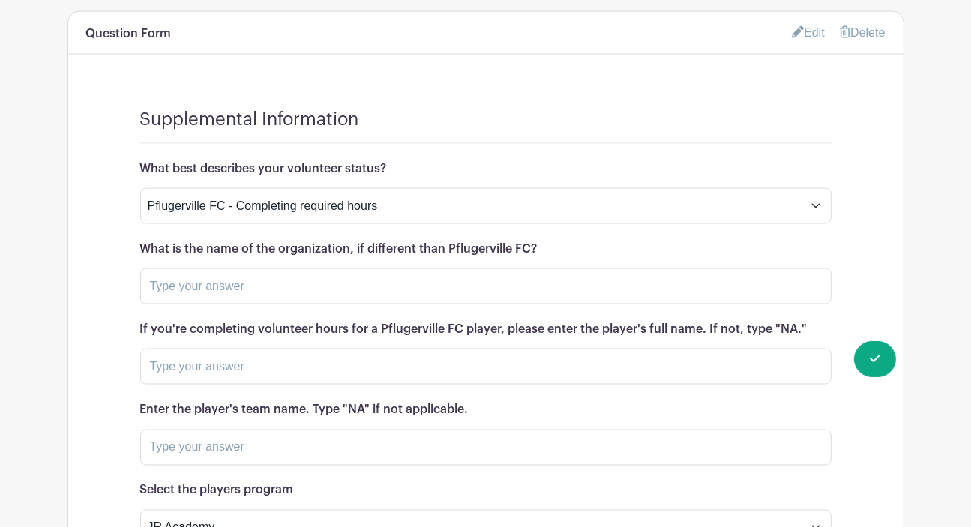
click at [874, 245] on div "Supplemental Information What best describes your volunteer status? Pflugervill…" at bounding box center [485, 336] width 835 height 527
drag, startPoint x: 535, startPoint y: 142, endPoint x: 117, endPoint y: 147, distance: 418.5
click at [117, 147] on div "Supplemental Information What best describes your volunteer status? Pflugervill…" at bounding box center [485, 336] width 835 height 527
drag, startPoint x: 398, startPoint y: 61, endPoint x: 110, endPoint y: 64, distance: 288.0
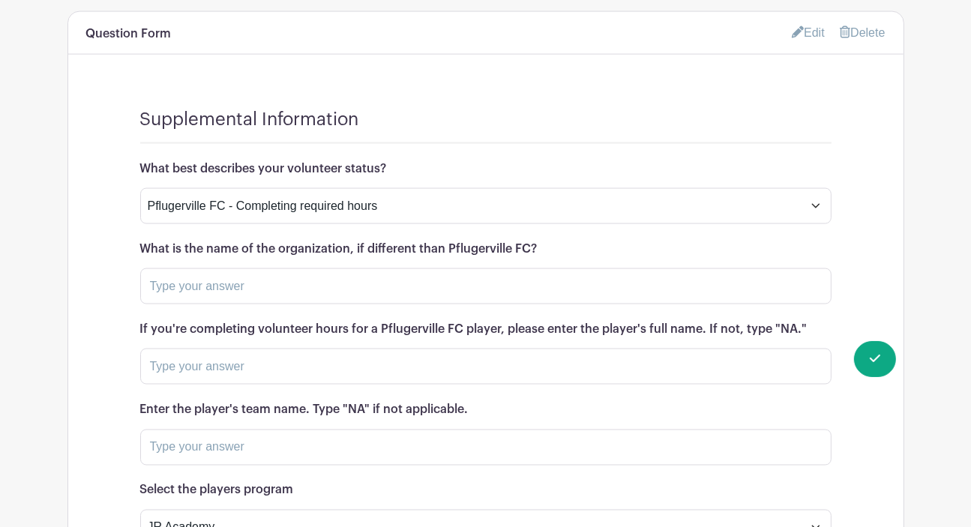
click at [110, 73] on div "Supplemental Information What best describes your volunteer status? Pflugervill…" at bounding box center [485, 336] width 835 height 527
click at [887, 272] on div "Supplemental Information What best describes your volunteer status? Pflugervill…" at bounding box center [485, 336] width 835 height 527
drag, startPoint x: 810, startPoint y: 225, endPoint x: 117, endPoint y: 227, distance: 693.0
click at [117, 227] on div "Supplemental Information What best describes your volunteer status? Pflugervill…" at bounding box center [485, 336] width 835 height 527
click at [872, 245] on div "Supplemental Information What best describes your volunteer status? Pflugervill…" at bounding box center [485, 336] width 835 height 527
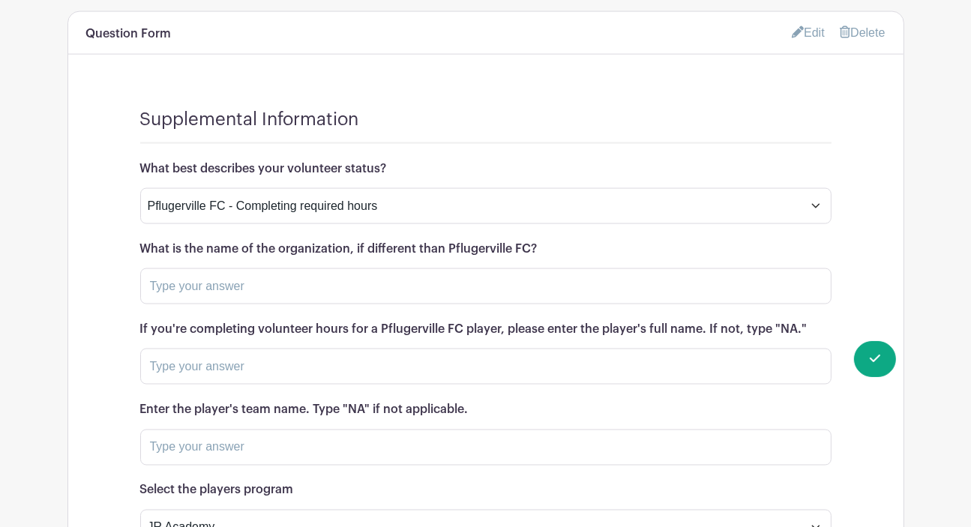
click at [473, 403] on h6 "Enter the player's team name. Type "NA" if not applicable." at bounding box center [485, 410] width 691 height 14
drag, startPoint x: 490, startPoint y: 308, endPoint x: 110, endPoint y: 298, distance: 380.4
click at [110, 298] on div "Supplemental Information What best describes your volunteer status? Pflugervill…" at bounding box center [485, 336] width 835 height 527
click at [881, 177] on div "Supplemental Information What best describes your volunteer status? Pflugervill…" at bounding box center [485, 336] width 835 height 527
drag, startPoint x: 312, startPoint y: 392, endPoint x: 136, endPoint y: 376, distance: 176.3
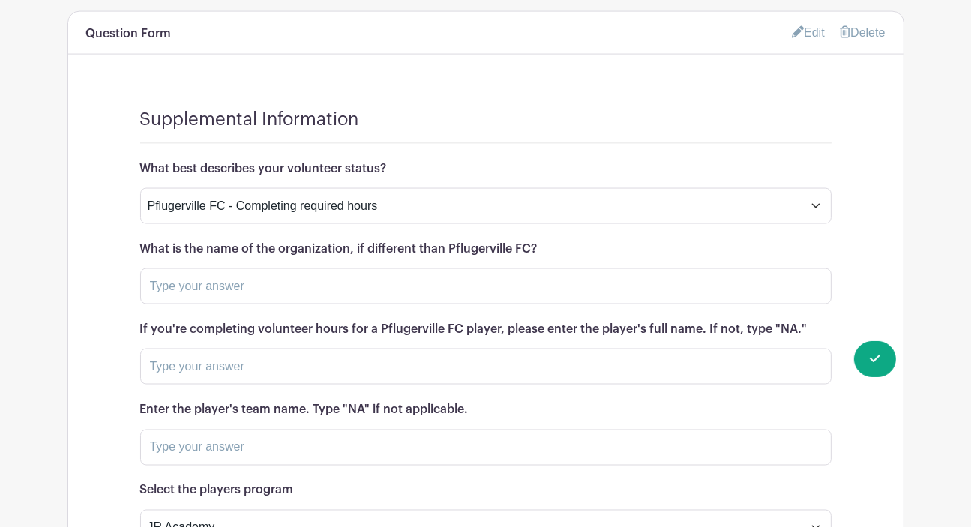
click at [136, 376] on div "Supplemental Information What best describes your volunteer status? Pflugervill…" at bounding box center [485, 336] width 835 height 527
click at [895, 218] on div "Supplemental Information What best describes your volunteer status? Pflugervill…" at bounding box center [485, 336] width 835 height 527
drag, startPoint x: 547, startPoint y: 143, endPoint x: 138, endPoint y: 143, distance: 408.7
click at [138, 143] on div "Supplemental Information What best describes your volunteer status? Pflugervill…" at bounding box center [485, 336] width 835 height 527
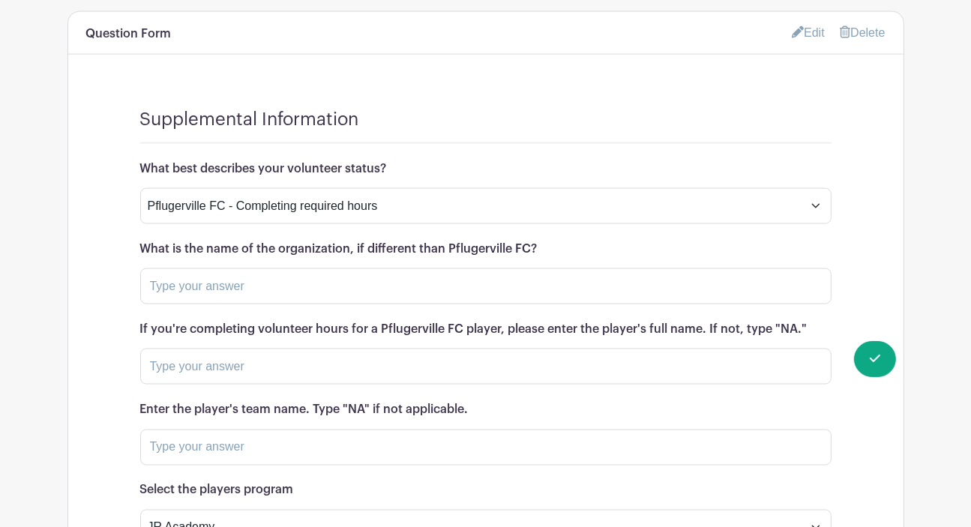
drag, startPoint x: 387, startPoint y: 62, endPoint x: 119, endPoint y: 70, distance: 267.8
click at [119, 73] on div "Supplemental Information What best describes your volunteer status? Pflugervill…" at bounding box center [485, 336] width 835 height 527
click at [879, 241] on div "Supplemental Information What best describes your volunteer status? Pflugervill…" at bounding box center [485, 336] width 835 height 527
drag, startPoint x: 549, startPoint y: 140, endPoint x: 125, endPoint y: 138, distance: 423.7
click at [125, 138] on div "Supplemental Information What best describes your volunteer status? Pflugervill…" at bounding box center [485, 336] width 835 height 527
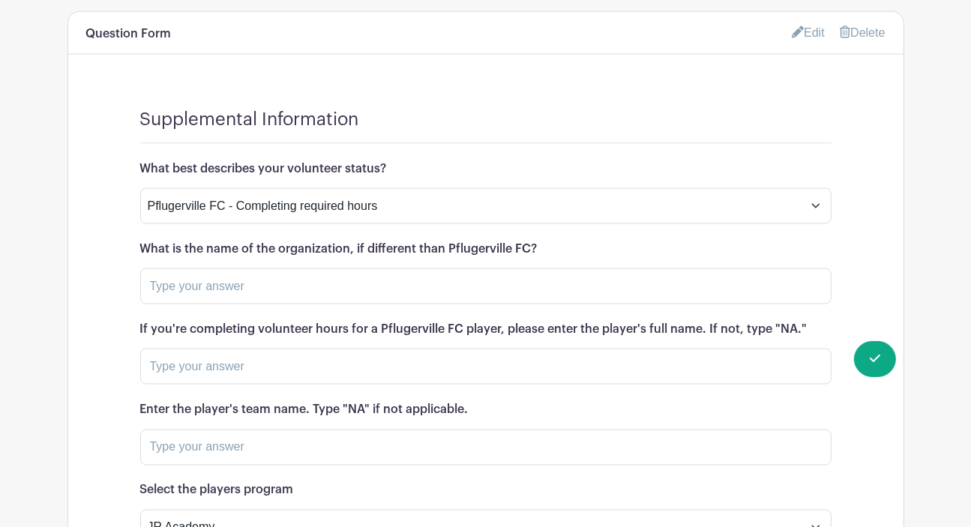
click at [889, 235] on div "Supplemental Information What best describes your volunteer status? Pflugervill…" at bounding box center [485, 336] width 835 height 527
drag, startPoint x: 825, startPoint y: 227, endPoint x: 117, endPoint y: 227, distance: 708.0
click at [117, 227] on div "Supplemental Information What best describes your volunteer status? Pflugervill…" at bounding box center [485, 336] width 835 height 527
click at [899, 265] on div "Supplemental Information What best describes your volunteer status? Pflugervill…" at bounding box center [485, 336] width 835 height 527
drag, startPoint x: 472, startPoint y: 307, endPoint x: 137, endPoint y: 307, distance: 334.5
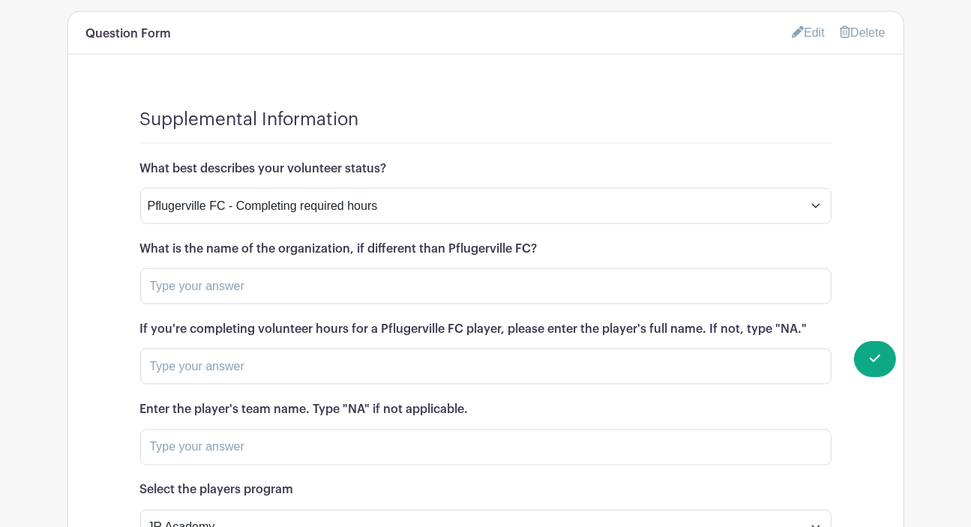
click at [137, 307] on div "Supplemental Information What best describes your volunteer status? Pflugervill…" at bounding box center [485, 336] width 835 height 527
click at [863, 278] on div "Supplemental Information What best describes your volunteer status? Pflugervill…" at bounding box center [485, 336] width 835 height 527
drag, startPoint x: 302, startPoint y: 389, endPoint x: 64, endPoint y: 386, distance: 238.5
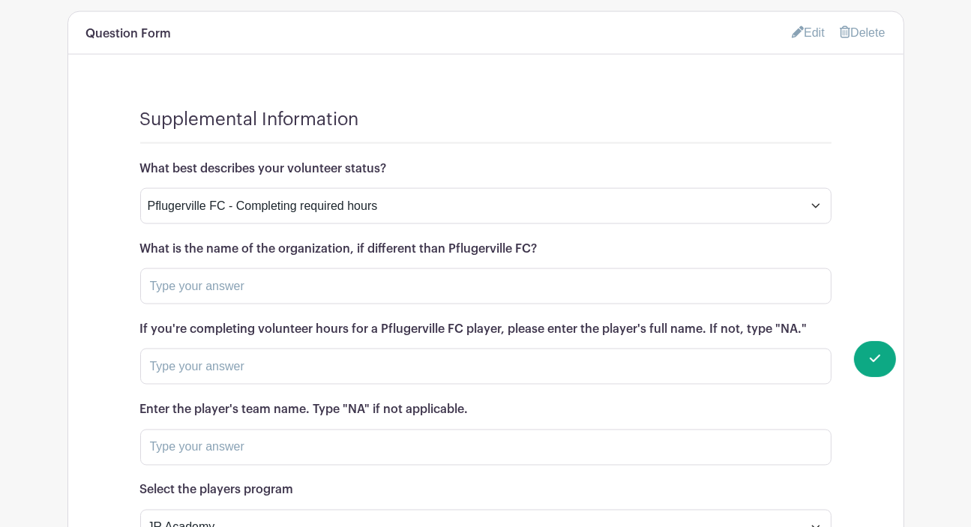
drag, startPoint x: 397, startPoint y: 61, endPoint x: 117, endPoint y: 61, distance: 279.7
click at [117, 73] on div "Supplemental Information What best describes your volunteer status? Pflugervill…" at bounding box center [485, 336] width 835 height 527
click at [889, 232] on div "Supplemental Information What best describes your volunteer status? Pflugervill…" at bounding box center [485, 336] width 835 height 527
drag, startPoint x: 555, startPoint y: 144, endPoint x: 102, endPoint y: 137, distance: 453.0
click at [102, 137] on div "Supplemental Information What best describes your volunteer status? Pflugervill…" at bounding box center [485, 336] width 835 height 527
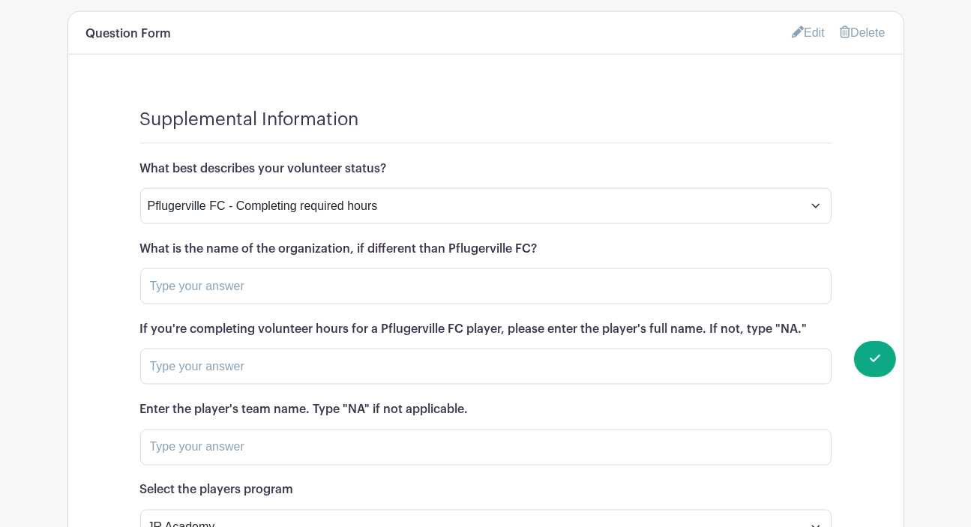
click at [885, 217] on div "Supplemental Information What best describes your volunteer status? Pflugervill…" at bounding box center [485, 336] width 835 height 527
drag, startPoint x: 817, startPoint y: 227, endPoint x: 70, endPoint y: 205, distance: 747.3
click at [70, 205] on div "Supplemental Information What best describes your volunteer status? Pflugervill…" at bounding box center [485, 336] width 835 height 527
click at [861, 283] on div "Supplemental Information What best describes your volunteer status? Pflugervill…" at bounding box center [485, 336] width 835 height 527
drag, startPoint x: 477, startPoint y: 307, endPoint x: 54, endPoint y: 290, distance: 423.3
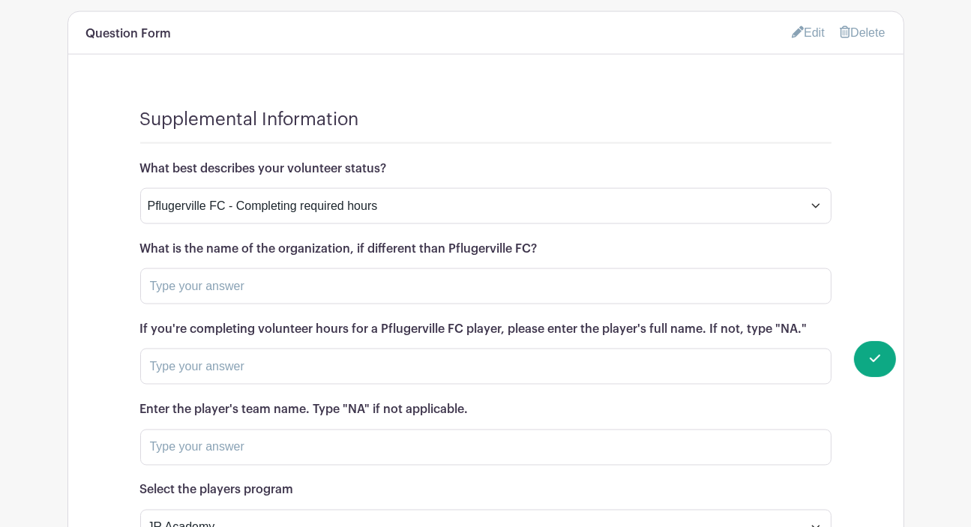
click at [893, 211] on div "Supplemental Information What best describes your volunteer status? Pflugervill…" at bounding box center [485, 336] width 835 height 527
drag, startPoint x: 298, startPoint y: 383, endPoint x: 69, endPoint y: 376, distance: 228.9
click at [69, 376] on div "Supplemental Information What best describes your volunteer status? Pflugervill…" at bounding box center [485, 336] width 835 height 527
click at [883, 203] on div "Supplemental Information What best describes your volunteer status? Pflugervill…" at bounding box center [485, 336] width 835 height 527
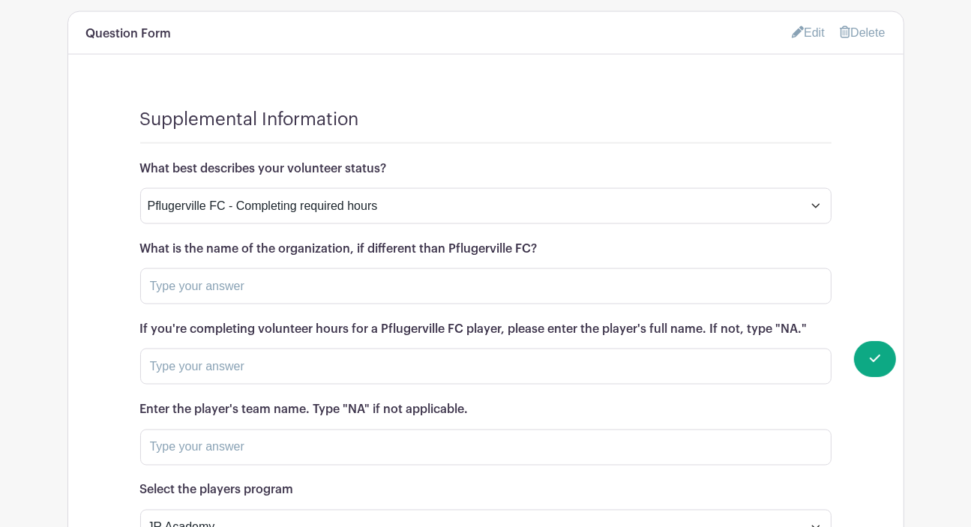
drag, startPoint x: 392, startPoint y: 67, endPoint x: 85, endPoint y: 62, distance: 306.8
click at [85, 73] on div "Supplemental Information What best describes your volunteer status? Pflugervill…" at bounding box center [485, 336] width 835 height 527
click at [840, 247] on div "Supplemental Information What best describes your volunteer status? Pflugervill…" at bounding box center [485, 336] width 835 height 527
drag, startPoint x: 829, startPoint y: 226, endPoint x: 127, endPoint y: 227, distance: 702.0
click at [127, 227] on div "Supplemental Information What best describes your volunteer status? Pflugervill…" at bounding box center [485, 336] width 835 height 527
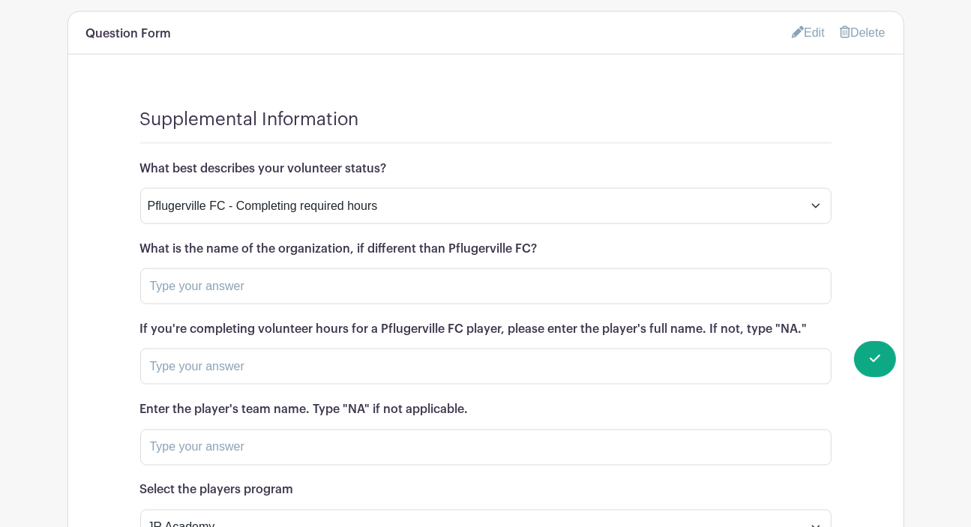
click at [858, 245] on div "Supplemental Information What best describes your volunteer status? Pflugervill…" at bounding box center [485, 336] width 835 height 527
drag, startPoint x: 480, startPoint y: 304, endPoint x: 58, endPoint y: 301, distance: 421.5
click at [897, 196] on div "Supplemental Information What best describes your volunteer status? Pflugervill…" at bounding box center [485, 336] width 835 height 527
drag, startPoint x: 307, startPoint y: 383, endPoint x: 27, endPoint y: 401, distance: 280.3
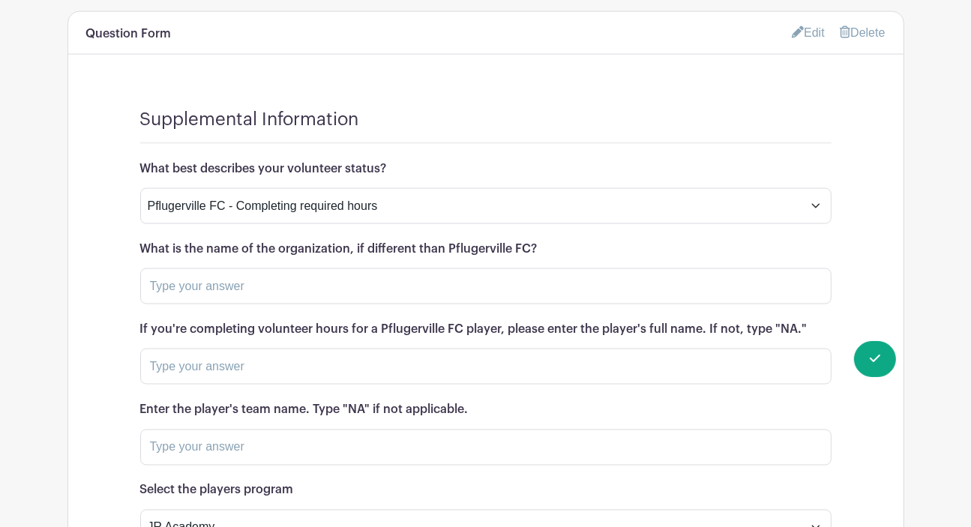
click at [308, 484] on h6 "Select the players program" at bounding box center [485, 491] width 691 height 14
drag, startPoint x: 308, startPoint y: 390, endPoint x: 138, endPoint y: 388, distance: 170.3
click at [138, 388] on div "Supplemental Information What best describes your volunteer status? Pflugervill…" at bounding box center [485, 336] width 835 height 527
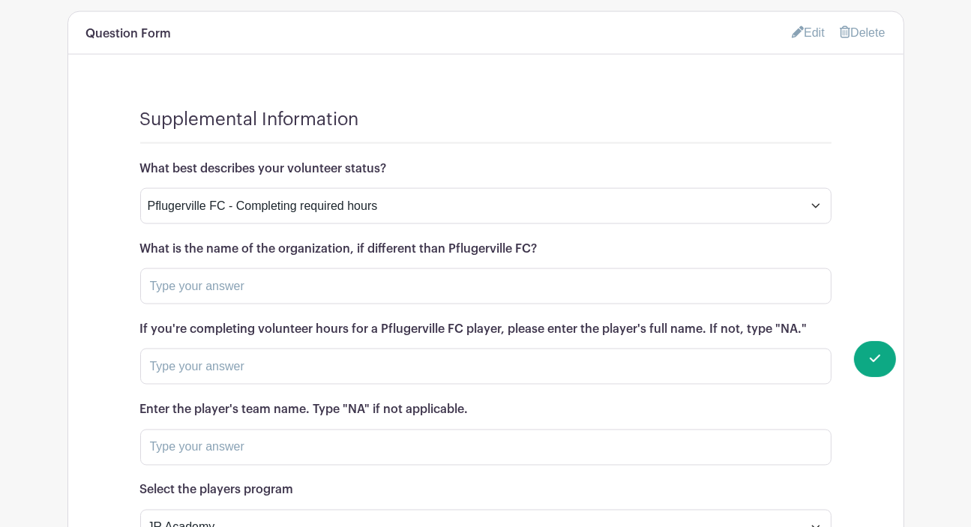
drag, startPoint x: 541, startPoint y: 145, endPoint x: 136, endPoint y: 150, distance: 405.8
click at [136, 150] on div "Supplemental Information What best describes your volunteer status? Pflugervill…" at bounding box center [485, 336] width 835 height 527
click at [880, 240] on div "Supplemental Information What best describes your volunteer status? Pflugervill…" at bounding box center [485, 336] width 835 height 527
drag, startPoint x: 424, startPoint y: 70, endPoint x: 130, endPoint y: 53, distance: 293.7
click at [130, 73] on div "Supplemental Information What best describes your volunteer status? Pflugervill…" at bounding box center [485, 336] width 835 height 527
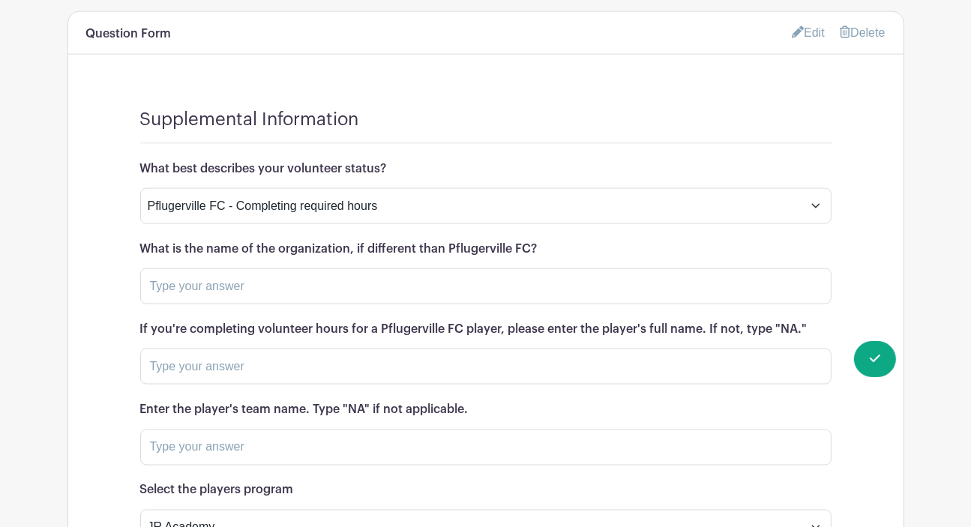
click at [861, 176] on div "Supplemental Information What best describes your volunteer status? Pflugervill…" at bounding box center [485, 336] width 835 height 527
drag, startPoint x: 544, startPoint y: 139, endPoint x: 132, endPoint y: 136, distance: 412.5
click at [132, 136] on div "Supplemental Information What best describes your volunteer status? Pflugervill…" at bounding box center [485, 336] width 835 height 527
click at [868, 188] on div "Supplemental Information What best describes your volunteer status? Pflugervill…" at bounding box center [485, 336] width 835 height 527
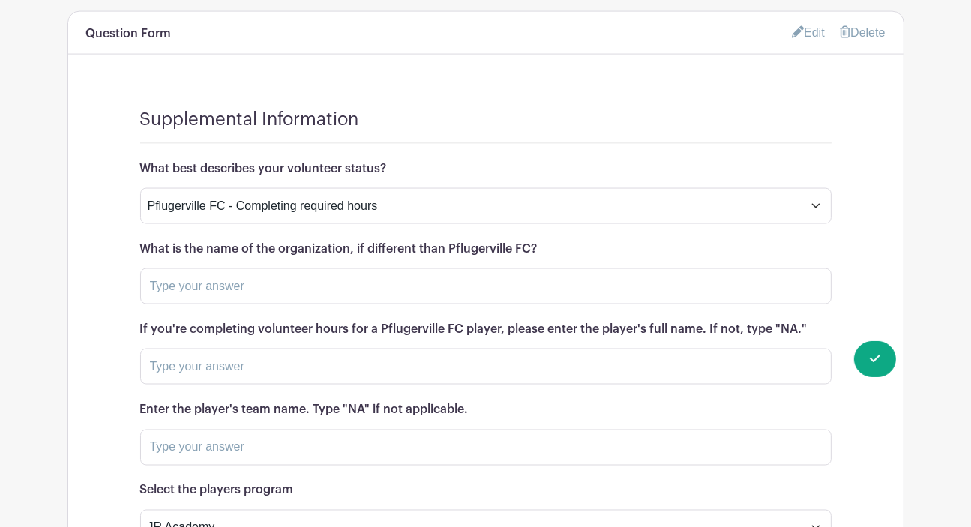
click at [868, 188] on div "Supplemental Information What best describes your volunteer status? Pflugervill…" at bounding box center [485, 336] width 835 height 527
drag, startPoint x: 805, startPoint y: 223, endPoint x: 117, endPoint y: 210, distance: 687.9
click at [117, 210] on div "Supplemental Information What best describes your volunteer status? Pflugervill…" at bounding box center [485, 336] width 835 height 527
click at [831, 227] on div "Supplemental Information What best describes your volunteer status? Pflugervill…" at bounding box center [485, 336] width 835 height 527
drag, startPoint x: 482, startPoint y: 304, endPoint x: 112, endPoint y: 303, distance: 370.5
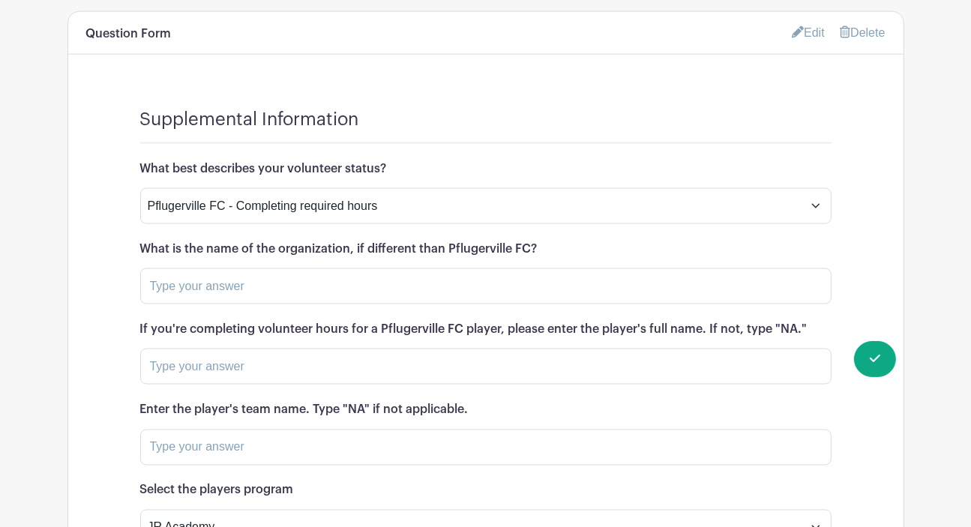
click at [112, 303] on div "Supplemental Information What best describes your volunteer status? Pflugervill…" at bounding box center [485, 336] width 835 height 527
click at [842, 271] on div "Supplemental Information What best describes your volunteer status? Pflugervill…" at bounding box center [485, 336] width 835 height 527
drag, startPoint x: 299, startPoint y: 388, endPoint x: 34, endPoint y: 385, distance: 264.8
click at [862, 196] on div "Supplemental Information What best describes your volunteer status? Pflugervill…" at bounding box center [485, 336] width 835 height 527
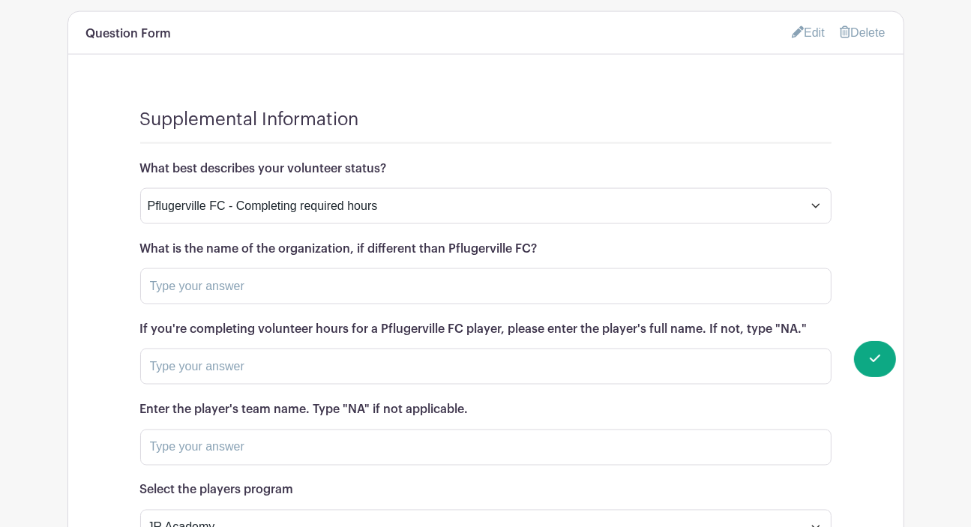
drag, startPoint x: 395, startPoint y: 69, endPoint x: 109, endPoint y: 52, distance: 286.2
click at [109, 73] on div "Supplemental Information What best describes your volunteer status? Pflugervill…" at bounding box center [485, 336] width 835 height 527
click at [877, 212] on div "Supplemental Information What best describes your volunteer status? Pflugervill…" at bounding box center [485, 336] width 835 height 527
drag, startPoint x: 541, startPoint y: 143, endPoint x: 125, endPoint y: 144, distance: 415.5
click at [125, 144] on div "Supplemental Information What best describes your volunteer status? Pflugervill…" at bounding box center [485, 336] width 835 height 527
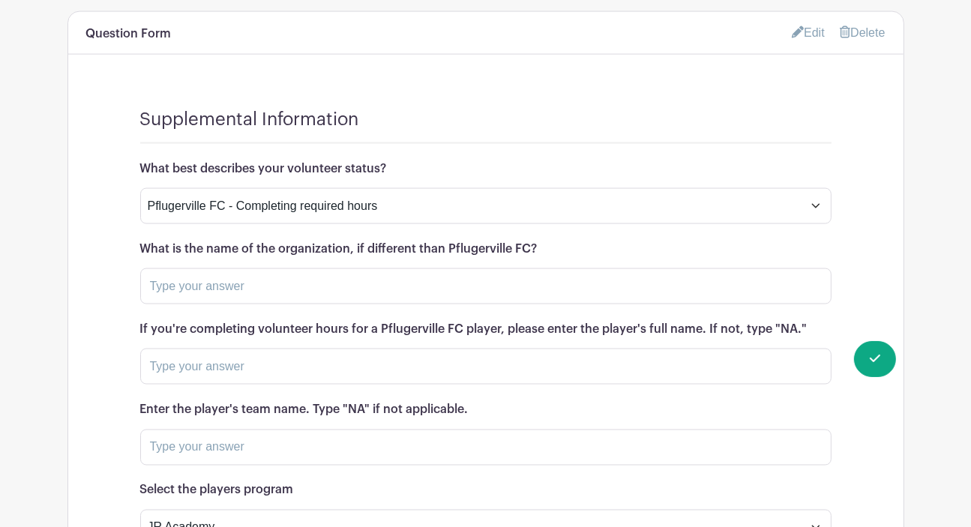
click at [889, 166] on div "Supplemental Information What best describes your volunteer status? Pflugervill…" at bounding box center [485, 336] width 835 height 527
drag, startPoint x: 821, startPoint y: 221, endPoint x: 115, endPoint y: 212, distance: 706.5
click at [115, 212] on div "Supplemental Information What best describes your volunteer status? Pflugervill…" at bounding box center [485, 336] width 835 height 527
click at [872, 211] on div "Supplemental Information What best describes your volunteer status? Pflugervill…" at bounding box center [485, 336] width 835 height 527
drag, startPoint x: 487, startPoint y: 304, endPoint x: 124, endPoint y: 300, distance: 362.3
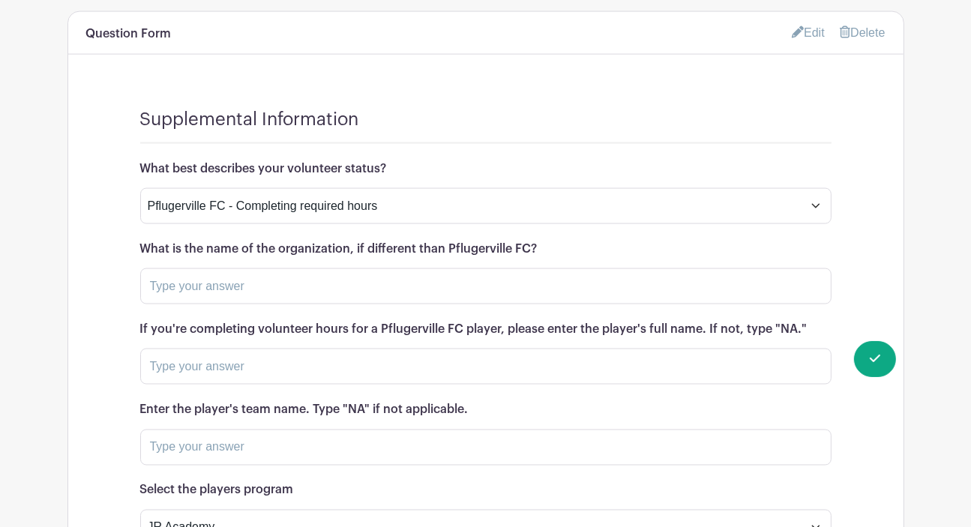
click at [124, 300] on div "Supplemental Information What best describes your volunteer status? Pflugervill…" at bounding box center [485, 336] width 835 height 527
click at [854, 266] on div "Supplemental Information What best describes your volunteer status? Pflugervill…" at bounding box center [485, 336] width 835 height 527
drag, startPoint x: 321, startPoint y: 379, endPoint x: 83, endPoint y: 394, distance: 238.2
click at [83, 394] on div "Supplemental Information What best describes your volunteer status? Pflugervill…" at bounding box center [485, 336] width 835 height 527
click at [856, 274] on div "Supplemental Information What best describes your volunteer status? Pflugervill…" at bounding box center [485, 336] width 835 height 527
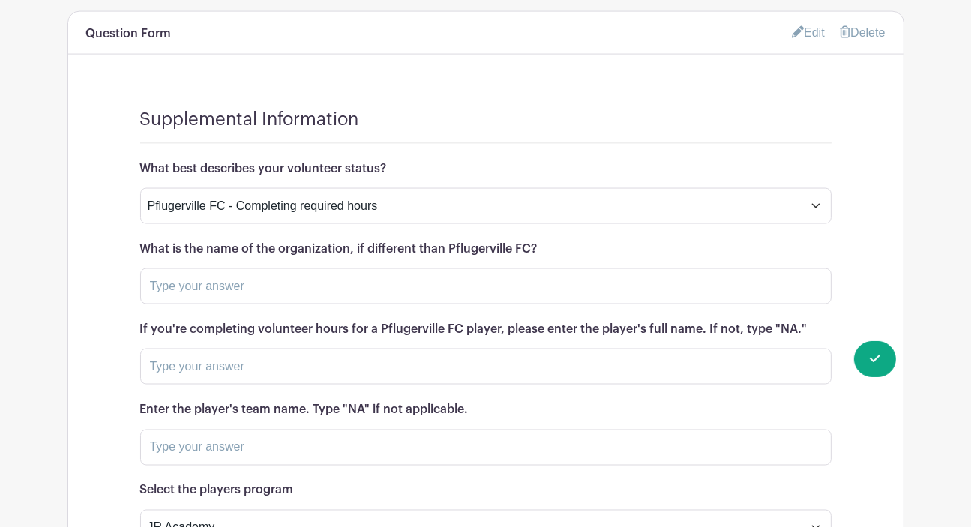
drag, startPoint x: 388, startPoint y: 69, endPoint x: 84, endPoint y: 56, distance: 304.0
click at [84, 73] on div "Supplemental Information What best describes your volunteer status? Pflugervill…" at bounding box center [485, 336] width 835 height 527
drag, startPoint x: 537, startPoint y: 140, endPoint x: 430, endPoint y: 157, distance: 108.5
click at [389, 242] on div "What is the name of the organization, if different than Pflugerville FC?" at bounding box center [485, 273] width 691 height 62
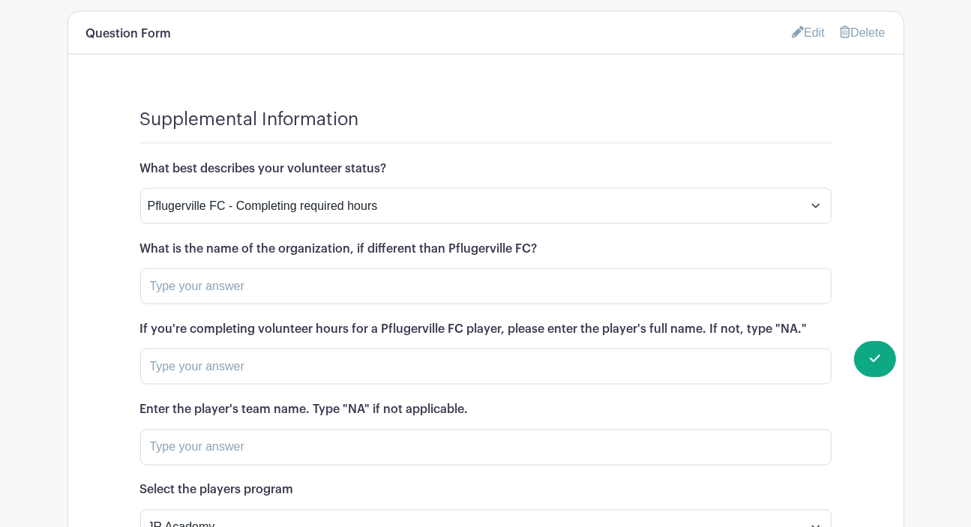
drag, startPoint x: 810, startPoint y: 228, endPoint x: 118, endPoint y: 221, distance: 692.3
click at [118, 221] on div "Supplemental Information What best describes your volunteer status? Pflugervill…" at bounding box center [485, 336] width 835 height 527
click at [863, 178] on div "Supplemental Information What best describes your volunteer status? Pflugervill…" at bounding box center [485, 336] width 835 height 527
drag, startPoint x: 472, startPoint y: 311, endPoint x: 58, endPoint y: 319, distance: 414.1
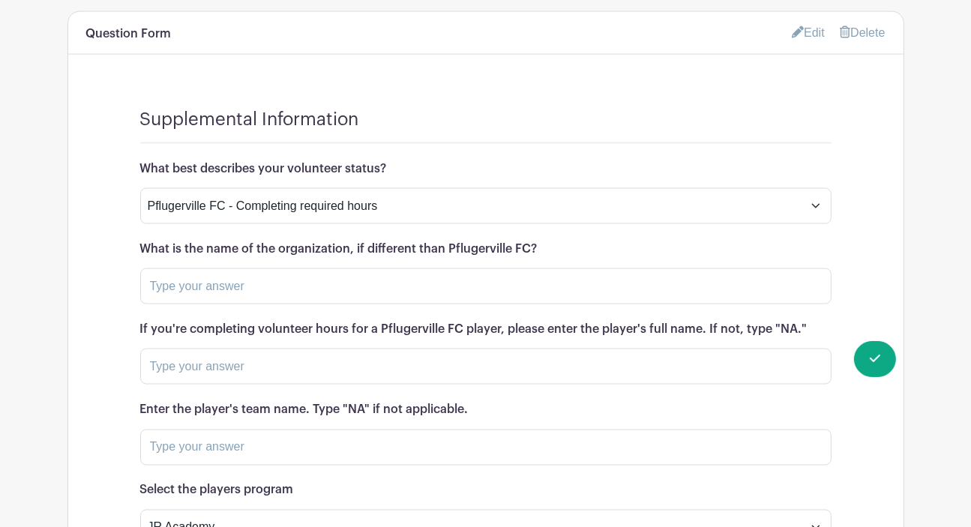
click at [462, 403] on h6 "Enter the player's team name. Type "NA" if not applicable." at bounding box center [485, 410] width 691 height 14
drag, startPoint x: 478, startPoint y: 308, endPoint x: 94, endPoint y: 295, distance: 384.2
click at [94, 295] on div "Supplemental Information What best describes your volunteer status? Pflugervill…" at bounding box center [485, 336] width 835 height 527
click at [856, 220] on div "Supplemental Information What best describes your volunteer status? Pflugervill…" at bounding box center [485, 336] width 835 height 527
drag, startPoint x: 303, startPoint y: 388, endPoint x: 106, endPoint y: 375, distance: 197.0
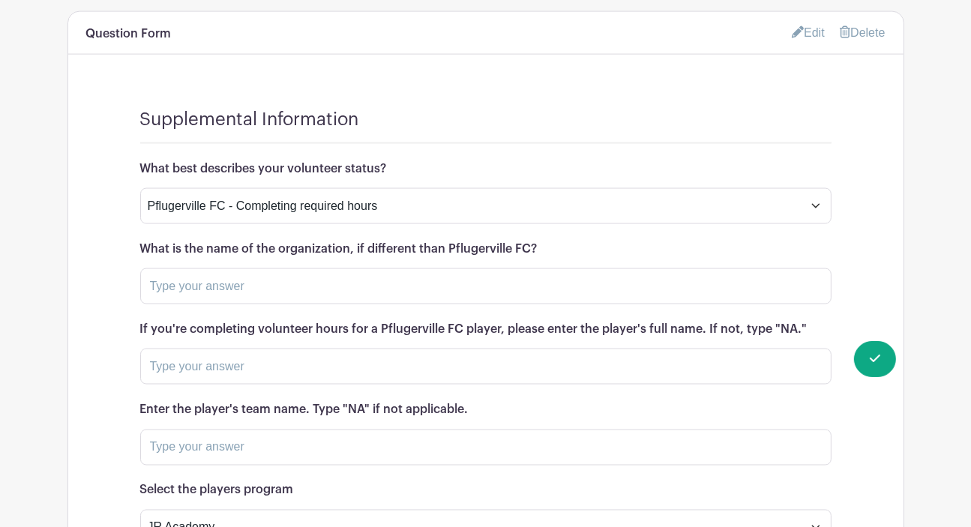
click at [106, 375] on div "Supplemental Information What best describes your volunteer status? Pflugervill…" at bounding box center [485, 336] width 835 height 527
click at [888, 236] on div "Supplemental Information What best describes your volunteer status? Pflugervill…" at bounding box center [485, 336] width 835 height 527
drag, startPoint x: 298, startPoint y: 390, endPoint x: 79, endPoint y: 397, distance: 219.1
click at [79, 397] on div "Supplemental Information What best describes your volunteer status? Pflugervill…" at bounding box center [485, 336] width 835 height 527
click at [350, 484] on h6 "Select the players program" at bounding box center [485, 491] width 691 height 14
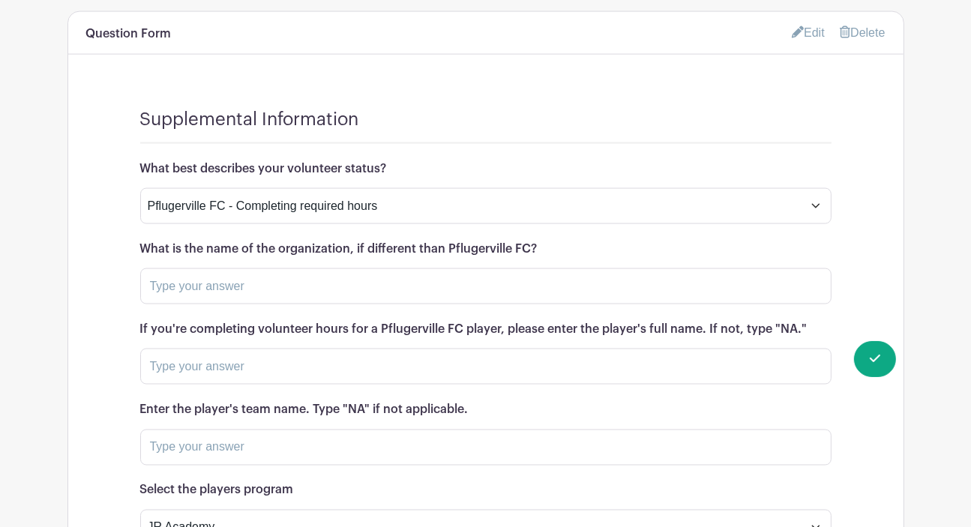
drag, startPoint x: 301, startPoint y: 384, endPoint x: 123, endPoint y: 389, distance: 178.6
click at [123, 389] on div "Supplemental Information What best describes your volunteer status? Pflugervill…" at bounding box center [485, 336] width 835 height 527
click at [872, 219] on div "Supplemental Information What best describes your volunteer status? Pflugervill…" at bounding box center [485, 336] width 835 height 527
drag, startPoint x: 538, startPoint y: 147, endPoint x: 122, endPoint y: 140, distance: 416.3
click at [122, 140] on div "Supplemental Information What best describes your volunteer status? Pflugervill…" at bounding box center [485, 336] width 835 height 527
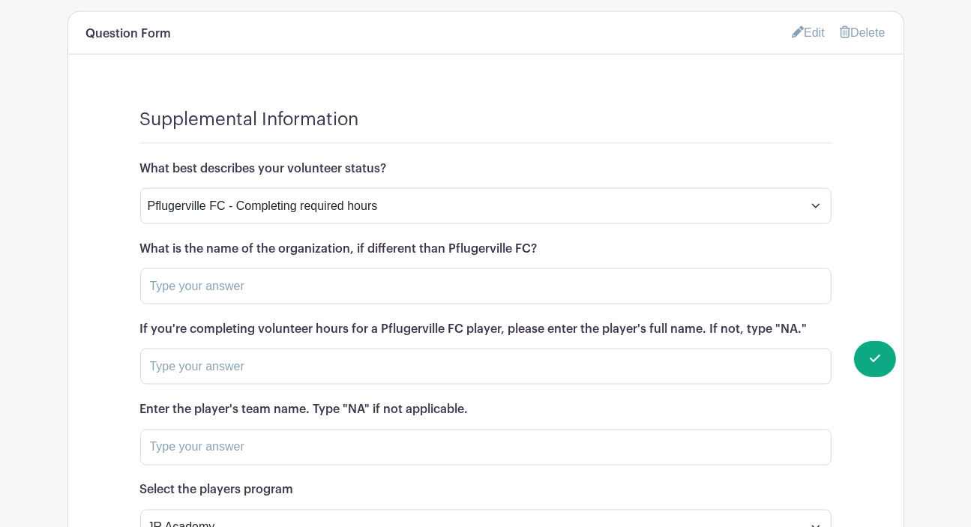
click at [901, 160] on div "Supplemental Information What best describes your volunteer status? Pflugervill…" at bounding box center [485, 336] width 835 height 527
drag, startPoint x: 401, startPoint y: 63, endPoint x: 116, endPoint y: 52, distance: 285.2
click at [116, 73] on div "Supplemental Information What best describes your volunteer status? Pflugervill…" at bounding box center [485, 336] width 835 height 527
click at [892, 197] on div "Supplemental Information What best describes your volunteer status? Pflugervill…" at bounding box center [485, 336] width 835 height 527
drag, startPoint x: 545, startPoint y: 143, endPoint x: 84, endPoint y: 148, distance: 461.3
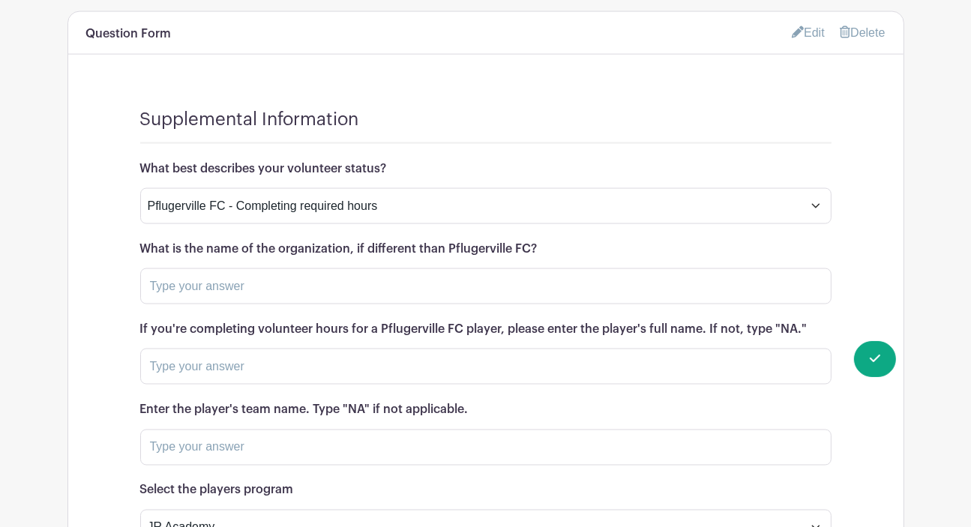
click at [84, 148] on div "Supplemental Information What best describes your volunteer status? Pflugervill…" at bounding box center [485, 336] width 835 height 527
click at [871, 275] on div "Supplemental Information What best describes your volunteer status? Pflugervill…" at bounding box center [485, 336] width 835 height 527
drag, startPoint x: 814, startPoint y: 221, endPoint x: 111, endPoint y: 217, distance: 703.5
click at [111, 217] on div "Supplemental Information What best describes your volunteer status? Pflugervill…" at bounding box center [485, 336] width 835 height 527
click at [861, 210] on div "Supplemental Information What best describes your volunteer status? Pflugervill…" at bounding box center [485, 336] width 835 height 527
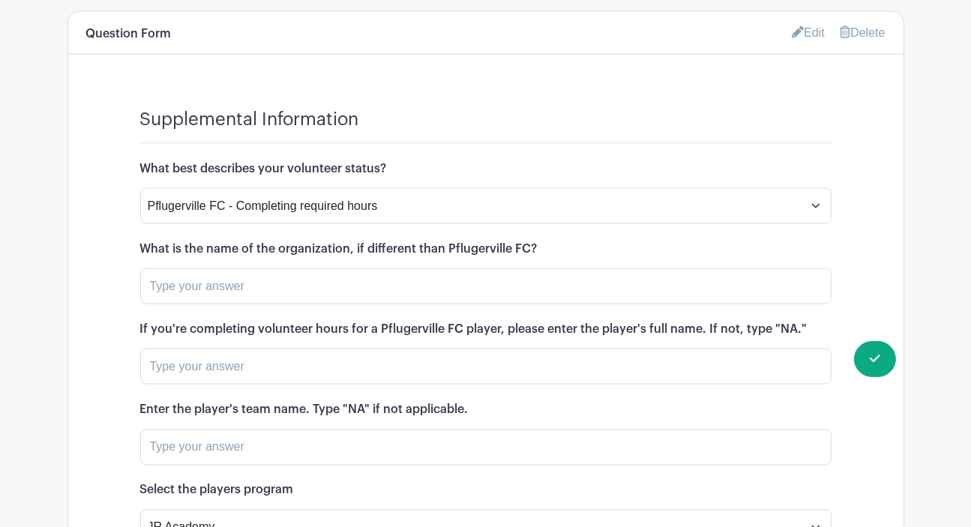
drag, startPoint x: 475, startPoint y: 311, endPoint x: -45, endPoint y: 306, distance: 519.8
click at [864, 212] on div "Supplemental Information What best describes your volunteer status? Pflugervill…" at bounding box center [485, 336] width 835 height 527
drag, startPoint x: 312, startPoint y: 389, endPoint x: 82, endPoint y: 376, distance: 229.8
click at [82, 376] on div "Supplemental Information What best describes your volunteer status? Pflugervill…" at bounding box center [485, 336] width 835 height 527
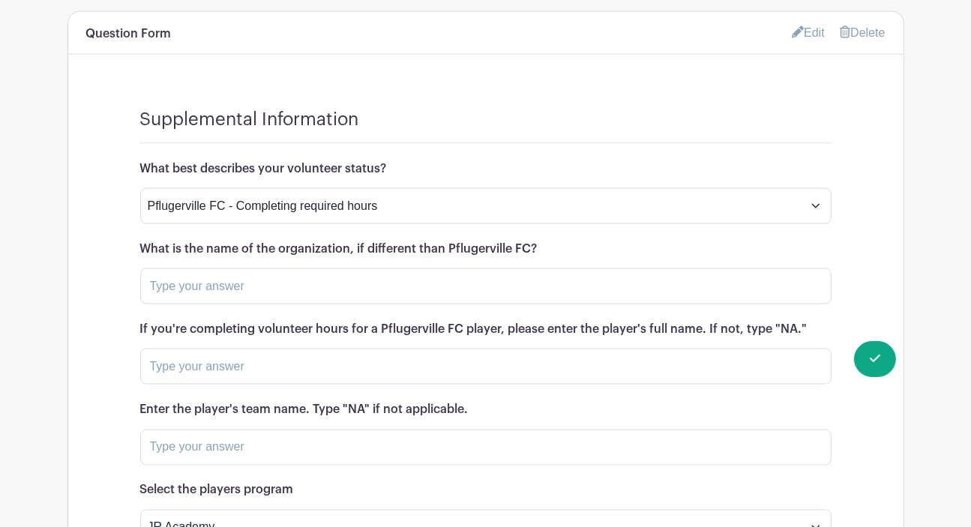
click at [887, 206] on div "Supplemental Information What best describes your volunteer status? Pflugervill…" at bounding box center [485, 336] width 835 height 527
drag, startPoint x: 385, startPoint y: 61, endPoint x: 114, endPoint y: 53, distance: 271.6
click at [114, 73] on div "Supplemental Information What best describes your volunteer status? Pflugervill…" at bounding box center [485, 336] width 835 height 527
click at [882, 276] on div "Supplemental Information What best describes your volunteer status? Pflugervill…" at bounding box center [485, 336] width 835 height 527
drag, startPoint x: 810, startPoint y: 224, endPoint x: 118, endPoint y: 221, distance: 692.2
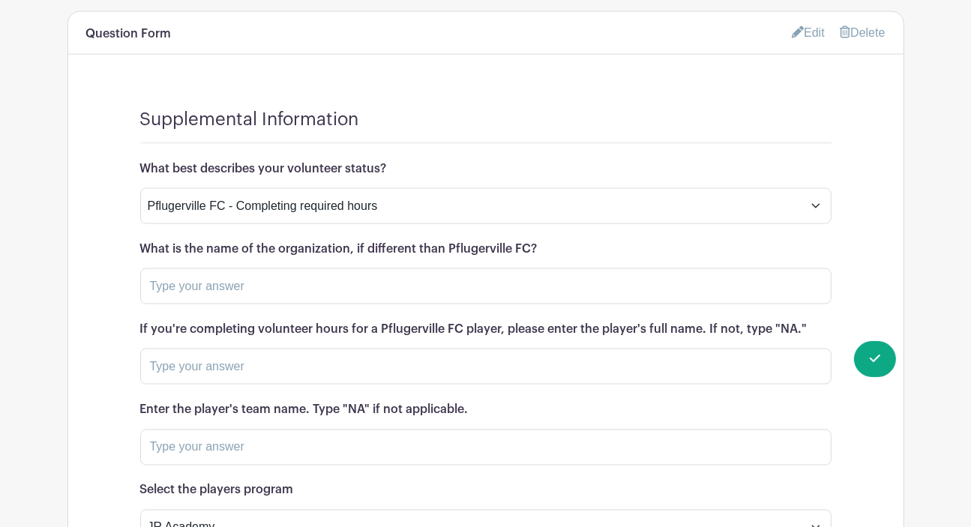
click at [118, 221] on div "Supplemental Information What best describes your volunteer status? Pflugervill…" at bounding box center [485, 336] width 835 height 527
click at [837, 205] on div "Supplemental Information What best describes your volunteer status? Pflugervill…" at bounding box center [485, 336] width 835 height 527
drag, startPoint x: 472, startPoint y: 306, endPoint x: 84, endPoint y: 319, distance: 388.0
click at [84, 319] on div "Supplemental Information What best describes your volunteer status? Pflugervill…" at bounding box center [485, 336] width 835 height 527
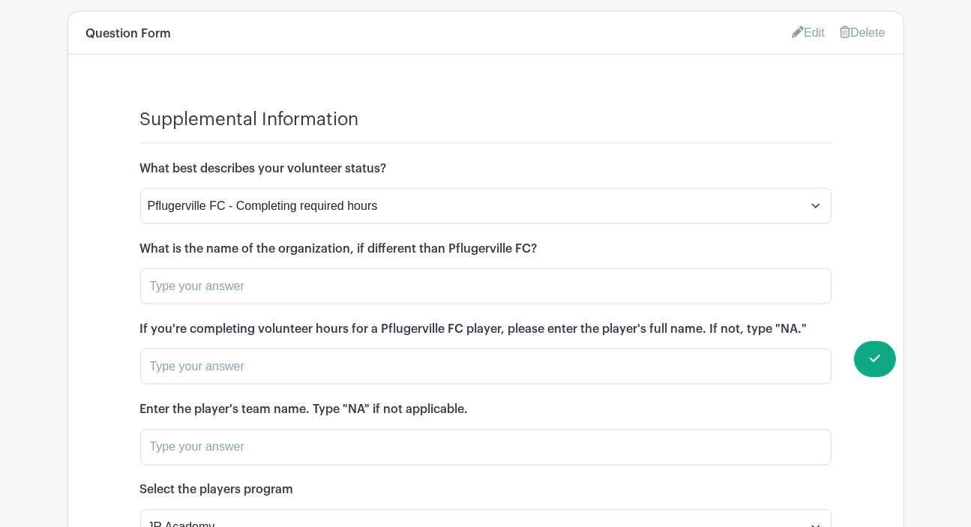
drag, startPoint x: 471, startPoint y: 307, endPoint x: 120, endPoint y: 317, distance: 351.1
click at [120, 317] on div "Supplemental Information What best describes your volunteer status? Pflugervill…" at bounding box center [485, 336] width 835 height 527
click at [480, 403] on h6 "Enter the player's team name. Type "NA" if not applicable." at bounding box center [485, 410] width 691 height 14
drag, startPoint x: 480, startPoint y: 305, endPoint x: 116, endPoint y: 306, distance: 363.7
click at [116, 306] on div "Supplemental Information What best describes your volunteer status? Pflugervill…" at bounding box center [485, 336] width 835 height 527
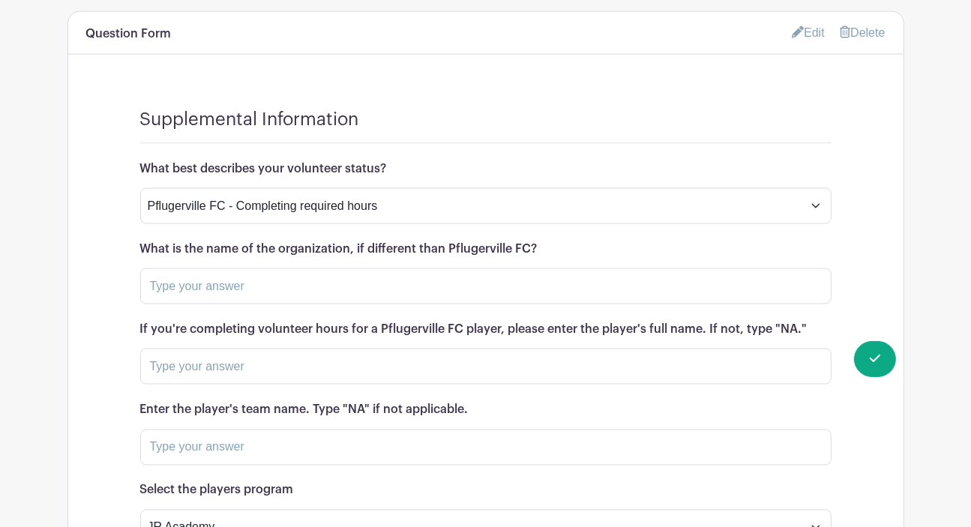
click at [891, 280] on div "Supplemental Information What best describes your volunteer status? Pflugervill…" at bounding box center [485, 336] width 835 height 527
drag, startPoint x: 299, startPoint y: 383, endPoint x: 108, endPoint y: 376, distance: 191.4
click at [108, 376] on div "Supplemental Information What best describes your volunteer status? Pflugervill…" at bounding box center [485, 336] width 835 height 527
click at [871, 223] on div "Supplemental Information What best describes your volunteer status? Pflugervill…" at bounding box center [485, 336] width 835 height 527
drag, startPoint x: 537, startPoint y: 146, endPoint x: 108, endPoint y: 140, distance: 429.0
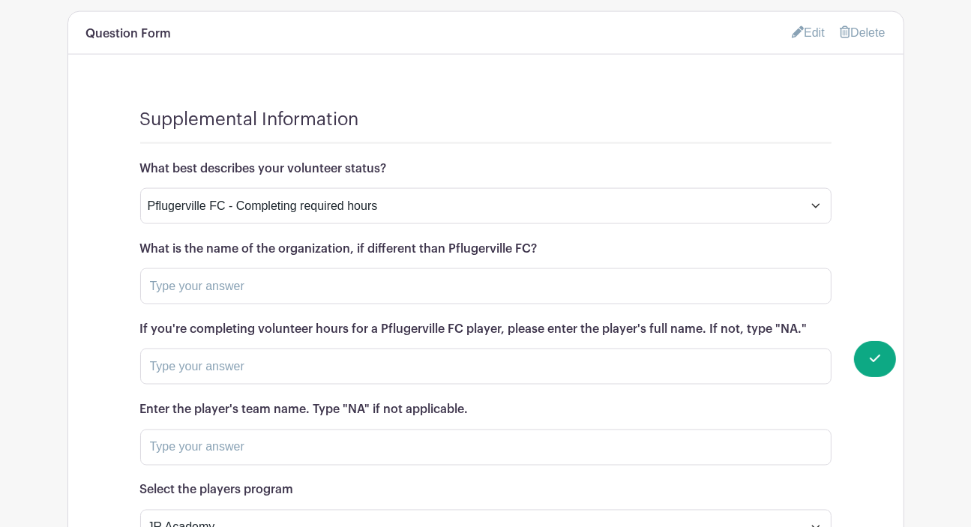
click at [108, 140] on div "Supplemental Information What best describes your volunteer status? Pflugervill…" at bounding box center [485, 336] width 835 height 527
click at [896, 76] on div "Supplemental Information What best describes your volunteer status? Pflugervill…" at bounding box center [485, 336] width 835 height 527
